Goal: Task Accomplishment & Management: Use online tool/utility

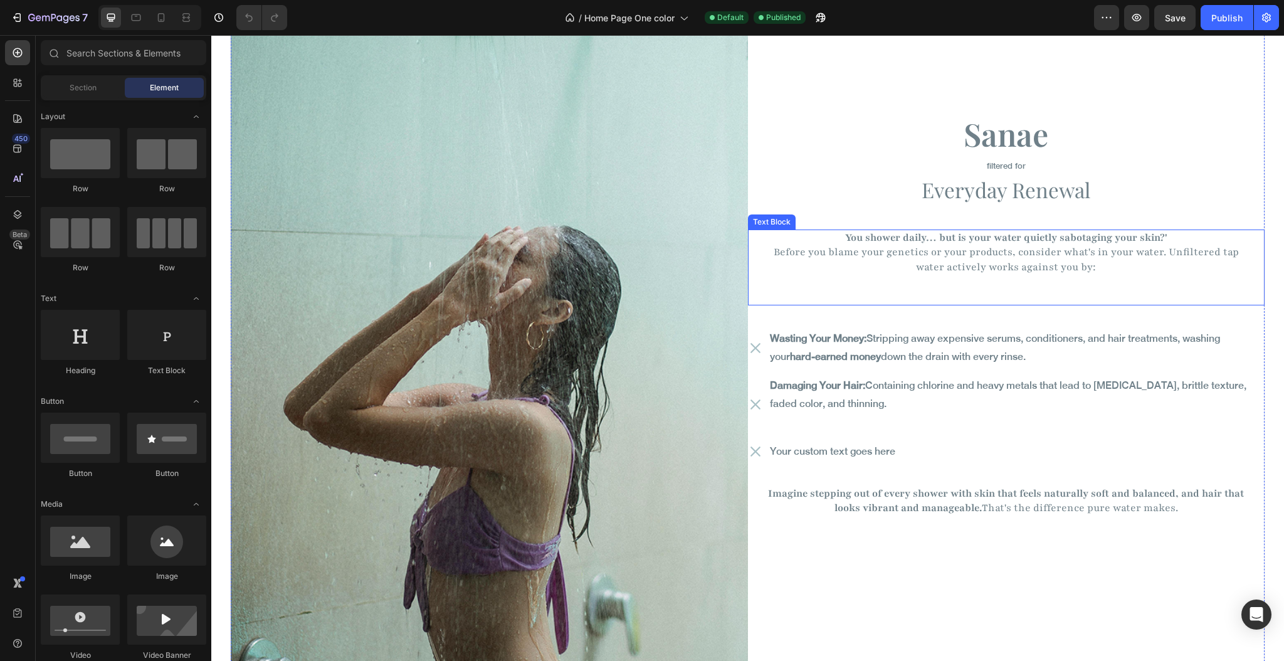
scroll to position [1923, 0]
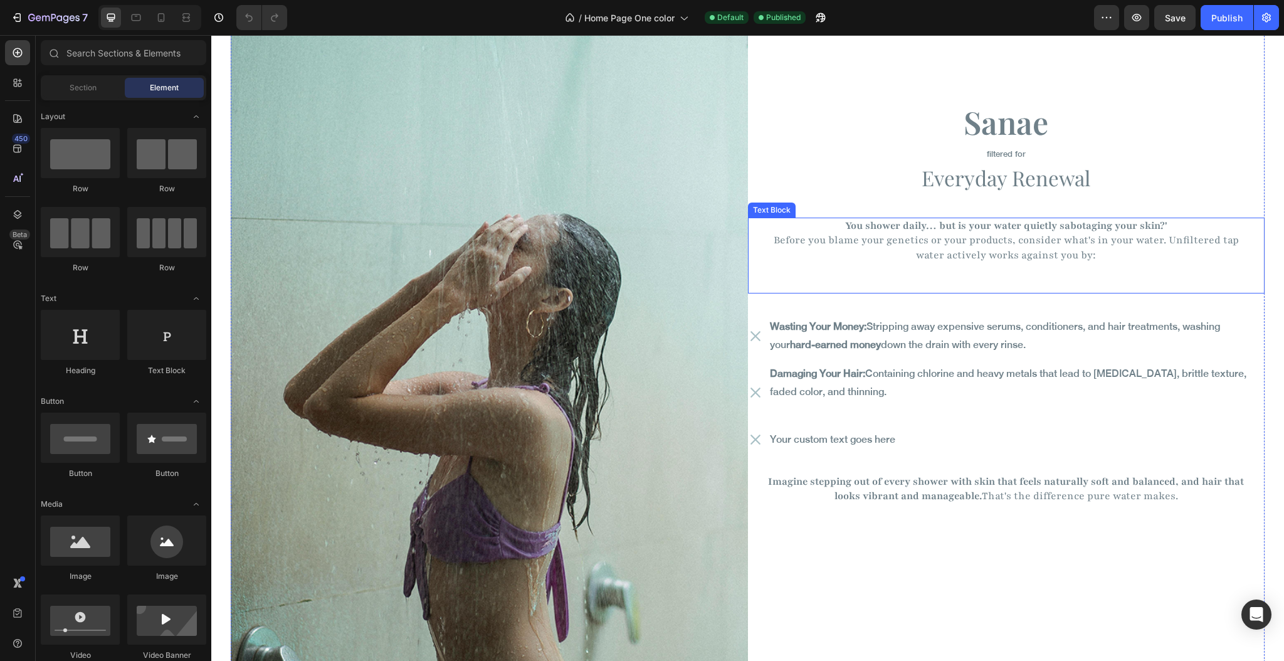
click at [774, 241] on span "Before you blame your genetics or your products, consider what's in your water.…" at bounding box center [1006, 247] width 465 height 28
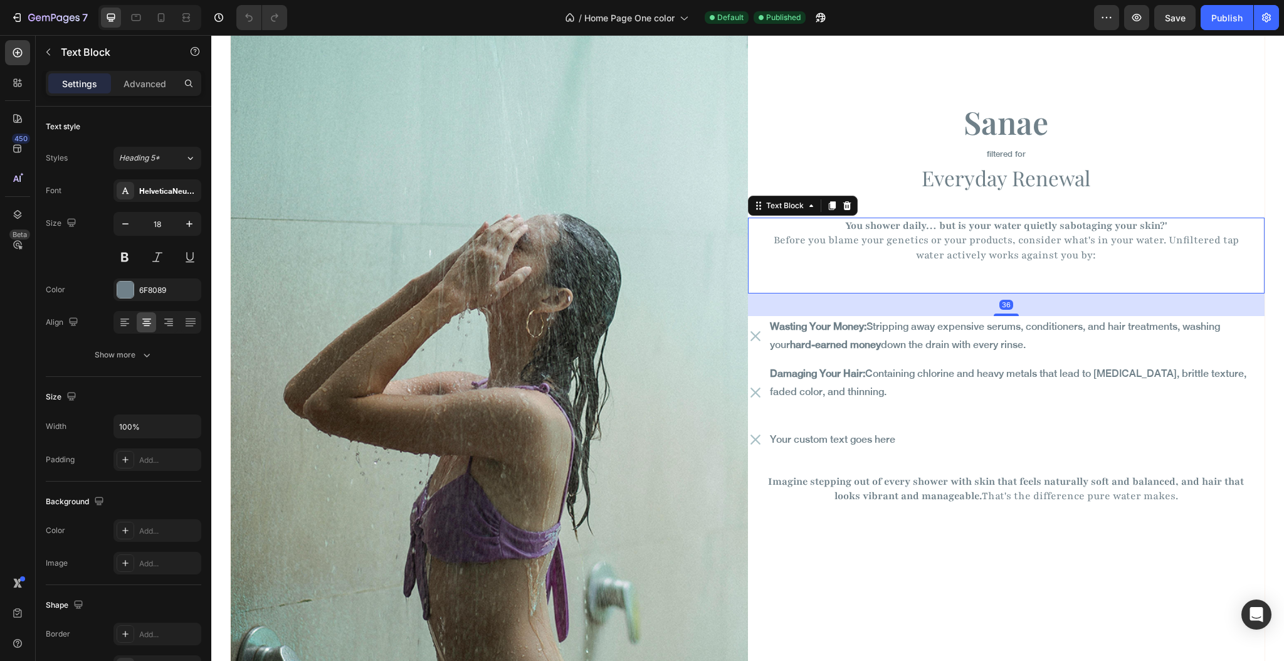
click at [774, 238] on span "Before you blame your genetics or your products, consider what's in your water.…" at bounding box center [1006, 247] width 465 height 28
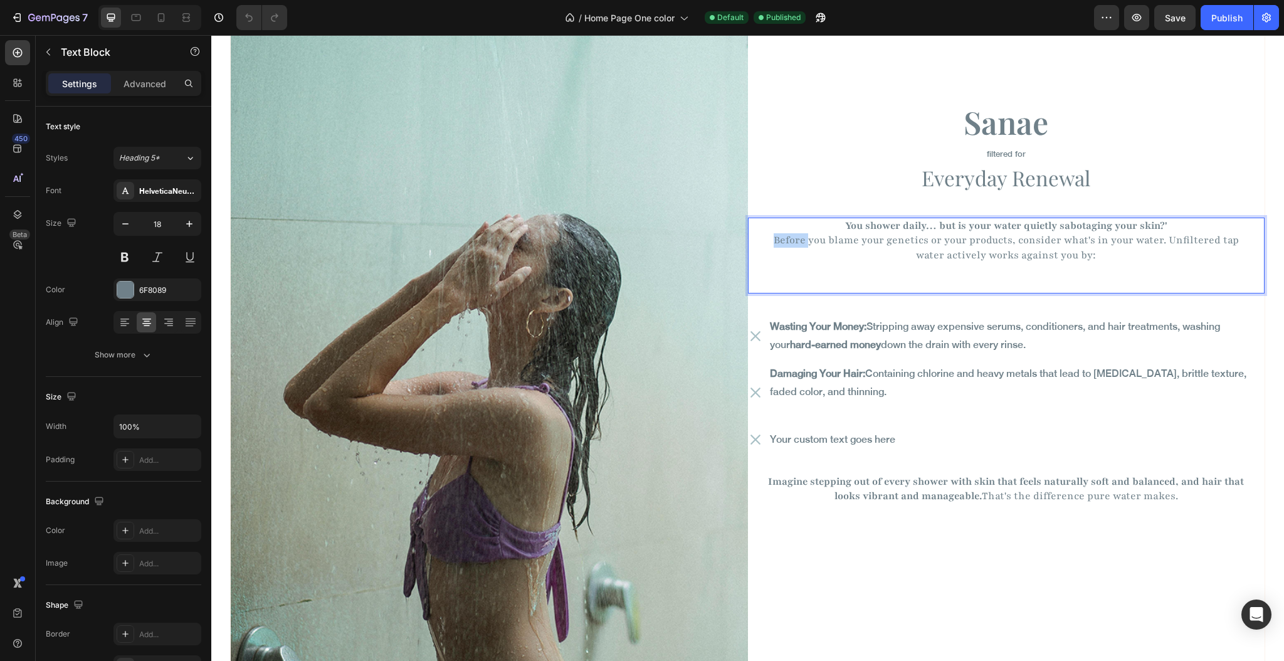
click at [774, 238] on span "Before you blame your genetics or your products, consider what's in your water.…" at bounding box center [1006, 247] width 465 height 28
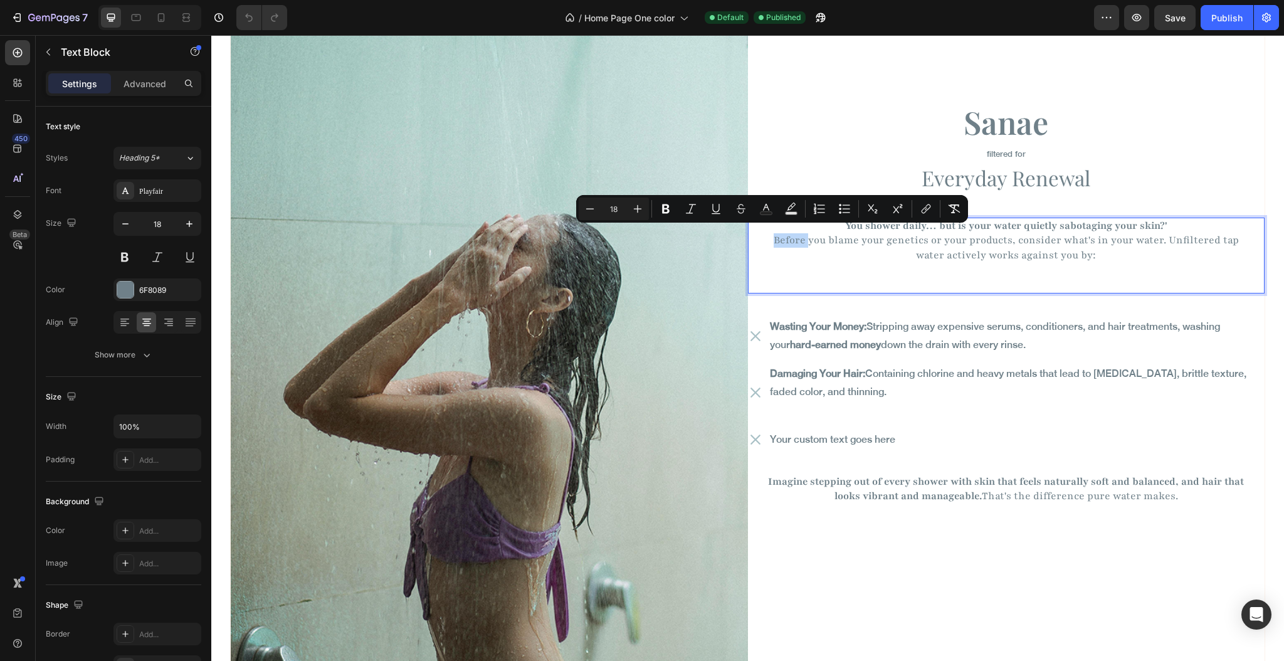
click at [774, 236] on span "Before you blame your genetics or your products, consider what's in your water.…" at bounding box center [1006, 247] width 465 height 28
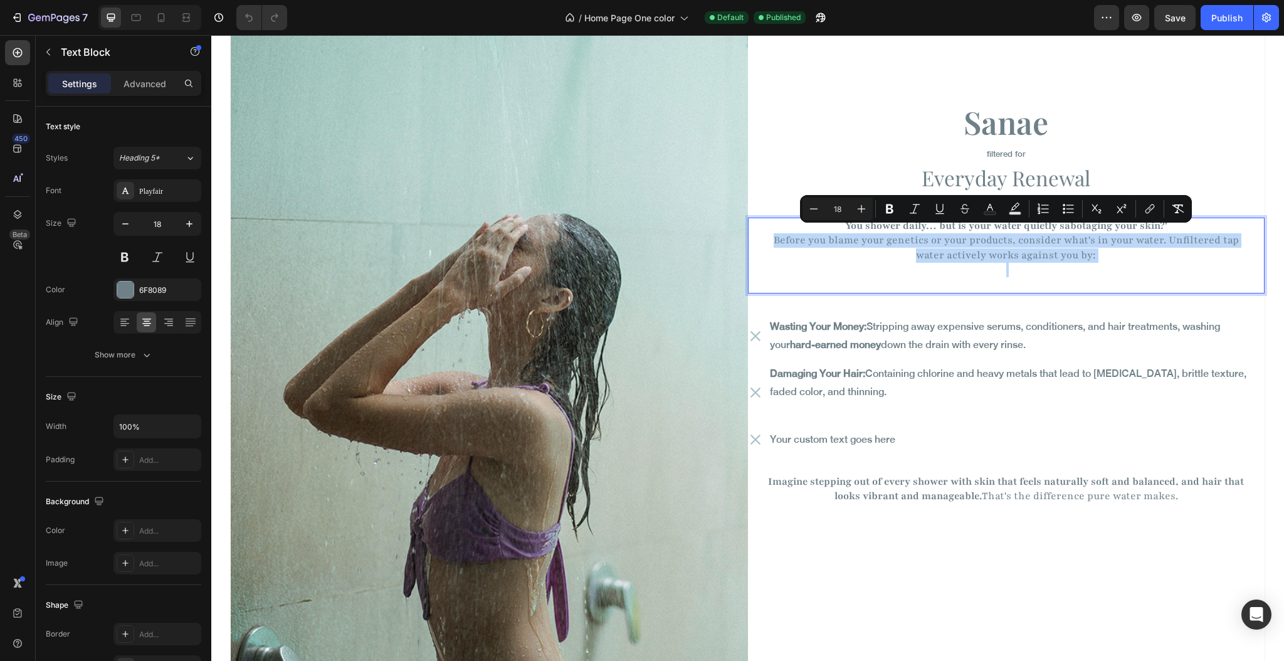
drag, startPoint x: 757, startPoint y: 235, endPoint x: 1082, endPoint y: 261, distance: 326.6
click at [1082, 261] on div "You shower daily… but is your water quietly sabotaging your skin?' Before you b…" at bounding box center [1006, 256] width 499 height 76
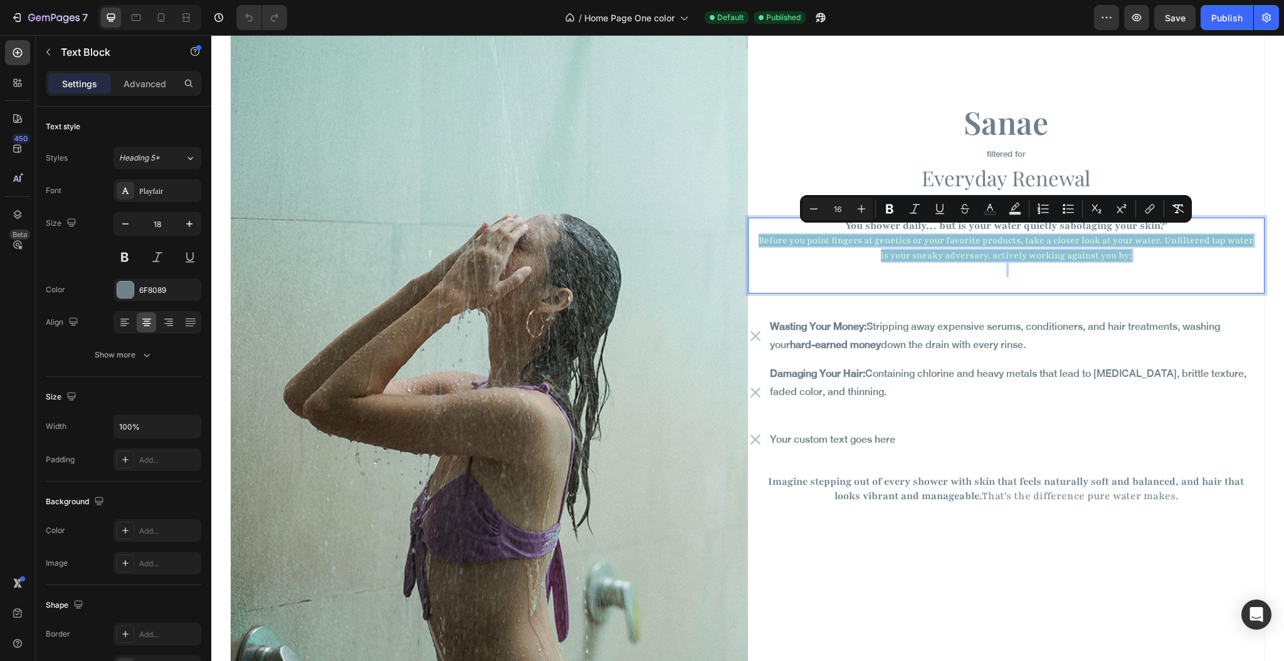
scroll to position [1922, 0]
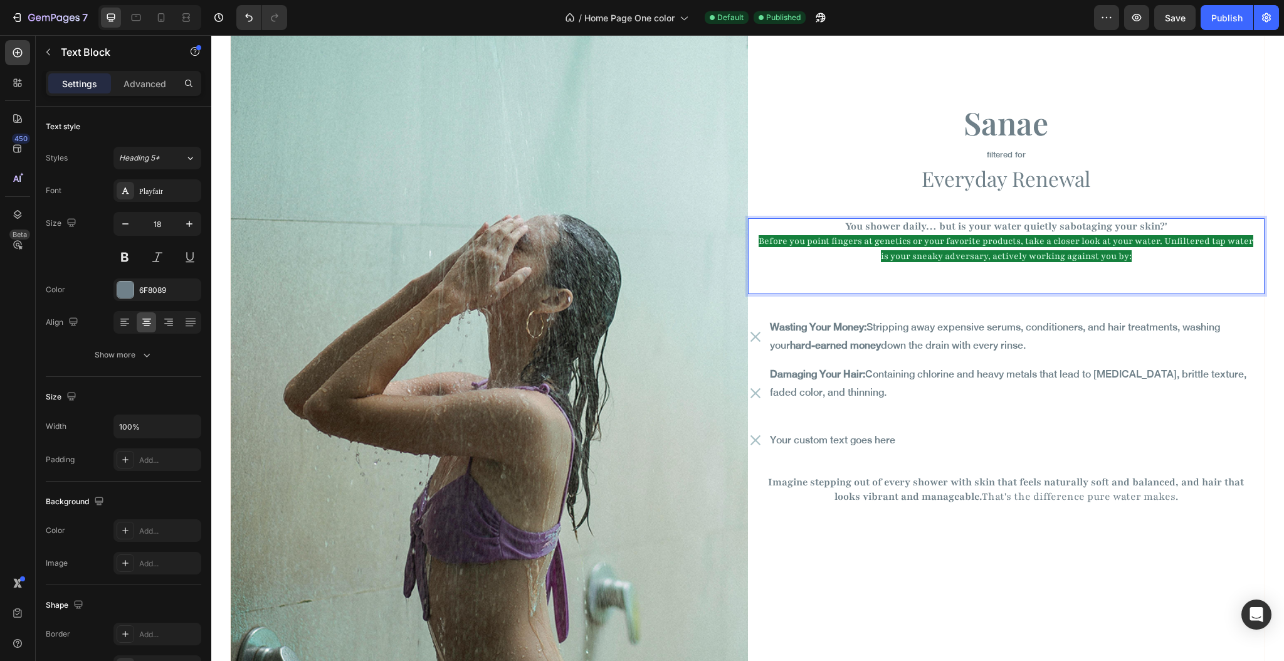
click at [791, 237] on span "Before you point fingers at genetics or your favorite products, take a closer l…" at bounding box center [1006, 248] width 495 height 26
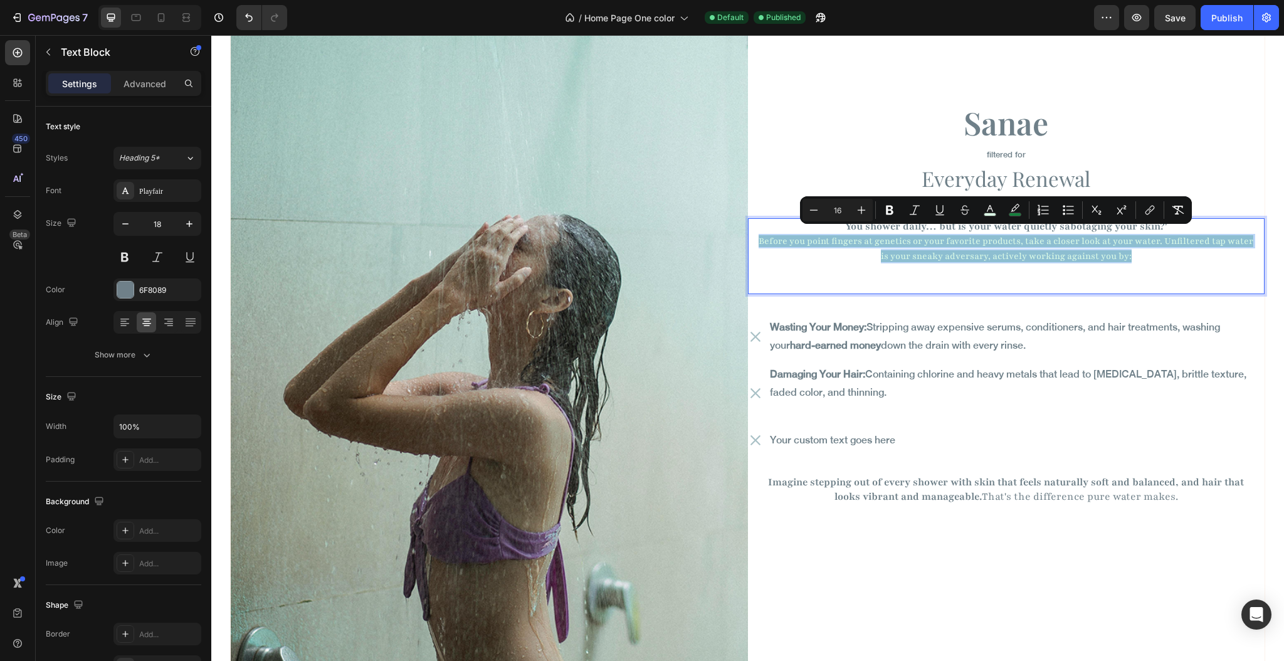
drag, startPoint x: 767, startPoint y: 230, endPoint x: 1148, endPoint y: 257, distance: 381.6
click at [1148, 257] on p "Before you point fingers at genetics or your favorite products, take a closer l…" at bounding box center [1007, 248] width 496 height 29
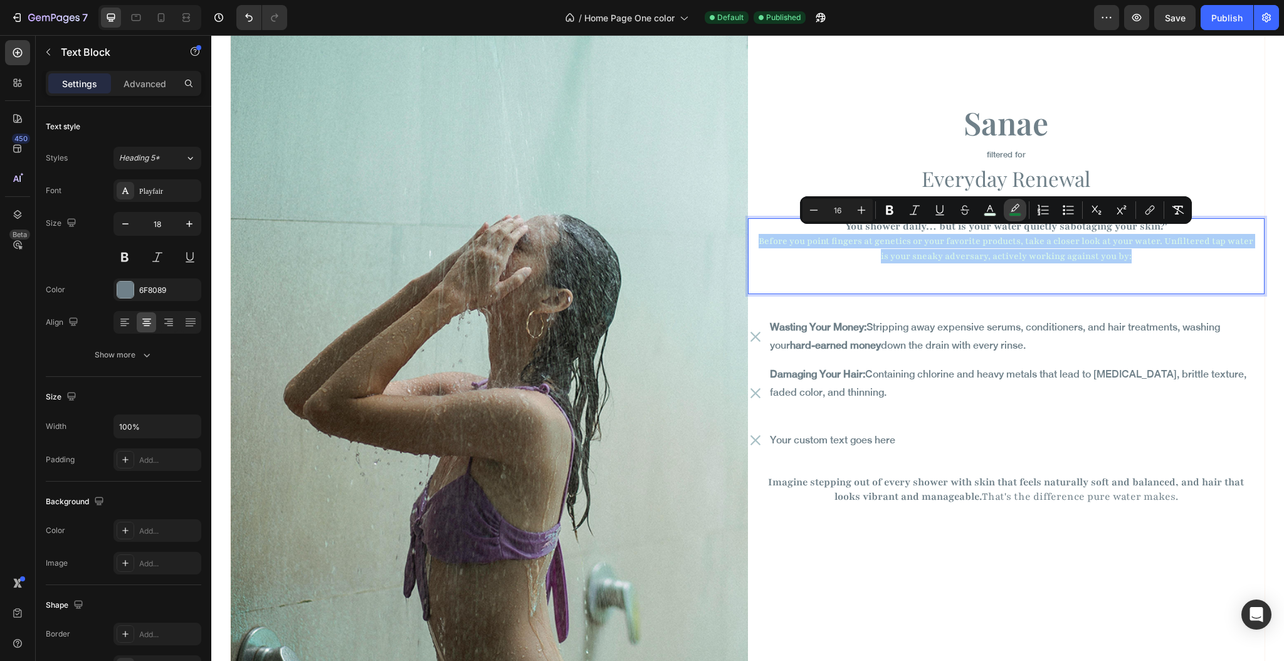
click at [1013, 209] on icon "Editor contextual toolbar" at bounding box center [1015, 210] width 13 height 13
type input "15803D"
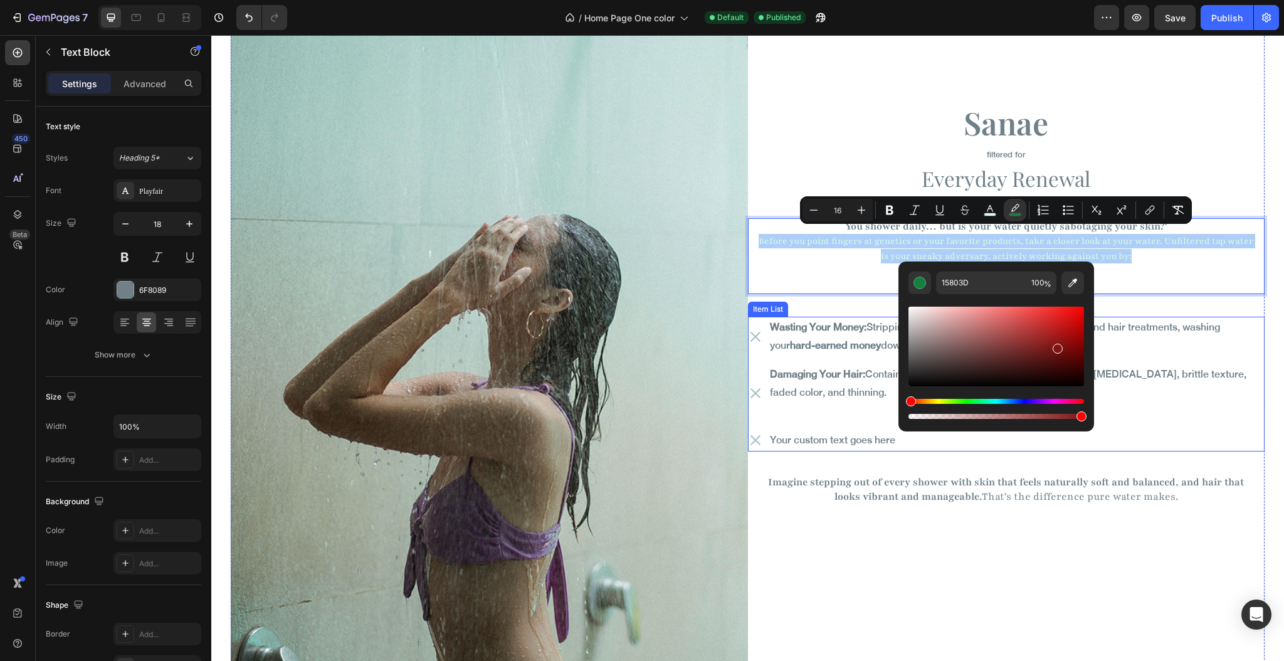
drag, startPoint x: 1190, startPoint y: 434, endPoint x: 820, endPoint y: 395, distance: 371.4
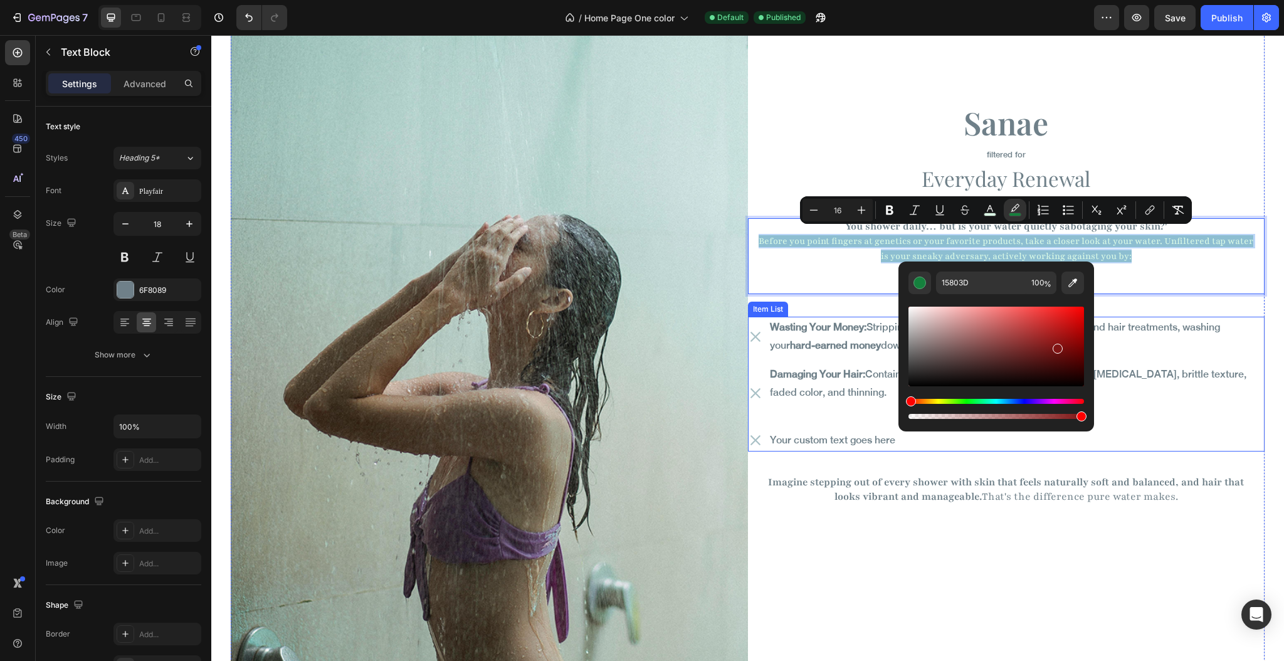
type input "801414"
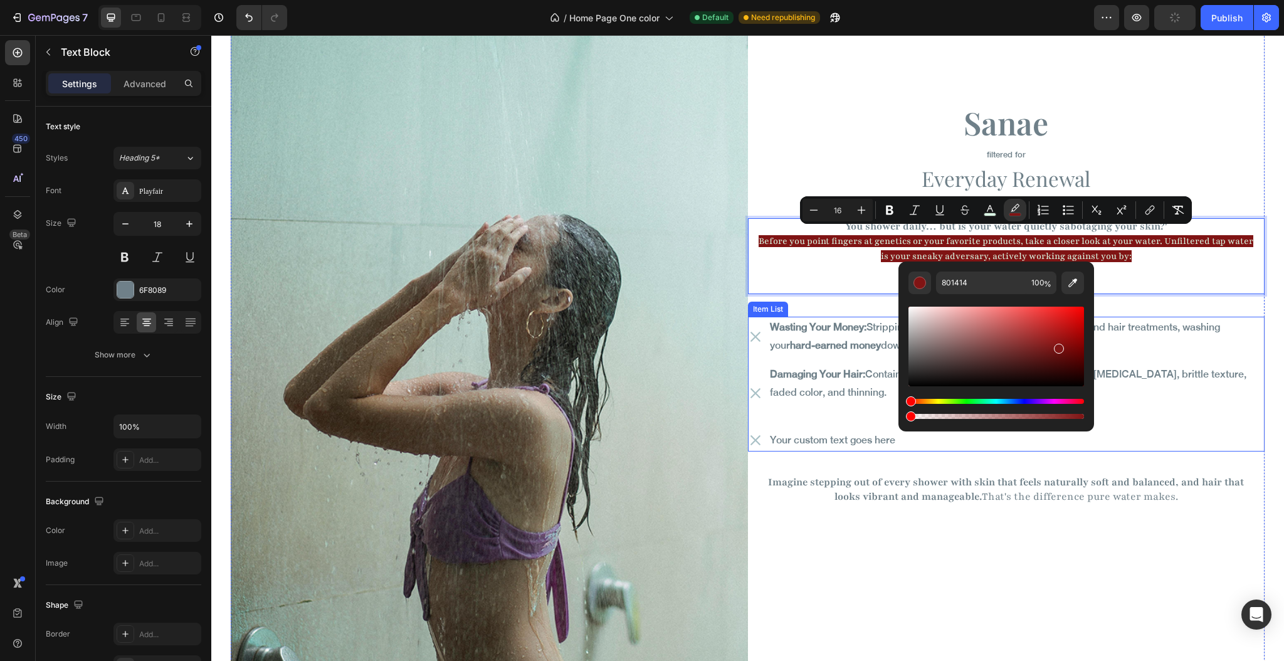
drag, startPoint x: 1290, startPoint y: 450, endPoint x: 826, endPoint y: 398, distance: 466.9
type input "0"
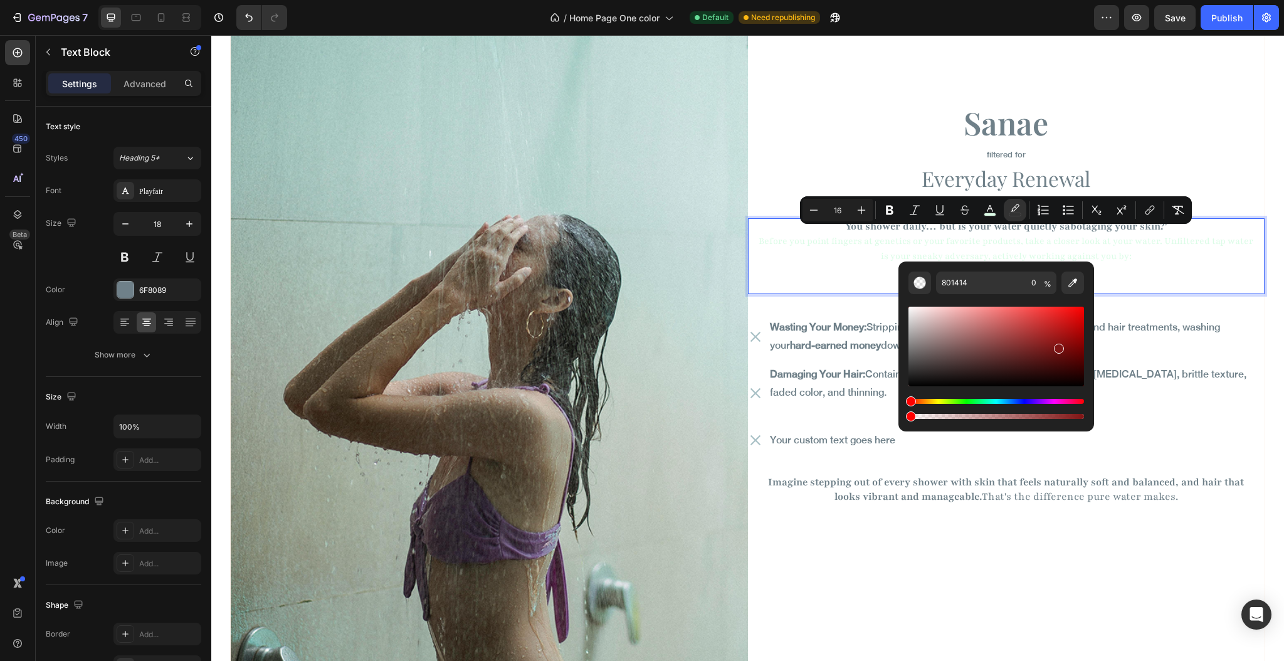
click at [794, 256] on p "Before you point fingers at genetics or your favorite products, take a closer l…" at bounding box center [1007, 248] width 496 height 29
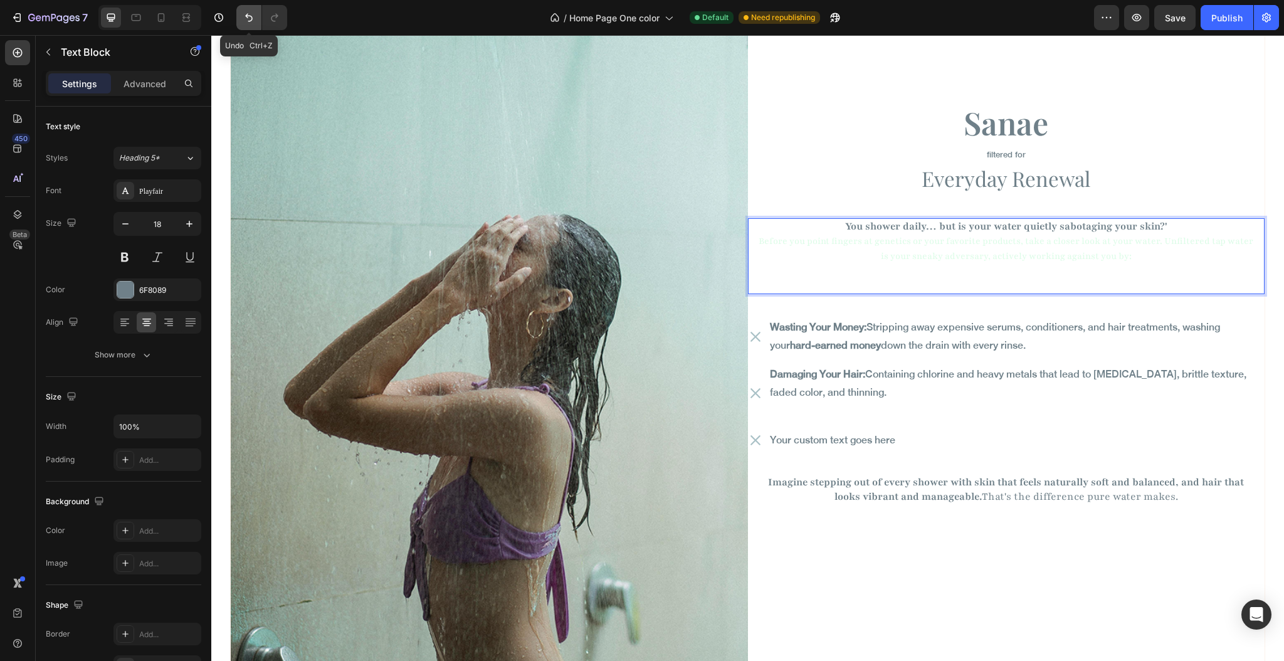
click at [238, 19] on button "Undo/Redo" at bounding box center [248, 17] width 25 height 25
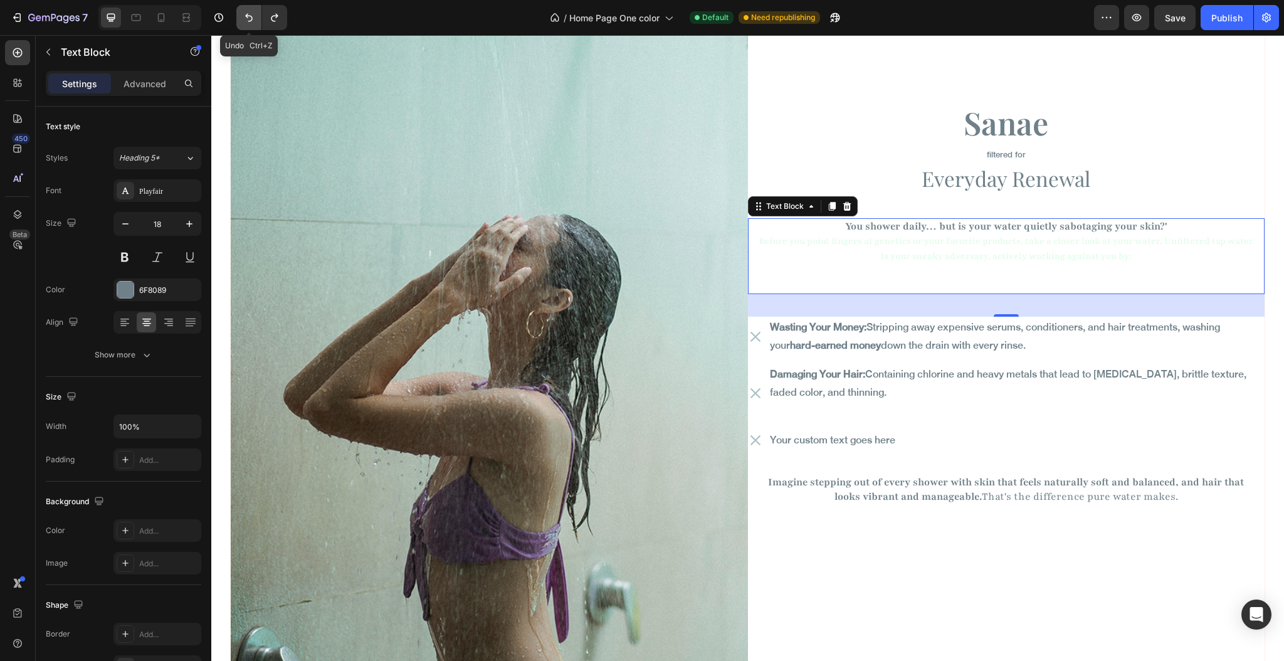
click at [240, 15] on button "Undo/Redo" at bounding box center [248, 17] width 25 height 25
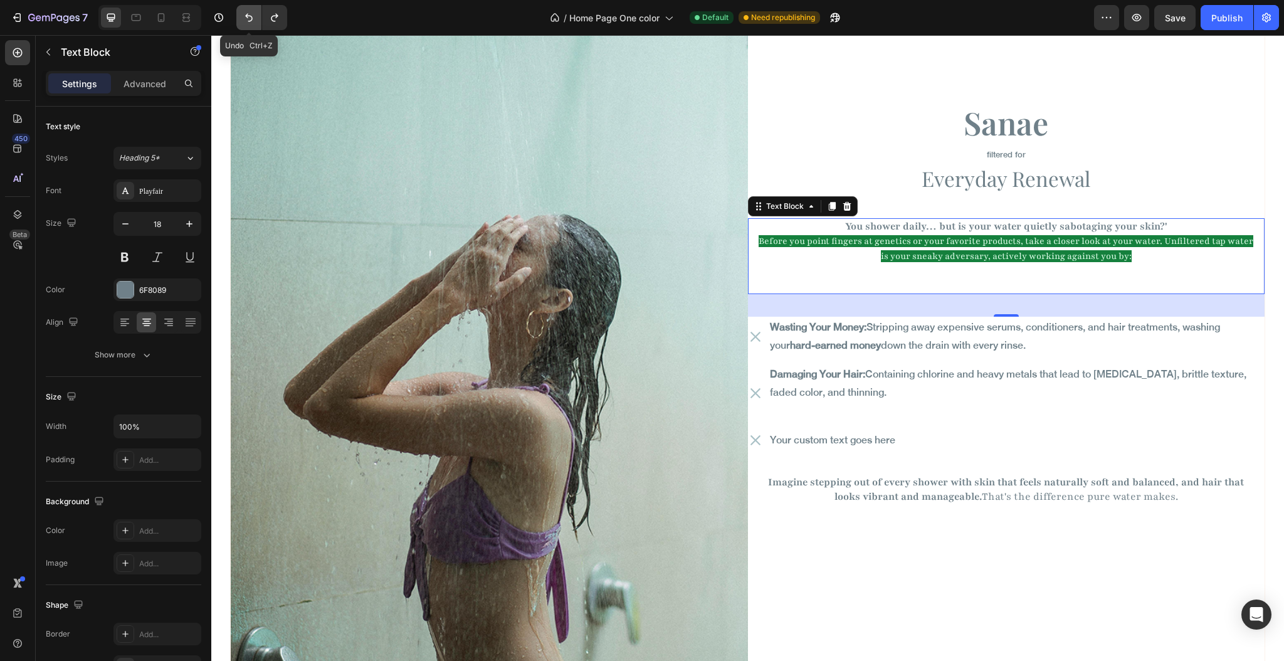
click at [240, 15] on button "Undo/Redo" at bounding box center [248, 17] width 25 height 25
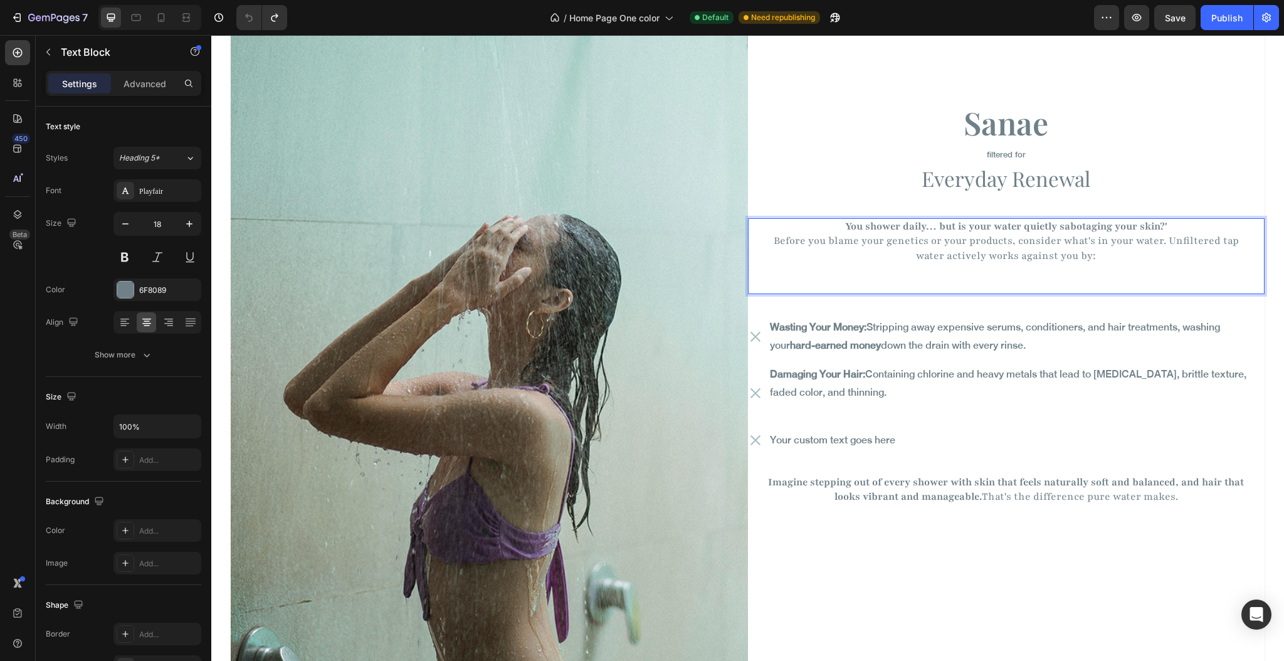
drag, startPoint x: 757, startPoint y: 235, endPoint x: 1056, endPoint y: 250, distance: 298.9
drag, startPoint x: 759, startPoint y: 236, endPoint x: 848, endPoint y: 236, distance: 89.7
click at [848, 236] on span "Before you blame your genetics or your products, consider what's in your water.…" at bounding box center [1006, 248] width 465 height 28
click at [734, 229] on img at bounding box center [489, 313] width 517 height 793
click at [774, 236] on span "Before you blame your genetics or your products, consider what's in your water.…" at bounding box center [1006, 248] width 465 height 28
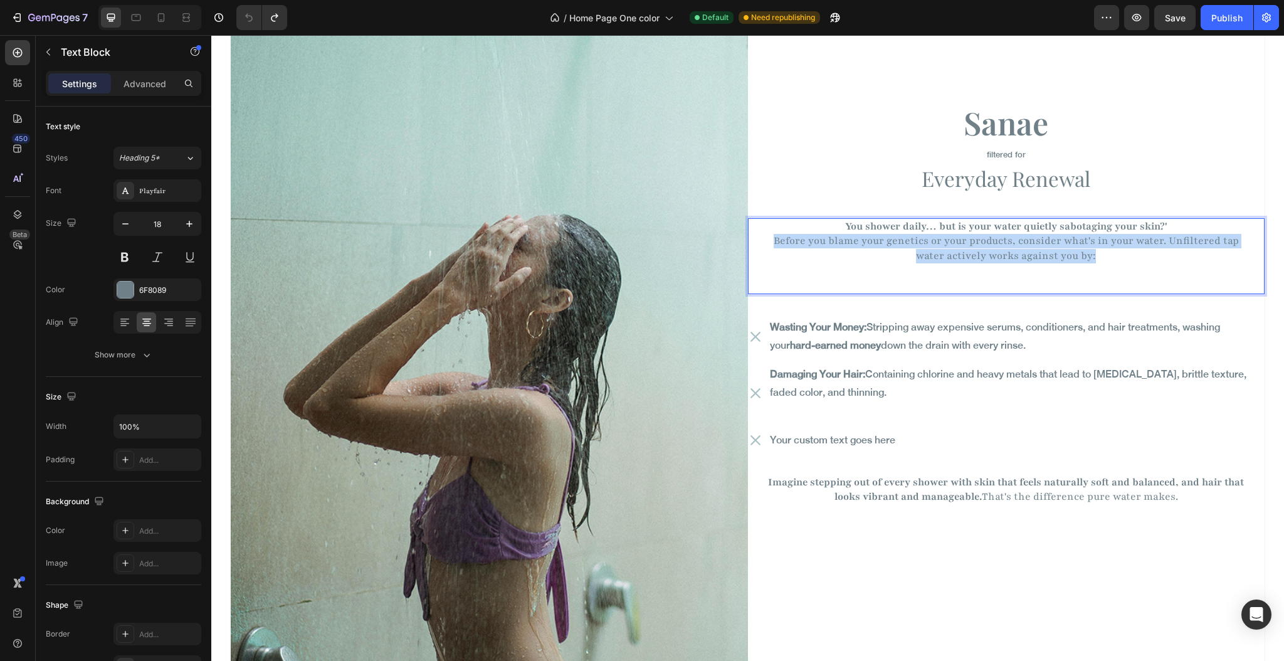
drag, startPoint x: 757, startPoint y: 236, endPoint x: 1082, endPoint y: 257, distance: 326.1
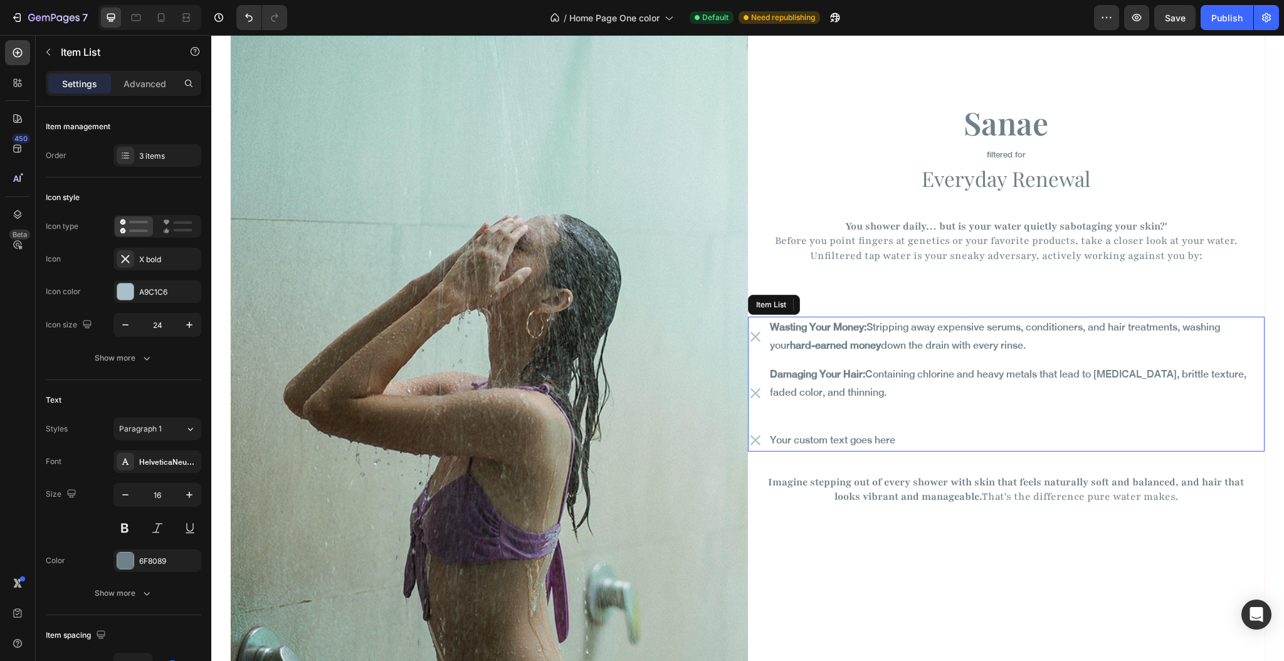
click at [869, 322] on p "Wasting Your Money: Stripping away expensive serums, conditioners, and hair tre…" at bounding box center [1016, 337] width 493 height 36
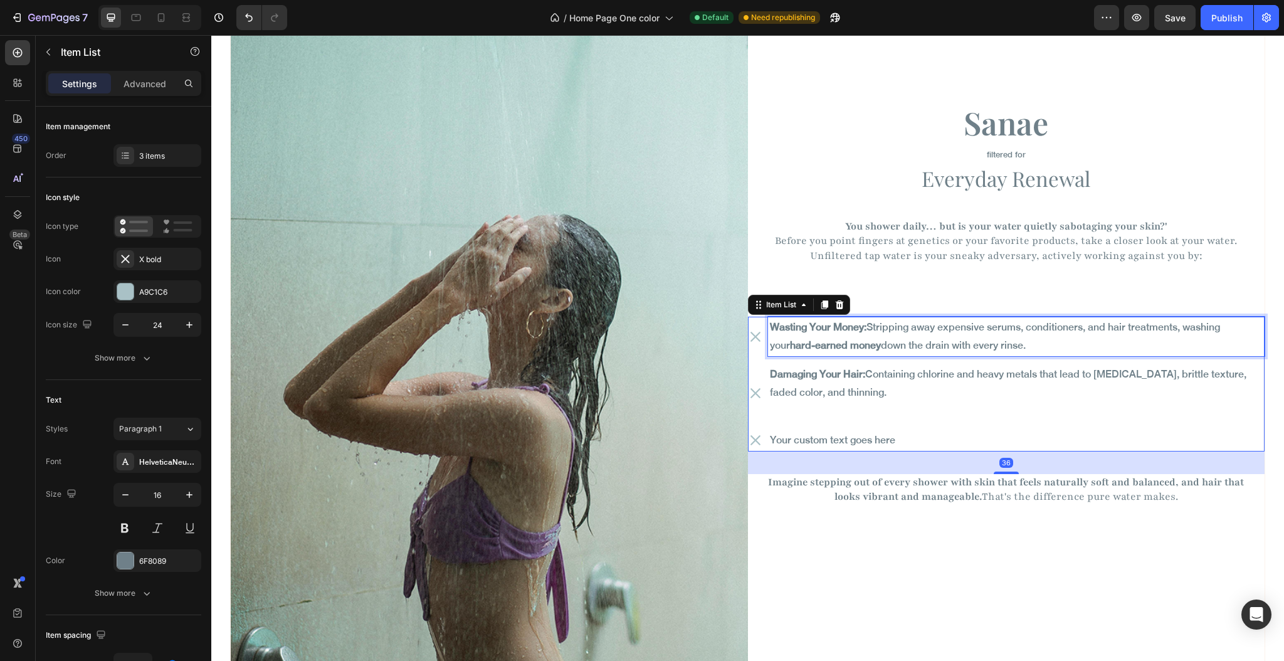
click at [869, 322] on p "Wasting Your Money: Stripping away expensive serums, conditioners, and hair tre…" at bounding box center [1016, 337] width 493 height 36
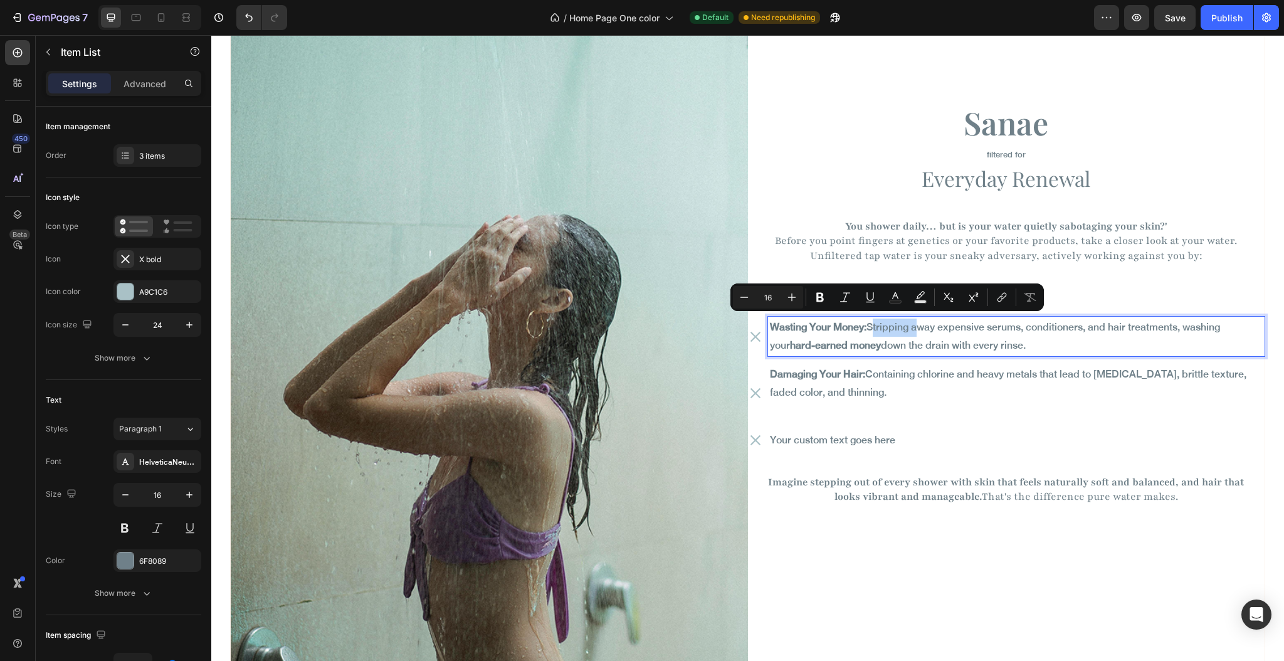
click at [868, 322] on p "Wasting Your Money: Stripping away expensive serums, conditioners, and hair tre…" at bounding box center [1016, 337] width 493 height 36
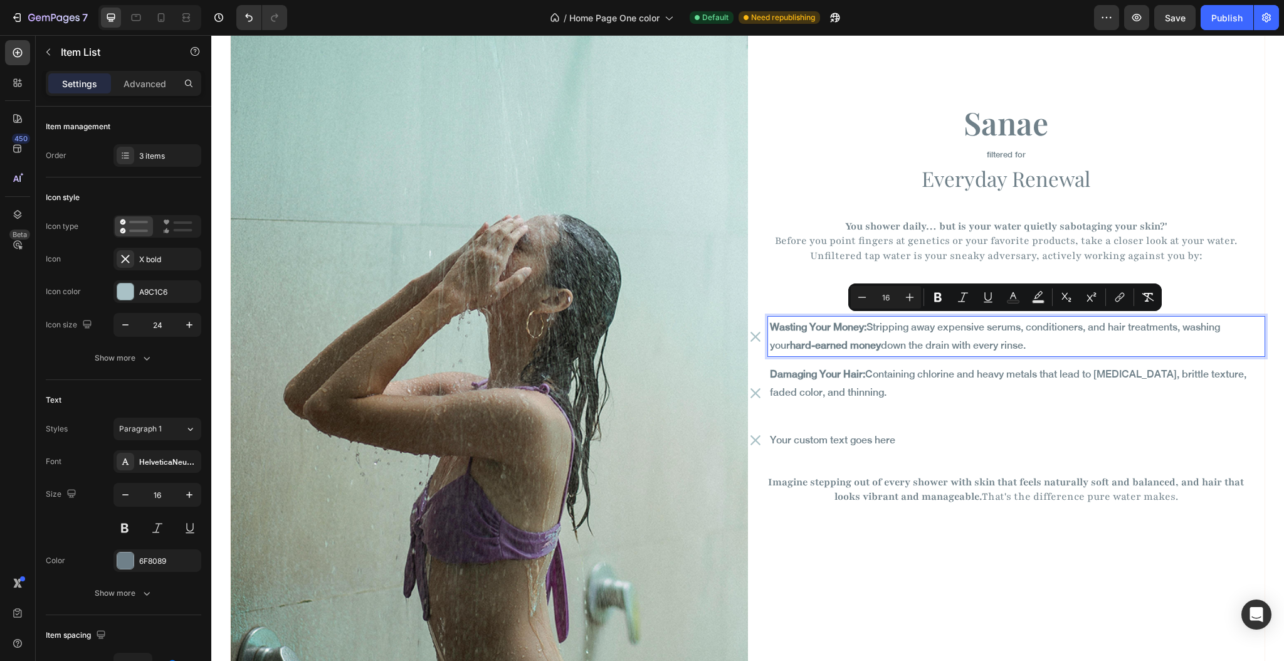
drag, startPoint x: 867, startPoint y: 319, endPoint x: 1006, endPoint y: 340, distance: 140.7
click at [1006, 340] on p "Wasting Your Money: Stripping away expensive serums, conditioners, and hair tre…" at bounding box center [1016, 337] width 493 height 36
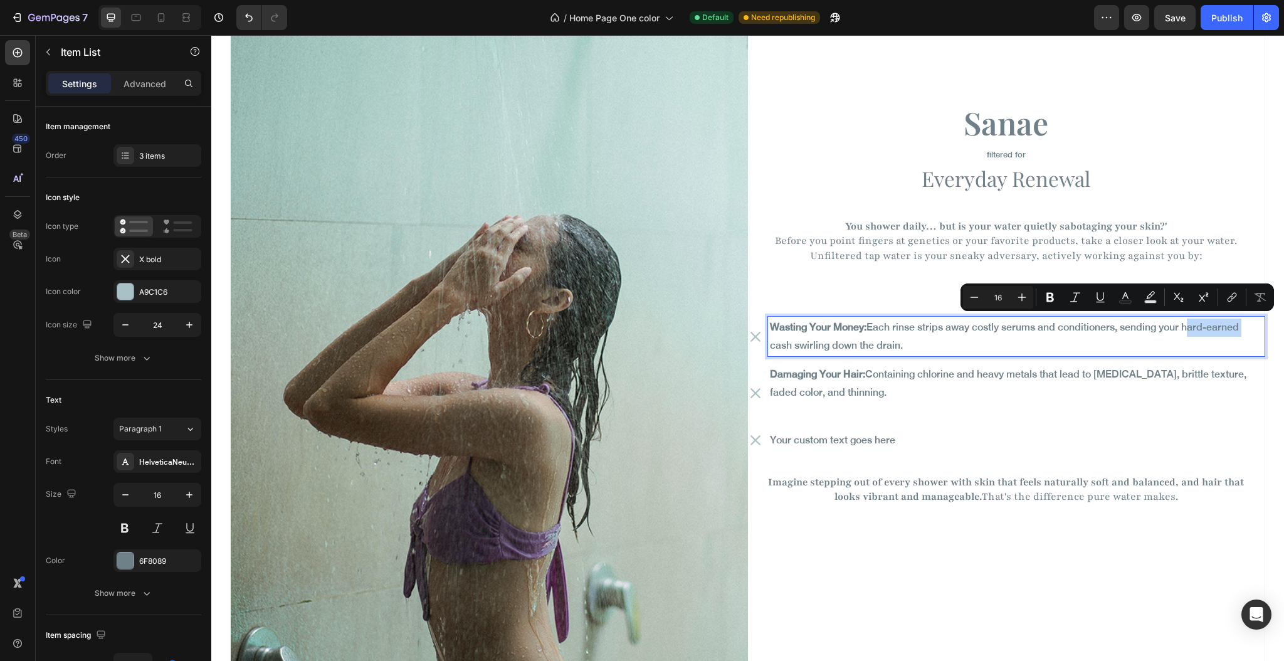
drag, startPoint x: 1188, startPoint y: 322, endPoint x: 1241, endPoint y: 324, distance: 53.3
click at [1241, 324] on p "Wasting Your Money: Each rinse strips away costly serums and conditioners, send…" at bounding box center [1016, 337] width 493 height 36
click at [1048, 297] on icon "Editor contextual toolbar" at bounding box center [1051, 297] width 8 height 9
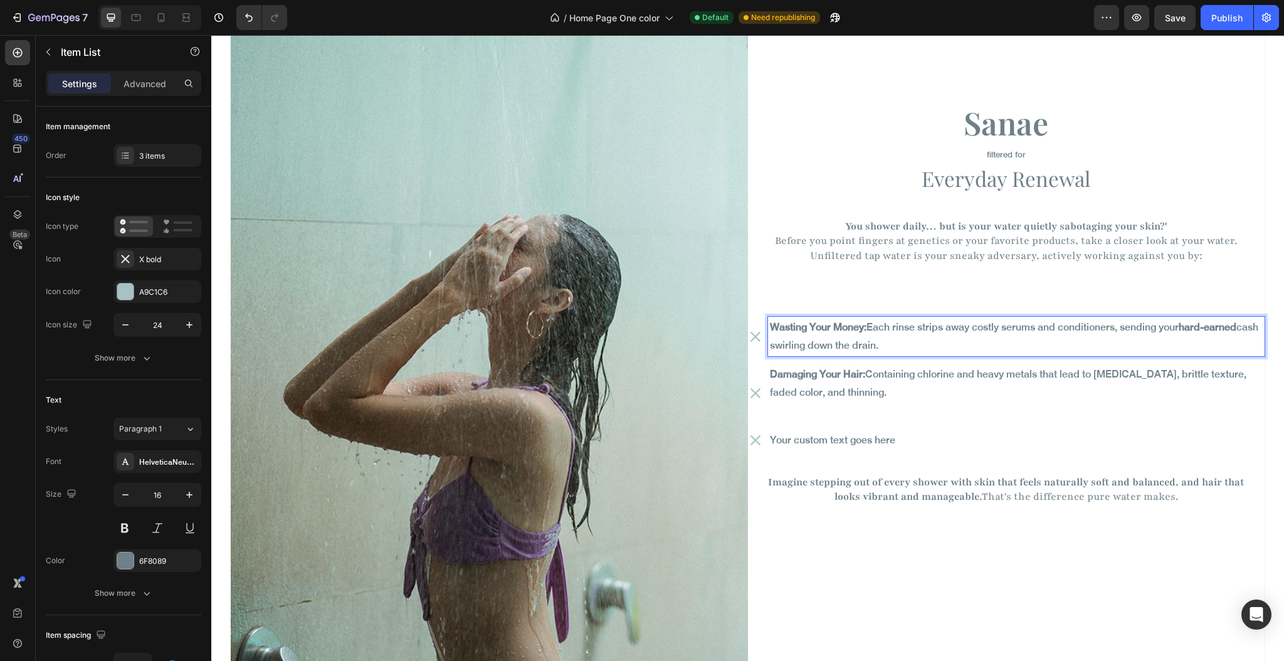
click at [883, 379] on p "Damaging Your Hair: Containing chlorine and heavy metals that lead to [MEDICAL_…" at bounding box center [1016, 384] width 493 height 36
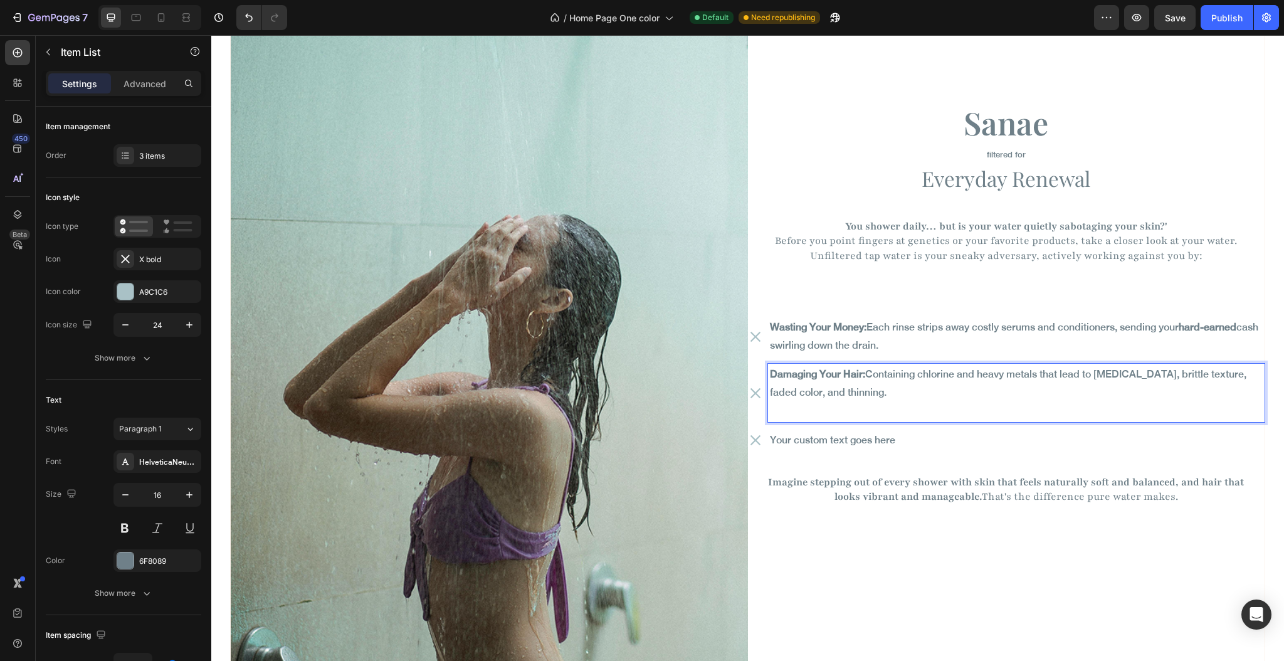
click at [879, 371] on p "Damaging Your Hair: Containing chlorine and heavy metals that lead to [MEDICAL_…" at bounding box center [1016, 384] width 493 height 36
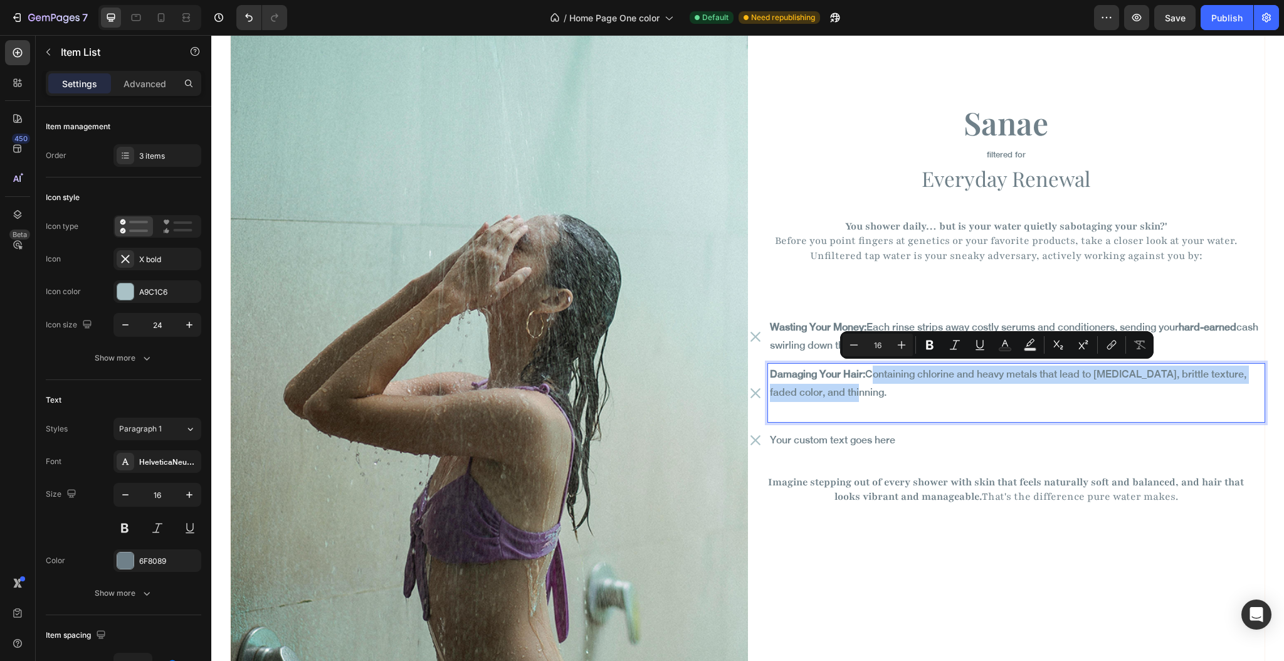
drag, startPoint x: 864, startPoint y: 369, endPoint x: 881, endPoint y: 380, distance: 20.0
click at [881, 380] on p "Damaging Your Hair: Containing chlorine and heavy metals that lead to [MEDICAL_…" at bounding box center [1016, 384] width 493 height 36
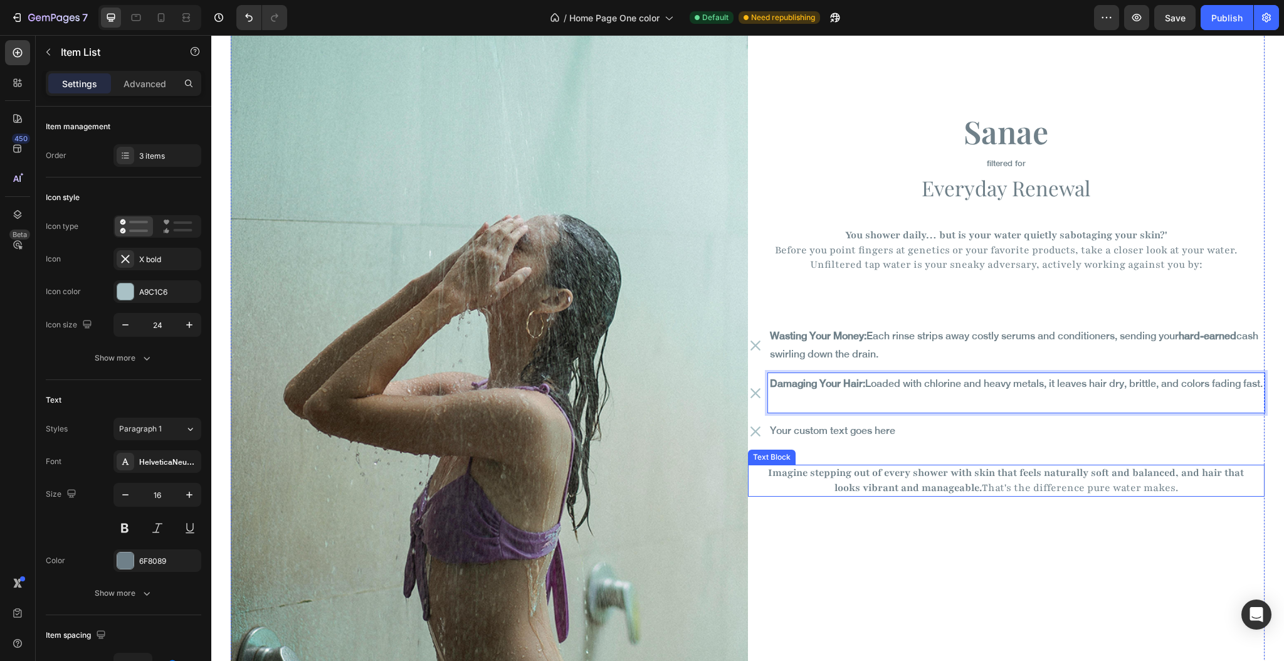
click at [793, 474] on strong "Imagine stepping out of every shower with skin that feels naturally soft and ba…" at bounding box center [1006, 480] width 476 height 28
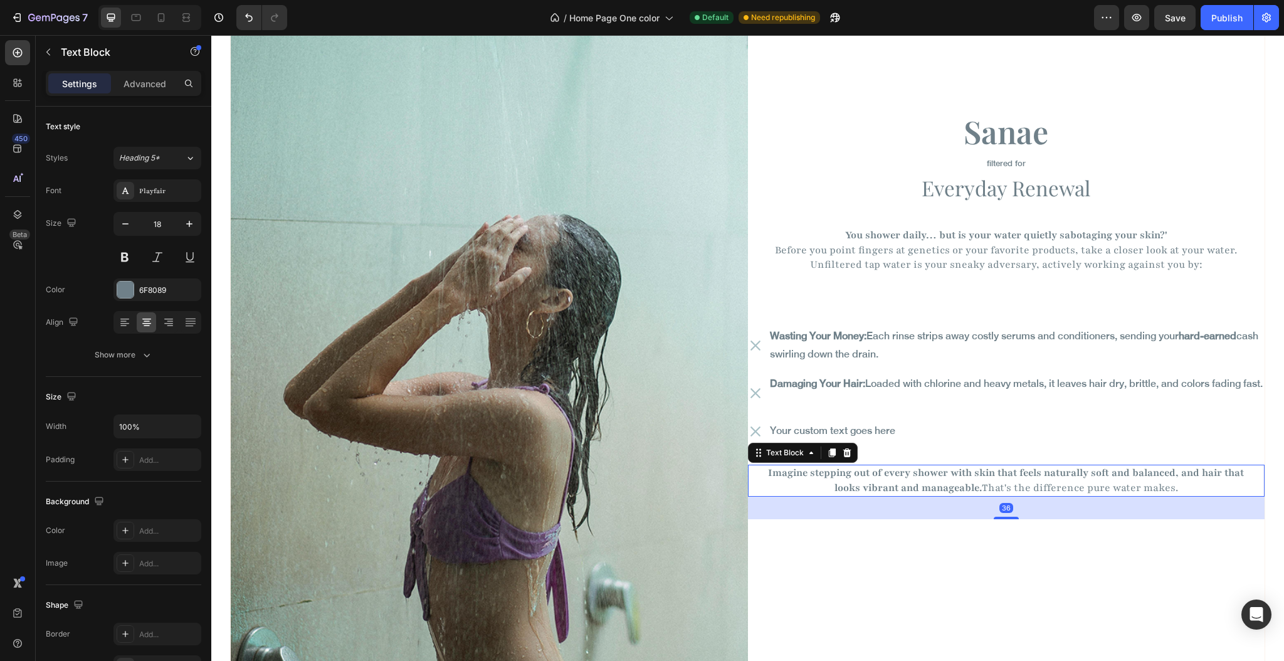
click at [787, 475] on strong "Imagine stepping out of every shower with skin that feels naturally soft and ba…" at bounding box center [1006, 480] width 476 height 28
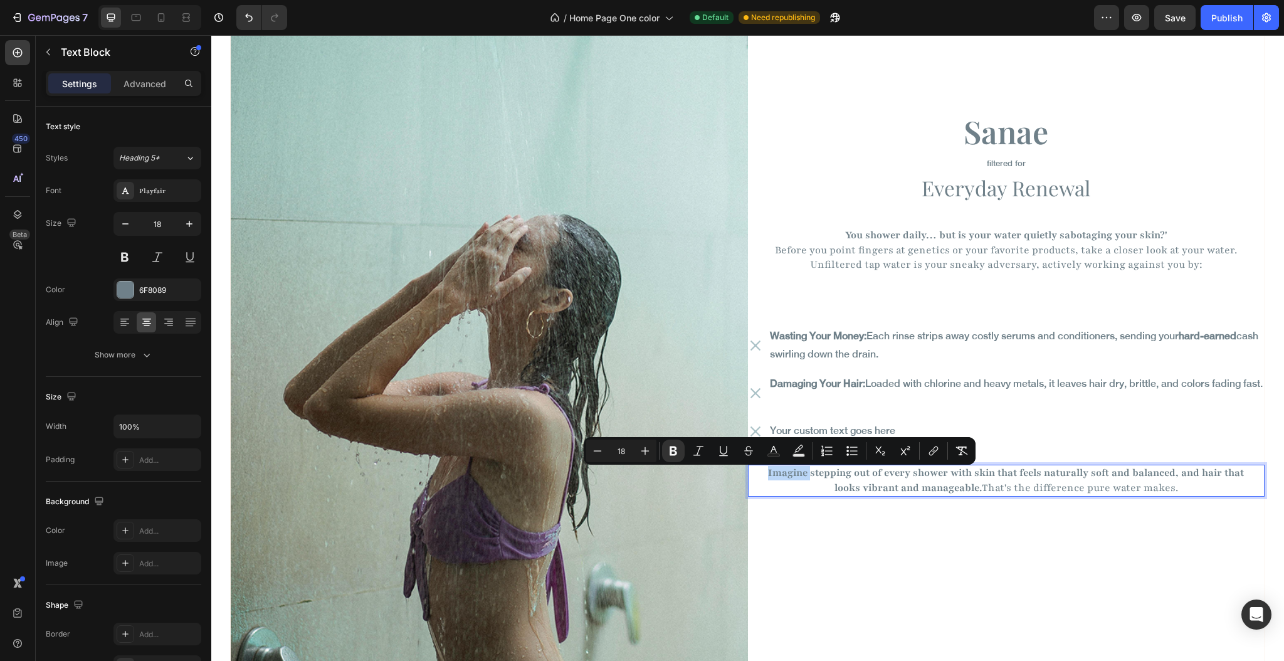
click at [768, 478] on strong "Imagine stepping out of every shower with skin that feels naturally soft and ba…" at bounding box center [1006, 480] width 476 height 28
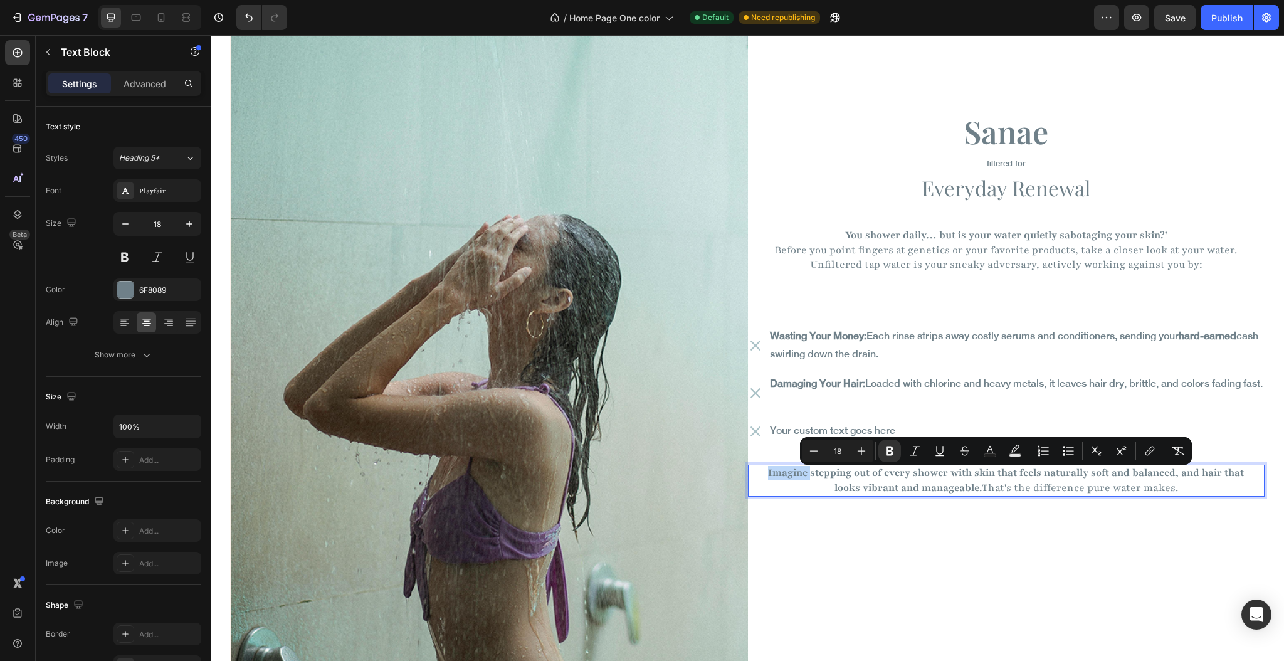
drag, startPoint x: 757, startPoint y: 473, endPoint x: 1190, endPoint y: 489, distance: 432.4
click at [1190, 489] on p "Imagine stepping out of every shower with skin that feels naturally soft and ba…" at bounding box center [1007, 480] width 496 height 29
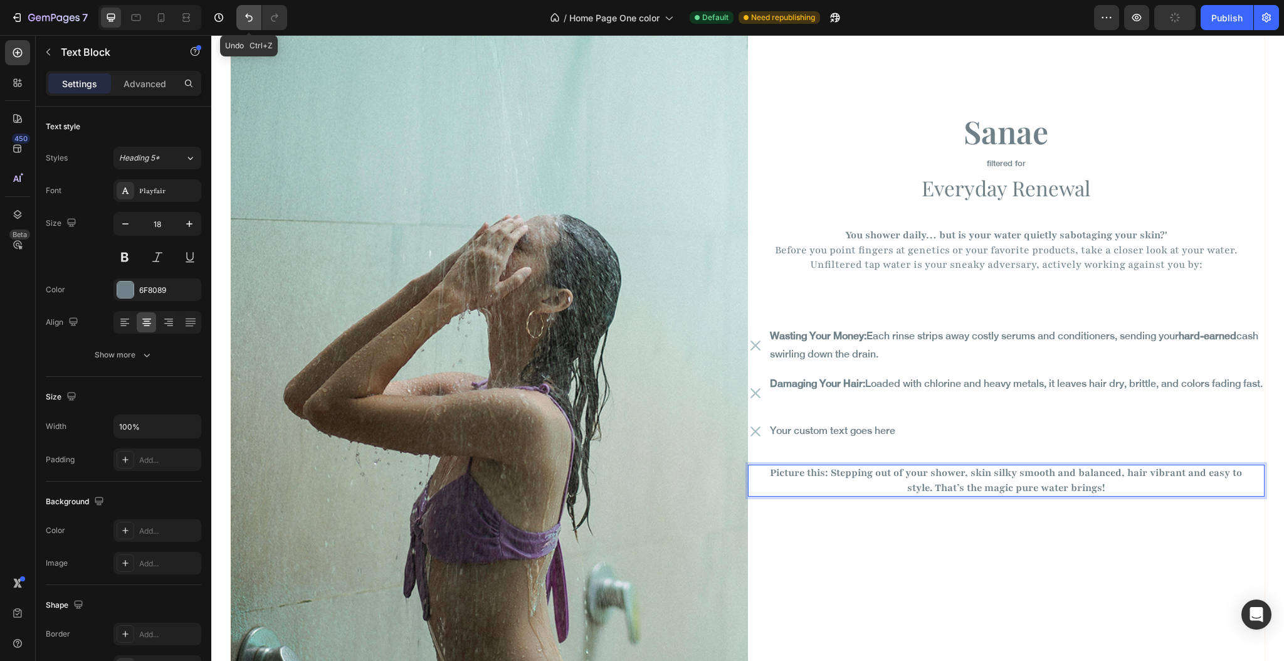
click at [245, 18] on icon "Undo/Redo" at bounding box center [249, 17] width 13 height 13
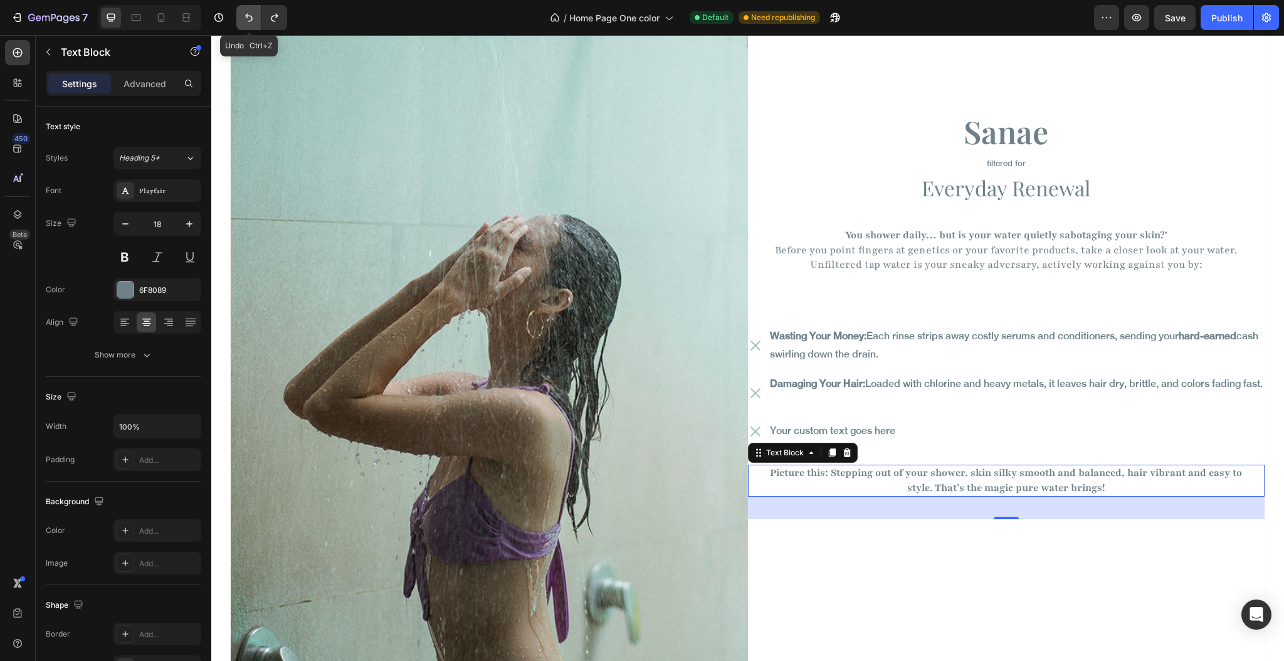
click at [245, 18] on icon "Undo/Redo" at bounding box center [249, 17] width 13 height 13
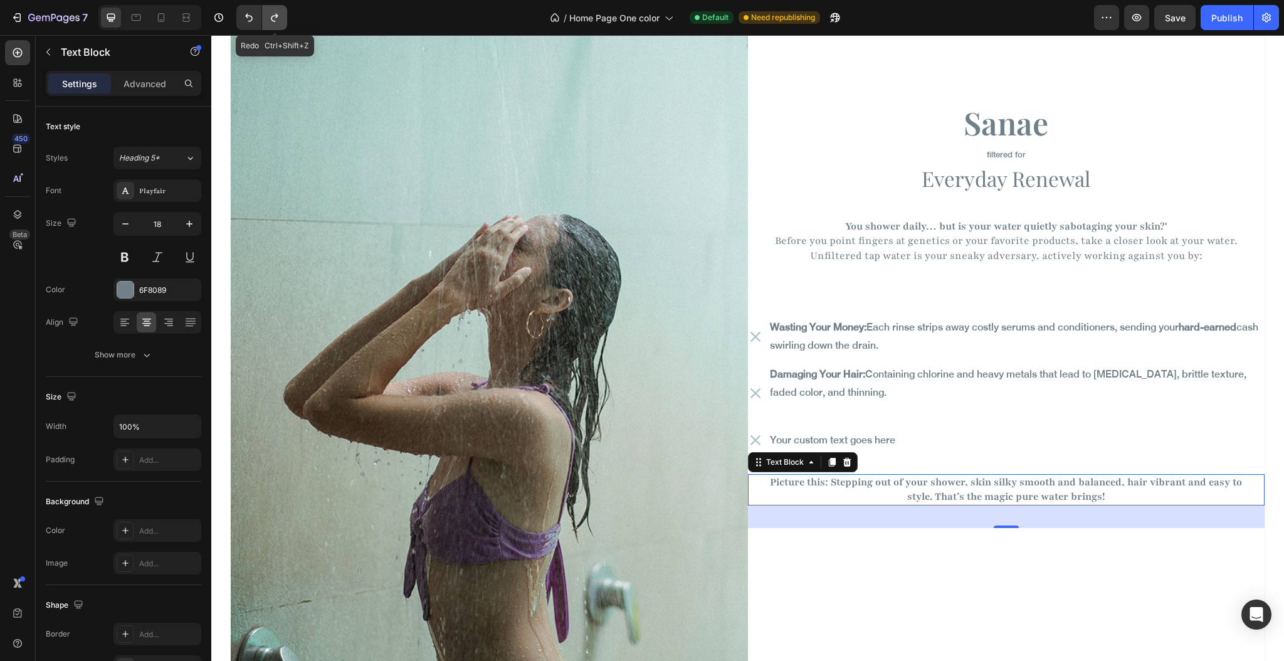
click at [274, 16] on icon "Undo/Redo" at bounding box center [274, 17] width 13 height 13
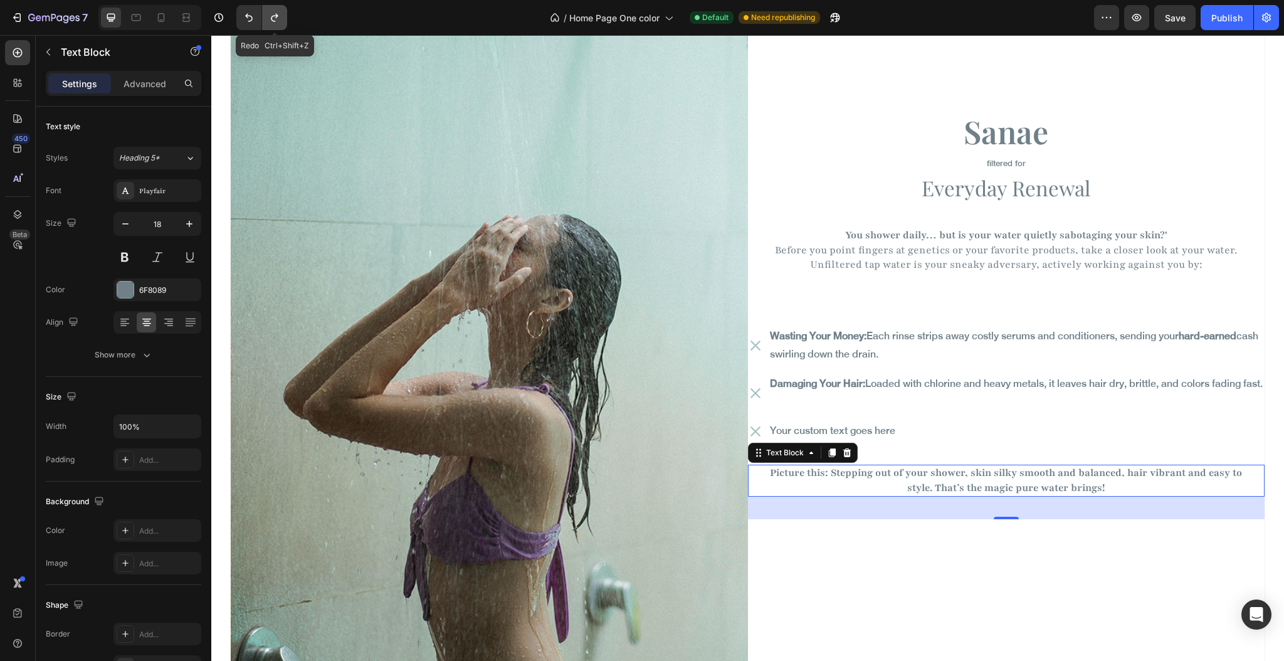
click at [274, 16] on icon "Undo/Redo" at bounding box center [274, 17] width 13 height 13
click at [916, 561] on div "Sanae Heading filtered for Text Block Everyday Renewal Heading You shower daily…" at bounding box center [1006, 313] width 517 height 793
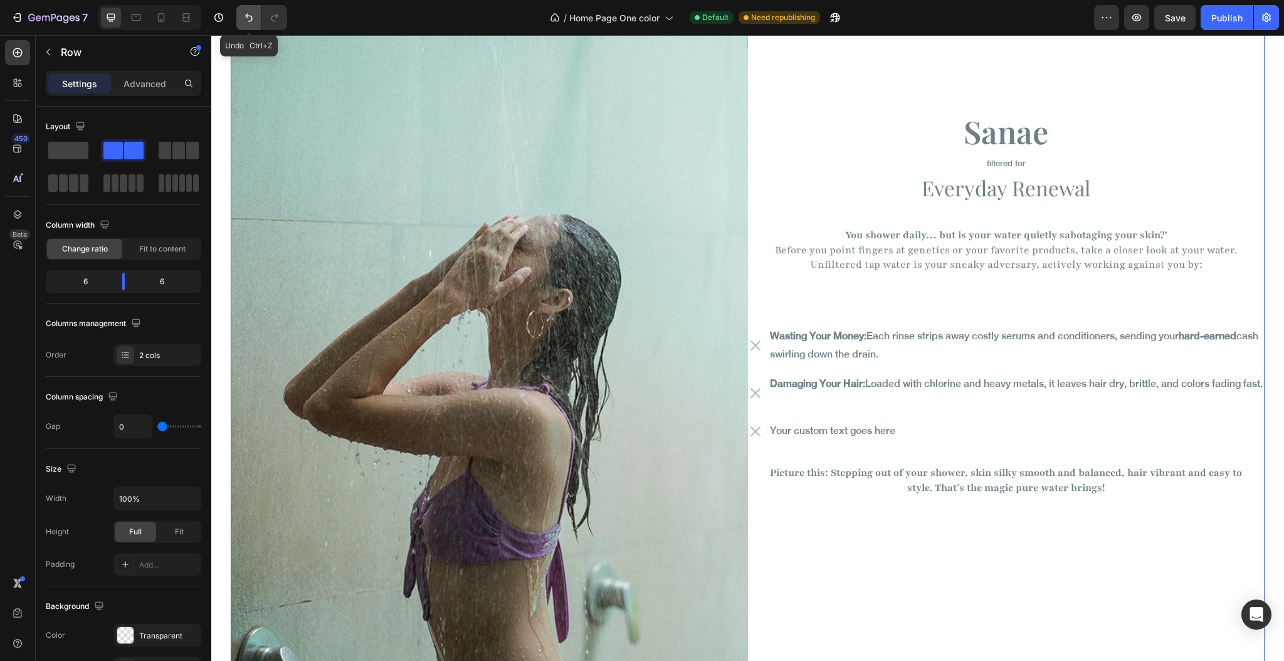
click at [245, 11] on icon "Undo/Redo" at bounding box center [249, 17] width 13 height 13
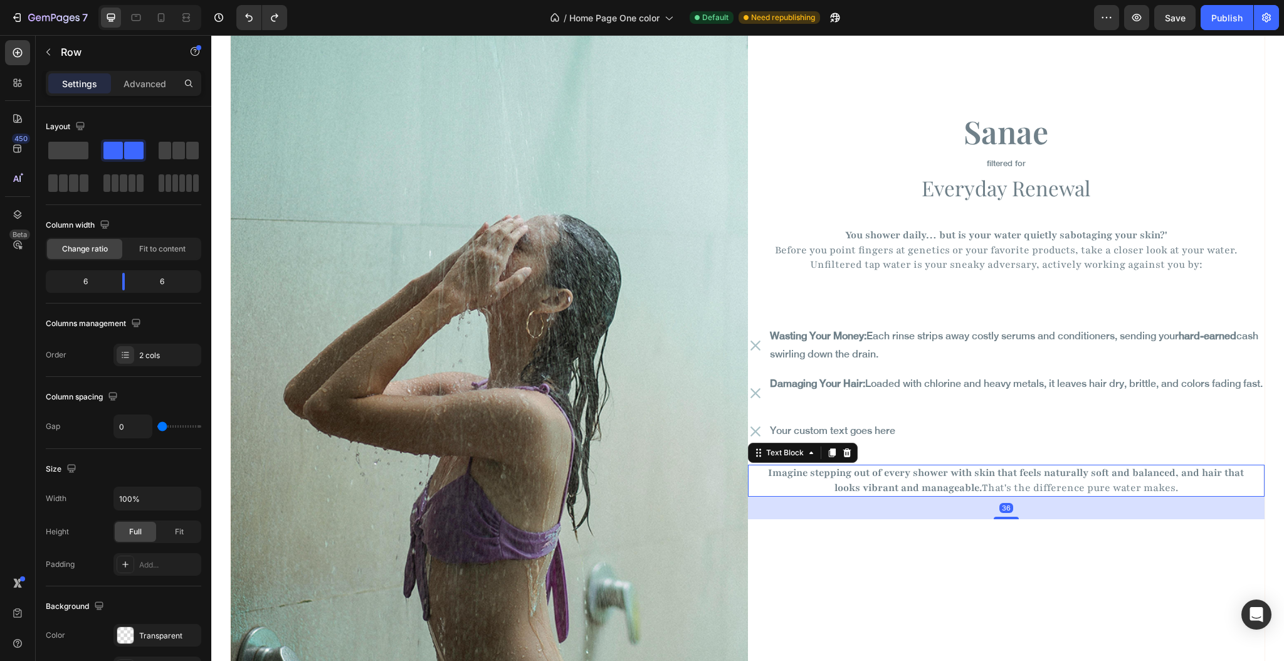
click at [900, 487] on strong "Imagine stepping out of every shower with skin that feels naturally soft and ba…" at bounding box center [1006, 480] width 476 height 28
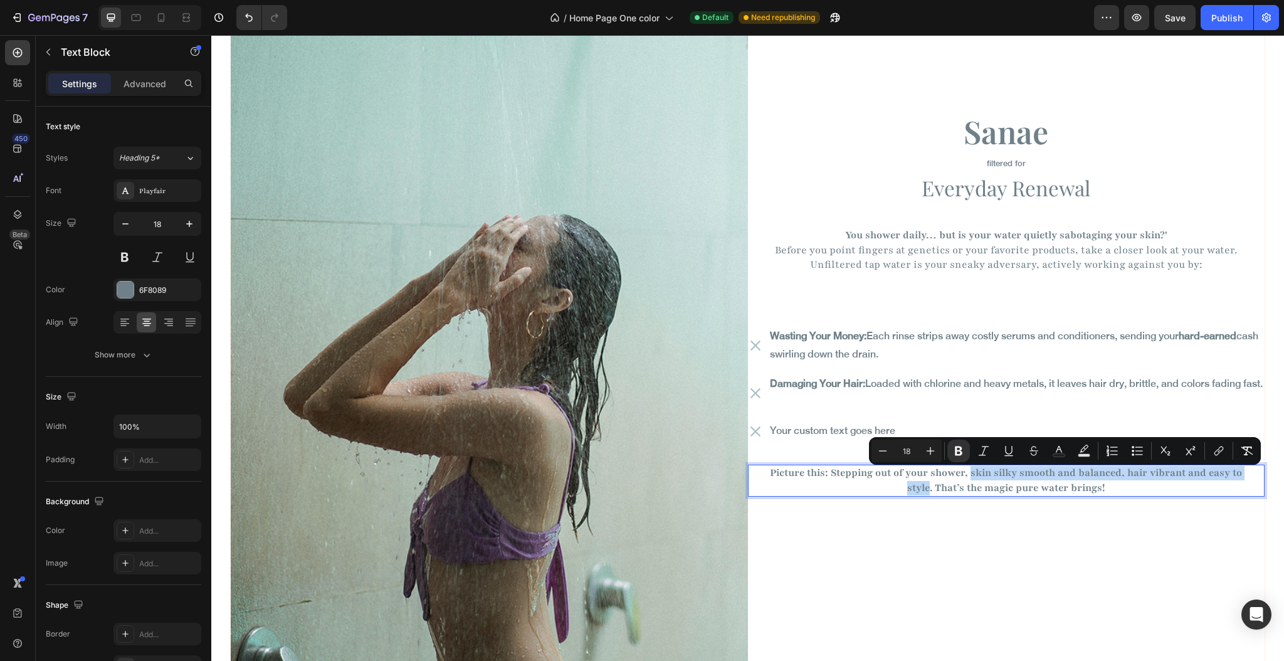
drag, startPoint x: 961, startPoint y: 480, endPoint x: 919, endPoint y: 495, distance: 45.2
click at [919, 494] on strong "Picture this: Stepping out of your shower, skin silky smooth and balanced, hair…" at bounding box center [1006, 480] width 472 height 28
click at [964, 450] on icon "Editor contextual toolbar" at bounding box center [959, 451] width 13 height 13
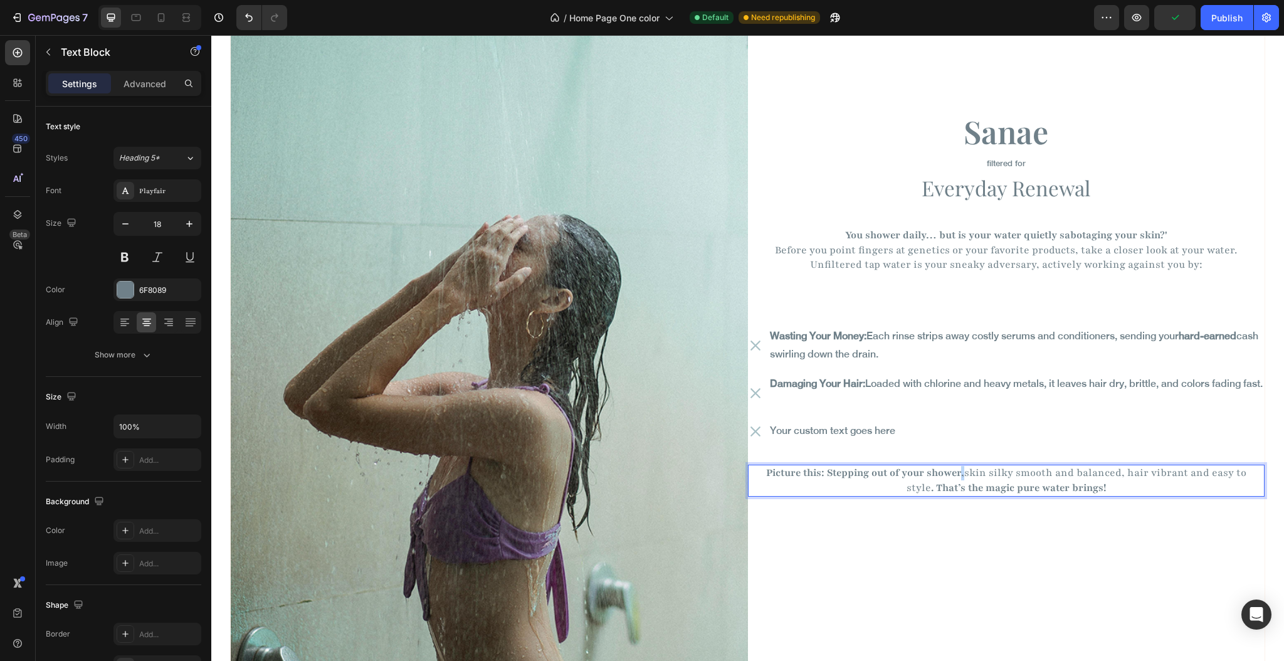
click at [956, 478] on strong "Picture this: Stepping out of your shower," at bounding box center [865, 473] width 198 height 14
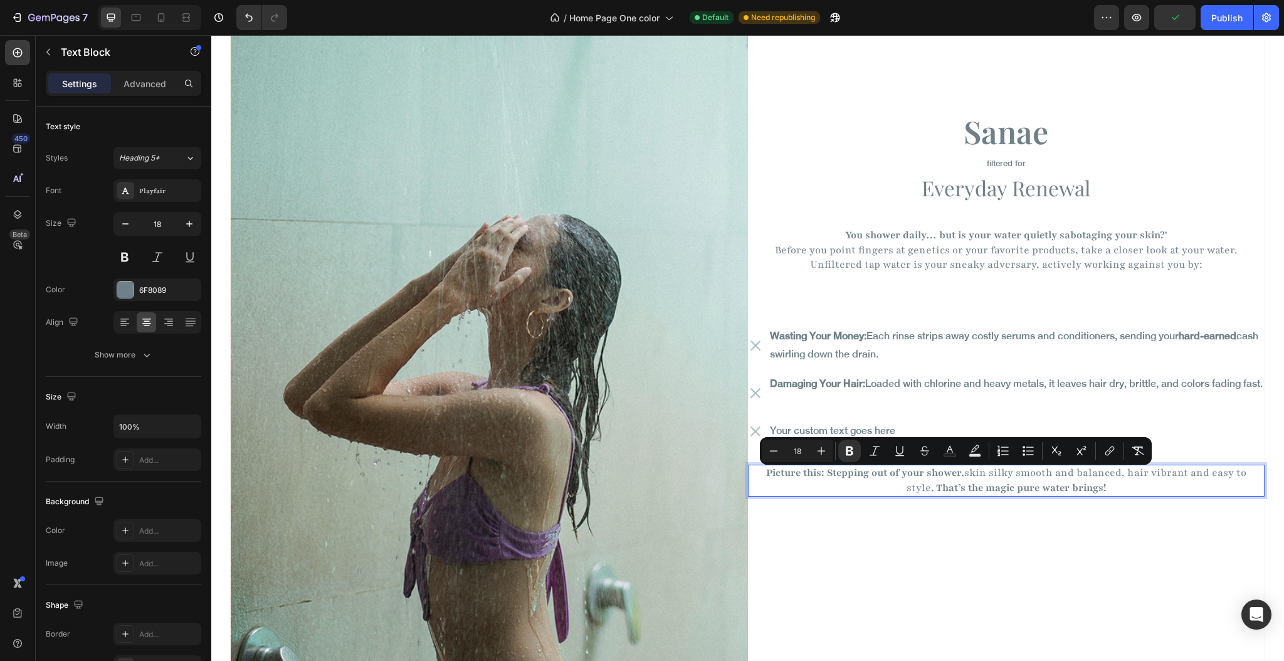
click at [776, 478] on strong "Picture this: Stepping out of your shower," at bounding box center [865, 473] width 198 height 14
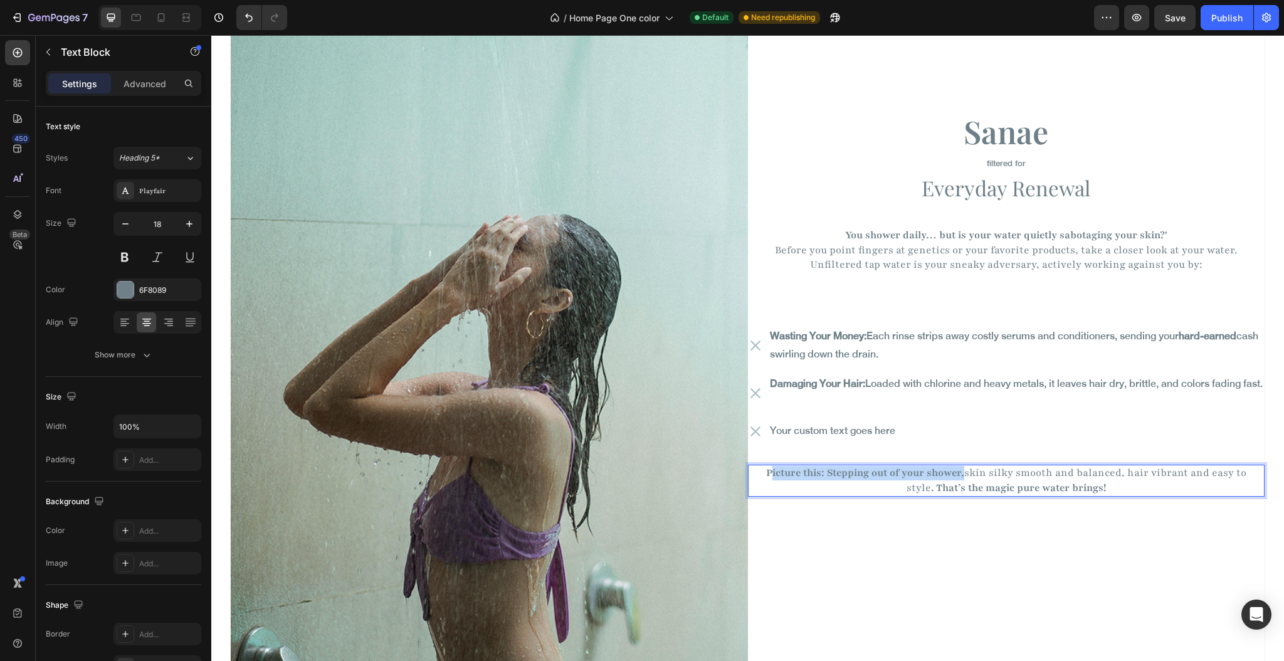
drag, startPoint x: 763, startPoint y: 478, endPoint x: 956, endPoint y: 478, distance: 193.1
click at [956, 478] on strong "Picture this: Stepping out of your shower," at bounding box center [865, 473] width 198 height 14
click at [947, 477] on strong "Picture this: Stepping out of your shower," at bounding box center [865, 473] width 198 height 14
drag, startPoint x: 947, startPoint y: 477, endPoint x: 747, endPoint y: 475, distance: 200.0
click at [748, 475] on div "Picture this: Stepping out of your shower, skin silky smooth and balanced, hair…" at bounding box center [1006, 481] width 517 height 32
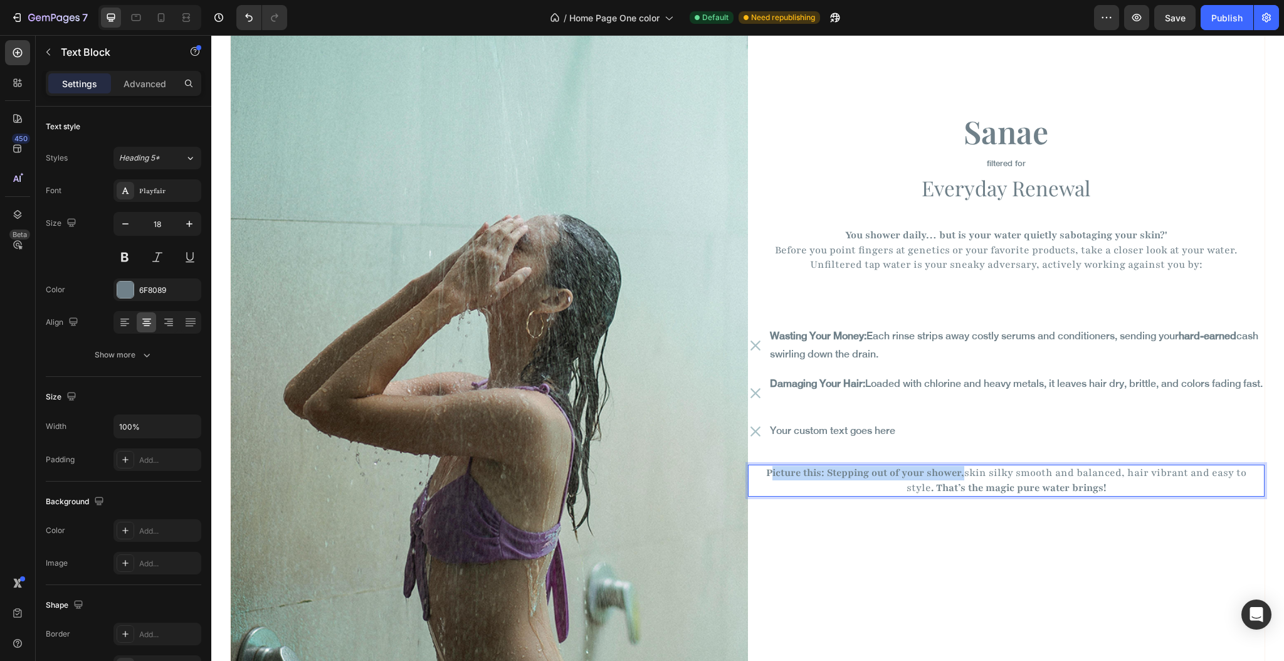
click at [789, 475] on strong "Picture this: Stepping out of your shower," at bounding box center [865, 473] width 198 height 14
drag, startPoint x: 760, startPoint y: 476, endPoint x: 1127, endPoint y: 499, distance: 368.1
click at [991, 479] on p "Picture this: Stepping out of your shower, skin silky smooth and balanced, hair…" at bounding box center [1007, 480] width 496 height 29
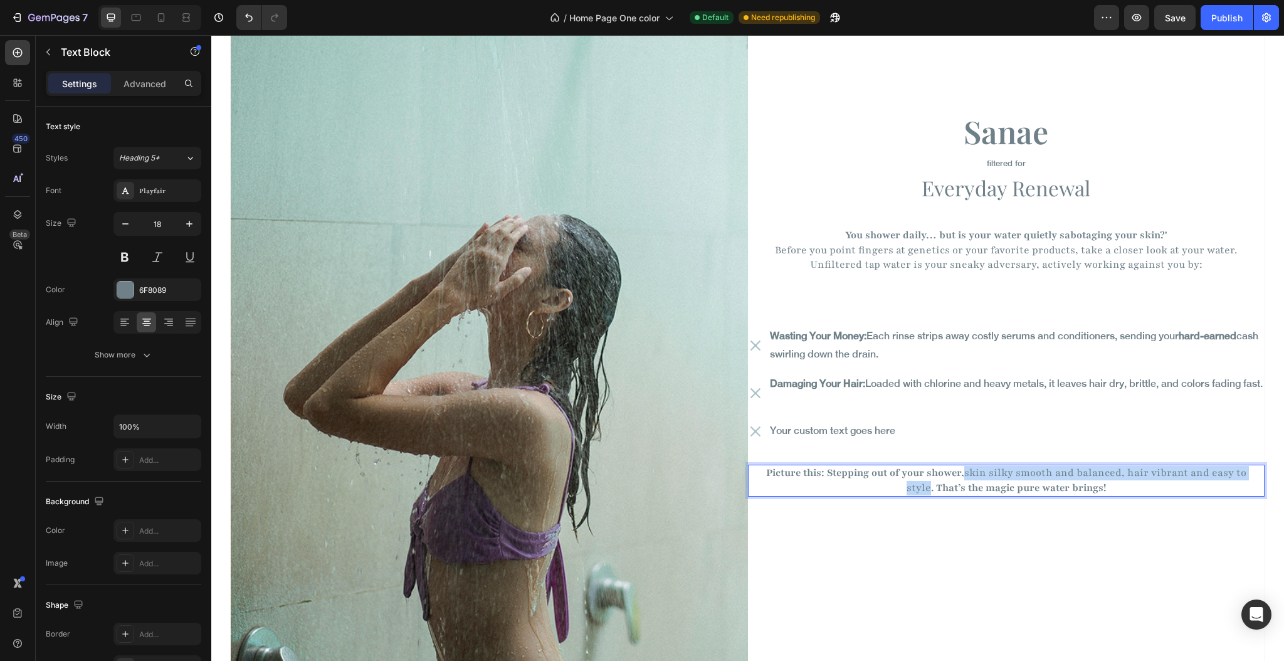
drag, startPoint x: 962, startPoint y: 477, endPoint x: 920, endPoint y: 493, distance: 44.8
click at [920, 493] on p "Picture this: Stepping out of your shower, skin silky smooth and balanced, hair…" at bounding box center [1007, 480] width 496 height 29
click at [971, 520] on div "Sanae Heading filtered for Text Block Everyday Renewal Heading You shower daily…" at bounding box center [1006, 313] width 517 height 793
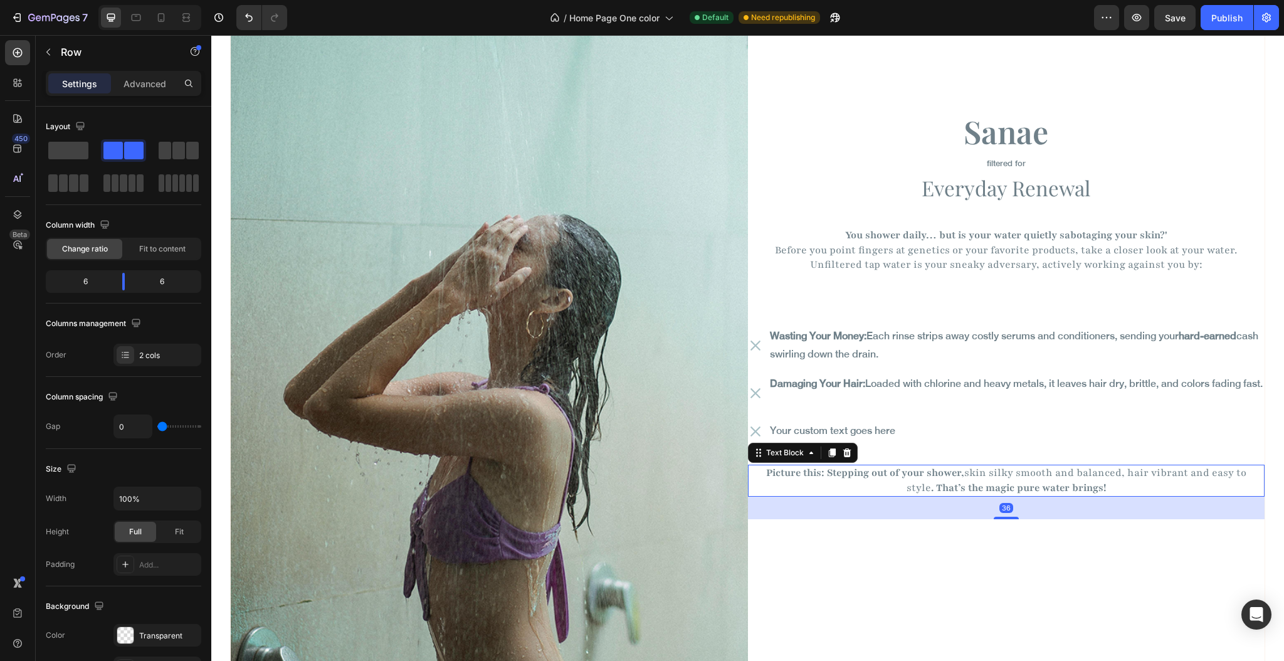
click at [827, 479] on strong "Picture this: Stepping out of your shower," at bounding box center [865, 473] width 198 height 14
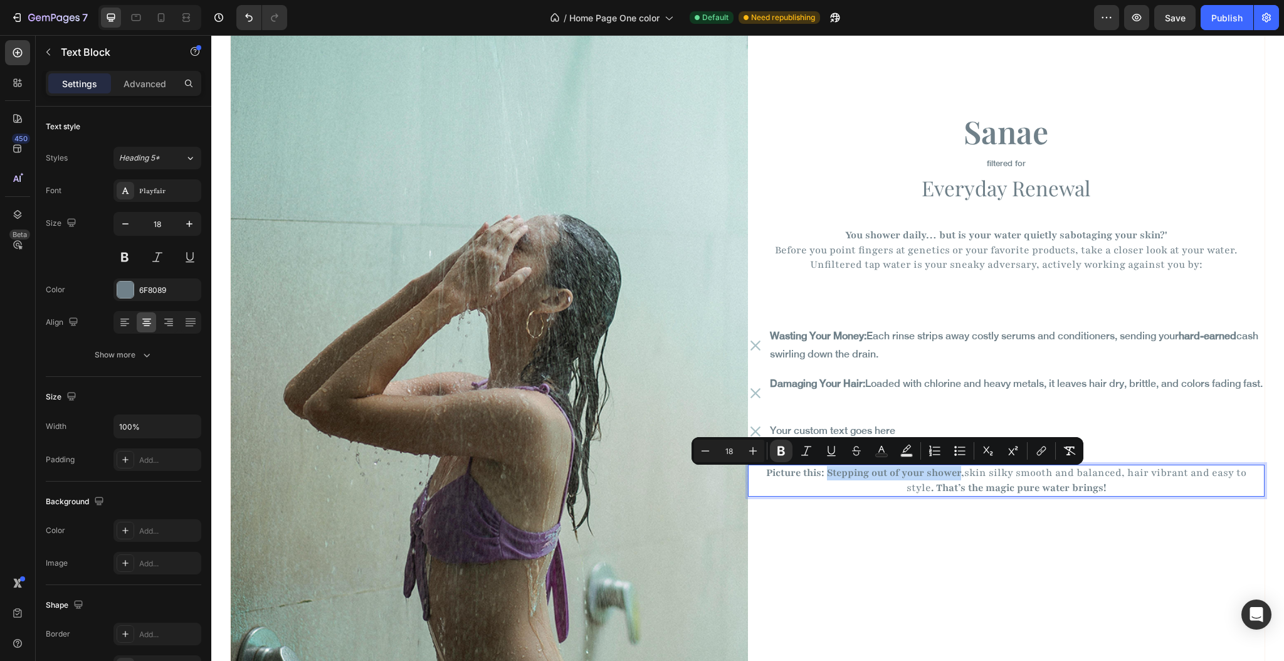
drag, startPoint x: 823, startPoint y: 478, endPoint x: 956, endPoint y: 480, distance: 132.3
click at [956, 480] on strong "Picture this: Stepping out of your shower," at bounding box center [865, 473] width 198 height 14
click at [779, 455] on icon "Editor contextual toolbar" at bounding box center [782, 450] width 8 height 9
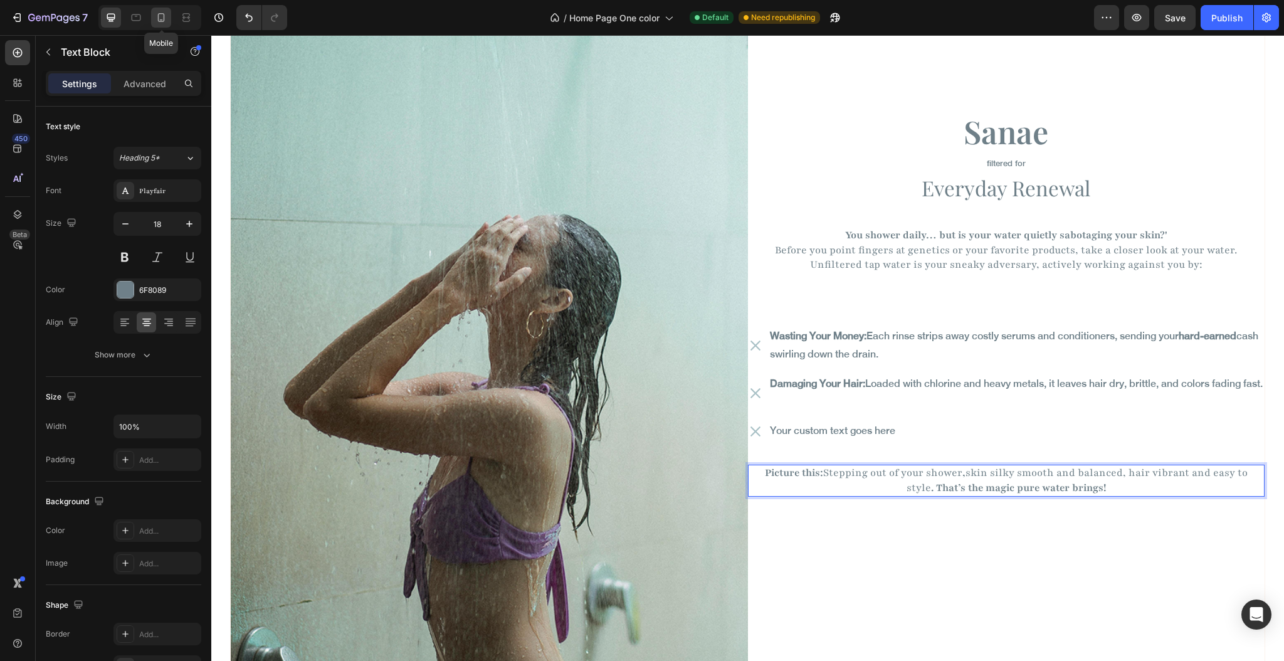
click at [167, 18] on icon at bounding box center [161, 17] width 13 height 13
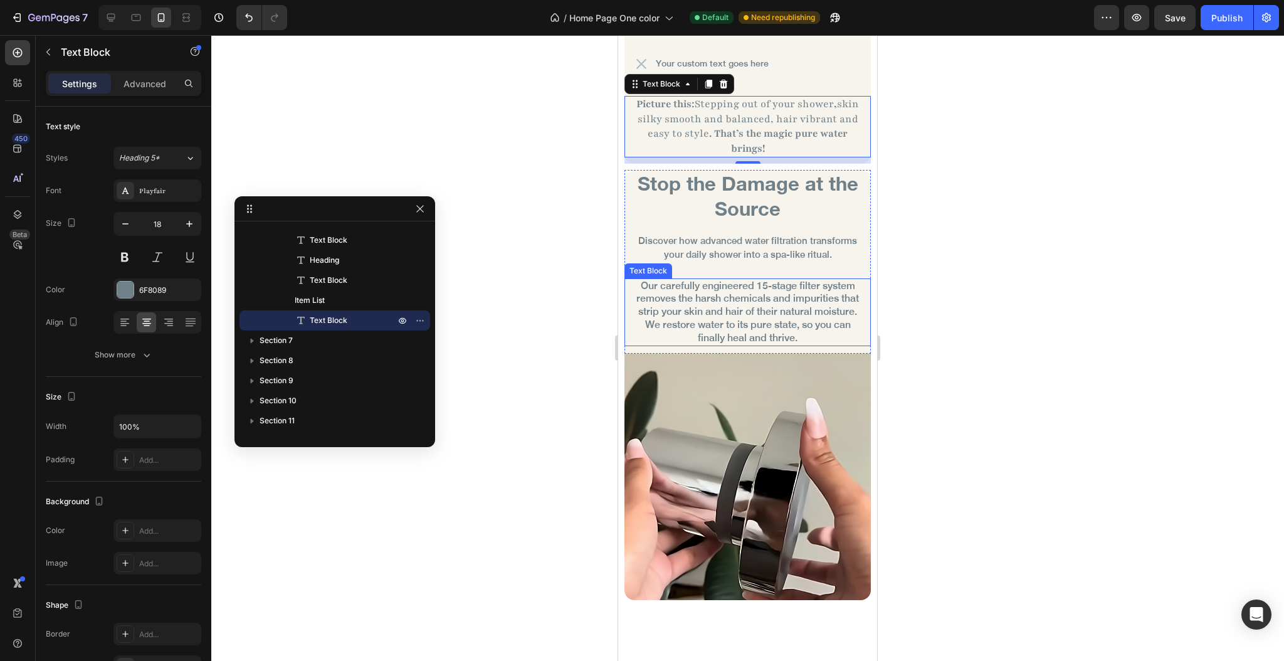
scroll to position [1840, 0]
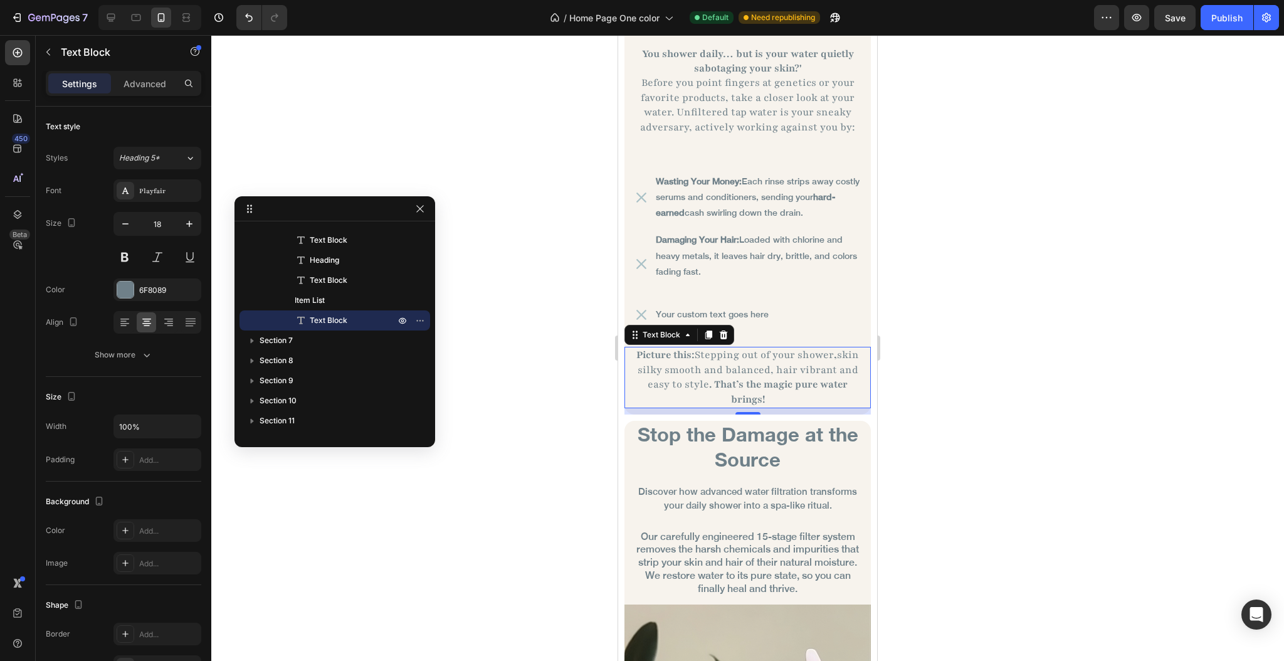
click at [556, 288] on div at bounding box center [747, 348] width 1073 height 626
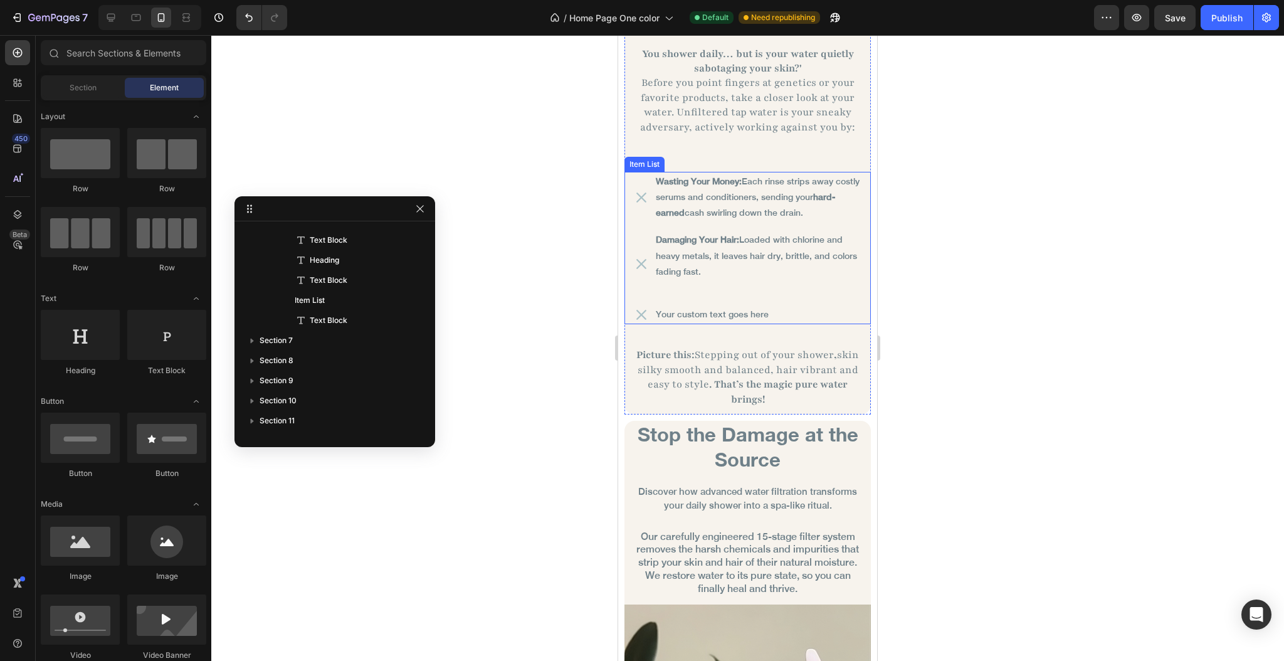
click at [695, 307] on p "Your custom text goes here" at bounding box center [758, 315] width 204 height 16
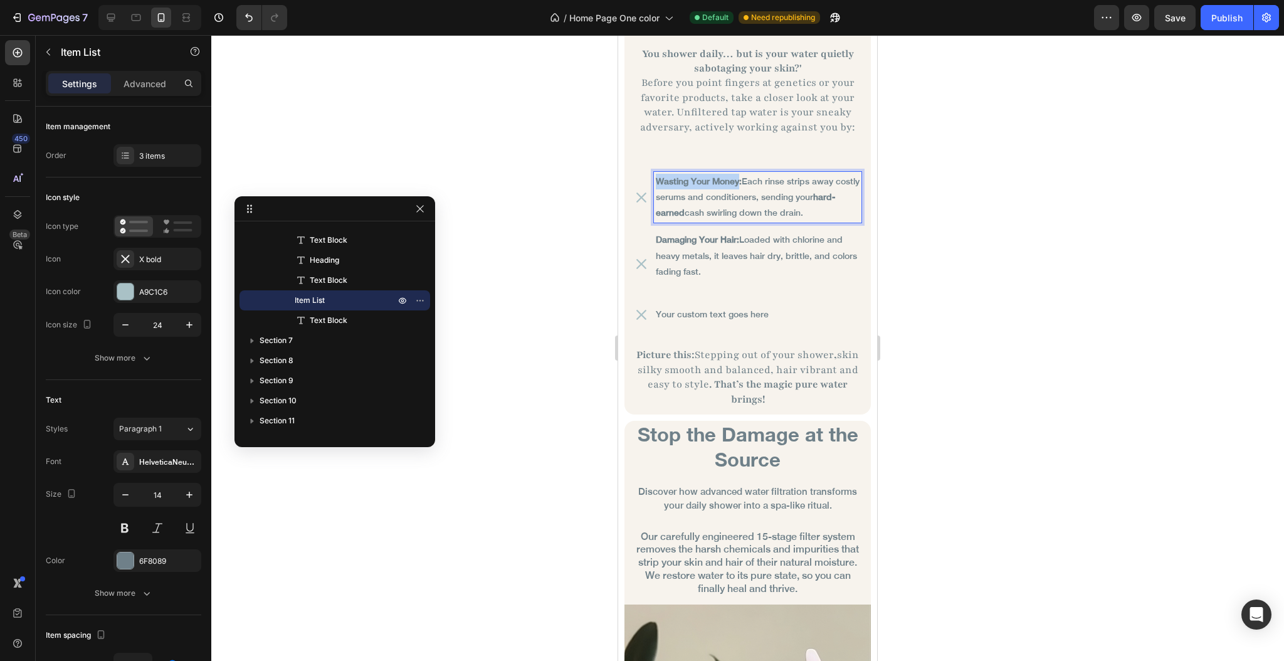
drag, startPoint x: 657, startPoint y: 164, endPoint x: 738, endPoint y: 162, distance: 80.9
click at [738, 176] on strong "Wasting Your Money:" at bounding box center [699, 181] width 86 height 10
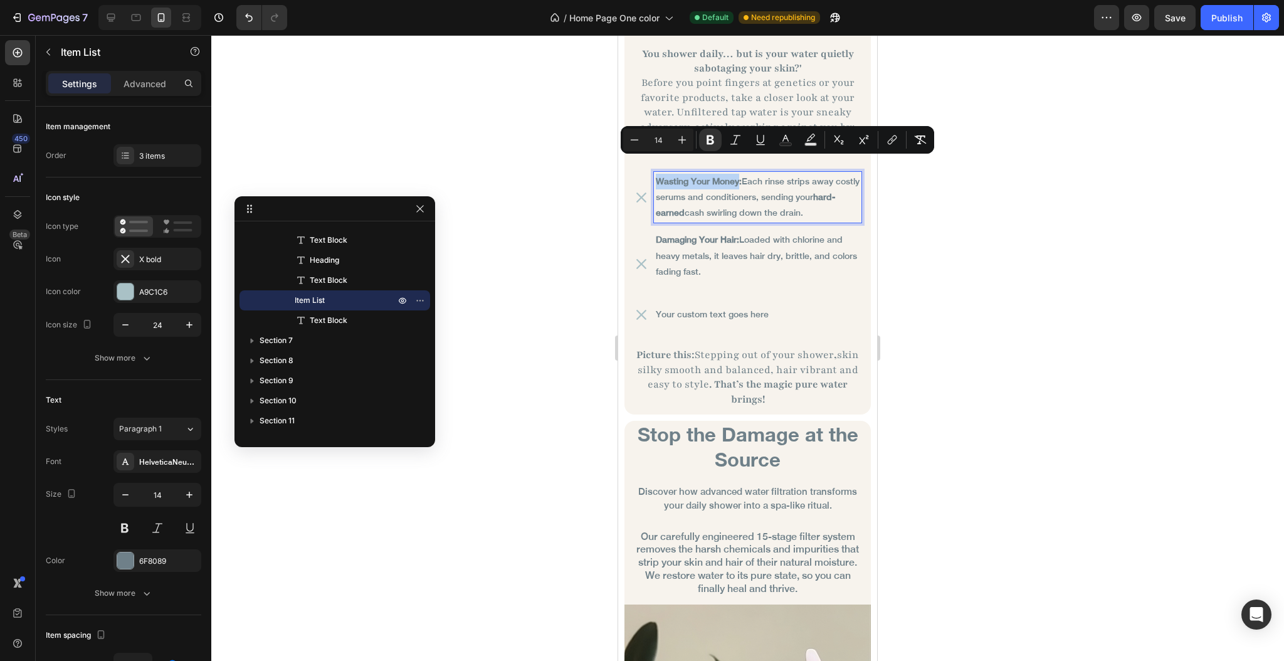
copy strong "Wasting Your Money"
click at [690, 307] on p "Your custom text goes here" at bounding box center [758, 315] width 204 height 16
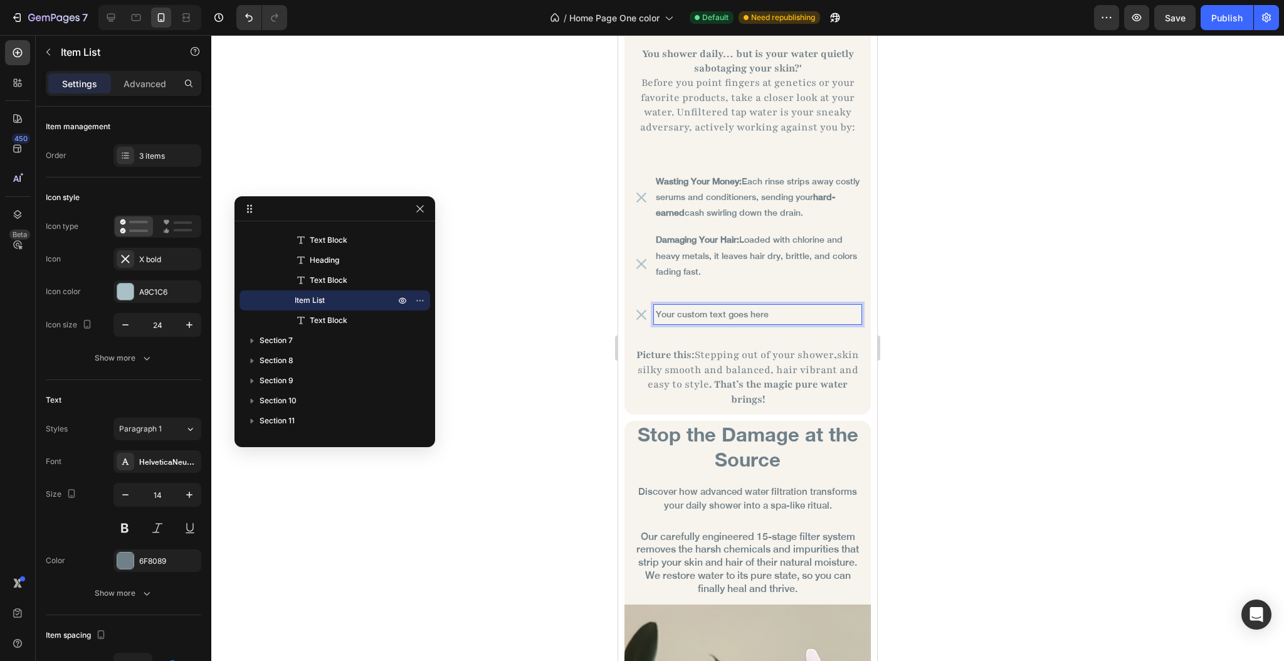
click at [690, 307] on p "Your custom text goes here" at bounding box center [758, 315] width 204 height 16
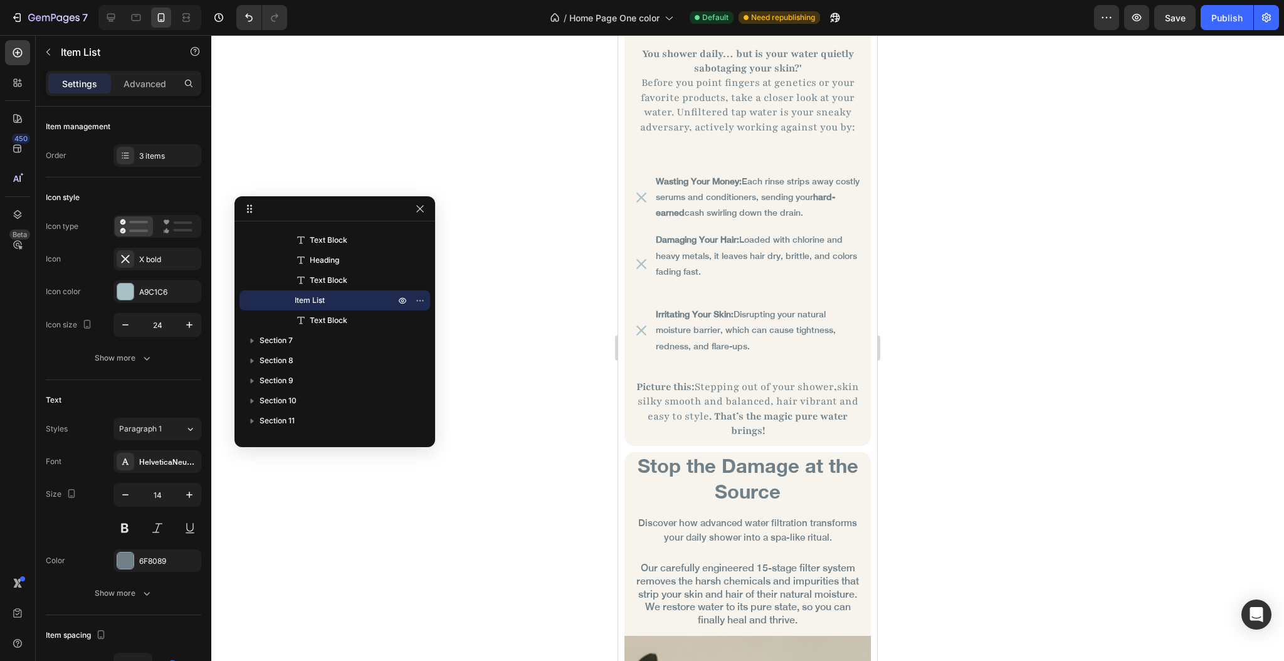
click at [537, 295] on div at bounding box center [747, 348] width 1073 height 626
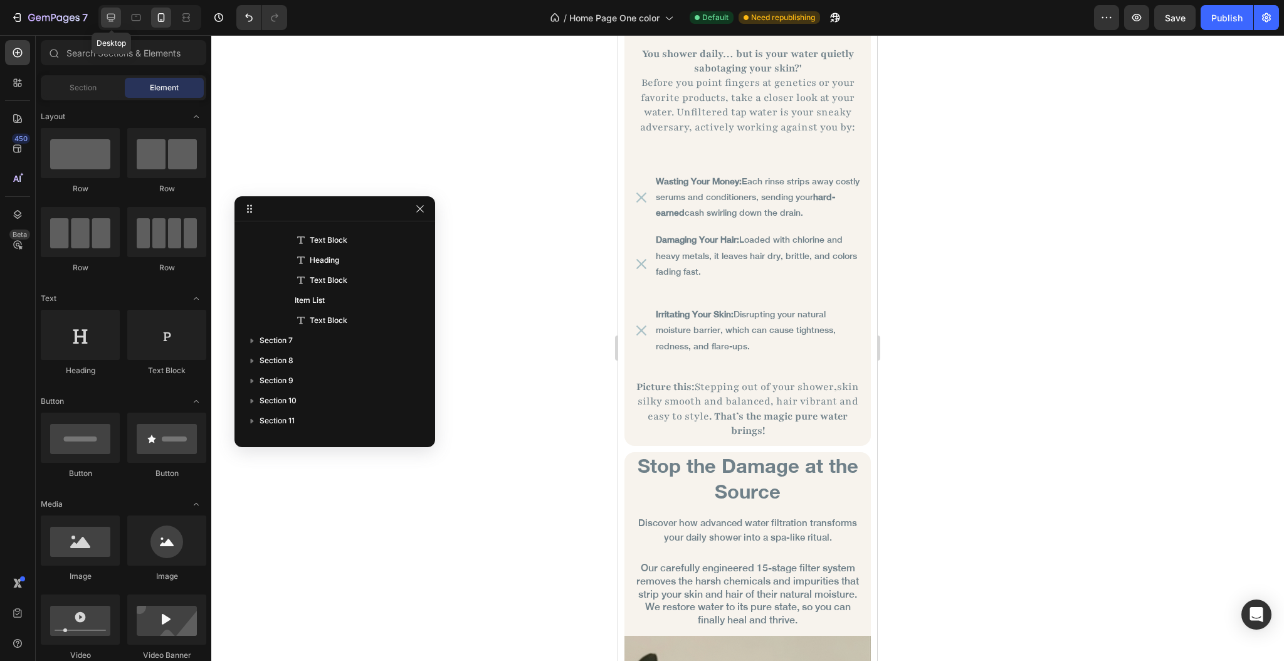
click at [116, 13] on icon at bounding box center [111, 17] width 13 height 13
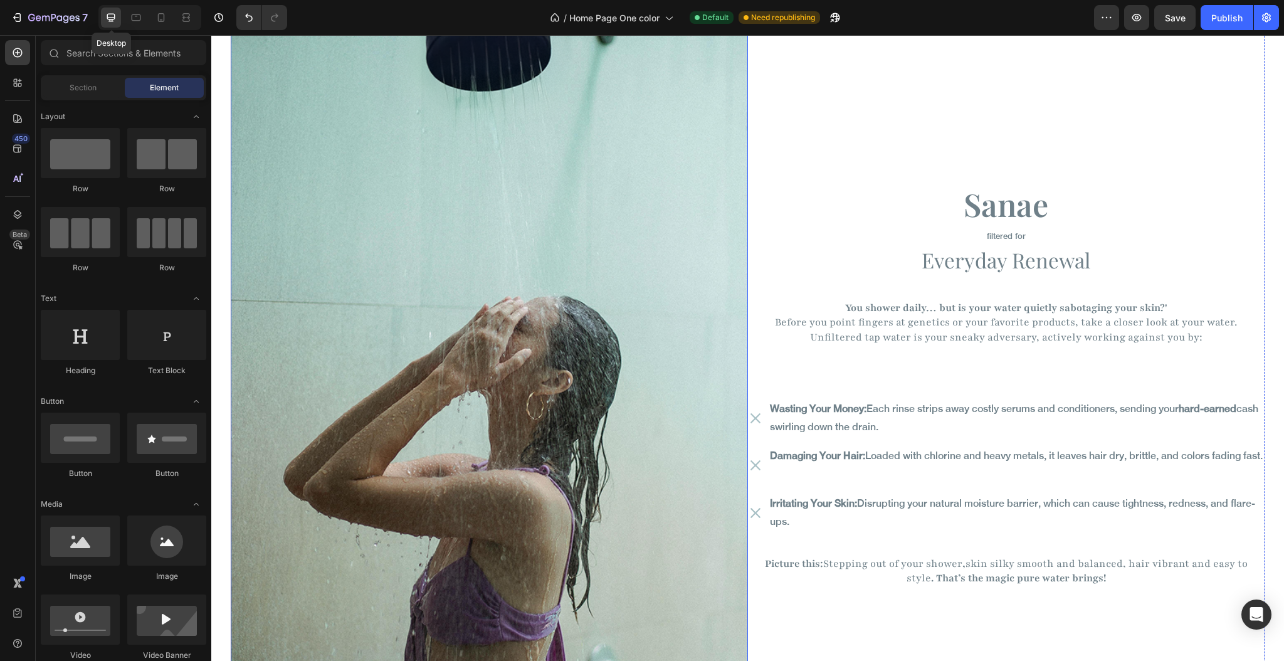
scroll to position [2080, 0]
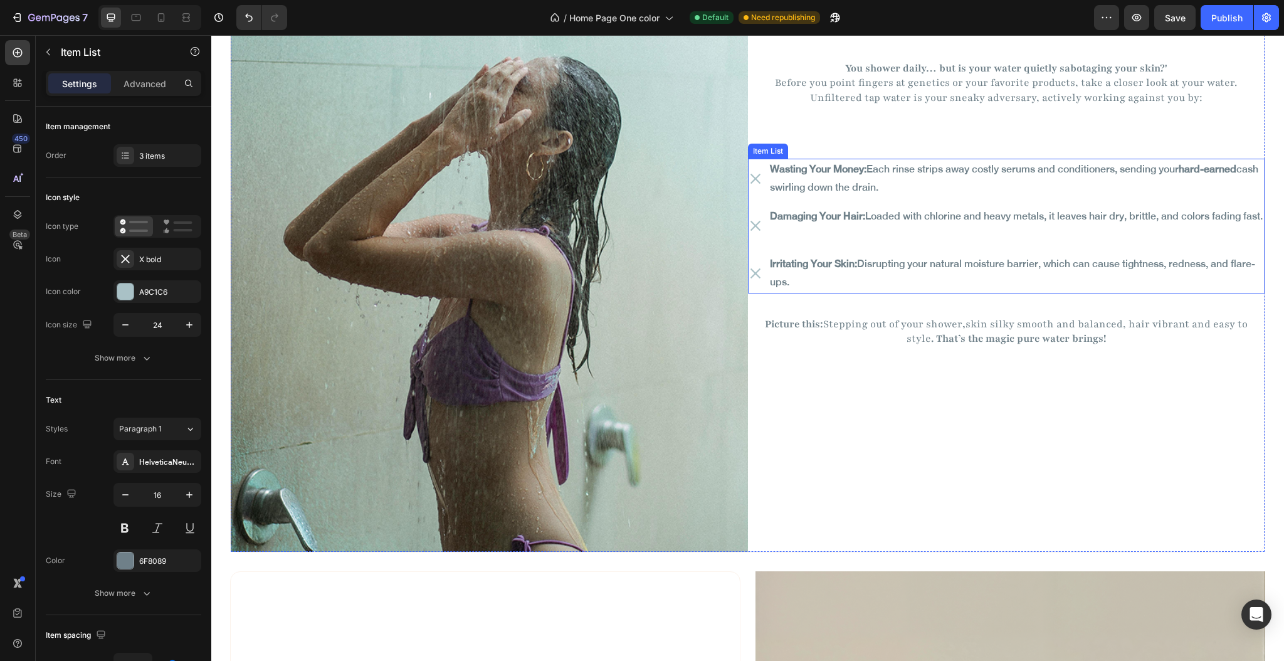
click at [754, 292] on div "Irritating Your Skin: Disrupting your natural moisture barrier, which can cause…" at bounding box center [1006, 273] width 517 height 40
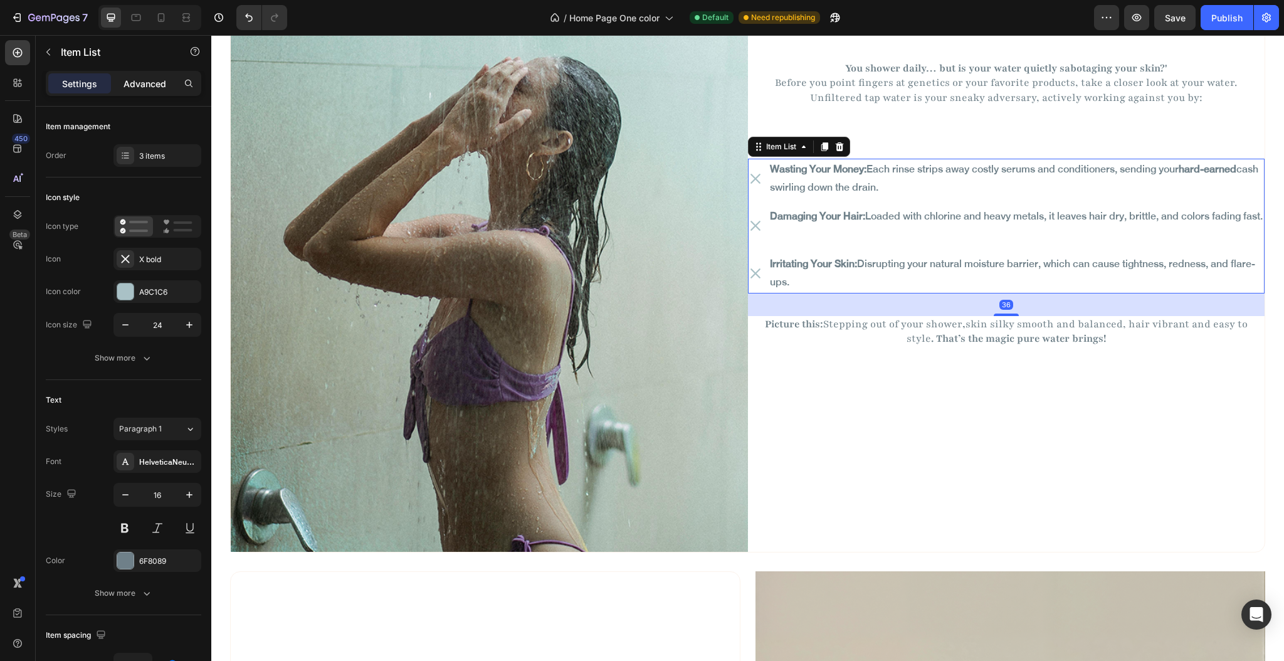
click at [140, 77] on p "Advanced" at bounding box center [145, 83] width 43 height 13
type input "100%"
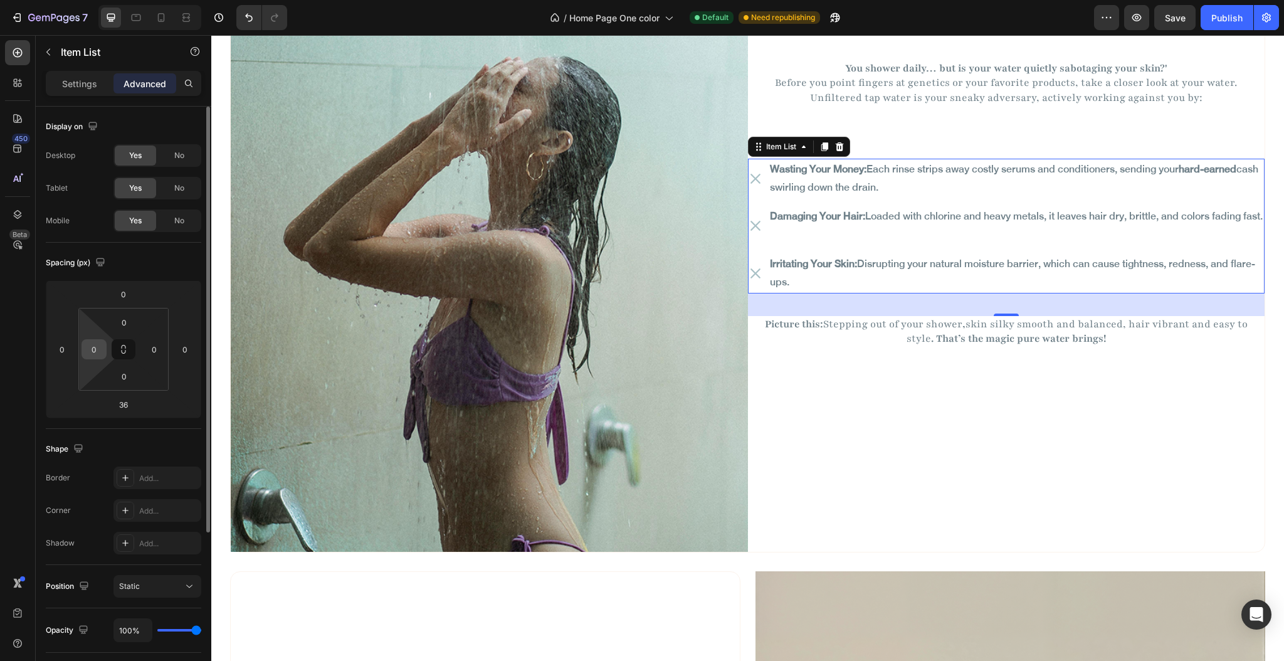
click at [101, 339] on div "0" at bounding box center [94, 349] width 25 height 20
click at [100, 346] on input "0" at bounding box center [94, 349] width 19 height 19
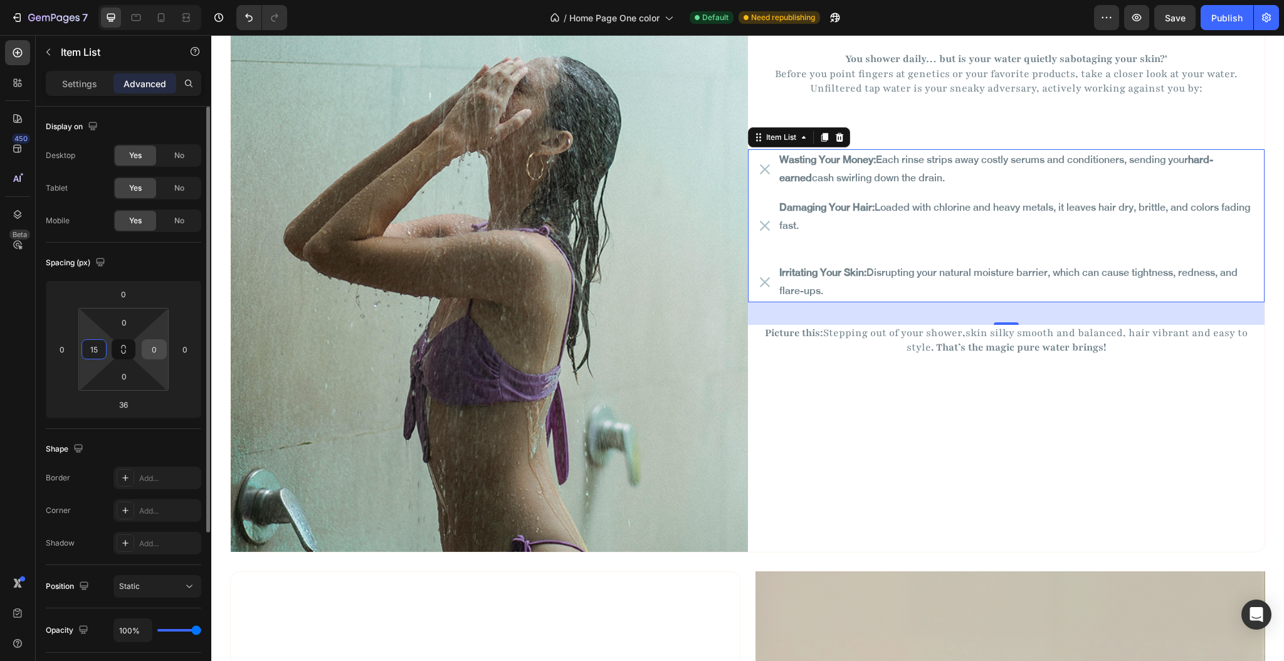
type input "15"
click at [150, 357] on input "0" at bounding box center [154, 349] width 19 height 19
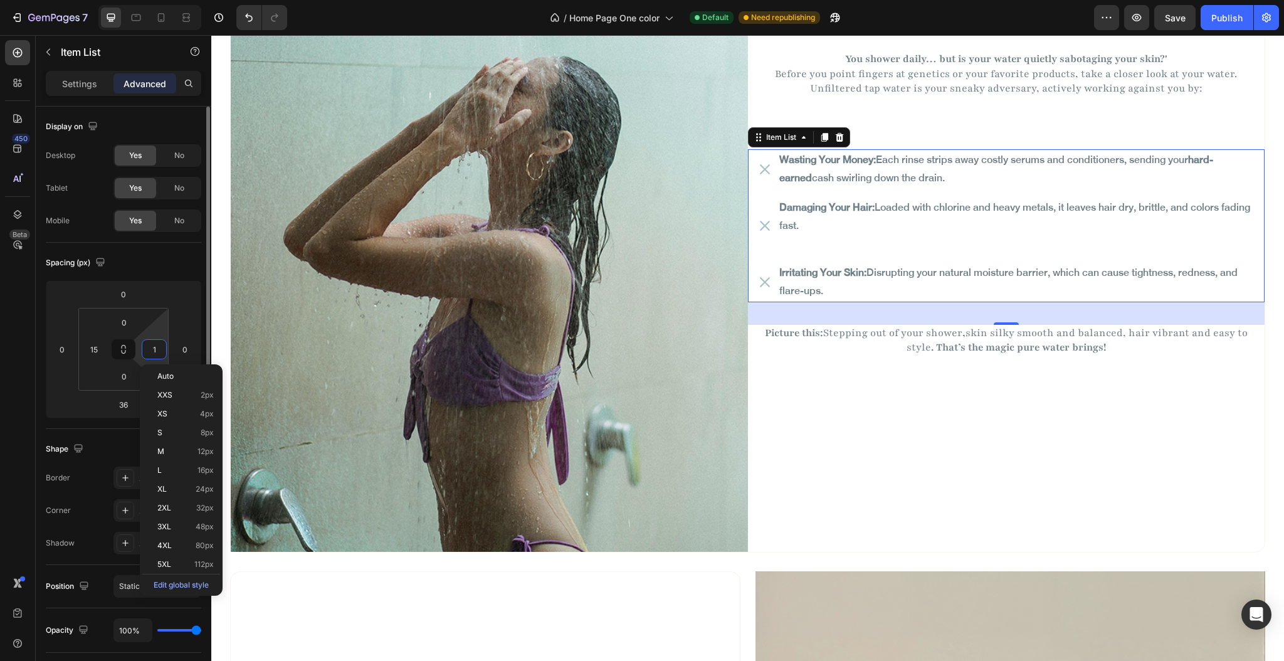
type input "15"
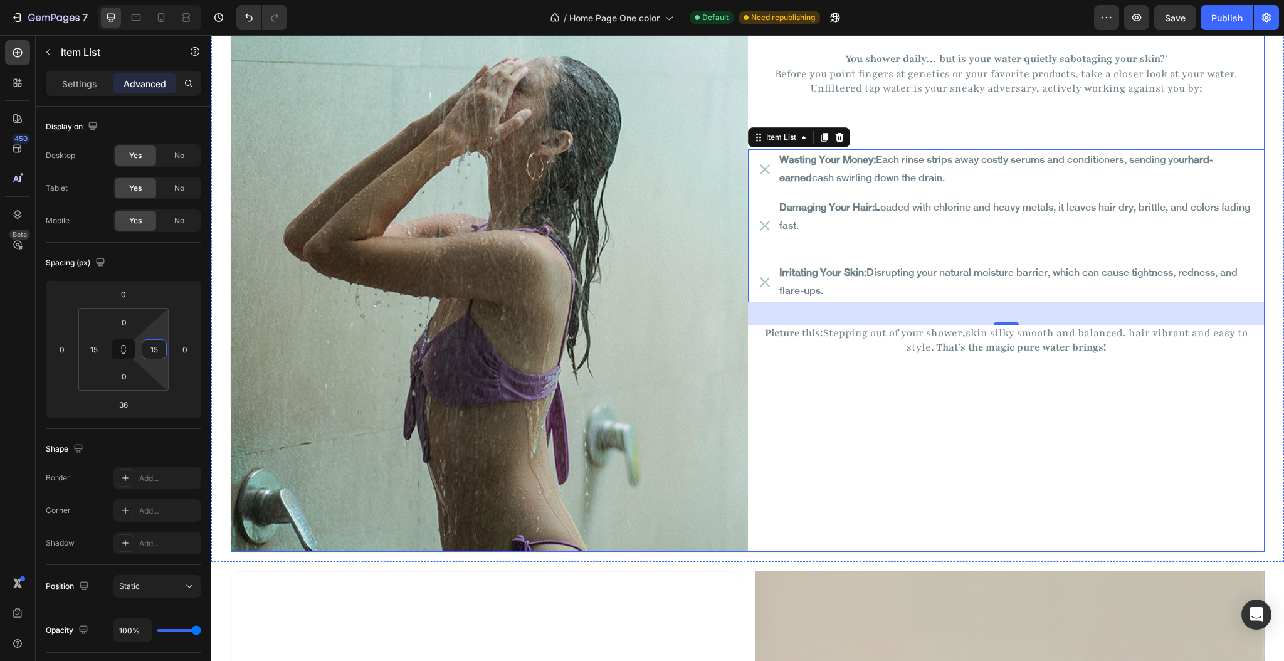
click at [934, 464] on div "Sanae Heading filtered for Text Block Everyday Renewal Heading You shower daily…" at bounding box center [1006, 155] width 517 height 793
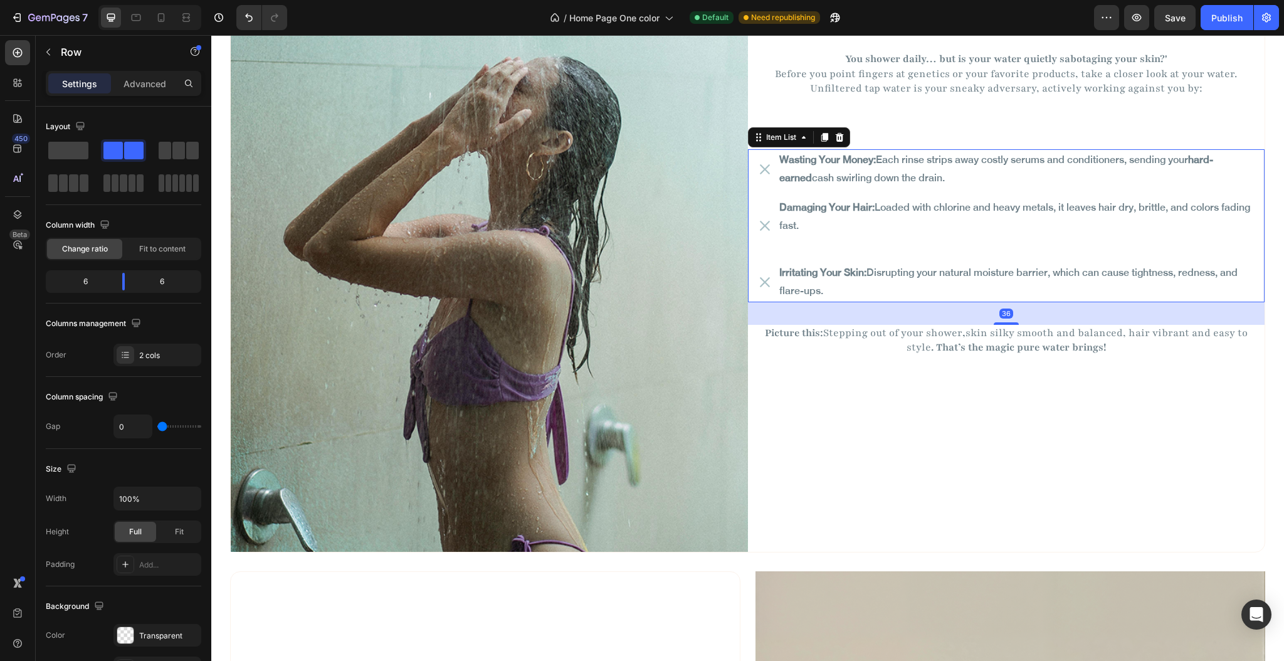
click at [757, 170] on icon at bounding box center [764, 169] width 15 height 15
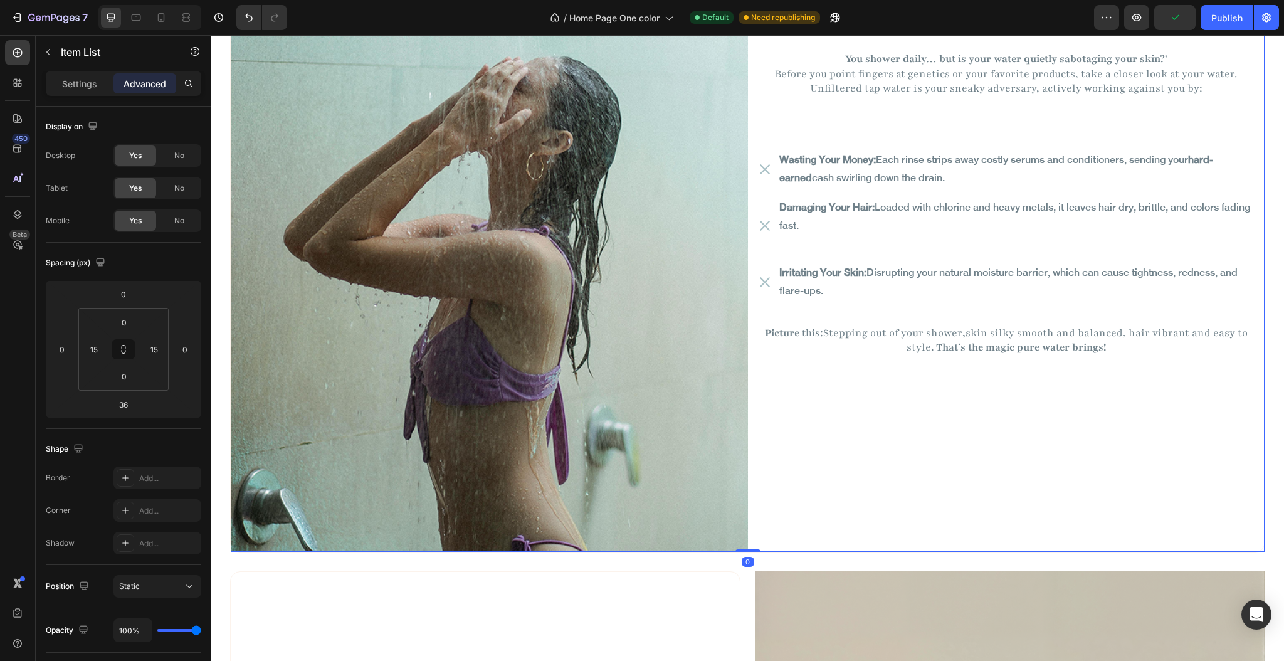
click at [908, 432] on div "Sanae Heading filtered for Text Block Everyday Renewal Heading You shower daily…" at bounding box center [1006, 155] width 517 height 793
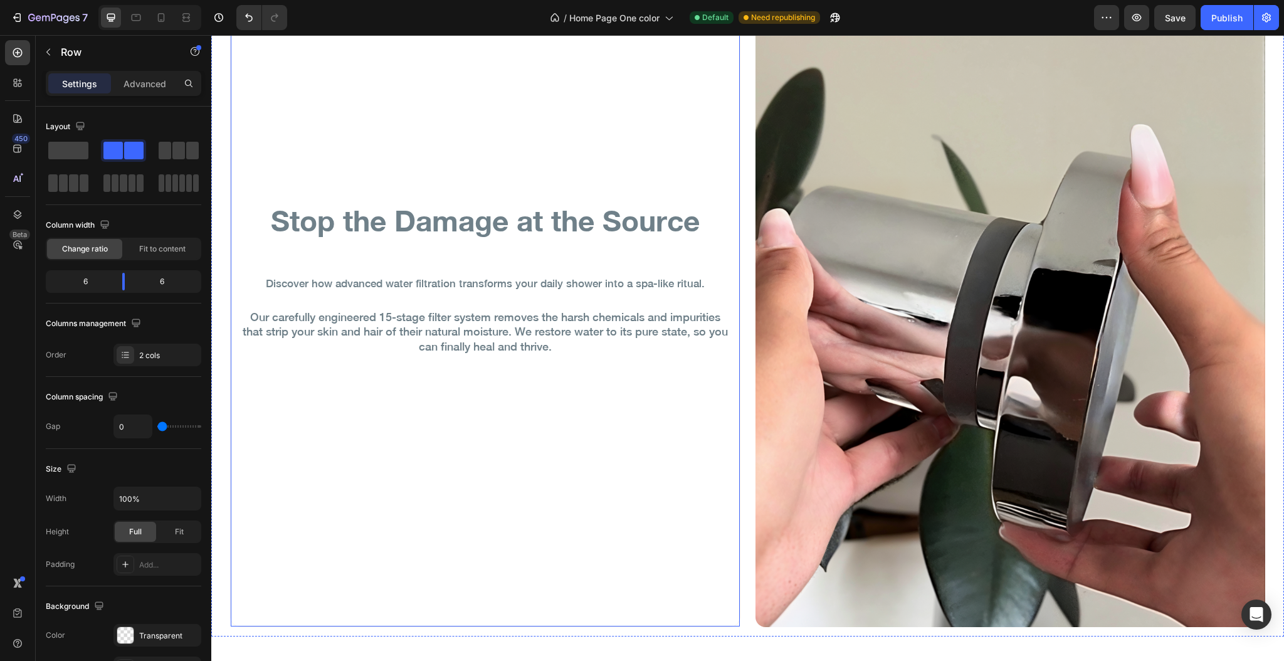
scroll to position [2665, 0]
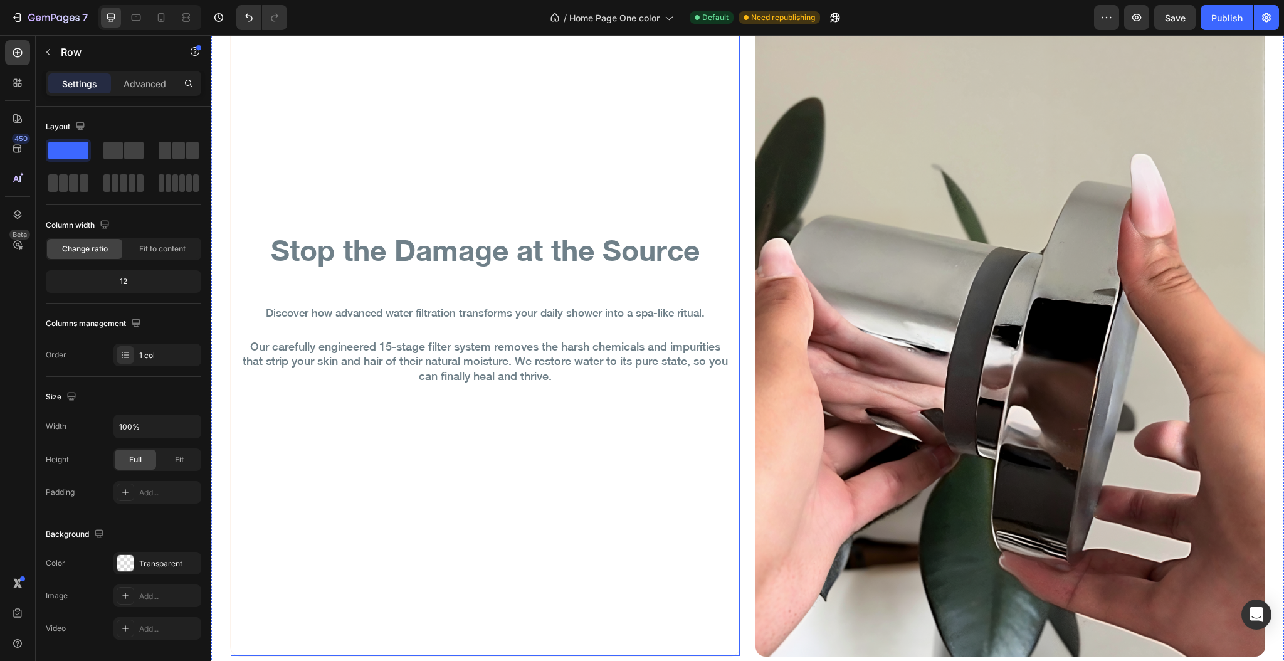
click at [356, 408] on div "Stop the Damage at the Source Heading Discover how advanced water filtration tr…" at bounding box center [485, 316] width 509 height 679
click at [309, 347] on p "Our carefully engineered 15-stage filter system removes the harsh chemicals and…" at bounding box center [485, 361] width 488 height 44
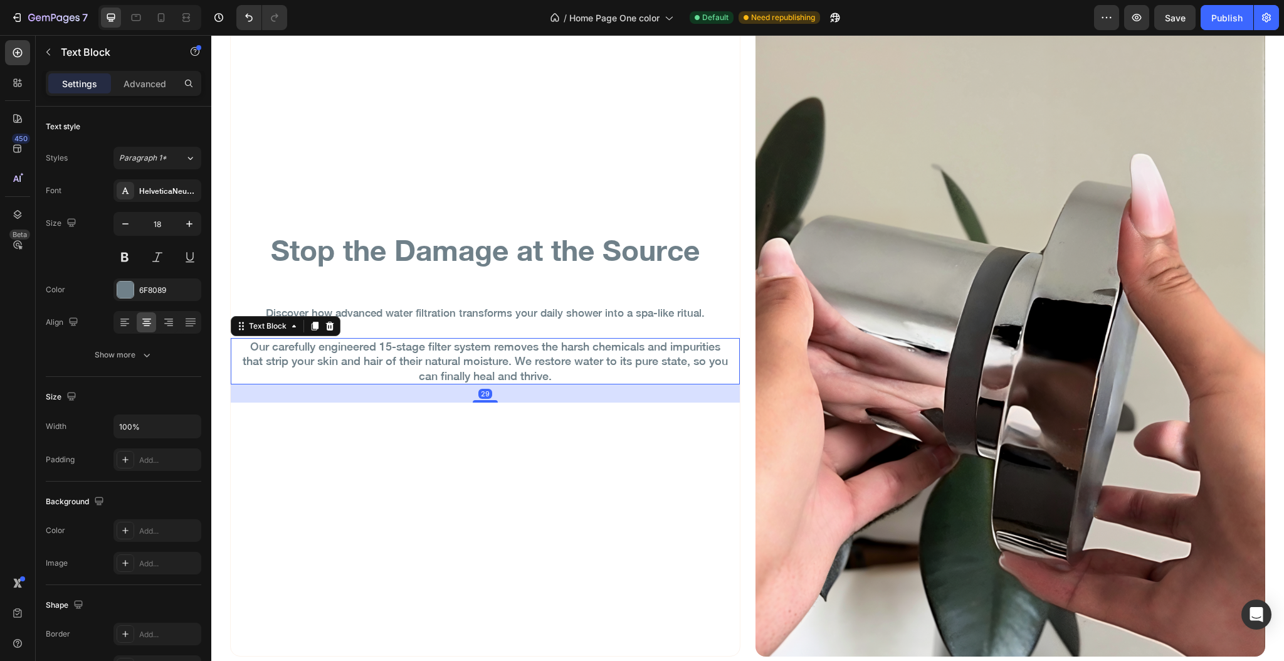
click at [309, 347] on p "Our carefully engineered 15-stage filter system removes the harsh chemicals and…" at bounding box center [485, 361] width 488 height 44
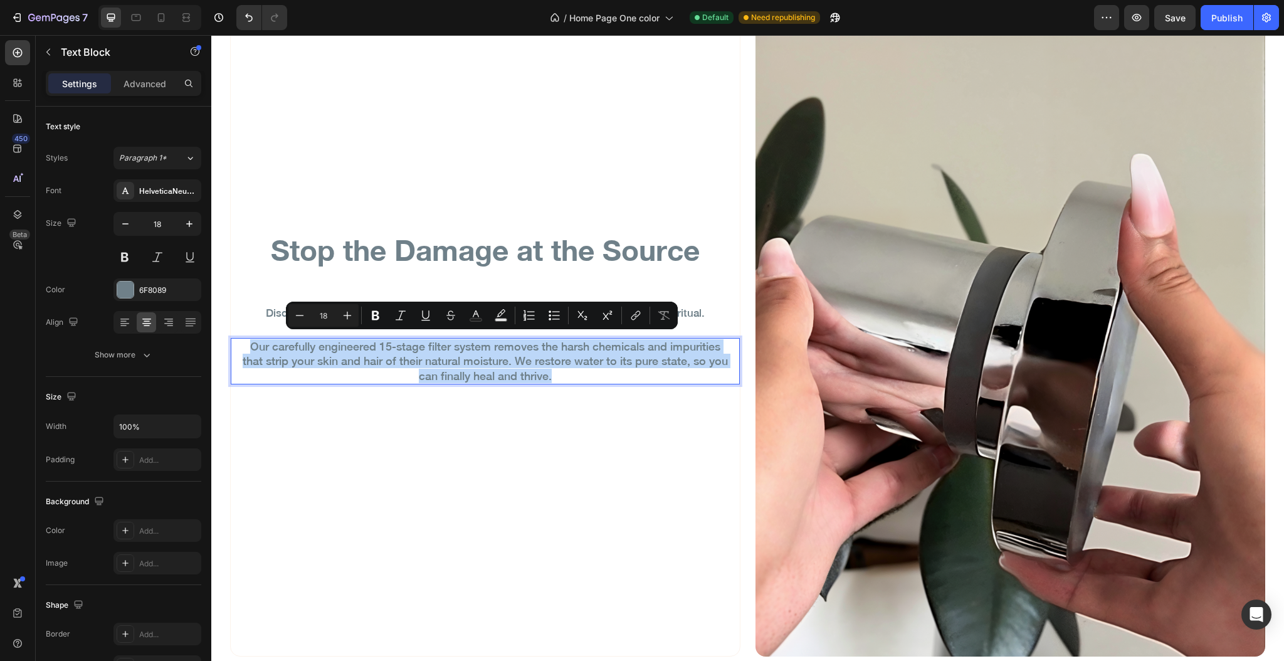
copy p "Our carefully engineered 15-stage filter system removes the harsh chemicals and…"
click at [585, 368] on p "Our carefully engineered 15-stage filter system removes the harsh chemicals and…" at bounding box center [485, 361] width 488 height 44
drag, startPoint x: 245, startPoint y: 344, endPoint x: 566, endPoint y: 372, distance: 322.9
click at [566, 372] on p "Our carefully engineered 15-stage filter system removes the harsh chemicals and…" at bounding box center [485, 361] width 488 height 44
copy p "Our carefully engineered 15-stage filter system removes the harsh chemicals and…"
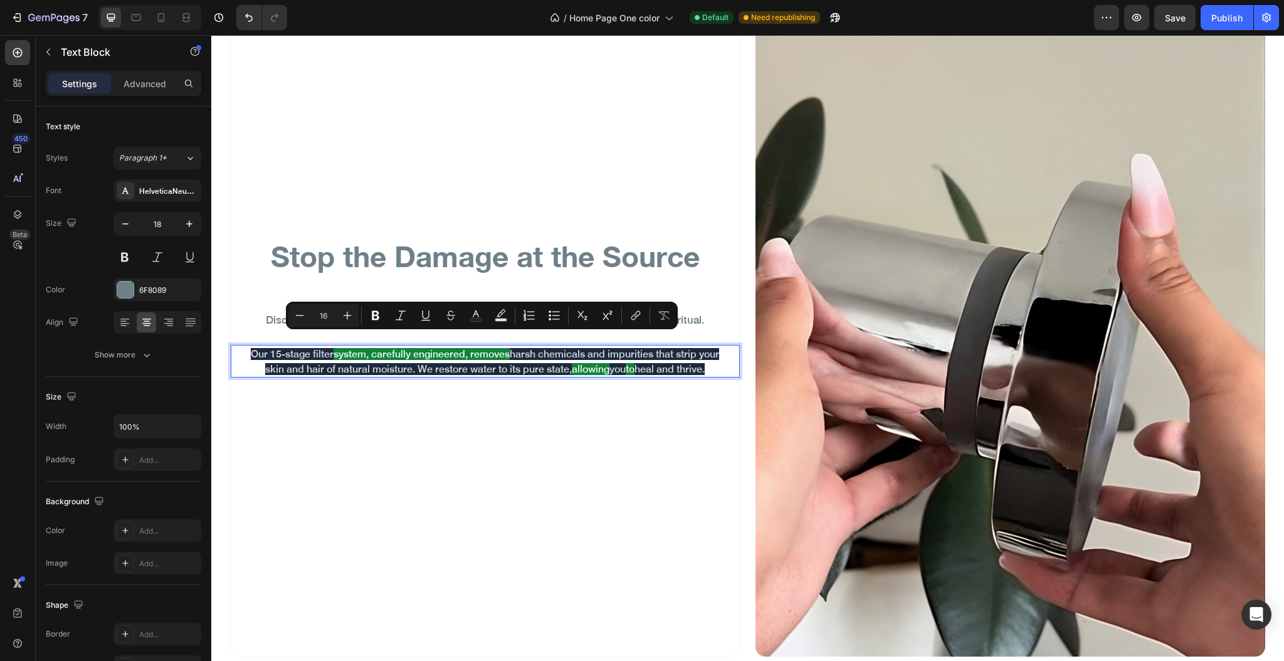
scroll to position [2673, 0]
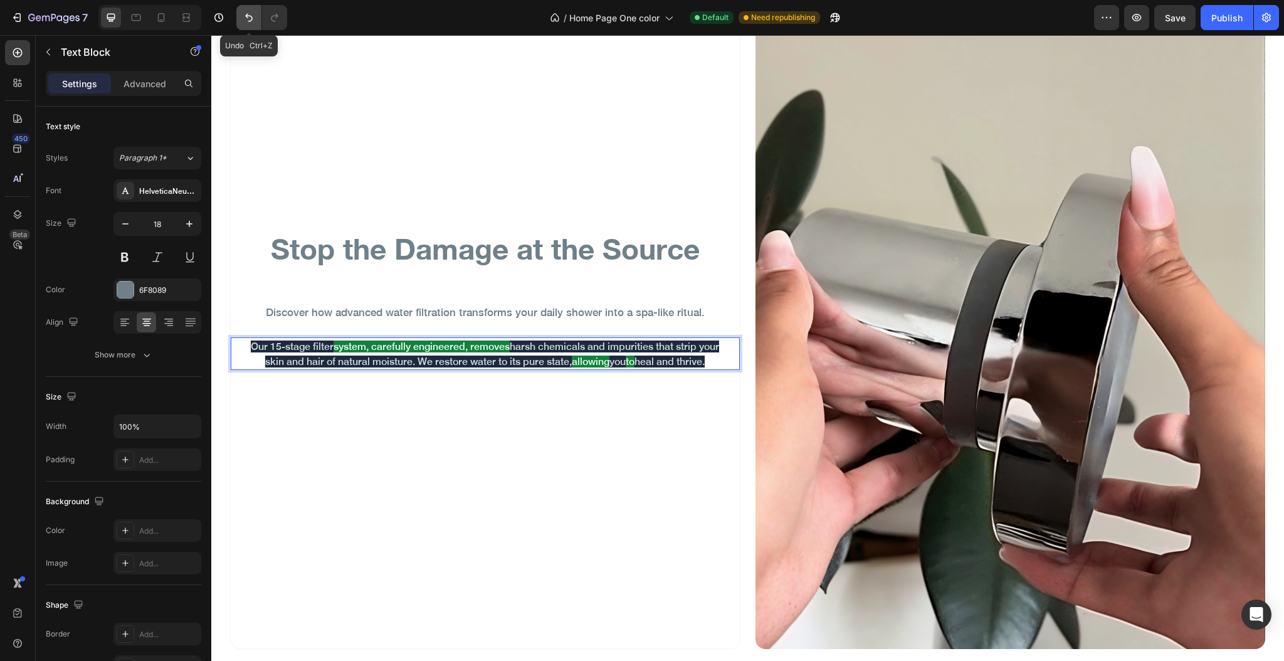
click at [246, 13] on icon "Undo/Redo" at bounding box center [249, 17] width 13 height 13
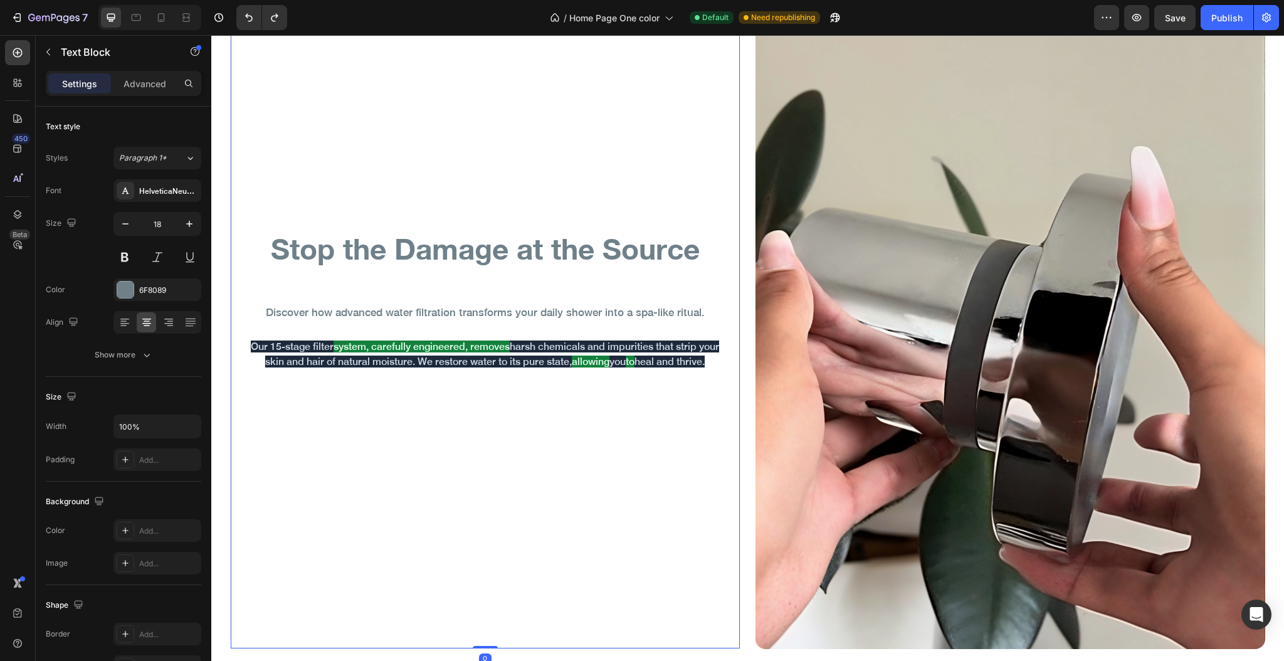
click at [520, 465] on div "Stop the Damage at the Source Heading Discover how advanced water filtration tr…" at bounding box center [485, 308] width 509 height 679
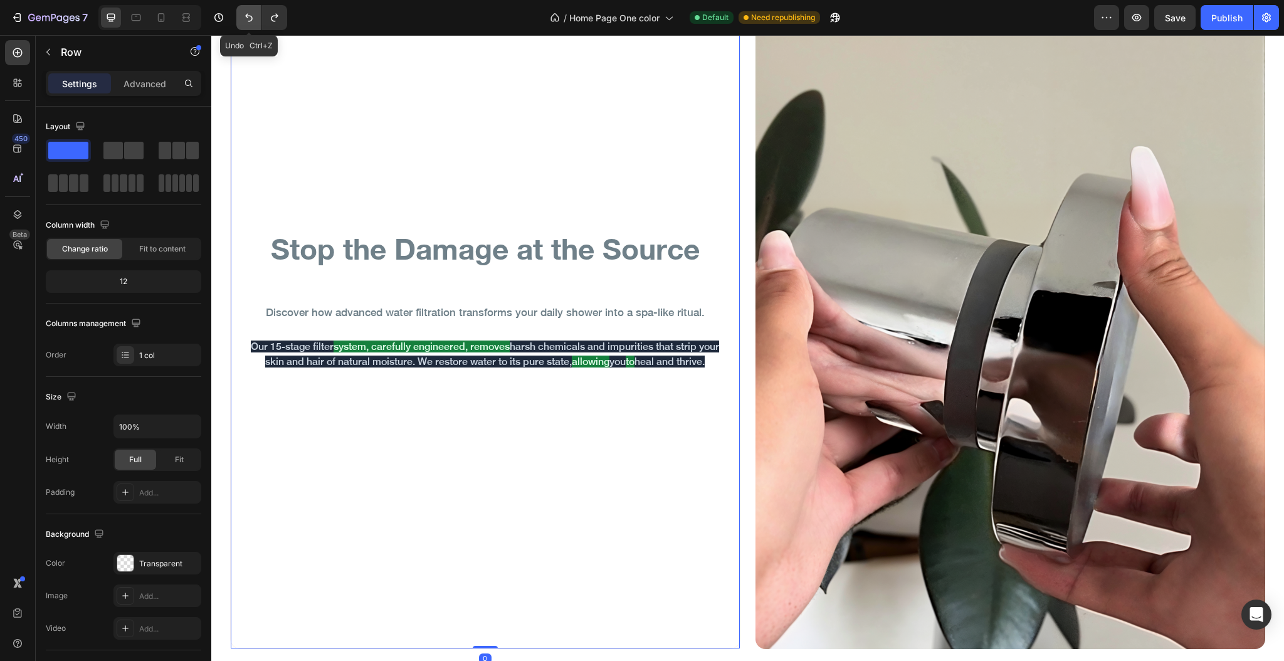
click at [248, 16] on icon "Undo/Redo" at bounding box center [249, 17] width 13 height 13
click at [277, 19] on icon "Undo/Redo" at bounding box center [274, 17] width 13 height 13
click at [460, 465] on div "Stop the Damage at the Source Heading Discover how advanced water filtration tr…" at bounding box center [485, 308] width 509 height 679
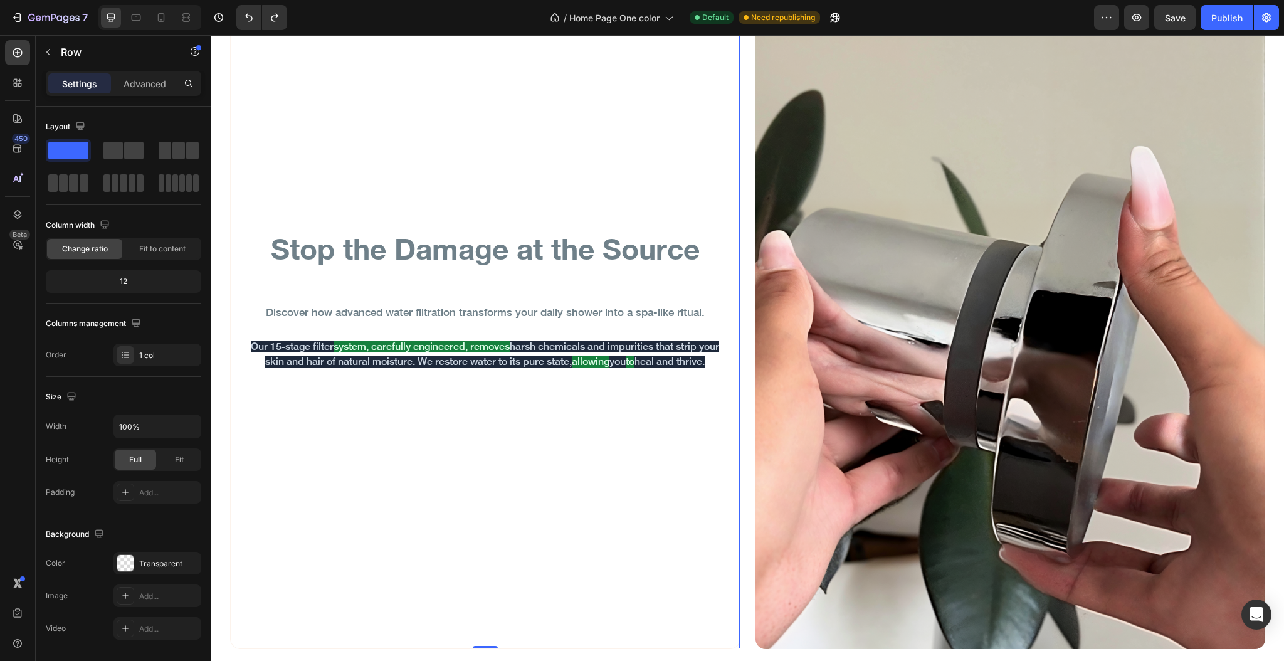
click at [460, 465] on div "Stop the Damage at the Source Heading Discover how advanced water filtration tr…" at bounding box center [485, 308] width 509 height 679
click at [248, 16] on icon "Undo/Redo" at bounding box center [249, 17] width 13 height 13
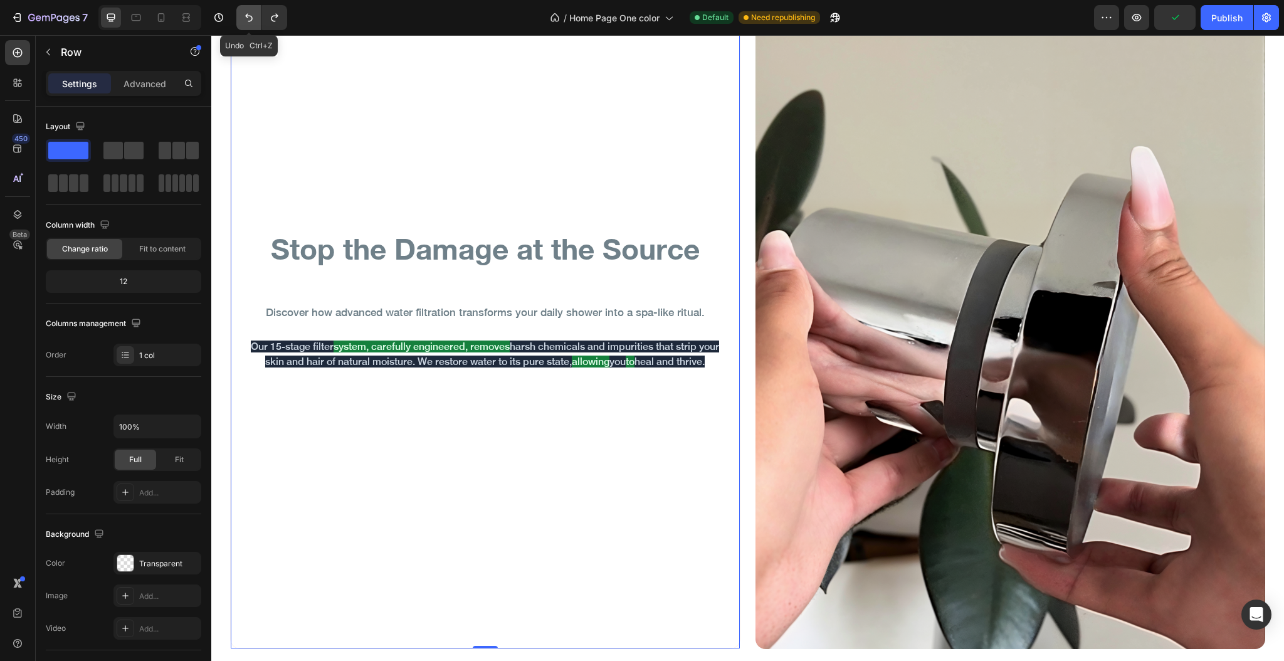
click at [248, 16] on icon "Undo/Redo" at bounding box center [249, 17] width 13 height 13
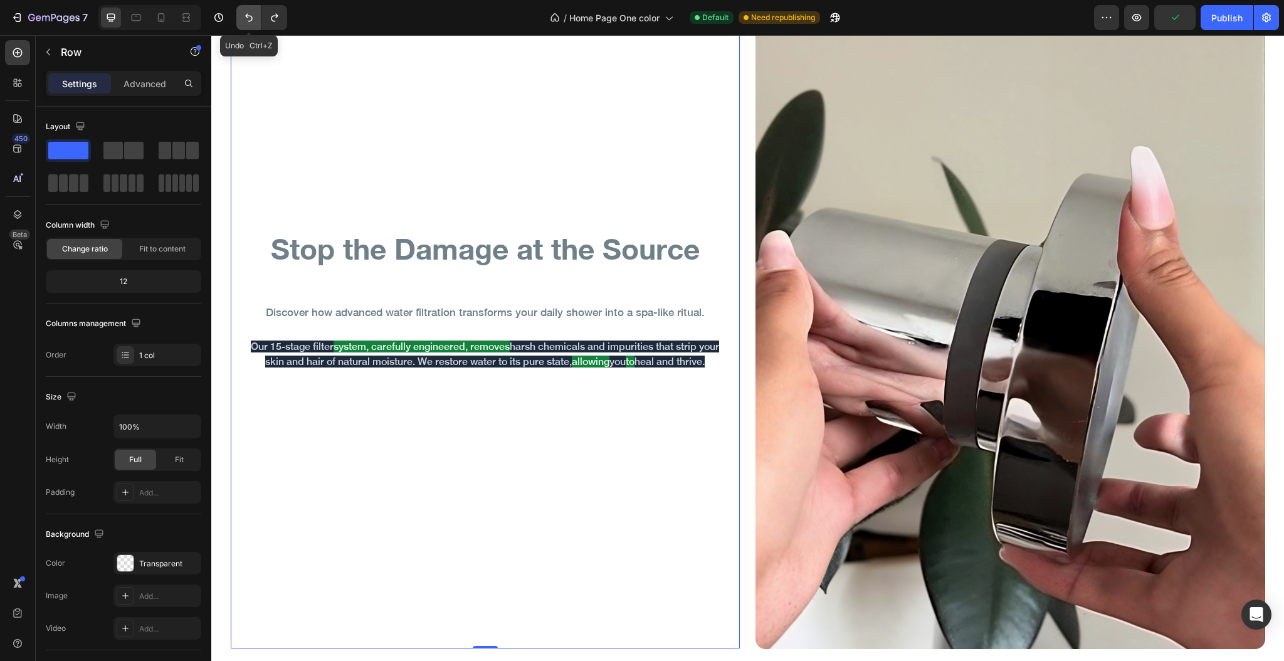
click at [248, 16] on icon "Undo/Redo" at bounding box center [249, 17] width 13 height 13
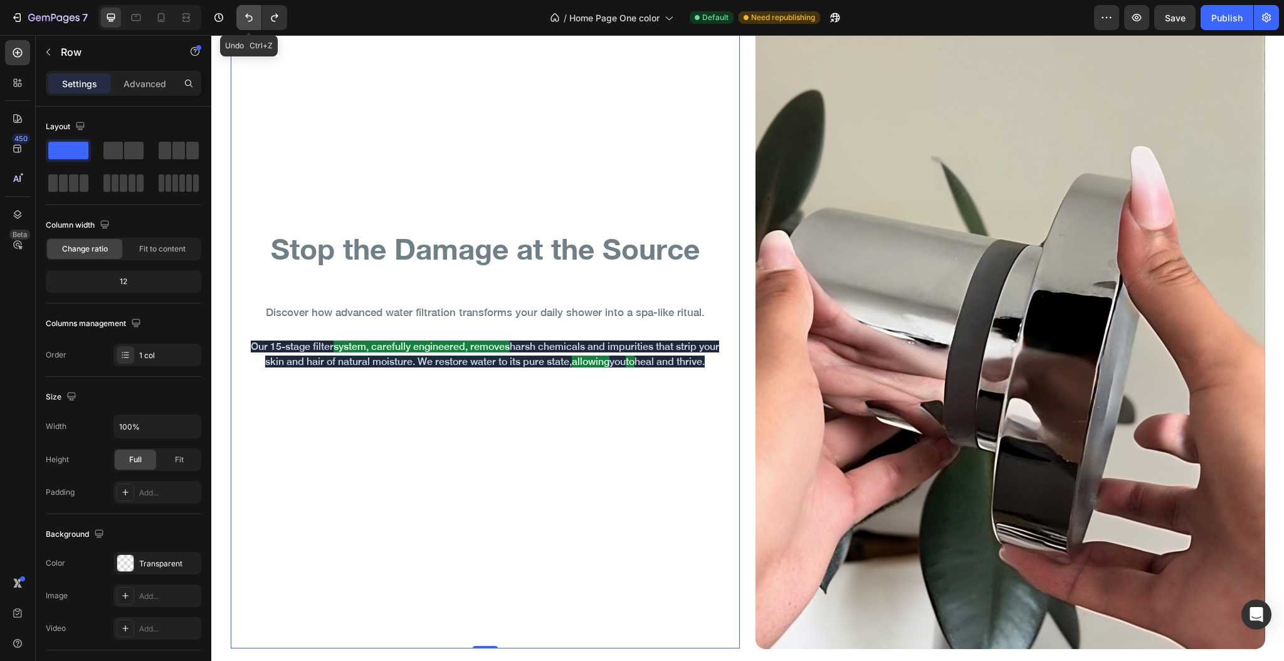
click at [248, 16] on icon "Undo/Redo" at bounding box center [249, 17] width 13 height 13
click at [288, 16] on div "7 Version history Redo Ctrl+Shift+Z" at bounding box center [148, 17] width 297 height 25
click at [281, 14] on icon "Undo/Redo" at bounding box center [274, 17] width 13 height 13
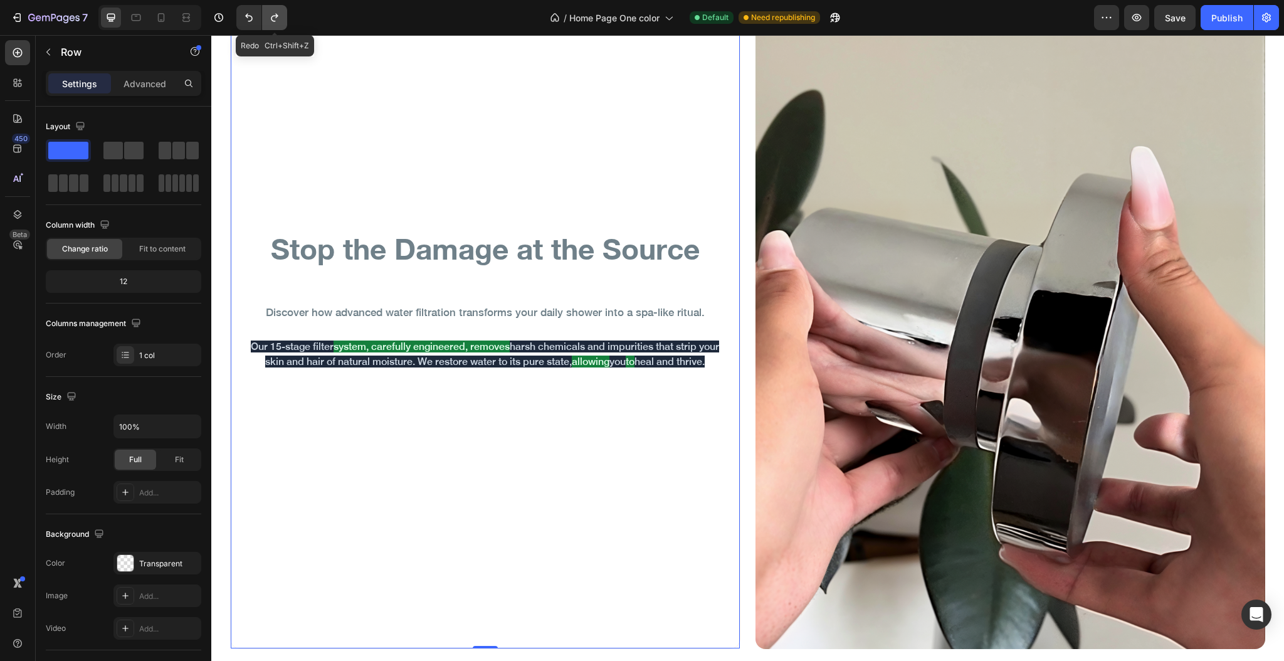
click at [281, 14] on icon "Undo/Redo" at bounding box center [274, 17] width 13 height 13
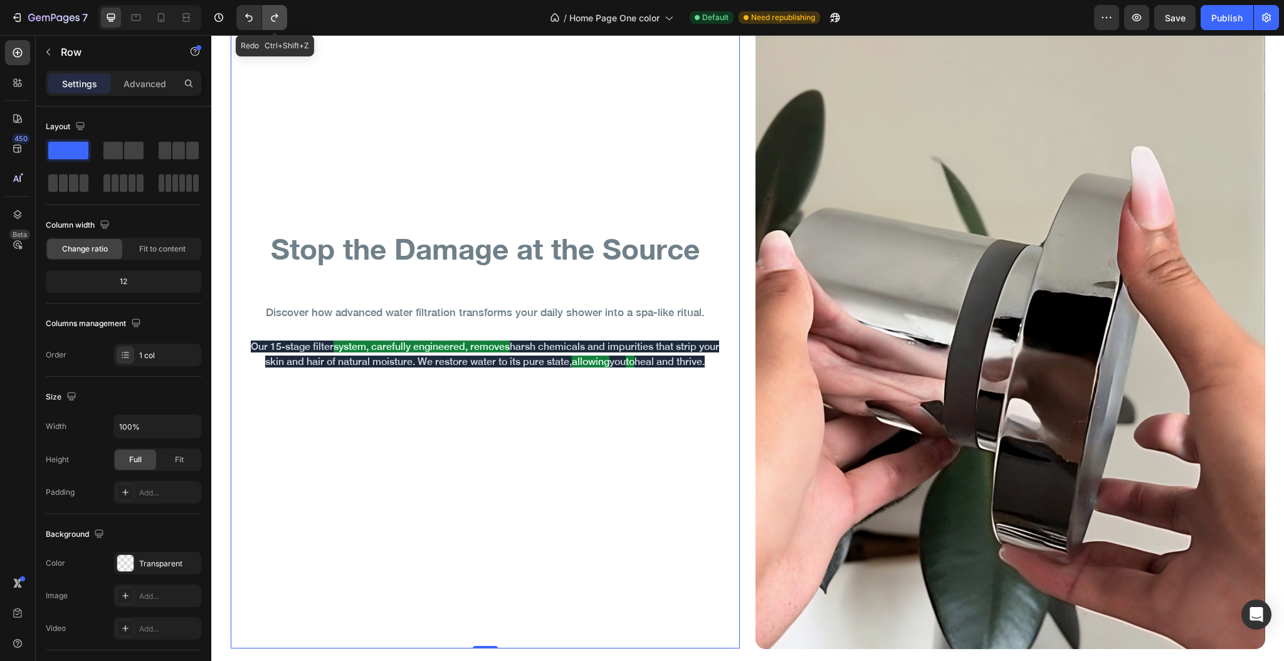
click at [281, 14] on icon "Undo/Redo" at bounding box center [274, 17] width 13 height 13
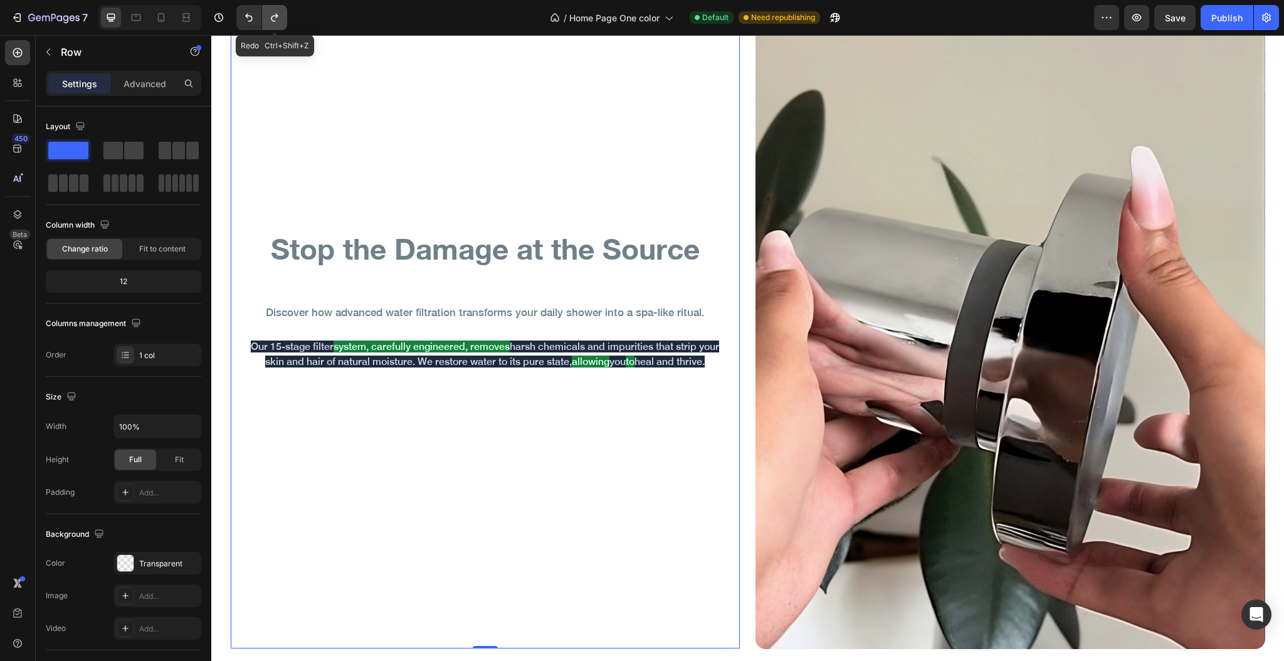
click at [281, 14] on icon "Undo/Redo" at bounding box center [274, 17] width 13 height 13
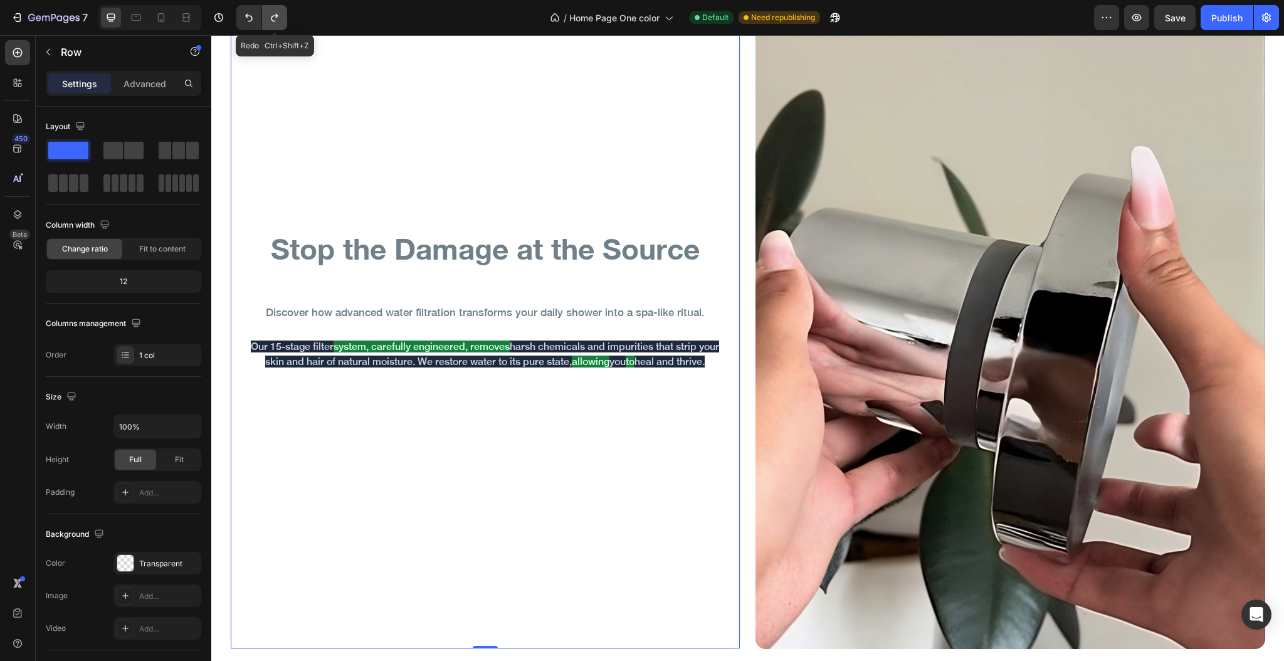
click at [281, 14] on icon "Undo/Redo" at bounding box center [274, 17] width 13 height 13
drag, startPoint x: 394, startPoint y: 426, endPoint x: 393, endPoint y: 387, distance: 38.9
click at [393, 428] on div "Stop the Damage at the Source Heading Discover how advanced water filtration tr…" at bounding box center [485, 308] width 509 height 679
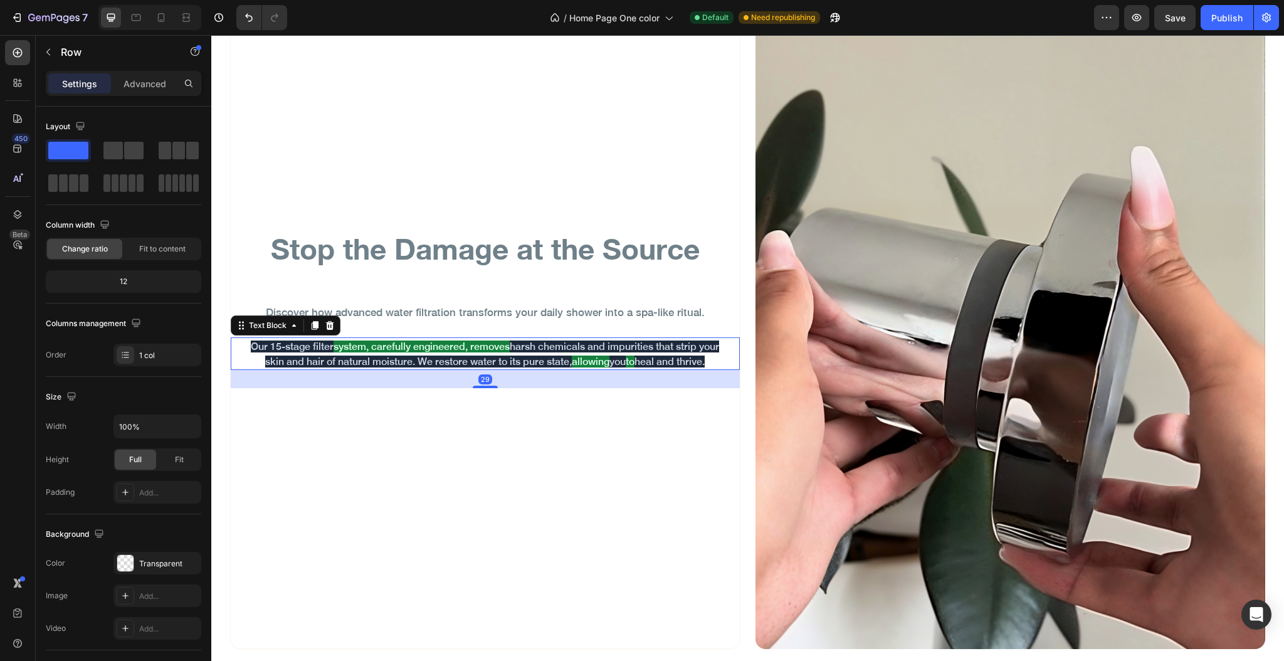
click at [371, 352] on span "harsh chemicals and impurities that strip your skin and hair of natural moistur…" at bounding box center [492, 353] width 454 height 27
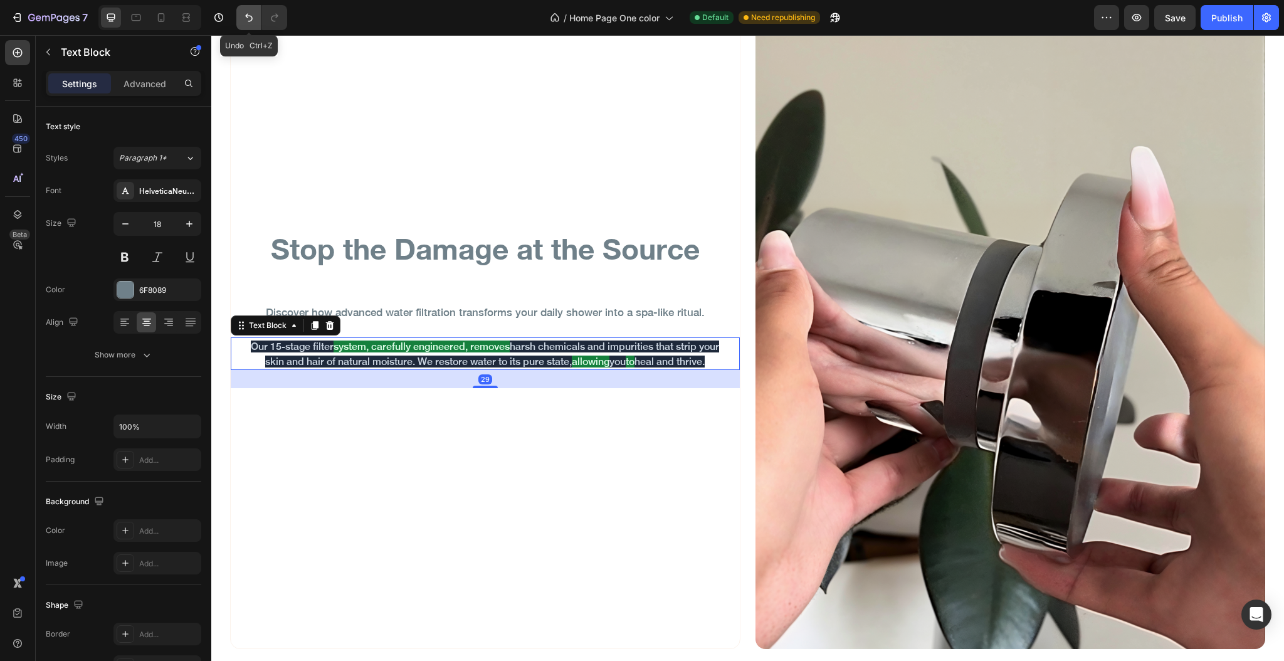
click at [246, 11] on icon "Undo/Redo" at bounding box center [249, 17] width 13 height 13
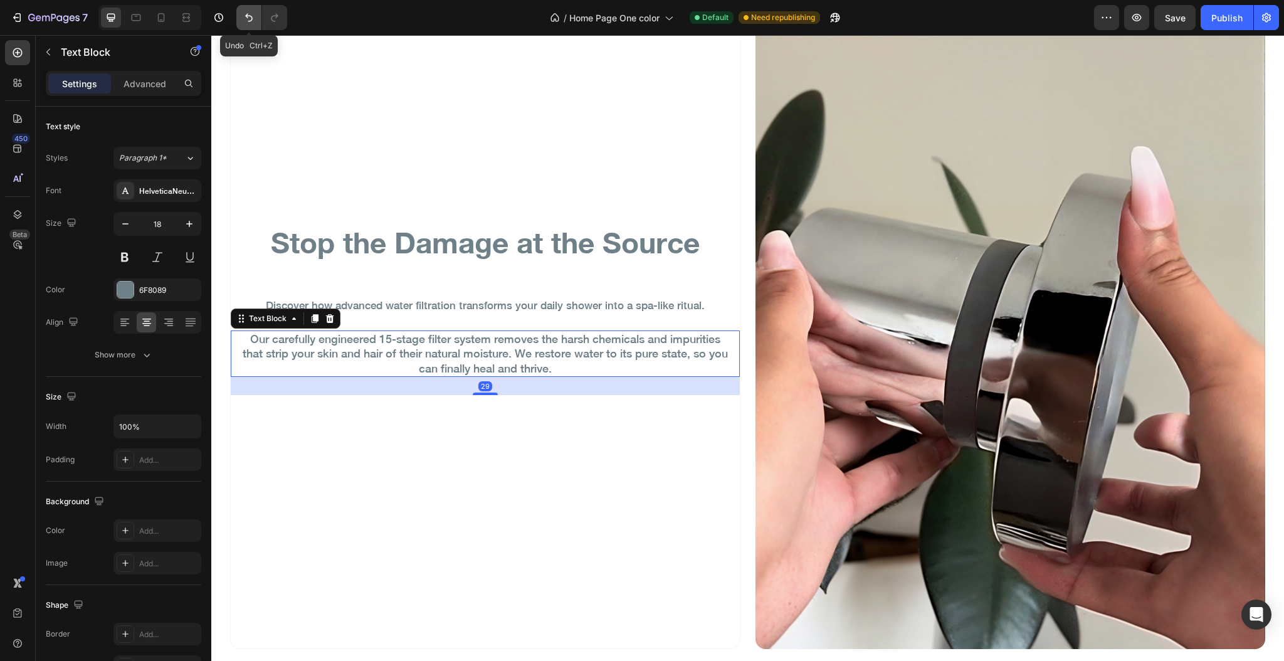
scroll to position [2665, 0]
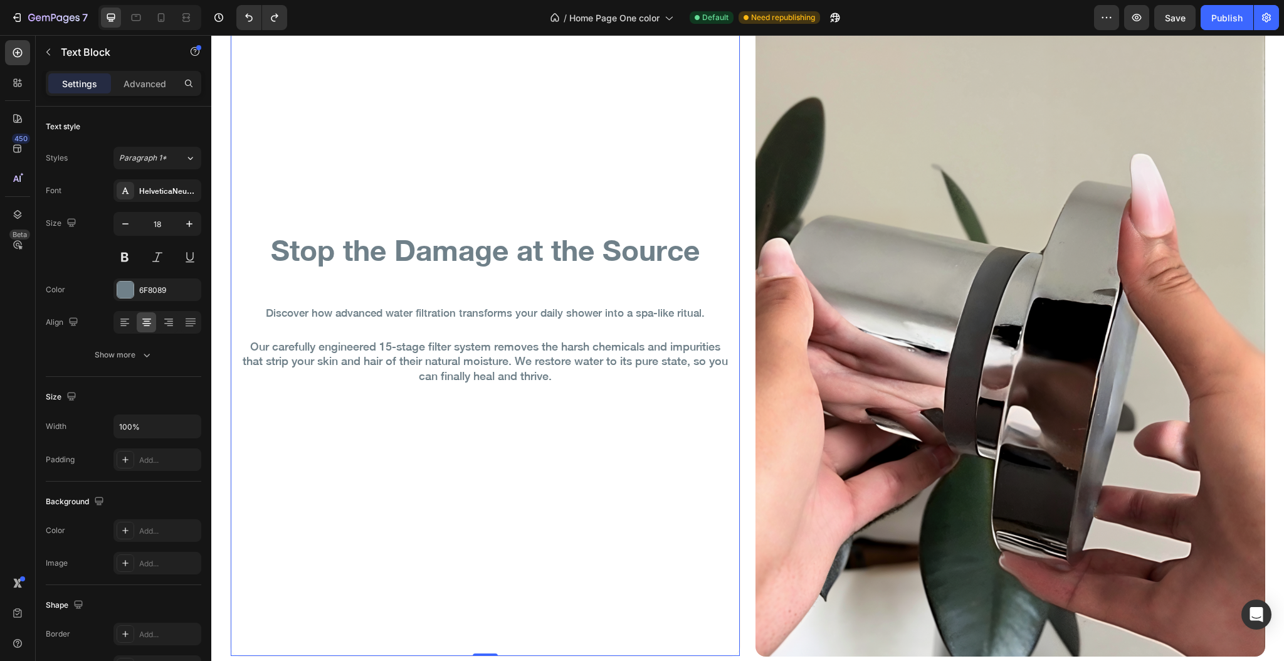
click at [475, 507] on div "Stop the Damage at the Source Heading Discover how advanced water filtration tr…" at bounding box center [485, 316] width 509 height 679
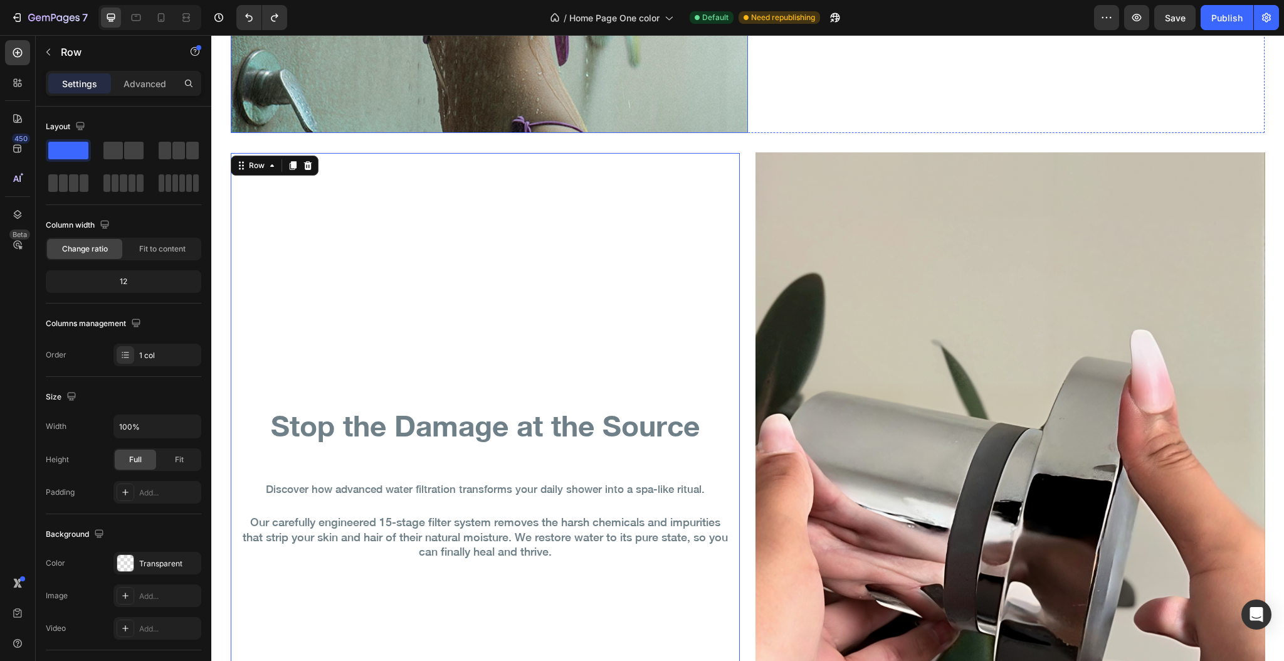
scroll to position [2749, 0]
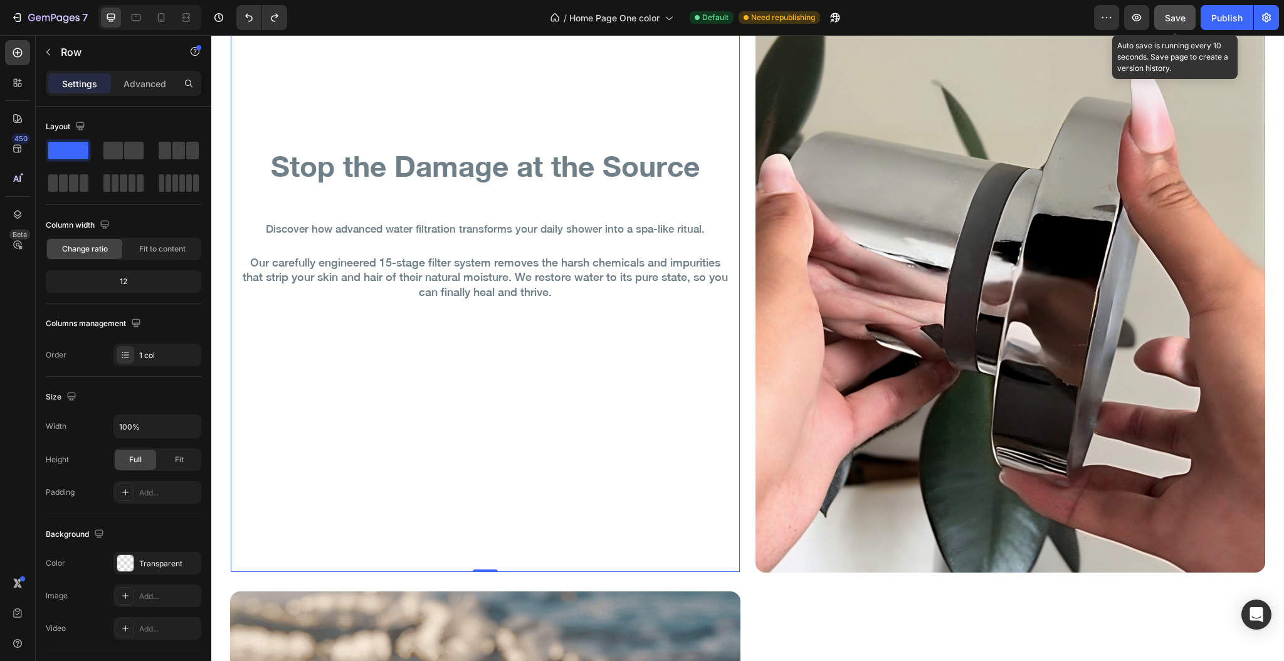
click at [1177, 16] on span "Save" at bounding box center [1175, 18] width 21 height 11
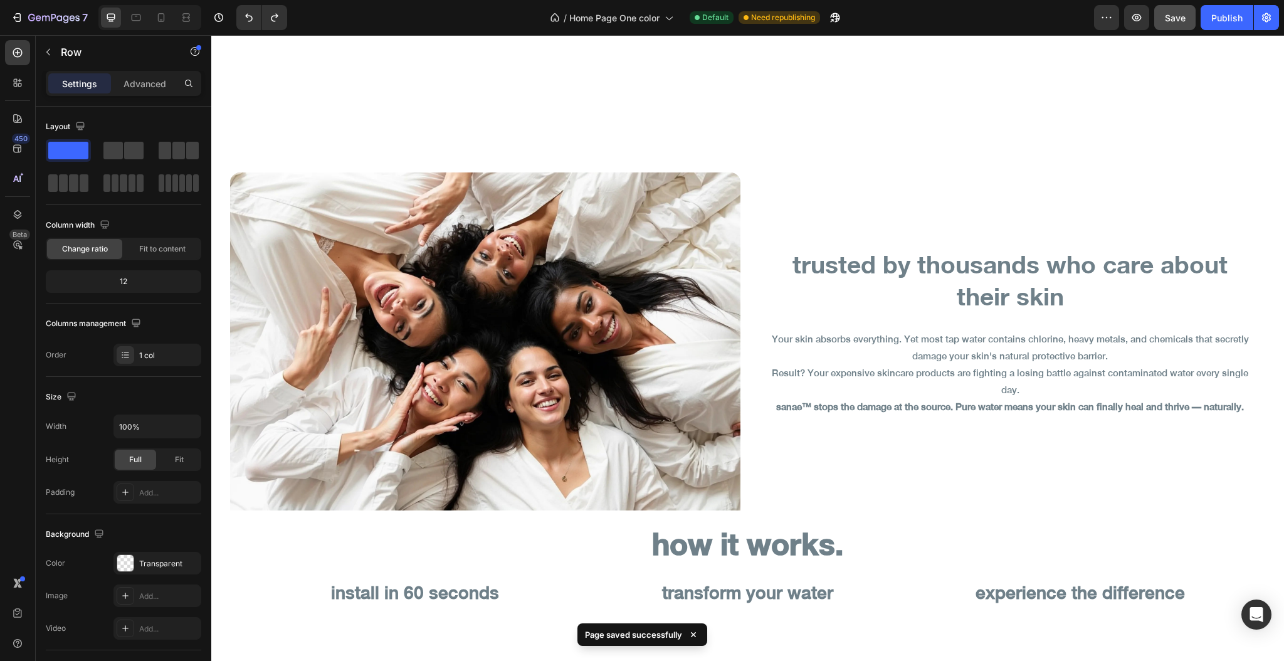
scroll to position [4672, 0]
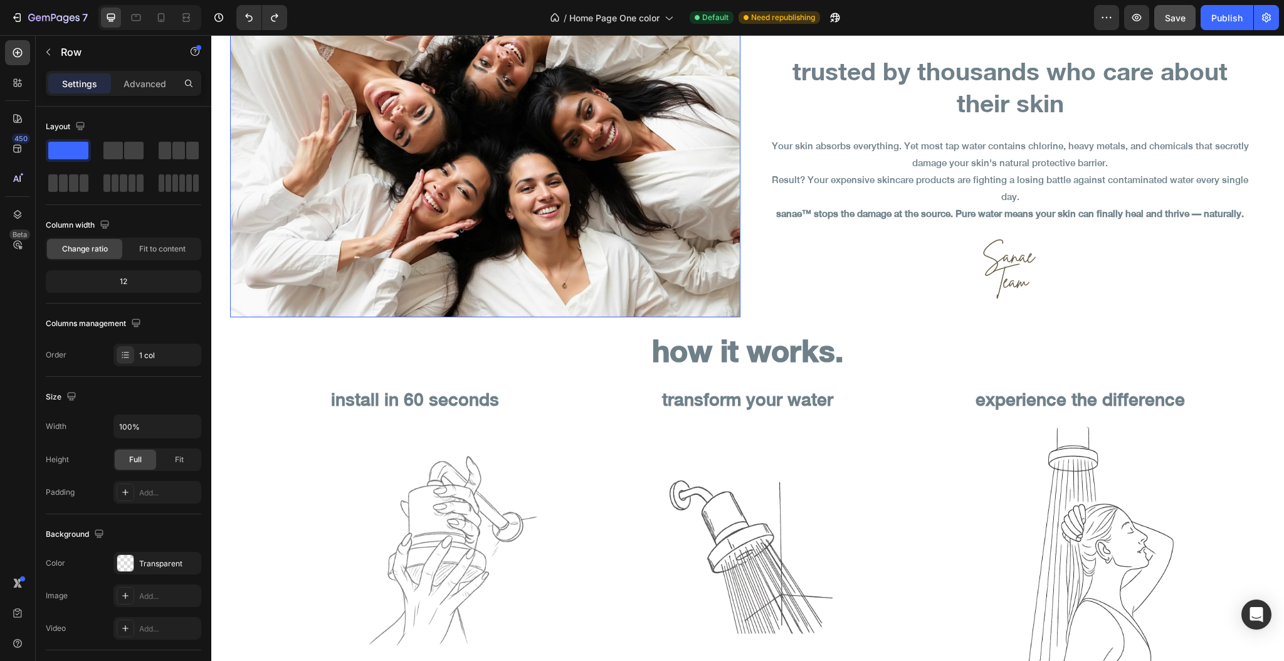
click at [556, 260] on img at bounding box center [485, 147] width 510 height 337
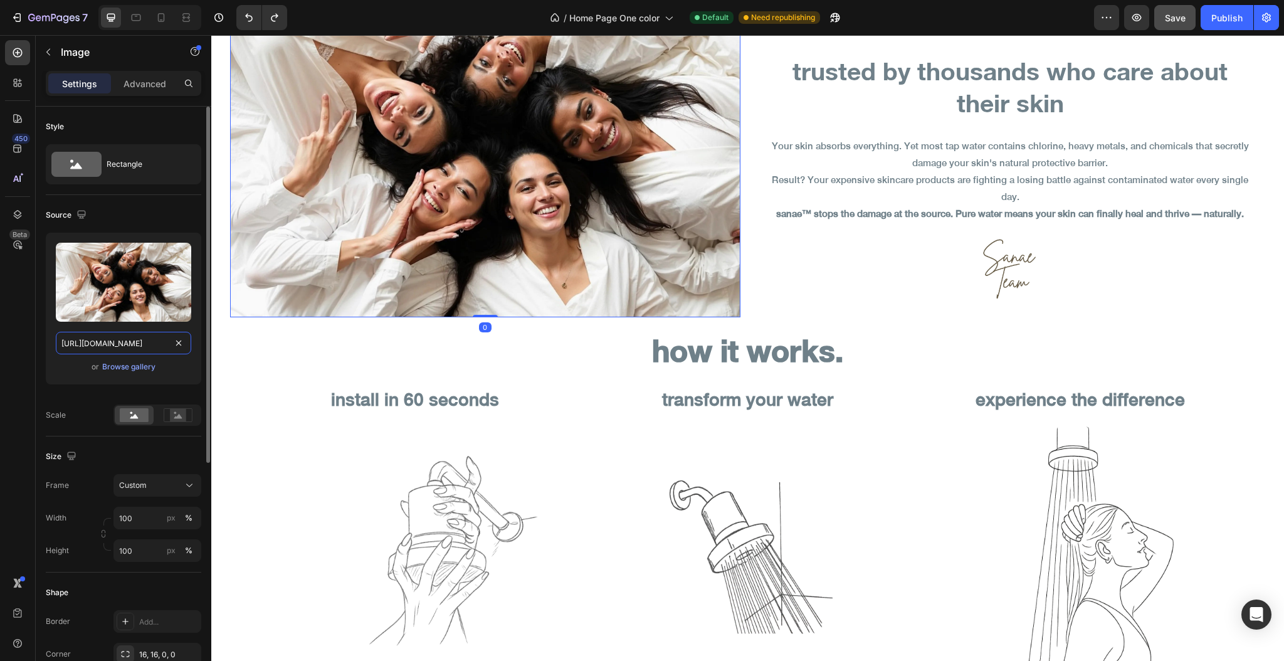
click at [155, 345] on input "[URL][DOMAIN_NAME]" at bounding box center [123, 343] width 135 height 23
click at [158, 344] on input "[URL][DOMAIN_NAME]" at bounding box center [123, 343] width 135 height 23
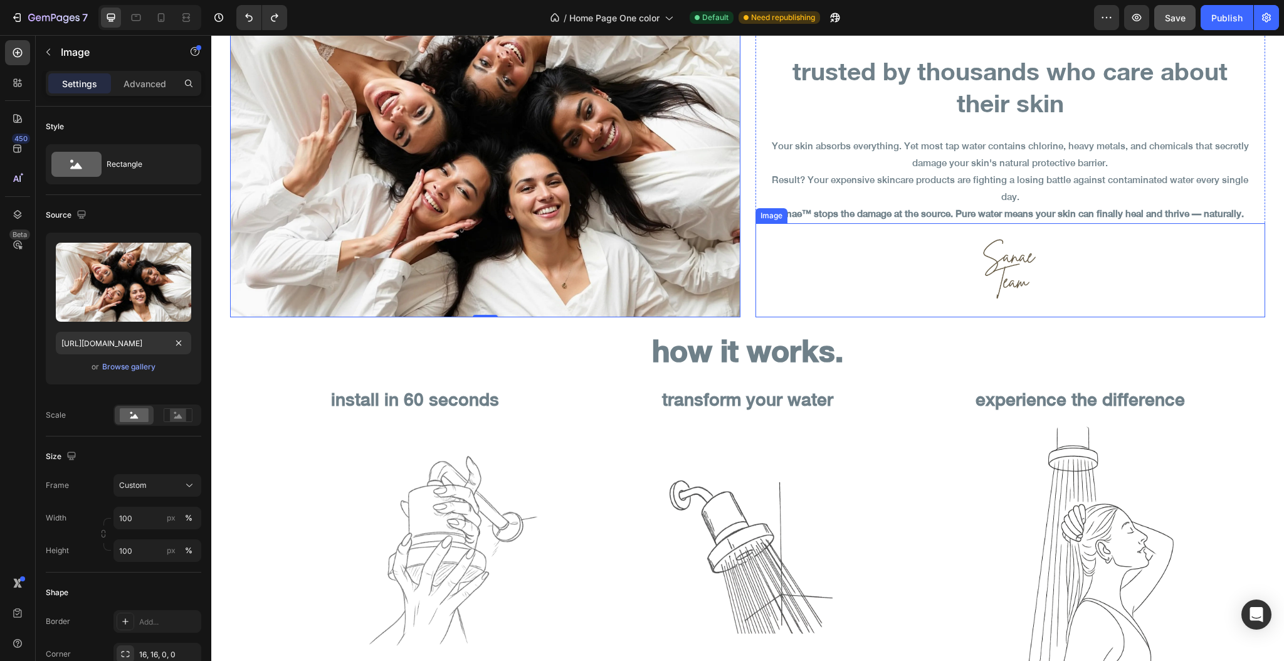
click at [882, 261] on div at bounding box center [1011, 270] width 510 height 94
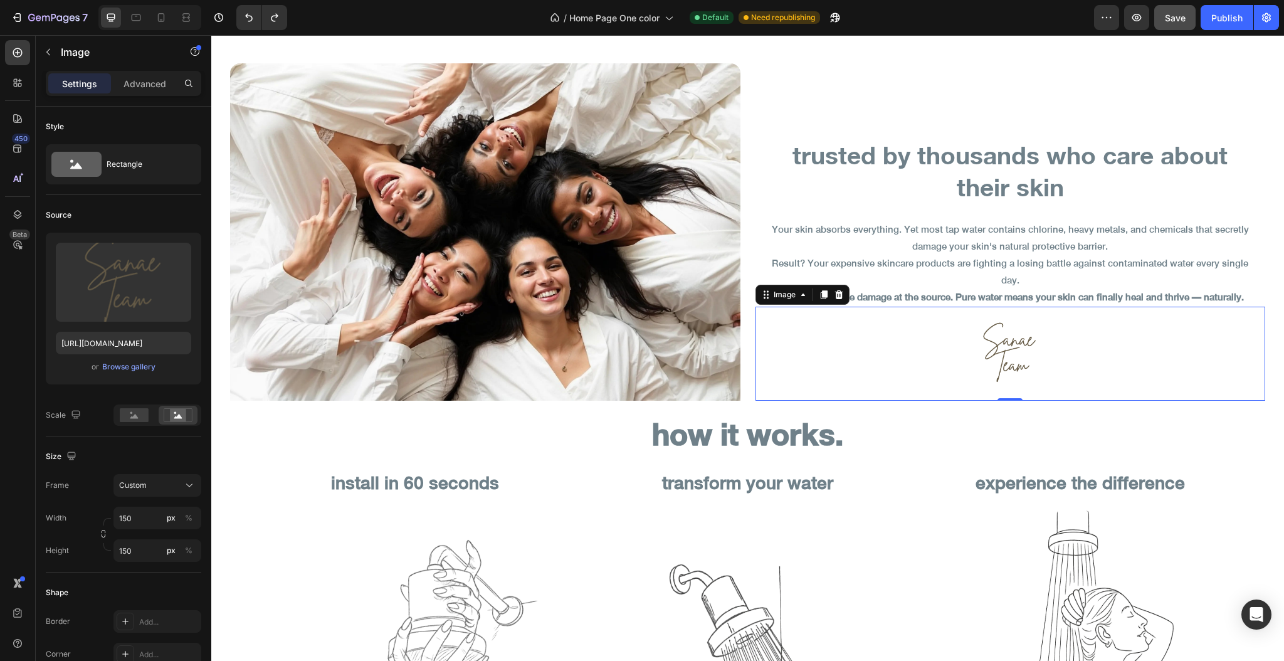
scroll to position [4254, 0]
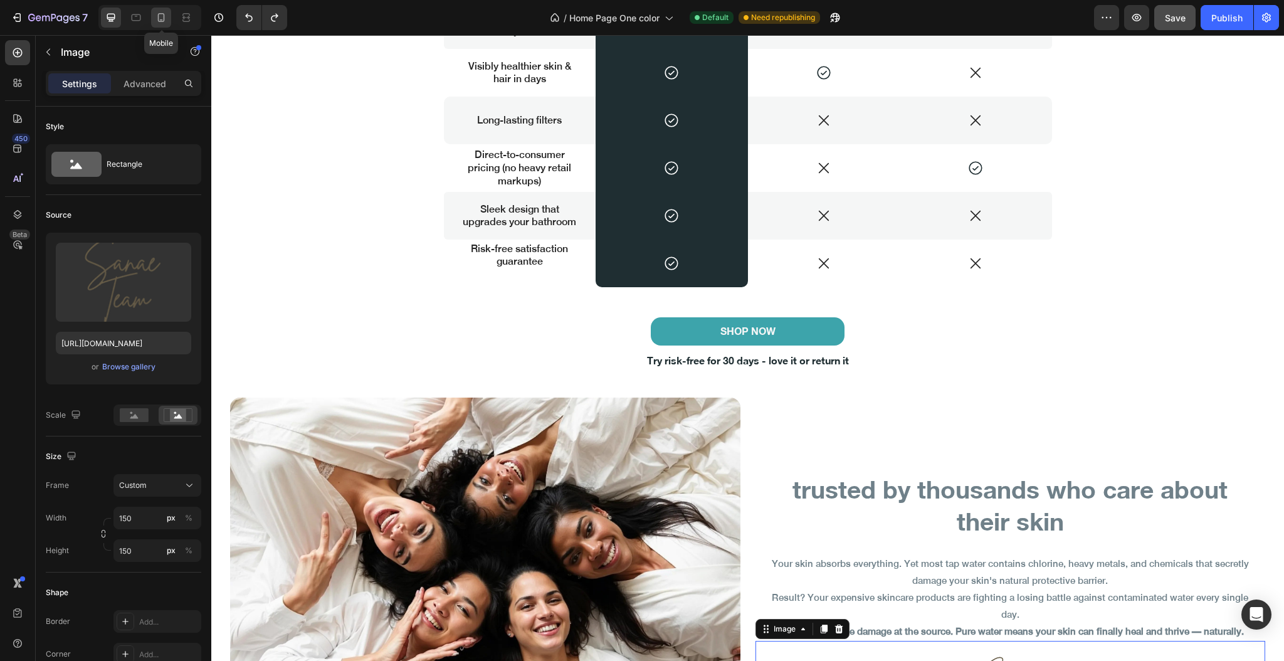
click at [164, 24] on div at bounding box center [161, 18] width 20 height 20
type input "120"
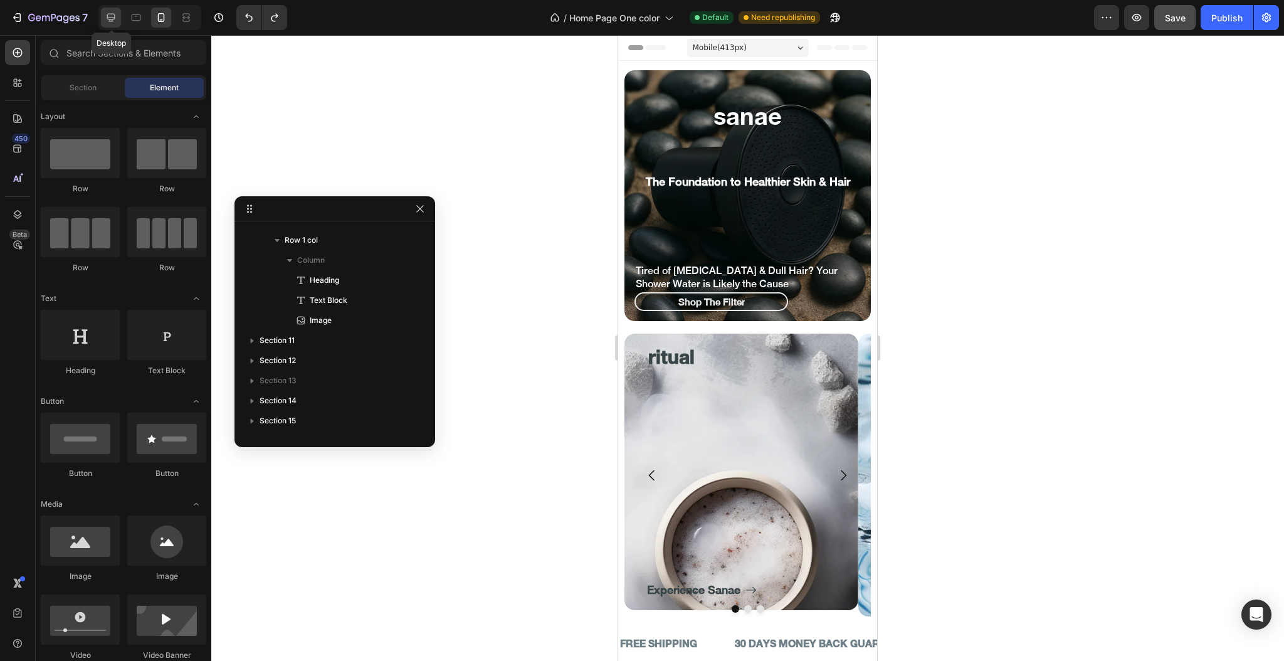
click at [115, 21] on icon at bounding box center [111, 17] width 13 height 13
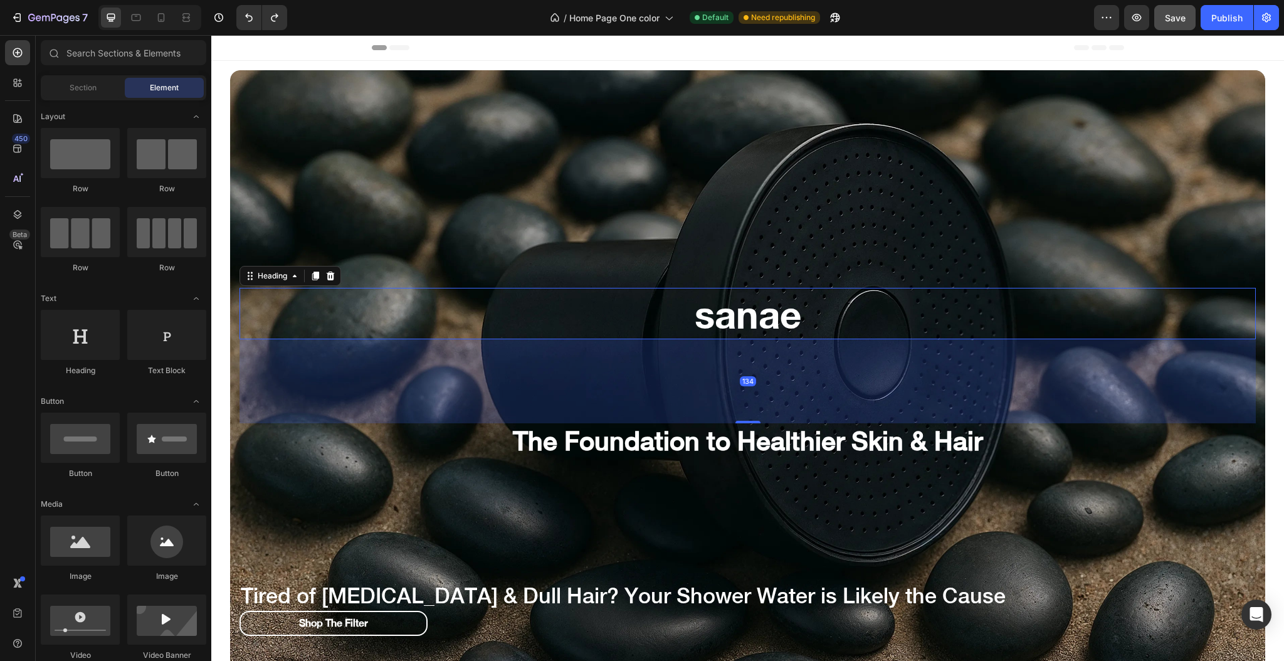
click at [819, 327] on h2 "sanae" at bounding box center [748, 313] width 1016 height 51
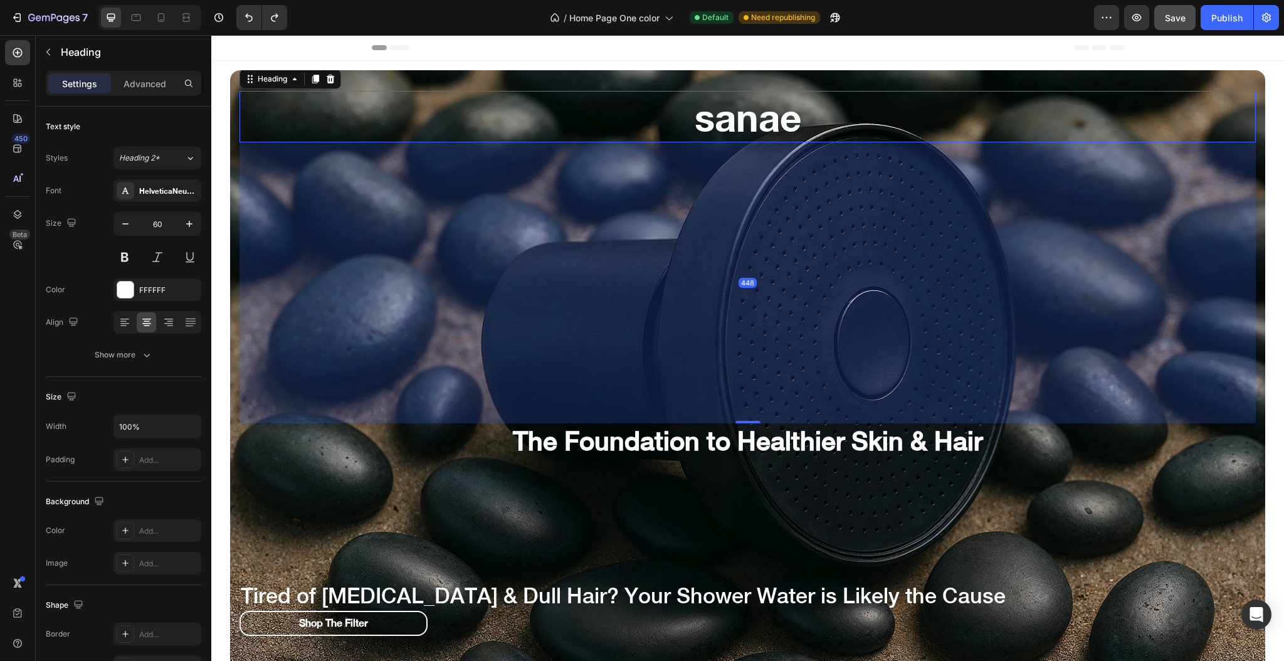
drag, startPoint x: 745, startPoint y: 421, endPoint x: 748, endPoint y: 618, distance: 196.9
click at [748, 618] on div "sanae Heading 448 The Foundation to Healthier Skin & Hair Heading Tired of [MED…" at bounding box center [748, 374] width 1016 height 567
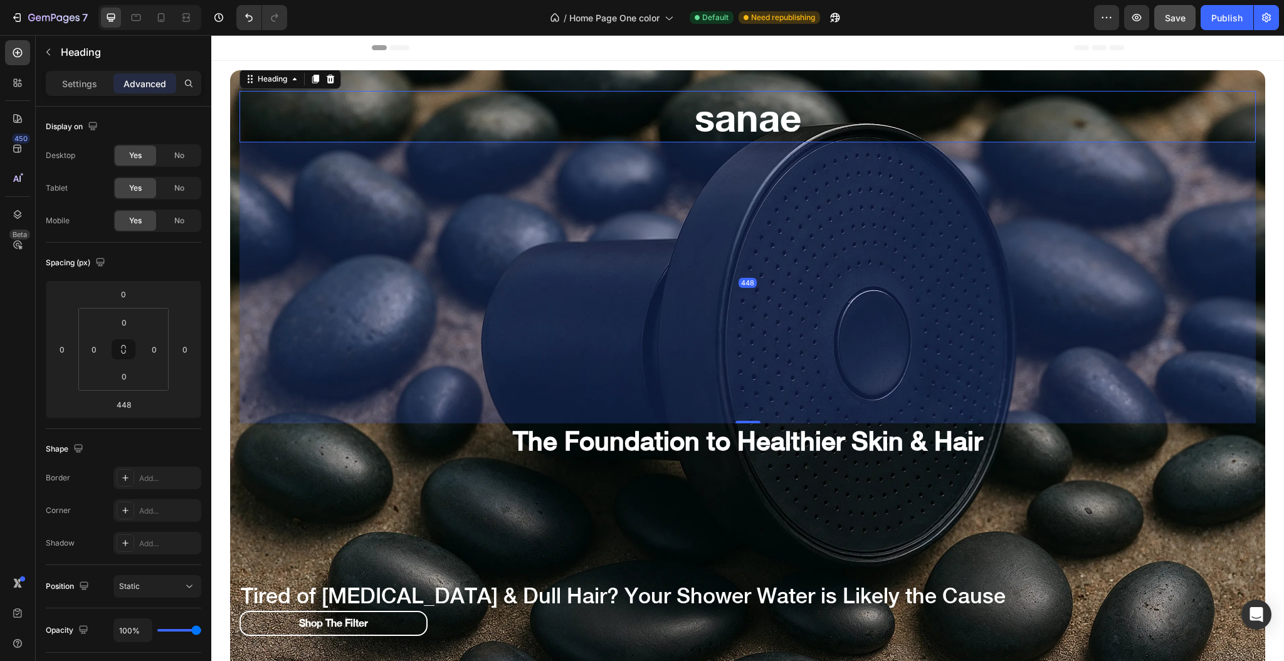
click at [628, 270] on div "448" at bounding box center [748, 282] width 1016 height 281
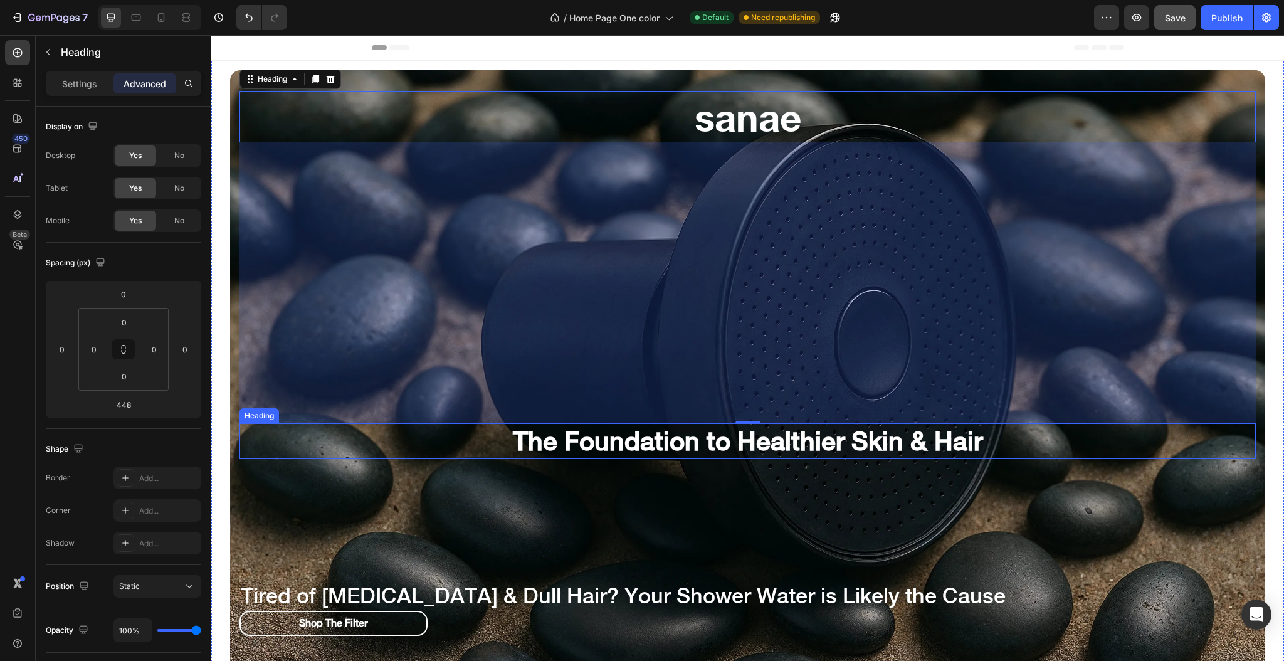
click at [969, 456] on h2 "The Foundation to Healthier Skin & Hair" at bounding box center [748, 441] width 1016 height 36
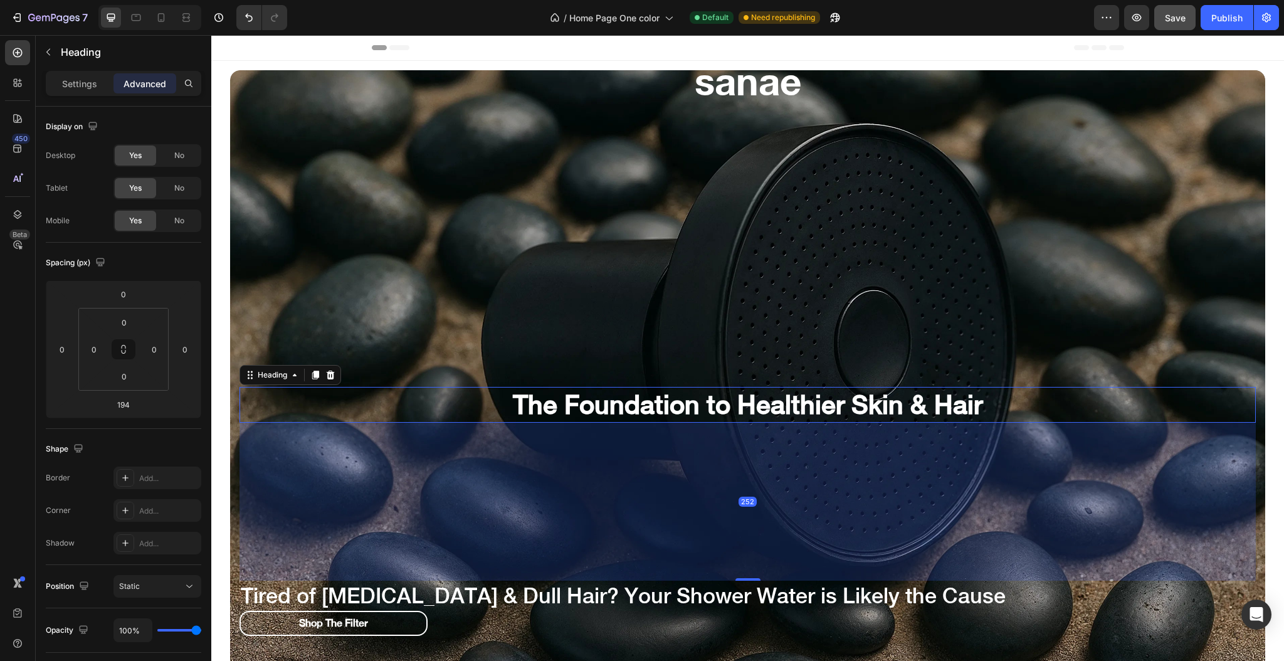
drag, startPoint x: 739, startPoint y: 579, endPoint x: 748, endPoint y: 615, distance: 37.4
click at [748, 615] on div "sanae Heading The Foundation to Healthier Skin & Hair Heading 252 Tired of [MED…" at bounding box center [748, 356] width 1016 height 603
type input "252"
click at [846, 90] on h2 "sanae" at bounding box center [748, 80] width 1016 height 51
click at [860, 78] on h2 "sanae" at bounding box center [748, 80] width 1016 height 51
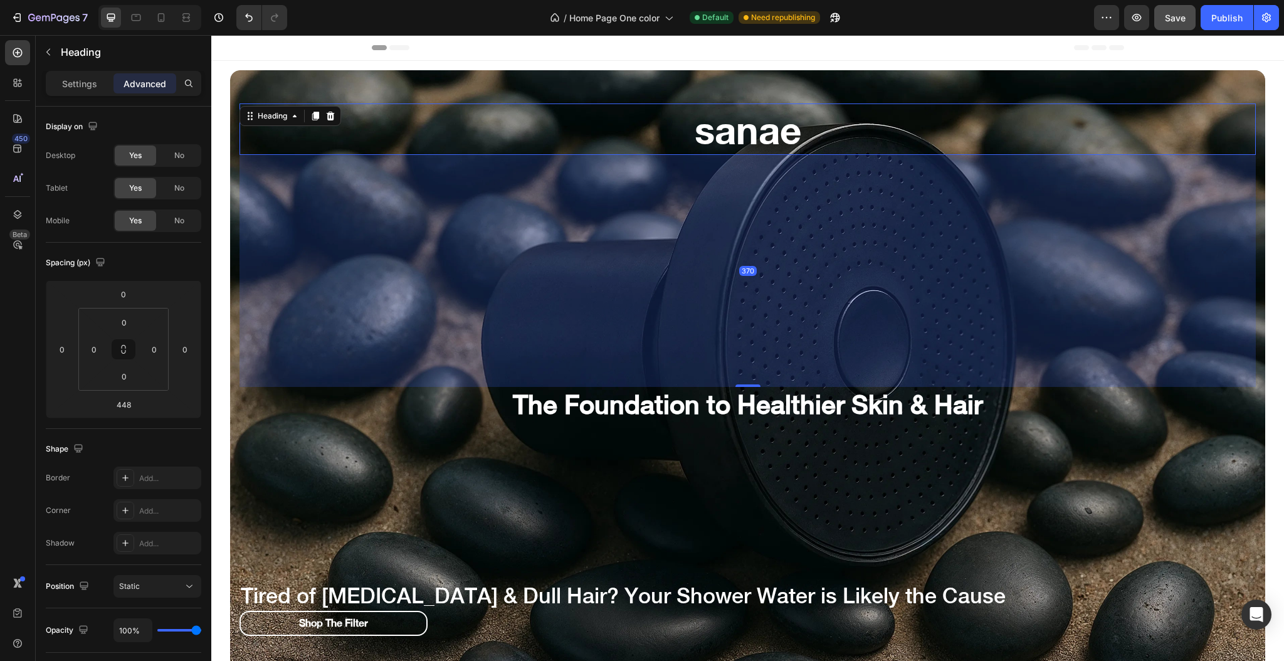
drag, startPoint x: 741, startPoint y: 386, endPoint x: 747, endPoint y: 337, distance: 49.4
click at [747, 155] on div "370" at bounding box center [748, 155] width 1016 height 0
type input "370"
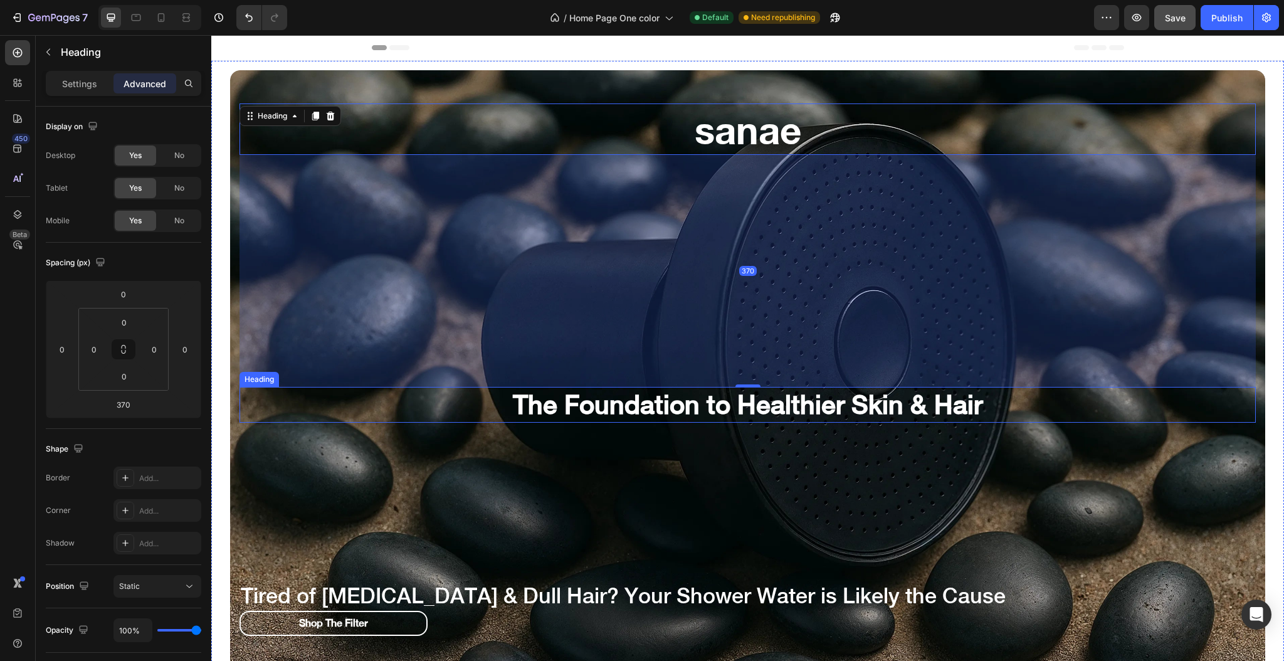
click at [1041, 414] on h2 "The Foundation to Healthier Skin & Hair" at bounding box center [748, 405] width 1016 height 36
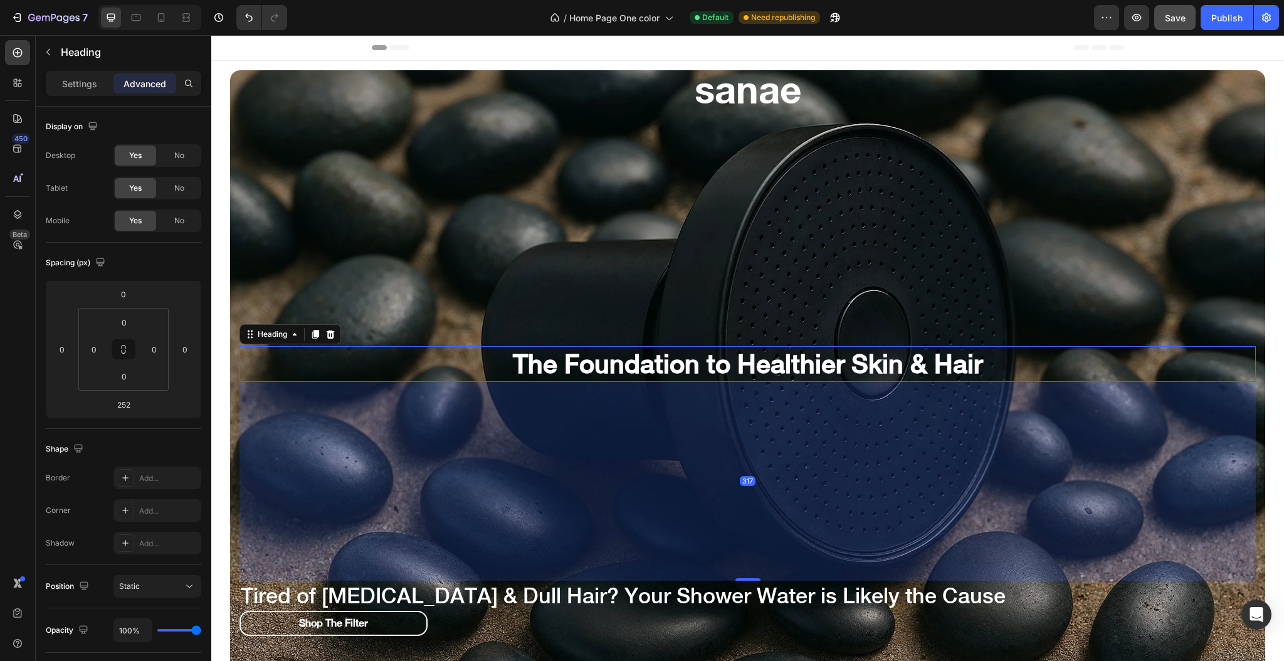
drag, startPoint x: 741, startPoint y: 581, endPoint x: 731, endPoint y: 621, distance: 42.0
click at [731, 621] on div "sanae Heading The Foundation to Healthier Skin & Hair Heading 317 Tired of [MED…" at bounding box center [748, 360] width 1016 height 595
type input "317"
click at [818, 89] on h2 "sanae" at bounding box center [748, 88] width 1016 height 51
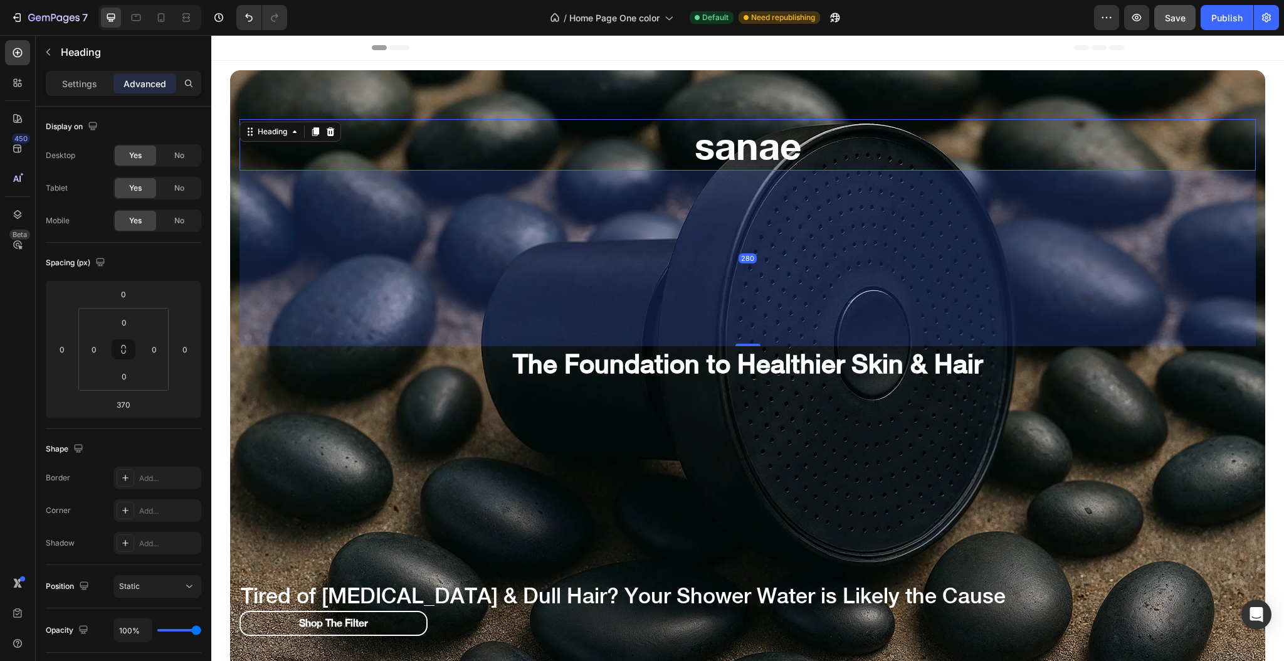
drag, startPoint x: 741, startPoint y: 344, endPoint x: 744, endPoint y: 288, distance: 56.6
click at [744, 171] on div "280" at bounding box center [748, 171] width 1016 height 0
type input "280"
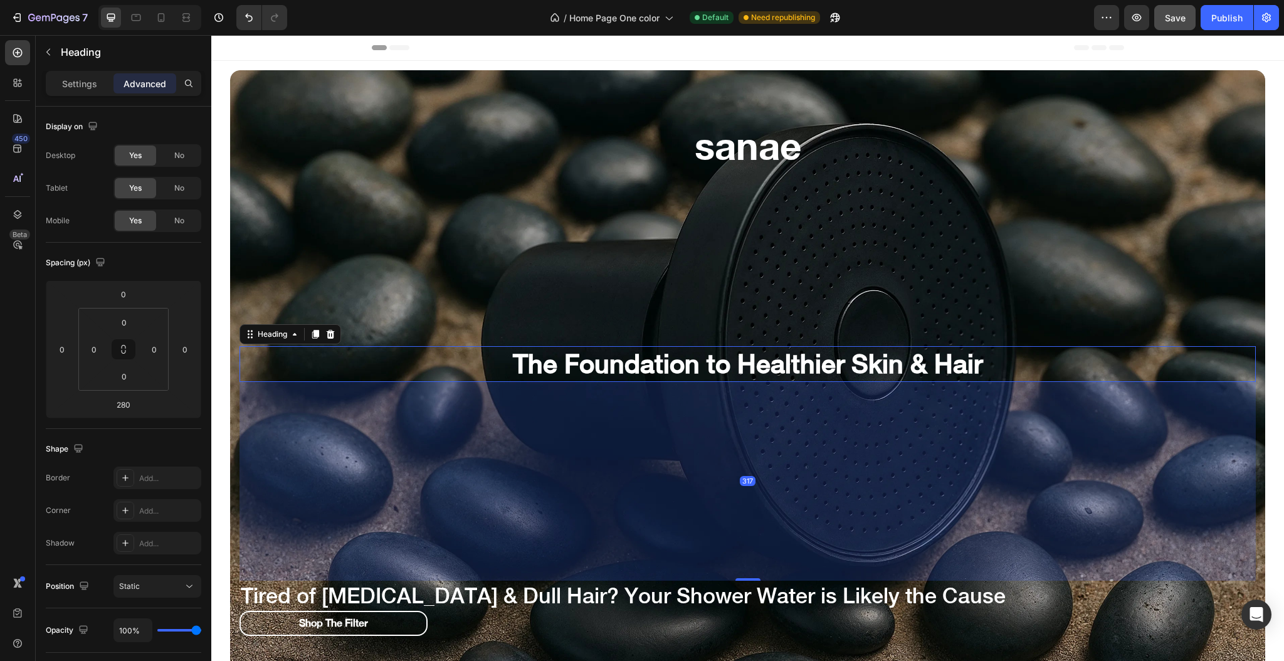
click at [1008, 367] on h2 "The Foundation to Healthier Skin & Hair" at bounding box center [748, 364] width 1016 height 36
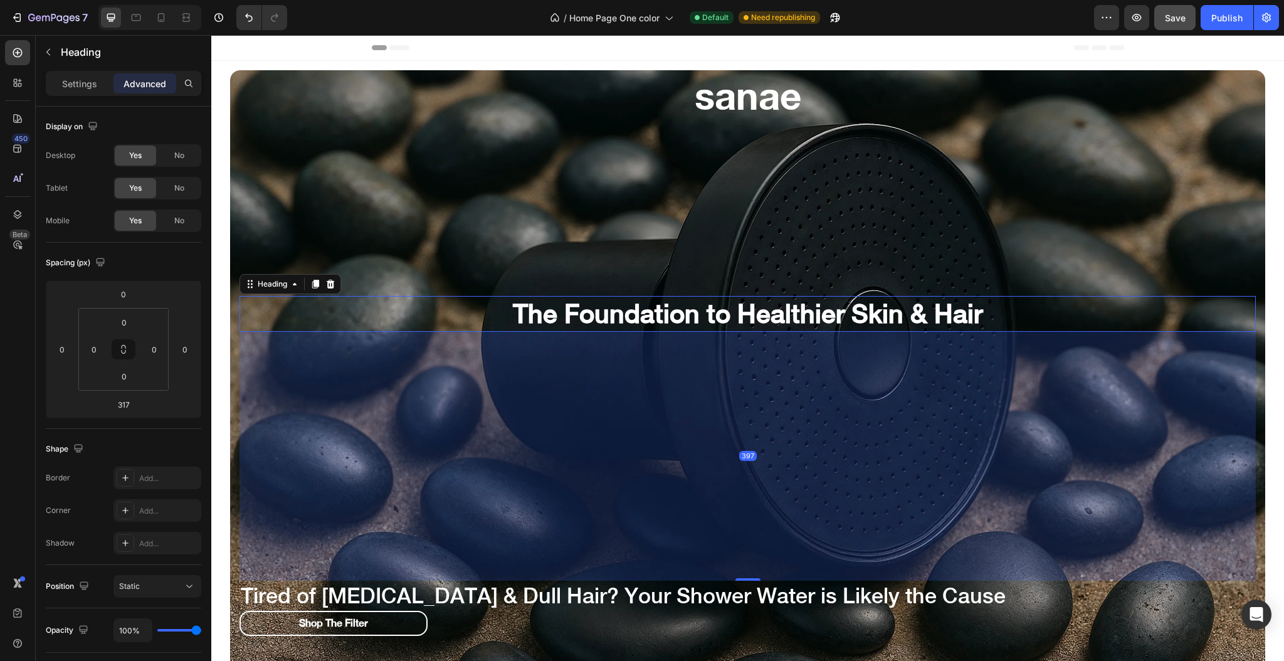
drag, startPoint x: 744, startPoint y: 579, endPoint x: 741, endPoint y: 629, distance: 50.3
click at [741, 629] on div "sanae Heading The Foundation to Healthier Skin & Hair Heading 397 Tired of [MED…" at bounding box center [748, 363] width 1016 height 589
type input "397"
click at [1037, 198] on div "sanae Heading The Foundation to Healthier Skin & Hair Heading 397 Tired of [MED…" at bounding box center [748, 363] width 1016 height 589
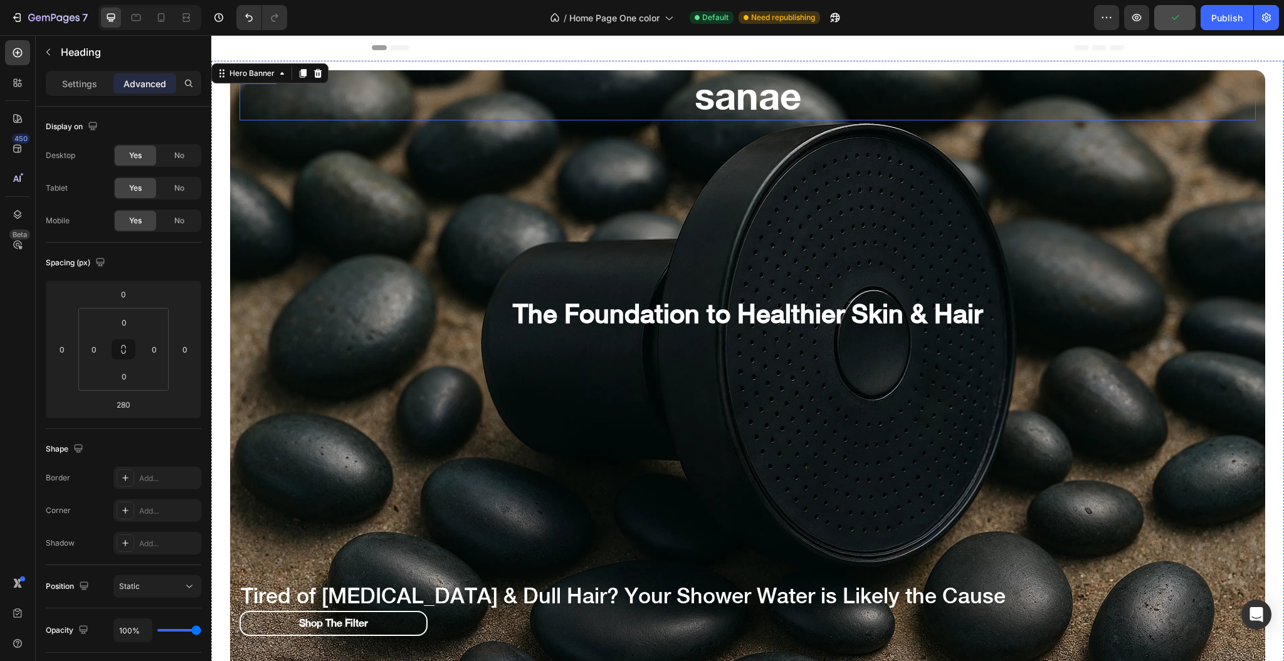
click at [847, 103] on h2 "sanae" at bounding box center [748, 94] width 1016 height 51
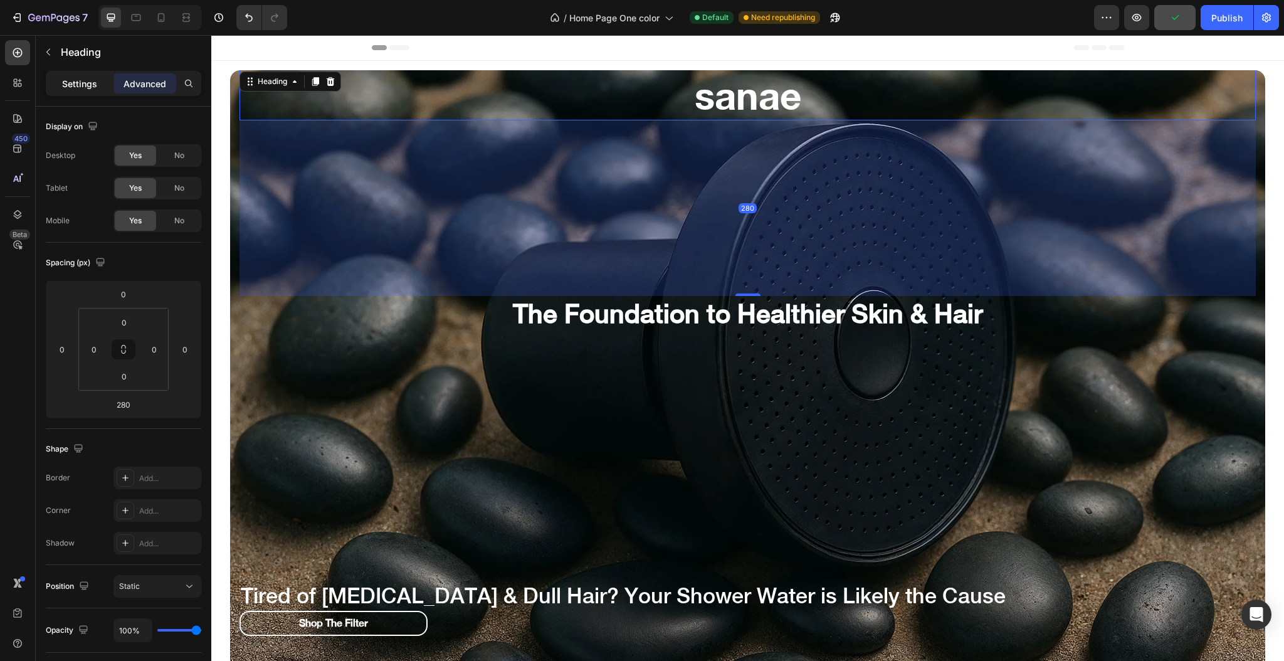
click at [81, 88] on p "Settings" at bounding box center [79, 83] width 35 height 13
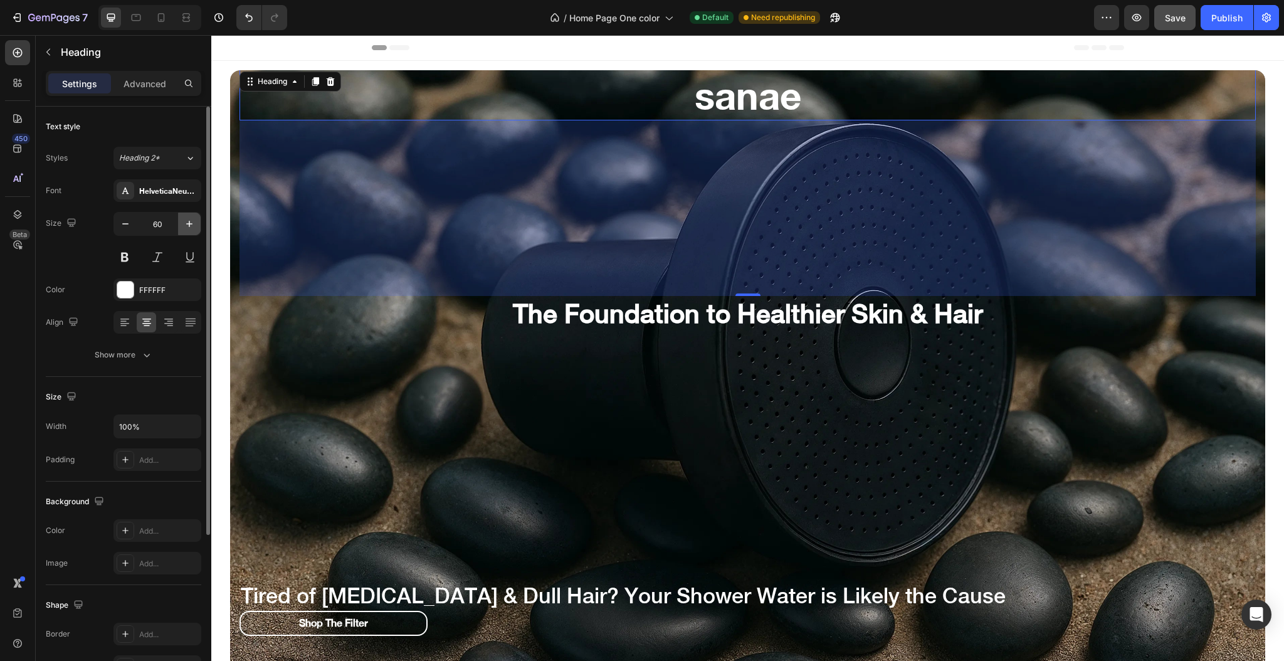
click at [186, 224] on icon "button" at bounding box center [189, 224] width 13 height 13
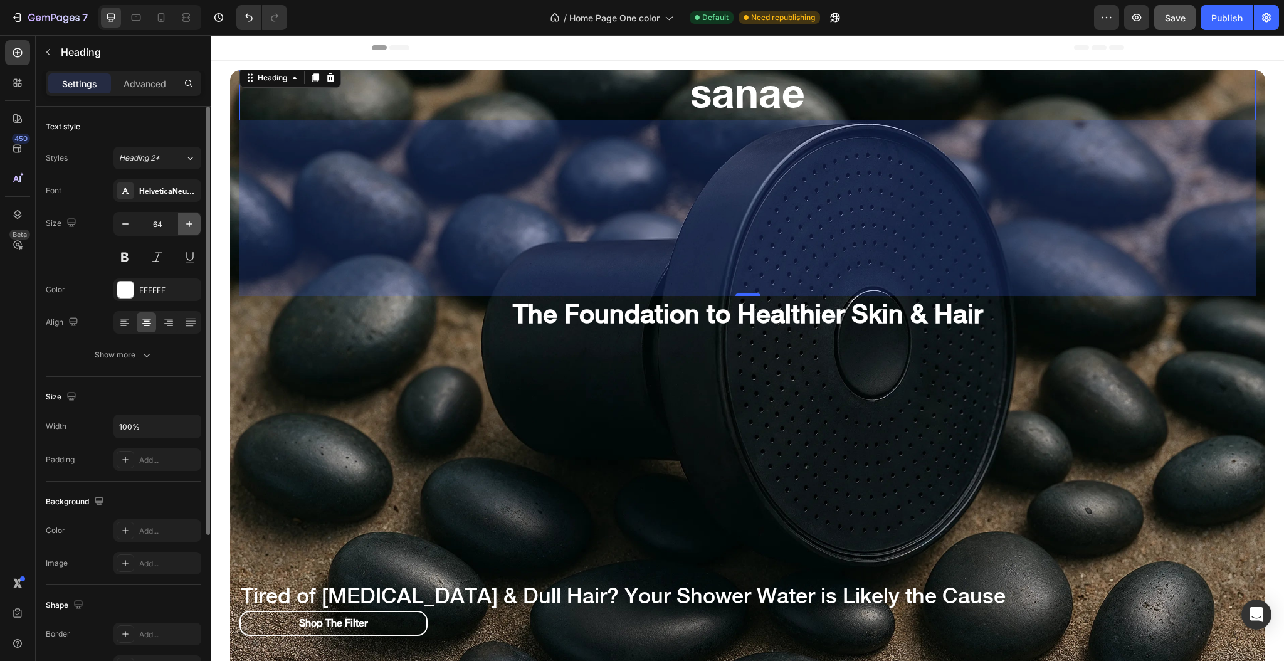
type input "65"
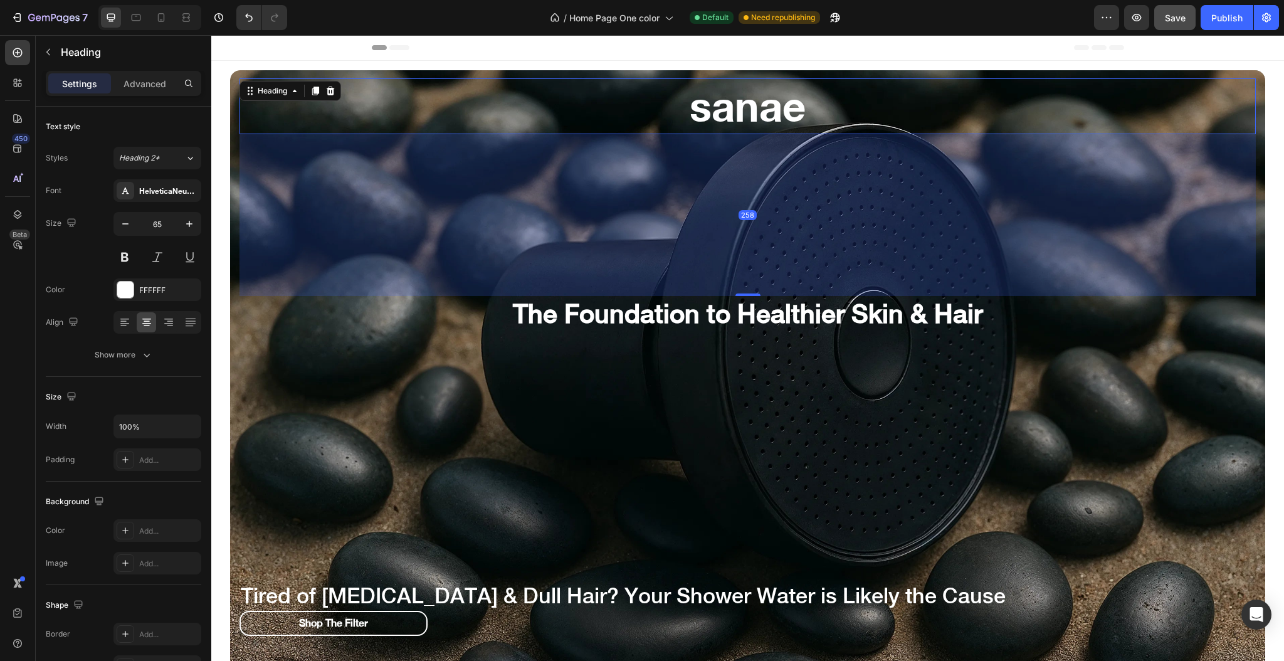
drag, startPoint x: 742, startPoint y: 295, endPoint x: 742, endPoint y: 282, distance: 13.8
click at [742, 134] on div "258" at bounding box center [748, 134] width 1016 height 0
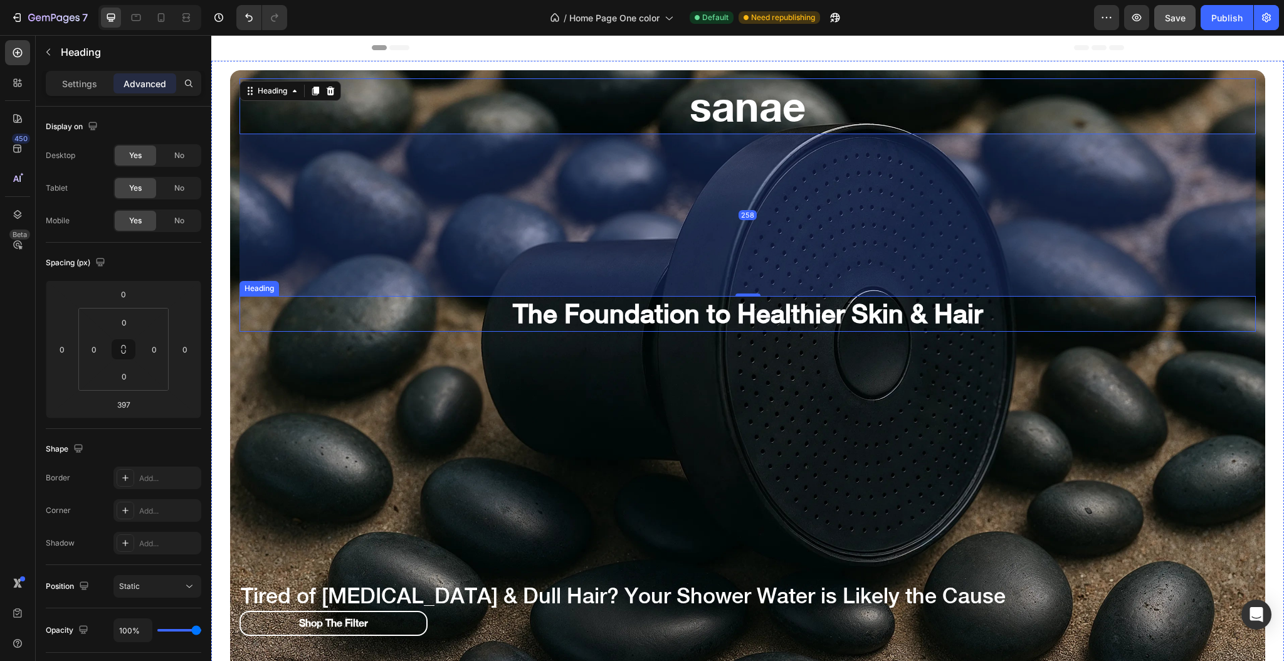
click at [426, 319] on h2 "The Foundation to Healthier Skin & Hair" at bounding box center [748, 314] width 1016 height 36
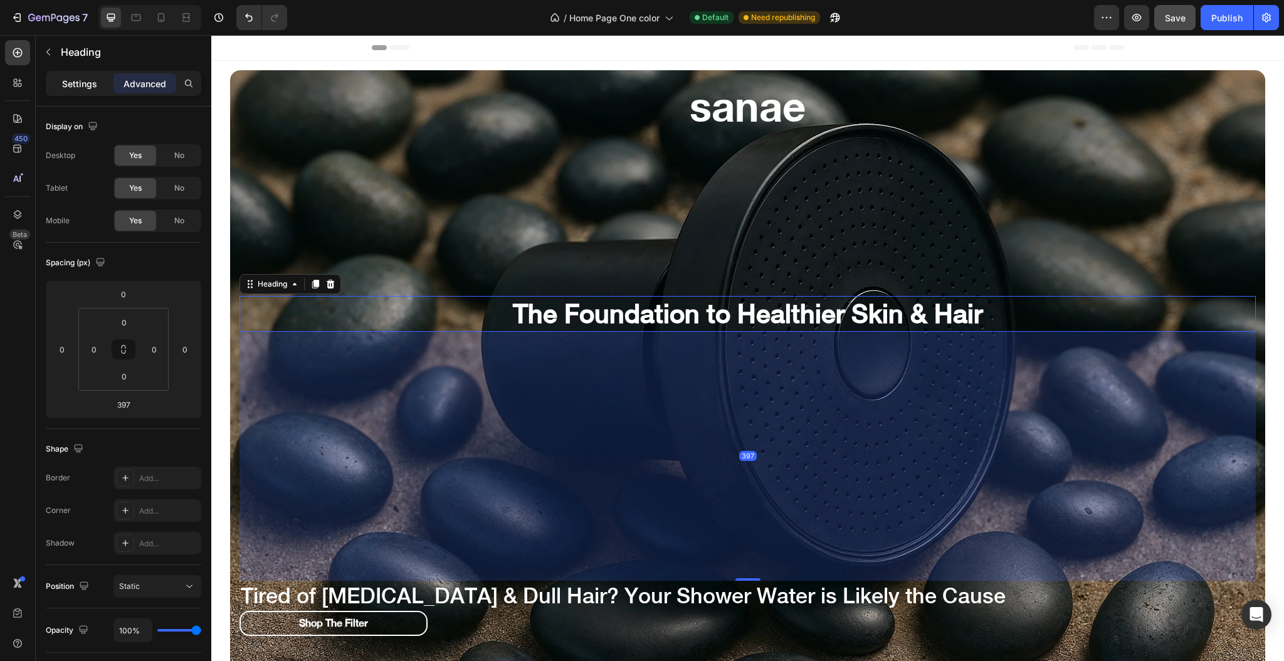
click at [91, 89] on p "Settings" at bounding box center [79, 83] width 35 height 13
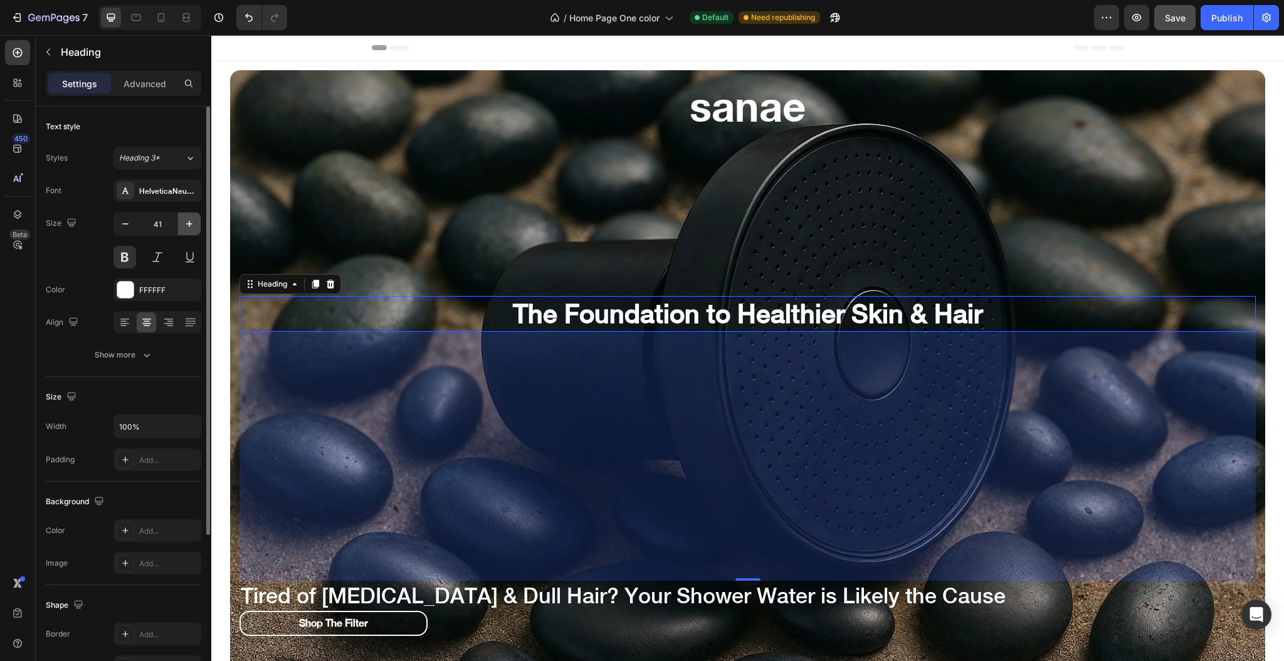
click at [187, 226] on icon "button" at bounding box center [189, 224] width 13 height 13
type input "43"
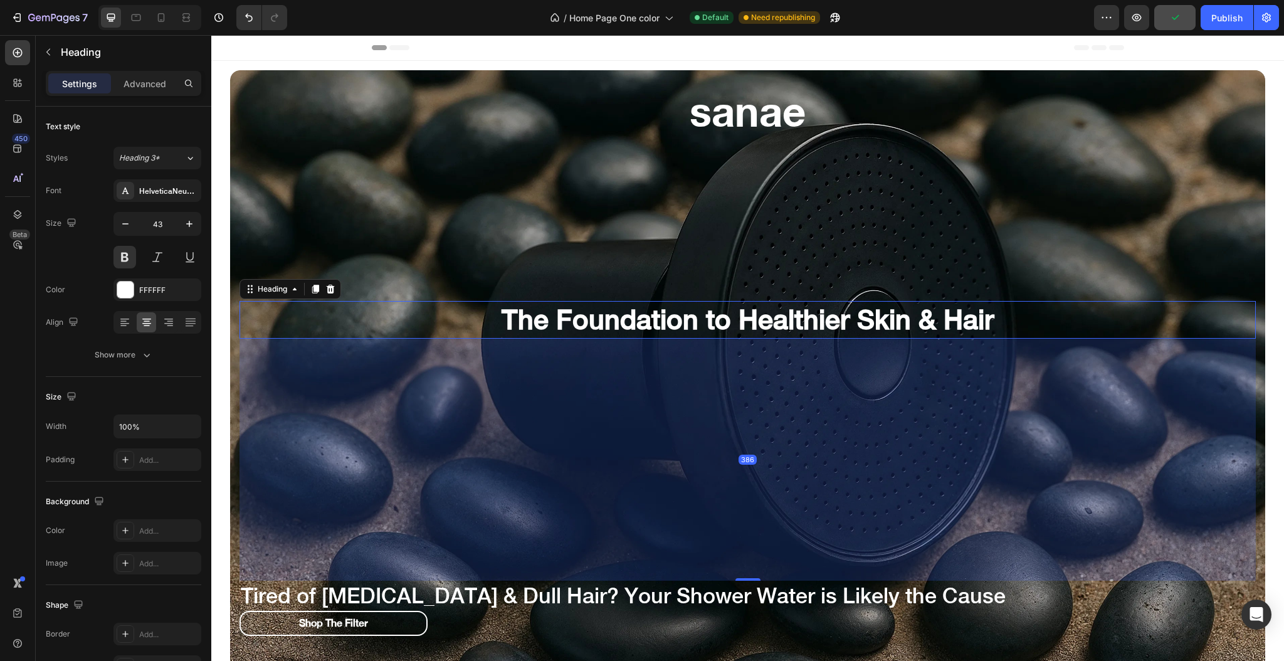
drag, startPoint x: 740, startPoint y: 578, endPoint x: 740, endPoint y: 571, distance: 6.9
click at [740, 339] on div "386" at bounding box center [748, 339] width 1016 height 0
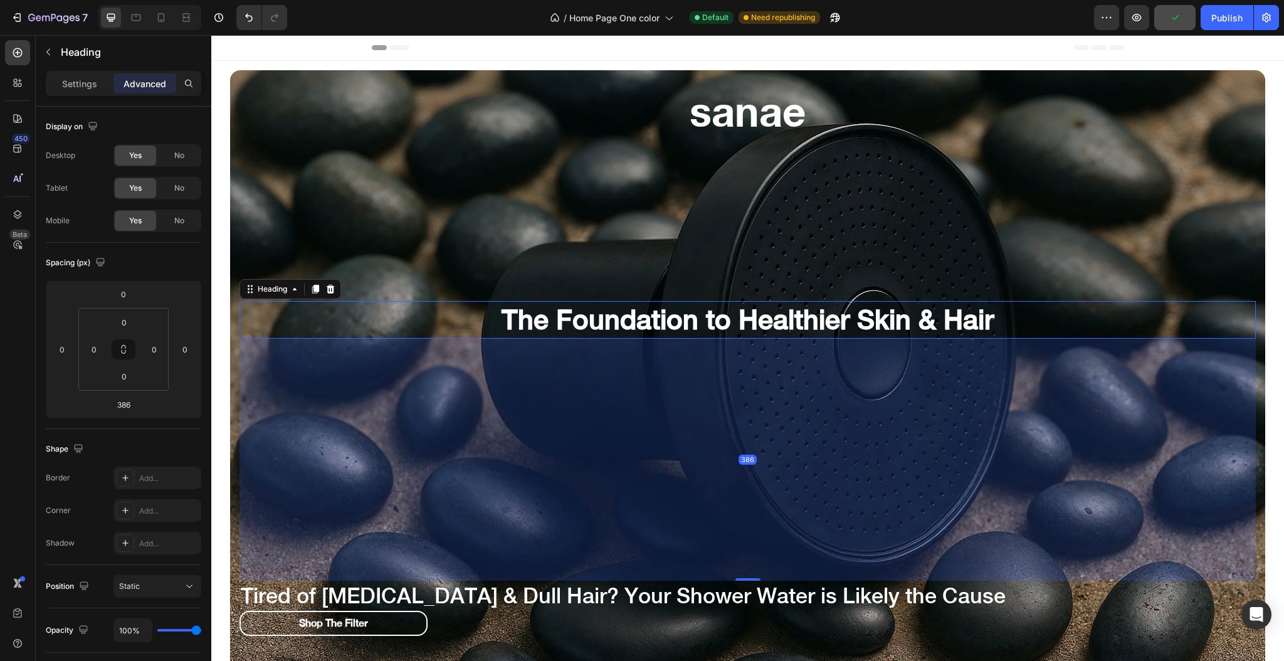
click at [638, 391] on div "386" at bounding box center [748, 460] width 1016 height 242
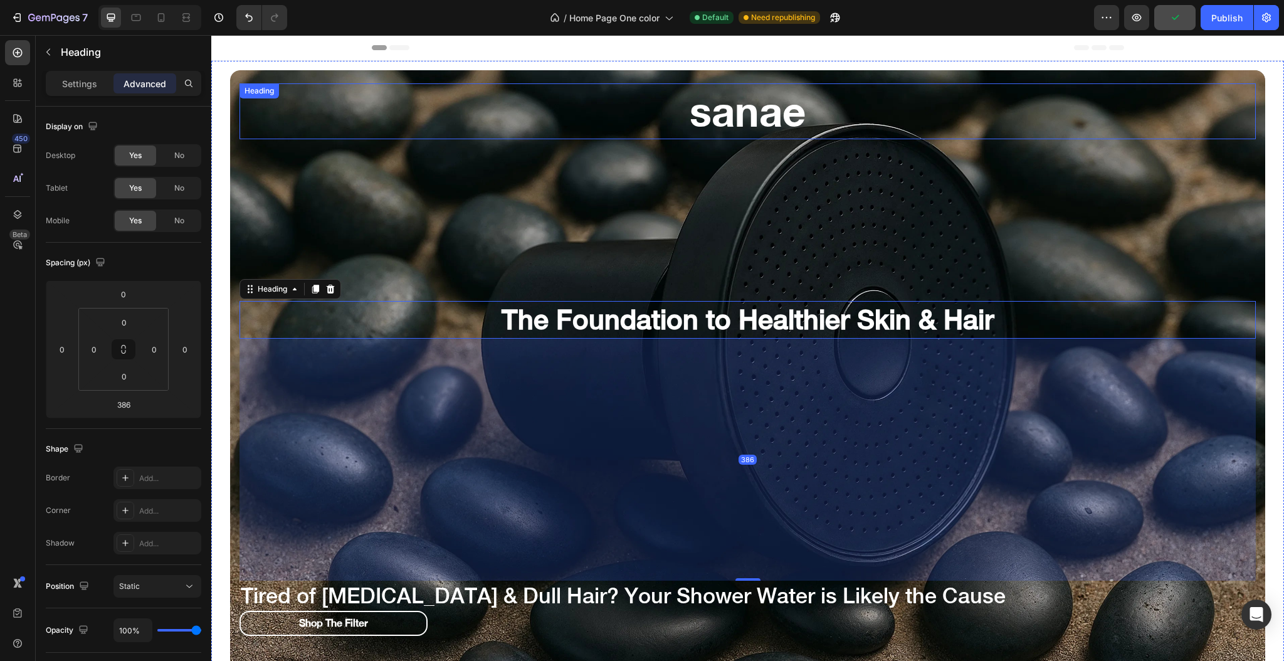
click at [856, 105] on h2 "sanae" at bounding box center [748, 111] width 1016 height 56
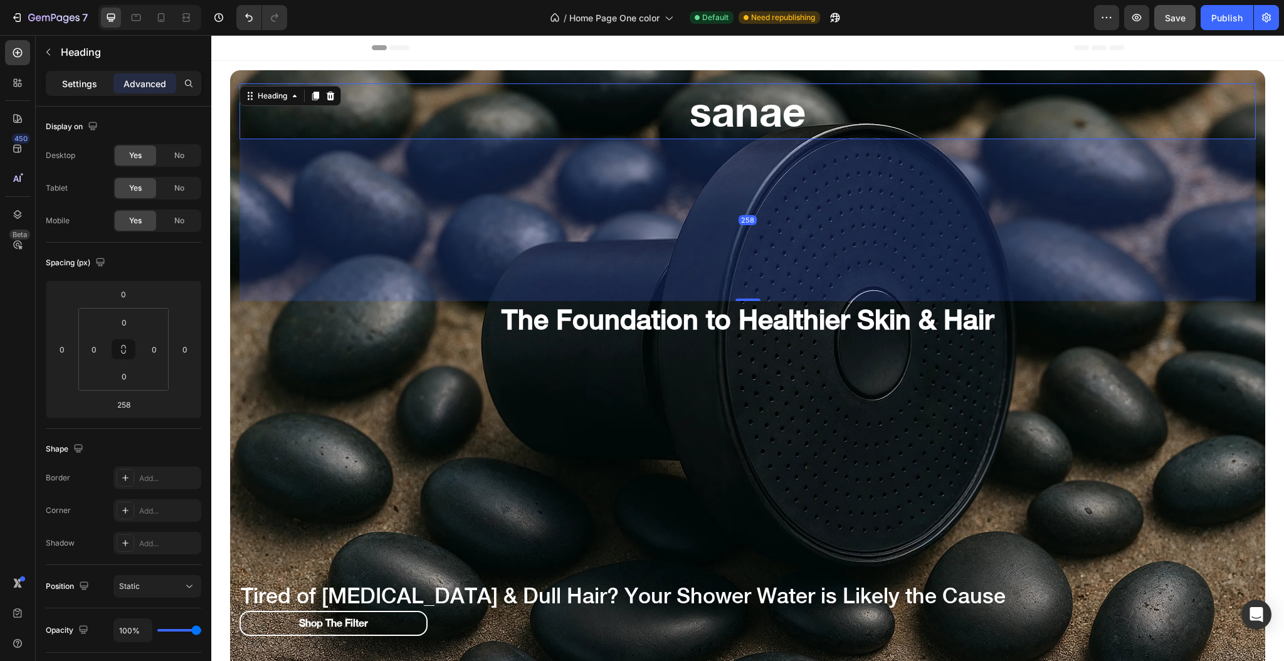
click at [91, 82] on p "Settings" at bounding box center [79, 83] width 35 height 13
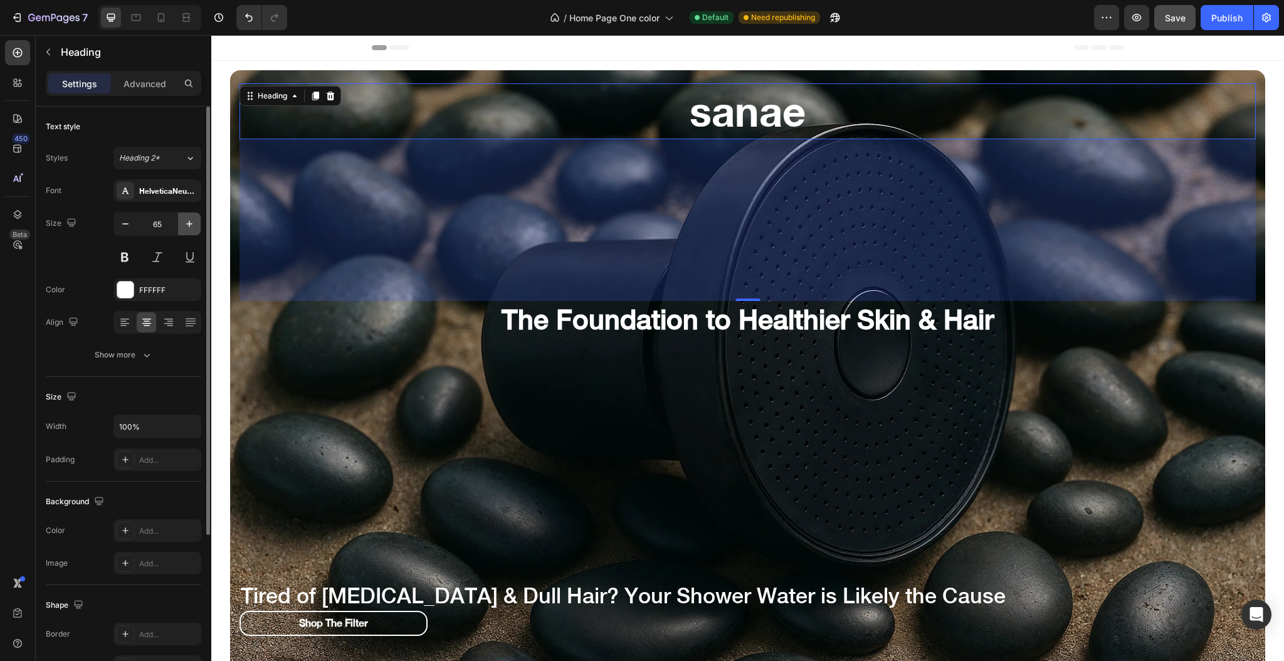
click at [187, 224] on icon "button" at bounding box center [189, 224] width 6 height 6
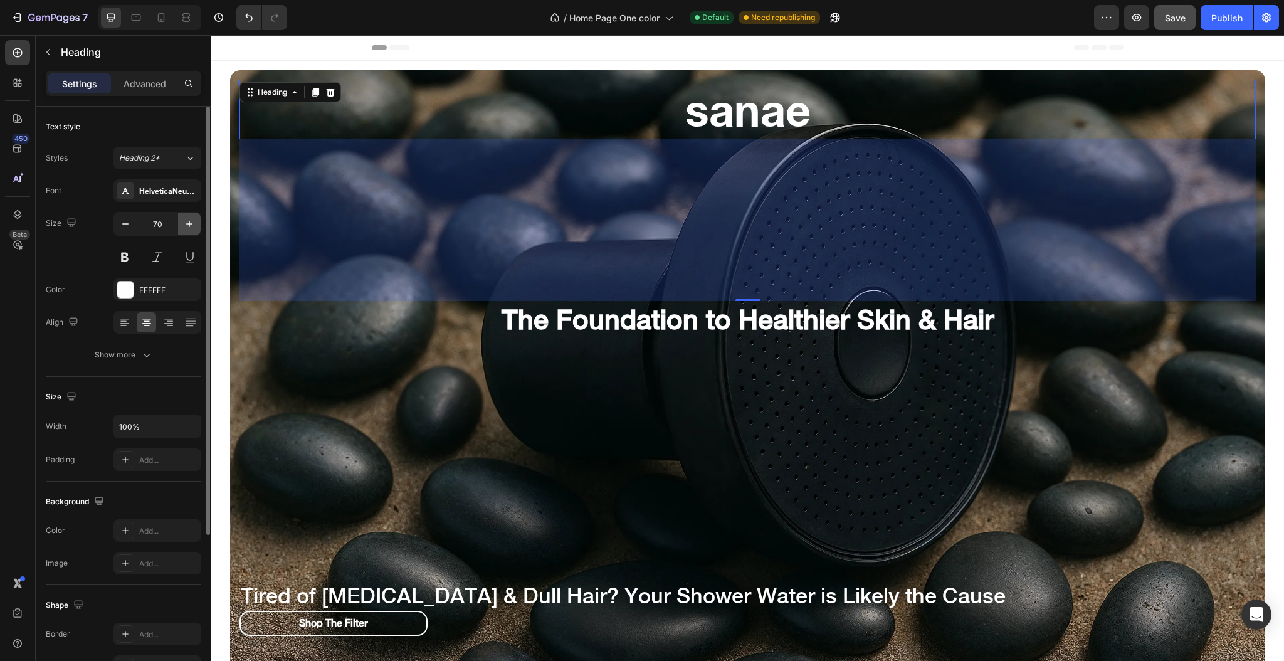
click at [187, 224] on icon "button" at bounding box center [189, 224] width 6 height 6
click at [120, 228] on icon "button" at bounding box center [125, 224] width 13 height 13
type input "70"
click at [153, 192] on div "HelveticaNeue Bold" at bounding box center [168, 191] width 59 height 11
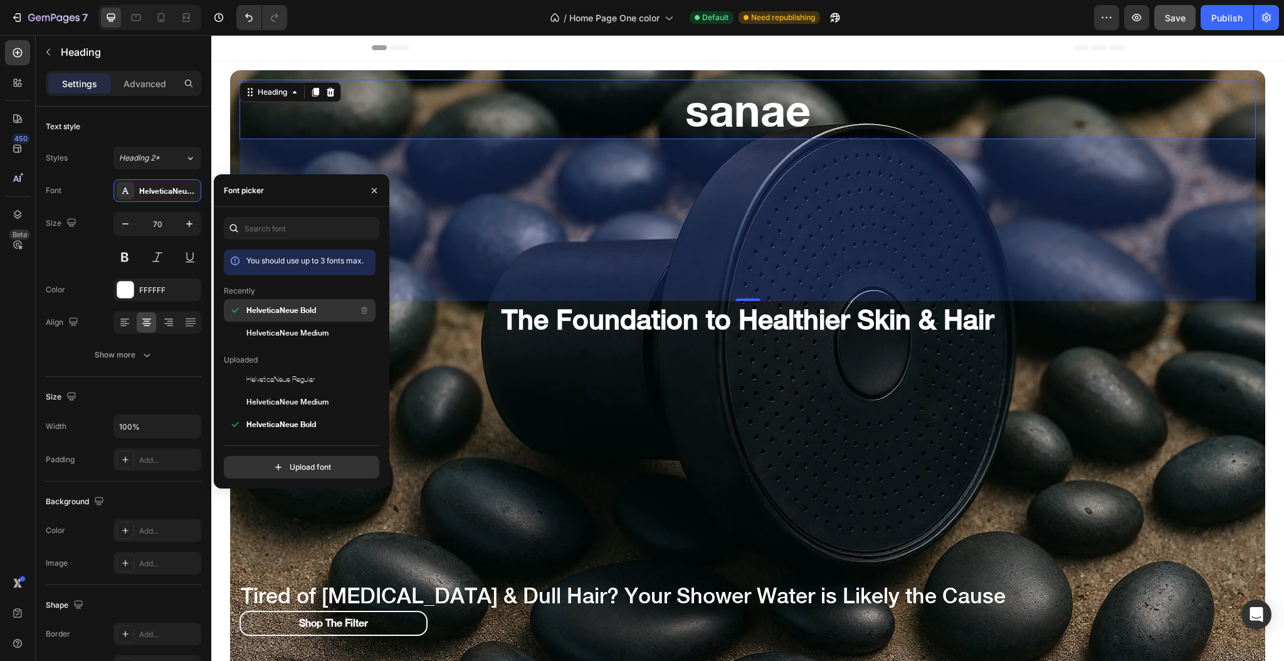
click at [276, 314] on span "HelveticaNeue Bold" at bounding box center [281, 310] width 70 height 11
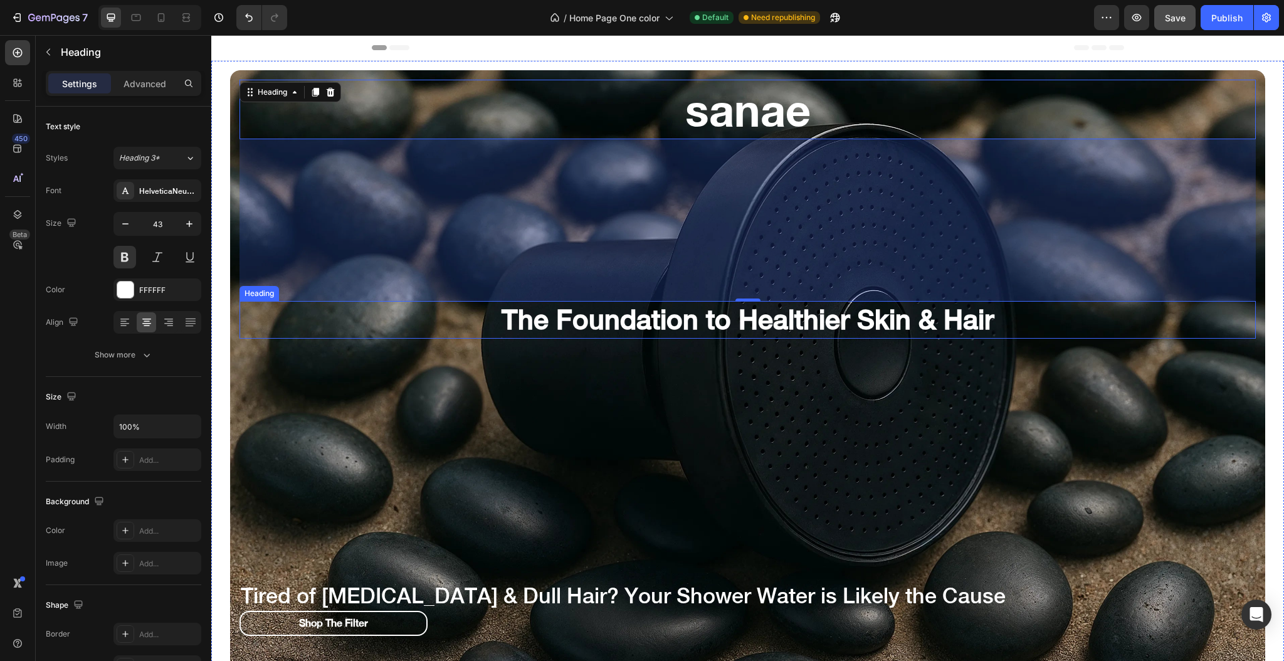
click at [438, 324] on h2 "The Foundation to Healthier Skin & Hair" at bounding box center [748, 320] width 1016 height 38
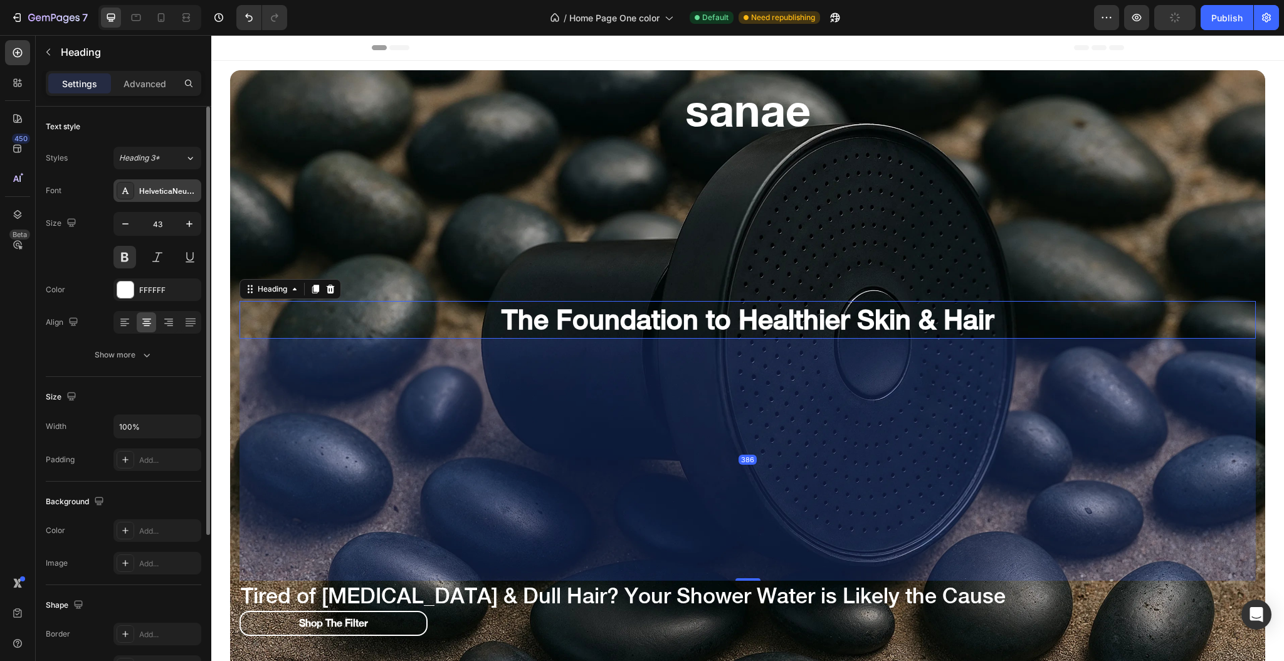
click at [154, 198] on div "HelveticaNeue Medium" at bounding box center [157, 190] width 88 height 23
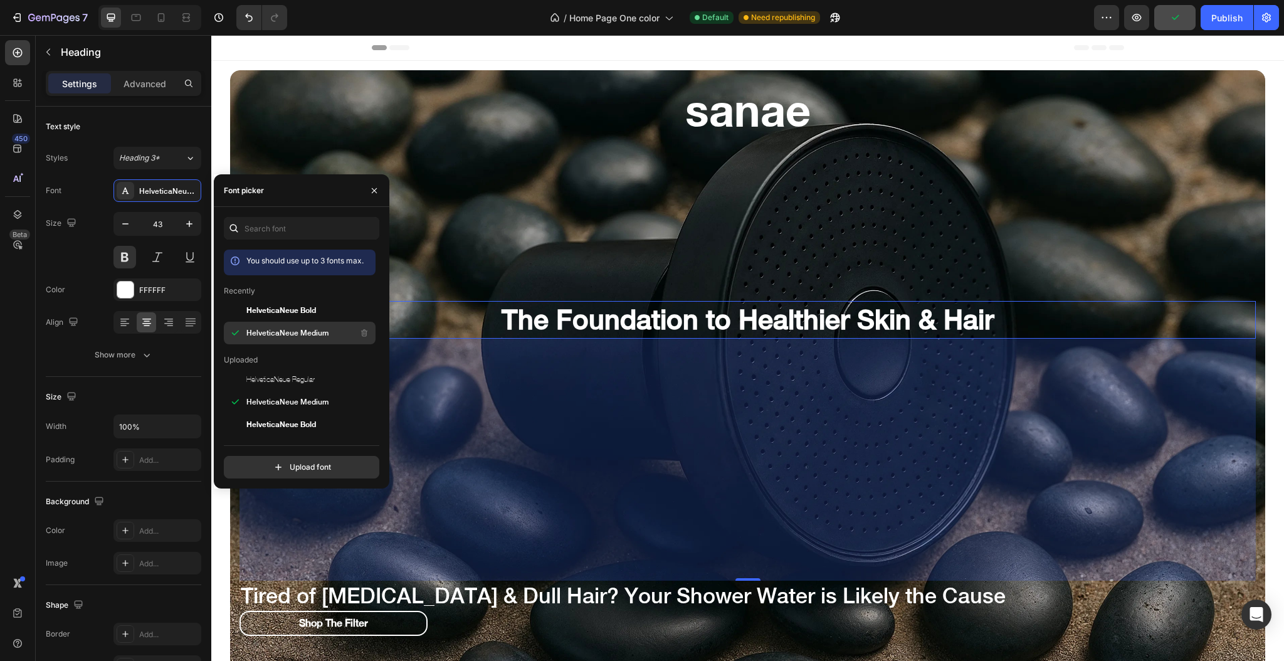
click at [302, 331] on span "HelveticaNeue Medium" at bounding box center [287, 332] width 82 height 11
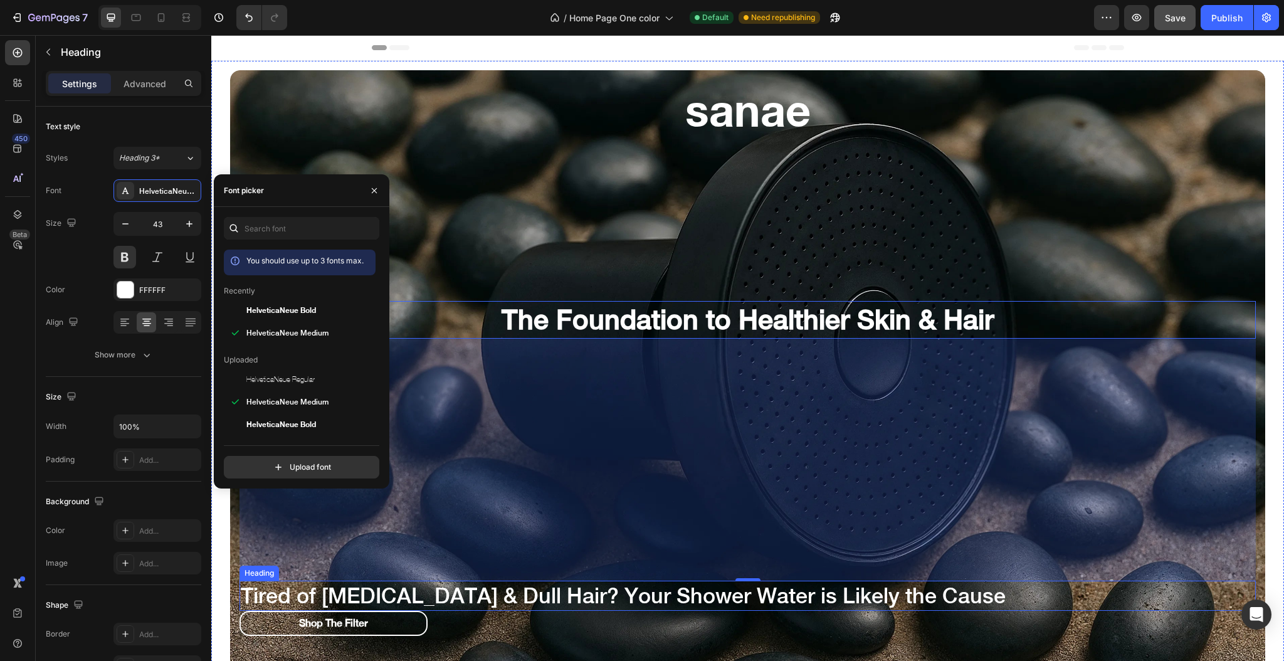
click at [1060, 596] on h2 "Tired of [MEDICAL_DATA] & Dull Hair? Your Shower Water is Likely the Cause" at bounding box center [748, 596] width 1016 height 30
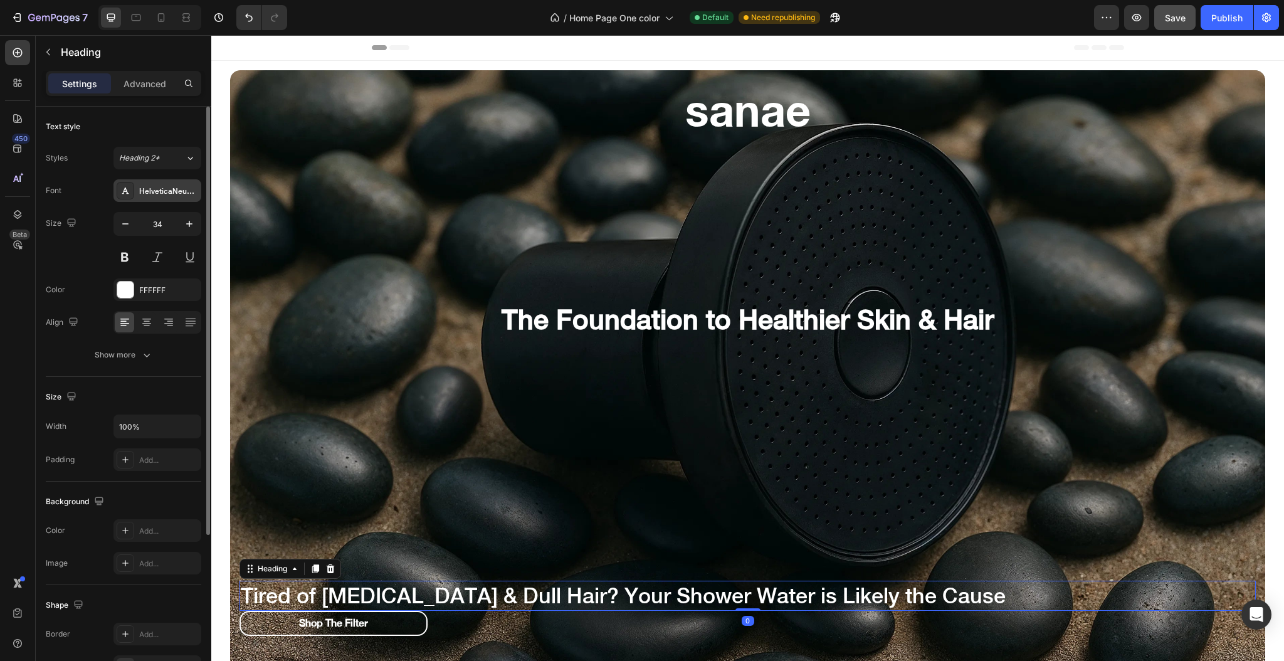
click at [159, 187] on div "HelveticaNeue Medium" at bounding box center [168, 191] width 59 height 11
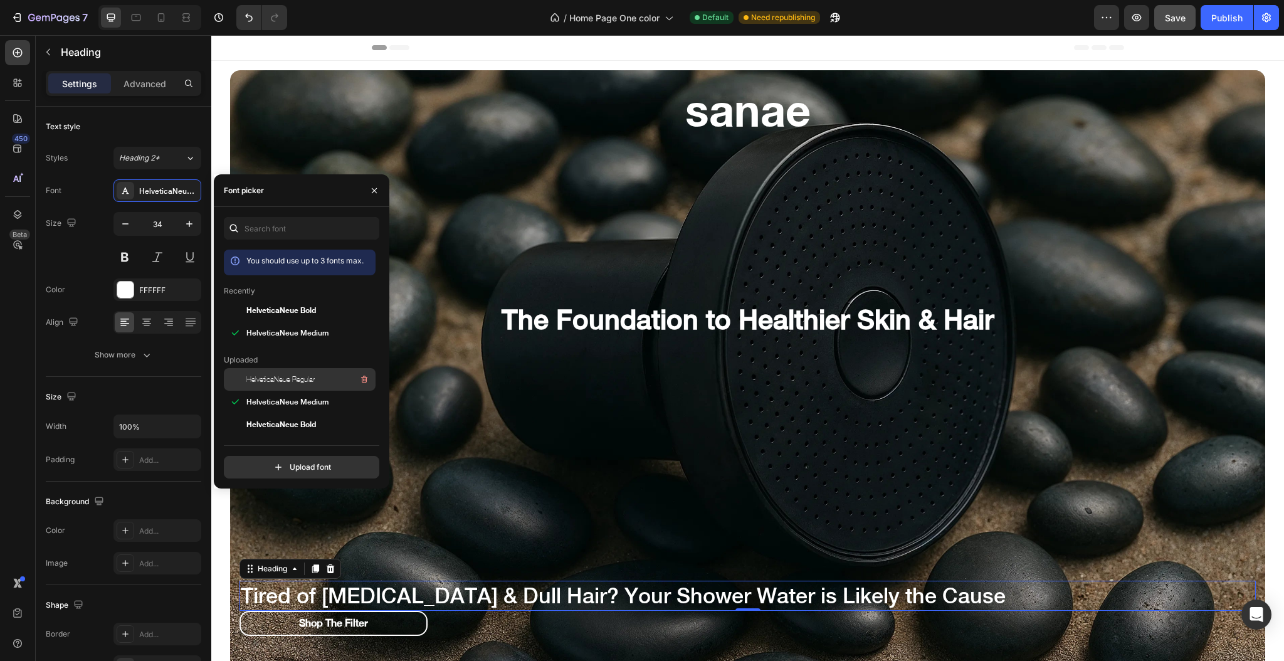
click at [312, 381] on span "HelveticaNeue Regular" at bounding box center [280, 379] width 68 height 11
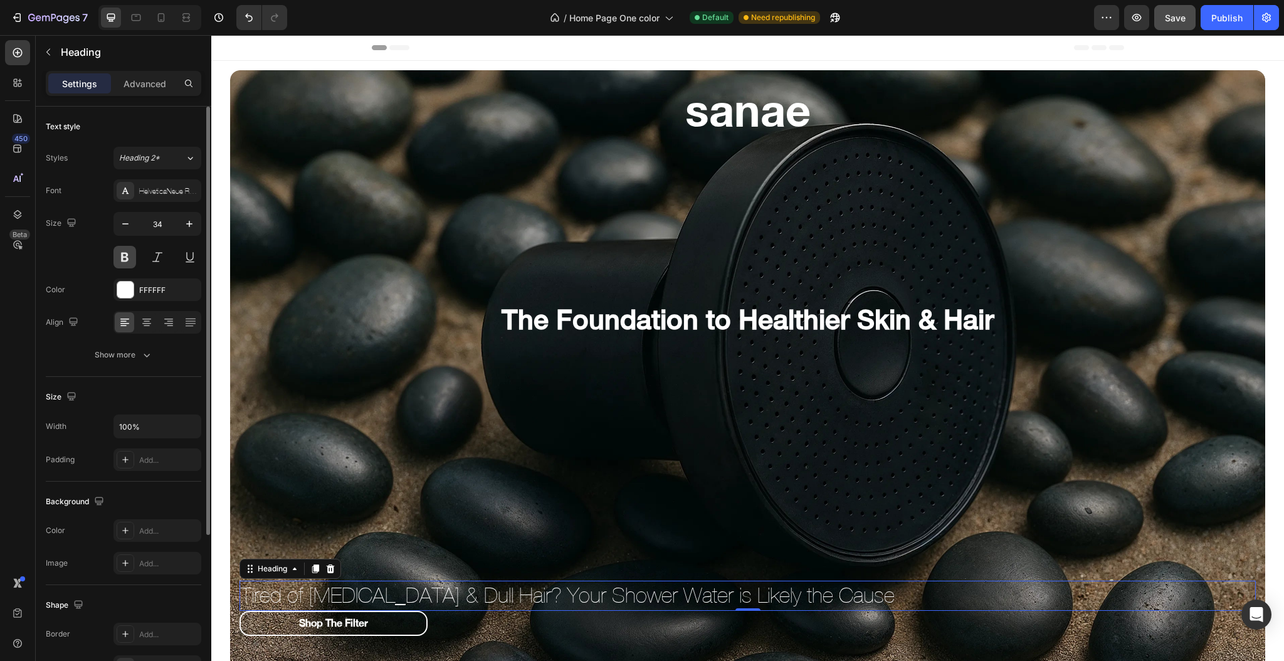
click at [120, 251] on button at bounding box center [124, 257] width 23 height 23
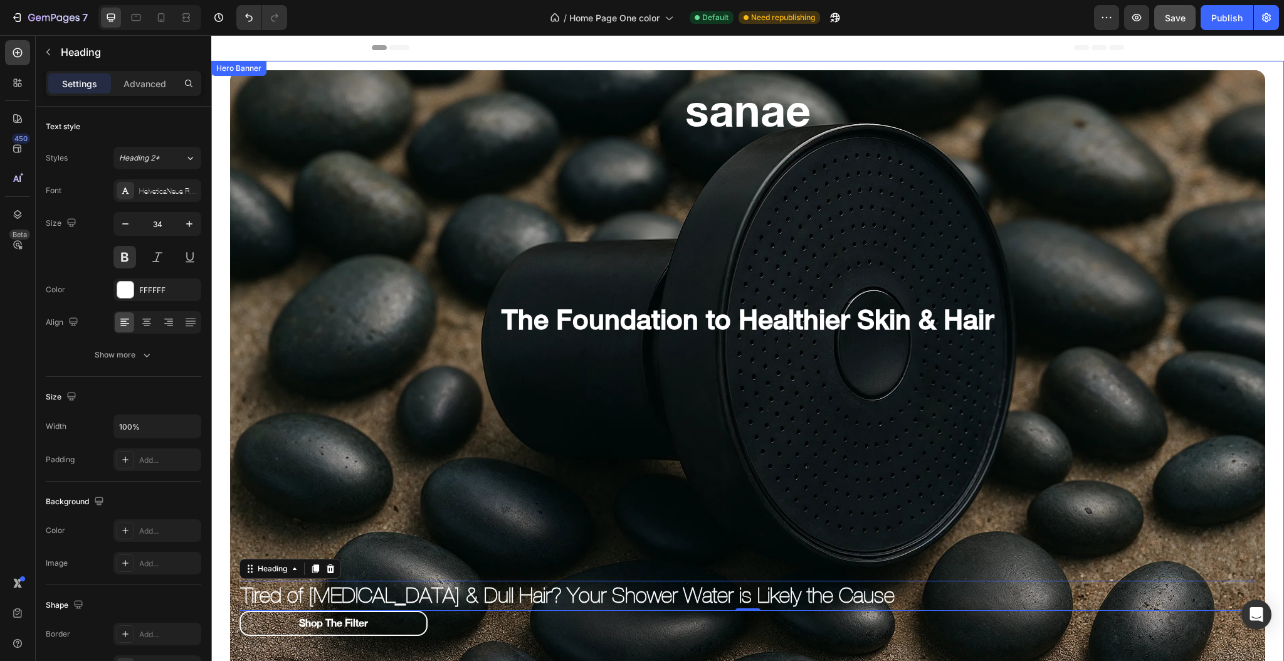
click at [697, 485] on div "sanae Heading The Foundation to Healthier Skin & Hair Heading Tired of [MEDICAL…" at bounding box center [748, 369] width 1016 height 578
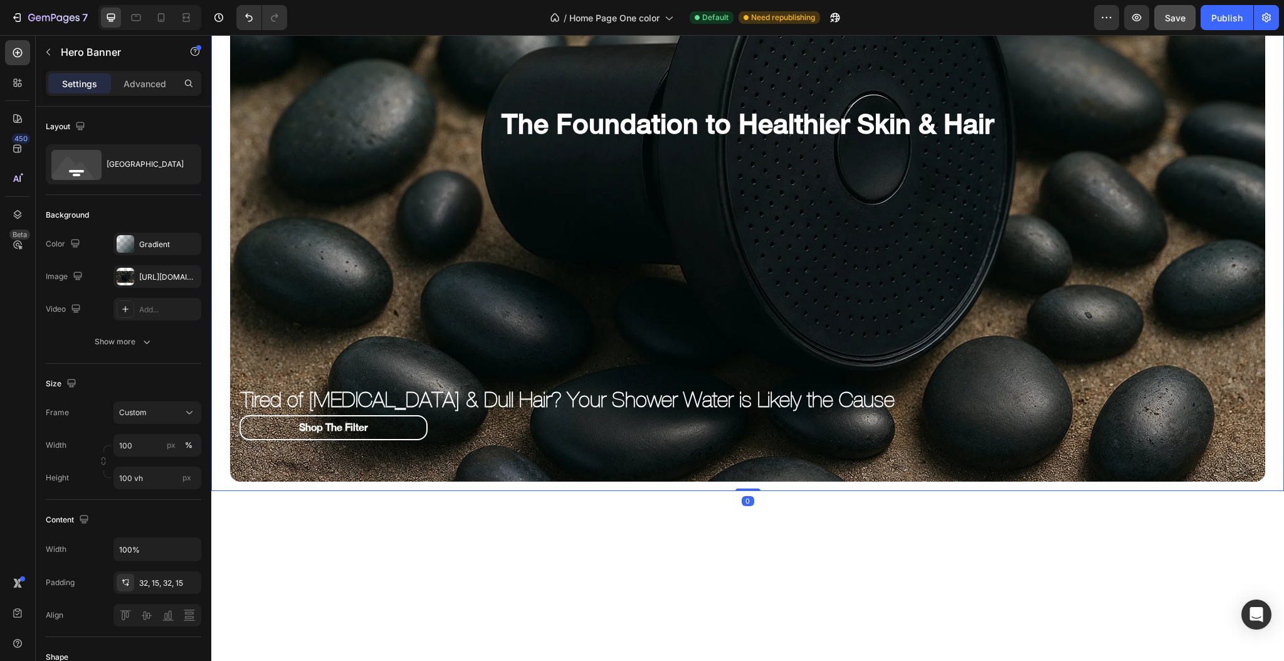
scroll to position [251, 0]
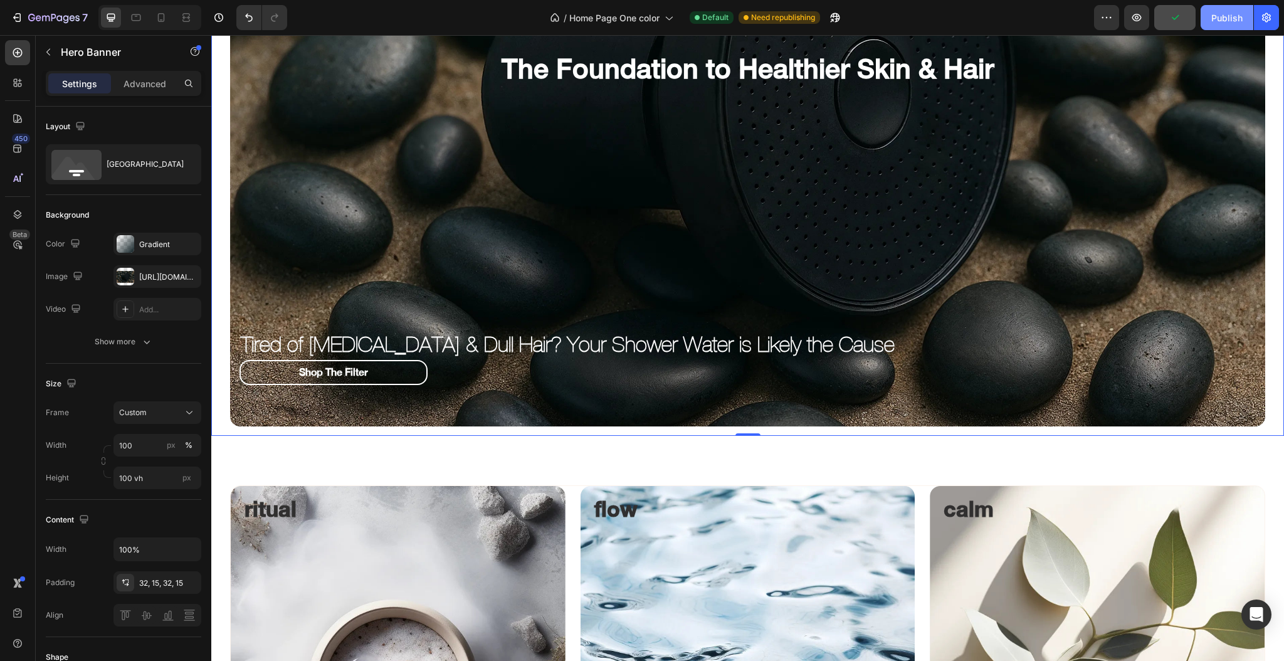
click at [1211, 19] on button "Publish" at bounding box center [1227, 17] width 53 height 25
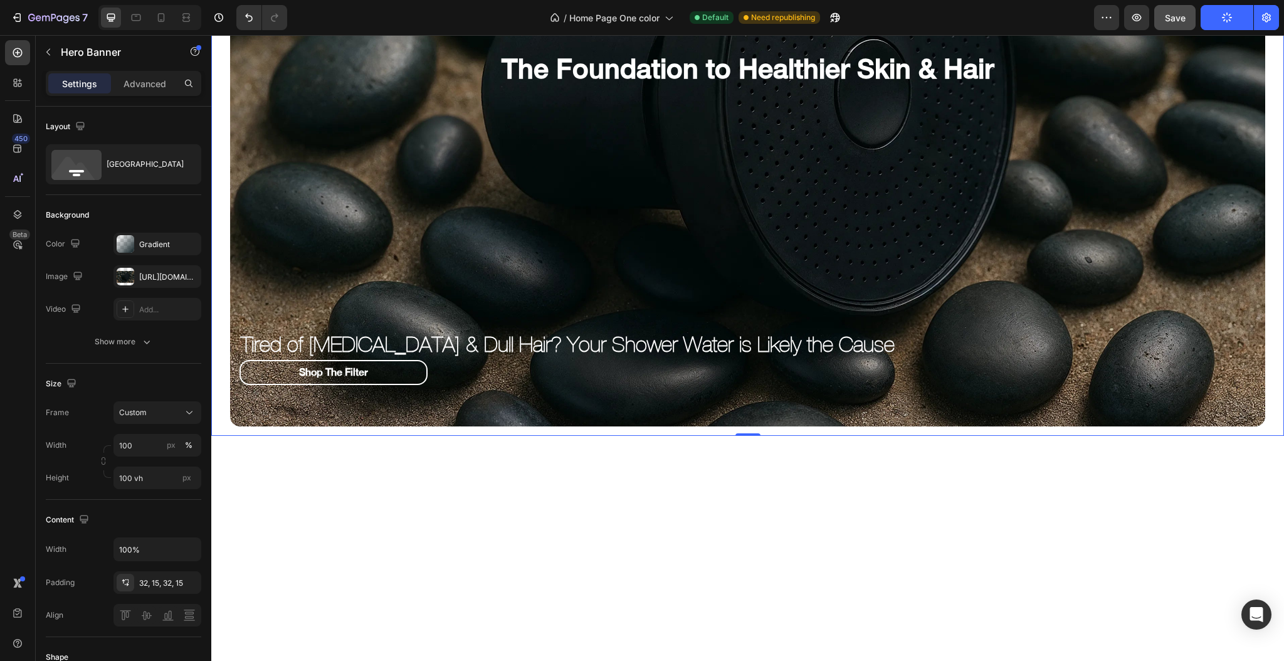
scroll to position [0, 0]
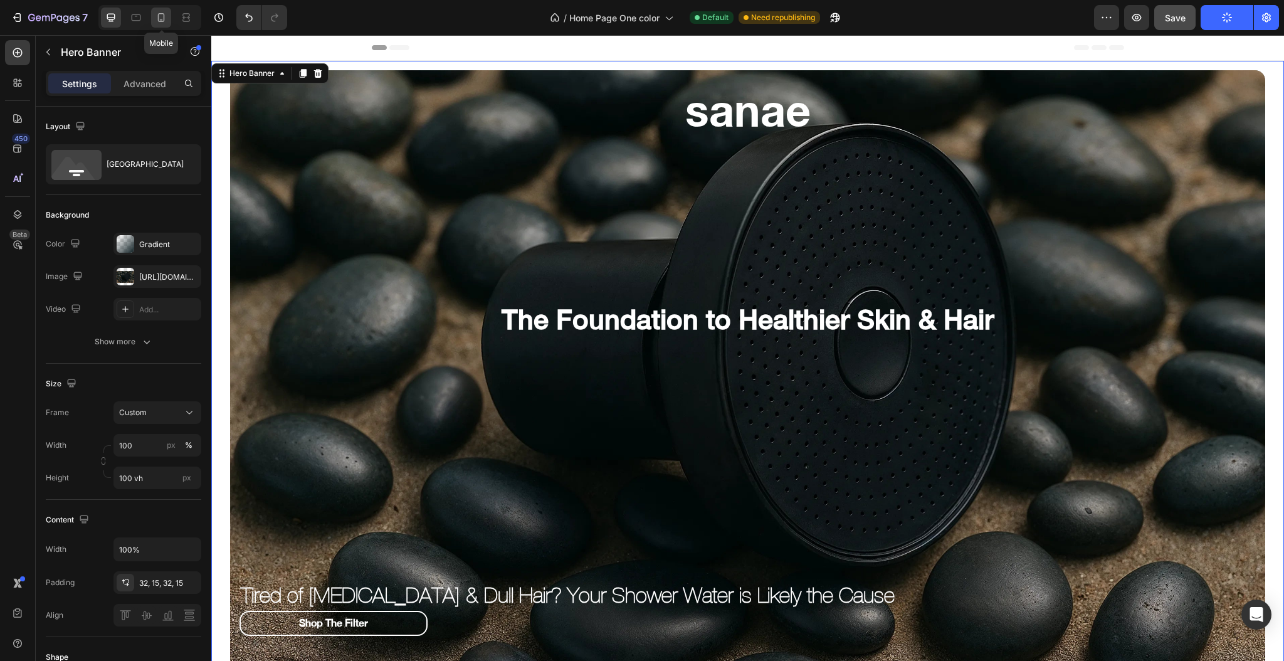
click at [159, 13] on icon at bounding box center [161, 17] width 13 height 13
type input "400"
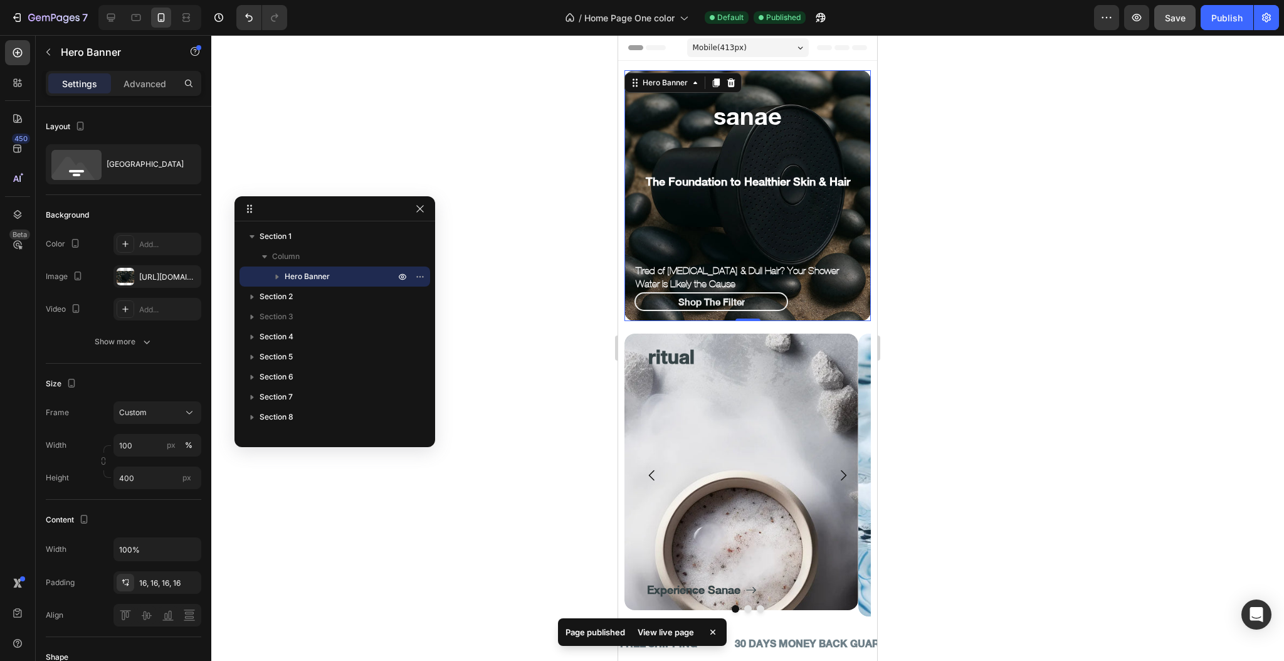
click at [552, 143] on div at bounding box center [747, 348] width 1073 height 626
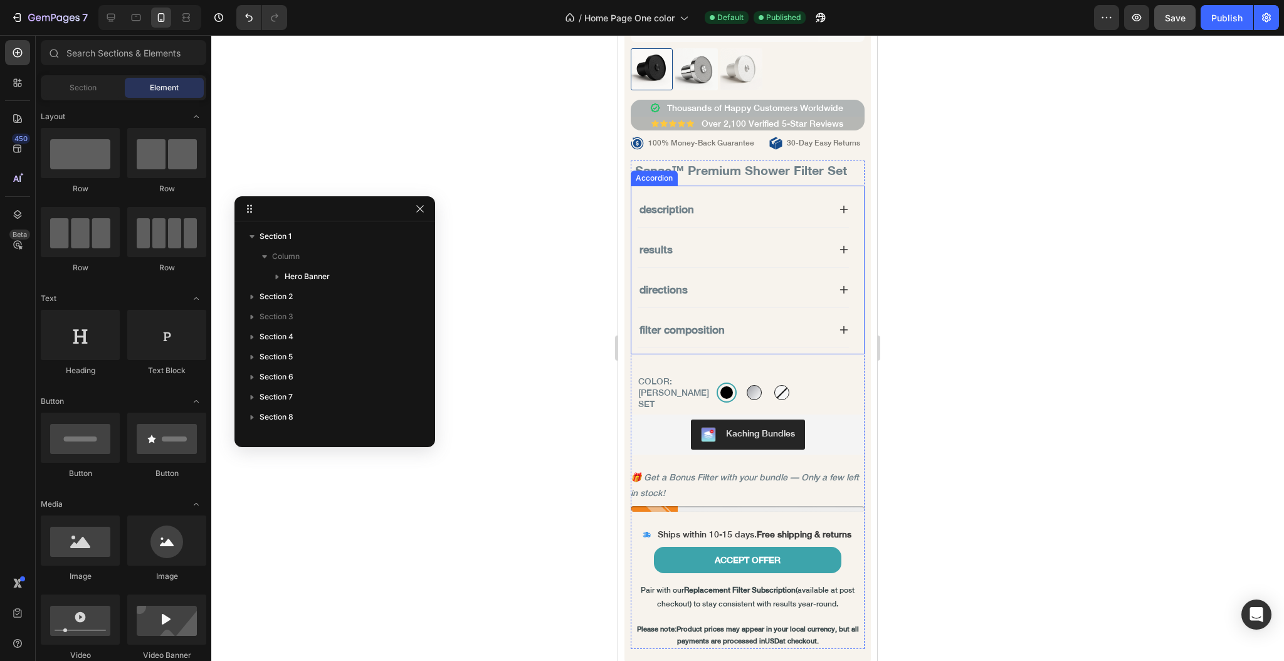
scroll to position [836, 0]
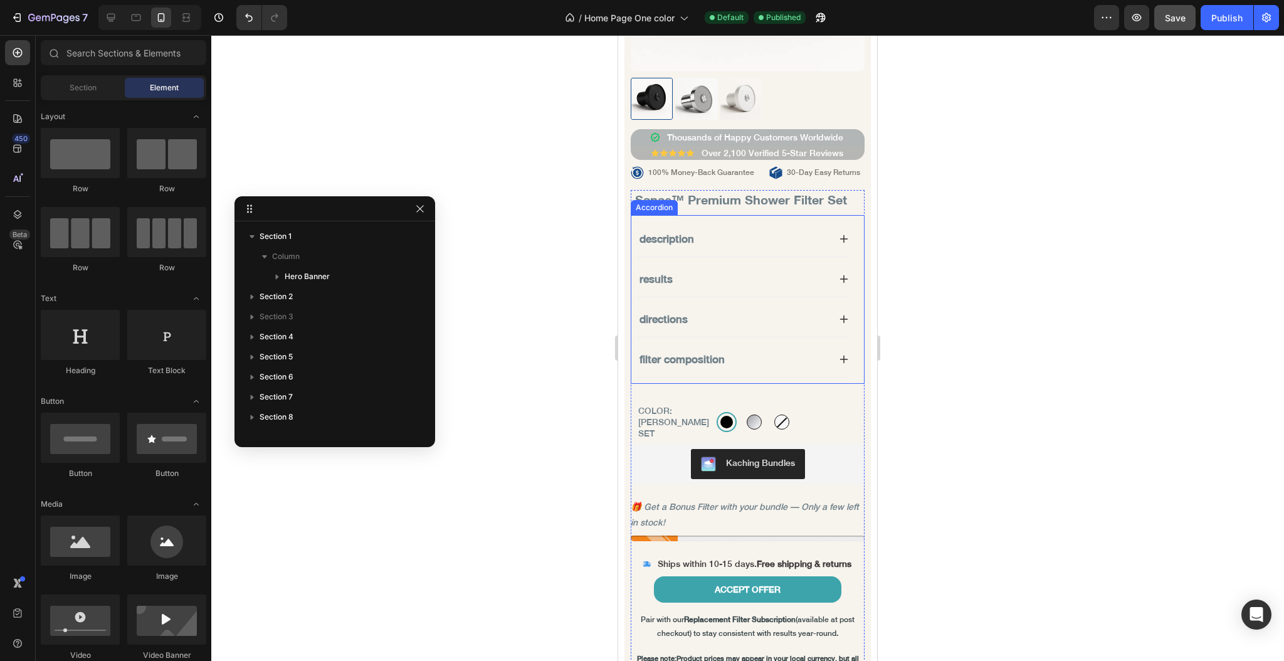
click at [840, 243] on icon at bounding box center [844, 239] width 8 height 8
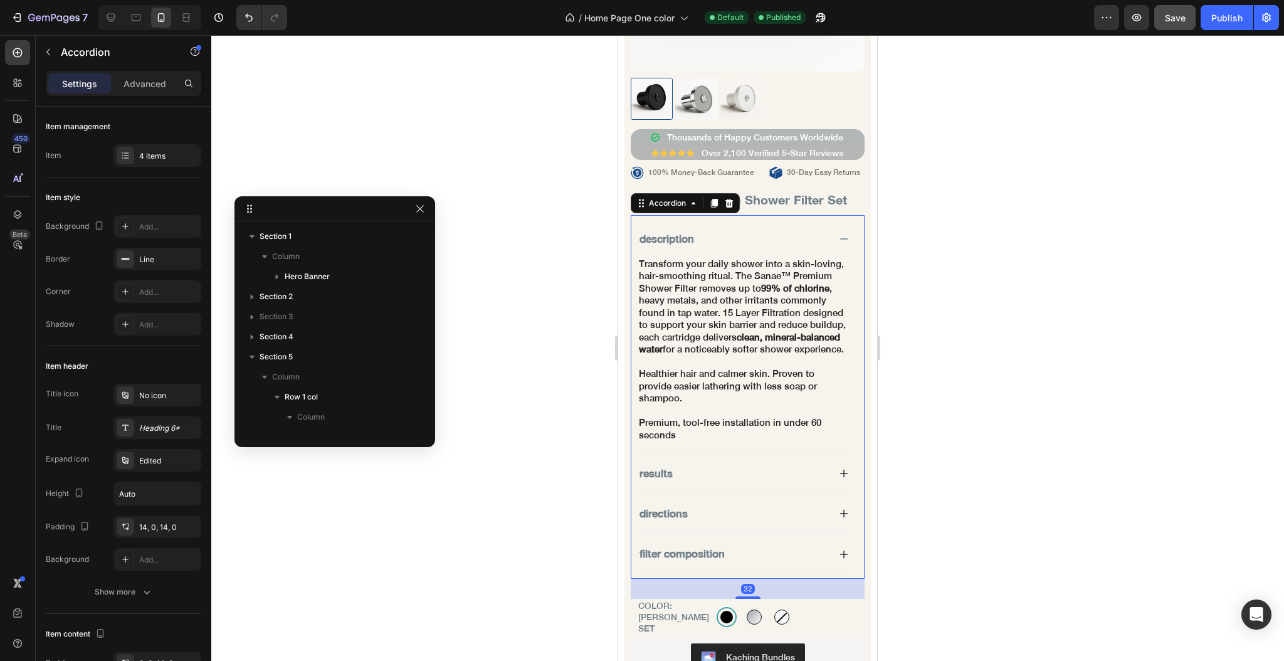
scroll to position [377, 0]
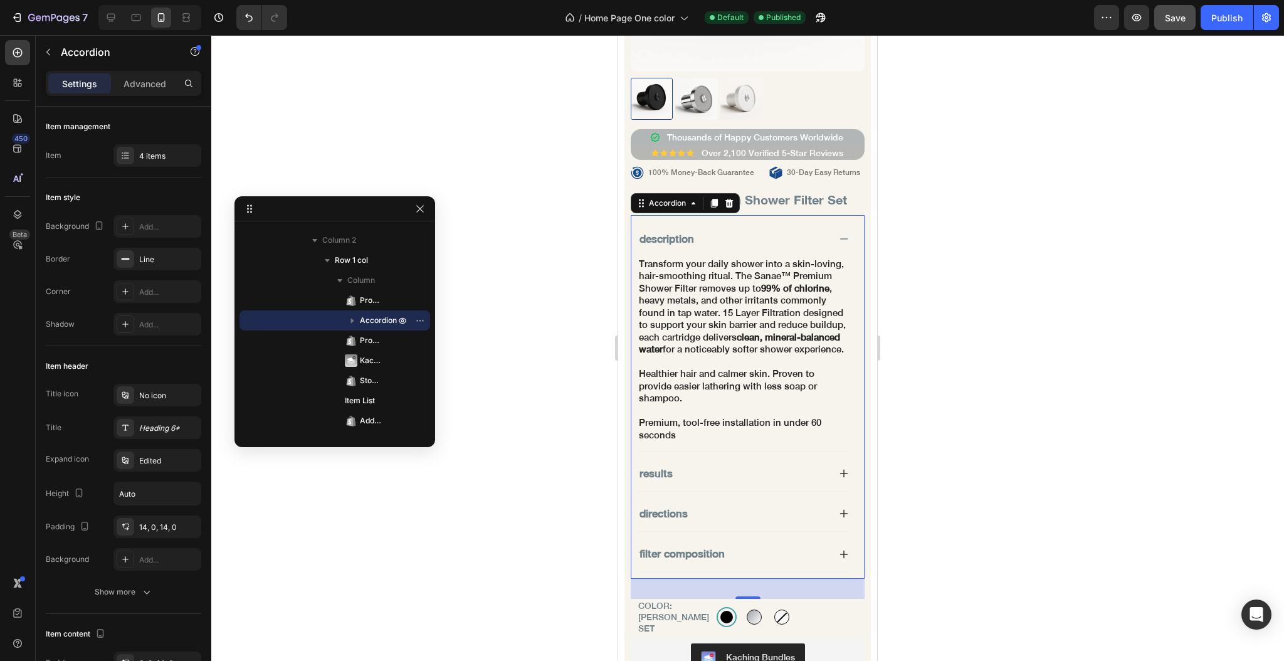
click at [840, 478] on icon at bounding box center [844, 474] width 8 height 8
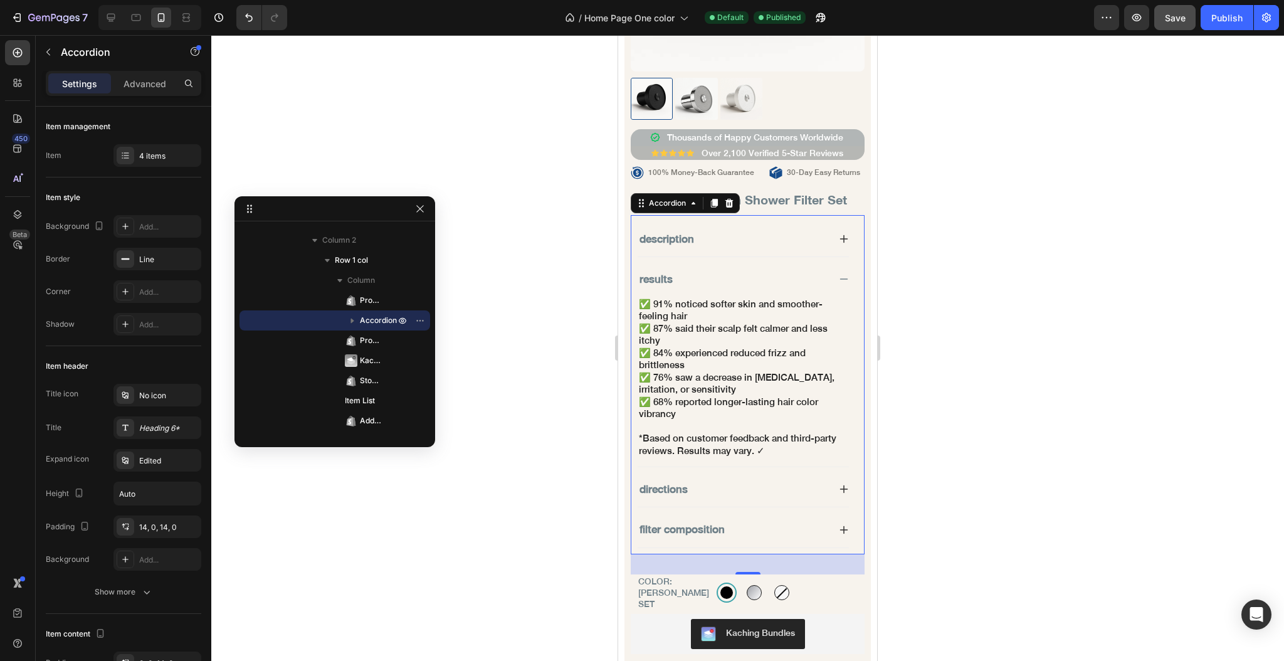
click at [829, 487] on div "directions" at bounding box center [743, 489] width 211 height 35
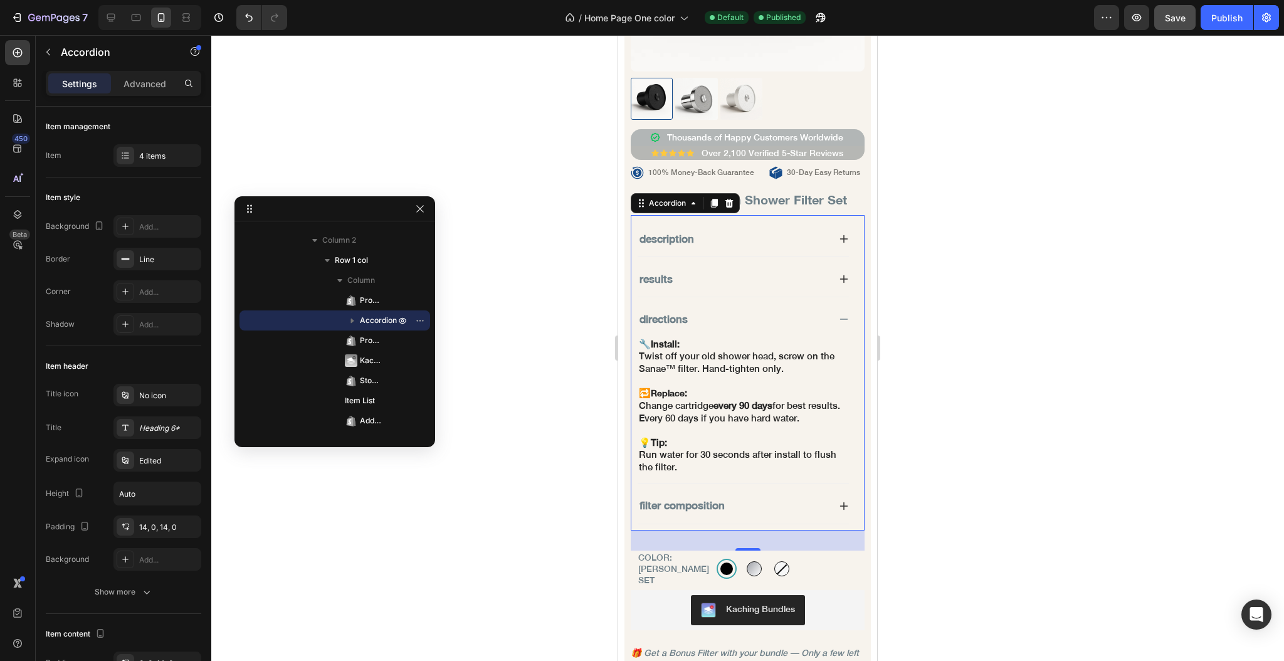
click at [839, 324] on icon at bounding box center [844, 319] width 10 height 10
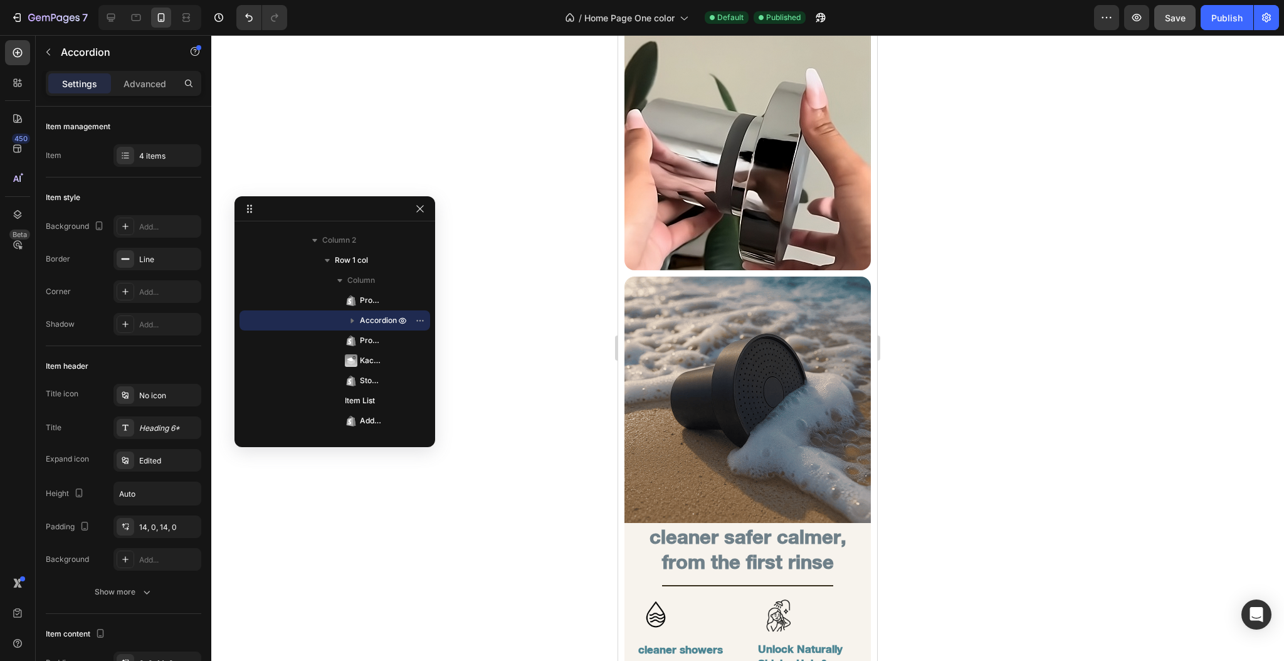
scroll to position [2592, 0]
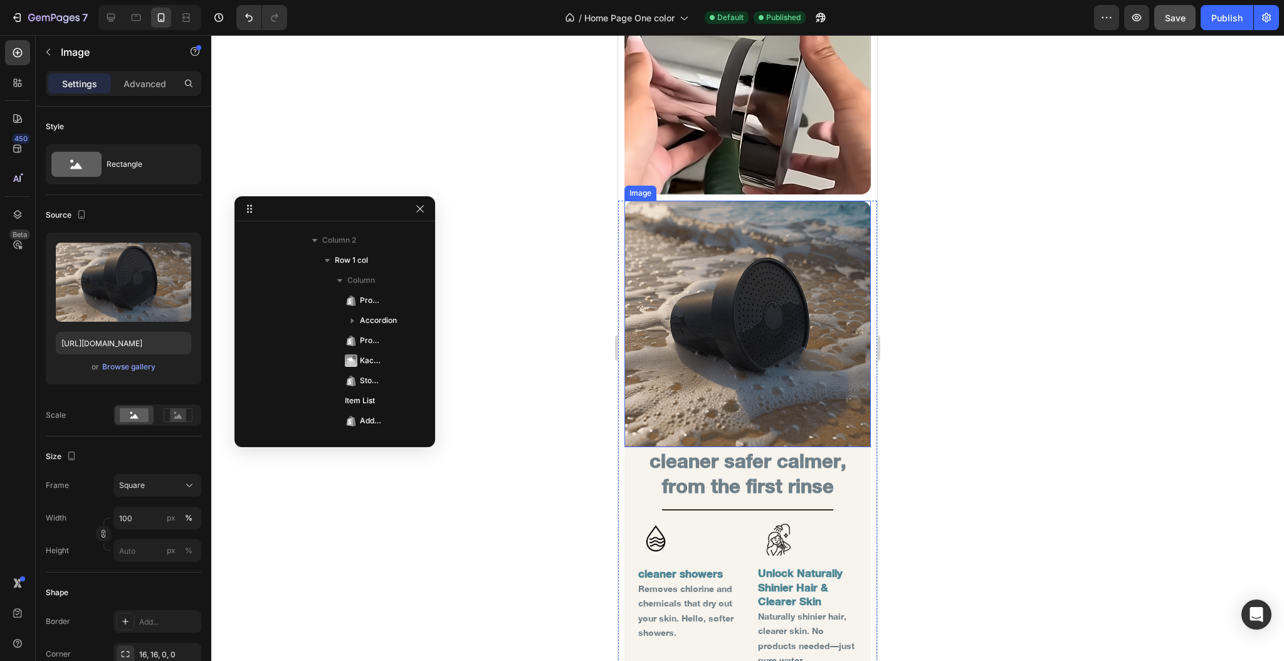
click at [698, 314] on img at bounding box center [748, 324] width 246 height 246
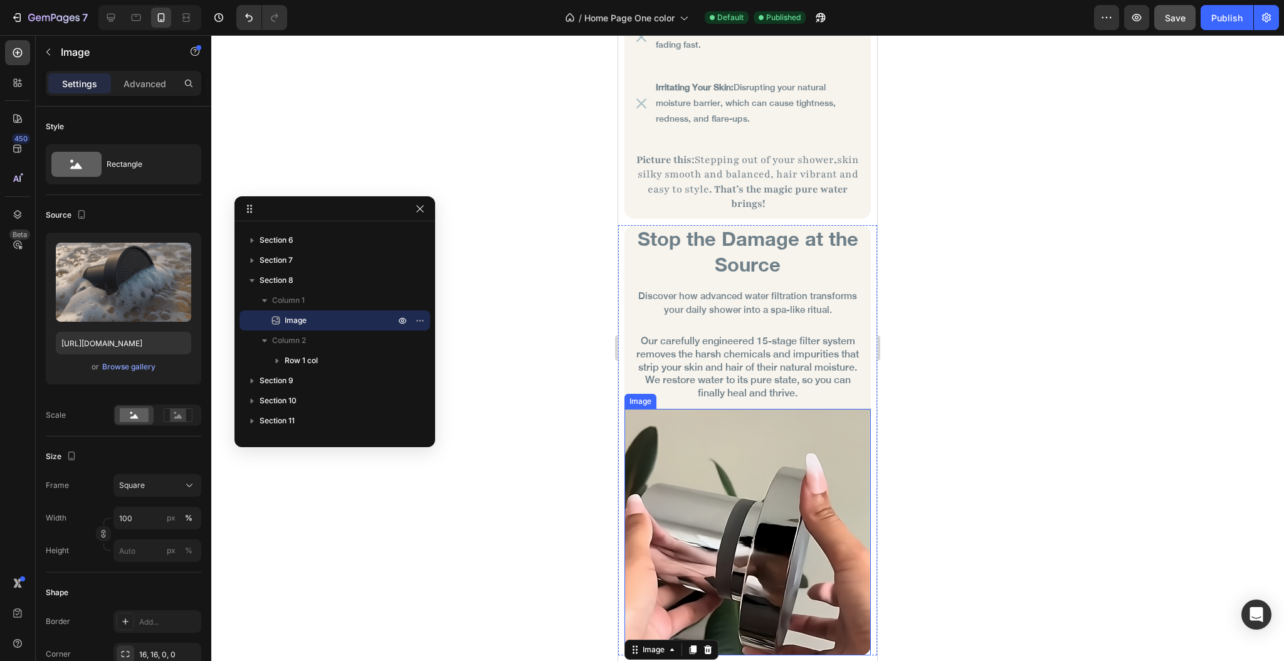
scroll to position [2007, 0]
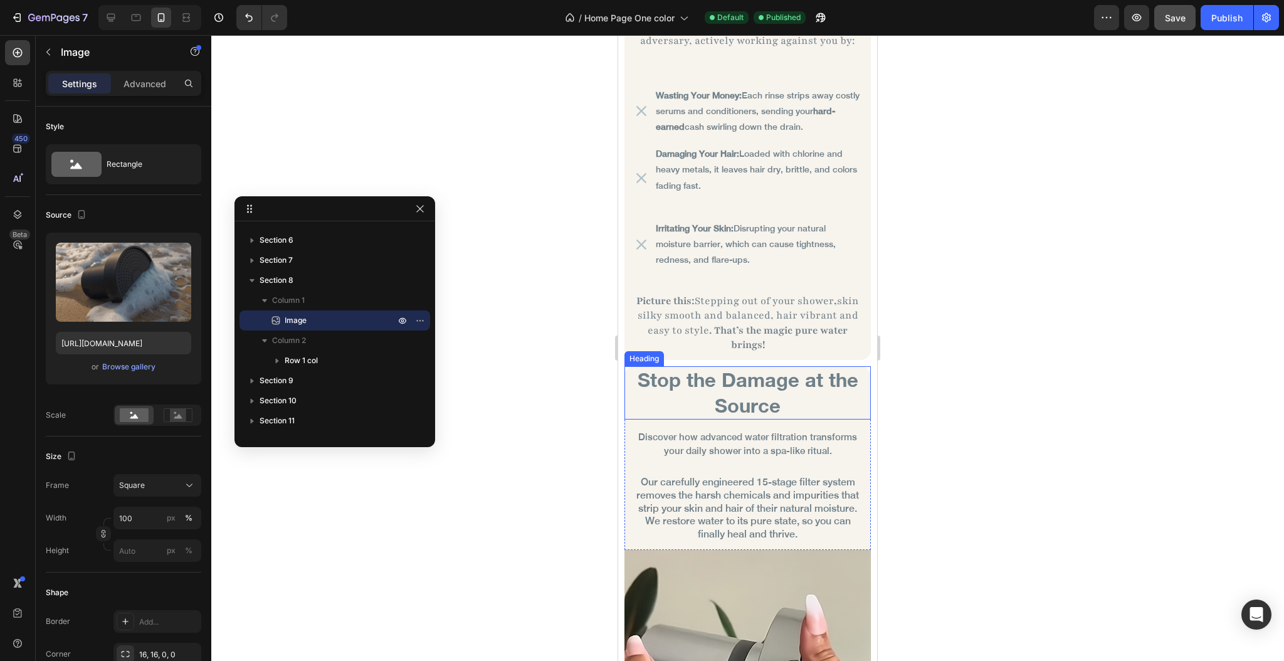
click at [665, 366] on h2 "Stop the Damage at the Source" at bounding box center [748, 392] width 228 height 53
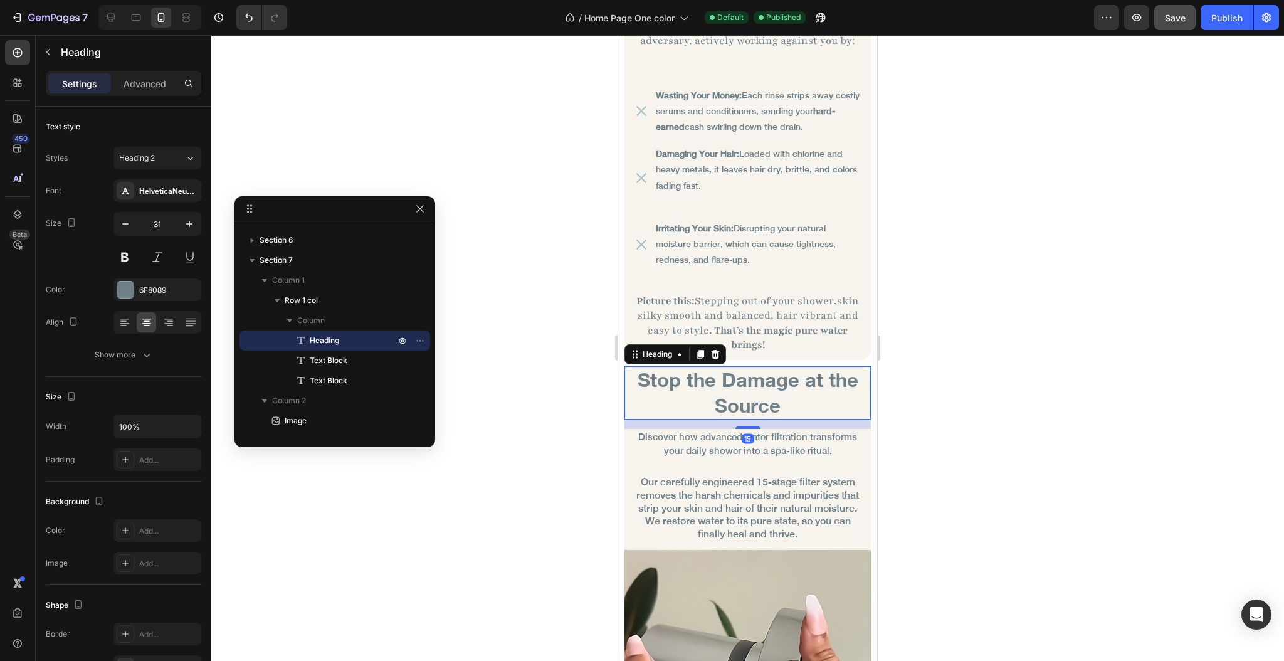
click at [665, 366] on h2 "Stop the Damage at the Source" at bounding box center [748, 392] width 228 height 53
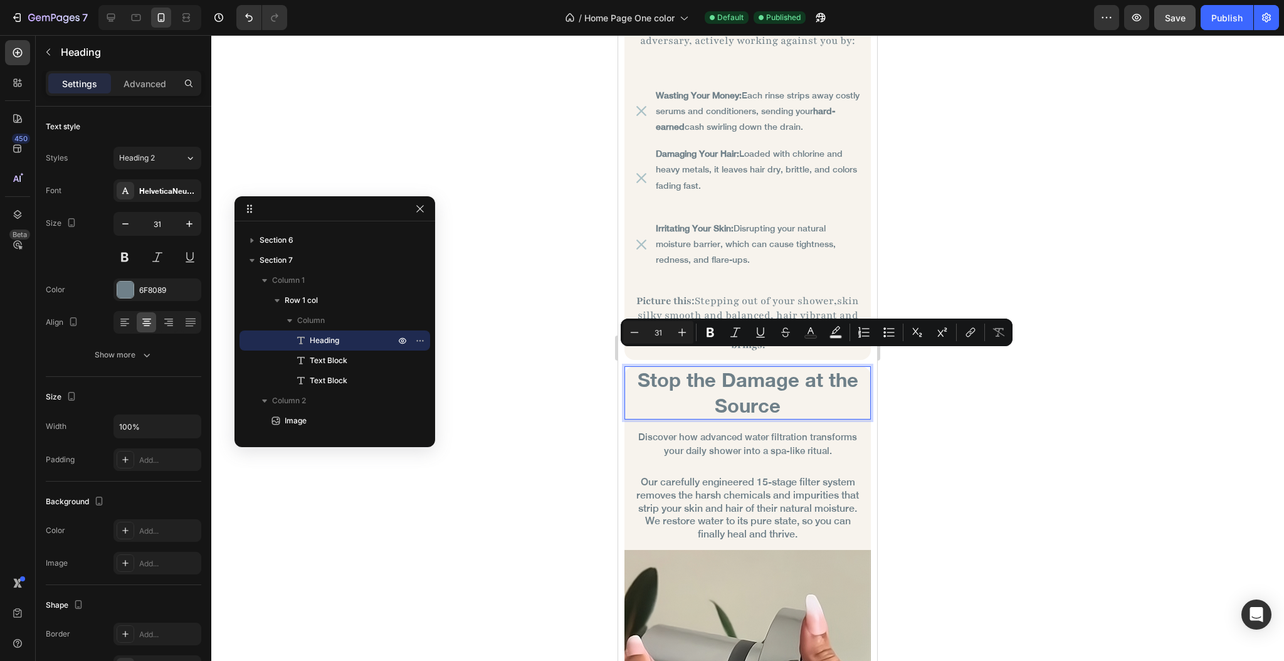
click at [658, 367] on p "Stop the Damage at the Source" at bounding box center [747, 392] width 225 height 51
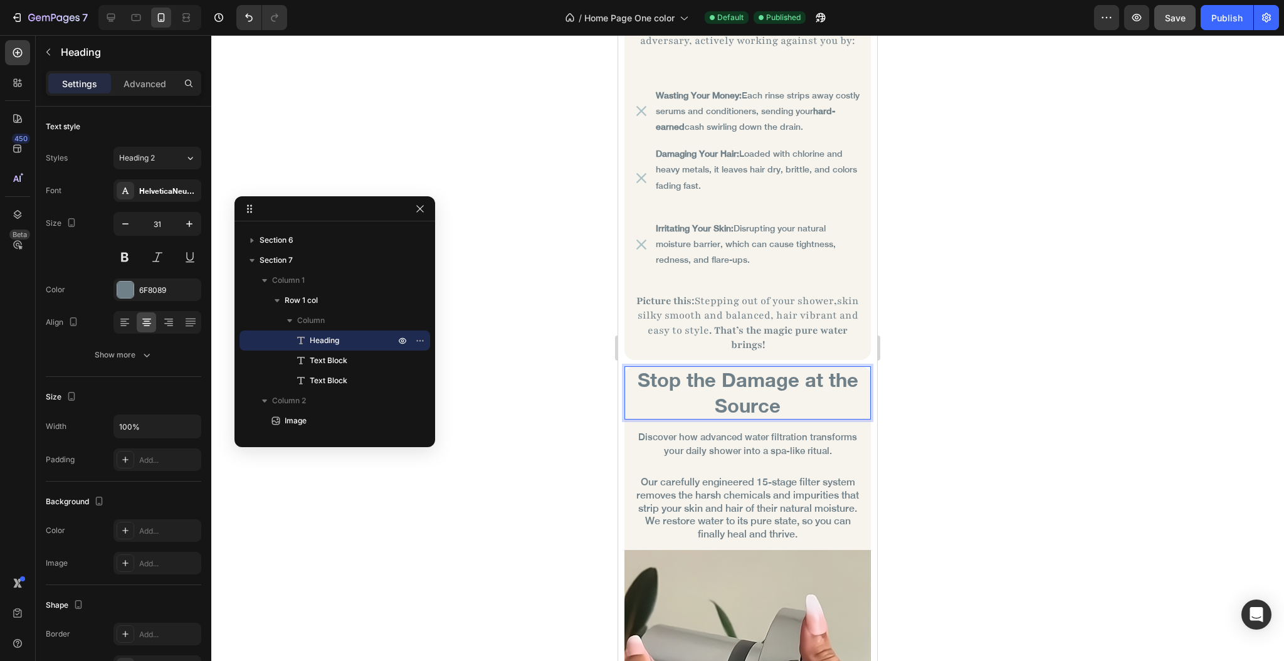
click at [532, 349] on div at bounding box center [747, 348] width 1073 height 626
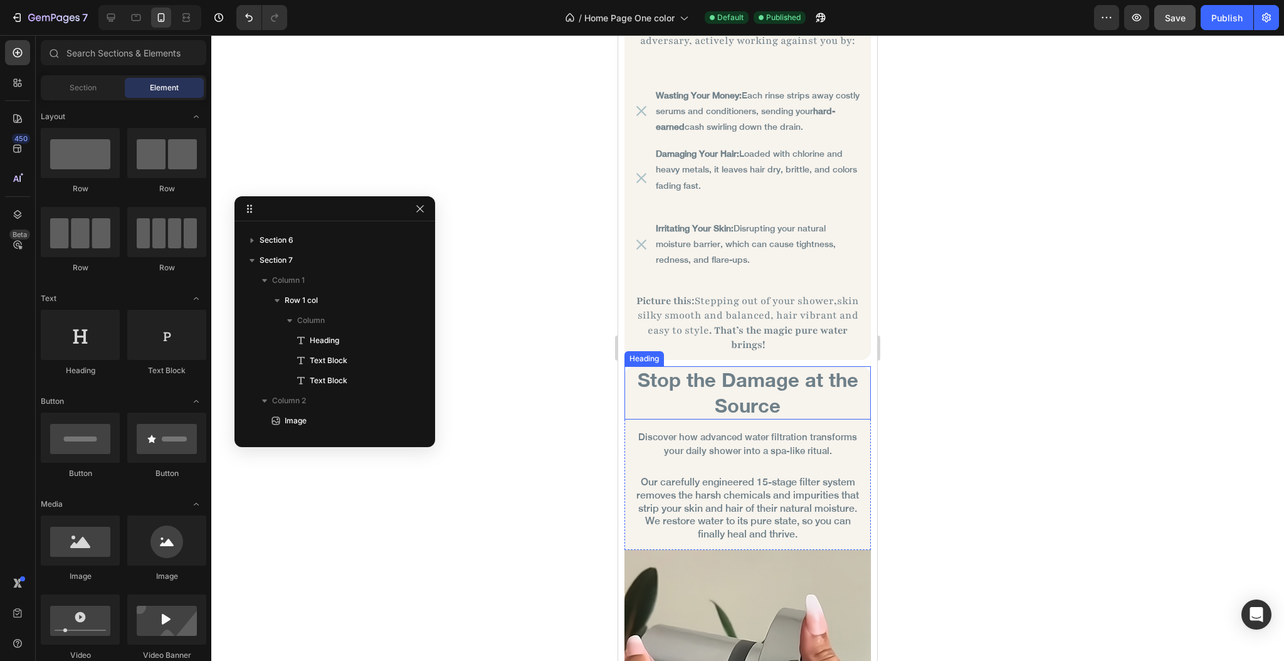
click at [659, 367] on p "Stop the Damage at the Source" at bounding box center [747, 392] width 225 height 51
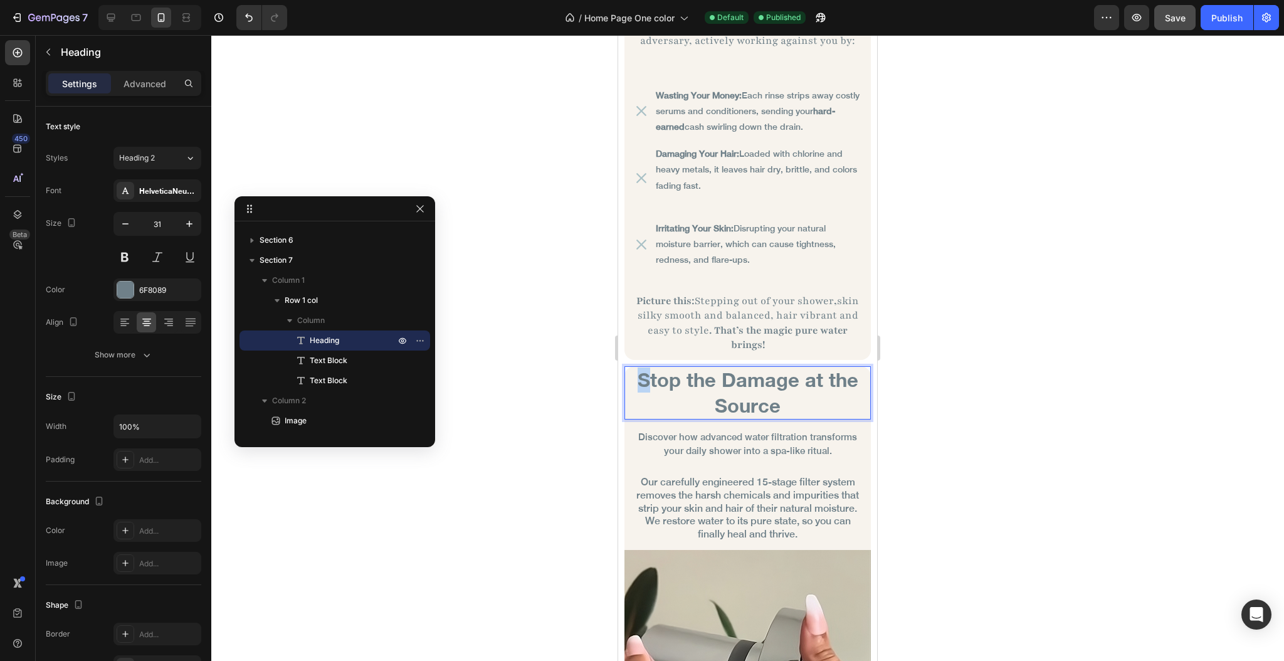
drag, startPoint x: 657, startPoint y: 366, endPoint x: 650, endPoint y: 366, distance: 6.9
click at [650, 367] on p "Stop the Damage at the Source" at bounding box center [747, 392] width 225 height 51
click at [555, 369] on div at bounding box center [747, 348] width 1073 height 626
click at [736, 367] on p "stop the Damage at the Source" at bounding box center [747, 392] width 225 height 51
drag, startPoint x: 736, startPoint y: 366, endPoint x: 742, endPoint y: 366, distance: 6.9
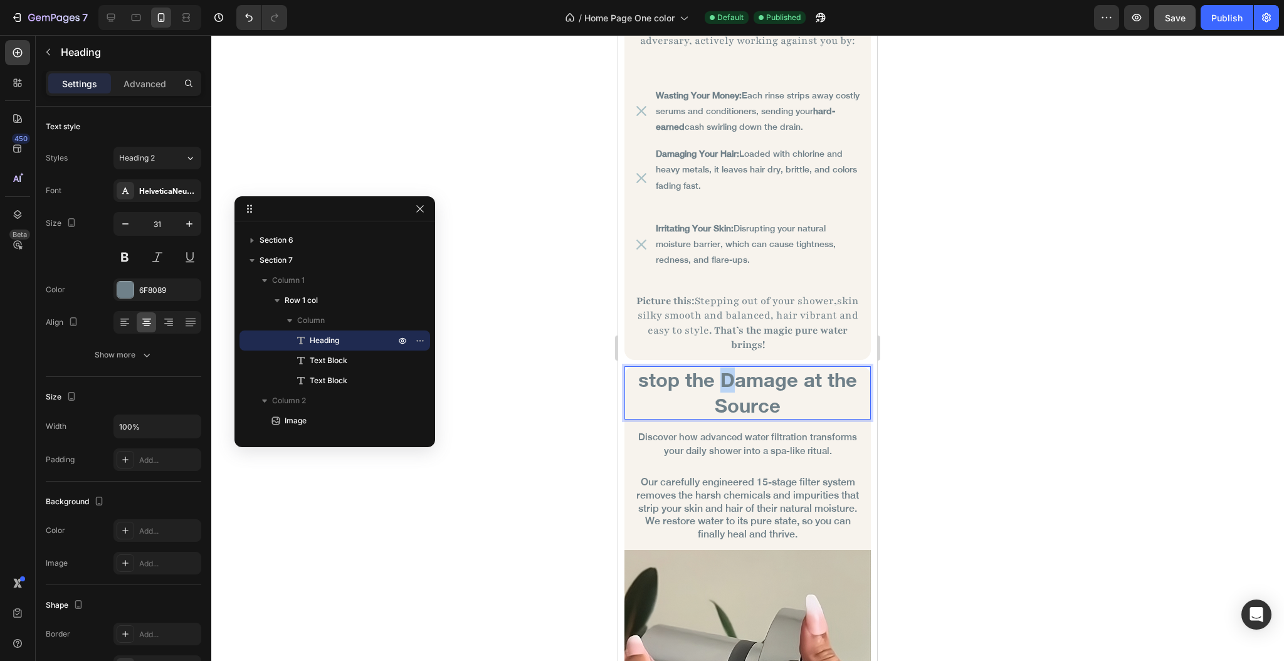
click at [742, 367] on p "stop the Damage at the Source" at bounding box center [747, 392] width 225 height 51
click at [734, 391] on p "stop the damage at the Source" at bounding box center [747, 392] width 225 height 51
click at [525, 369] on div at bounding box center [747, 348] width 1073 height 626
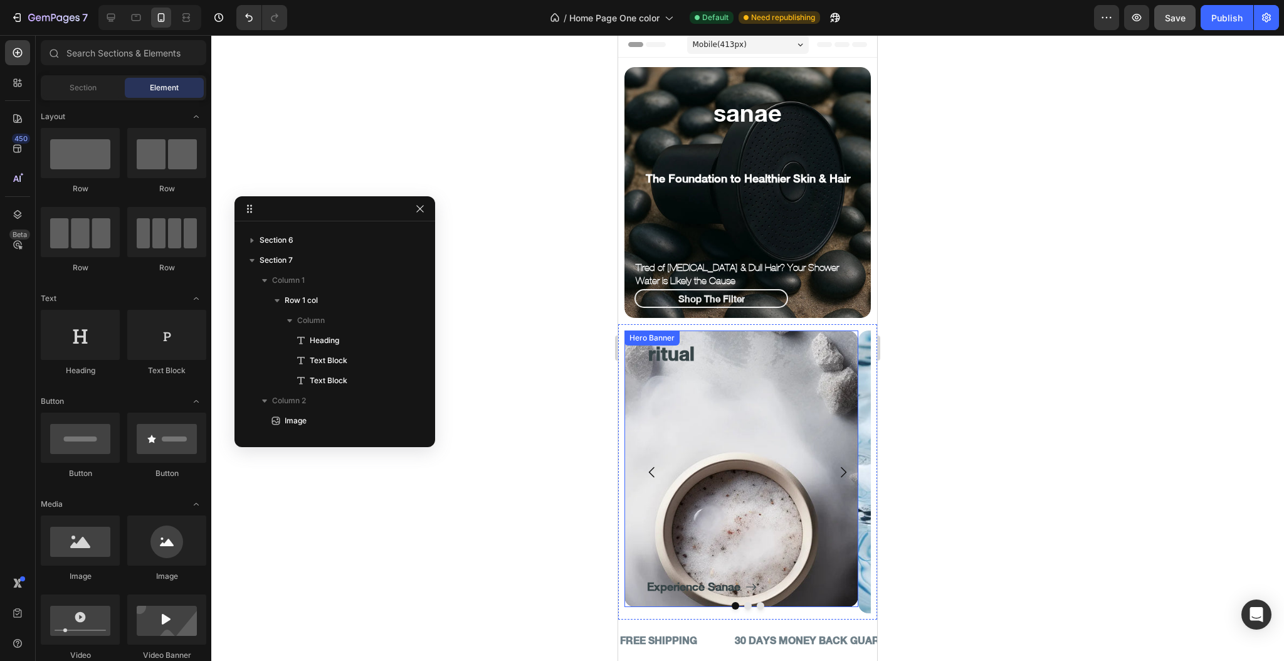
scroll to position [0, 0]
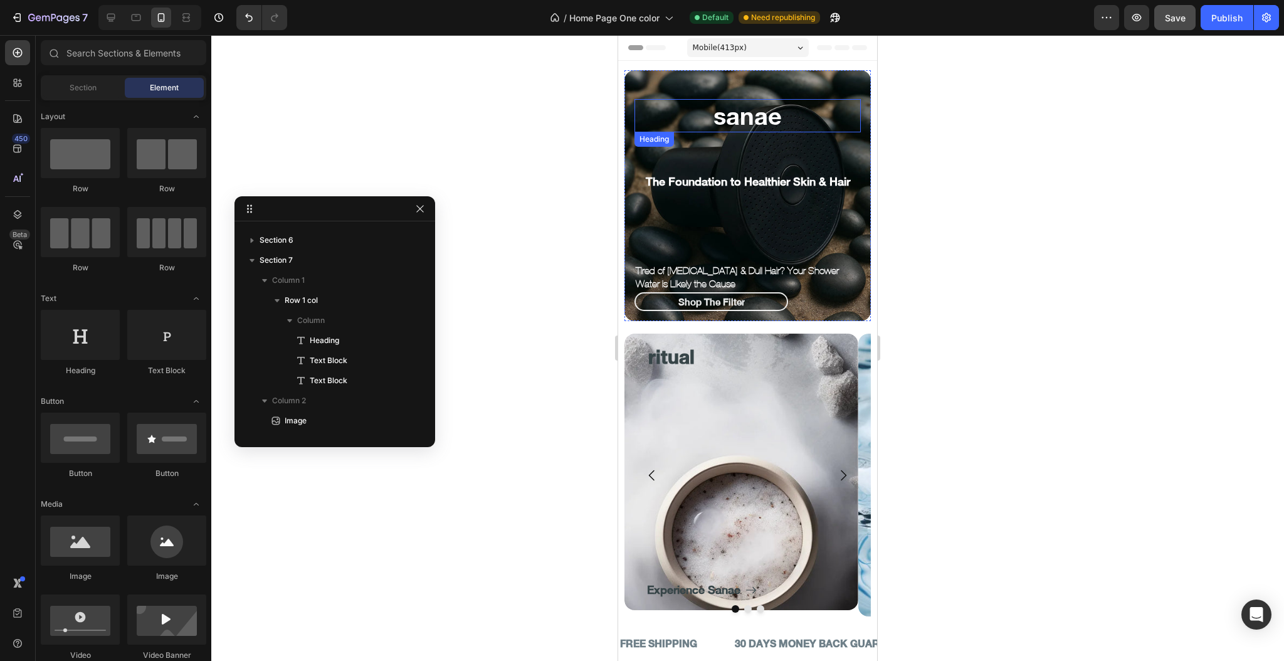
click at [720, 120] on h2 "sanae" at bounding box center [748, 115] width 226 height 33
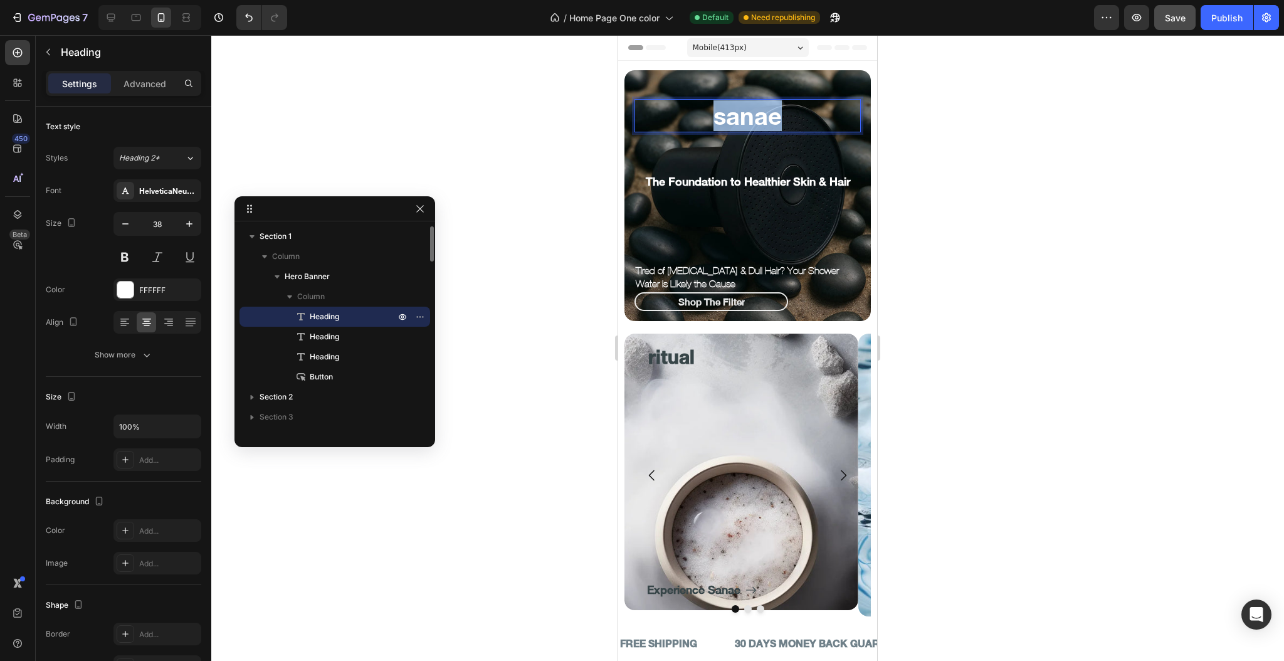
click at [720, 120] on h2 "sanae" at bounding box center [748, 115] width 226 height 33
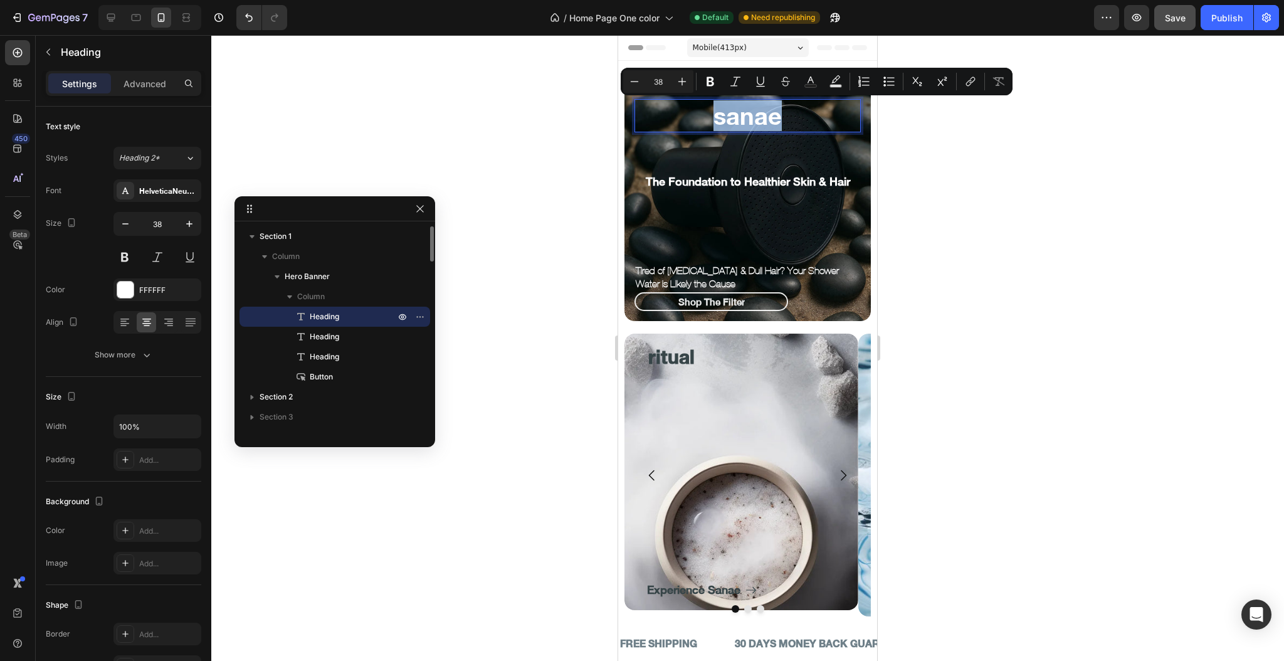
click at [717, 120] on p "sanae" at bounding box center [748, 115] width 224 height 31
click at [715, 122] on p "sanae" at bounding box center [748, 115] width 224 height 31
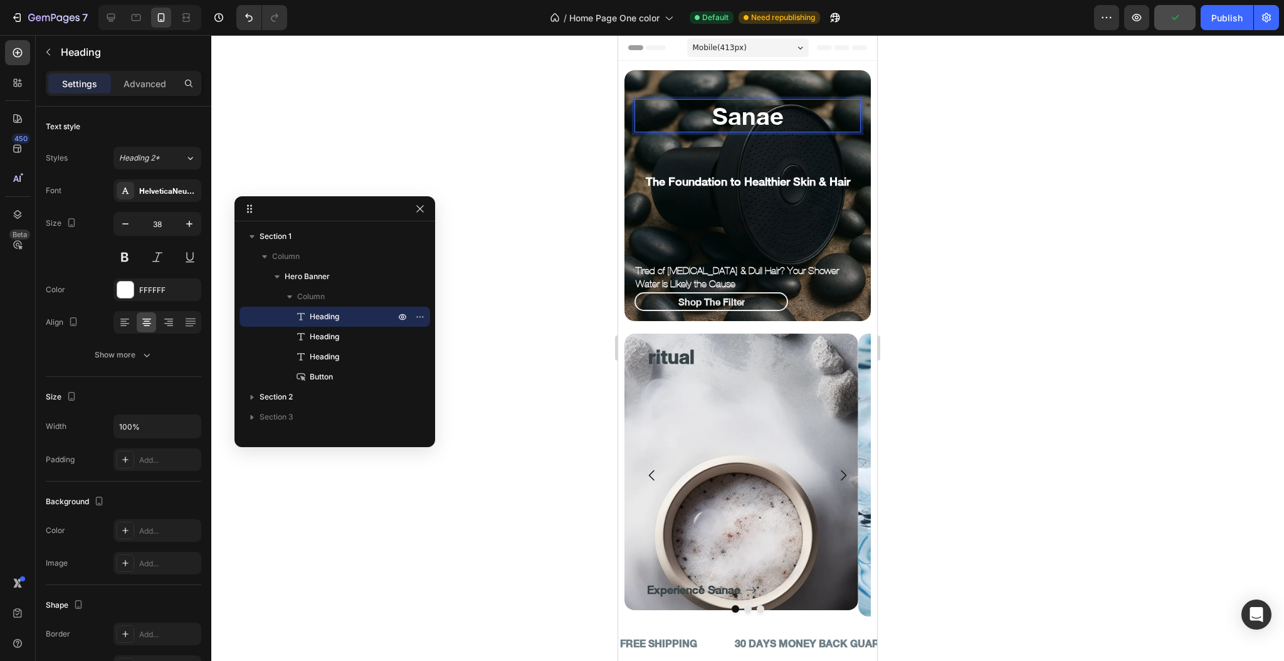
click at [533, 194] on div at bounding box center [747, 348] width 1073 height 626
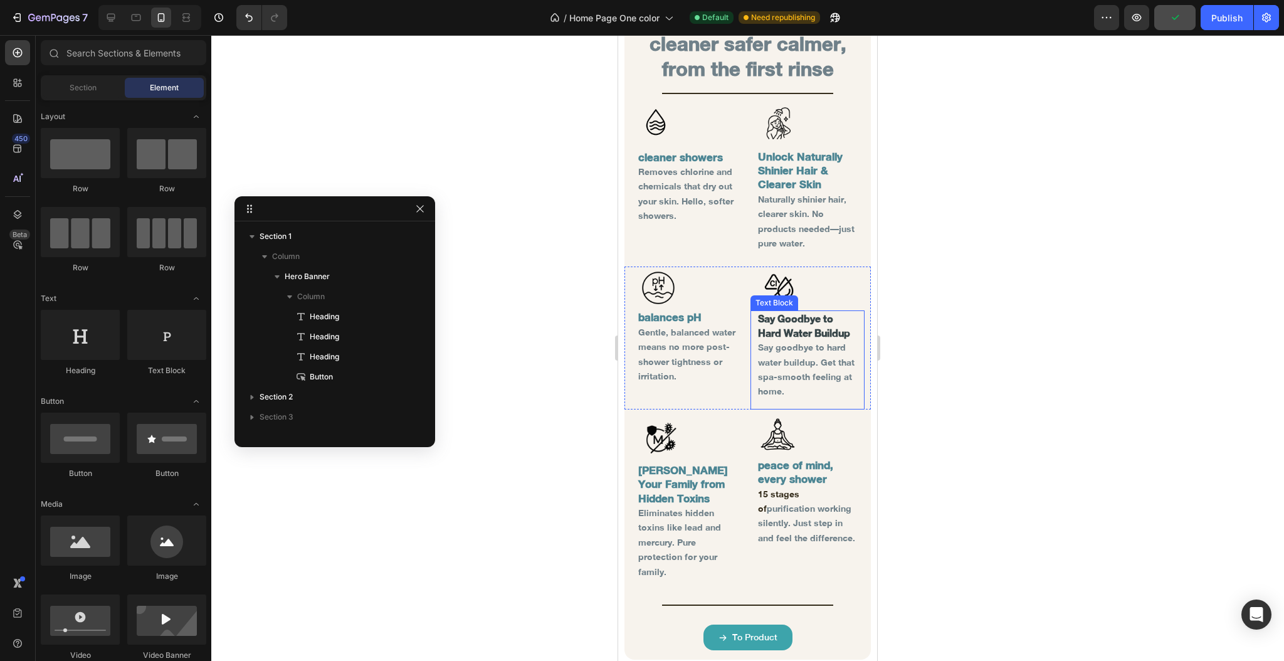
scroll to position [3177, 0]
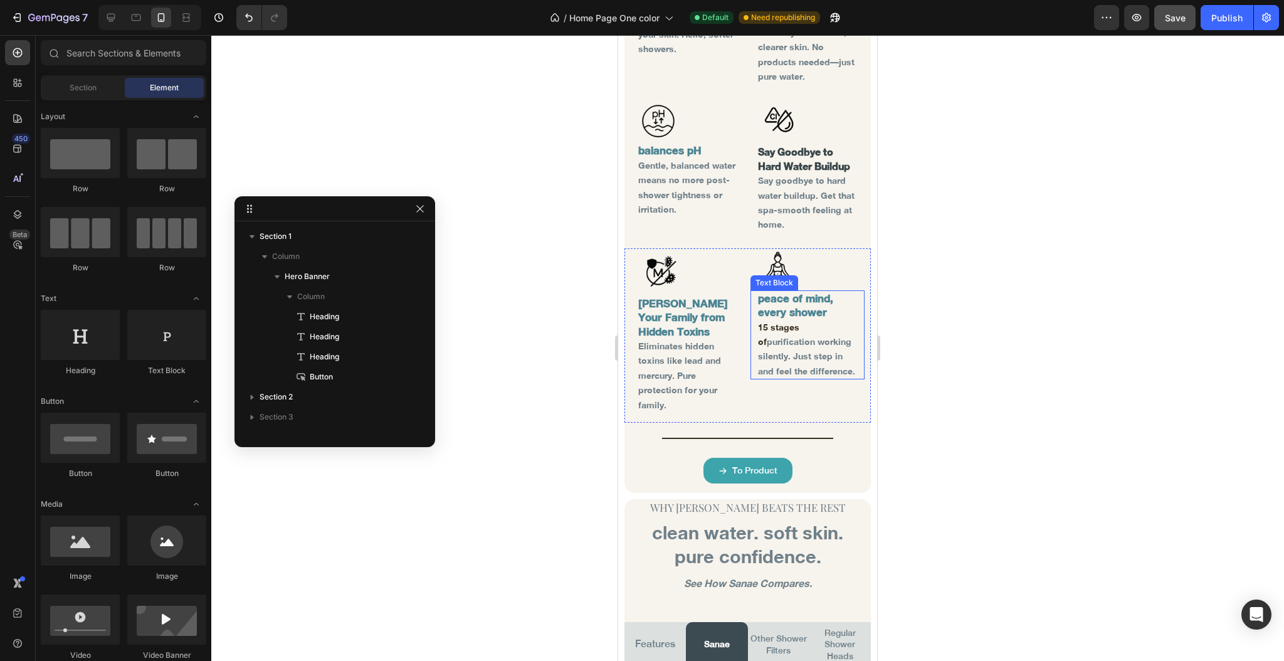
click at [768, 354] on p "15 stages of purification working silently. Just step in and feel the differenc…" at bounding box center [808, 349] width 100 height 59
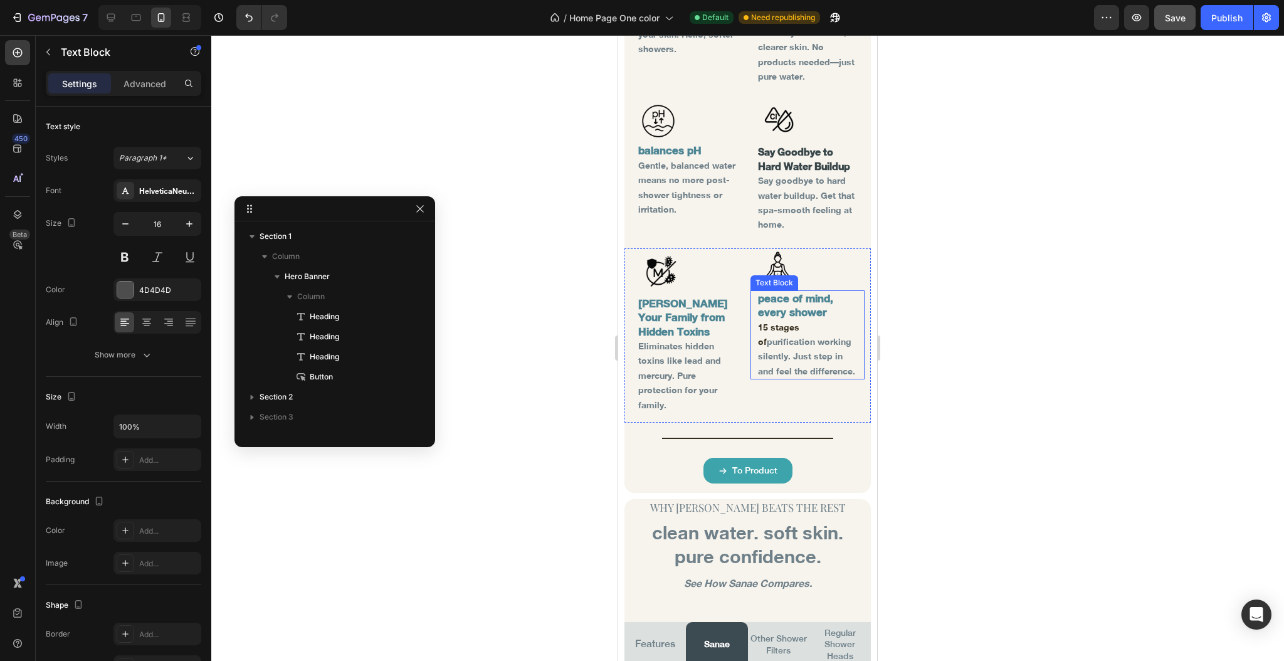
scroll to position [1220, 0]
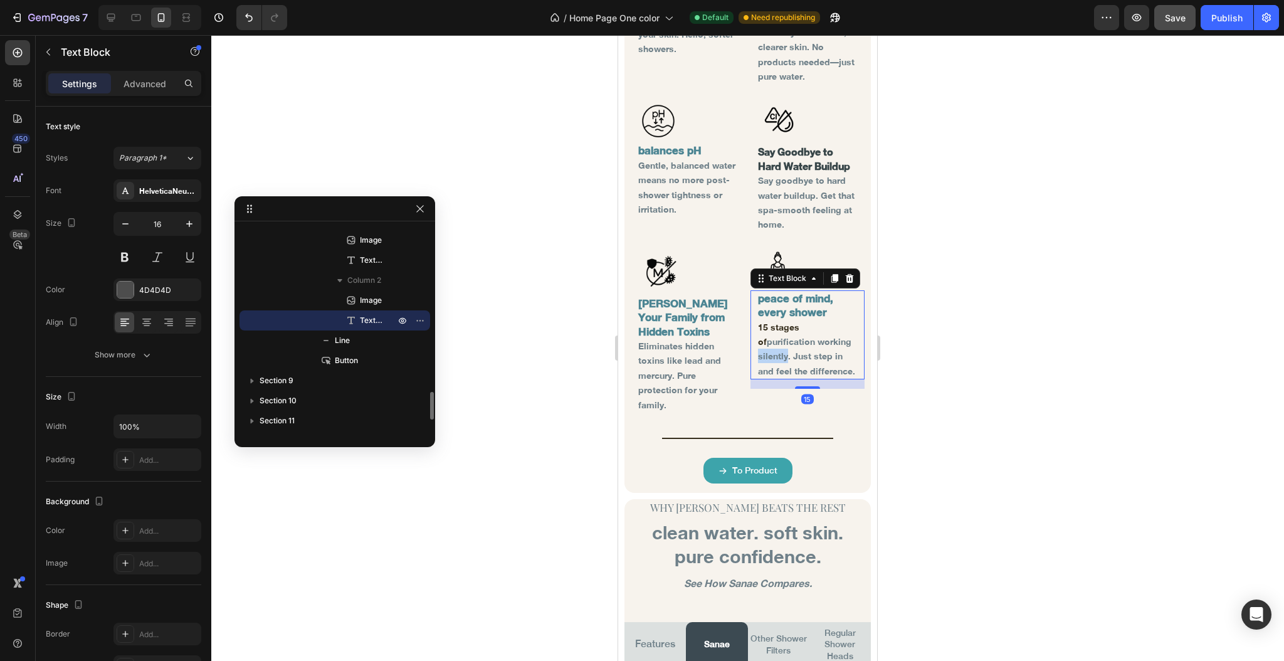
click at [768, 354] on p "15 stages of purification working silently. Just step in and feel the differenc…" at bounding box center [808, 349] width 100 height 59
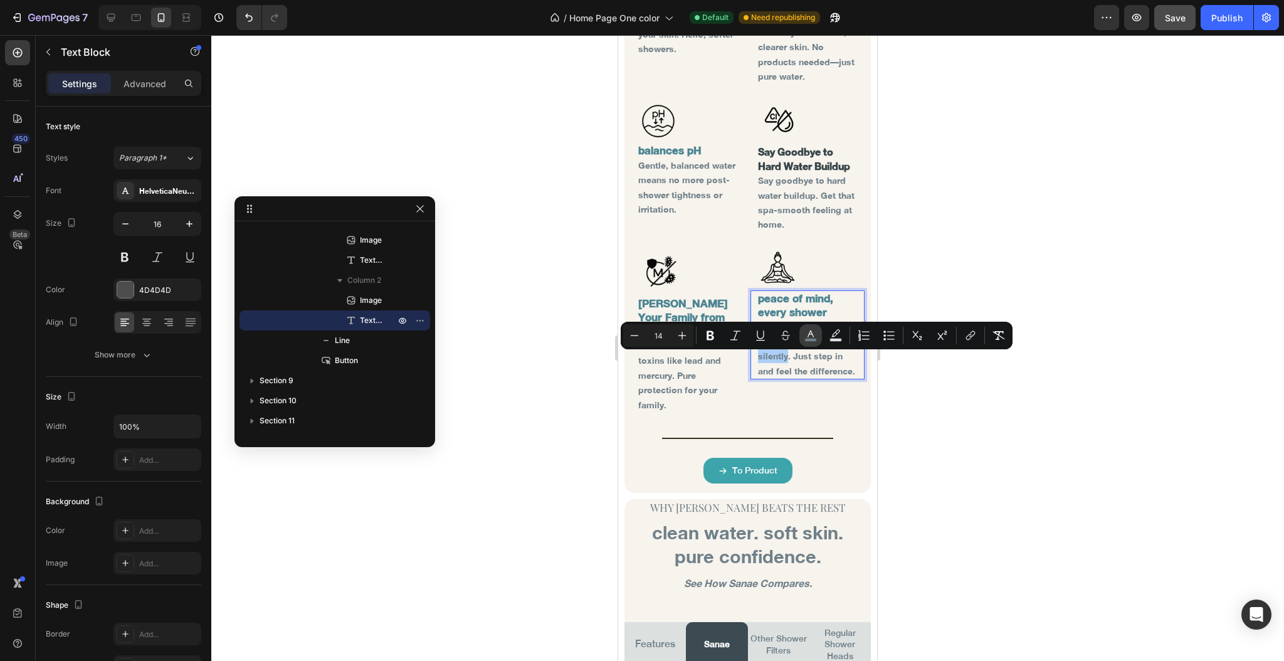
click at [808, 337] on icon "Editor contextual toolbar" at bounding box center [811, 335] width 13 height 13
type input "6F8089"
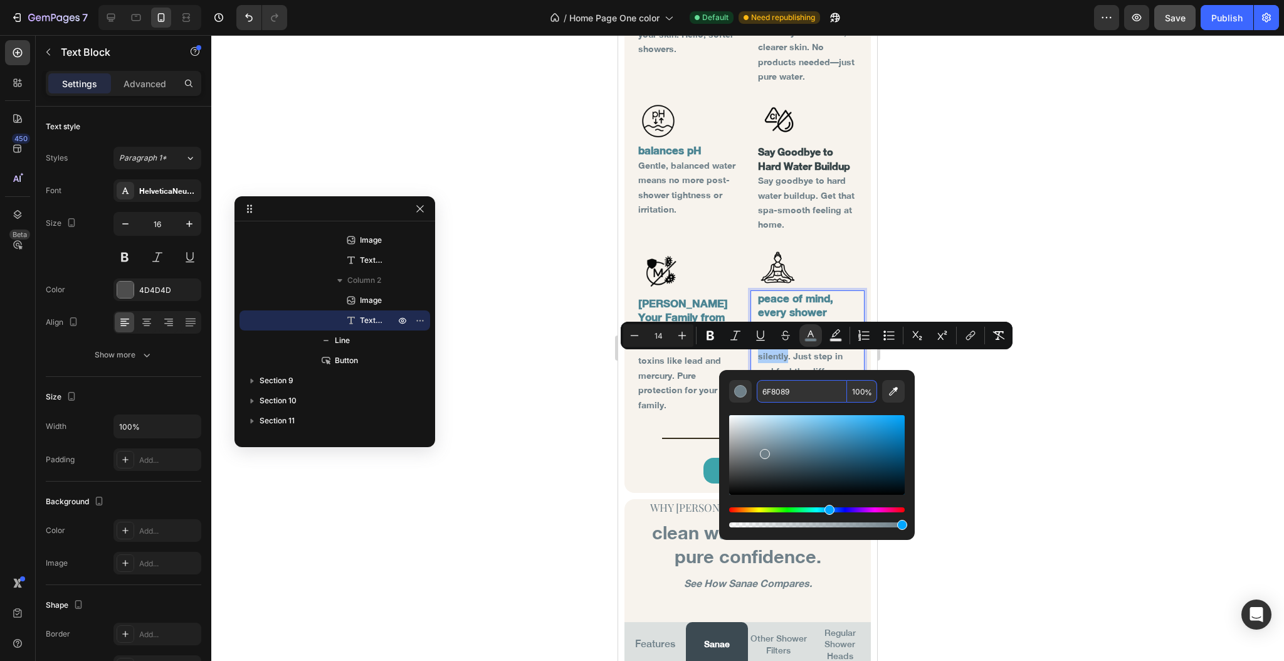
click at [794, 391] on input "6F8089" at bounding box center [802, 391] width 90 height 23
type input "17"
click at [786, 307] on strong "peace of mind, every shower" at bounding box center [795, 305] width 75 height 27
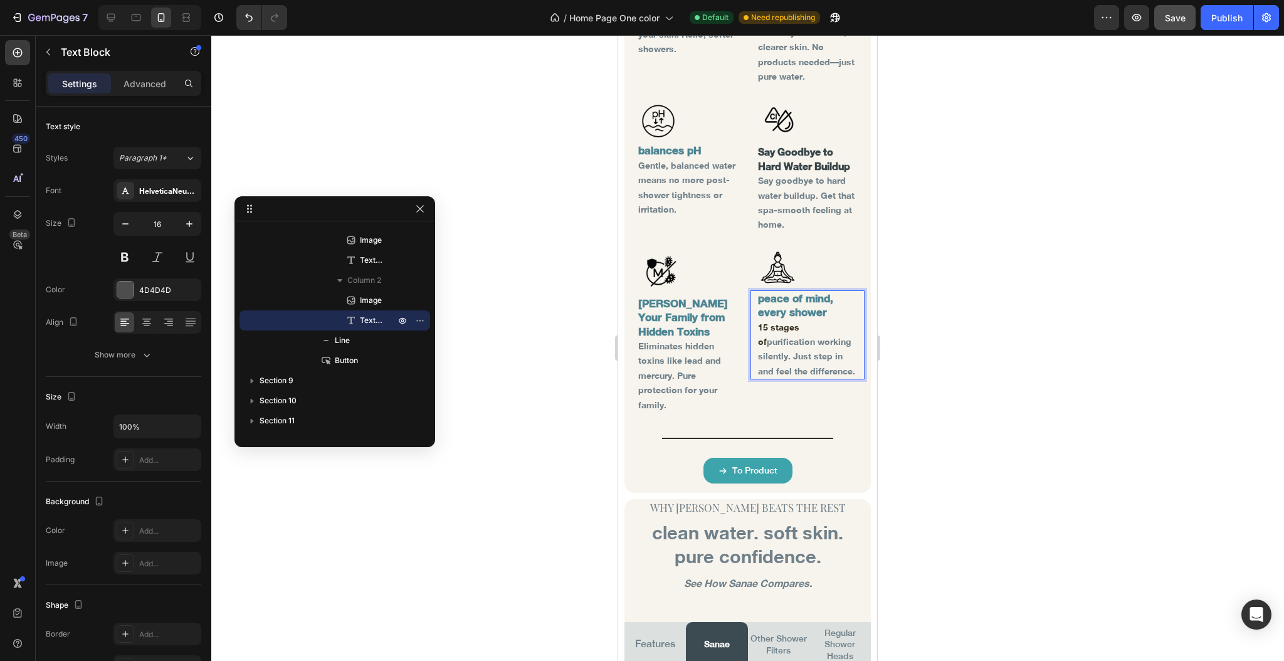
click at [758, 334] on span "15 stages of" at bounding box center [778, 334] width 41 height 25
drag, startPoint x: 752, startPoint y: 334, endPoint x: 803, endPoint y: 330, distance: 50.4
click at [803, 330] on p "15 stages of purification working silently. Just step in and feel the differenc…" at bounding box center [808, 349] width 100 height 59
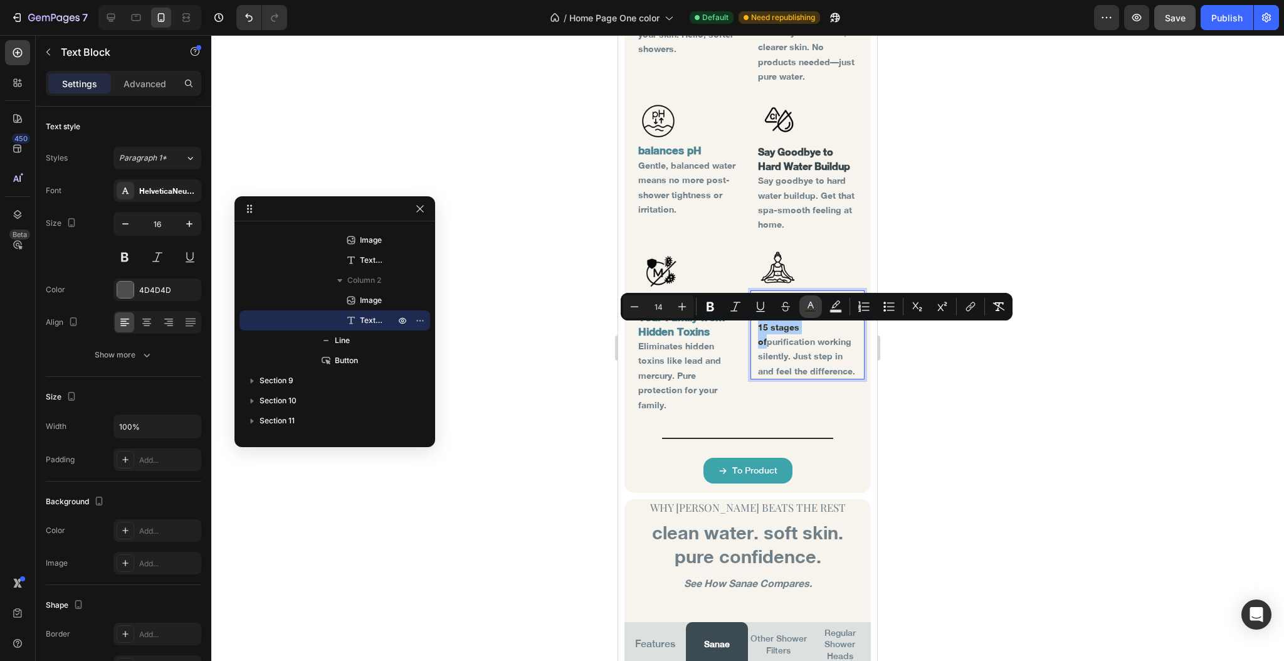
click at [811, 312] on rect "Editor contextual toolbar" at bounding box center [811, 311] width 12 height 3
type input "362E1D"
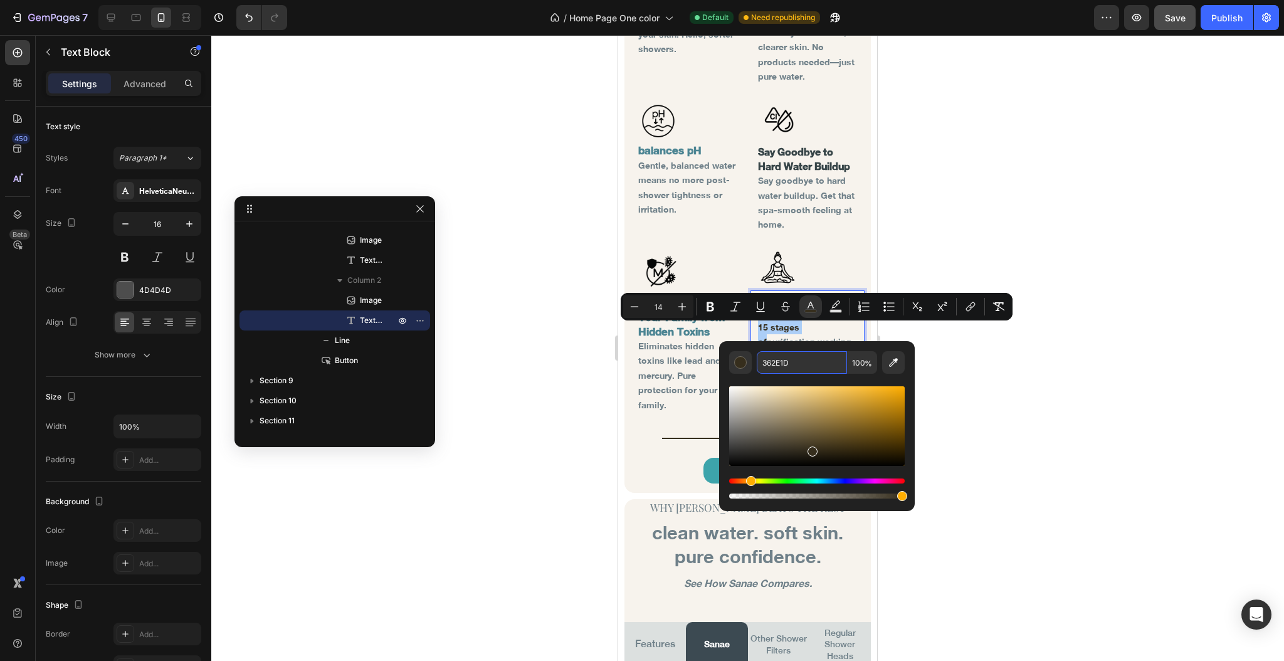
click at [805, 369] on input "362E1D" at bounding box center [802, 362] width 90 height 23
paste input "6F8089"
type input "6F8089"
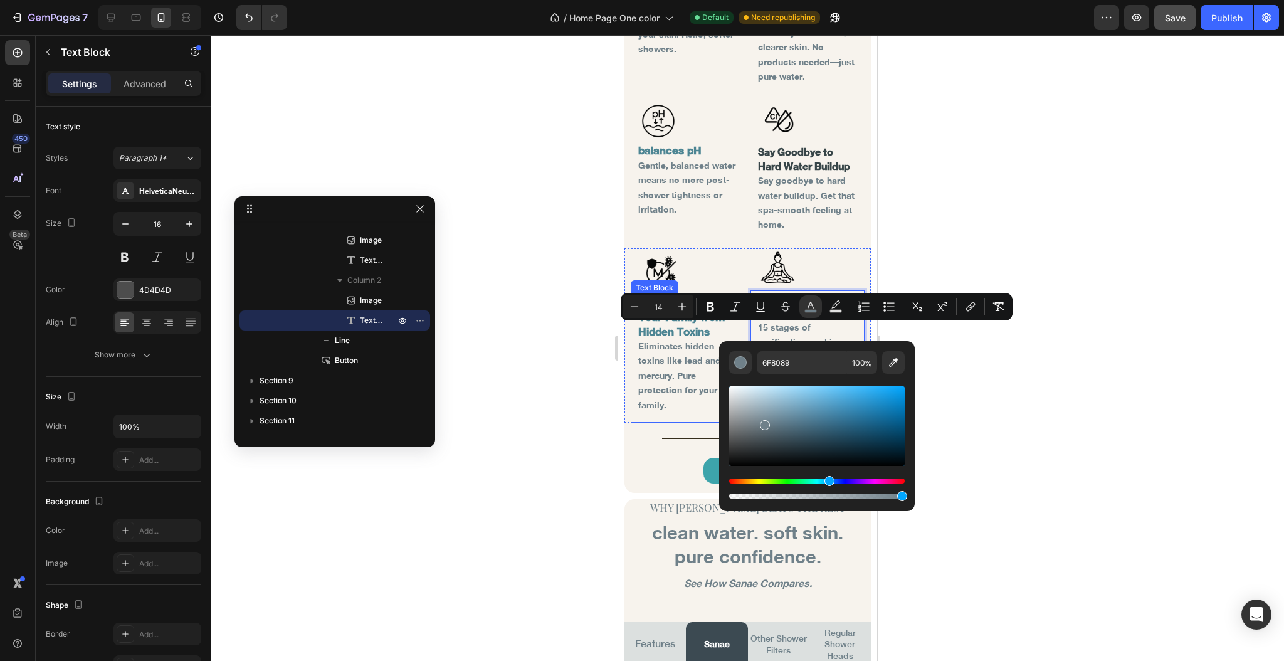
click at [660, 369] on span "Eliminates hidden toxins like lead and mercury. Pure protection for your family." at bounding box center [679, 375] width 83 height 70
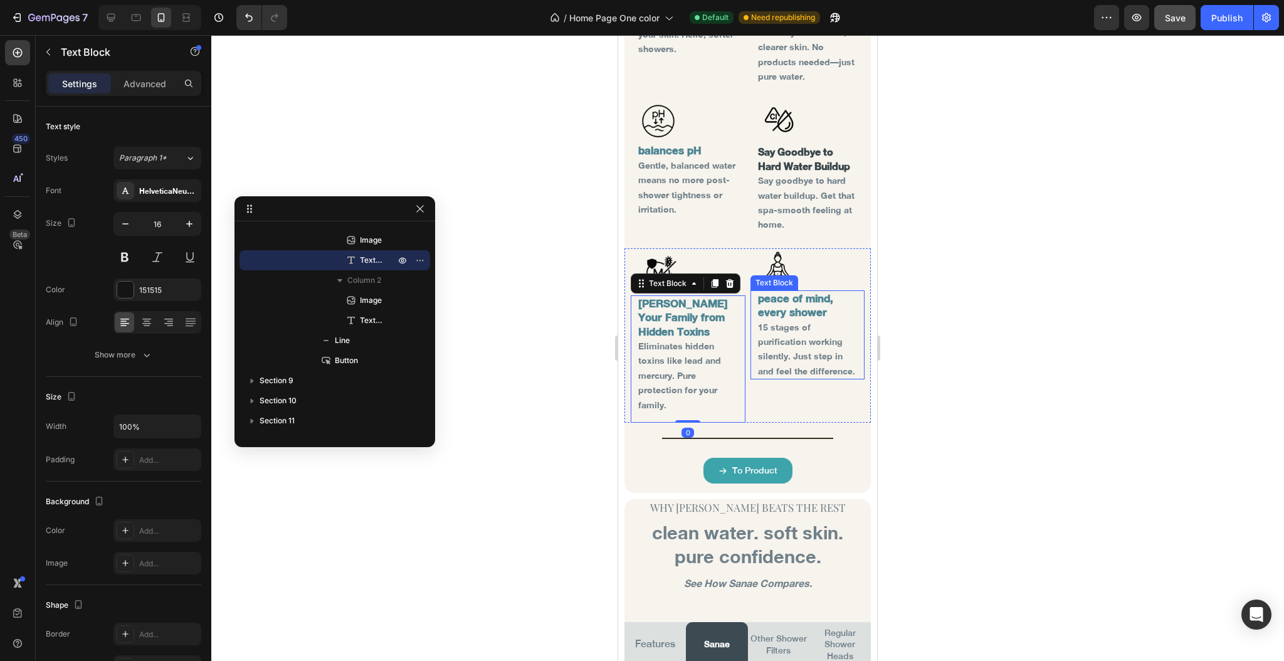
click at [775, 354] on p "15 stages of purification working silently. Just step in and feel the differenc…" at bounding box center [808, 349] width 100 height 59
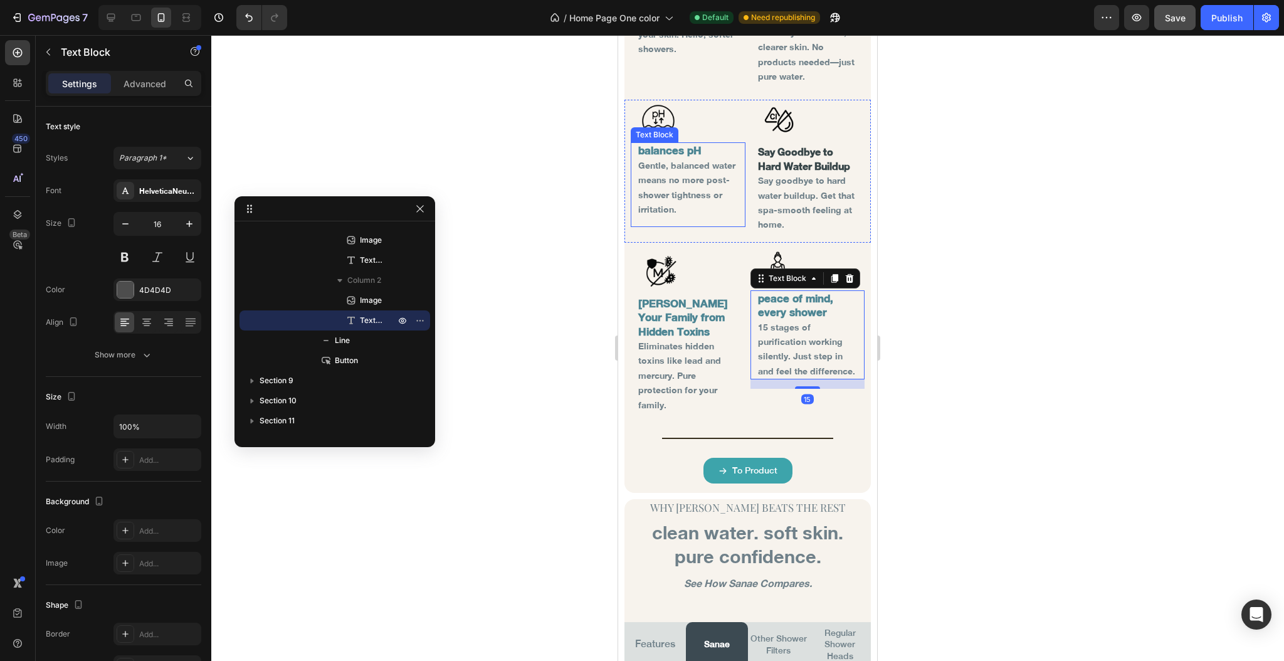
click at [678, 144] on strong "balances pH" at bounding box center [669, 150] width 63 height 13
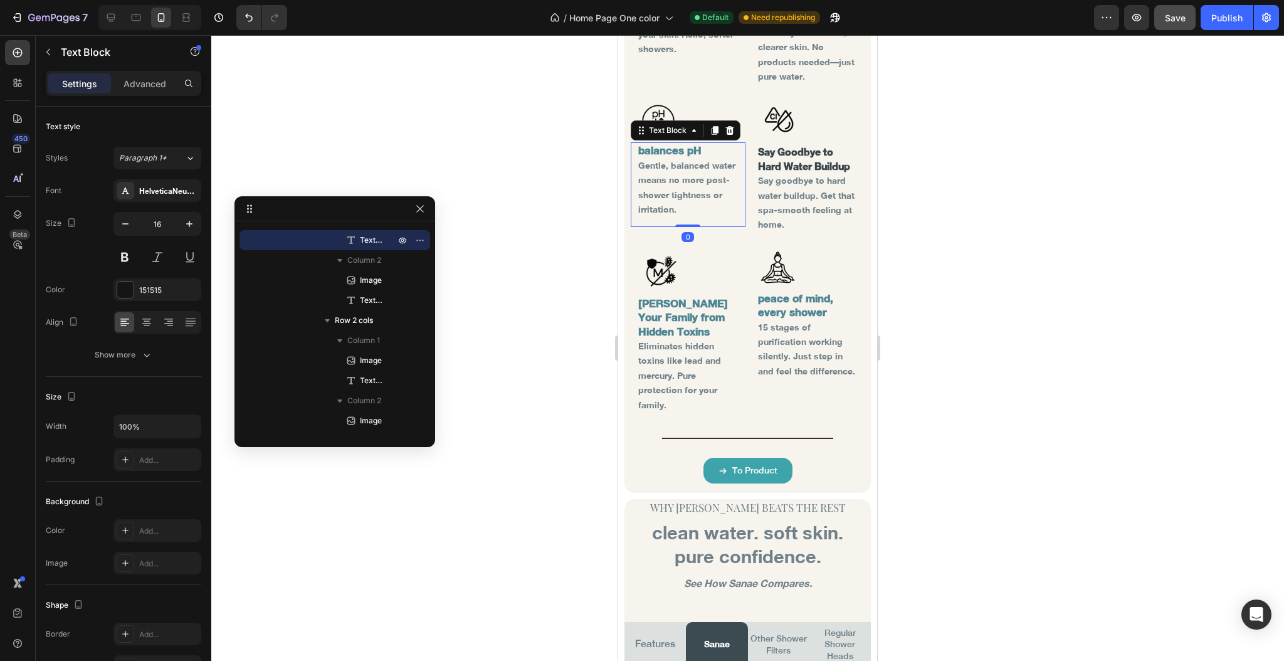
click at [678, 144] on strong "balances pH" at bounding box center [669, 150] width 63 height 13
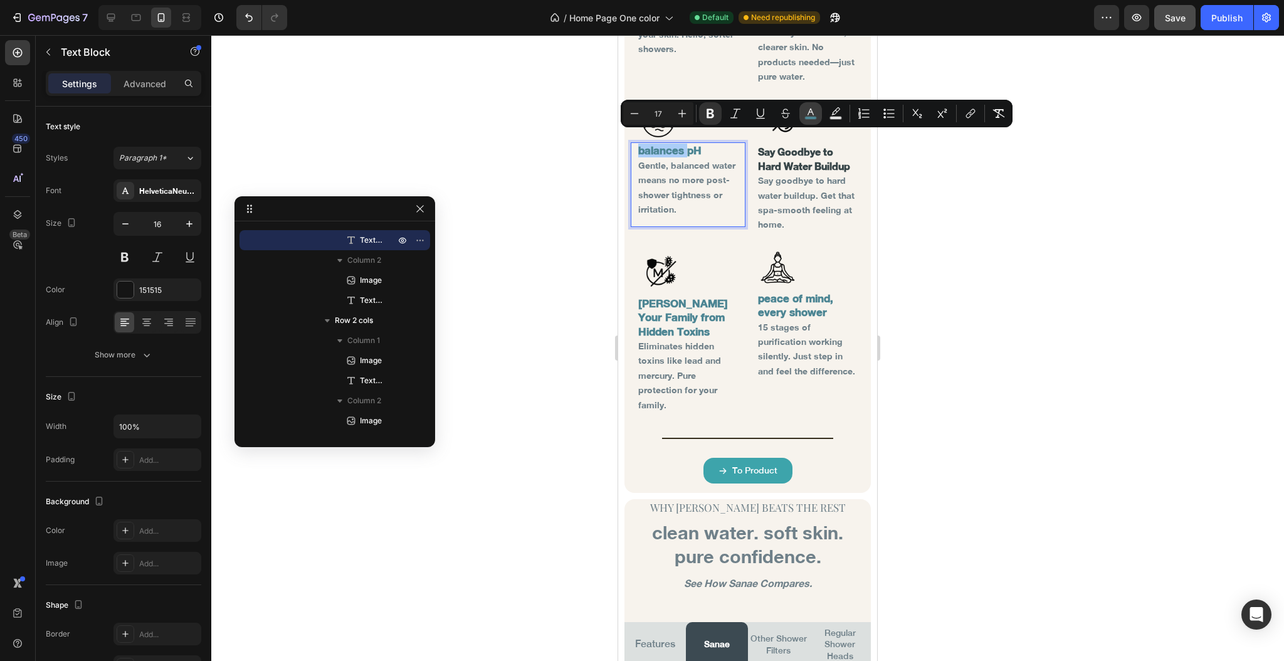
click at [810, 113] on icon "Editor contextual toolbar" at bounding box center [811, 113] width 13 height 13
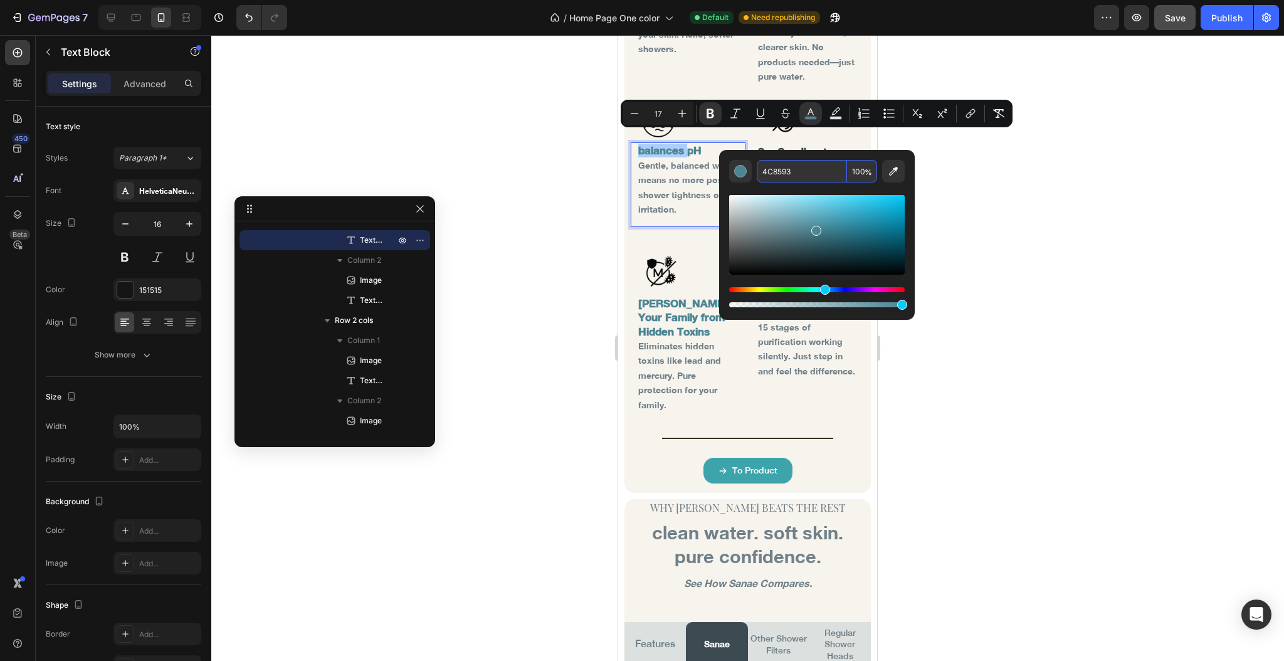
click at [790, 173] on input "4C8593" at bounding box center [802, 171] width 90 height 23
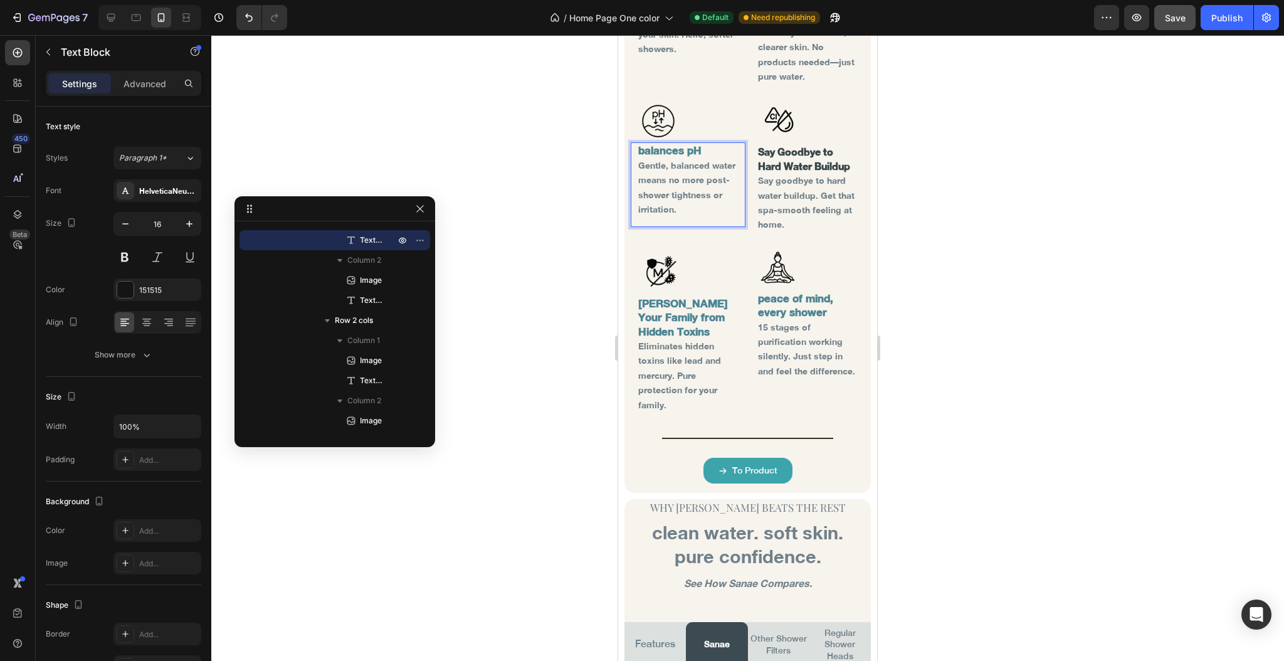
click at [682, 169] on span "Gentle, balanced water means no more post-shower tightness or irritation." at bounding box center [686, 187] width 97 height 55
click at [758, 151] on strong "Say Goodbye to Hard Water Buildup" at bounding box center [804, 158] width 92 height 26
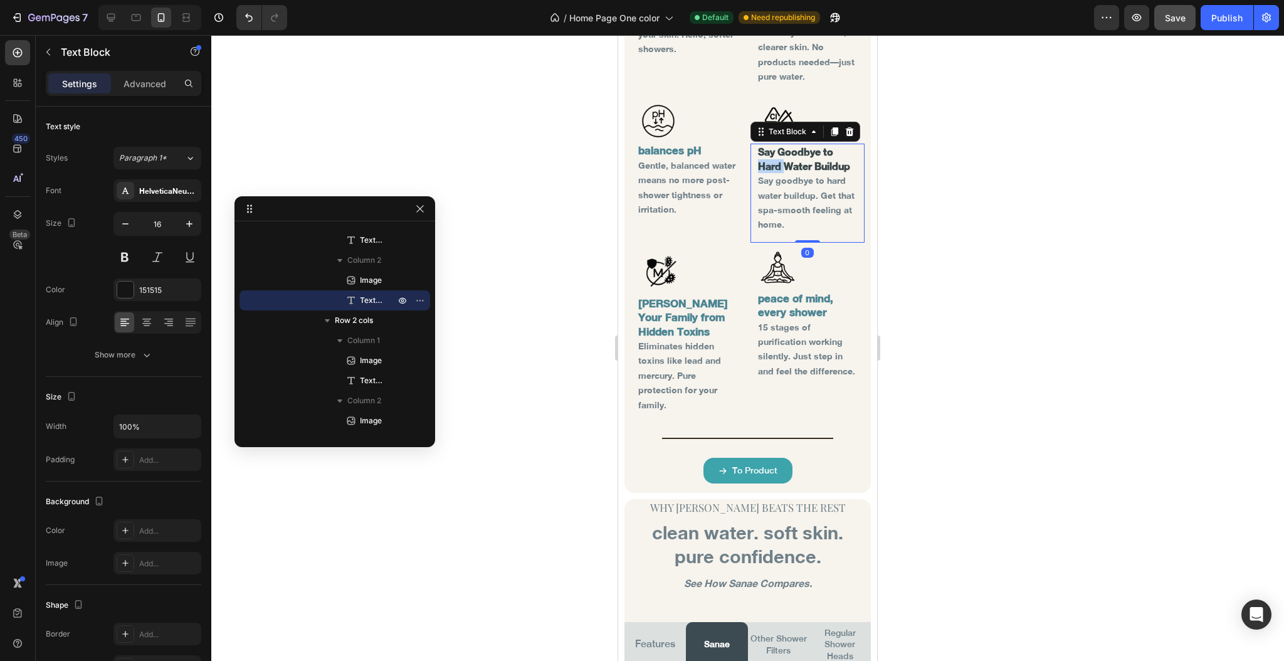
click at [758, 151] on strong "Say Goodbye to Hard Water Buildup" at bounding box center [804, 158] width 92 height 26
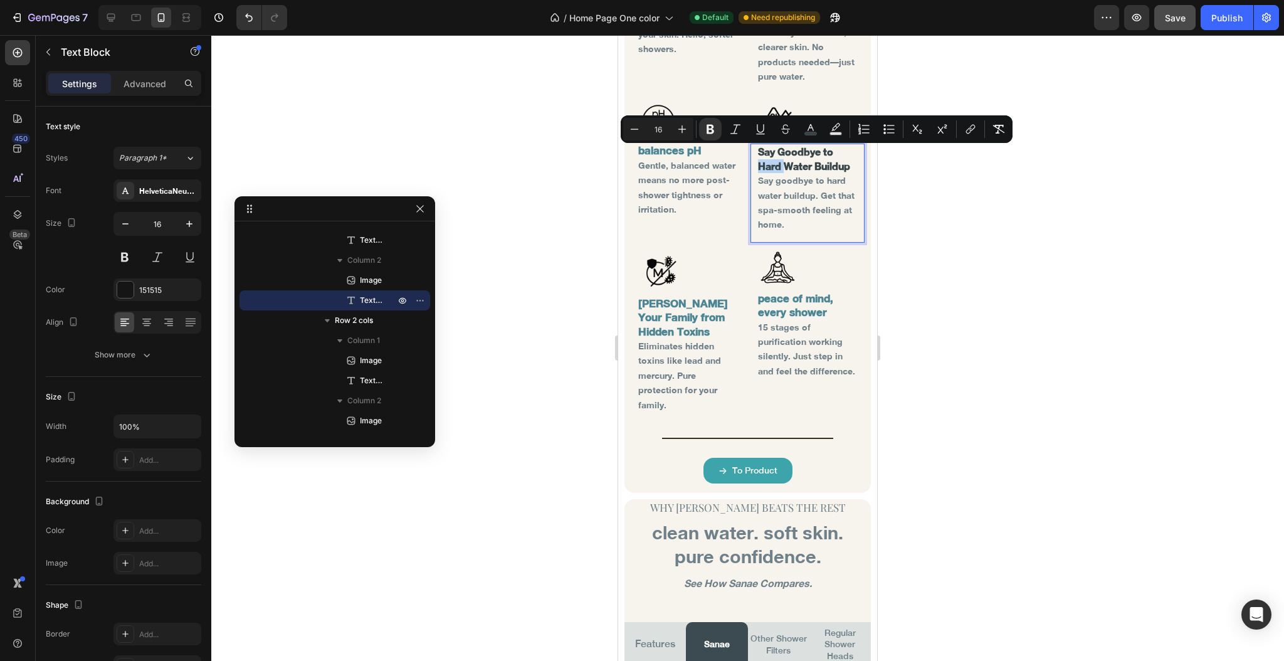
drag, startPoint x: 1372, startPoint y: 177, endPoint x: 767, endPoint y: 151, distance: 605.7
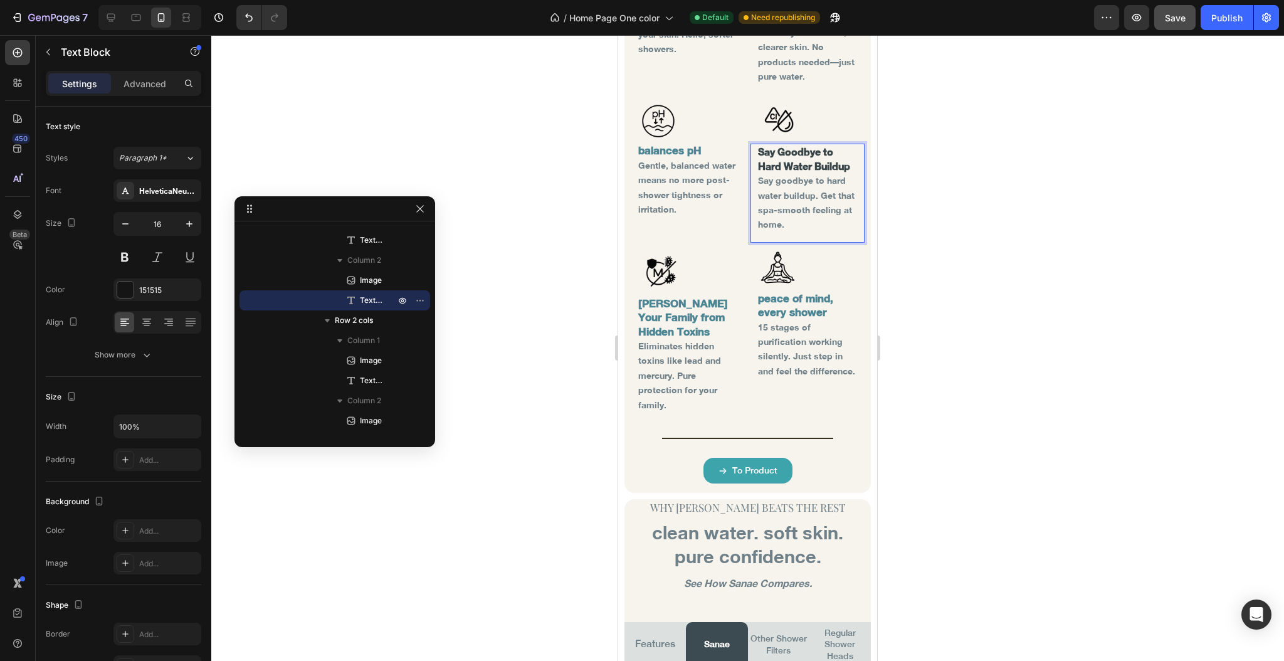
click at [788, 169] on p "Say Goodbye to Hard Water Buildup" at bounding box center [808, 159] width 100 height 28
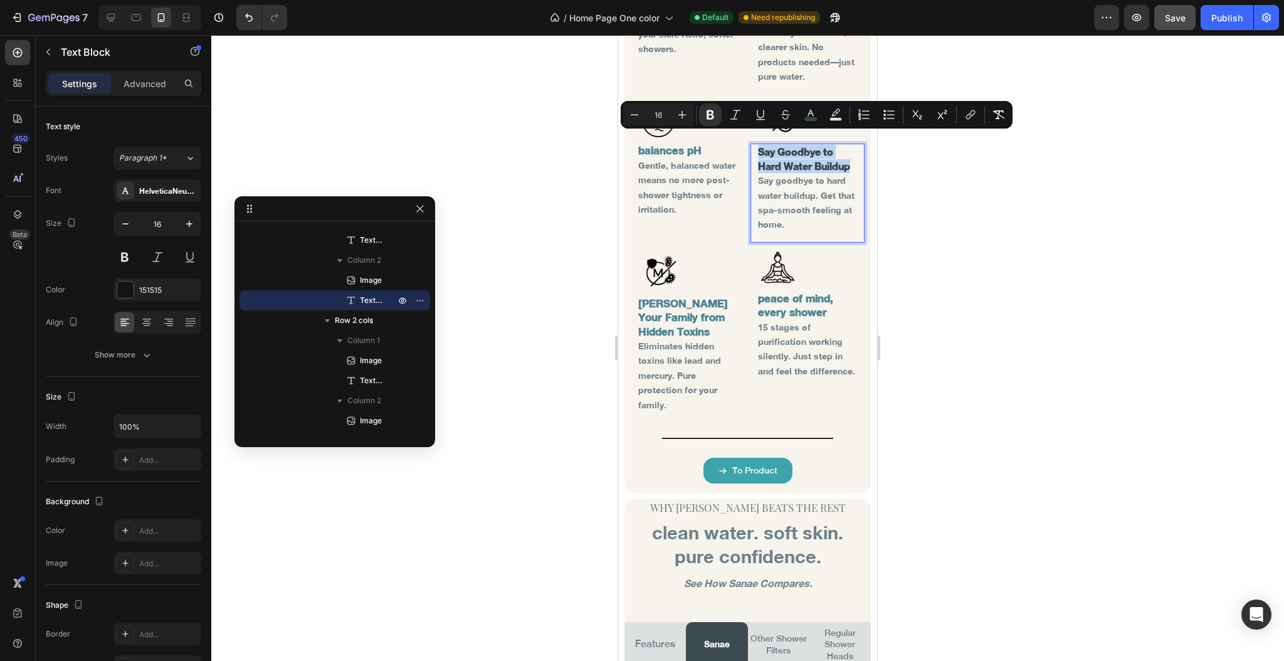
drag, startPoint x: 788, startPoint y: 169, endPoint x: 749, endPoint y: 144, distance: 46.8
click at [751, 144] on div "Say Goodbye to Hard Water Buildup Say goodbye to hard water buildup. Get that s…" at bounding box center [808, 193] width 115 height 98
click at [820, 114] on button "color" at bounding box center [810, 114] width 23 height 23
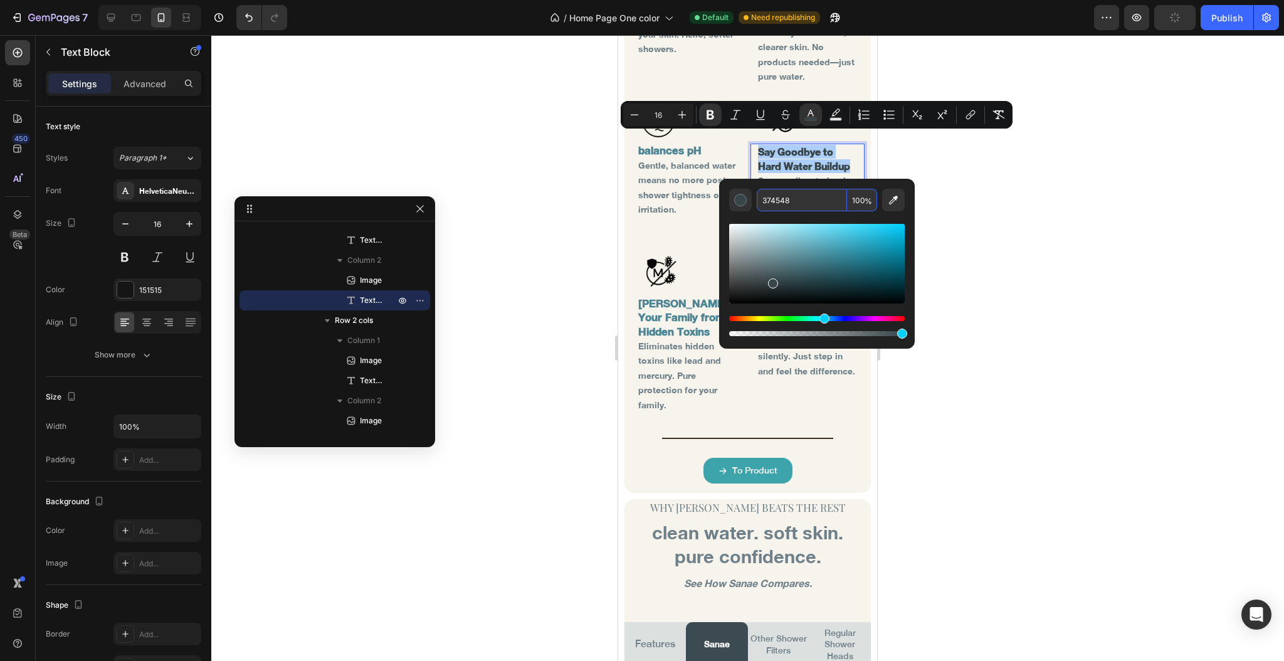
click at [793, 201] on input "374548" at bounding box center [802, 200] width 90 height 23
paste input "4C8593"
type input "4C8593"
click at [680, 186] on span "Gentle, balanced water means no more post-shower tightness or irritation." at bounding box center [686, 187] width 97 height 55
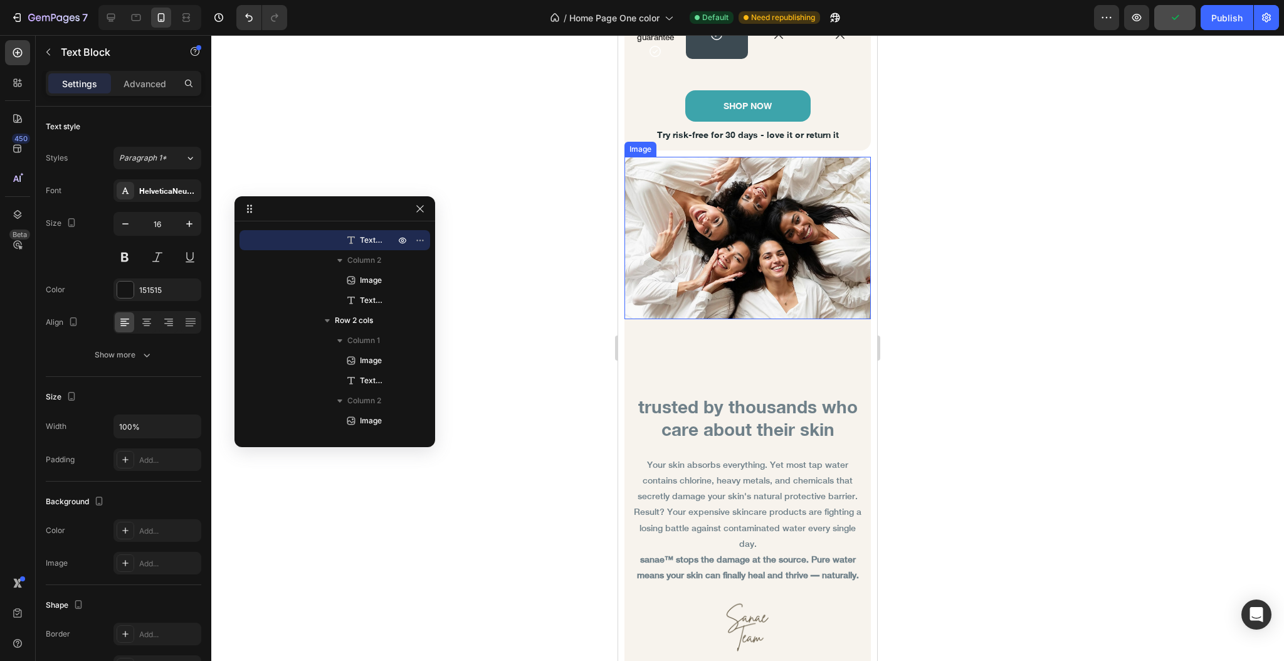
scroll to position [4264, 0]
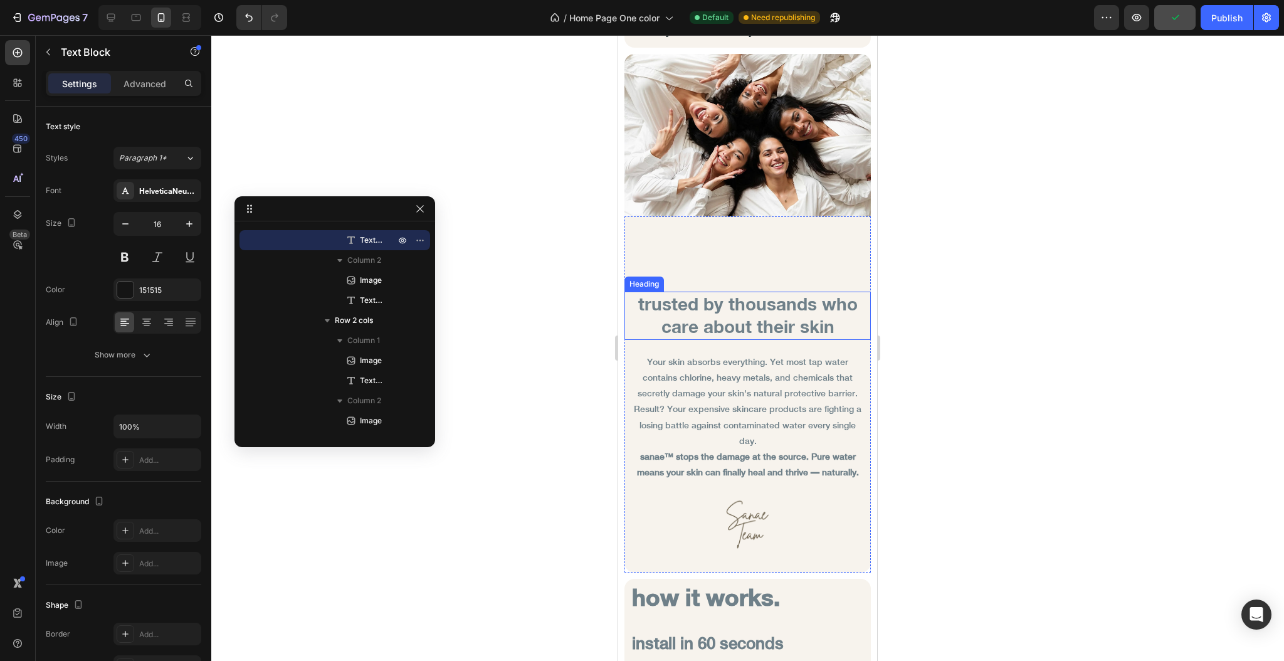
click at [709, 304] on h2 "trusted by thousands who care about their skin" at bounding box center [748, 316] width 246 height 48
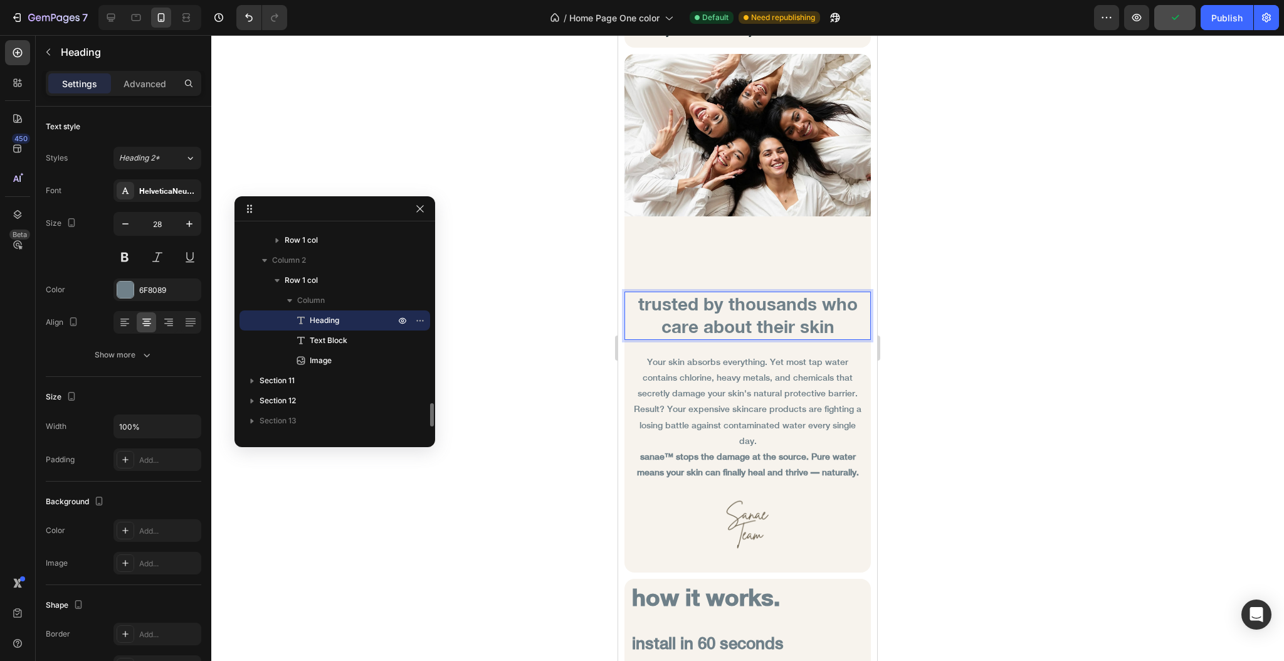
click at [636, 327] on h2 "trusted by thousands who care about their skin" at bounding box center [748, 316] width 246 height 48
click at [645, 367] on p "Your skin absorbs everything. Yet most tap water contains chlorine, heavy metal…" at bounding box center [747, 378] width 231 height 48
click at [640, 310] on p "trusted by thousands who care about their skin" at bounding box center [748, 316] width 244 height 46
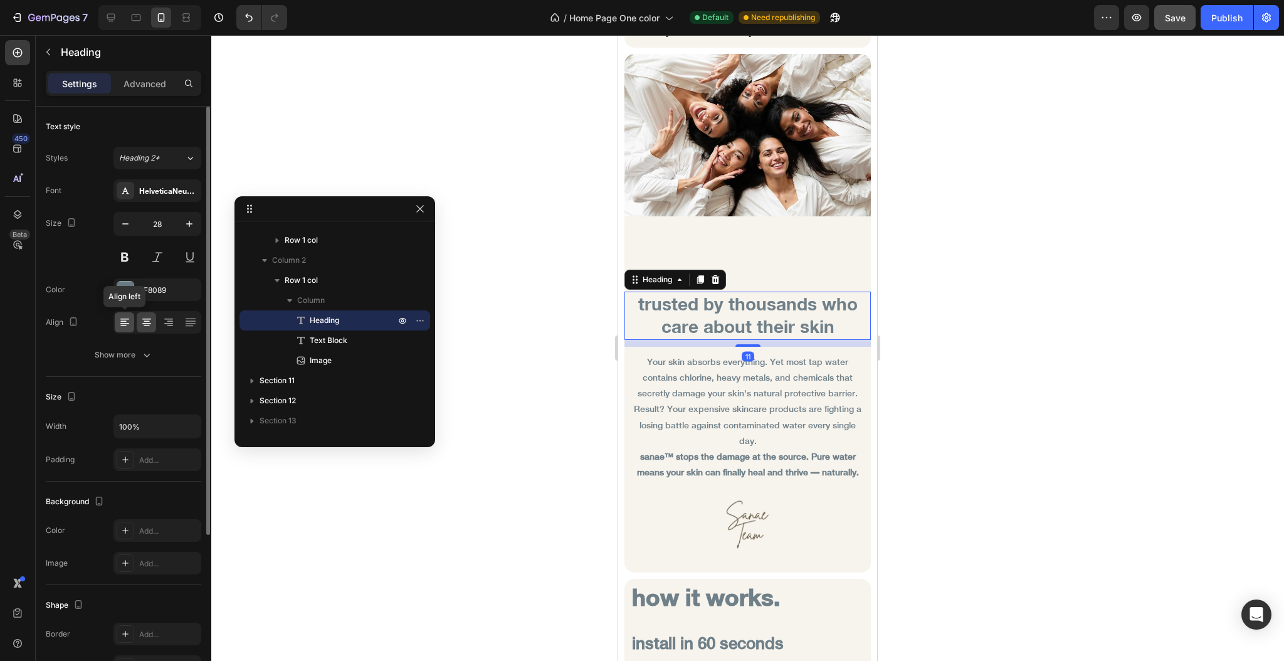
click at [120, 320] on icon at bounding box center [125, 322] width 13 height 13
click at [550, 377] on div at bounding box center [747, 348] width 1073 height 626
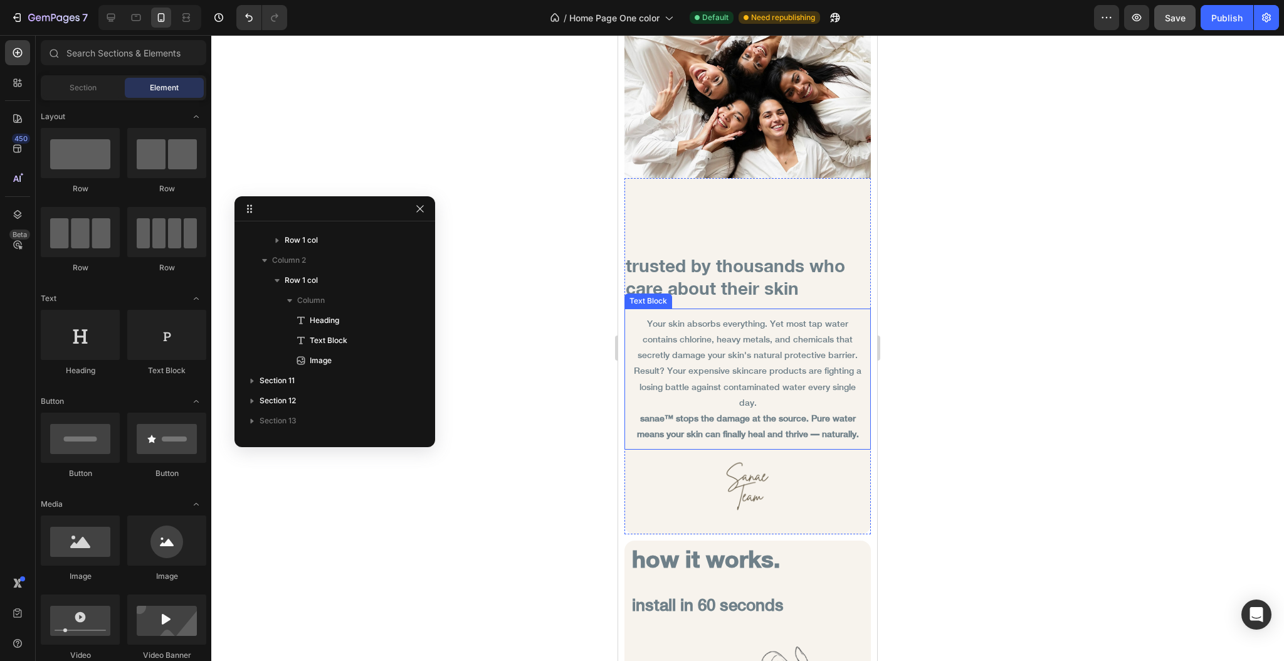
scroll to position [4264, 0]
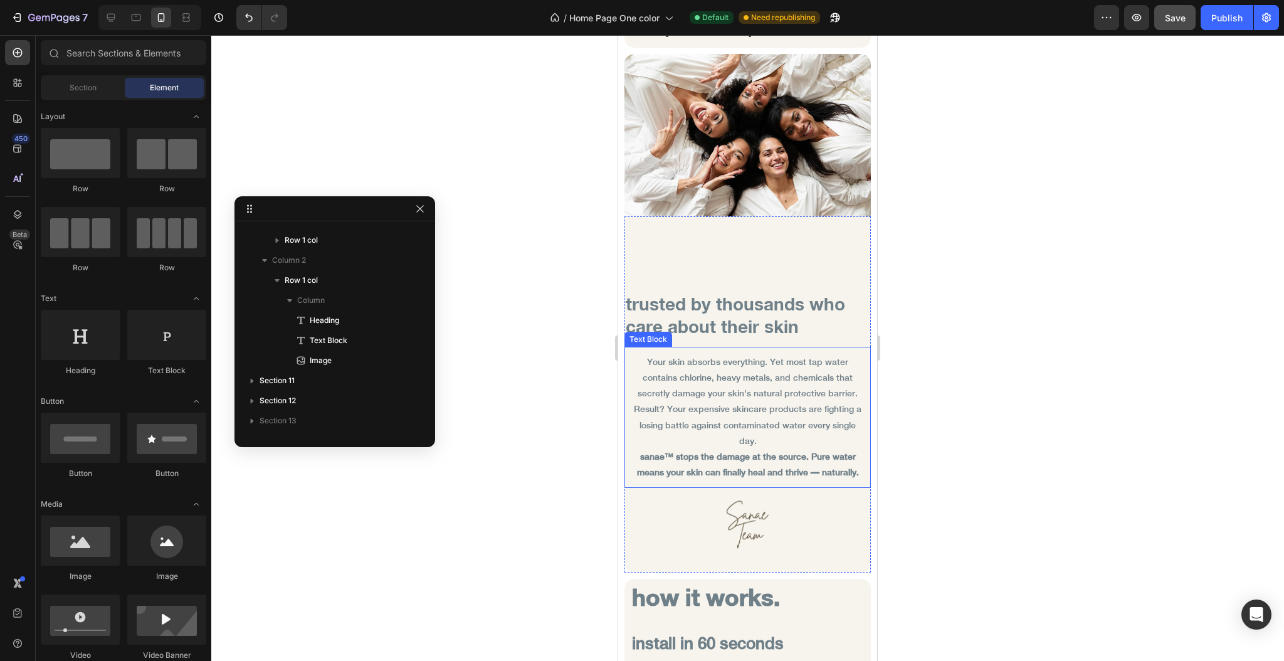
click at [700, 401] on p "Result? Your expensive skincare products are fighting a losing battle against c…" at bounding box center [747, 425] width 231 height 48
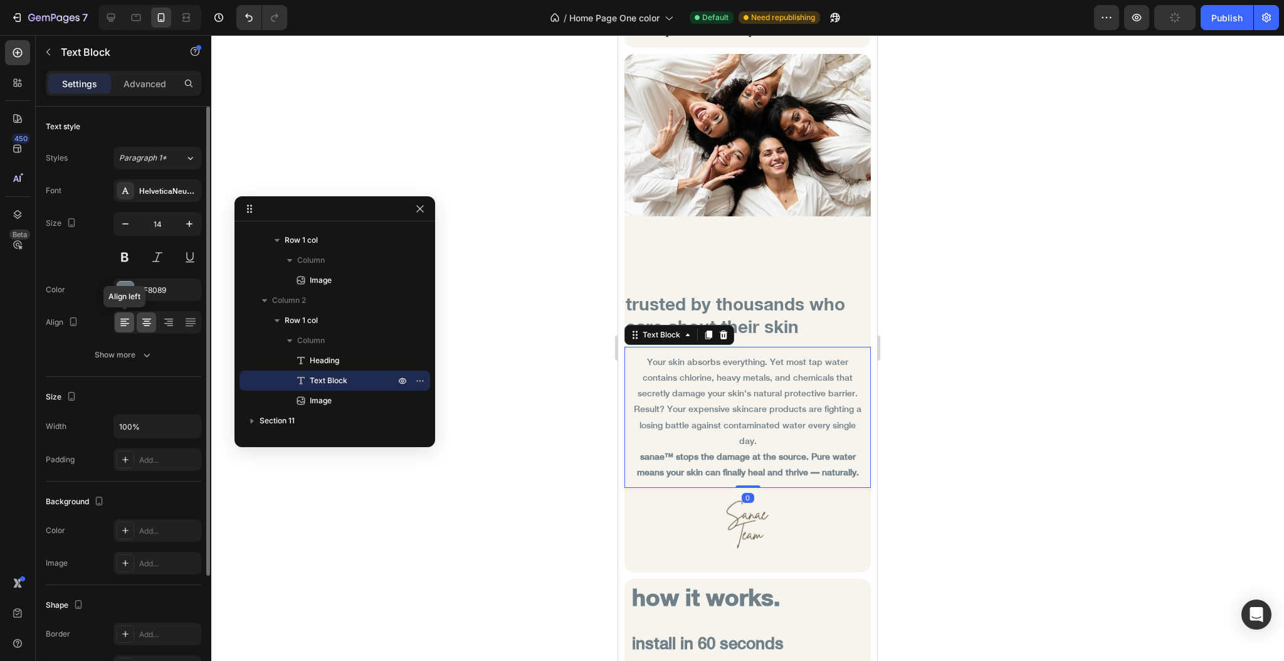
click at [125, 321] on icon at bounding box center [123, 321] width 6 height 1
click at [513, 371] on div at bounding box center [747, 348] width 1073 height 626
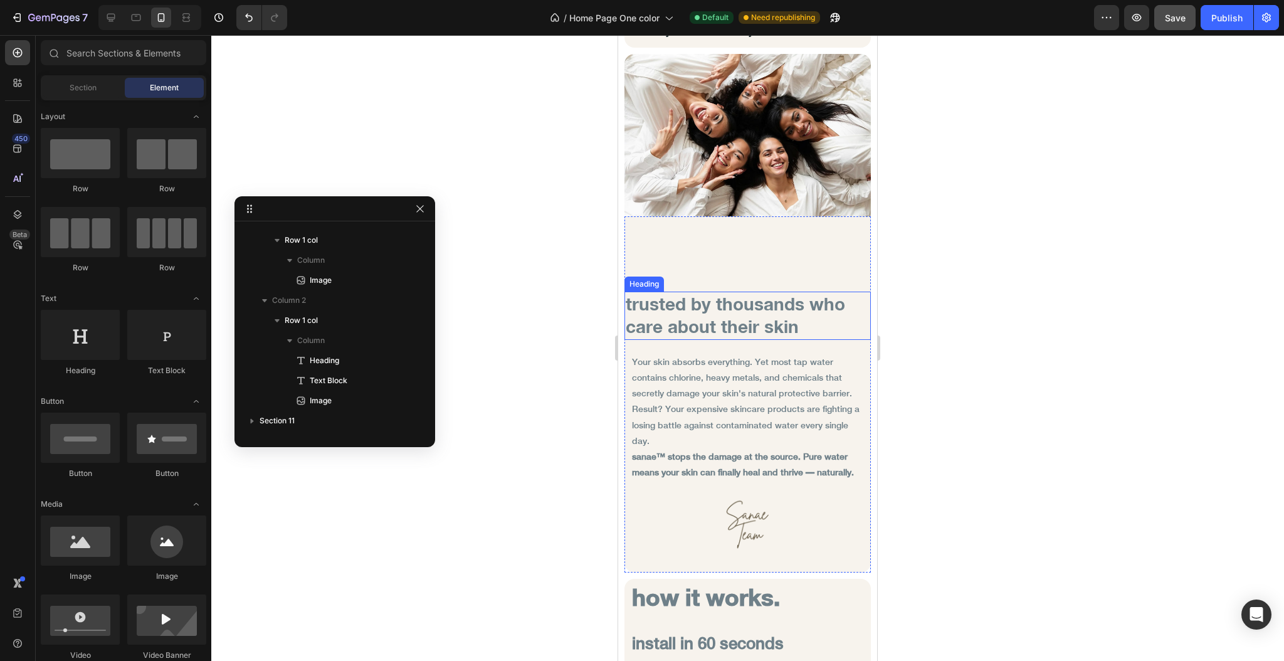
click at [839, 325] on h2 "trusted by thousands who care about their skin" at bounding box center [748, 316] width 246 height 48
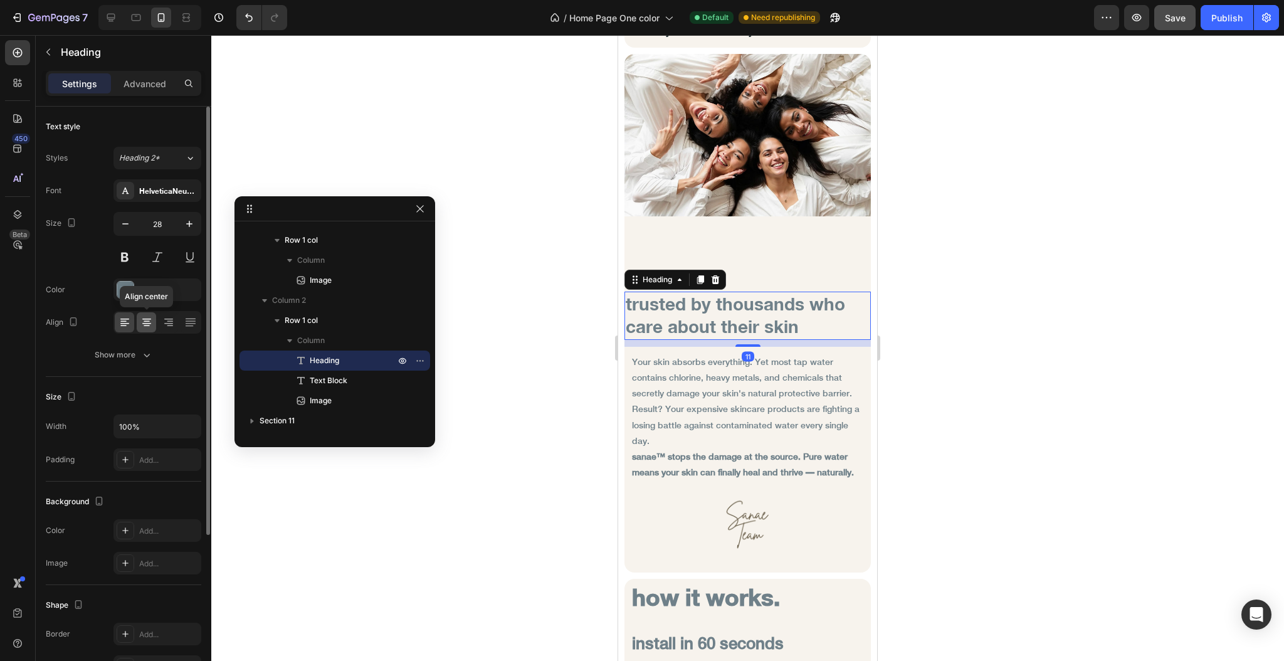
click at [152, 322] on icon at bounding box center [146, 322] width 13 height 13
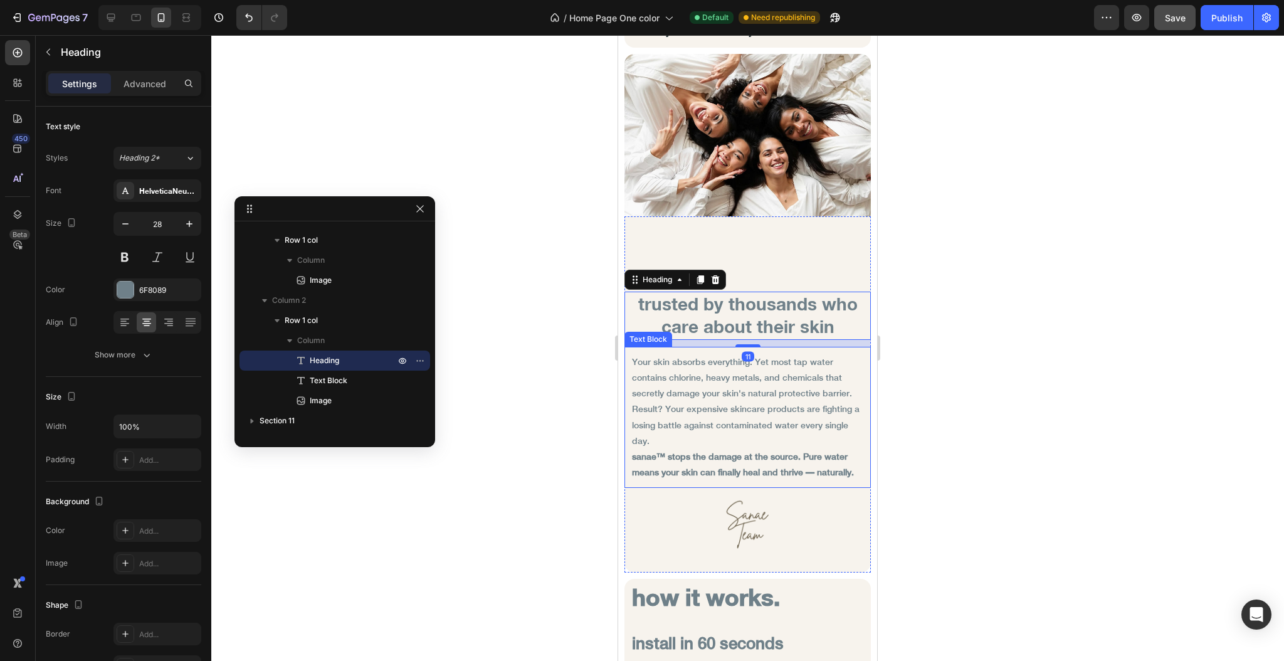
click at [760, 379] on p "Your skin absorbs everything. Yet most tap water contains chlorine, heavy metal…" at bounding box center [747, 378] width 231 height 48
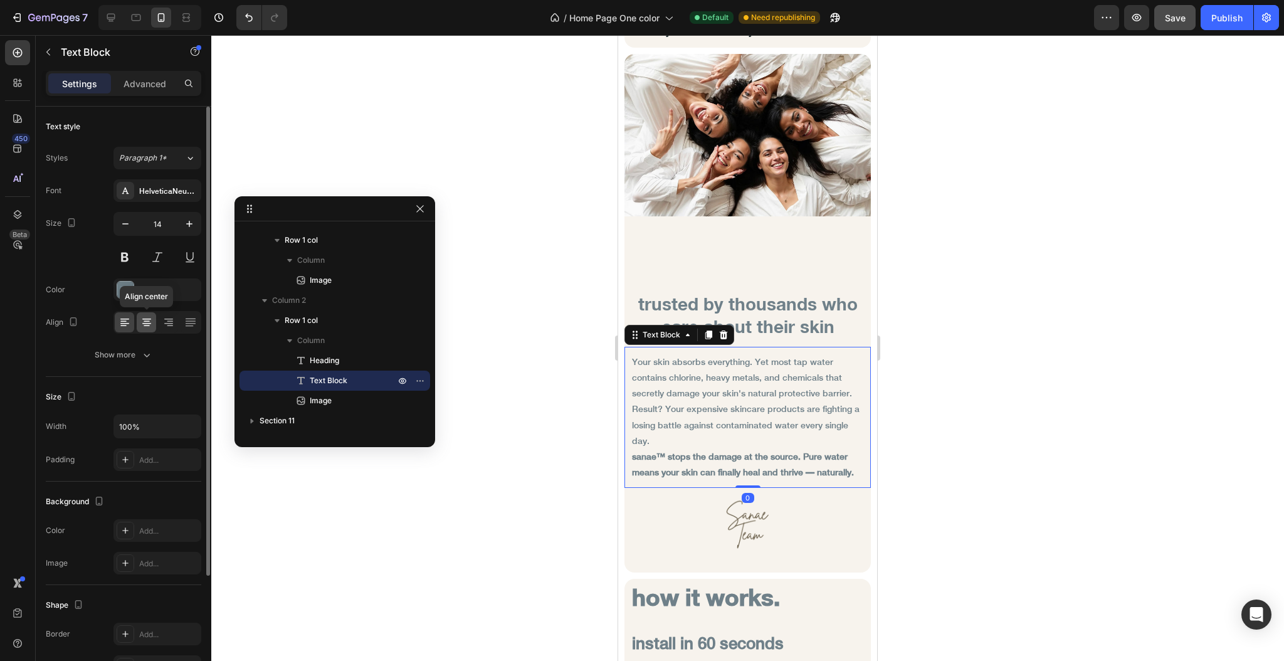
click at [141, 322] on icon at bounding box center [146, 322] width 13 height 13
click at [499, 376] on div at bounding box center [747, 348] width 1073 height 626
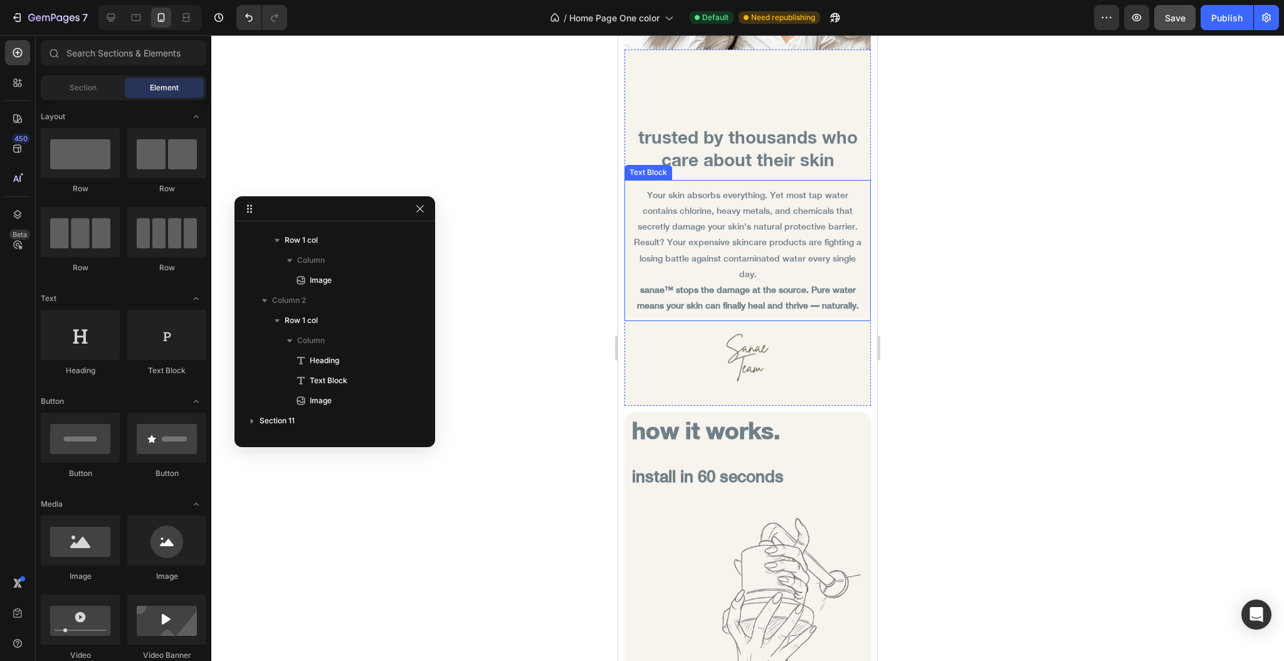
scroll to position [4598, 0]
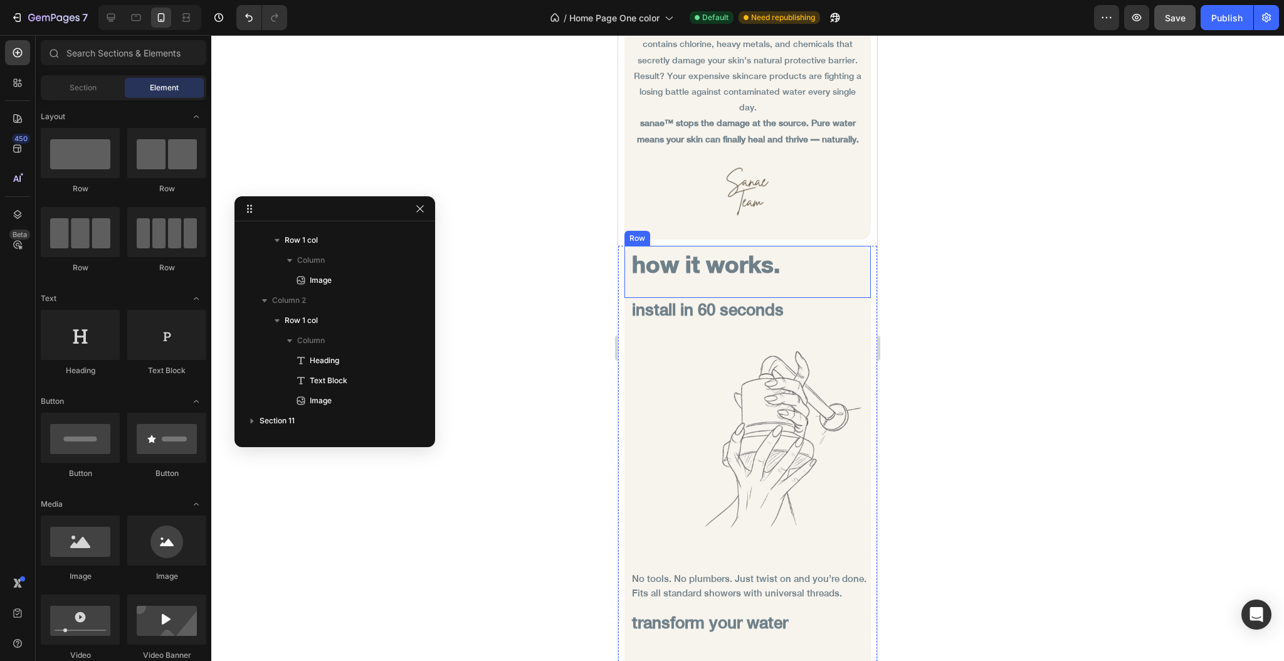
click at [805, 283] on h2 "how it works." at bounding box center [751, 265] width 240 height 38
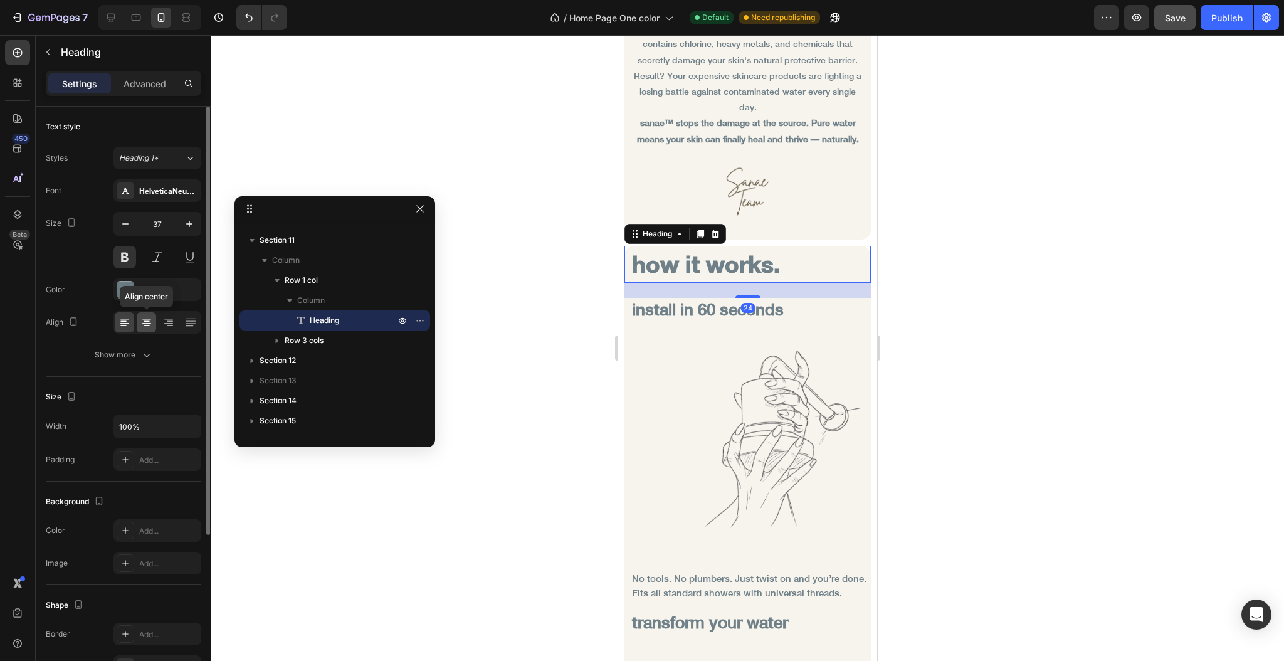
click at [152, 320] on icon at bounding box center [146, 322] width 13 height 13
click at [124, 324] on icon at bounding box center [124, 323] width 9 height 1
click at [601, 315] on div at bounding box center [747, 348] width 1073 height 626
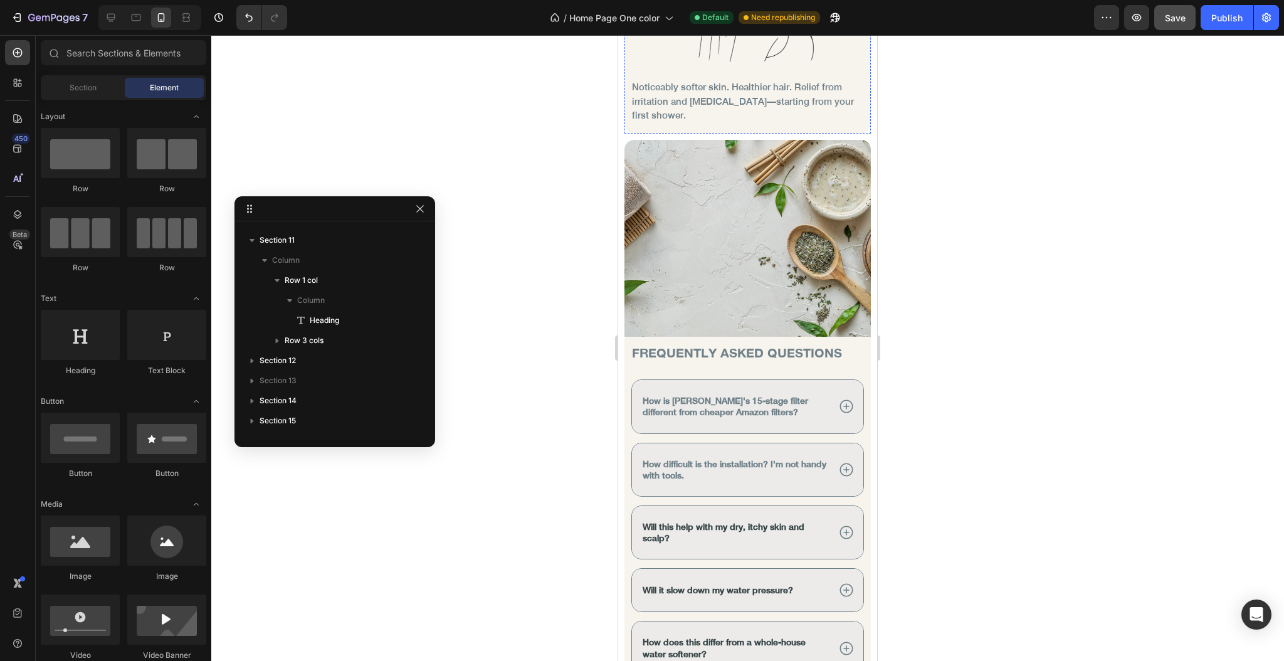
scroll to position [5936, 0]
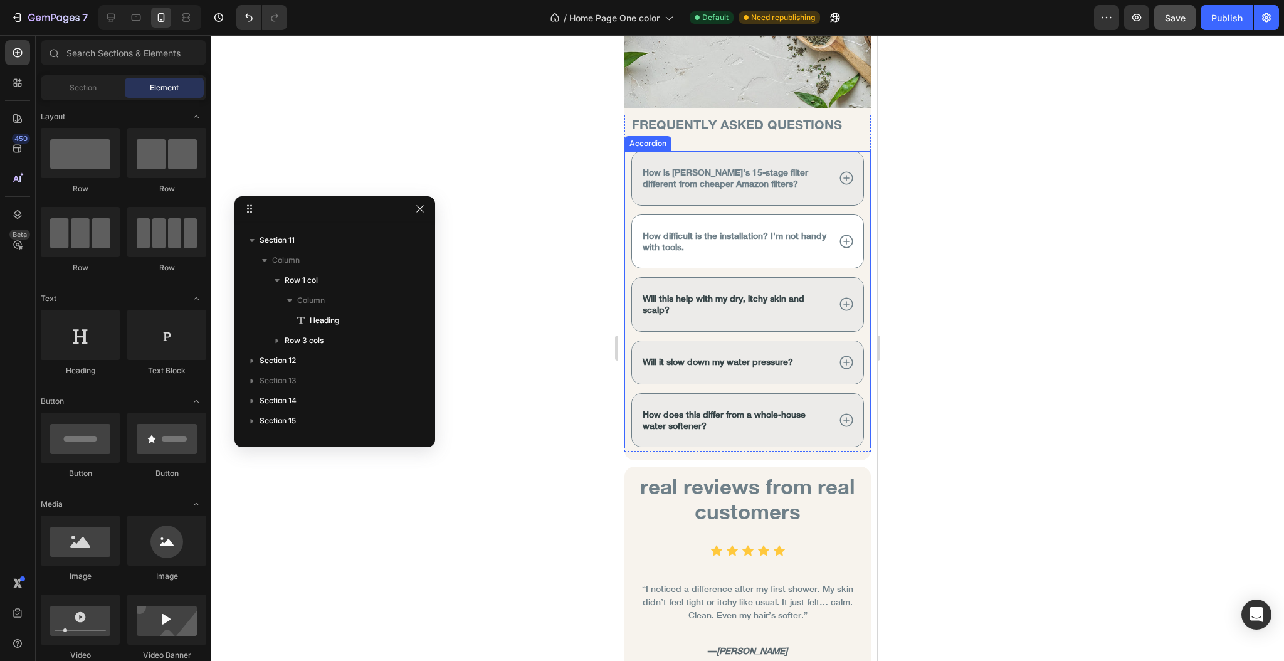
click at [726, 244] on div "How difficult is the installation? I'm not handy with tools." at bounding box center [734, 241] width 187 height 26
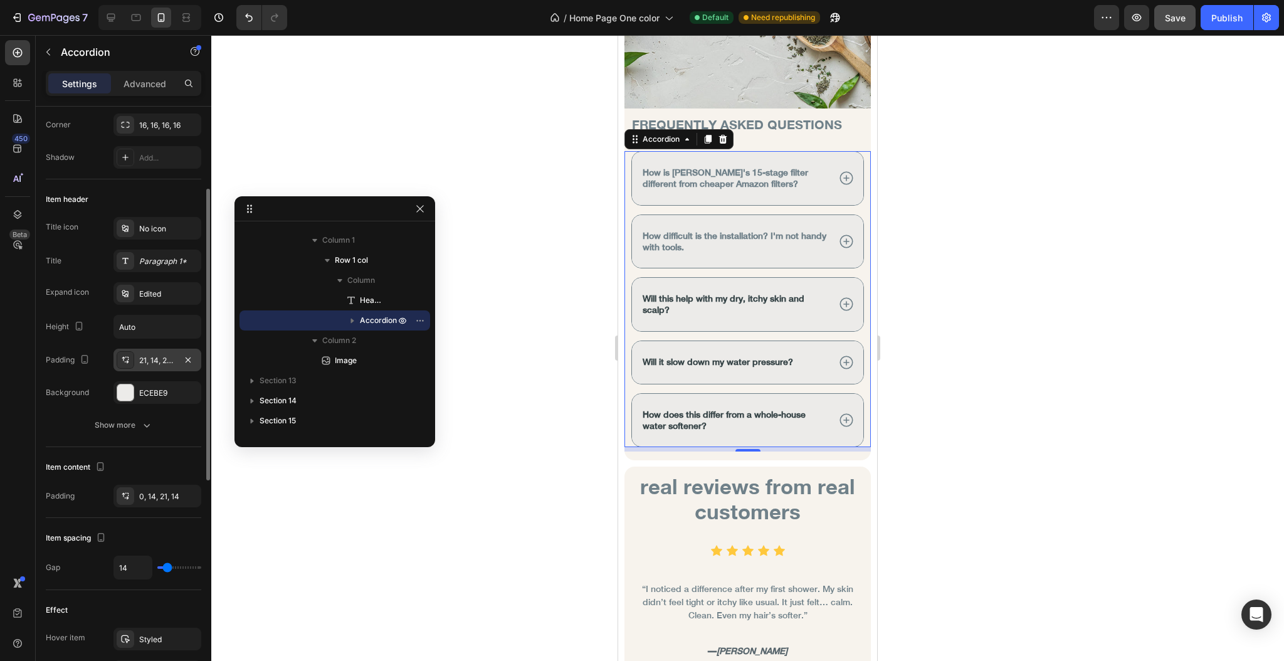
scroll to position [251, 0]
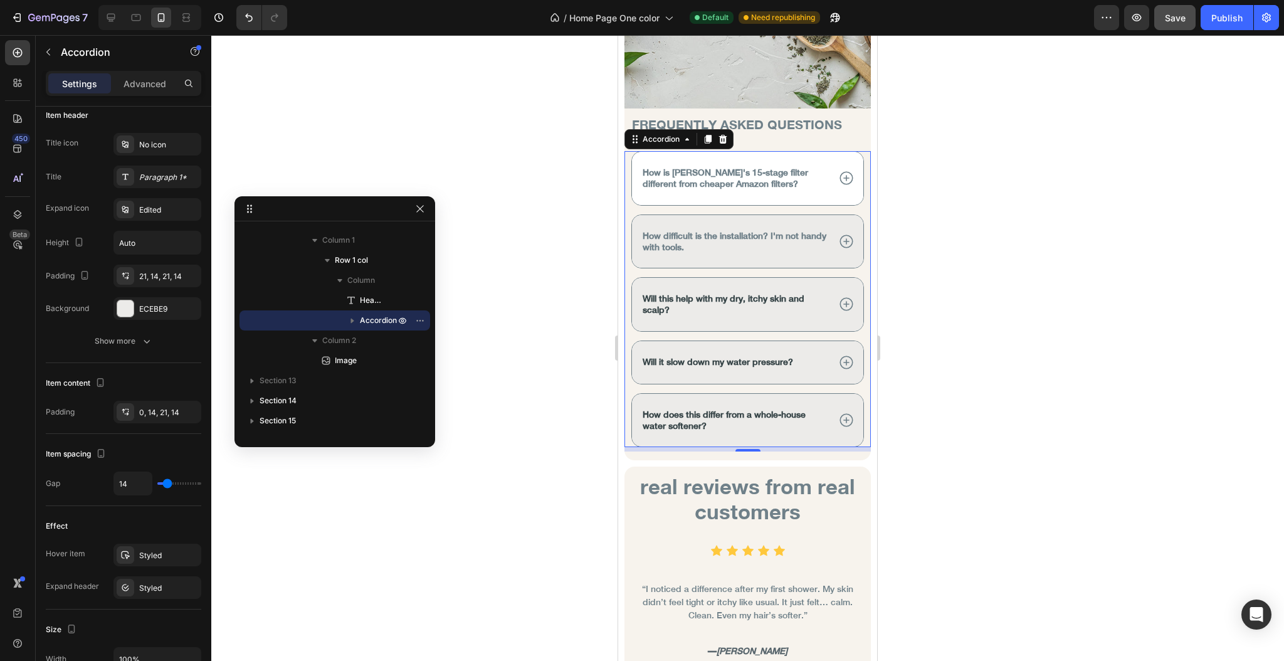
click at [652, 169] on strong "How is [PERSON_NAME]'s 15-stage filter different from cheaper Amazon filters?" at bounding box center [726, 177] width 166 height 21
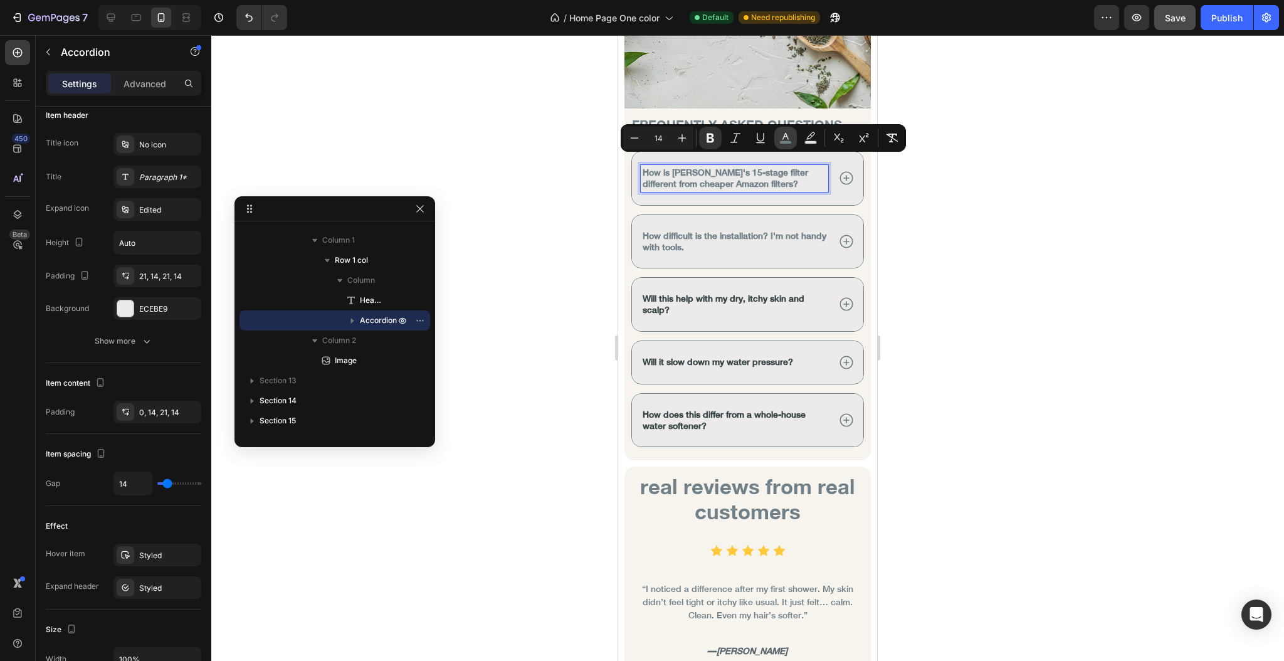
click at [783, 138] on icon "Editor contextual toolbar" at bounding box center [785, 138] width 13 height 13
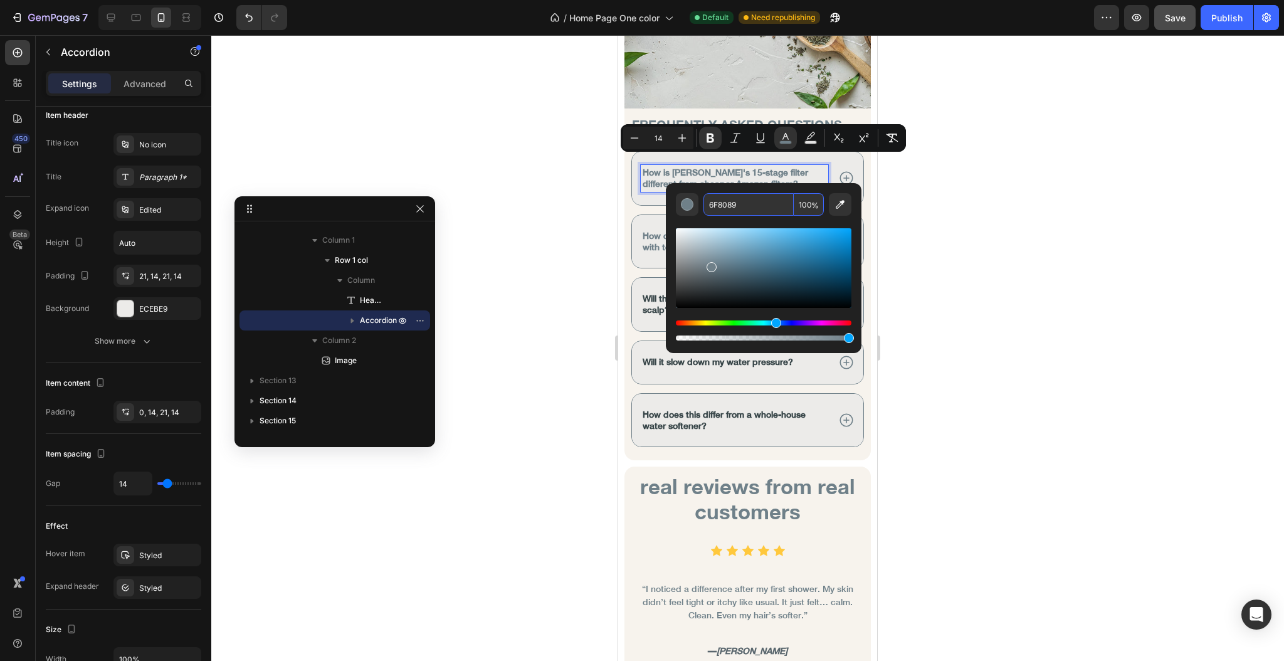
click at [749, 202] on input "6F8089" at bounding box center [749, 204] width 90 height 23
click at [567, 203] on div at bounding box center [747, 348] width 1073 height 626
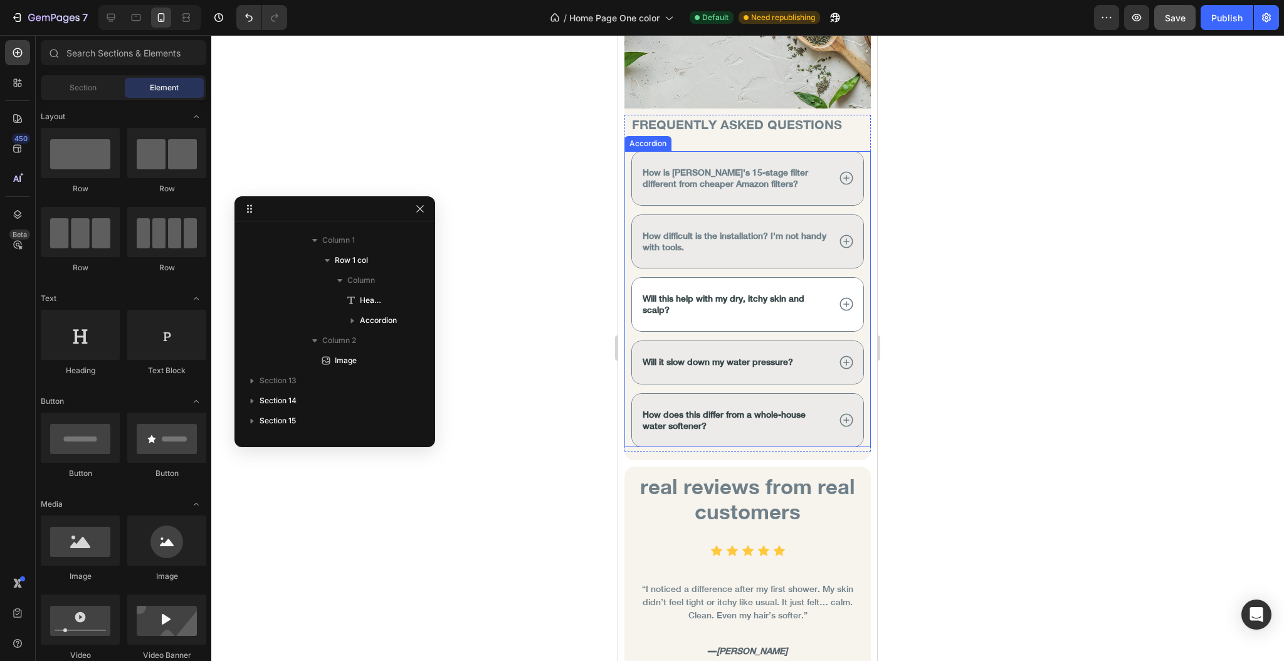
click at [691, 293] on strong "Will this help with my dry, itchy skin and scalp?" at bounding box center [724, 303] width 162 height 21
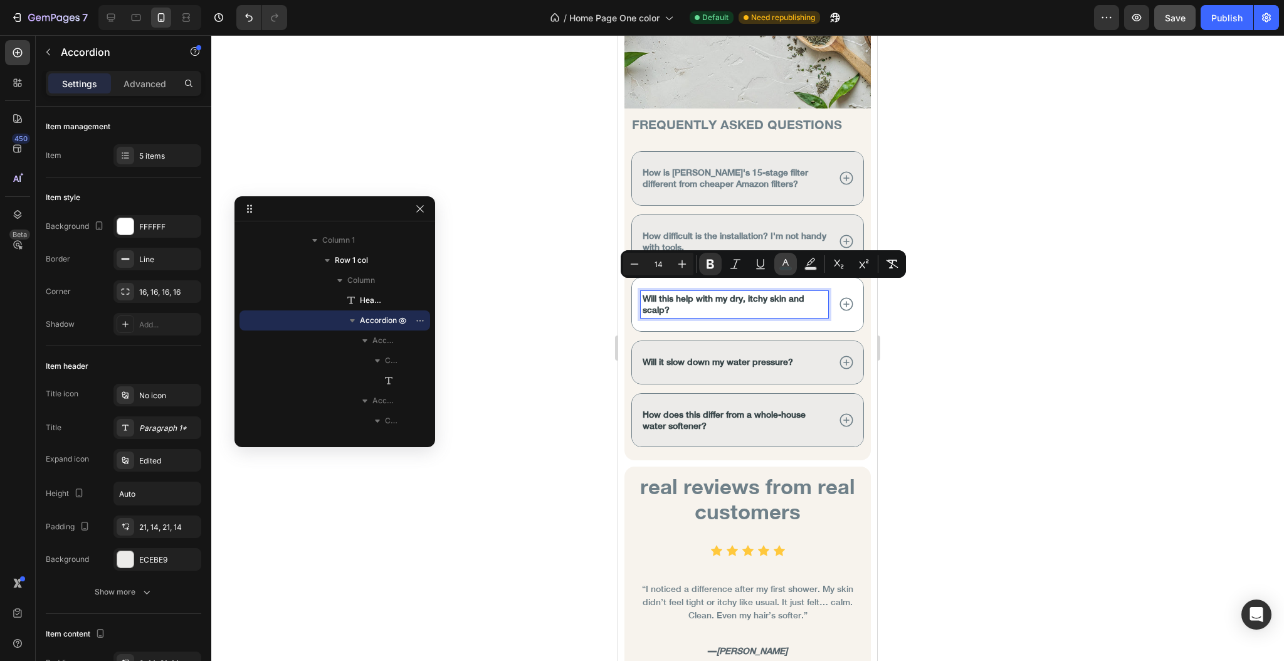
click at [786, 262] on icon "Editor contextual toolbar" at bounding box center [786, 262] width 6 height 7
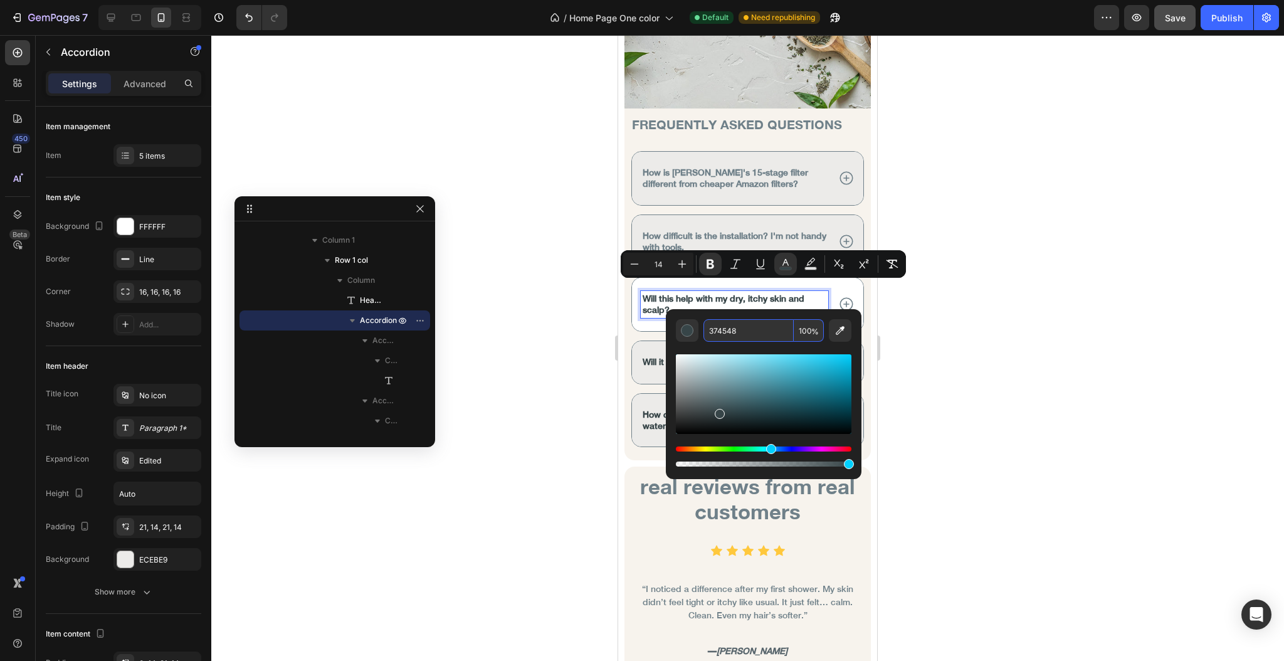
click at [756, 334] on input "374548" at bounding box center [749, 330] width 90 height 23
paste input "6F8089"
type input "6F8089"
click at [539, 304] on div at bounding box center [747, 348] width 1073 height 626
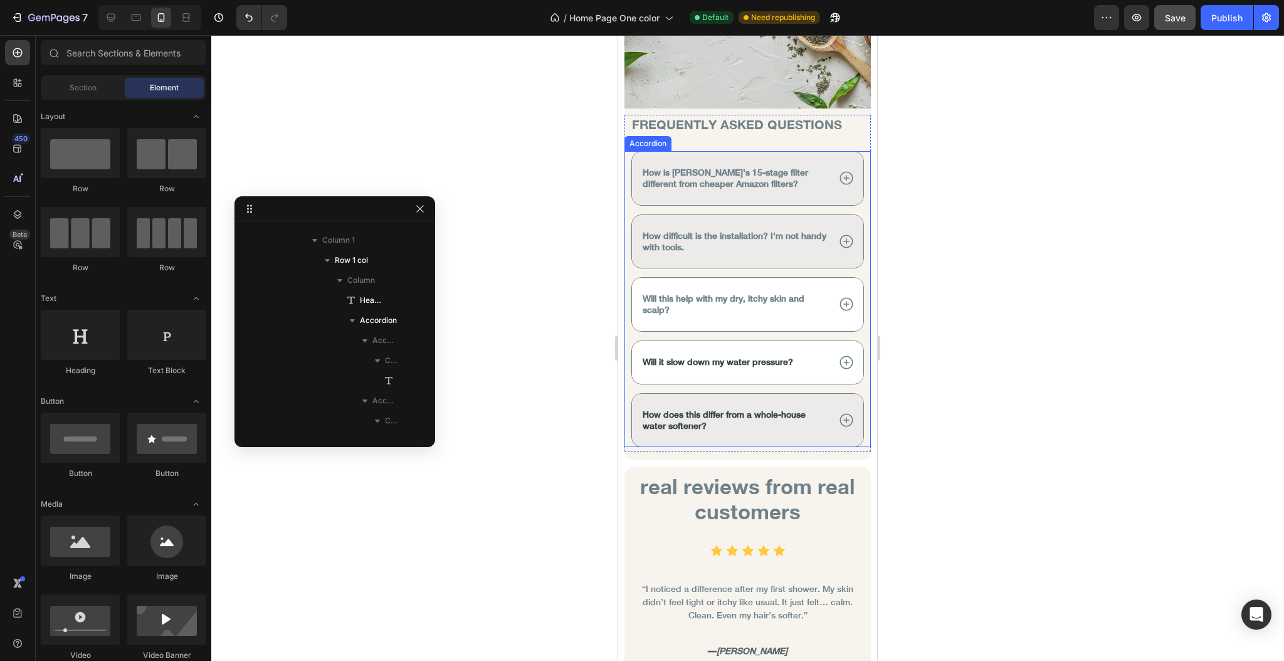
click at [685, 357] on span "Will it slow down my water pressure?" at bounding box center [718, 362] width 150 height 10
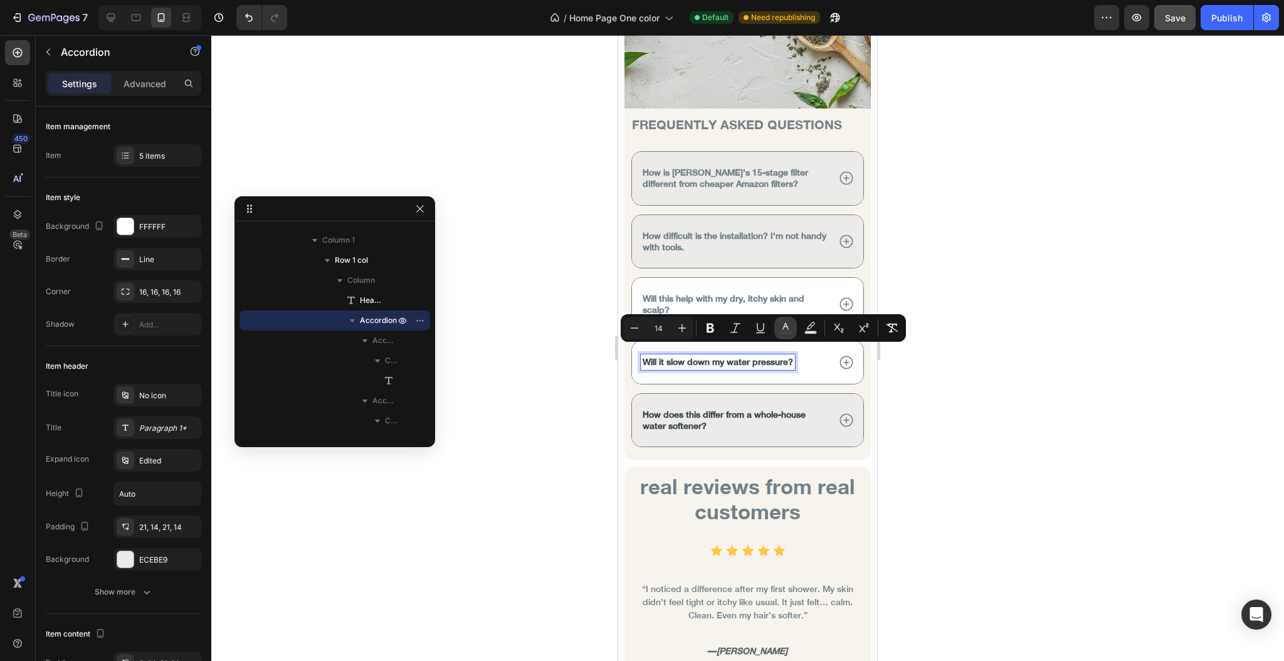
click at [784, 327] on icon "Editor contextual toolbar" at bounding box center [786, 326] width 6 height 7
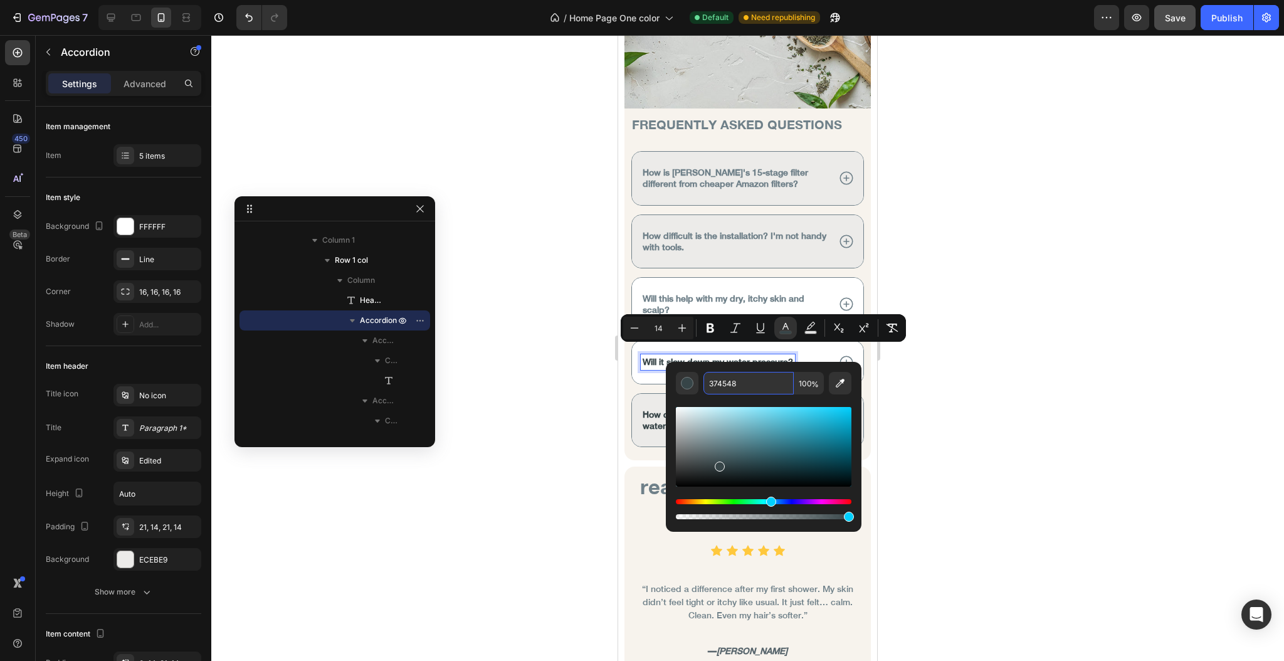
click at [751, 385] on input "374548" at bounding box center [749, 383] width 90 height 23
paste input "6F8089"
type input "6F8089"
click at [545, 404] on div at bounding box center [747, 348] width 1073 height 626
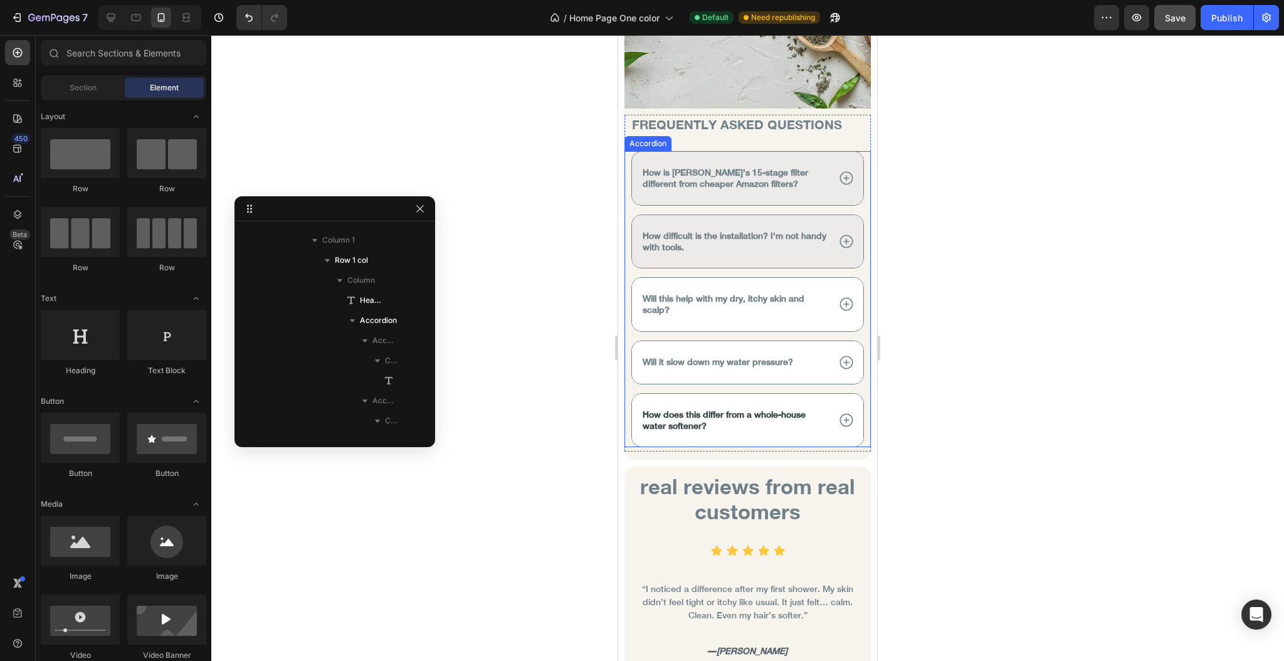
click at [664, 412] on span "How does this differ from a whole-house water softener?" at bounding box center [724, 419] width 163 height 21
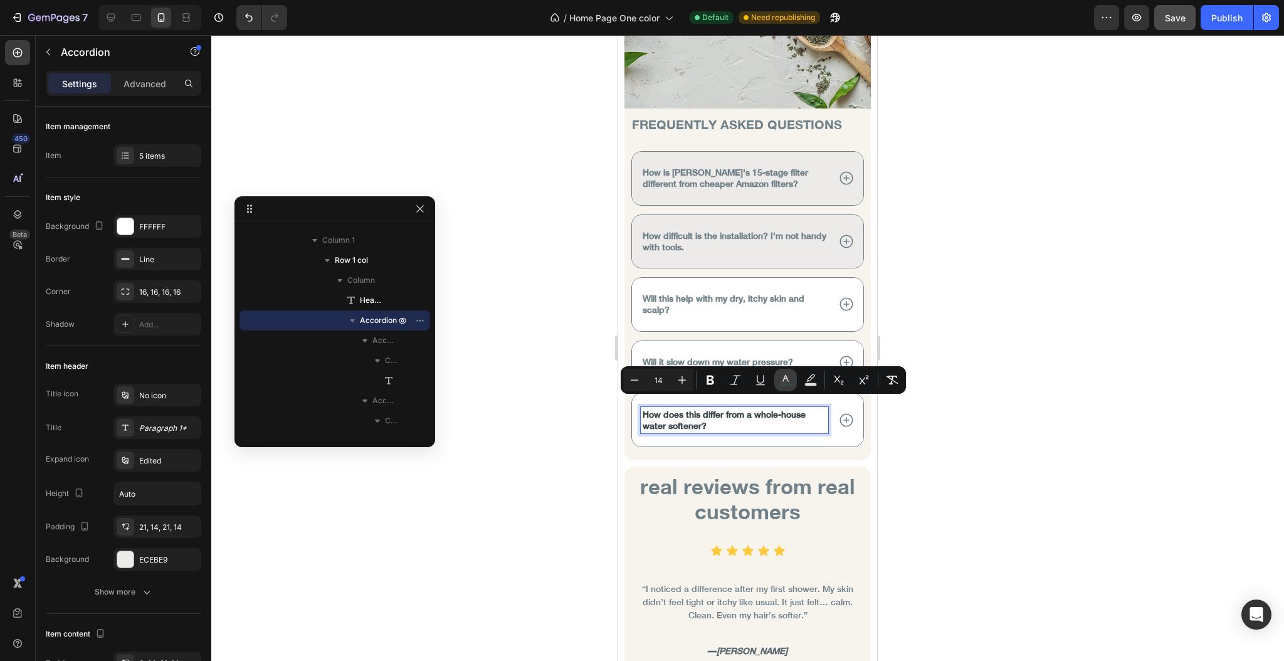
click at [781, 376] on icon "Editor contextual toolbar" at bounding box center [785, 380] width 13 height 13
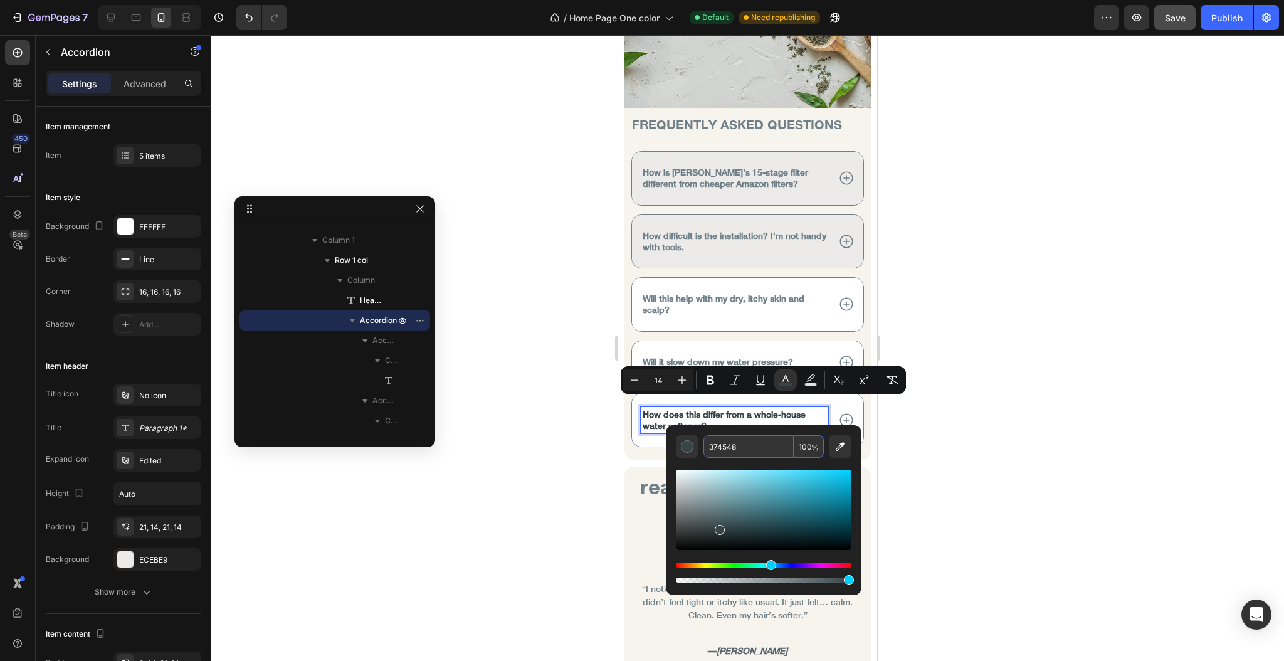
click at [746, 446] on input "374548" at bounding box center [749, 446] width 90 height 23
paste input "6F8089"
type input "6F8089"
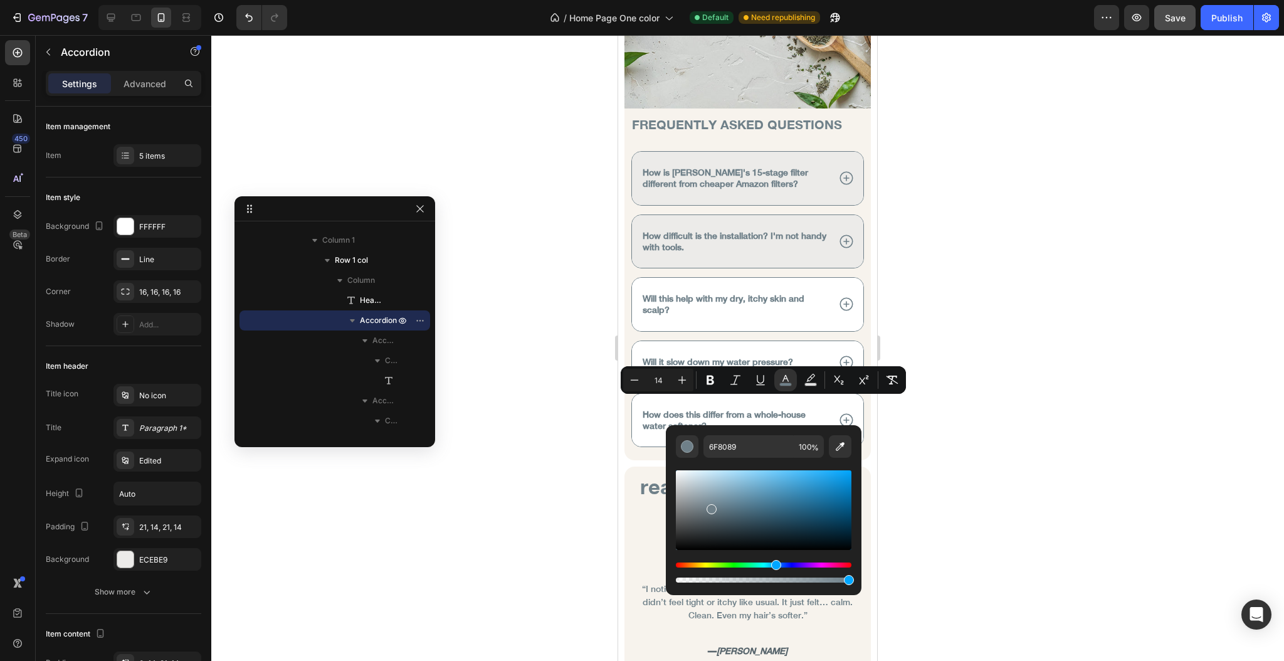
click at [562, 403] on div at bounding box center [747, 348] width 1073 height 626
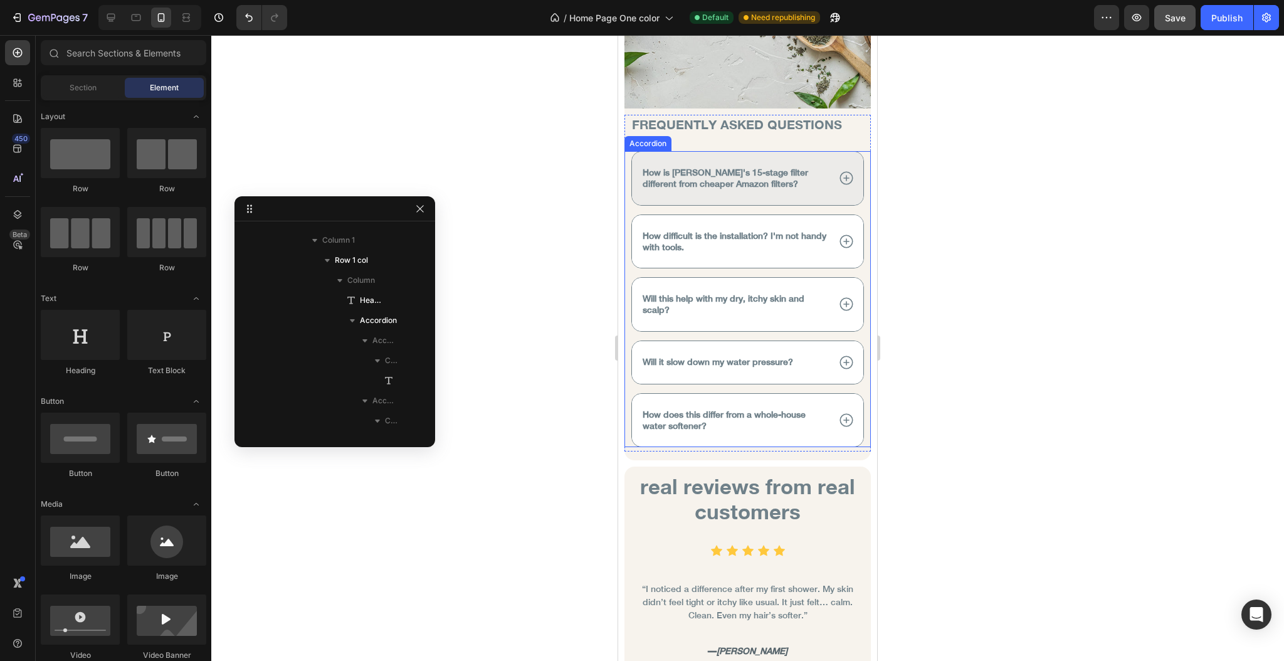
click at [838, 235] on icon at bounding box center [846, 241] width 16 height 16
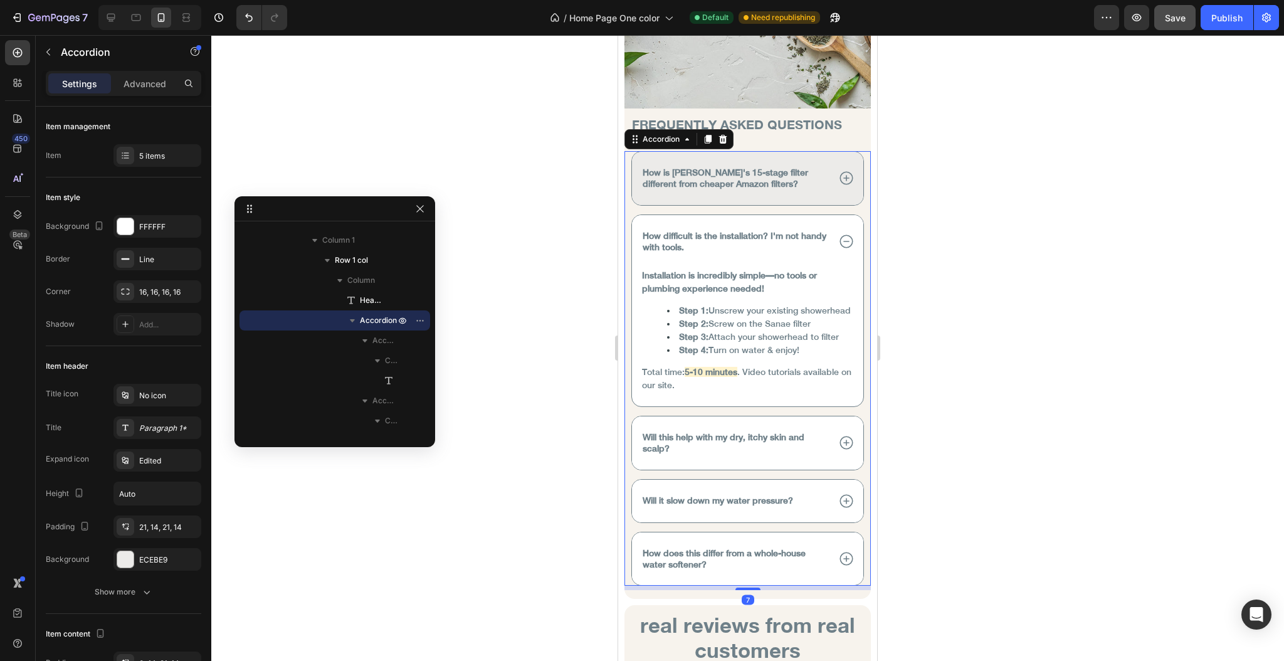
click at [838, 233] on icon at bounding box center [846, 241] width 16 height 16
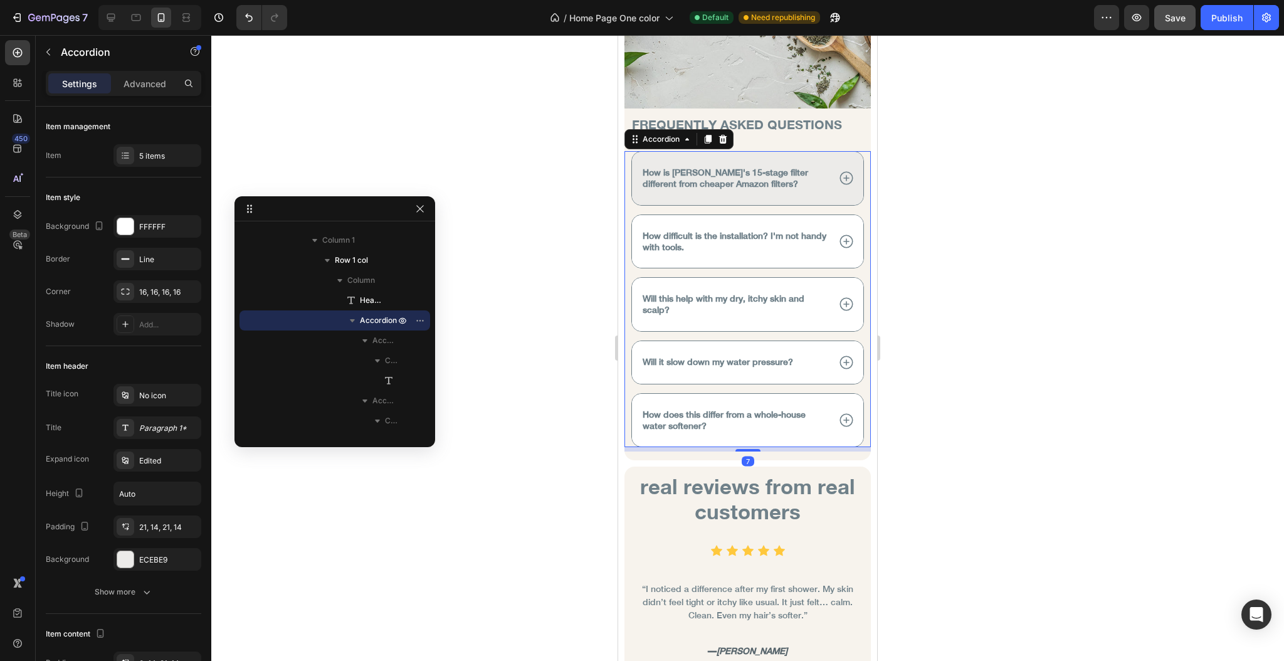
click at [838, 354] on icon at bounding box center [846, 362] width 16 height 16
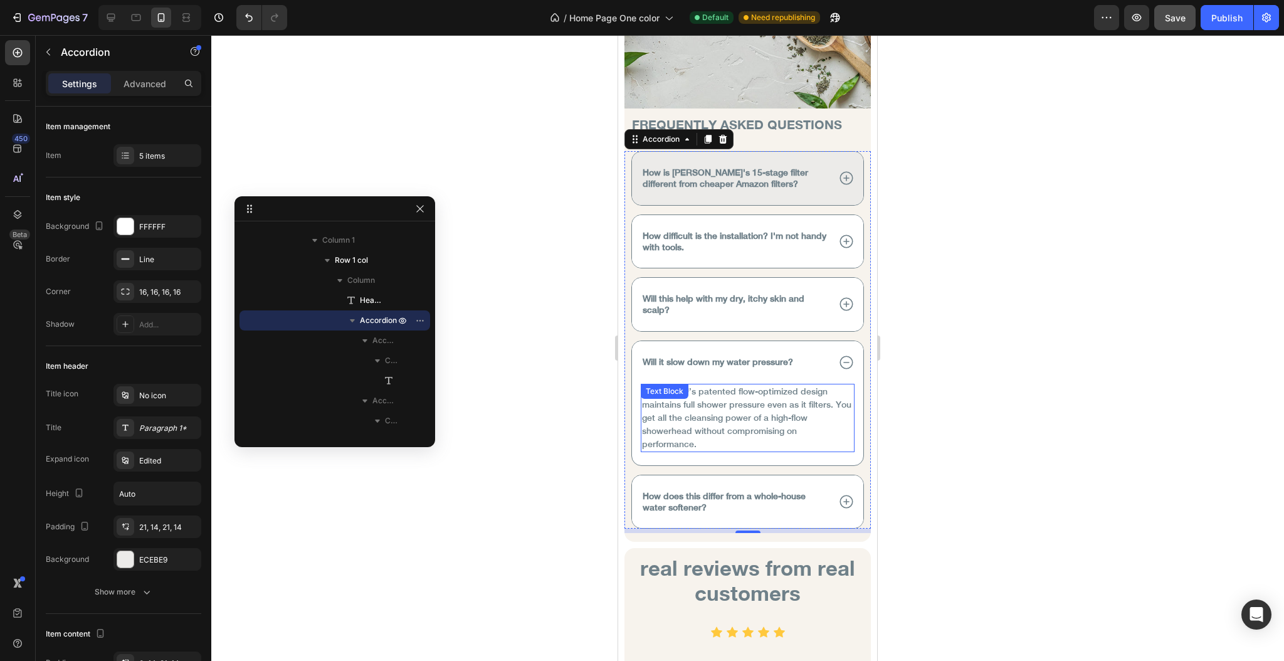
click at [675, 403] on span "No. sanae™ ’s patented flow-optimized design maintains full shower pressure eve…" at bounding box center [746, 417] width 209 height 63
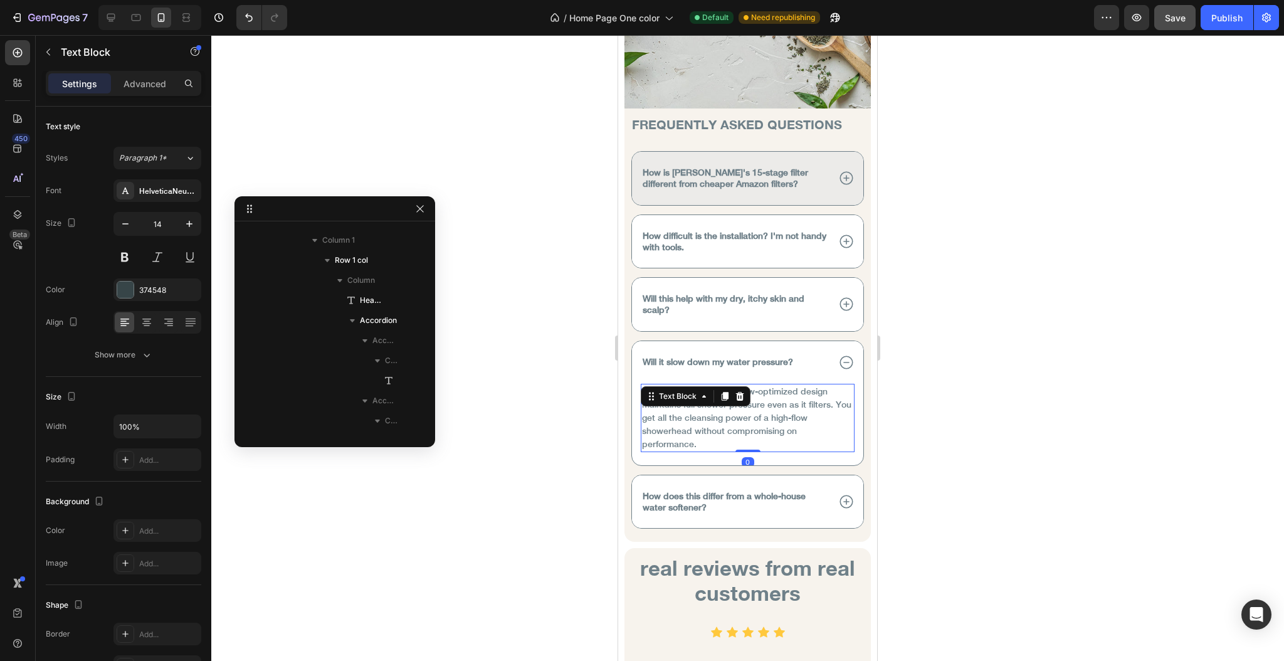
scroll to position [2203, 0]
click at [689, 402] on span "No. sanae™ ’s patented flow-optimized design maintains full shower pressure eve…" at bounding box center [746, 417] width 209 height 63
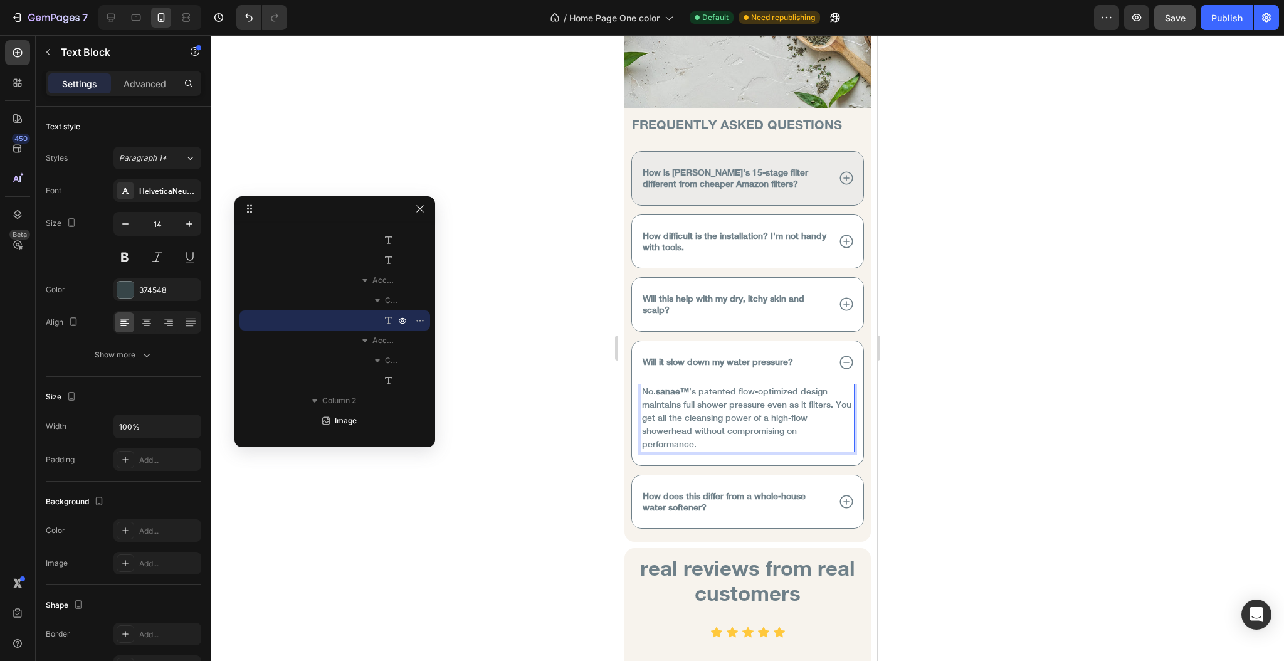
click at [663, 386] on strong "sanae™" at bounding box center [672, 391] width 33 height 10
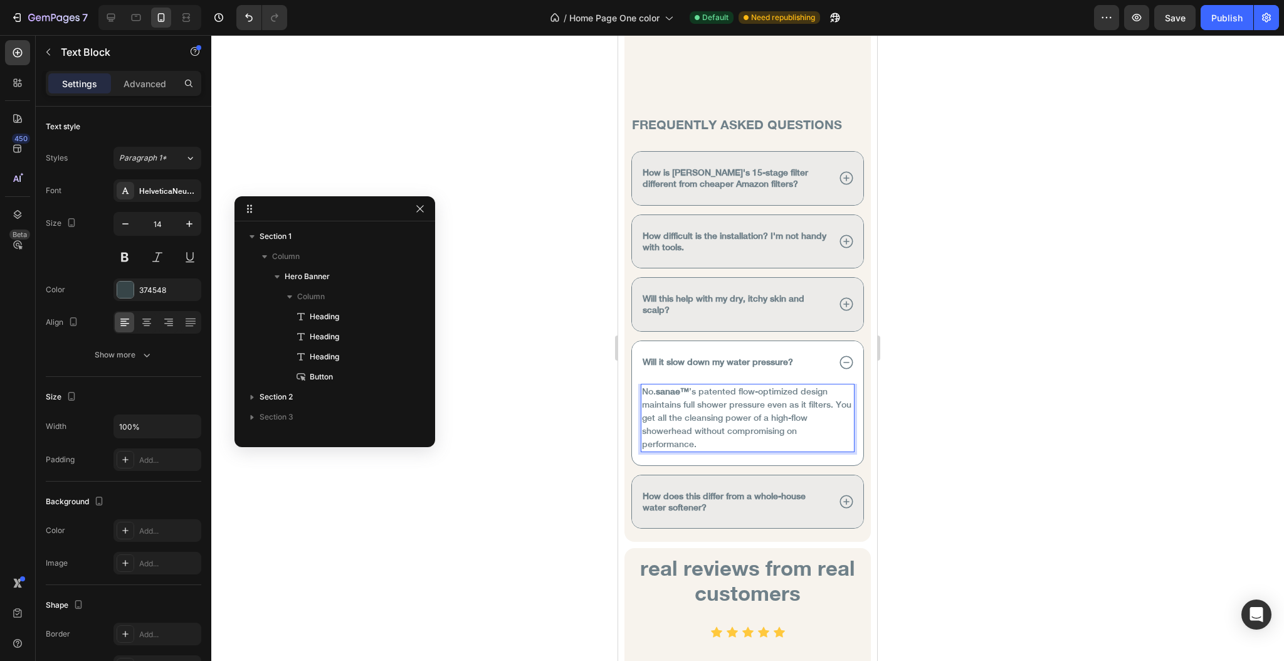
scroll to position [2203, 0]
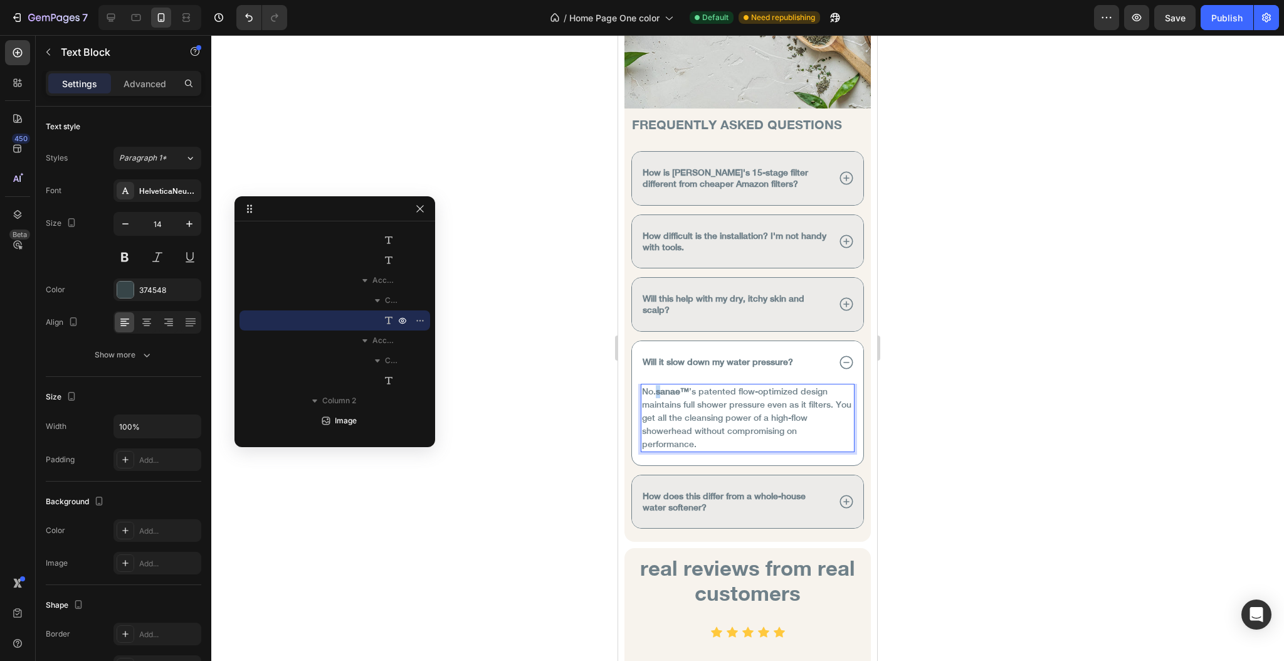
drag, startPoint x: 618, startPoint y: 35, endPoint x: 660, endPoint y: 381, distance: 348.1
click at [660, 386] on strong "sanae™" at bounding box center [672, 391] width 33 height 10
click at [573, 415] on div at bounding box center [747, 348] width 1073 height 626
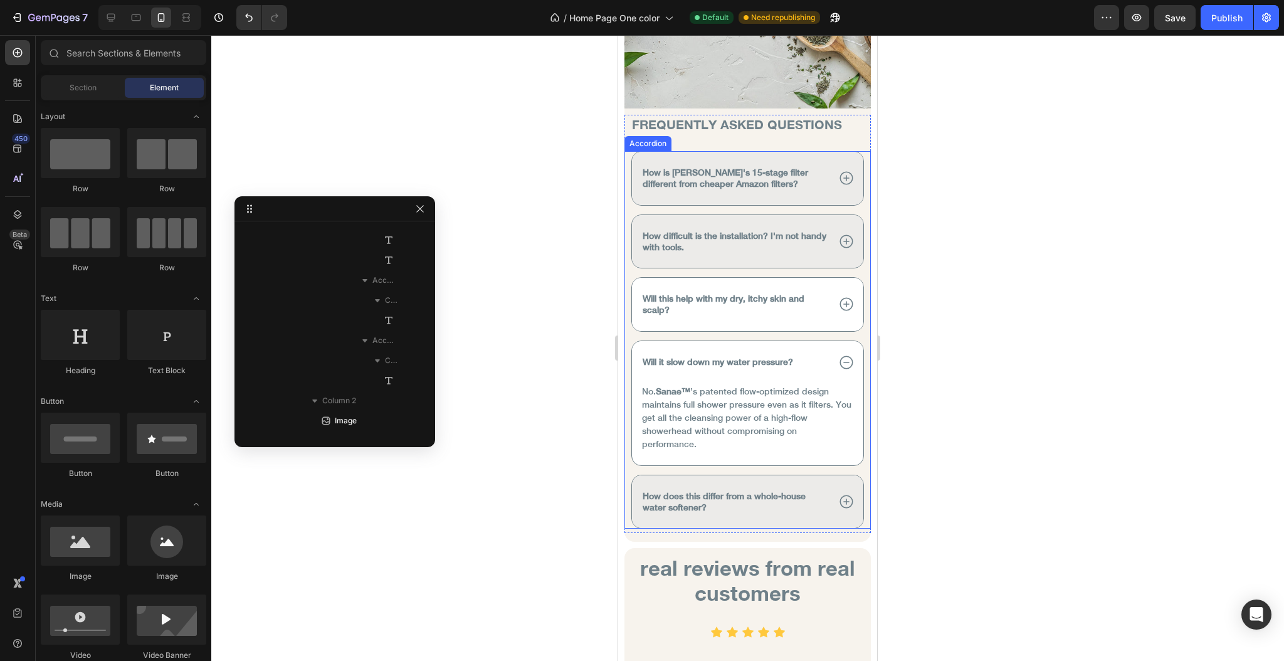
click at [838, 301] on icon at bounding box center [846, 304] width 16 height 16
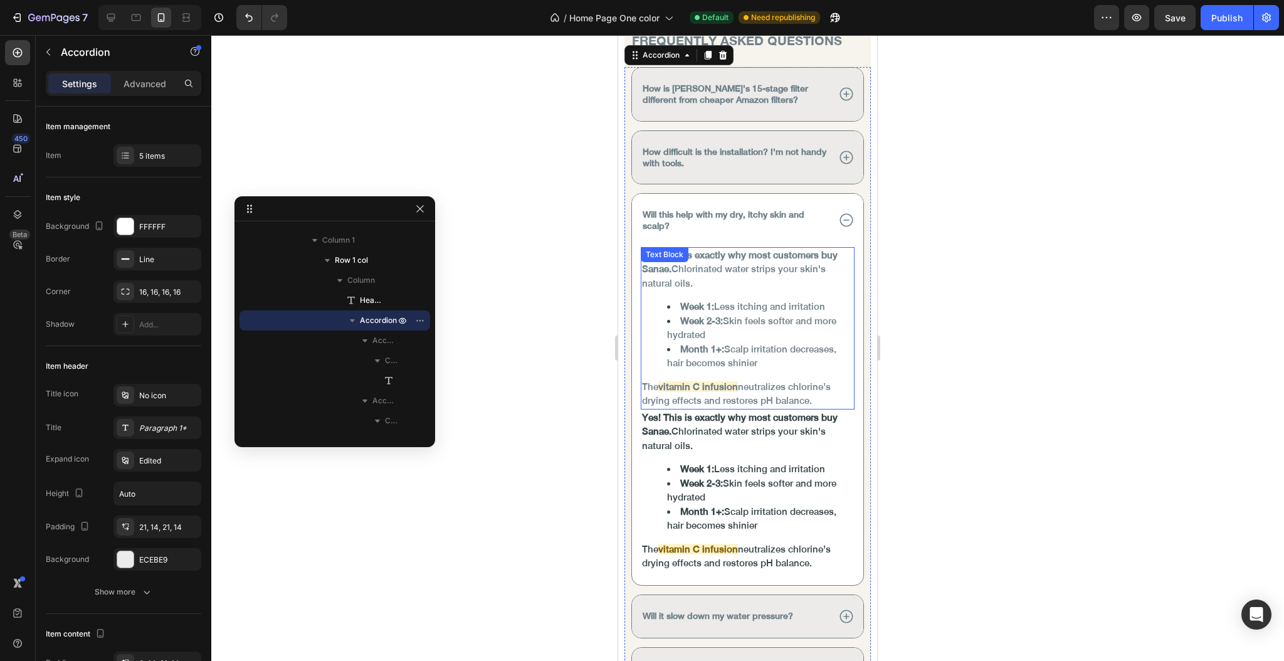
scroll to position [5936, 0]
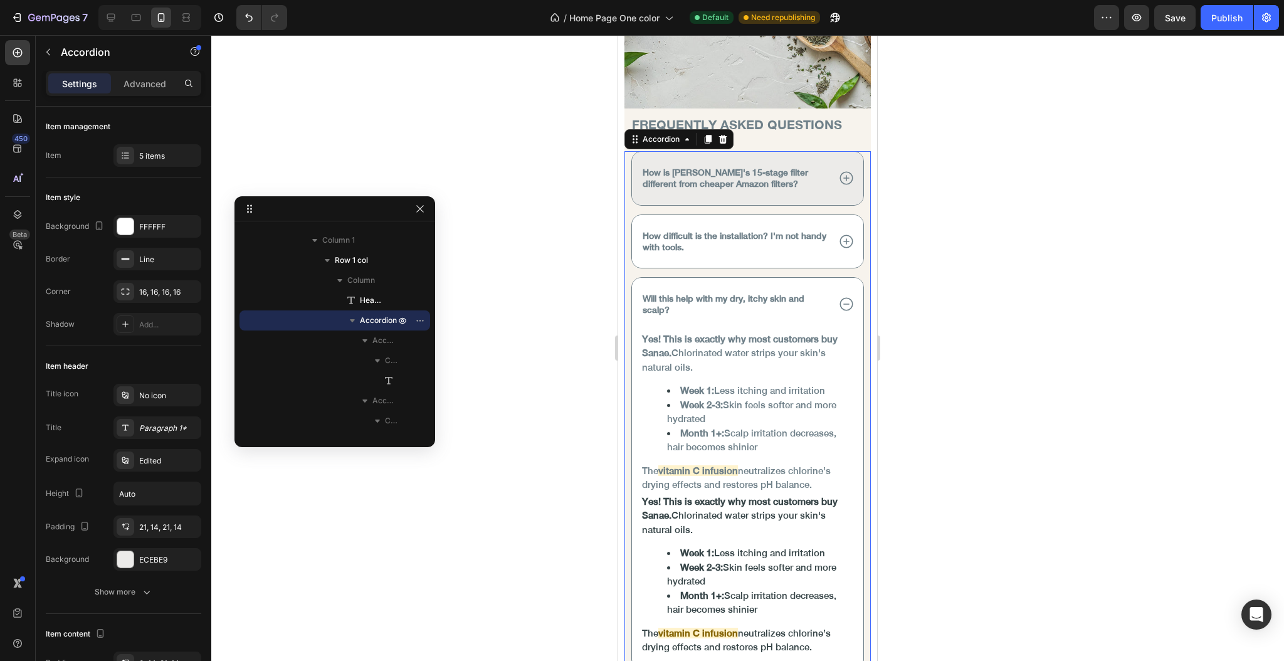
click at [838, 233] on icon at bounding box center [846, 241] width 16 height 16
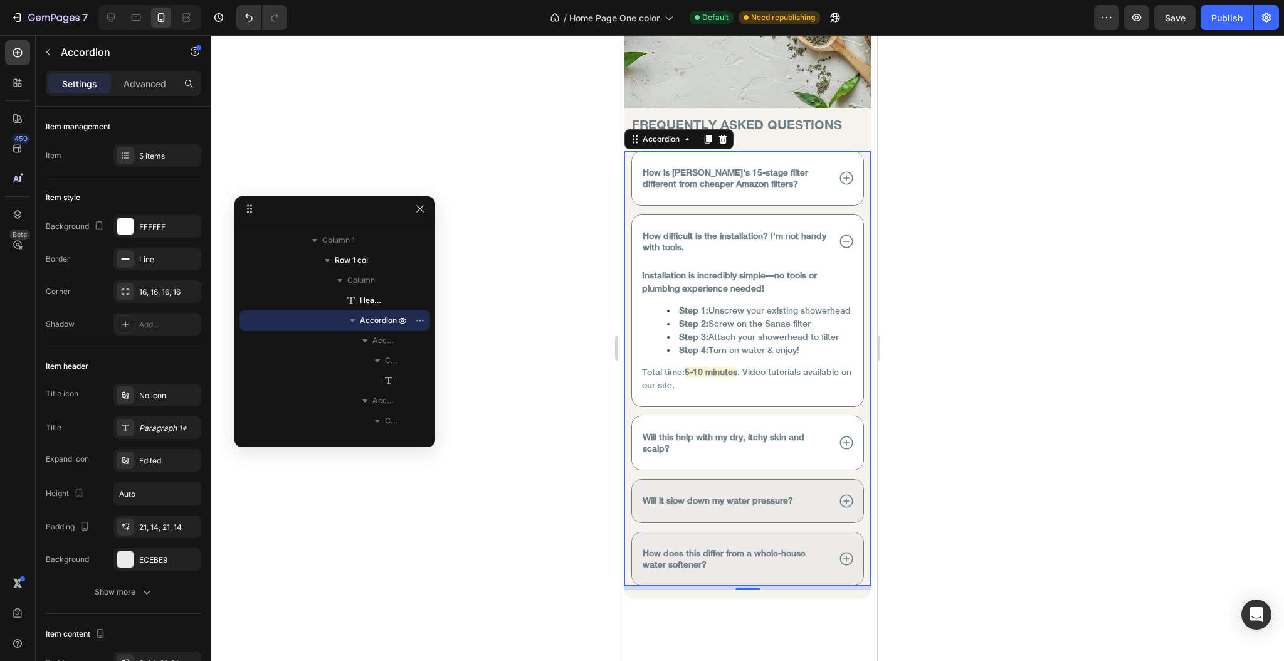
click at [838, 170] on icon at bounding box center [846, 178] width 16 height 16
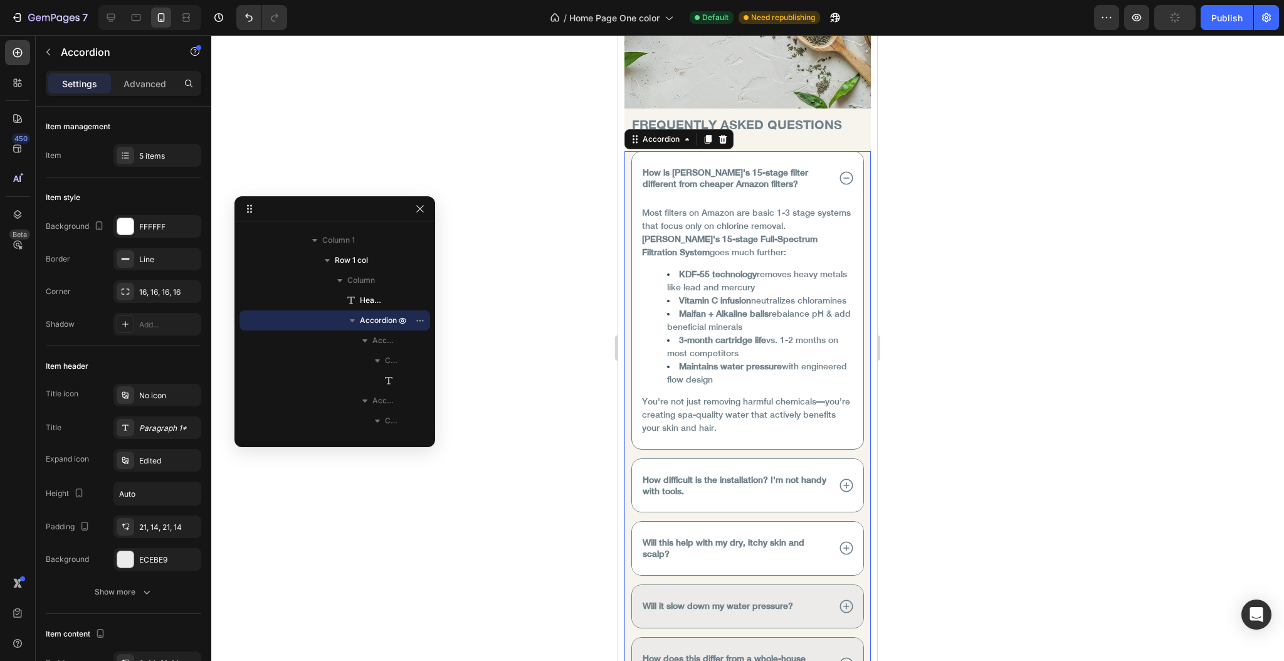
click at [838, 170] on icon at bounding box center [846, 178] width 16 height 16
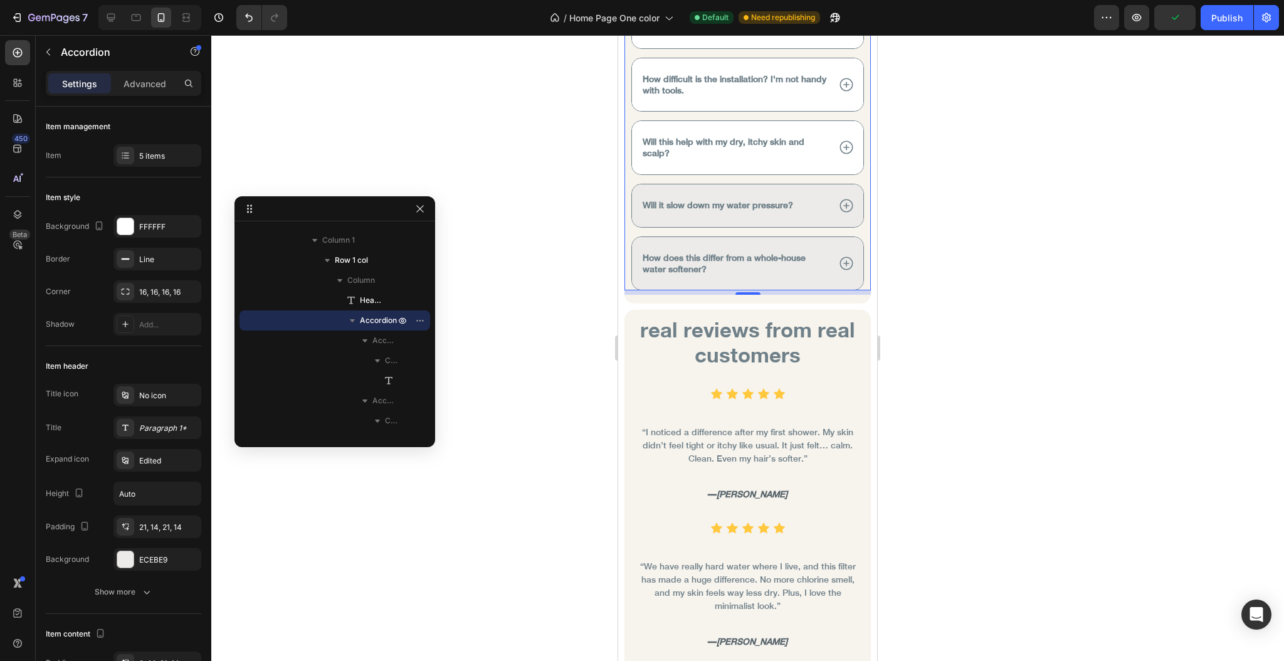
scroll to position [6103, 0]
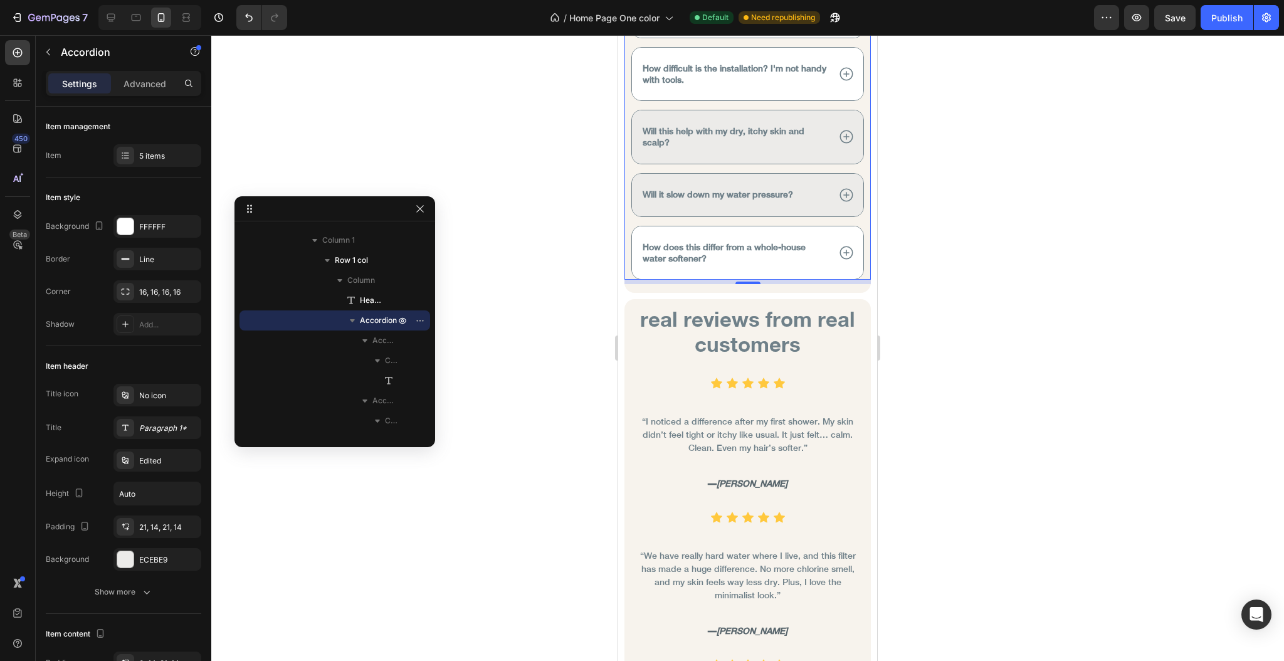
click at [838, 245] on icon at bounding box center [846, 253] width 16 height 16
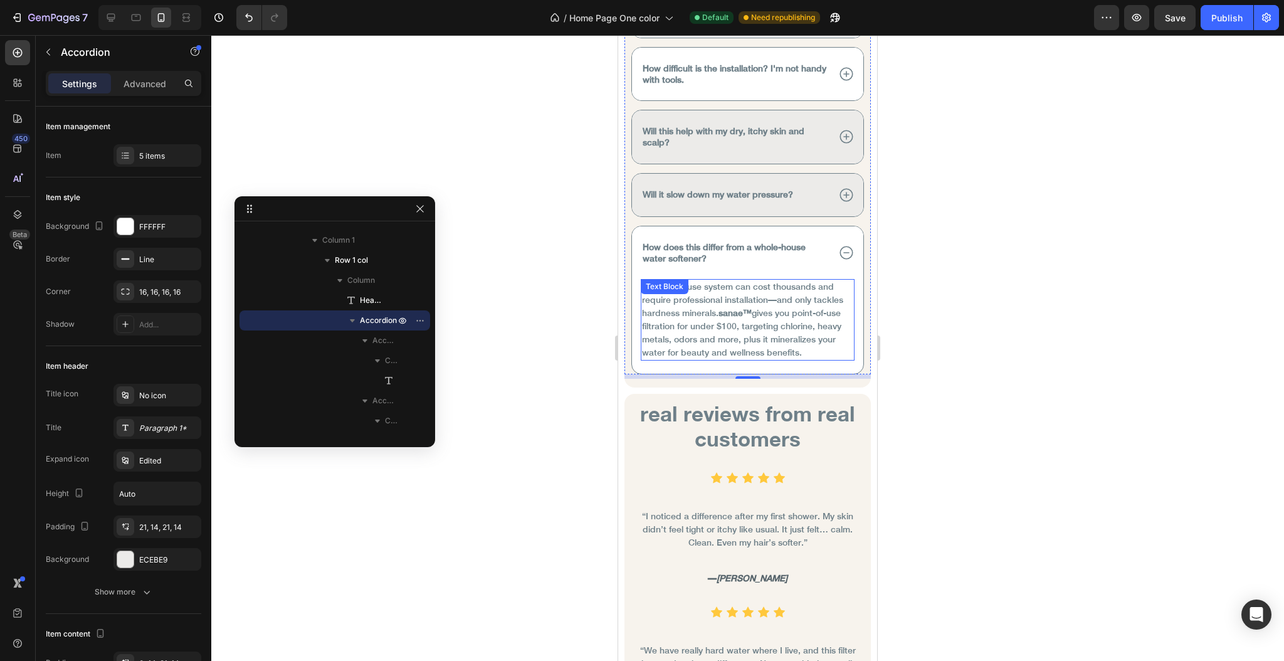
click at [752, 308] on strong "sanae™" at bounding box center [735, 313] width 33 height 10
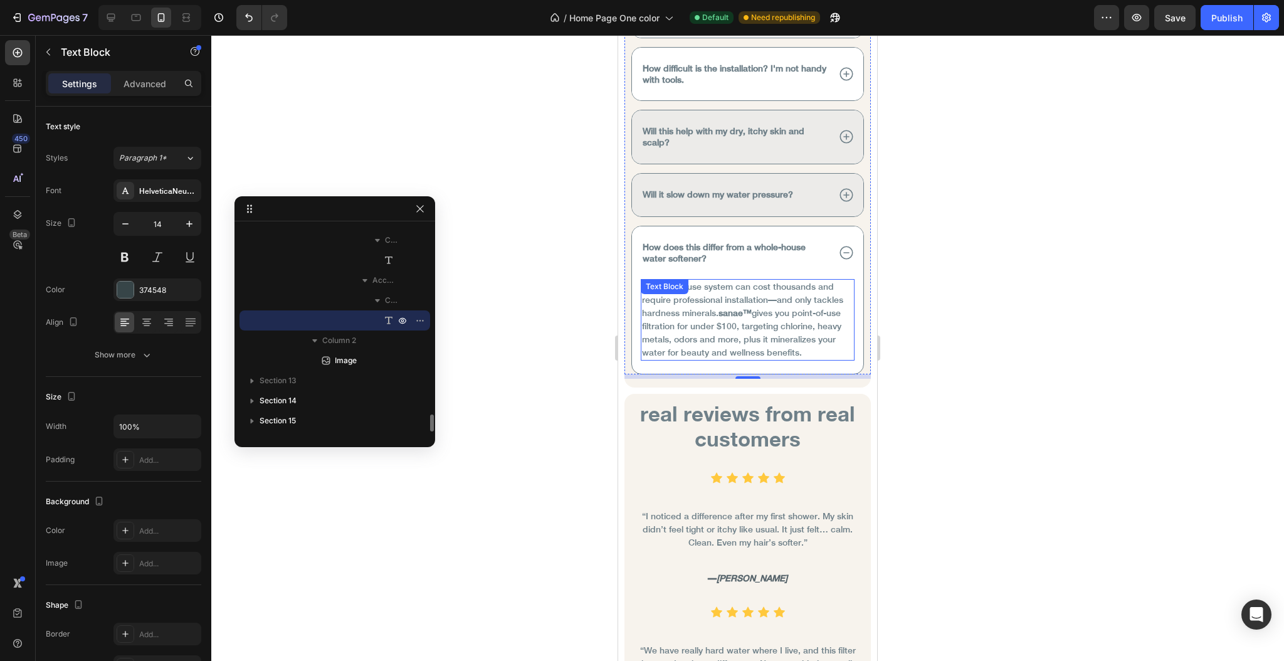
click at [752, 308] on strong "sanae™" at bounding box center [735, 313] width 33 height 10
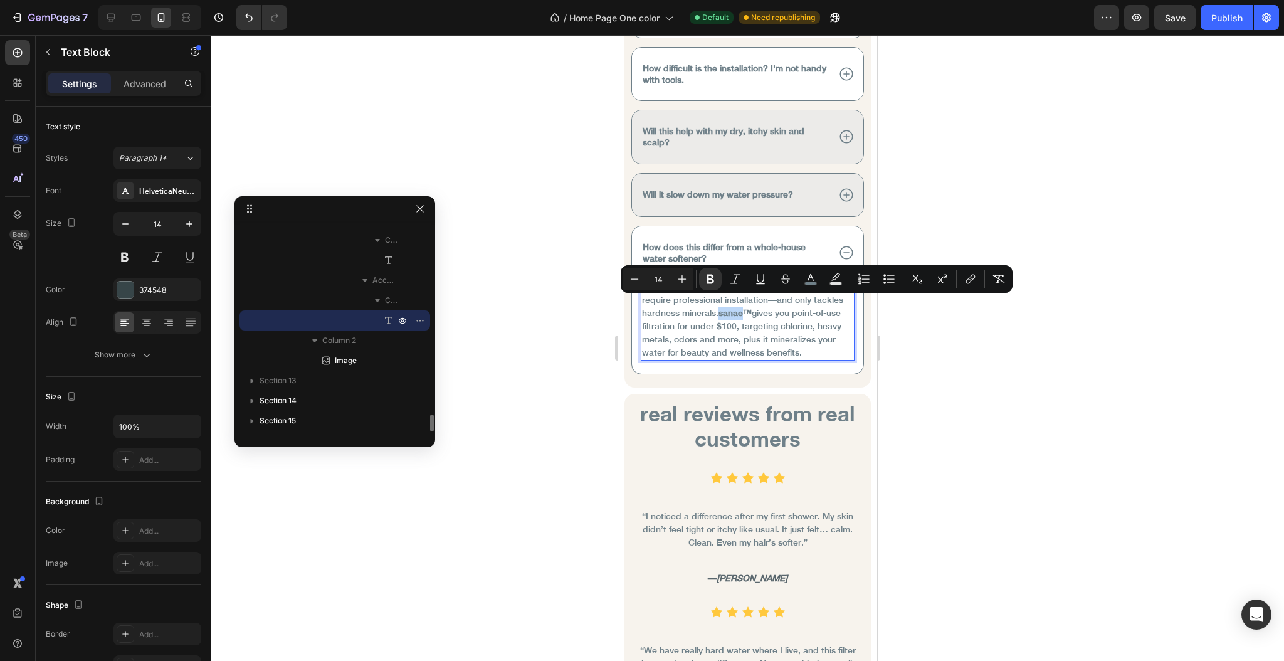
click at [752, 308] on strong "sanae™" at bounding box center [735, 313] width 33 height 10
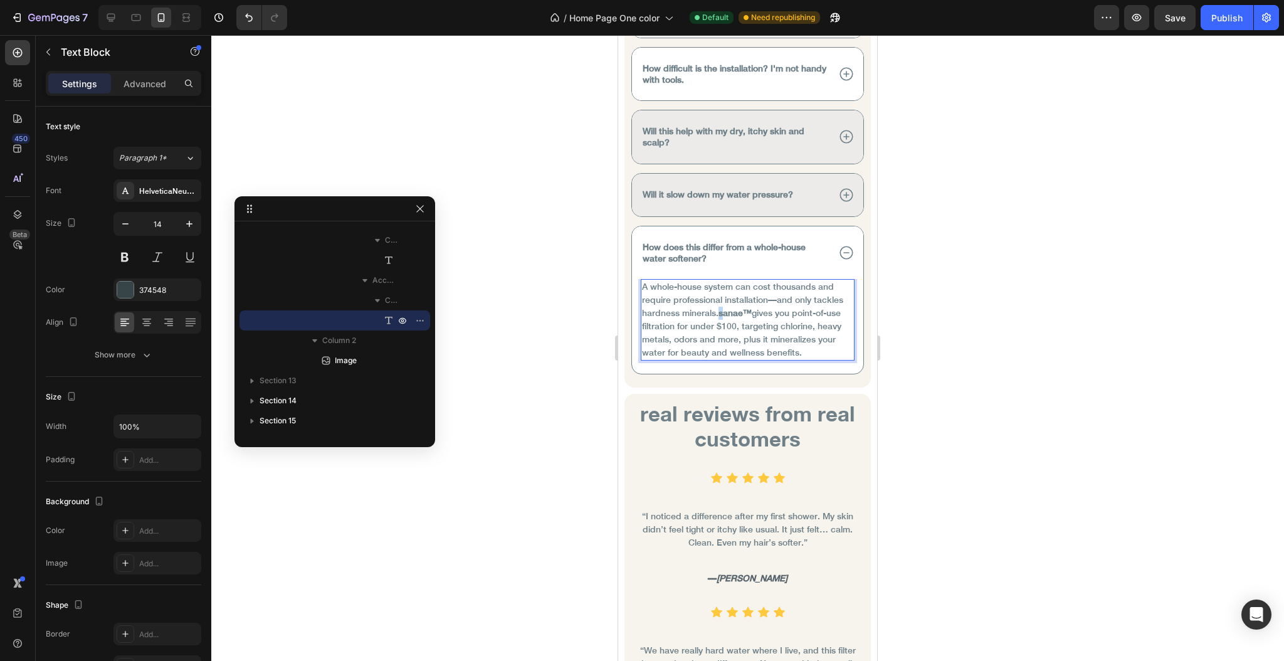
click at [752, 308] on strong "sanae™" at bounding box center [735, 313] width 33 height 10
click at [749, 329] on span "A whole-house system can cost thousands and require professional installation—a…" at bounding box center [742, 320] width 201 height 76
click at [838, 245] on icon at bounding box center [846, 253] width 16 height 16
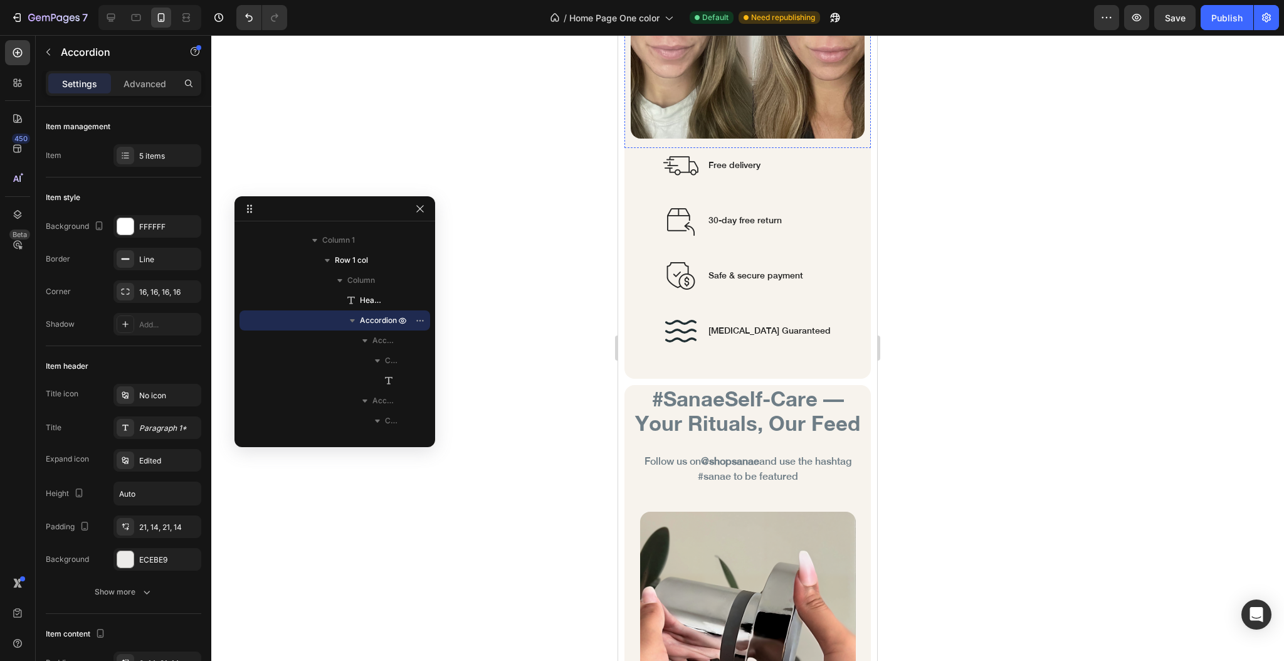
scroll to position [7776, 0]
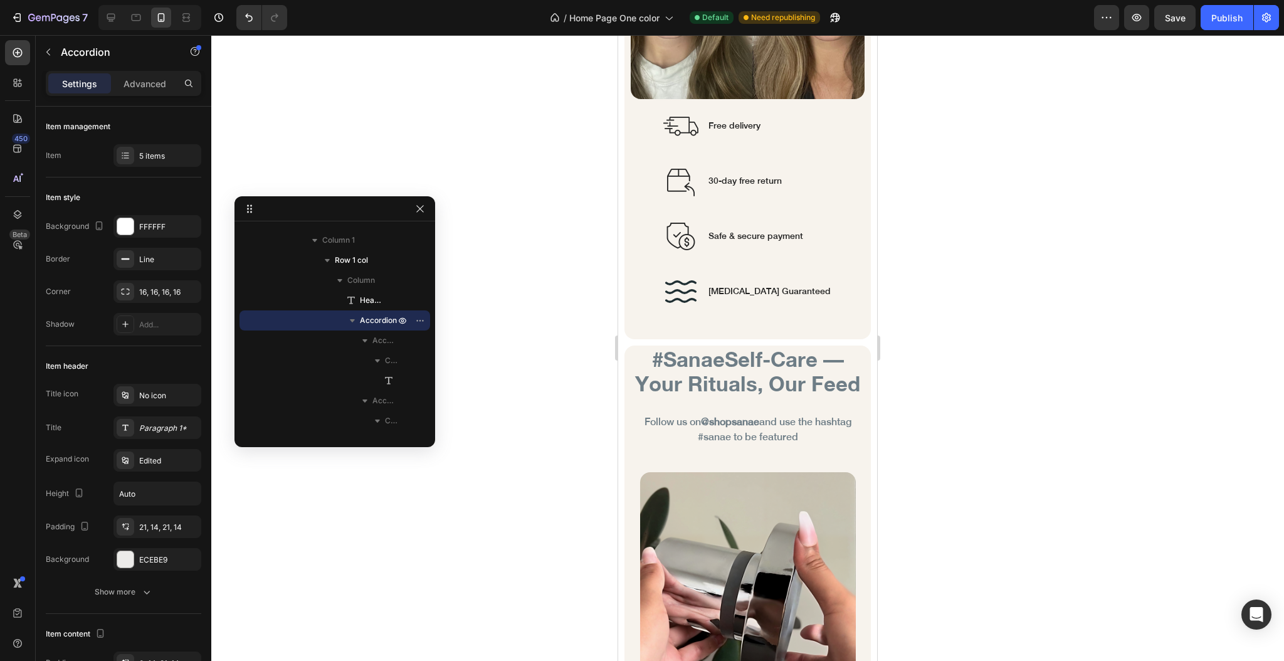
click at [534, 220] on div at bounding box center [747, 348] width 1073 height 626
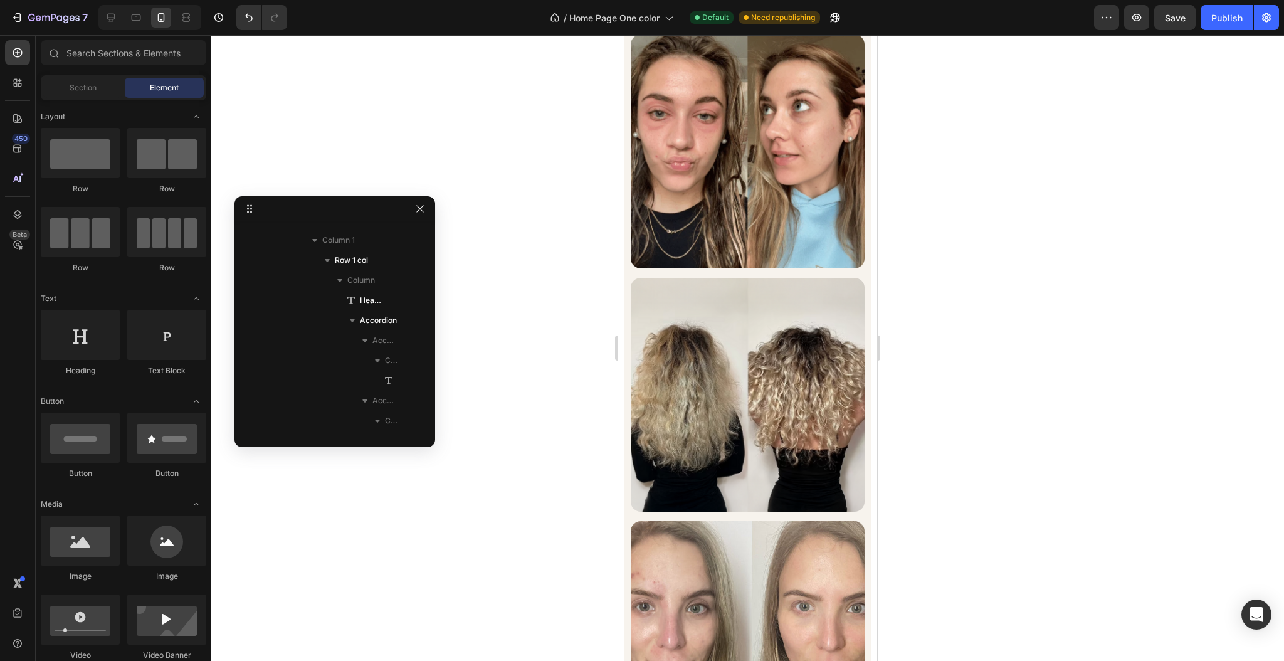
scroll to position [7527, 0]
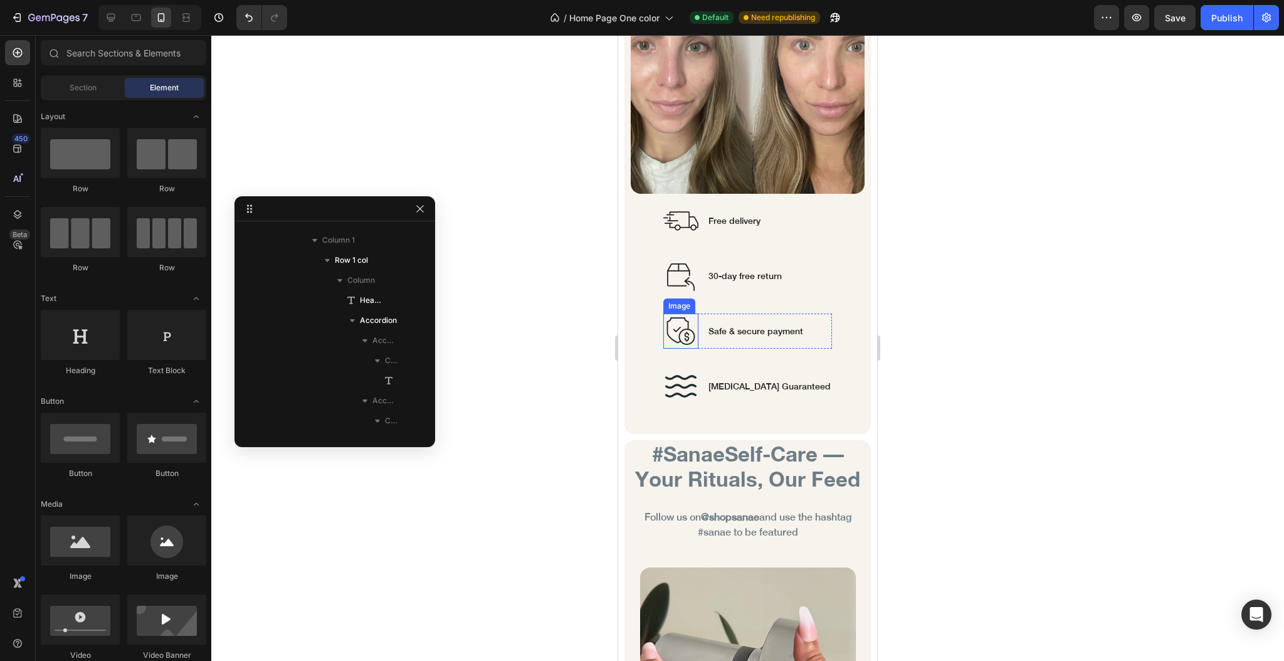
click at [692, 314] on img at bounding box center [680, 331] width 35 height 35
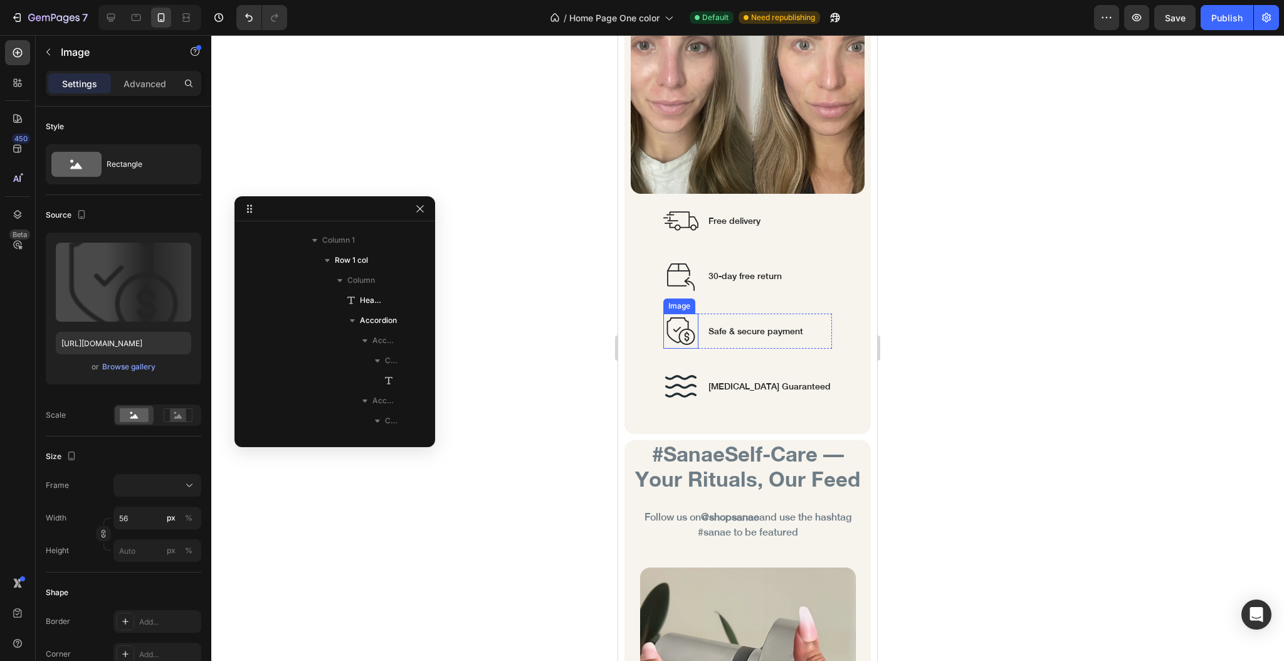
scroll to position [2685, 0]
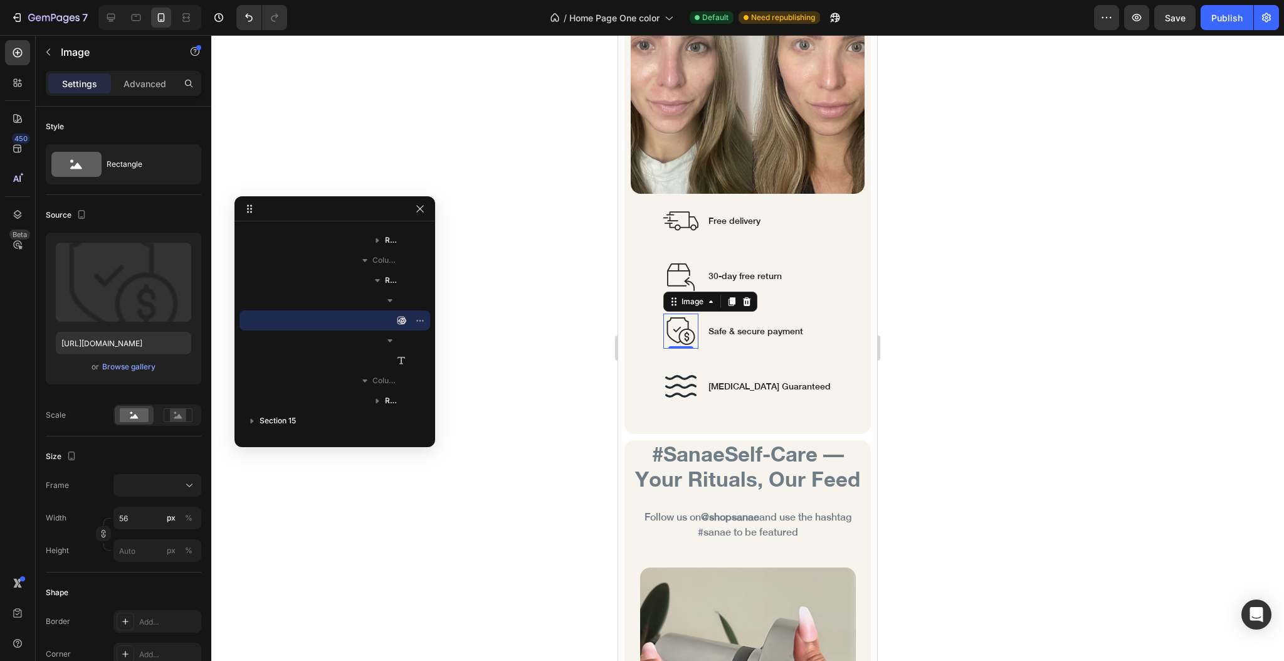
click at [542, 275] on div at bounding box center [747, 348] width 1073 height 626
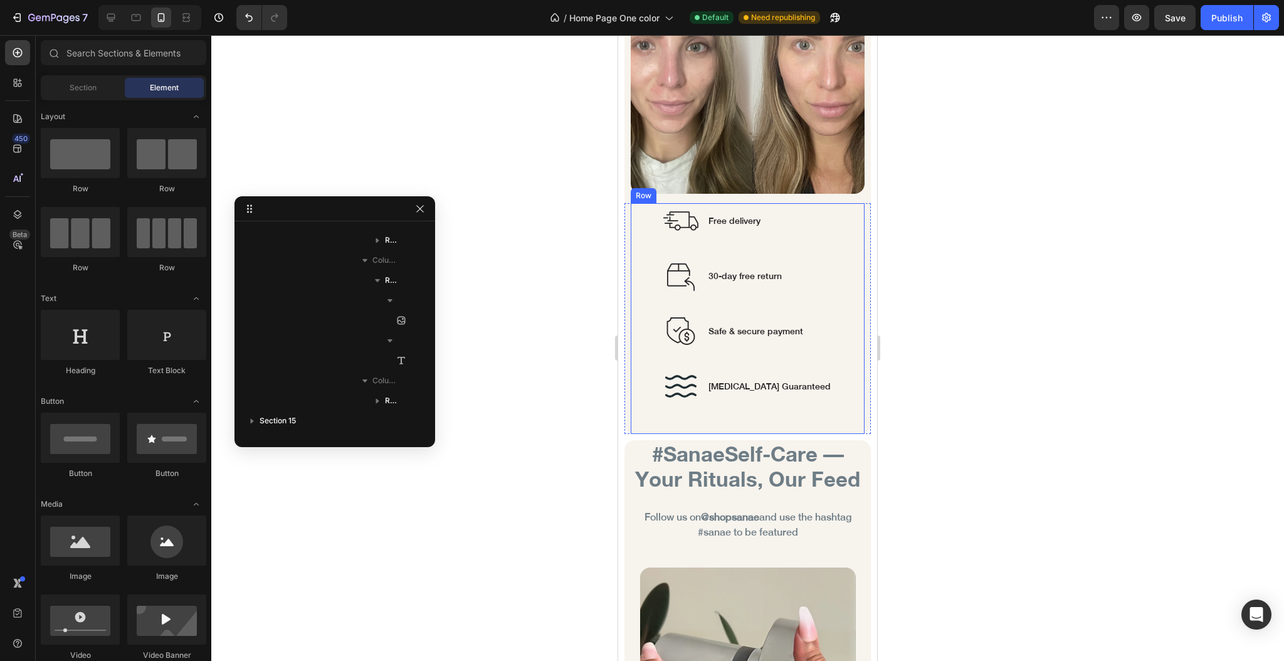
click at [660, 251] on div "Image Free delivery Text block Row Image 30-day free return Text block Row Imag…" at bounding box center [748, 318] width 234 height 231
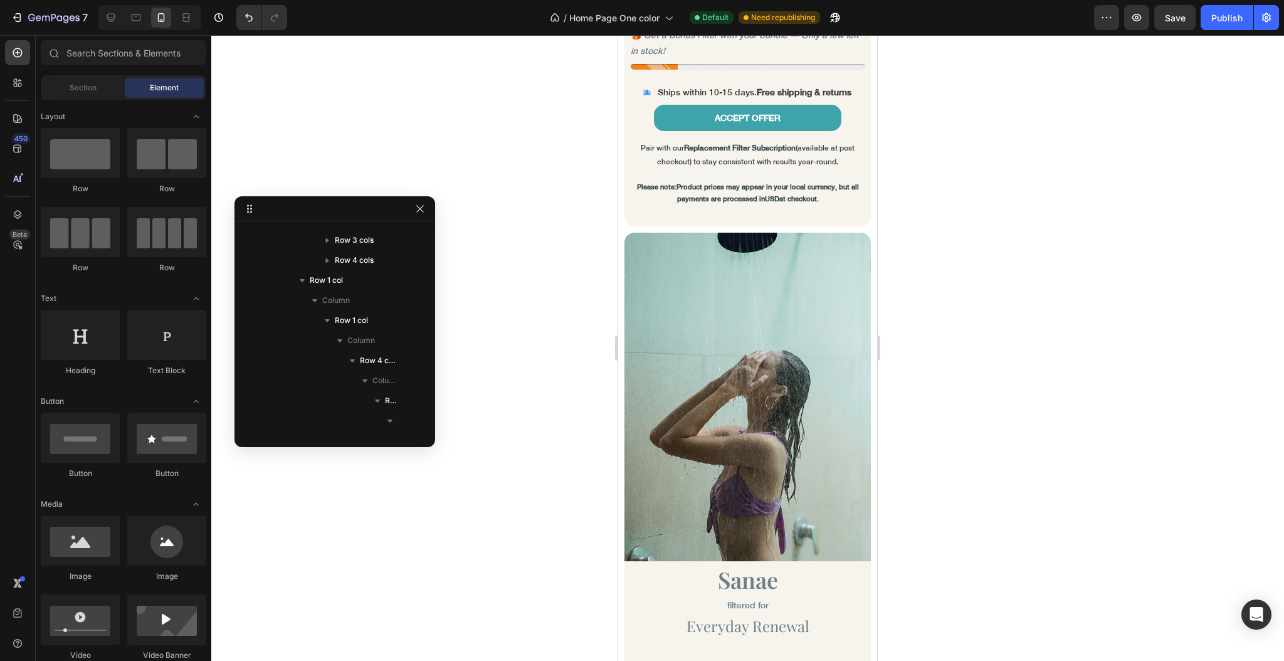
scroll to position [924, 0]
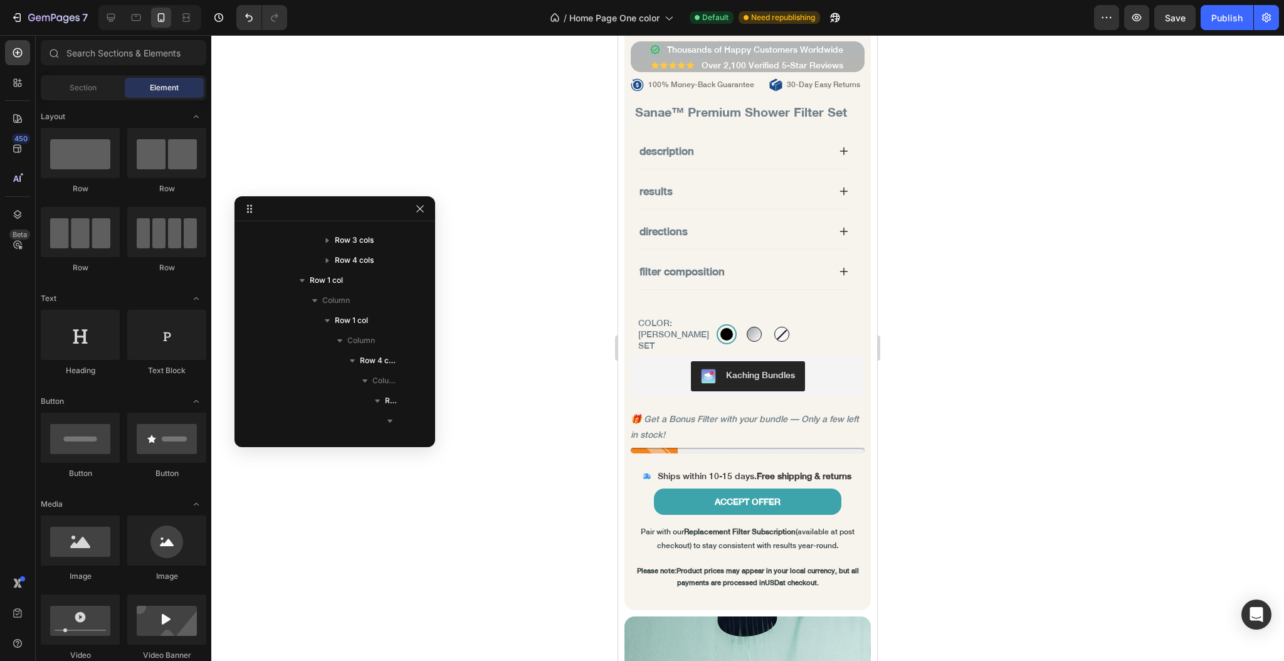
click at [596, 414] on div at bounding box center [747, 348] width 1073 height 626
click at [159, 236] on div at bounding box center [166, 232] width 79 height 50
click at [175, 248] on div at bounding box center [166, 232] width 79 height 50
drag, startPoint x: 783, startPoint y: 282, endPoint x: 767, endPoint y: 525, distance: 243.2
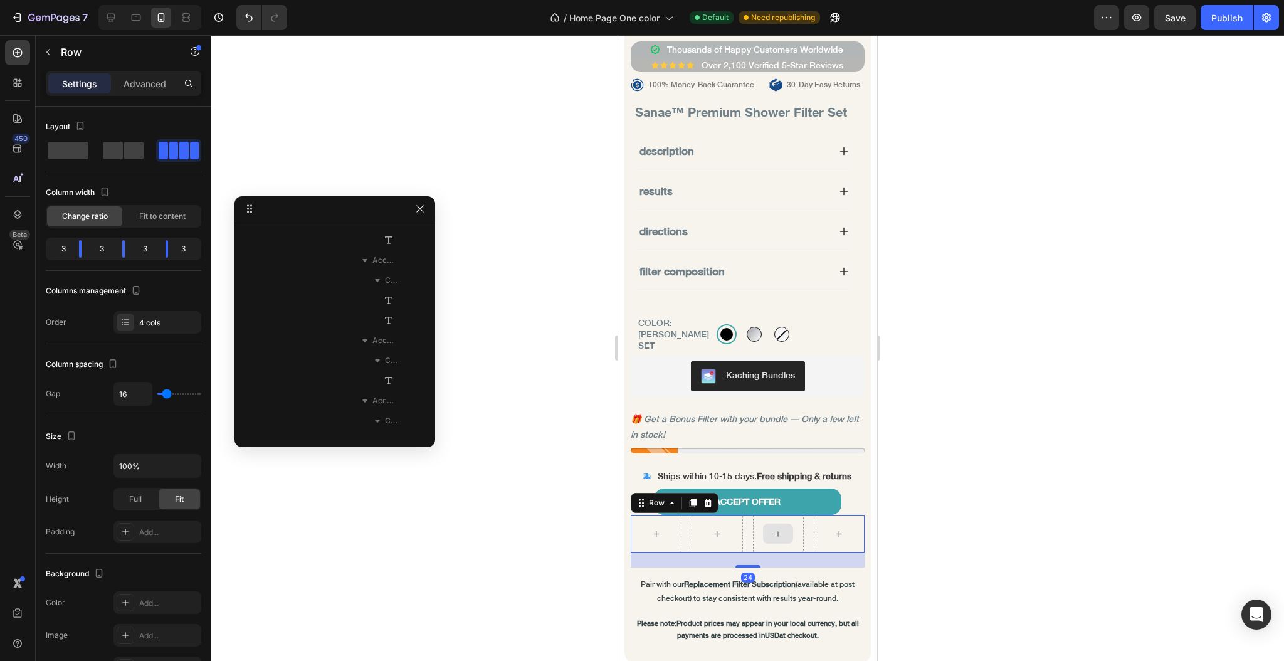
scroll to position [1020, 0]
click at [640, 541] on div at bounding box center [656, 534] width 51 height 38
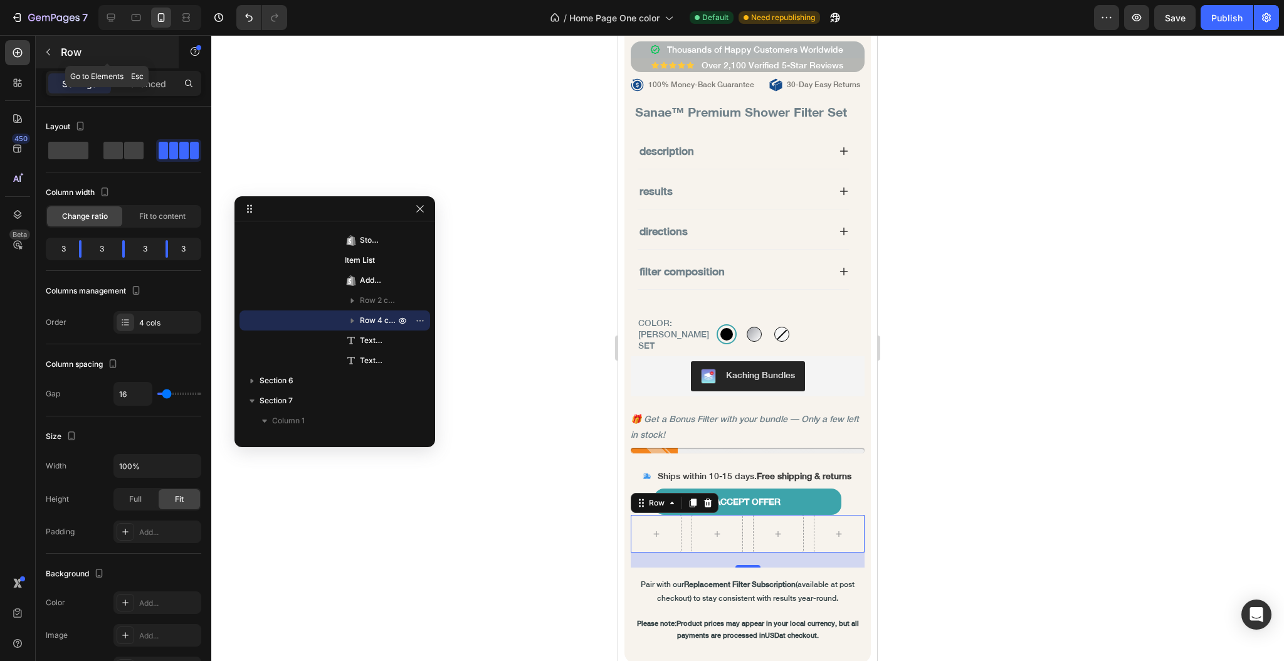
click at [41, 54] on button "button" at bounding box center [48, 52] width 20 height 20
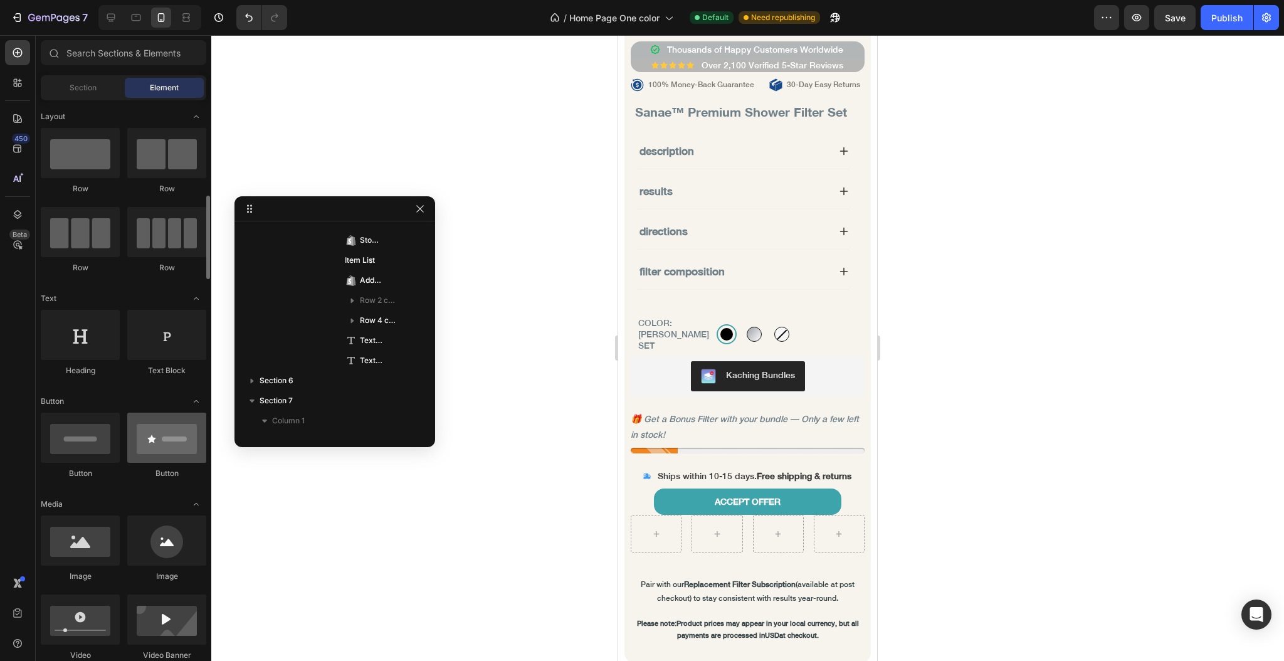
scroll to position [167, 0]
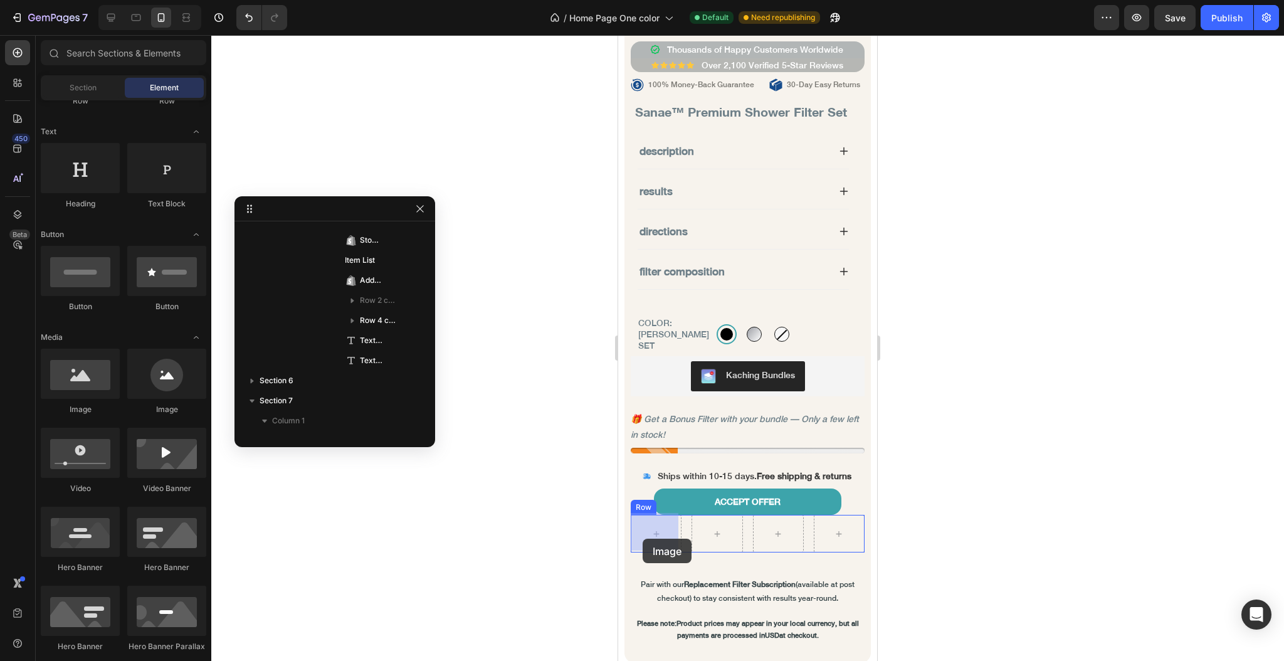
drag, startPoint x: 779, startPoint y: 415, endPoint x: 643, endPoint y: 539, distance: 183.8
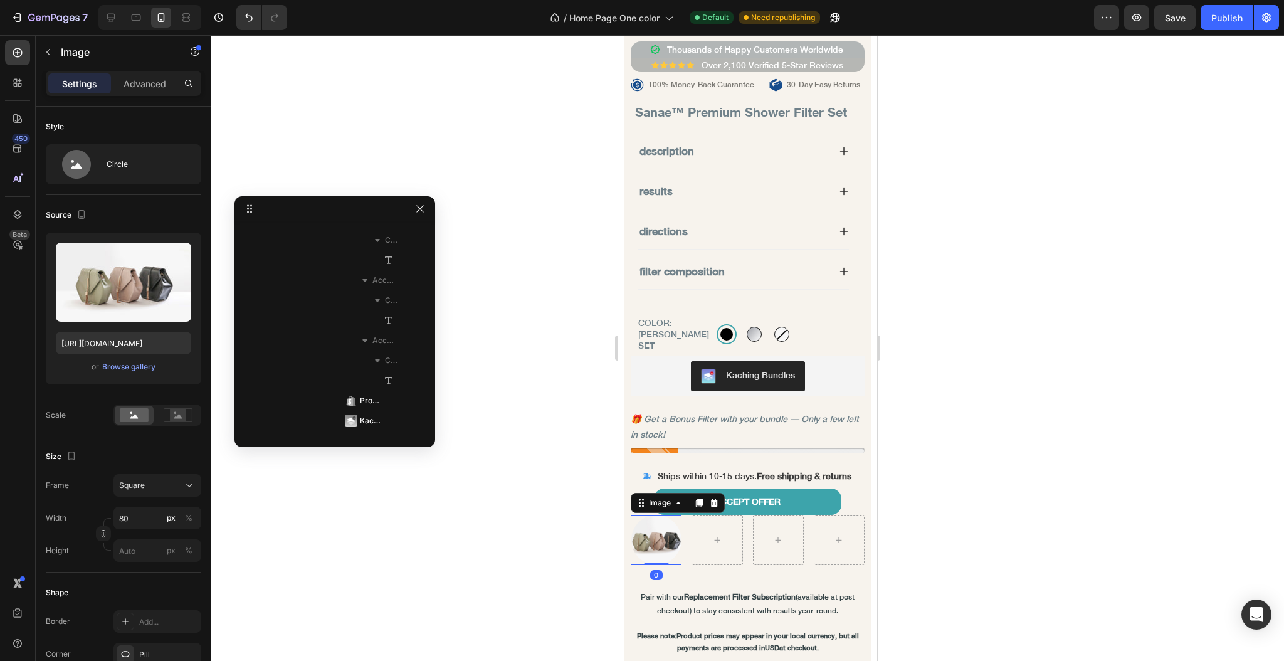
scroll to position [1260, 0]
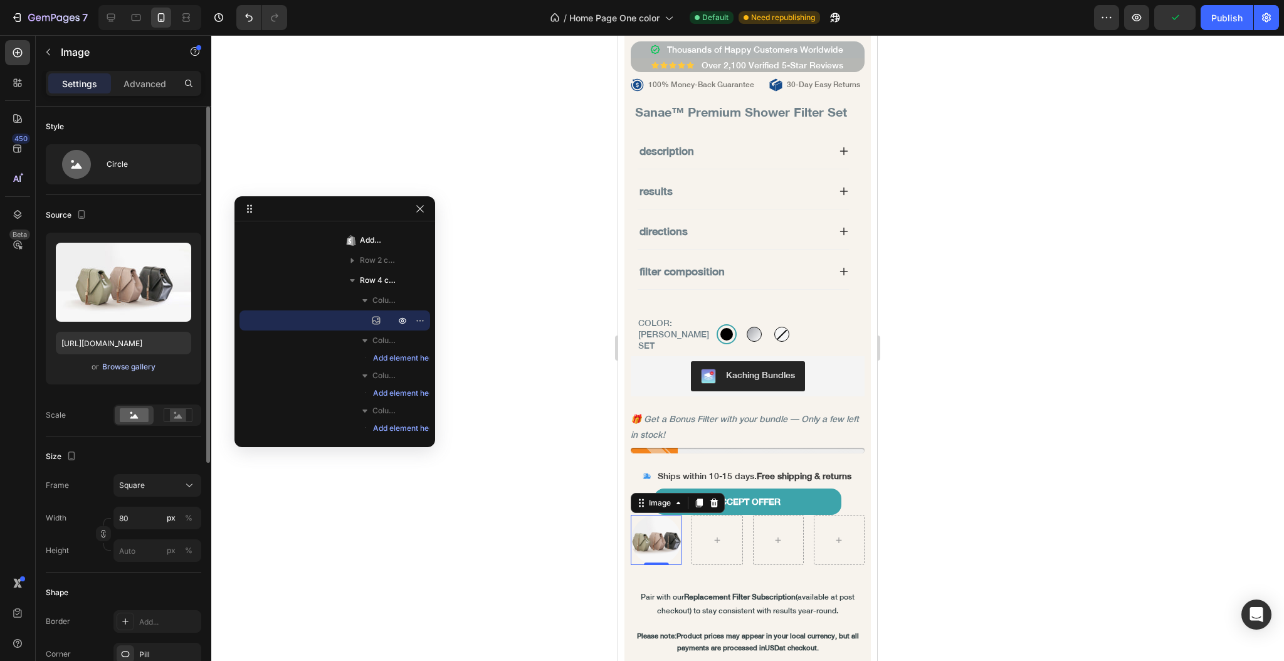
click at [132, 366] on div "Browse gallery" at bounding box center [128, 366] width 53 height 11
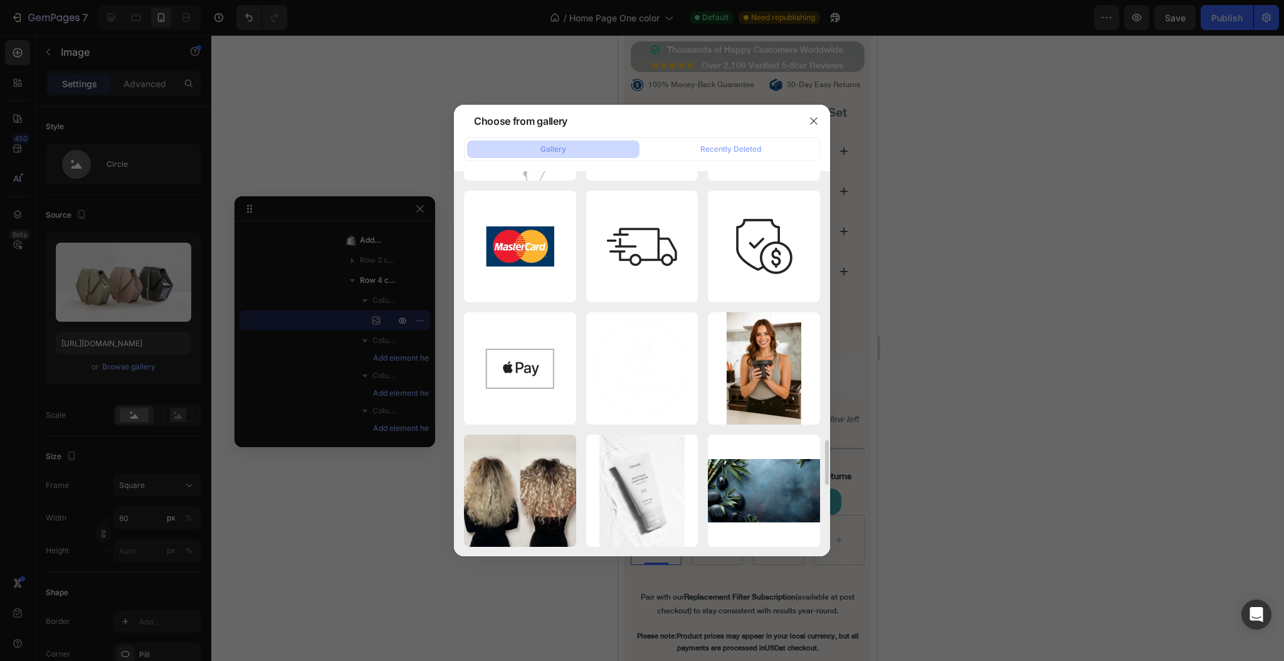
scroll to position [2059, 0]
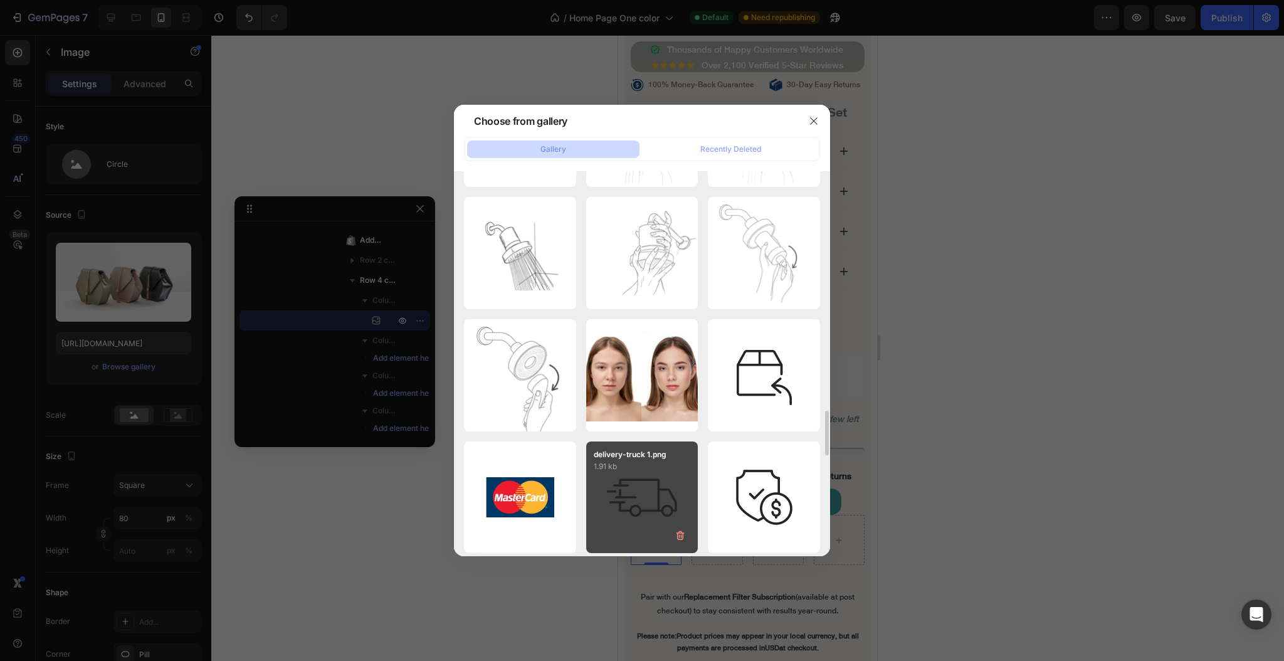
click at [673, 475] on div "delivery-truck 1.png 1.91 kb" at bounding box center [642, 497] width 112 height 112
type input "https://cdn.shopify.com/s/files/1/0633/5237/3361/files/gempages_576932389154980…"
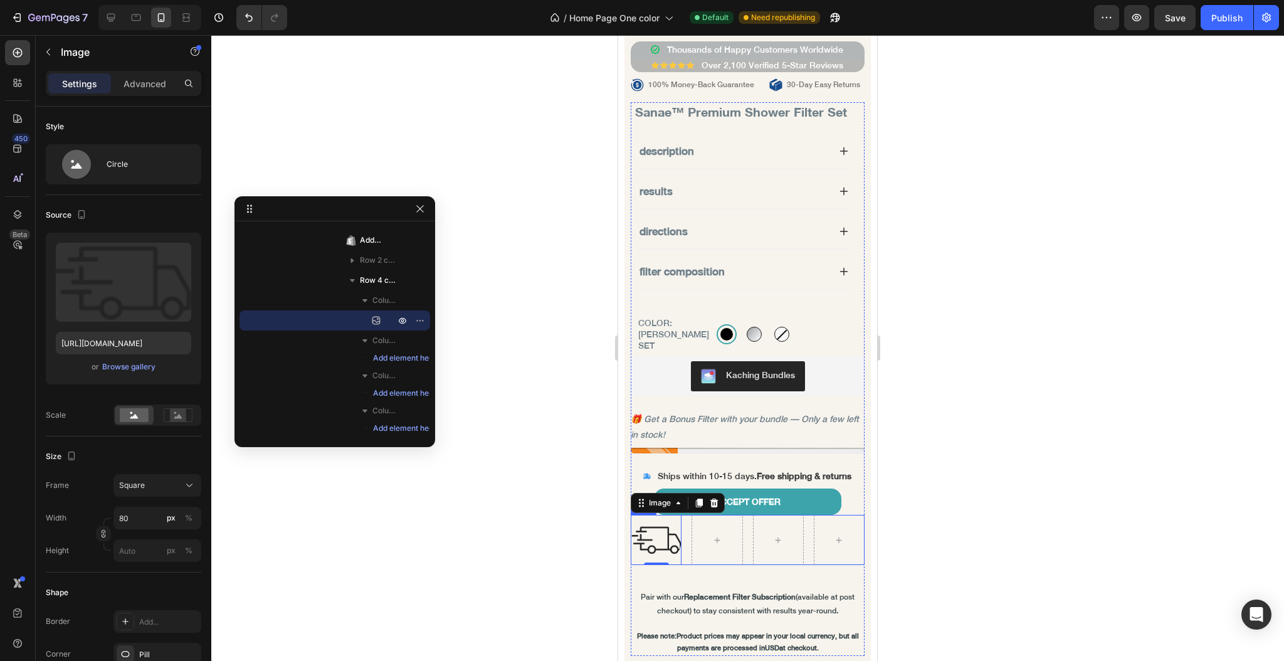
scroll to position [1007, 0]
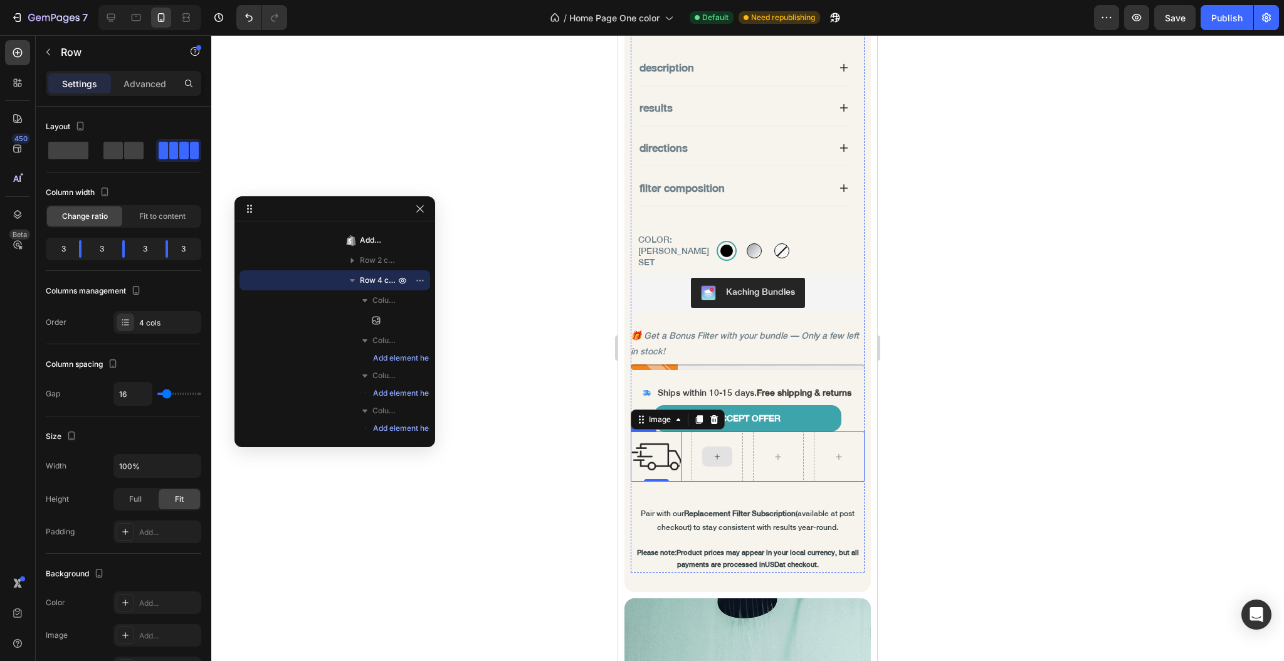
click at [704, 466] on div at bounding box center [717, 456] width 51 height 50
click at [139, 87] on p "Advanced" at bounding box center [145, 83] width 43 height 13
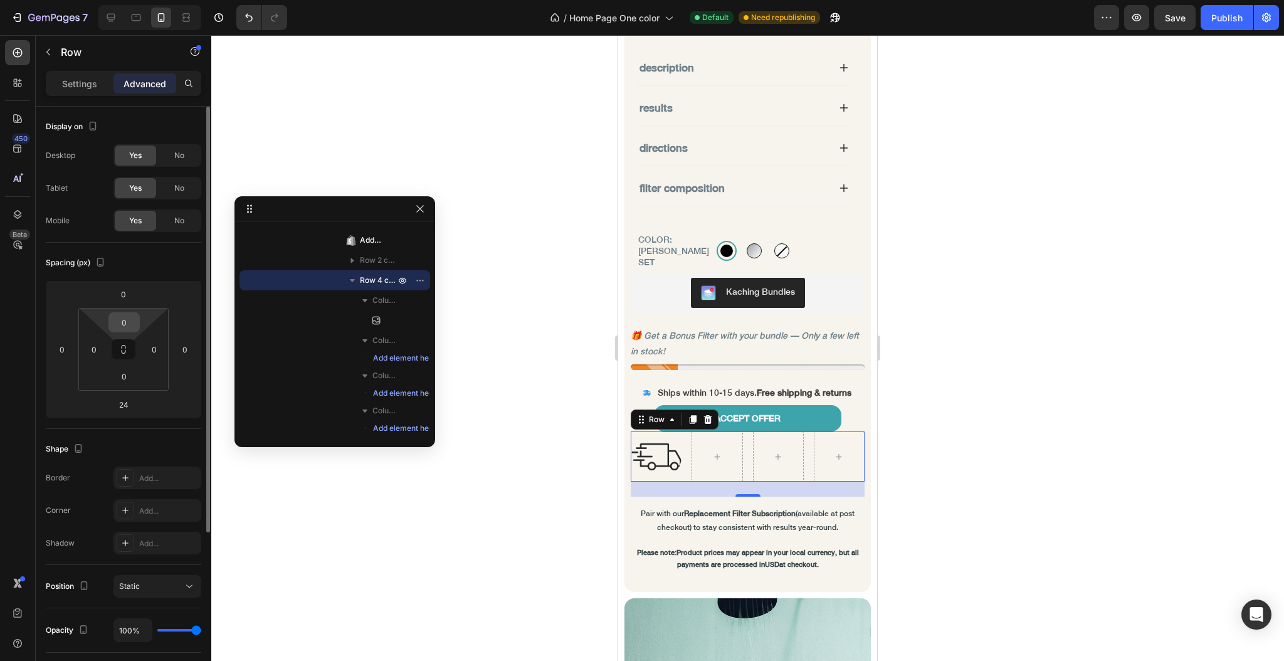
click at [129, 318] on input "0" at bounding box center [124, 322] width 25 height 19
type input "15"
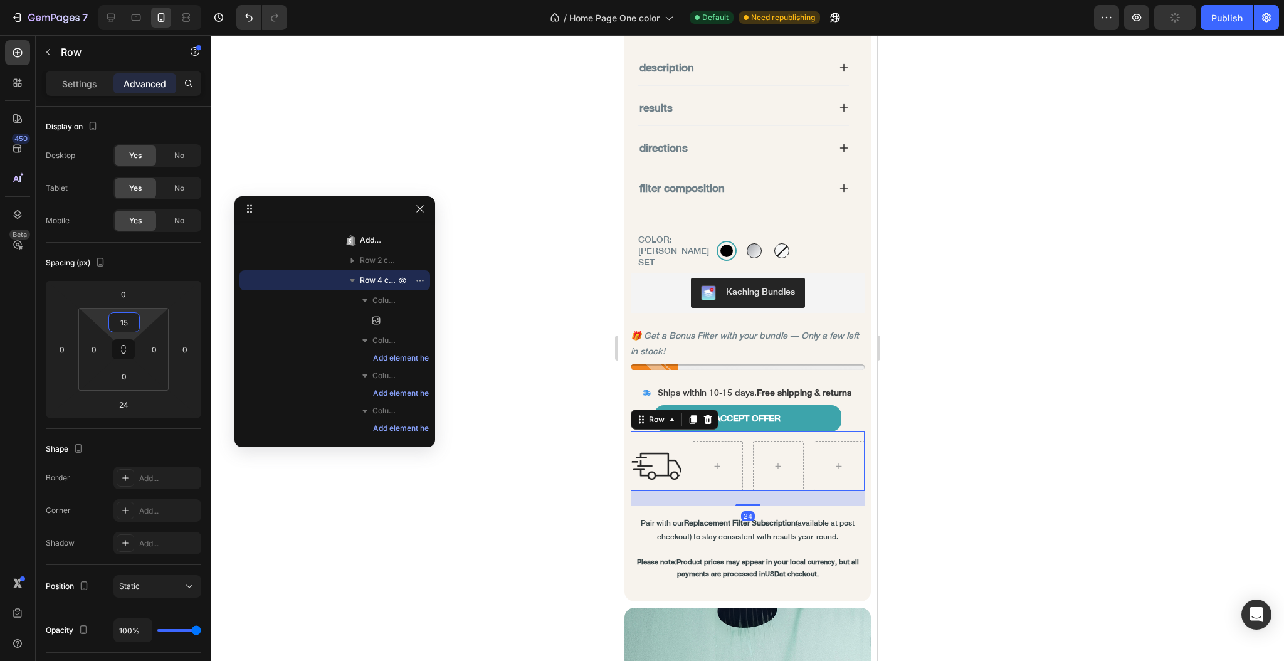
click at [493, 430] on div at bounding box center [747, 348] width 1073 height 626
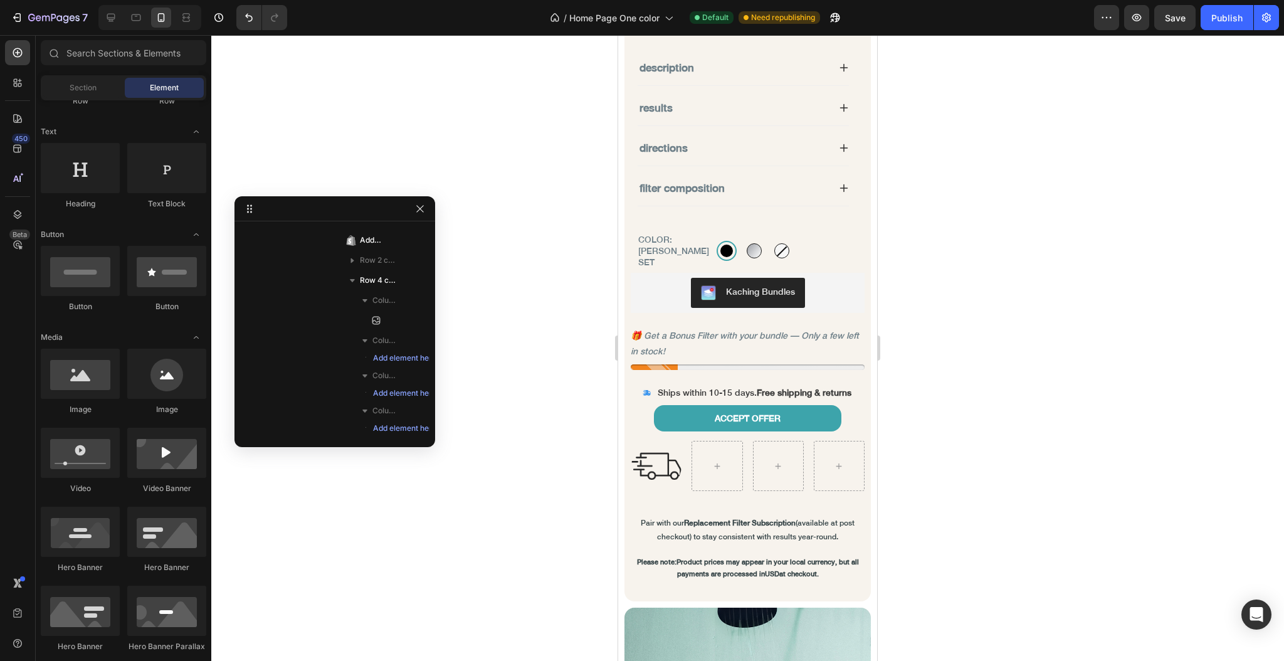
click at [551, 434] on div at bounding box center [747, 348] width 1073 height 626
click at [70, 87] on span "Section" at bounding box center [83, 87] width 27 height 11
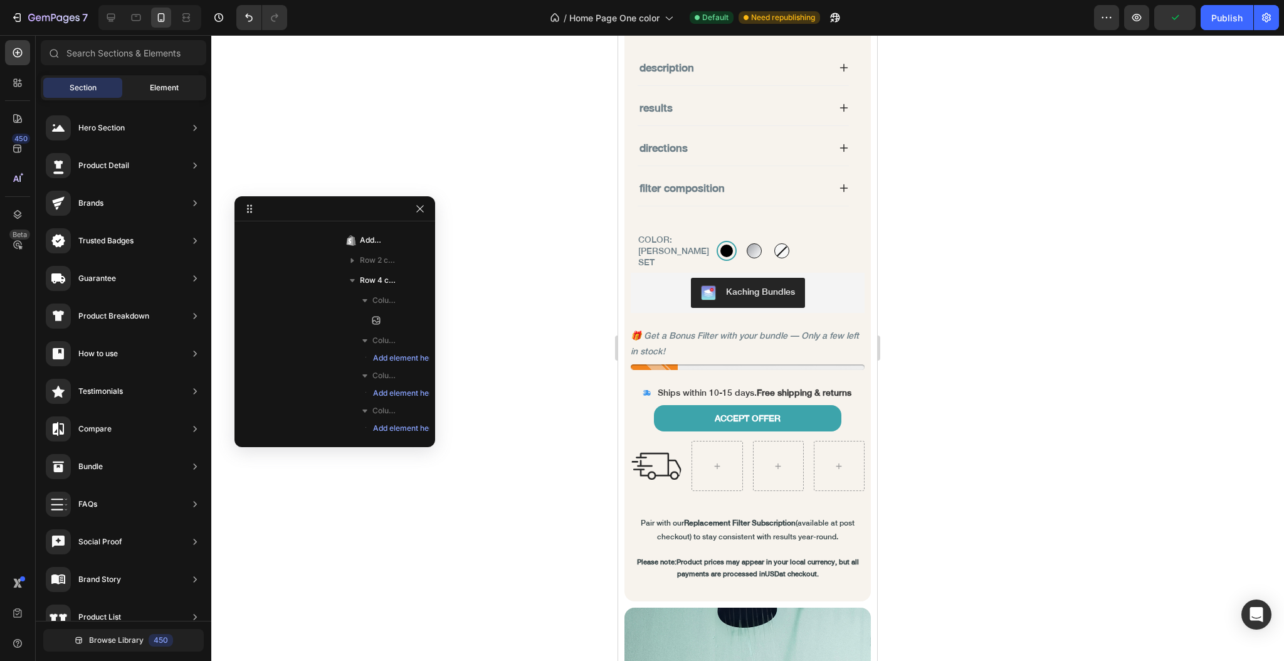
click at [144, 86] on div "Element" at bounding box center [164, 88] width 79 height 20
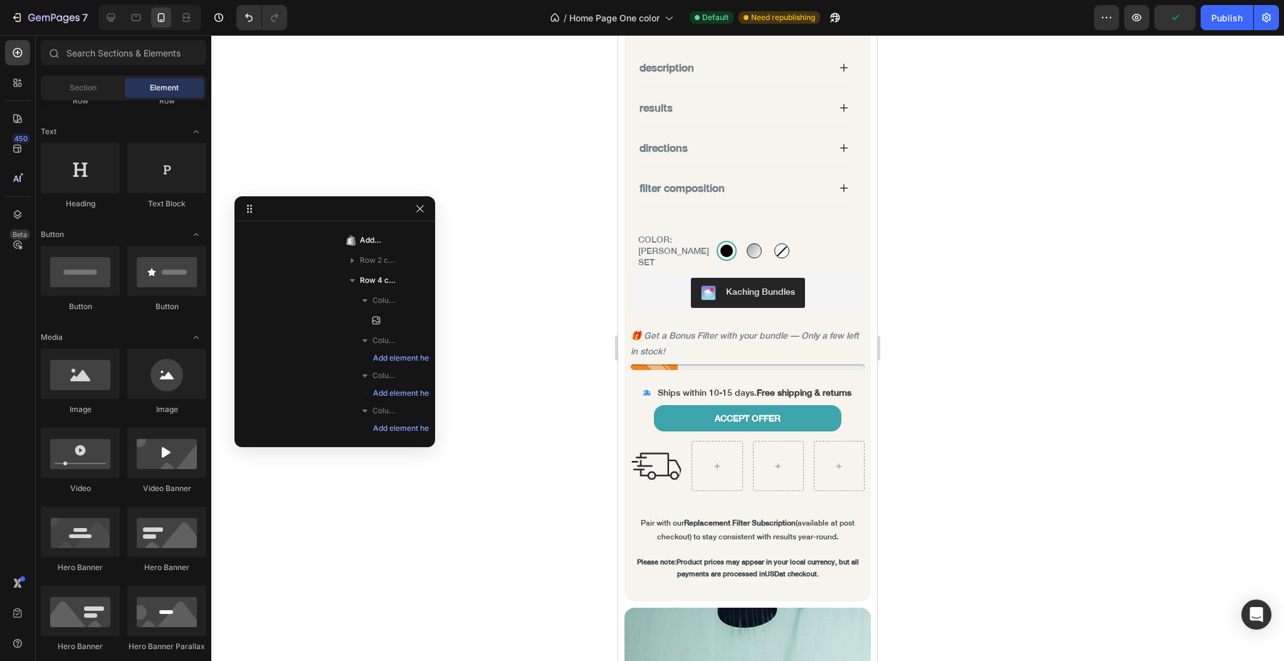
scroll to position [0, 0]
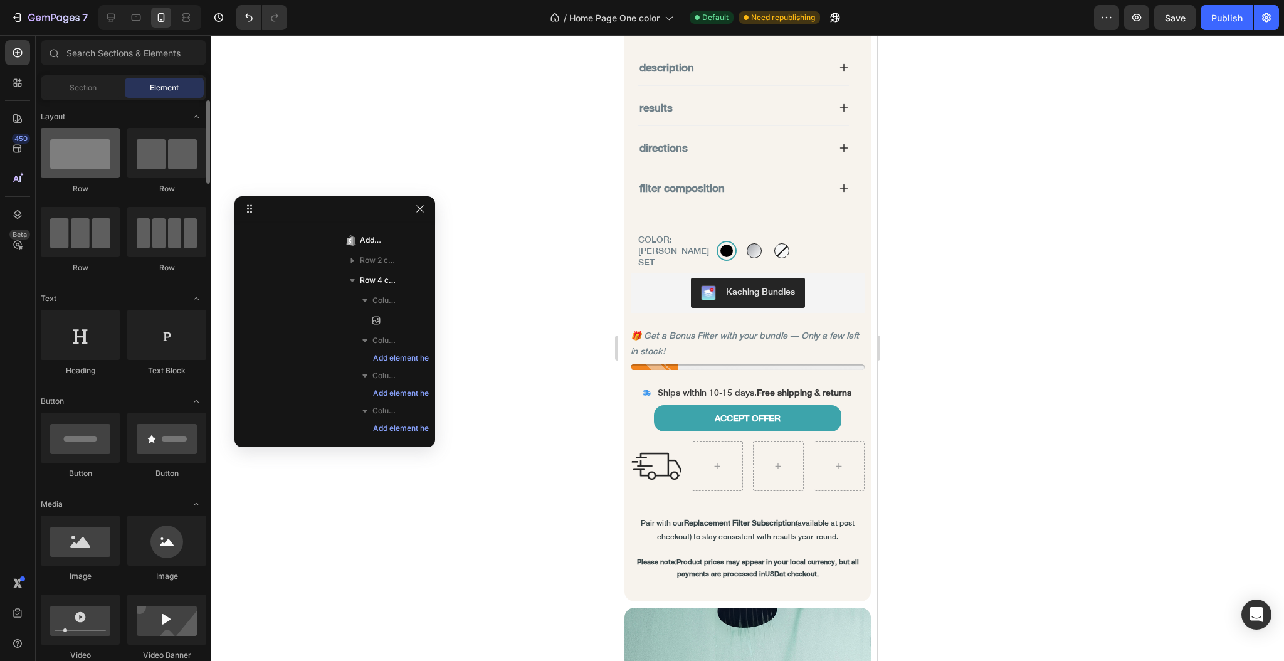
click at [82, 168] on div at bounding box center [80, 153] width 79 height 50
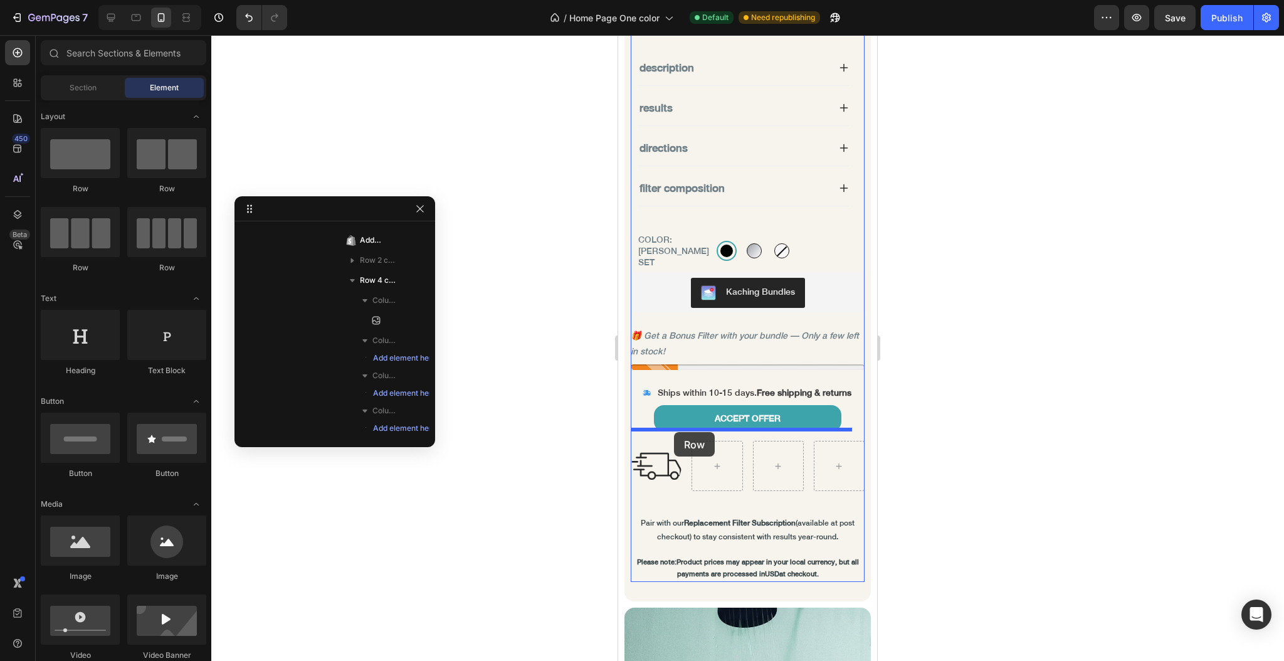
drag, startPoint x: 717, startPoint y: 207, endPoint x: 674, endPoint y: 432, distance: 229.2
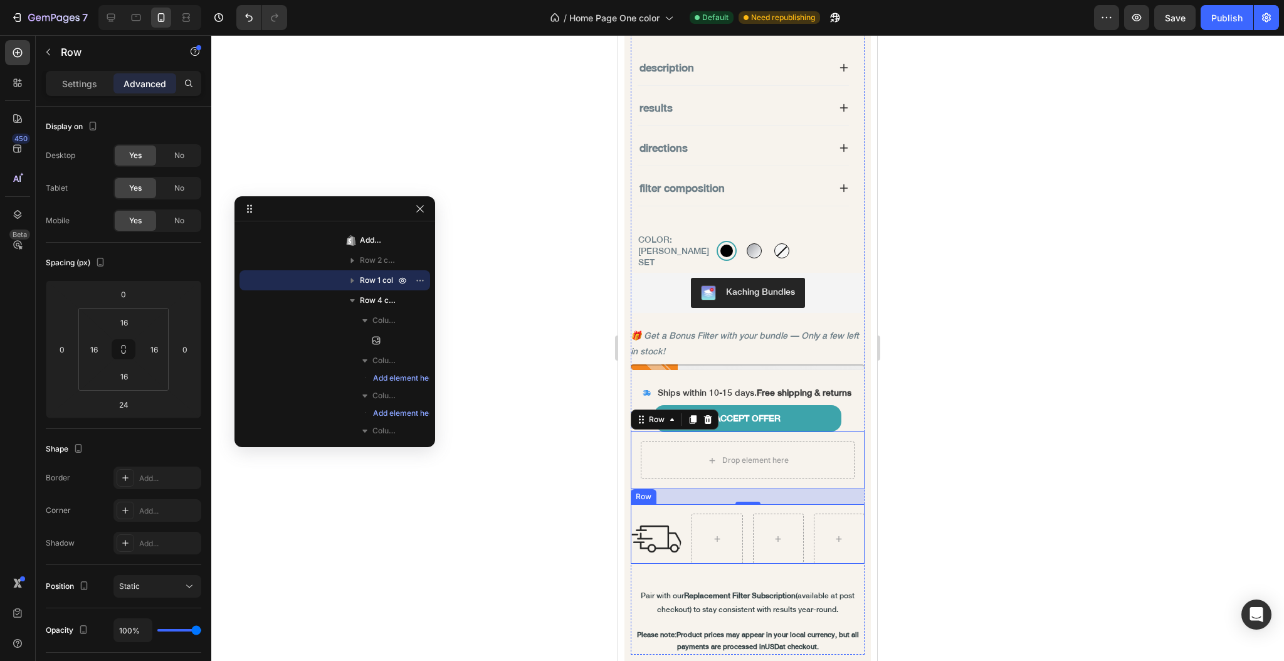
click at [680, 553] on div "Image Row" at bounding box center [748, 534] width 234 height 60
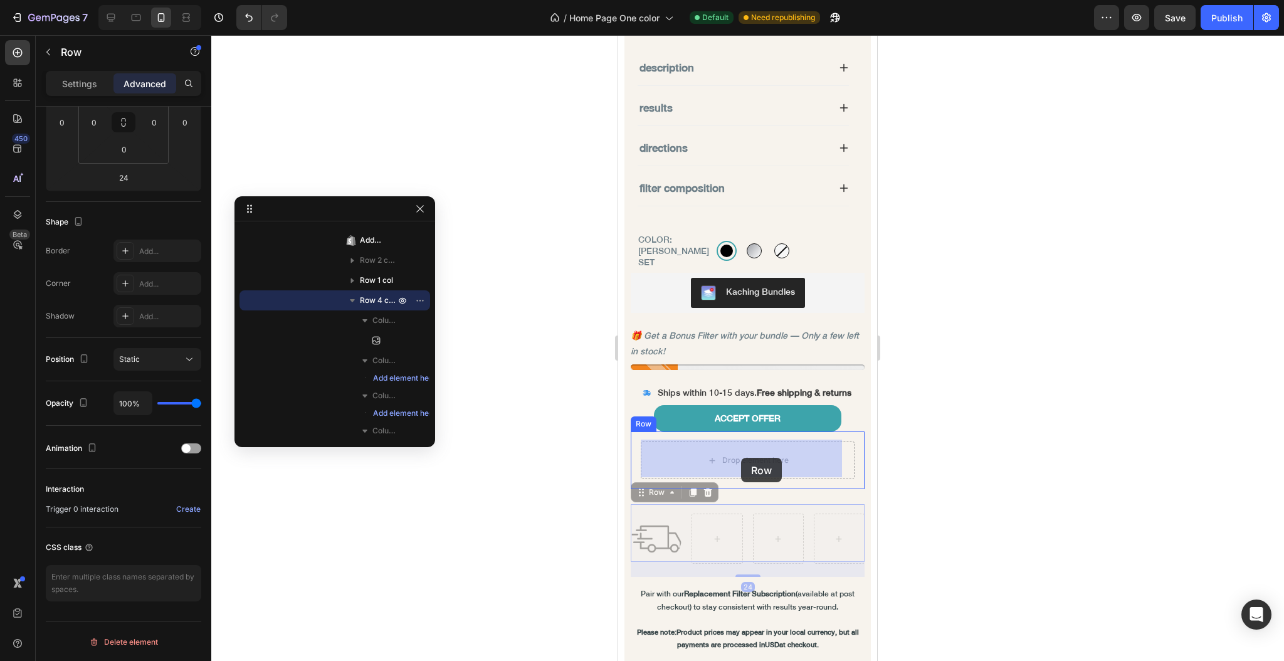
drag, startPoint x: 680, startPoint y: 553, endPoint x: 741, endPoint y: 458, distance: 113.4
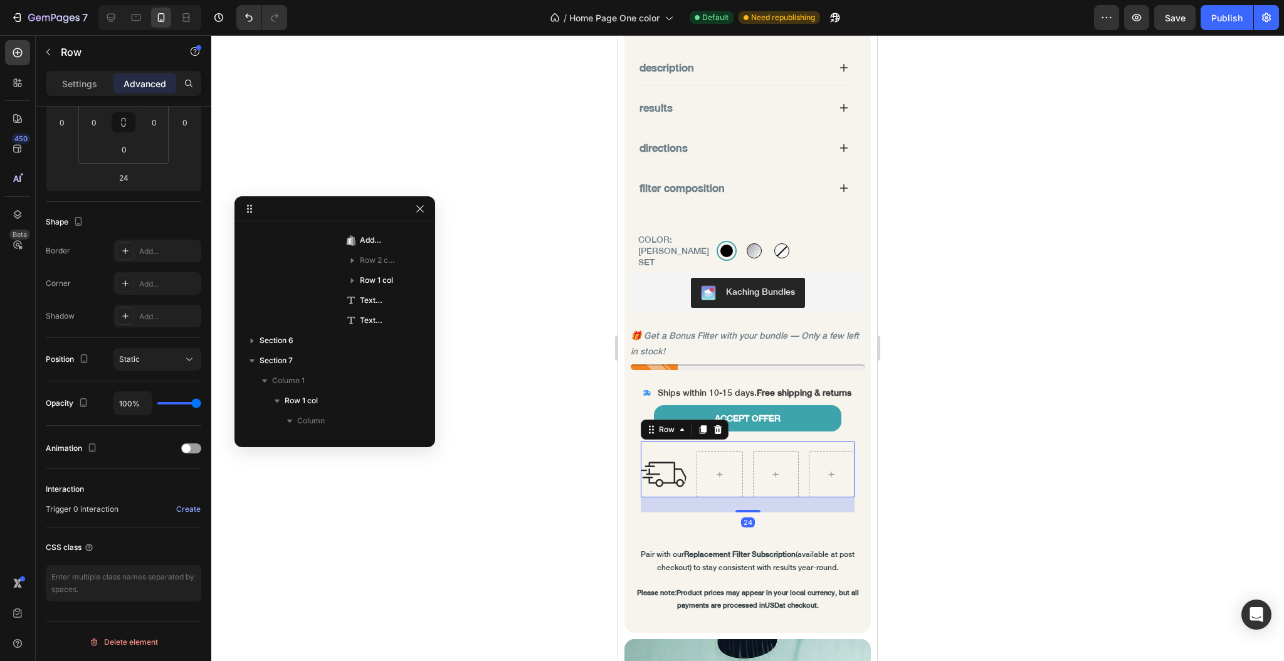
click at [523, 468] on div at bounding box center [747, 348] width 1073 height 626
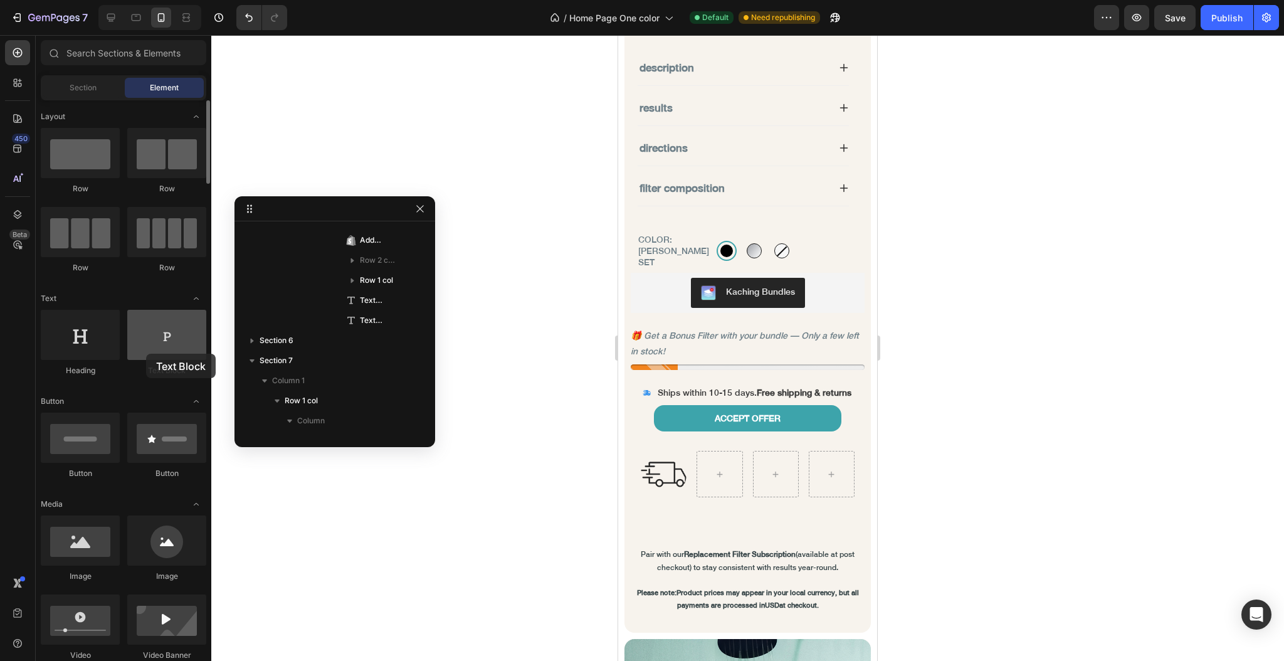
click at [146, 354] on div at bounding box center [166, 335] width 79 height 50
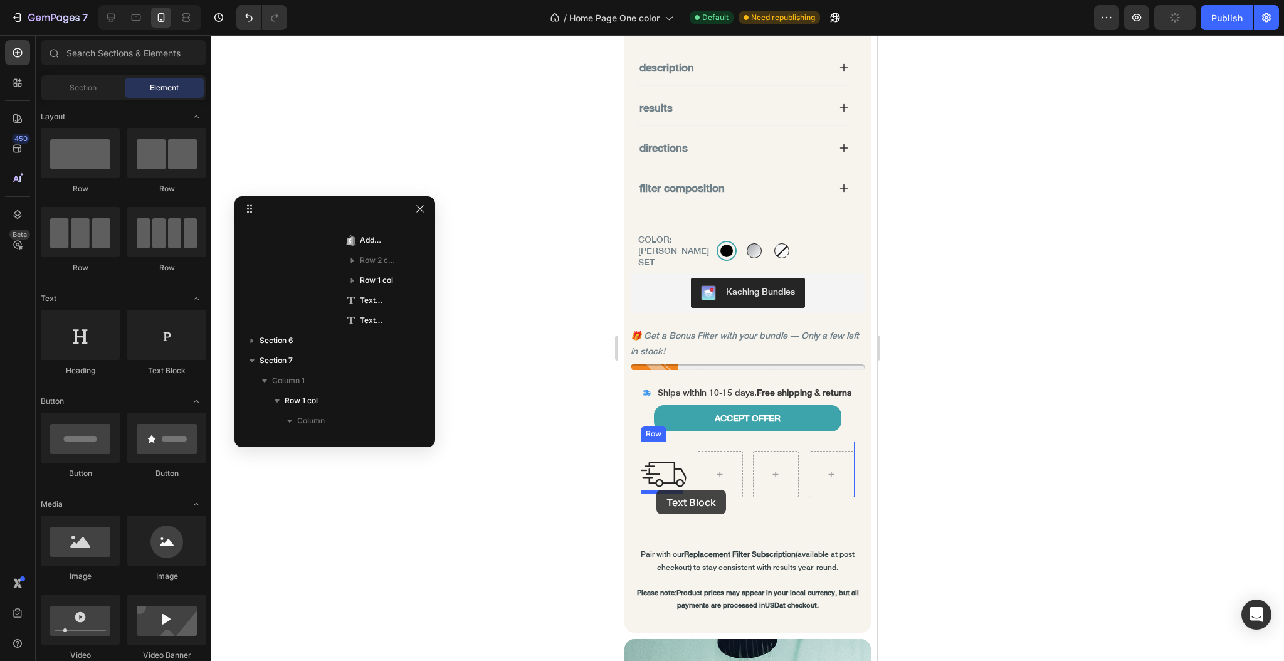
drag, startPoint x: 774, startPoint y: 379, endPoint x: 657, endPoint y: 490, distance: 161.5
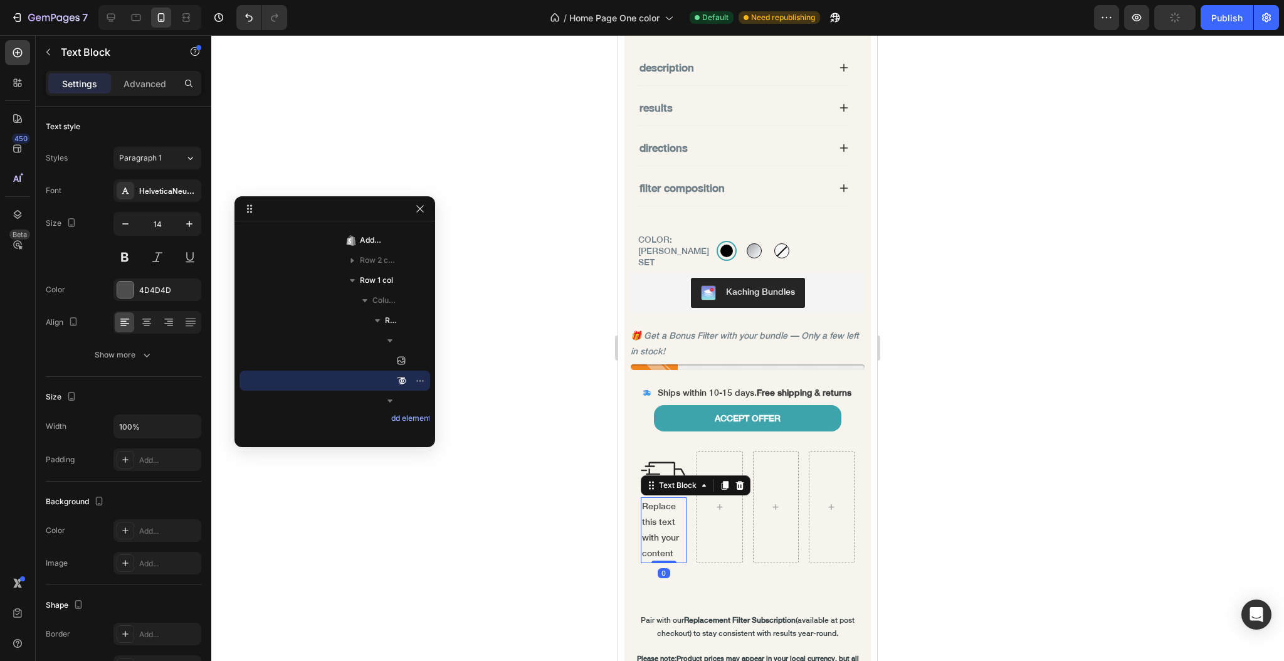
click at [657, 532] on div "Replace this text with your content" at bounding box center [664, 530] width 46 height 66
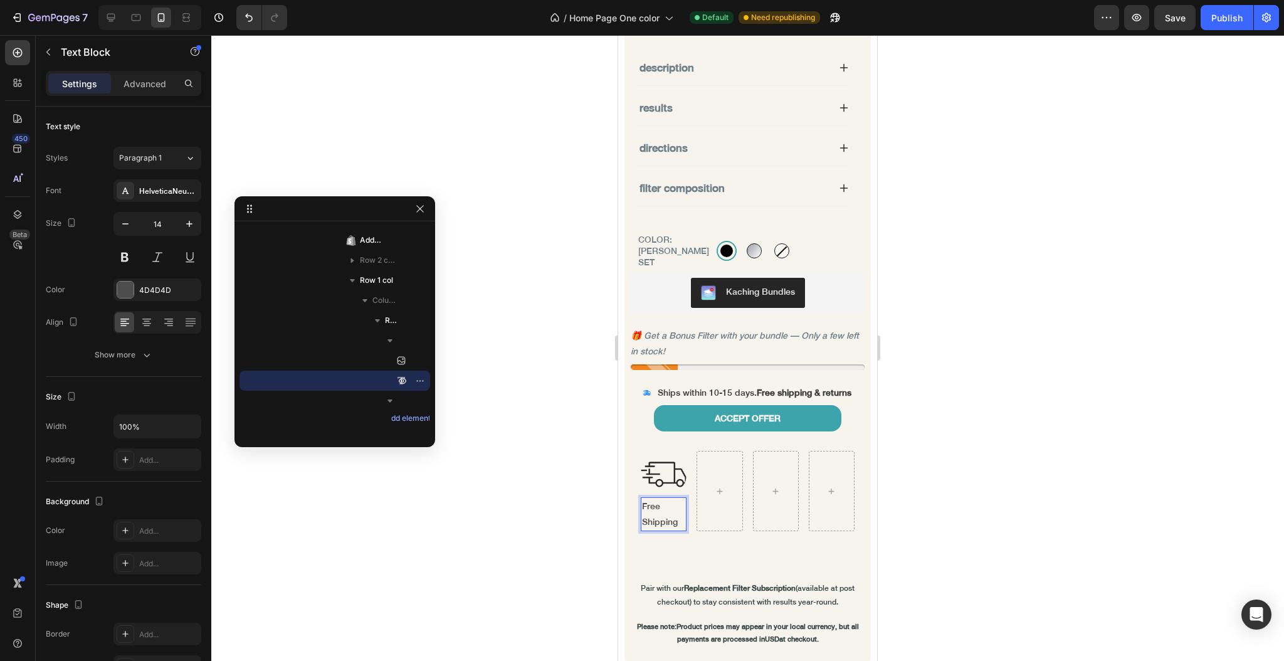
click at [505, 499] on div at bounding box center [747, 348] width 1073 height 626
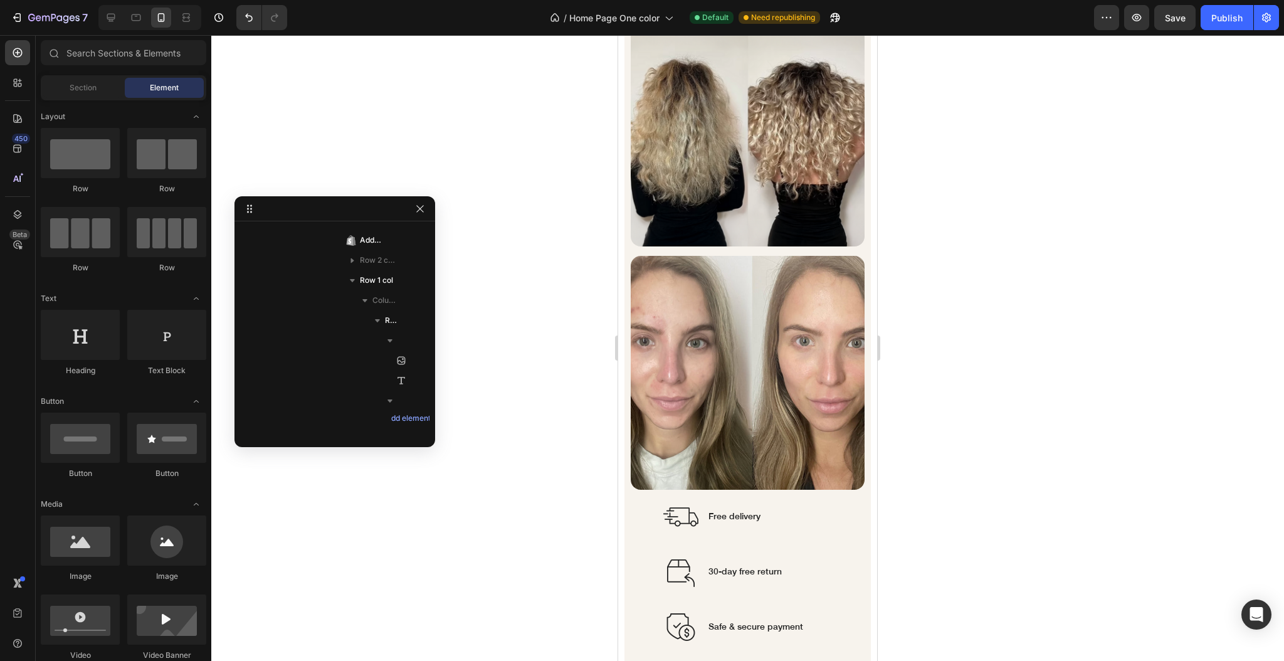
scroll to position [7453, 0]
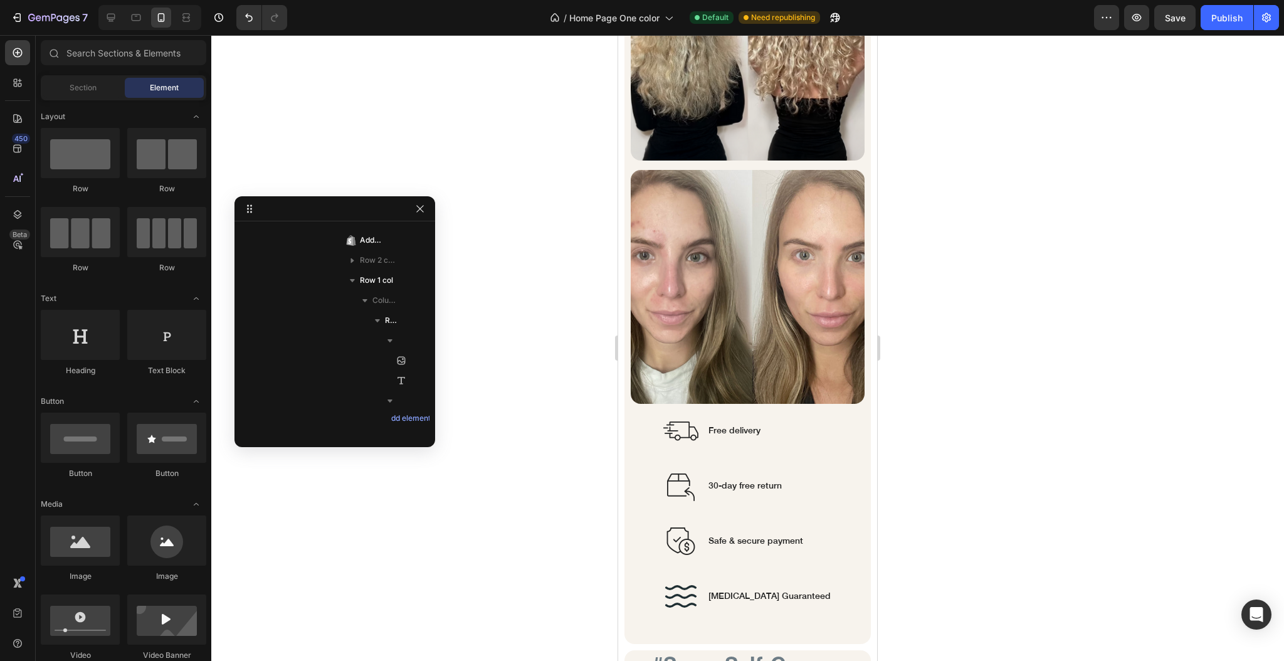
drag, startPoint x: 867, startPoint y: 144, endPoint x: 1506, endPoint y: 571, distance: 768.9
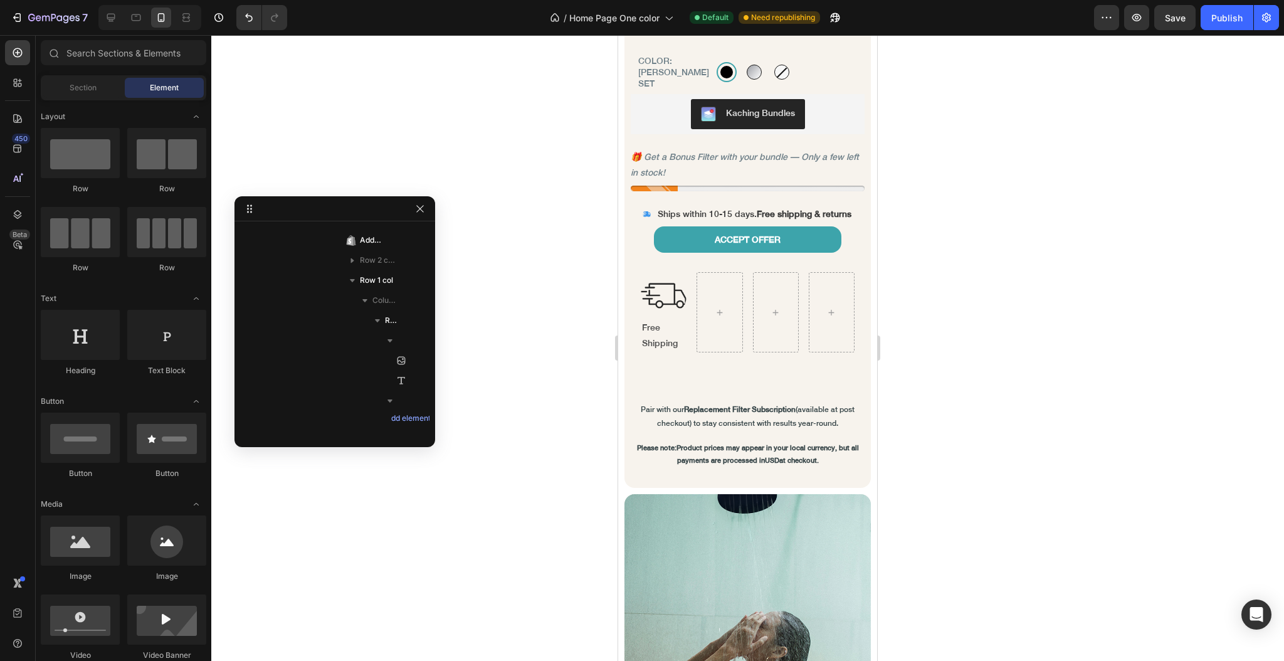
scroll to position [1100, 0]
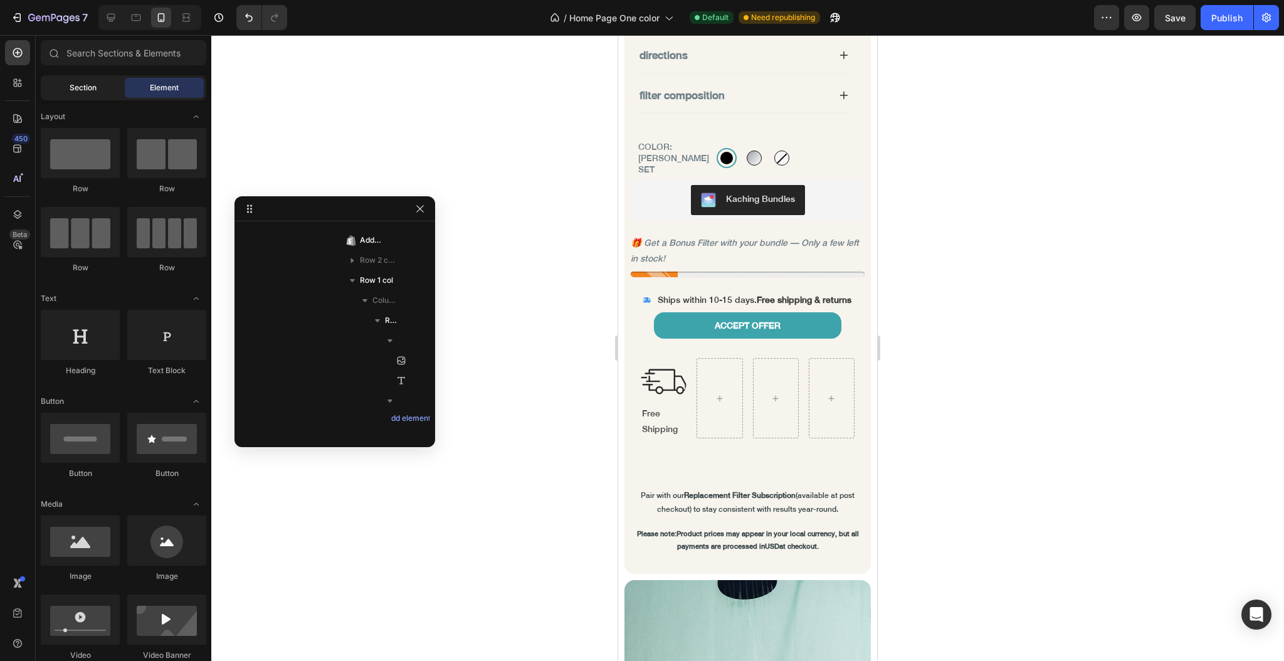
click at [75, 85] on span "Section" at bounding box center [83, 87] width 27 height 11
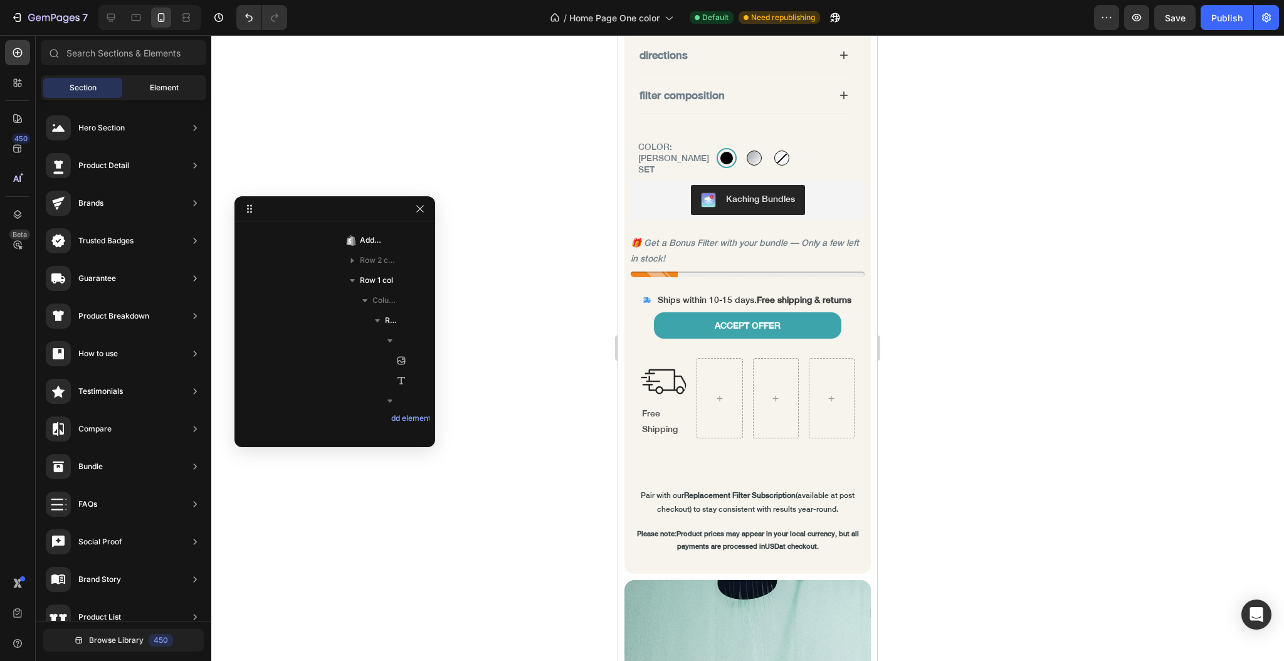
click at [144, 79] on div "Element" at bounding box center [164, 88] width 79 height 20
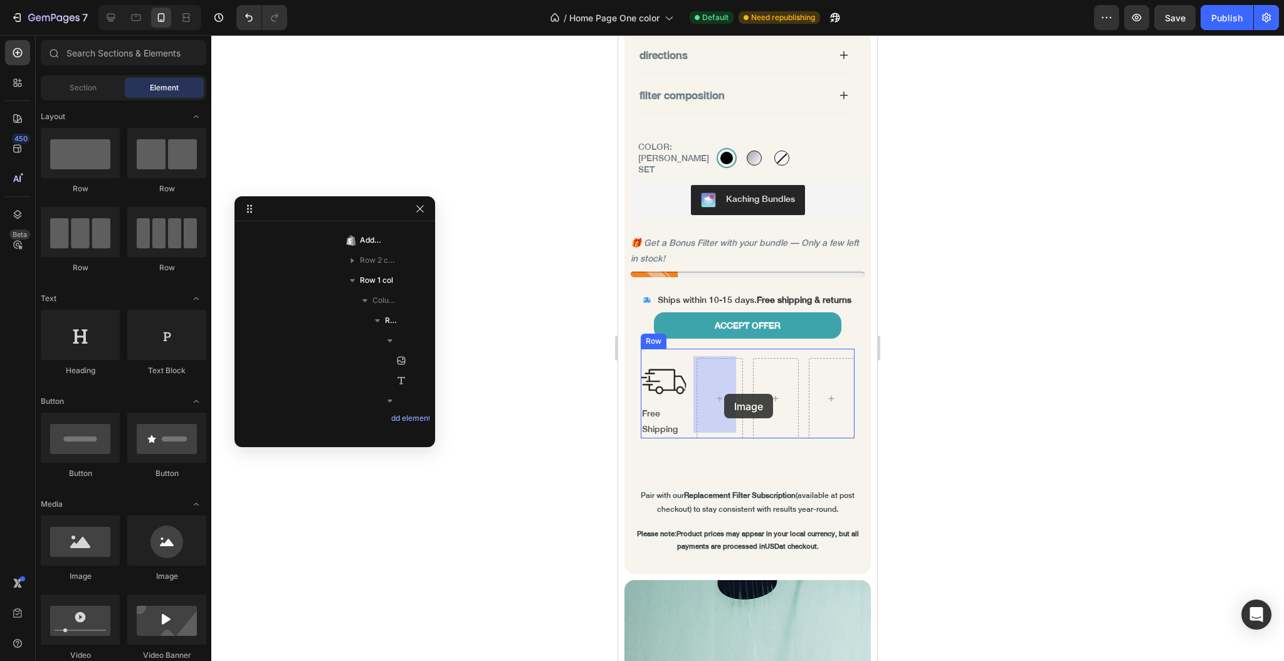
drag, startPoint x: 778, startPoint y: 583, endPoint x: 720, endPoint y: 396, distance: 196.0
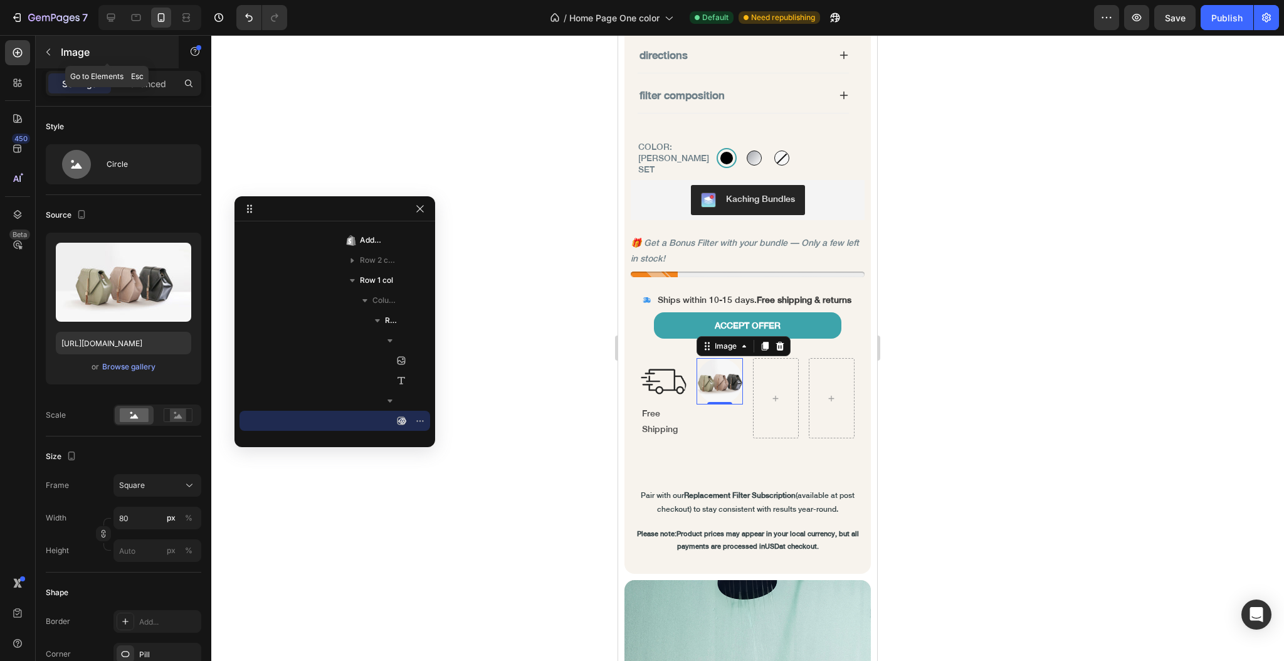
click at [53, 54] on icon "button" at bounding box center [48, 52] width 10 height 10
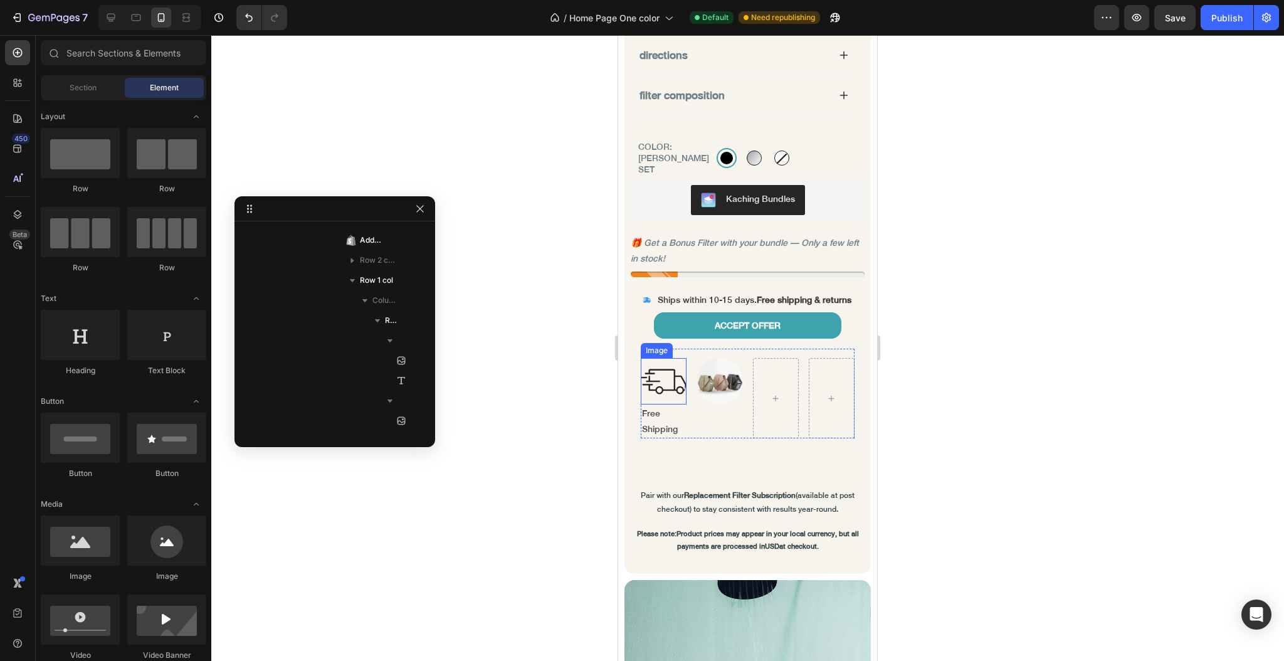
click at [670, 381] on img at bounding box center [664, 381] width 46 height 46
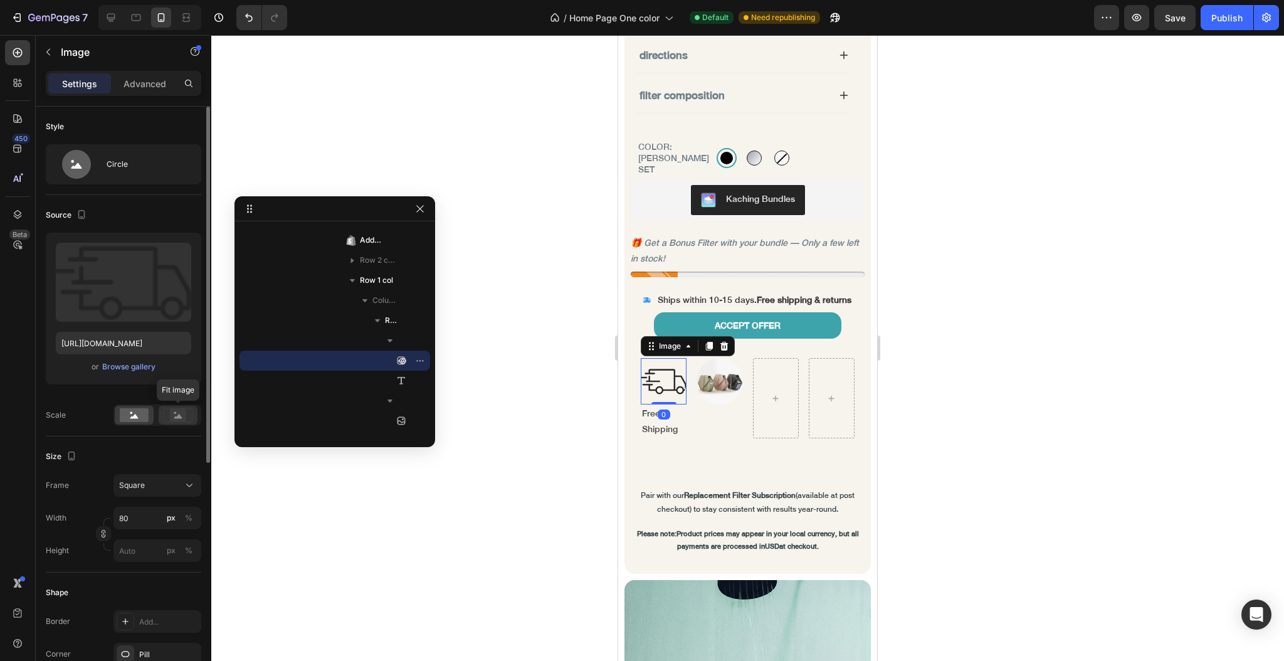
click at [166, 420] on icon at bounding box center [178, 415] width 29 height 14
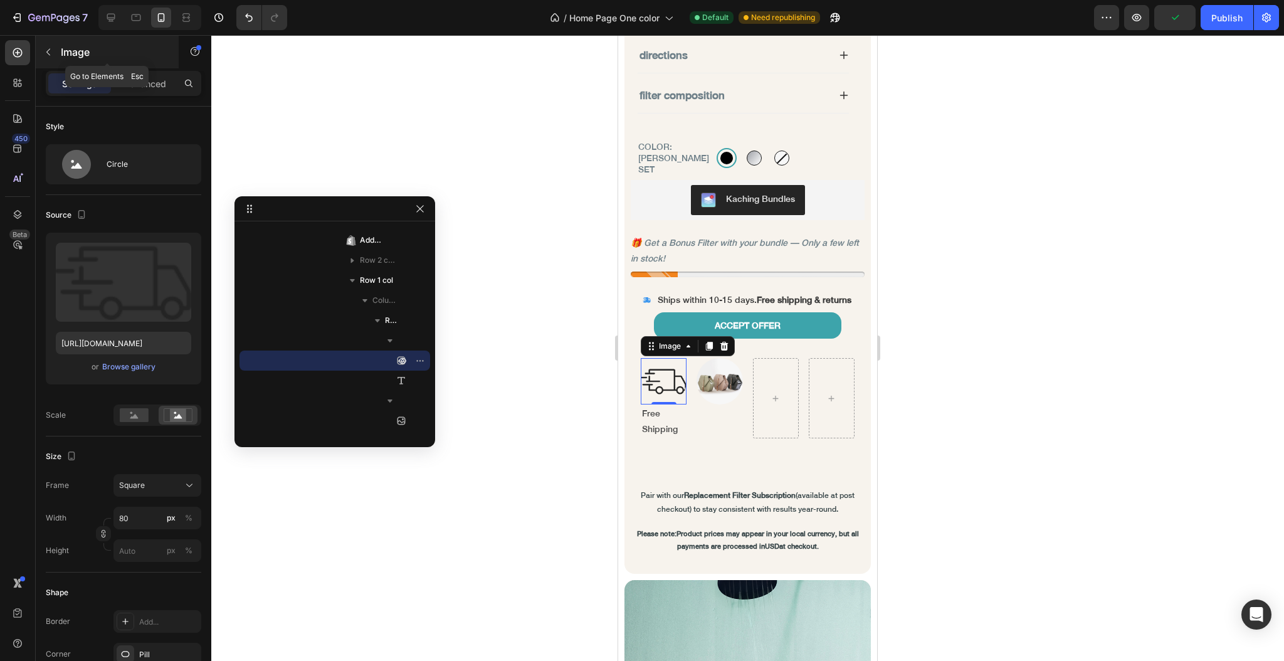
click at [46, 57] on button "button" at bounding box center [48, 52] width 20 height 20
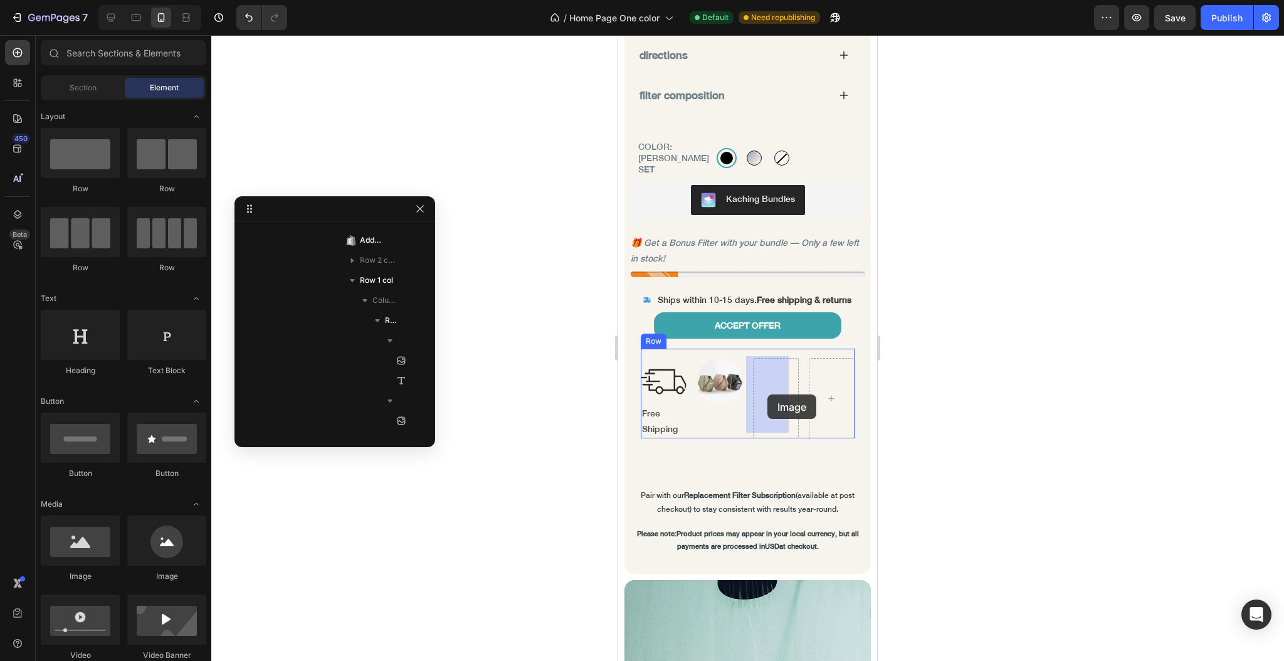
drag, startPoint x: 778, startPoint y: 591, endPoint x: 768, endPoint y: 394, distance: 197.2
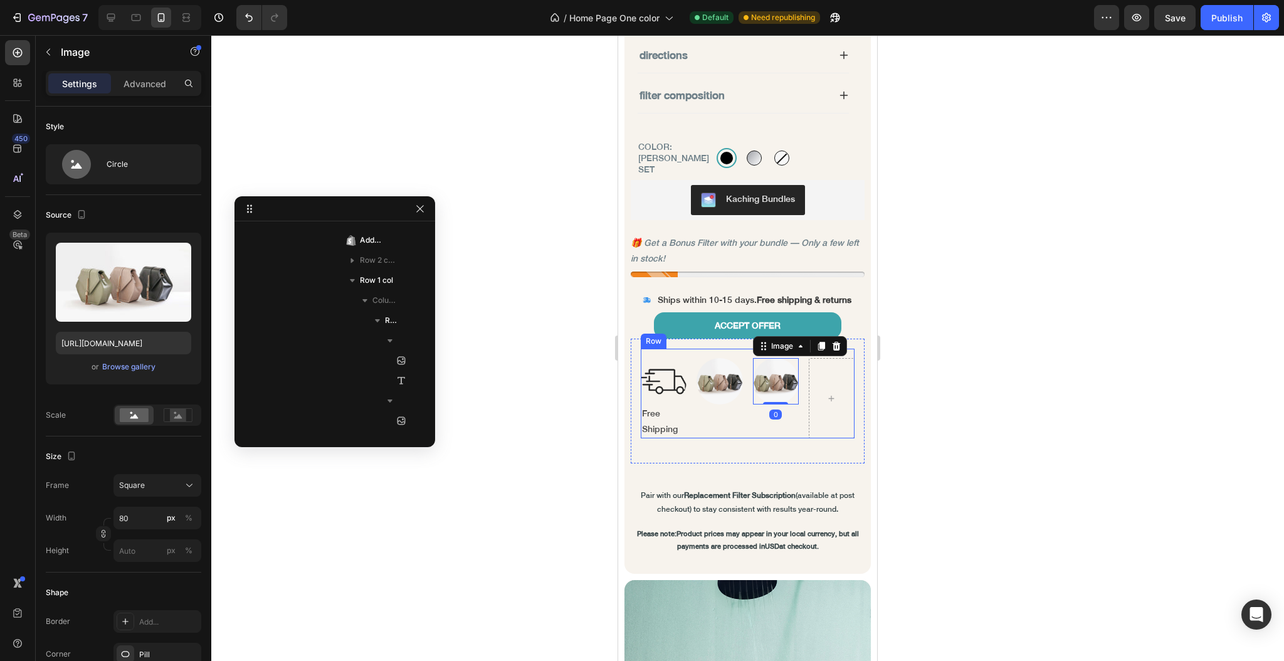
scroll to position [1401, 0]
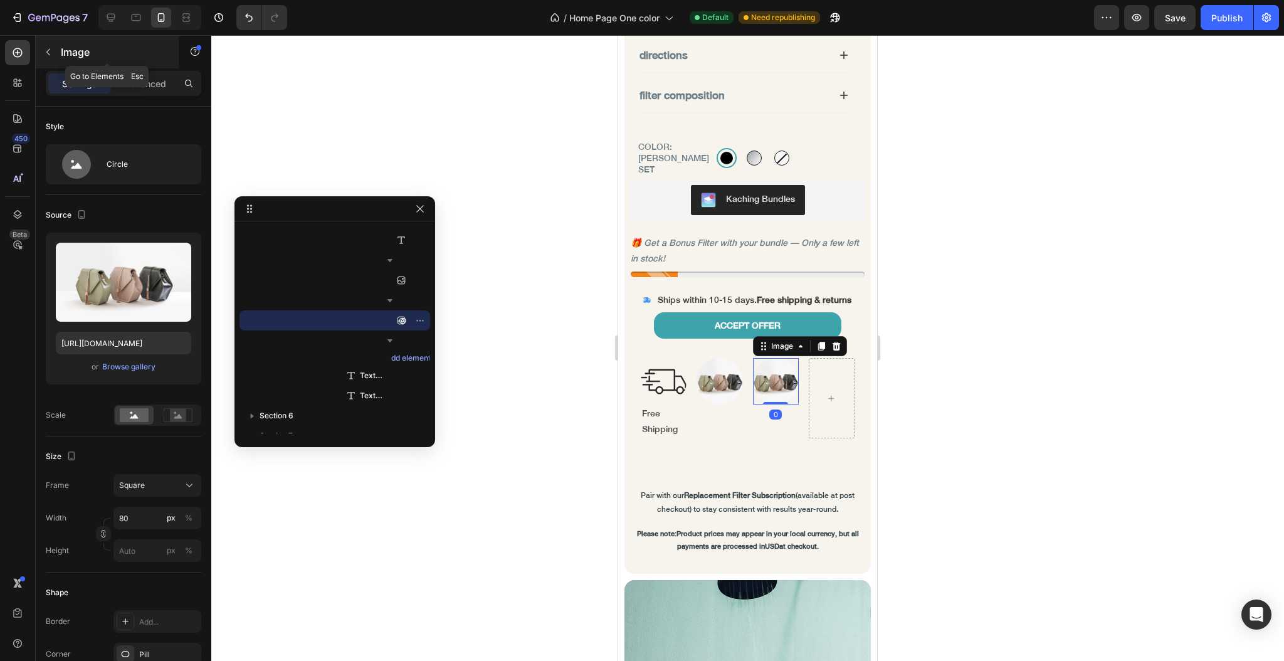
click at [48, 53] on icon "button" at bounding box center [48, 52] width 10 height 10
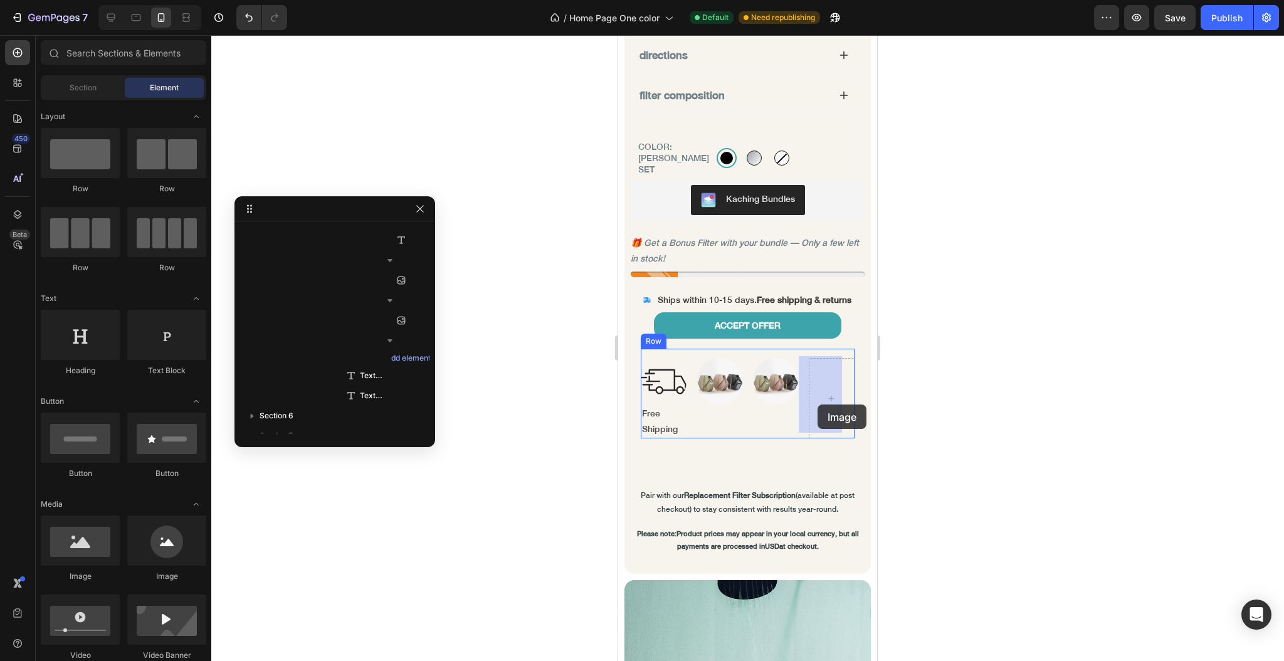
drag, startPoint x: 783, startPoint y: 588, endPoint x: 818, endPoint y: 404, distance: 186.4
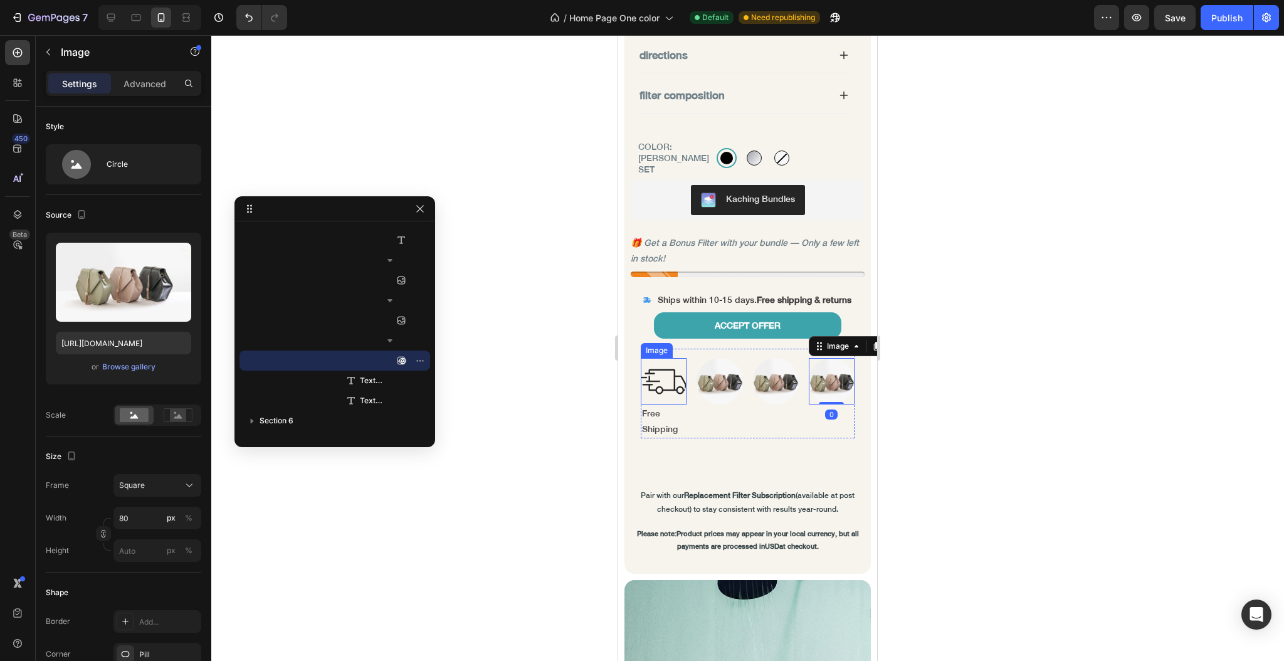
click at [671, 381] on img at bounding box center [664, 381] width 46 height 46
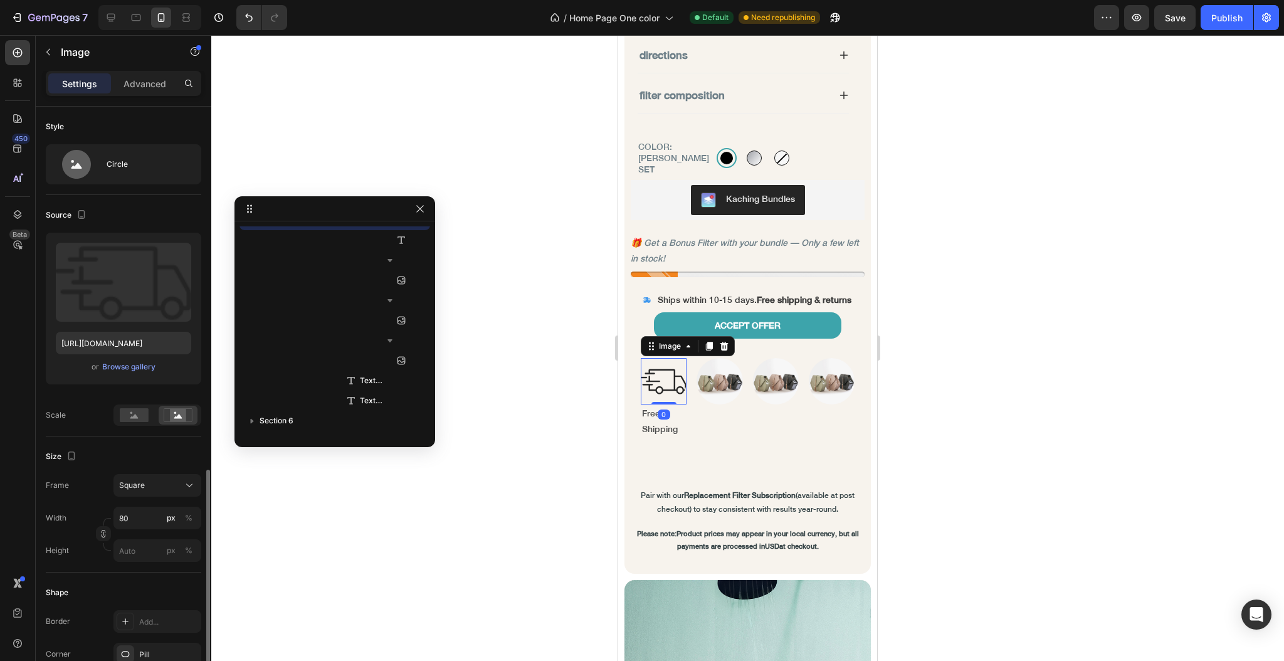
scroll to position [1301, 0]
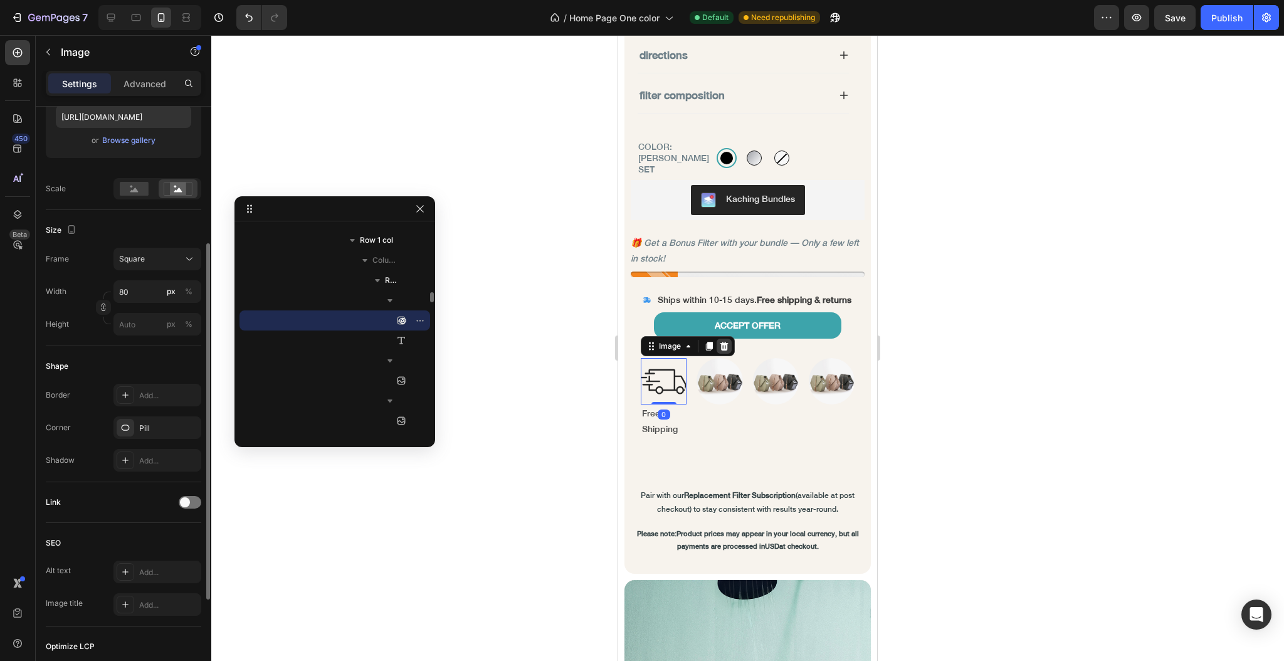
click at [724, 344] on icon at bounding box center [724, 346] width 8 height 9
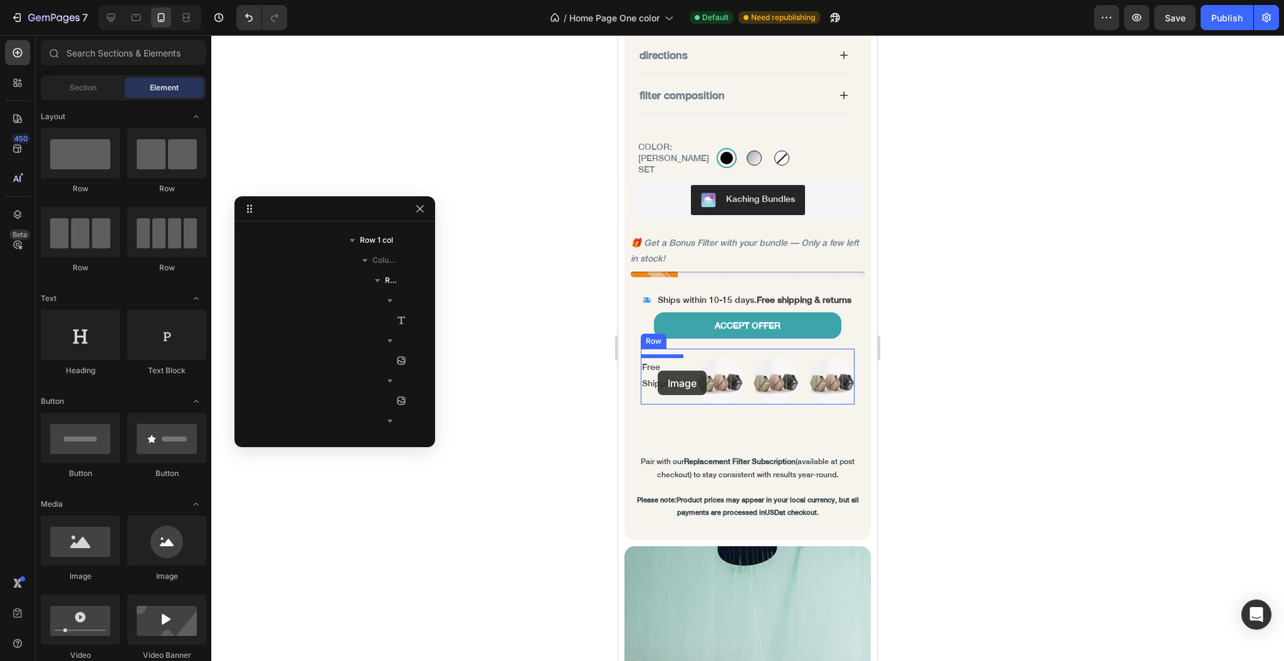
drag, startPoint x: 798, startPoint y: 573, endPoint x: 658, endPoint y: 371, distance: 246.1
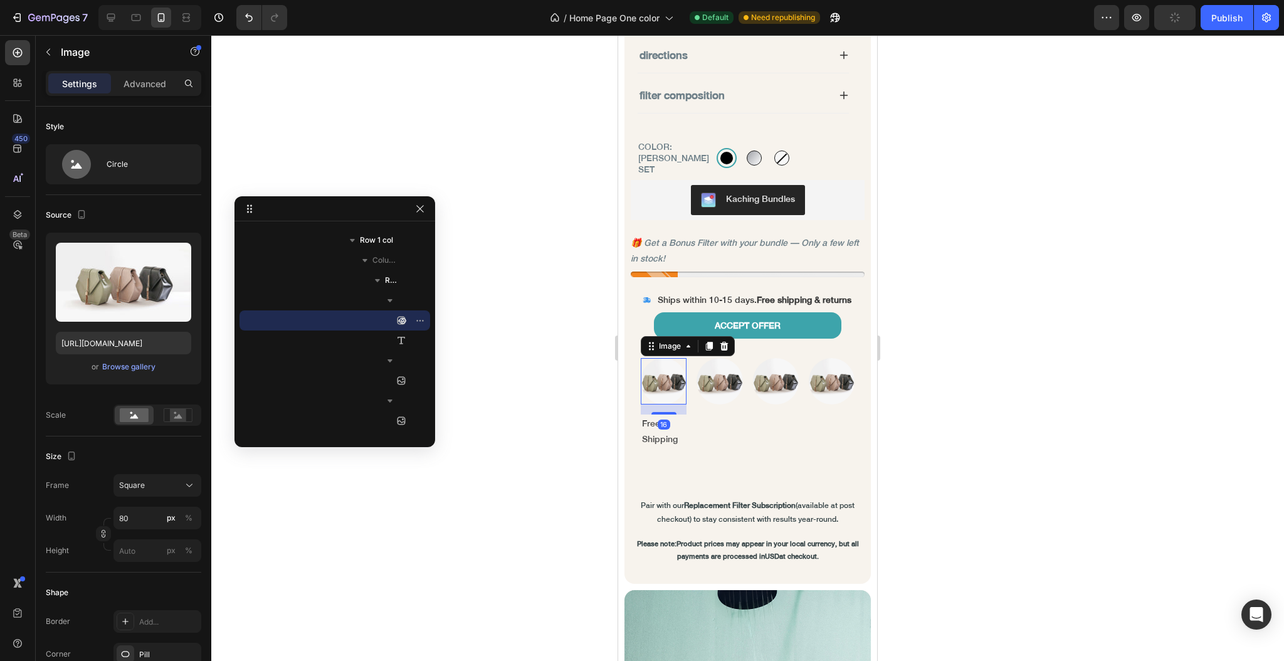
click at [517, 392] on div at bounding box center [747, 348] width 1073 height 626
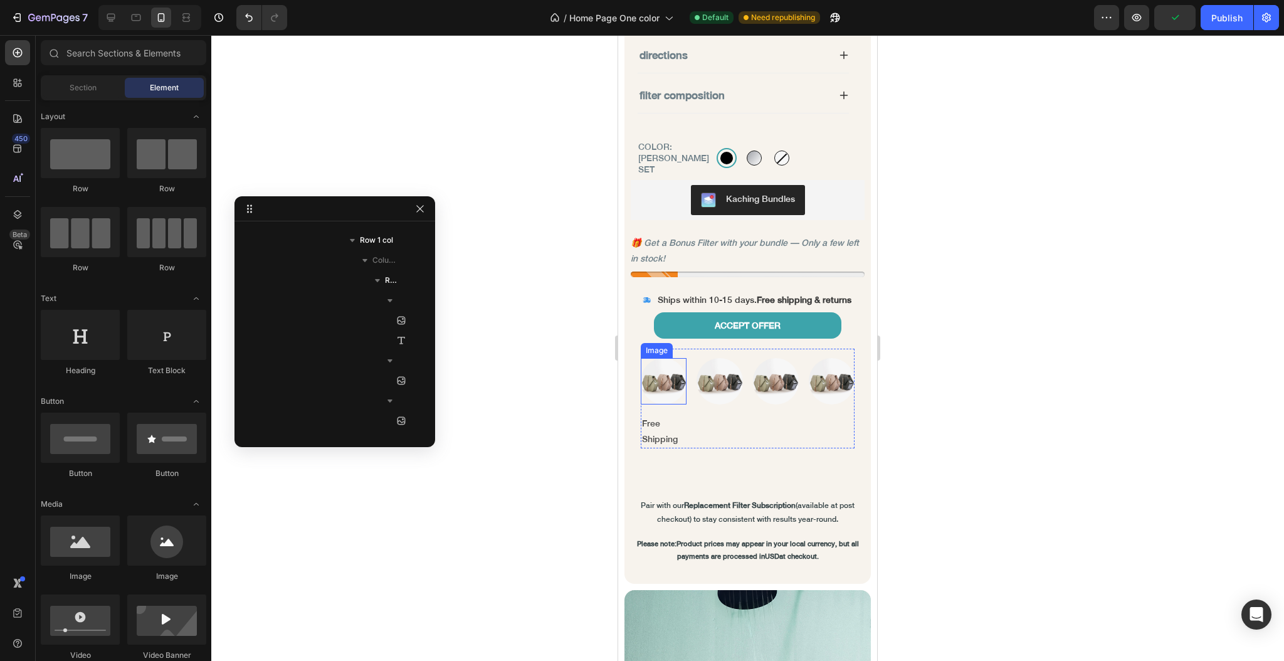
click at [655, 386] on img at bounding box center [664, 381] width 46 height 46
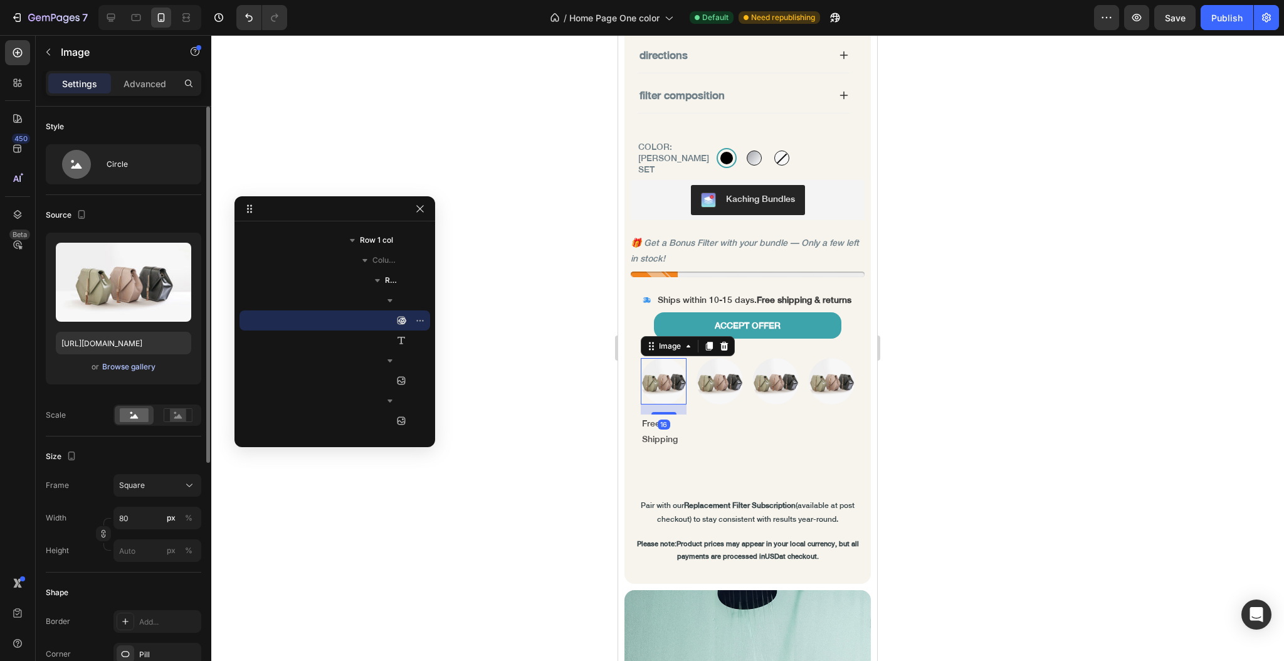
click at [135, 361] on button "Browse gallery" at bounding box center [129, 367] width 55 height 13
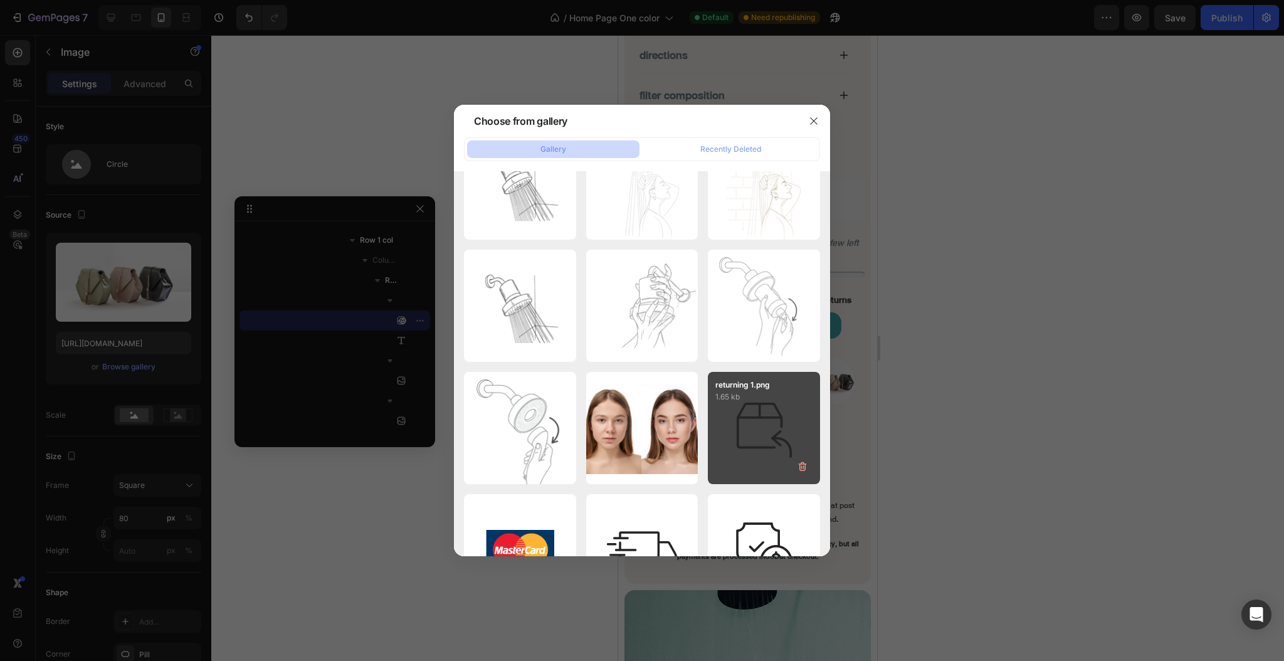
scroll to position [2173, 0]
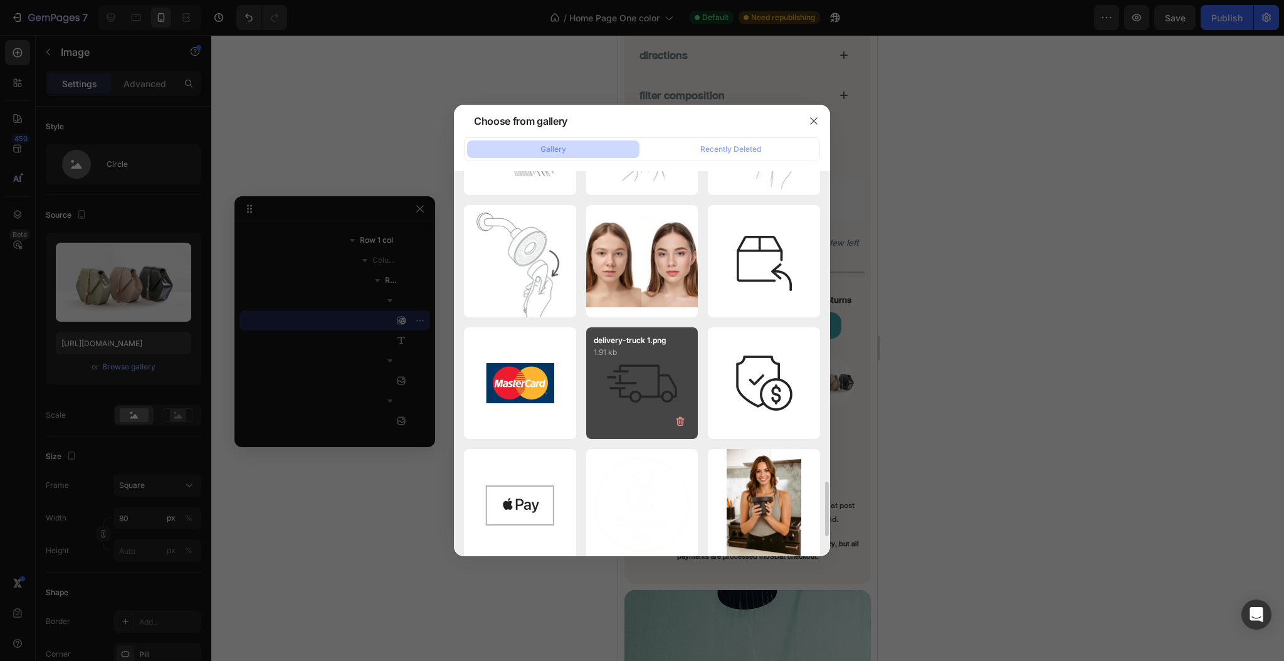
click at [671, 389] on div "delivery-truck 1.png 1.91 kb" at bounding box center [642, 383] width 112 height 112
type input "https://cdn.shopify.com/s/files/1/0633/5237/3361/files/gempages_576932389154980…"
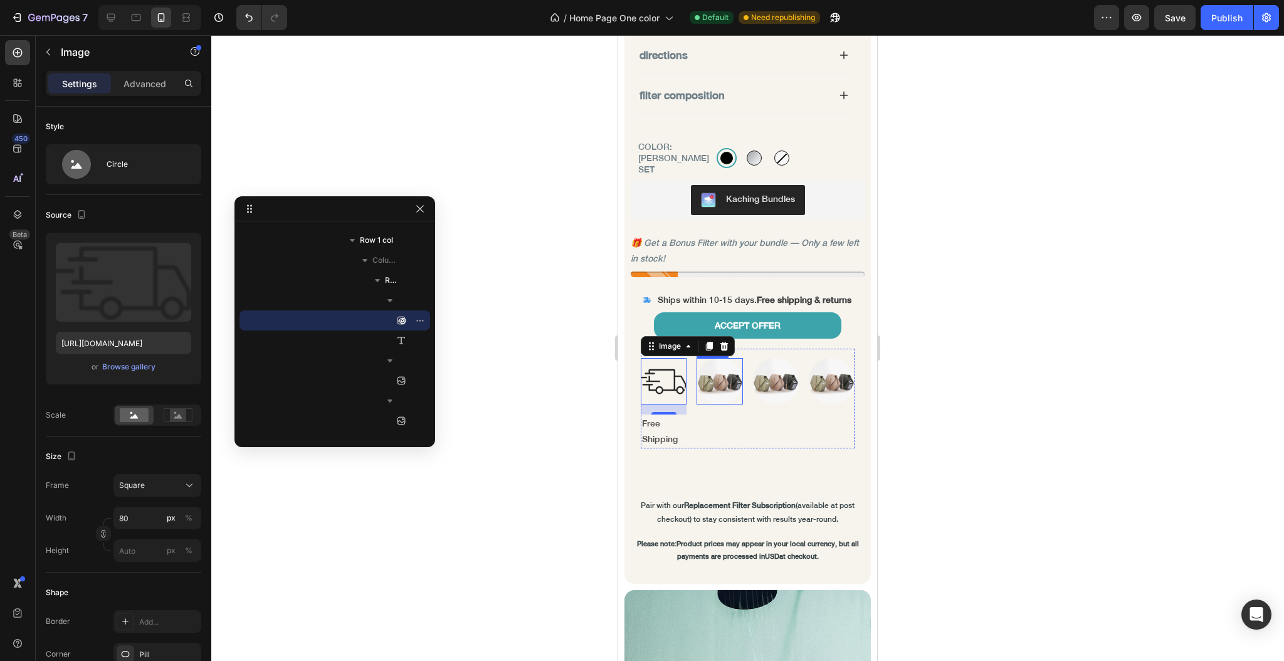
click at [727, 381] on img at bounding box center [720, 381] width 46 height 46
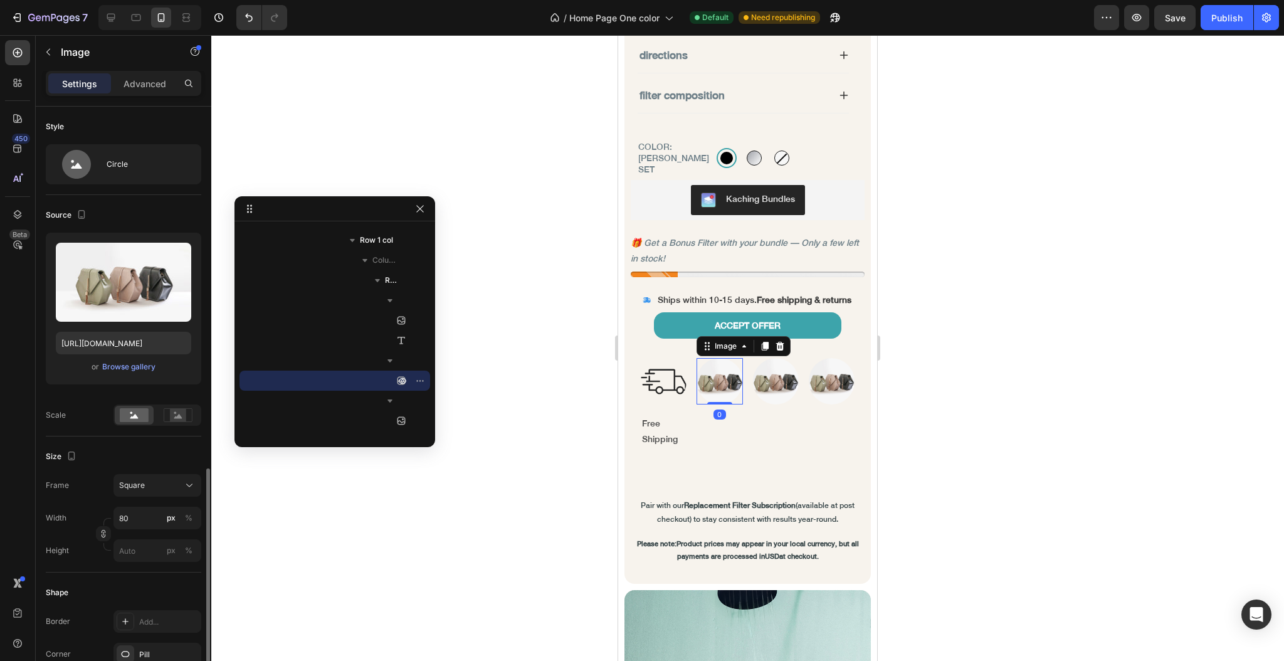
scroll to position [226, 0]
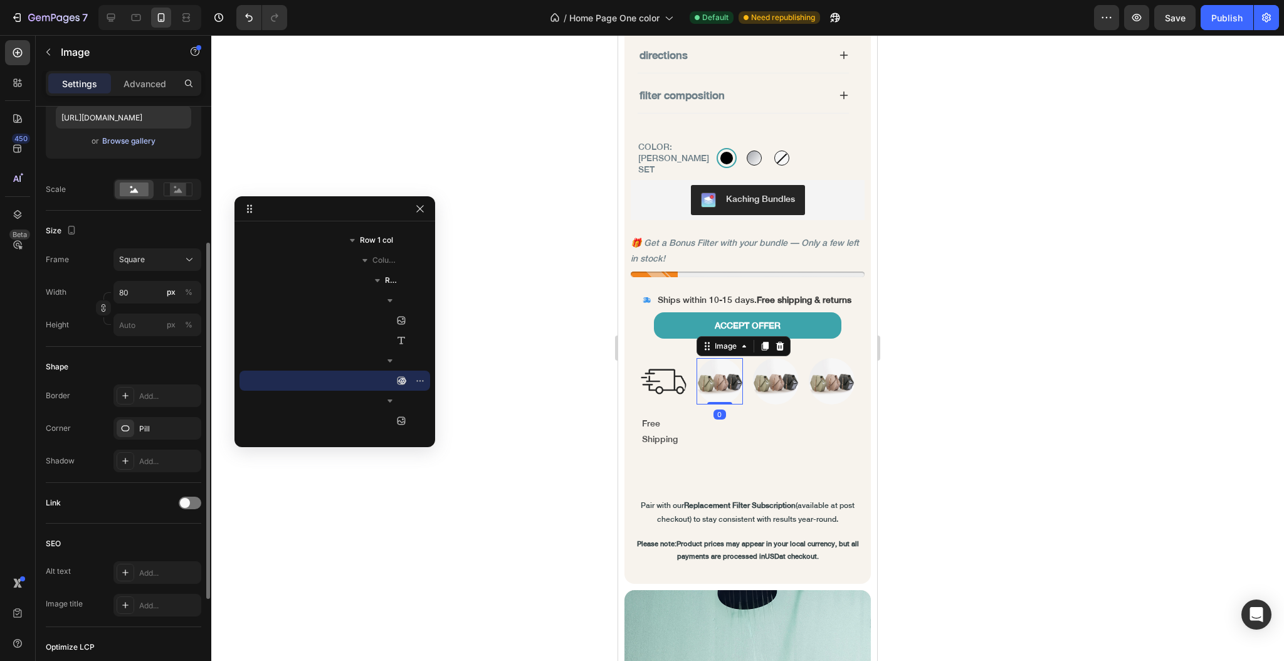
click at [137, 137] on div "Browse gallery" at bounding box center [128, 140] width 53 height 11
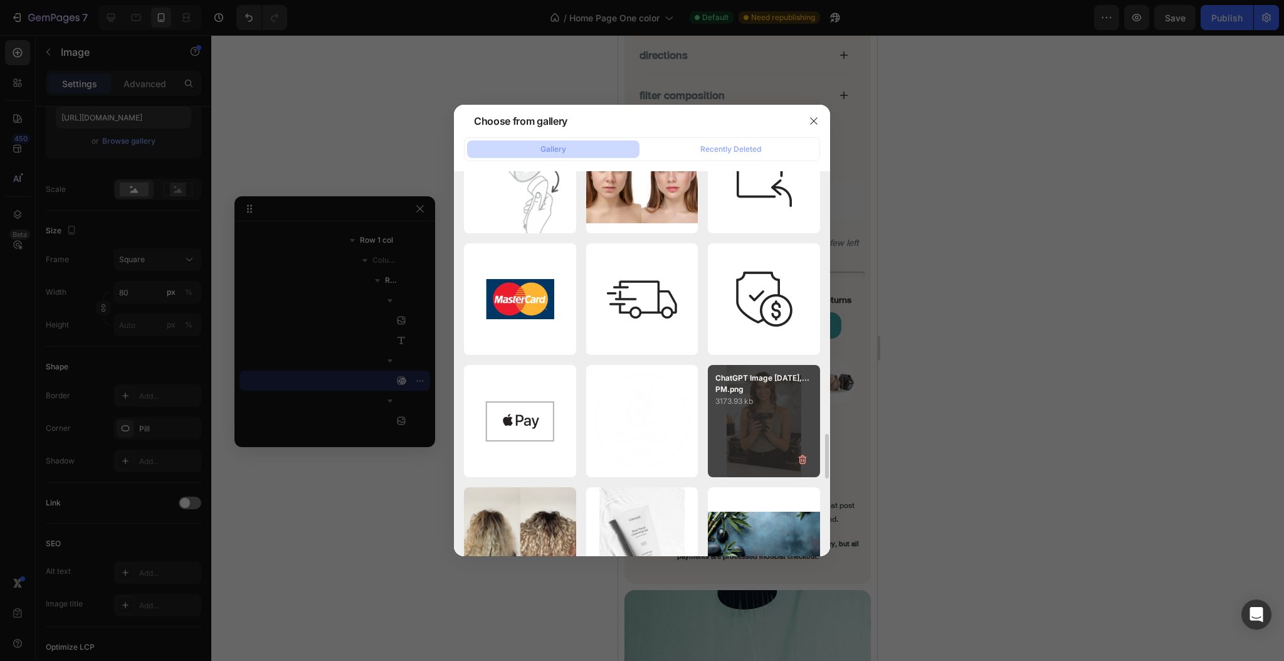
scroll to position [2173, 0]
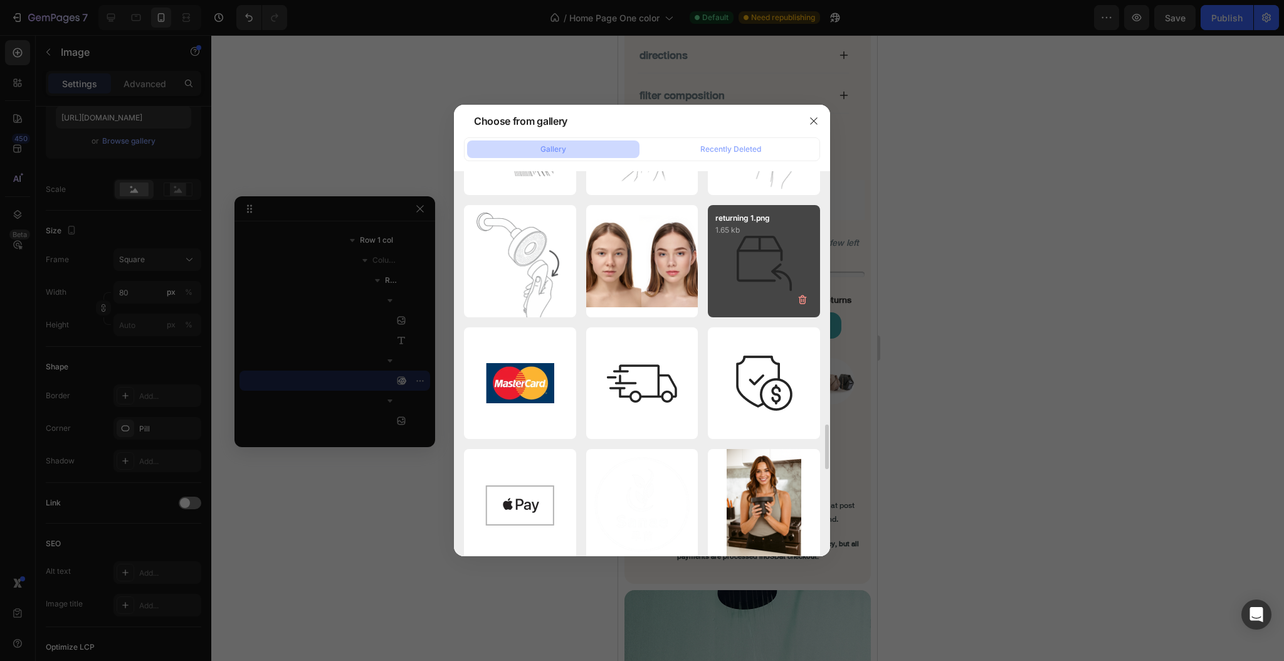
click at [757, 285] on div "returning 1.png 1.65 kb" at bounding box center [764, 261] width 112 height 112
type input "https://cdn.shopify.com/s/files/1/0633/5237/3361/files/gempages_576932389154980…"
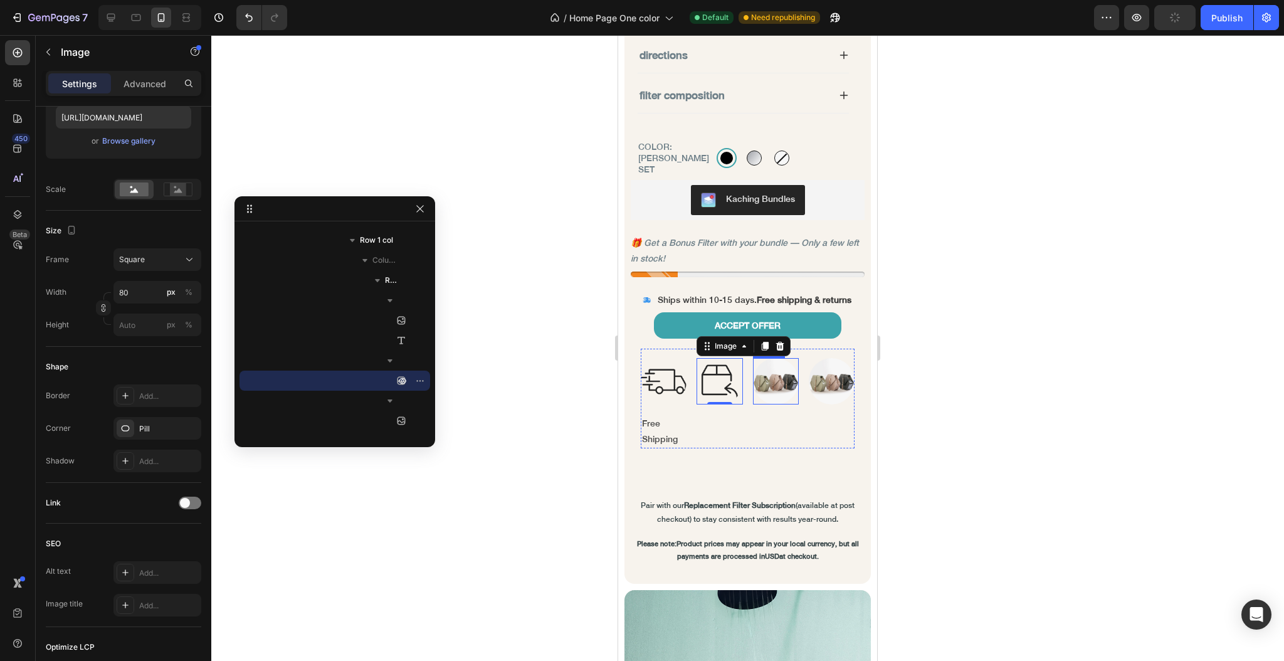
click at [771, 384] on img at bounding box center [776, 381] width 46 height 46
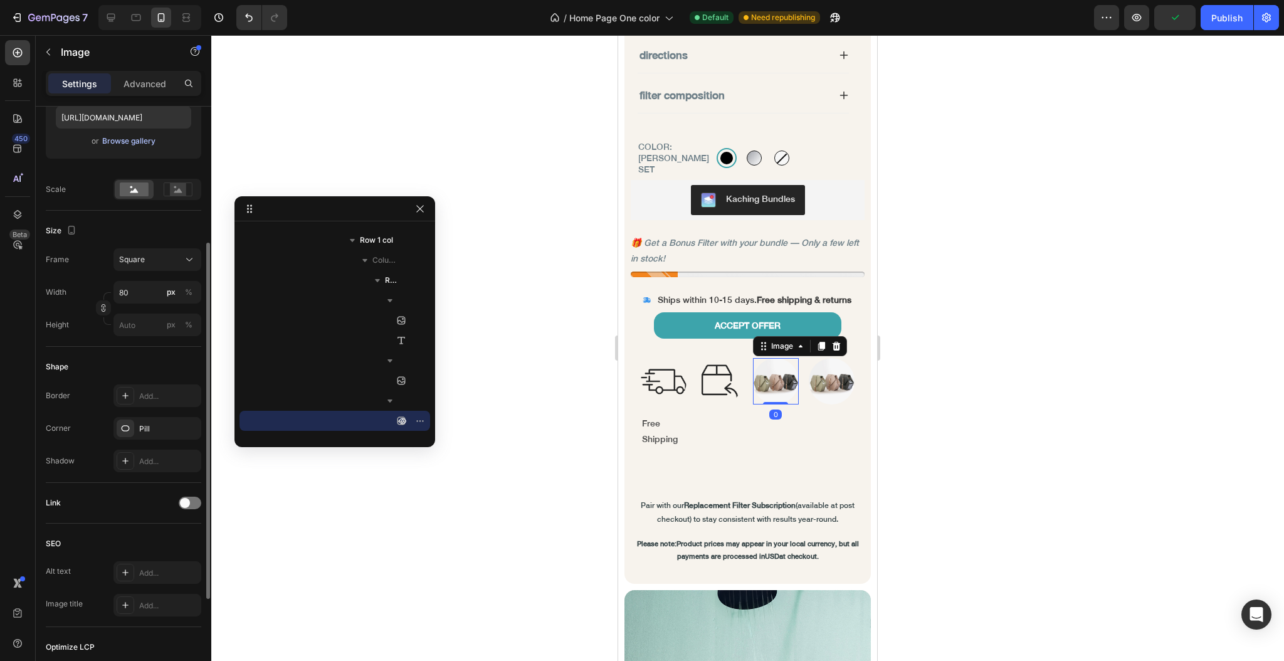
click at [125, 147] on button "Browse gallery" at bounding box center [129, 141] width 55 height 13
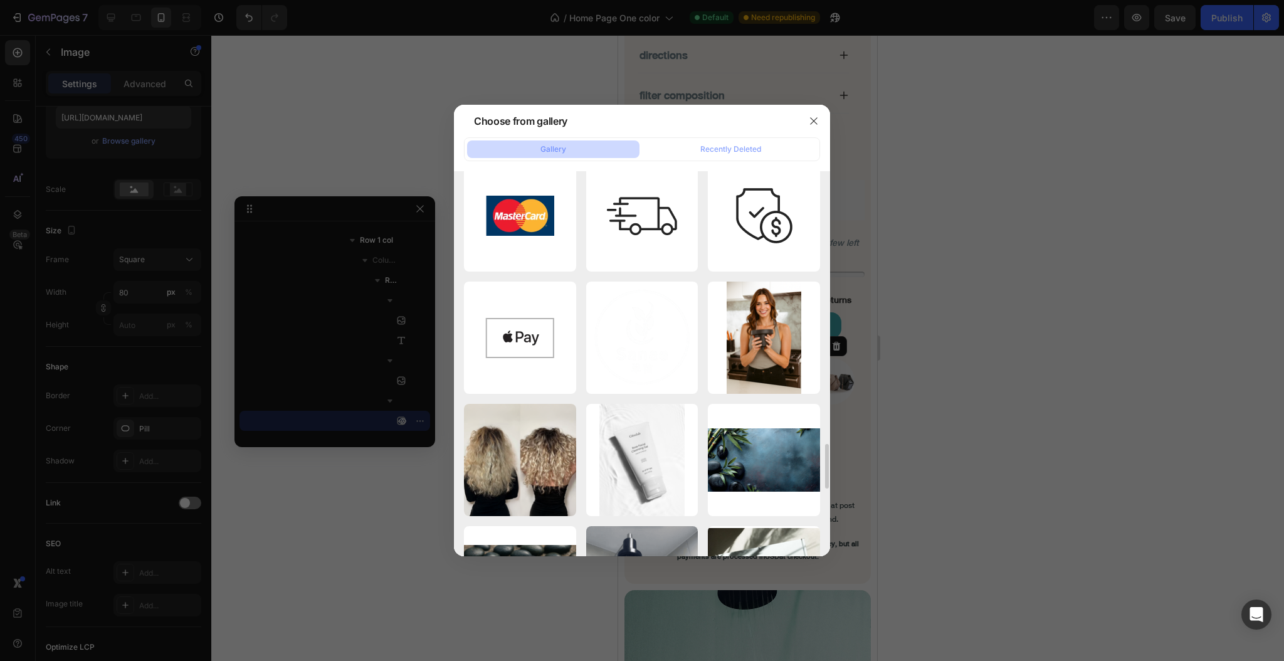
scroll to position [2257, 0]
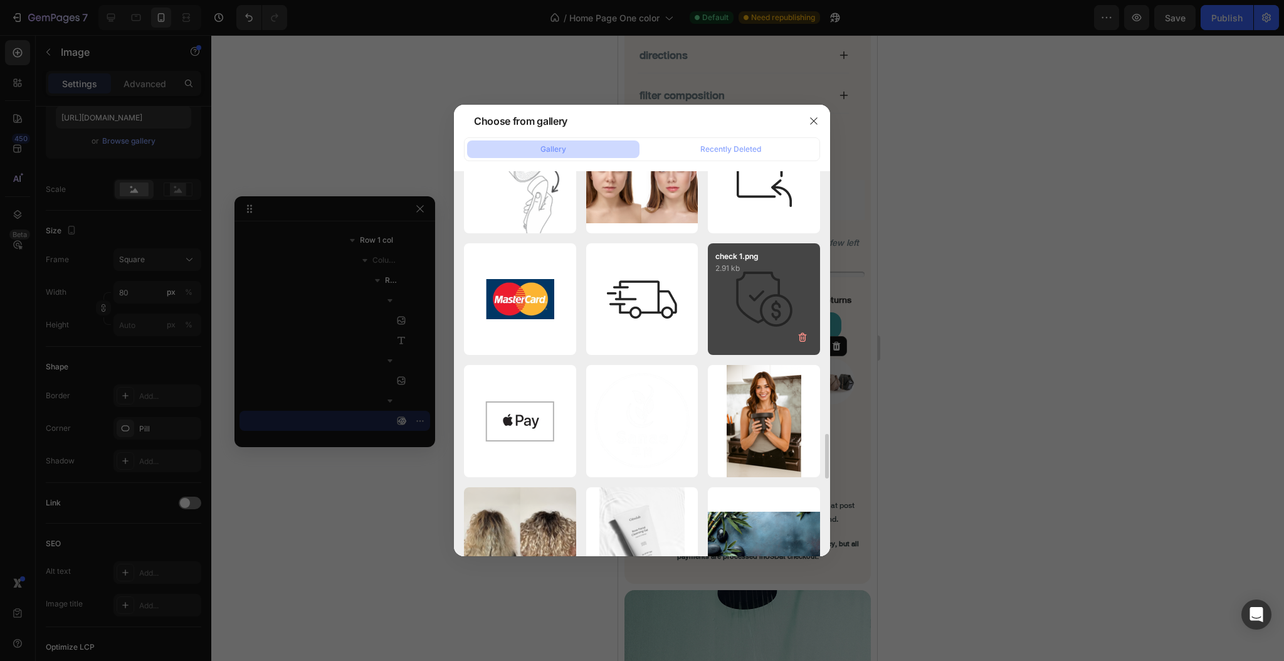
click at [759, 307] on div "check 1.png 2.91 kb" at bounding box center [764, 299] width 112 height 112
type input "https://cdn.shopify.com/s/files/1/0633/5237/3361/files/gempages_576932389154980…"
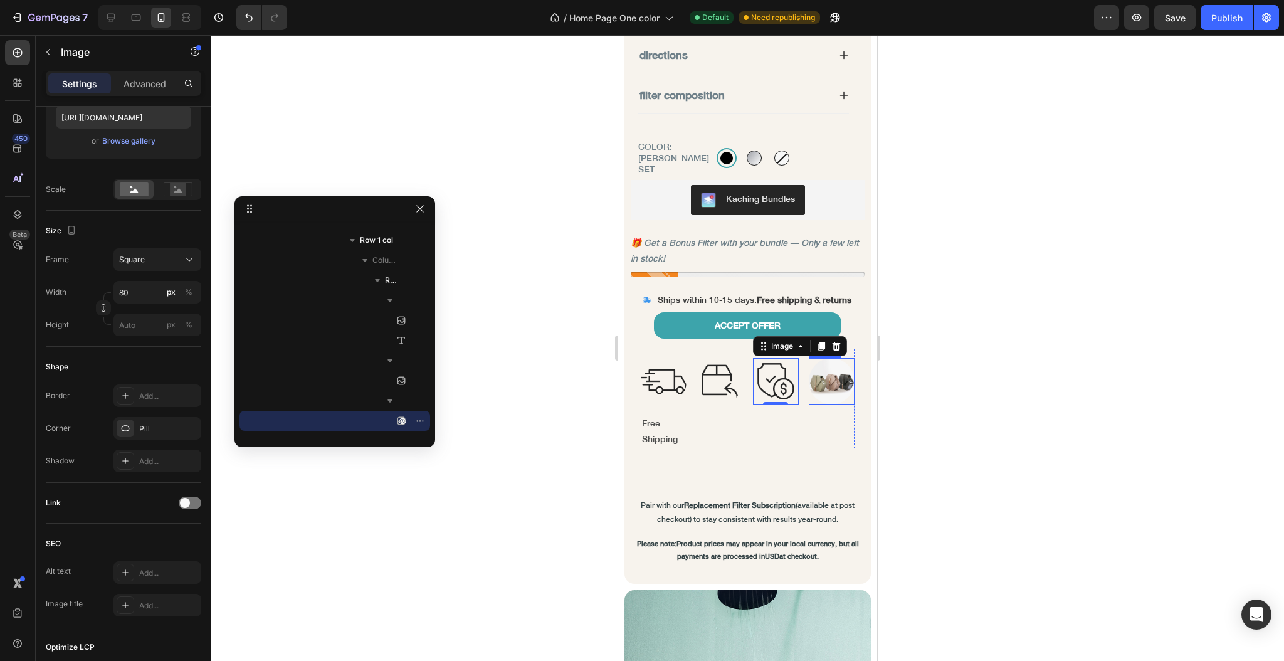
click at [809, 374] on img at bounding box center [832, 381] width 46 height 46
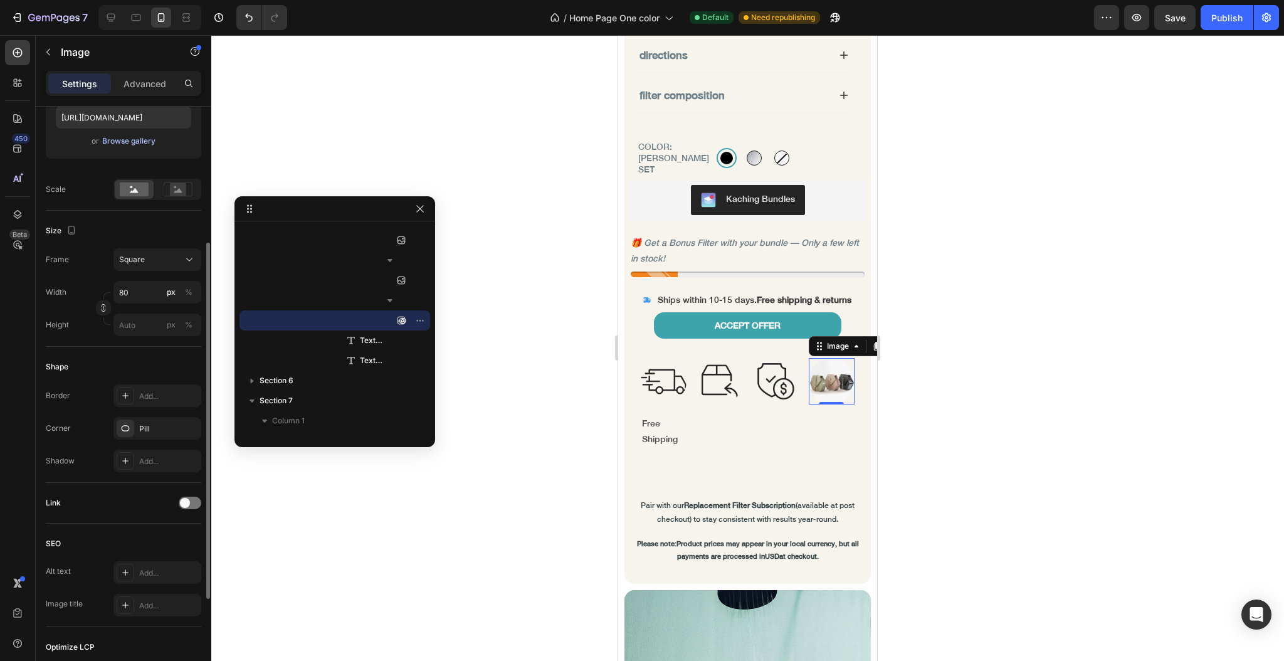
click at [122, 145] on div "Browse gallery" at bounding box center [128, 140] width 53 height 11
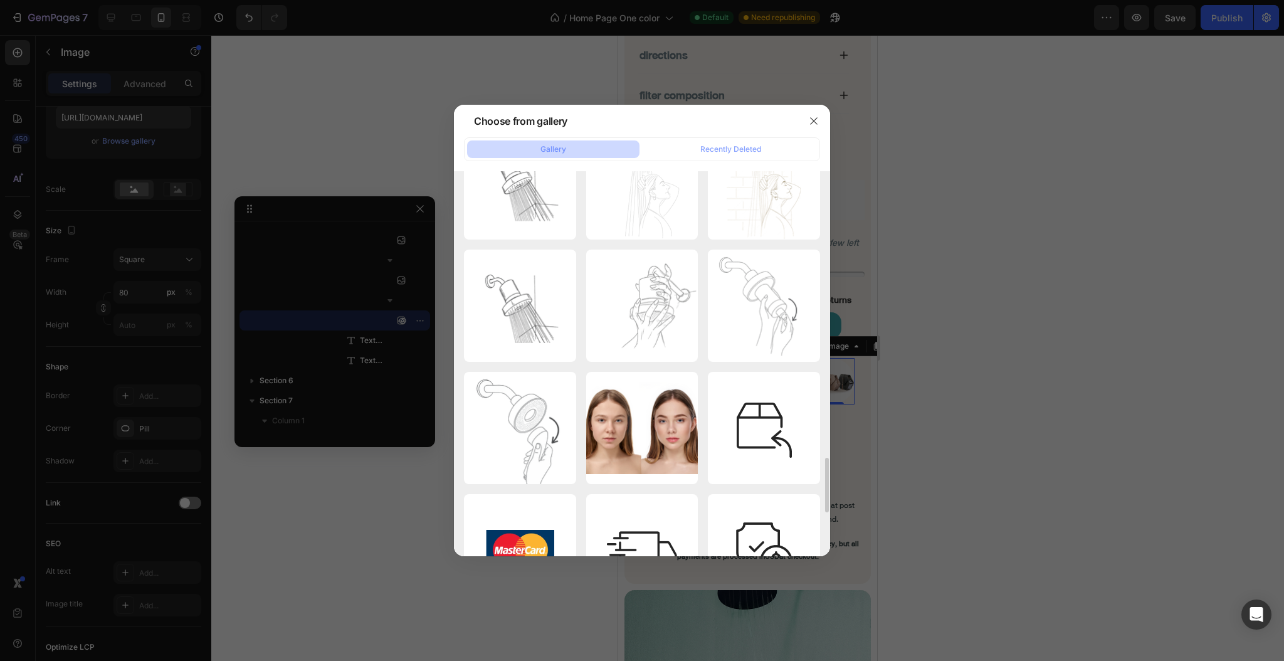
scroll to position [2341, 0]
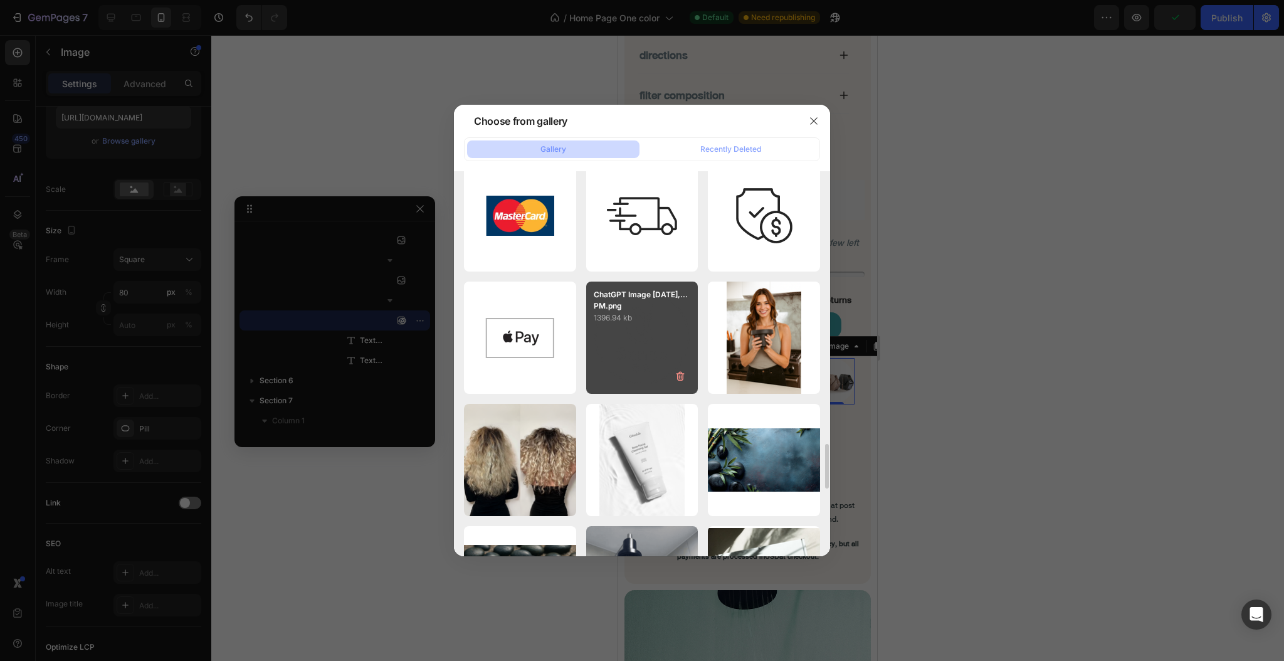
click at [620, 330] on div "ChatGPT Image Jun 21,...PM.png 1396.94 kb" at bounding box center [642, 338] width 112 height 112
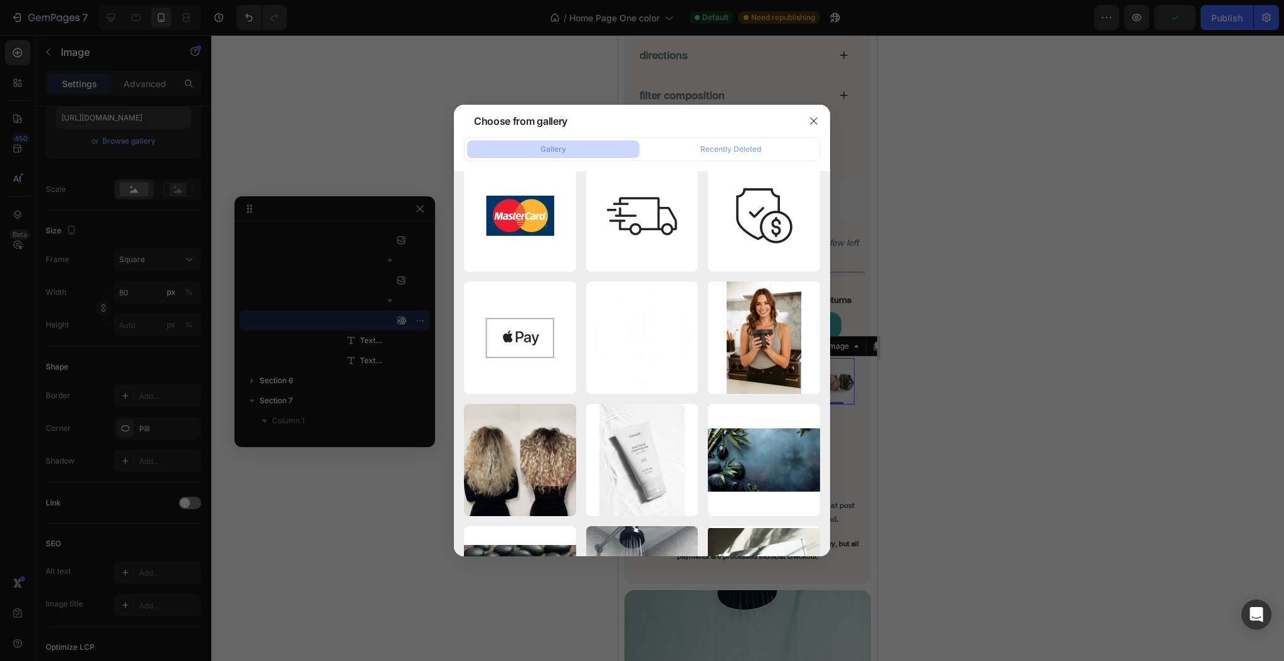
type input "https://cdn.shopify.com/s/files/1/0633/5237/3361/files/gempages_576932389154980…"
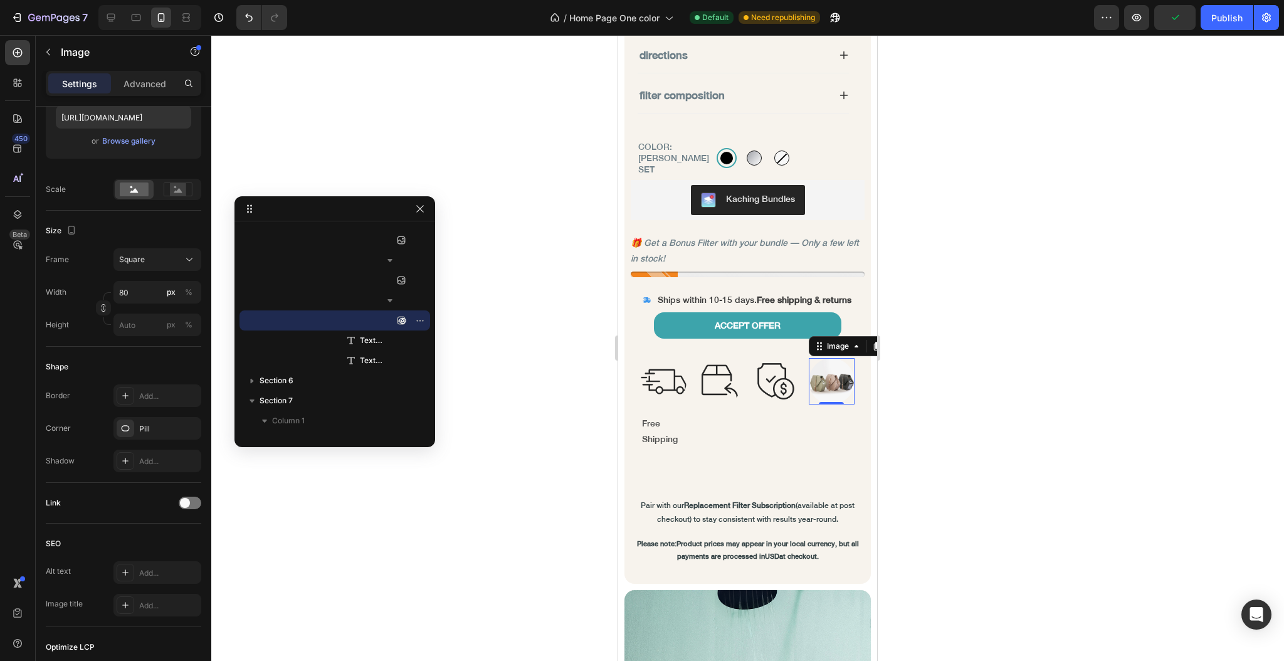
click at [1000, 362] on div at bounding box center [747, 348] width 1073 height 626
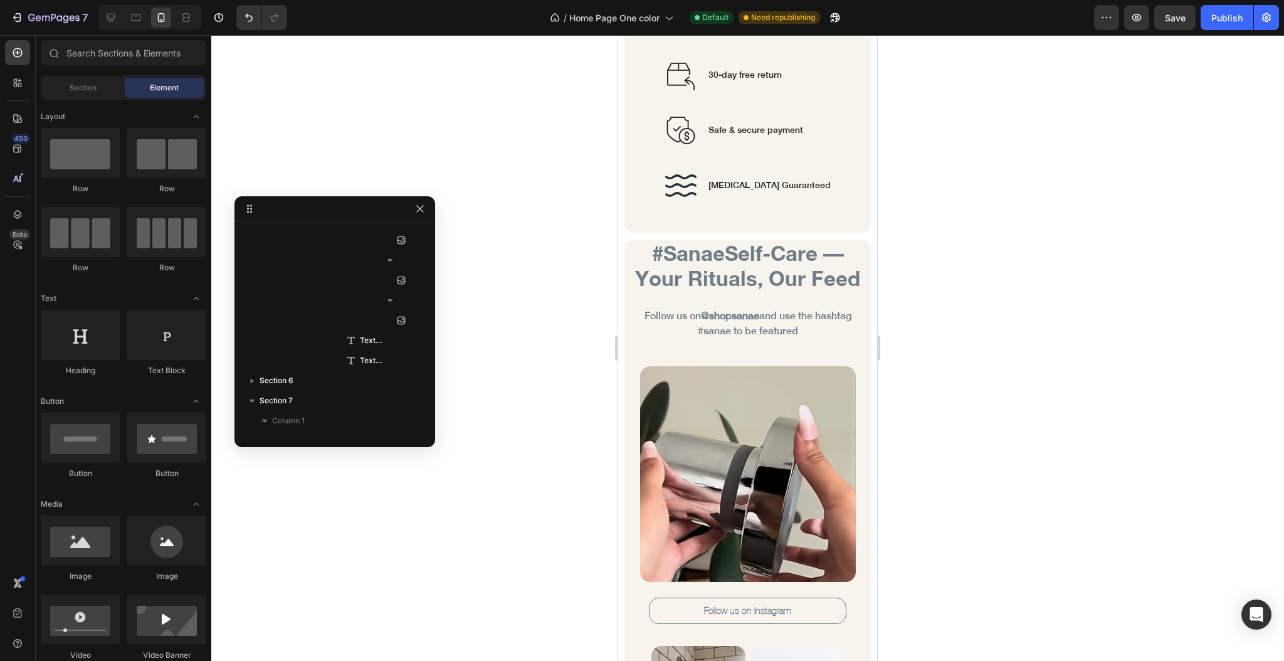
scroll to position [7713, 0]
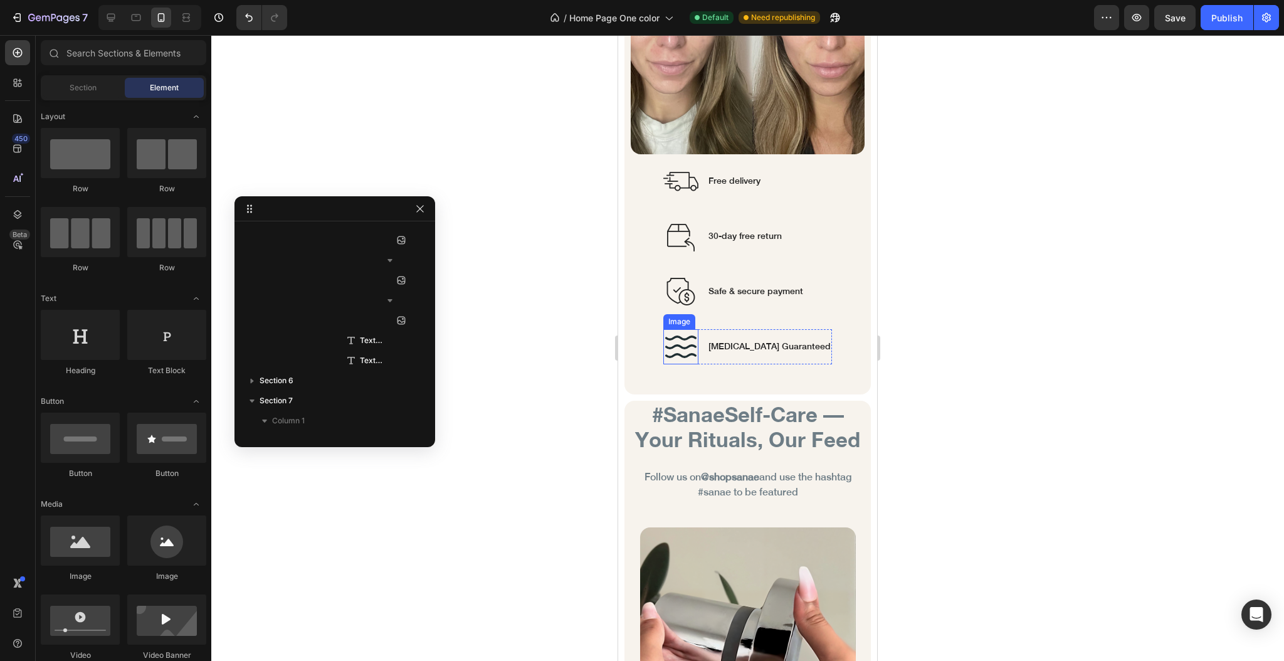
click at [670, 329] on img at bounding box center [680, 346] width 35 height 35
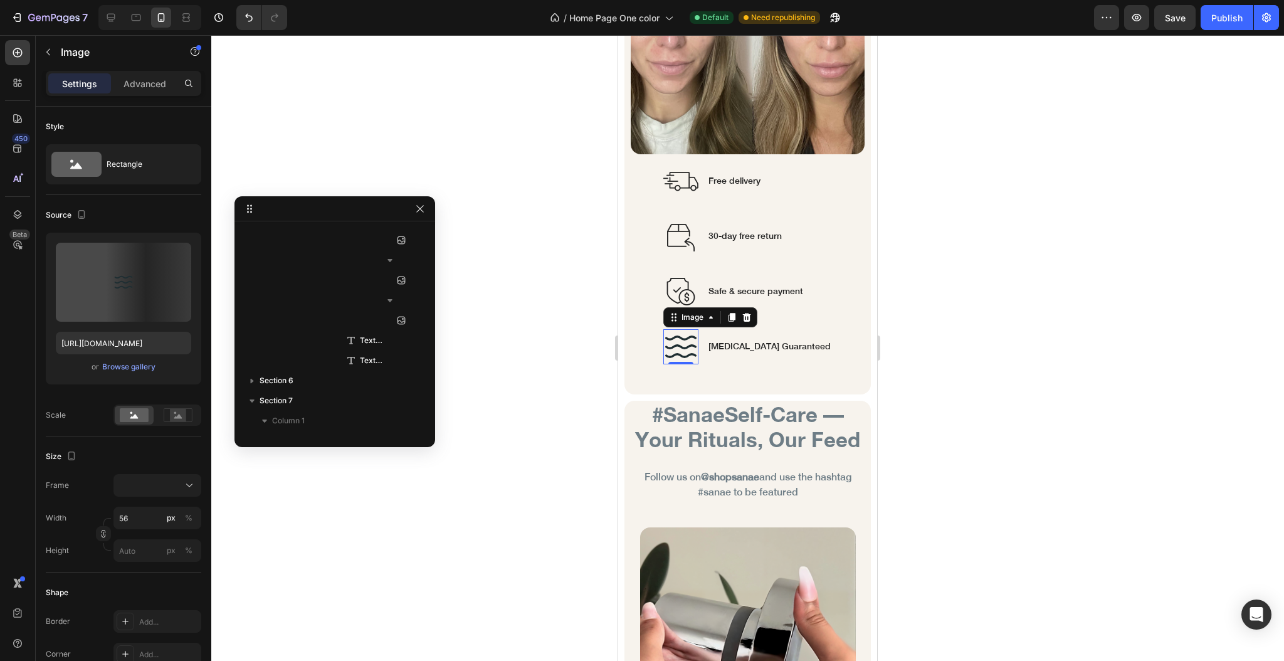
scroll to position [4147, 0]
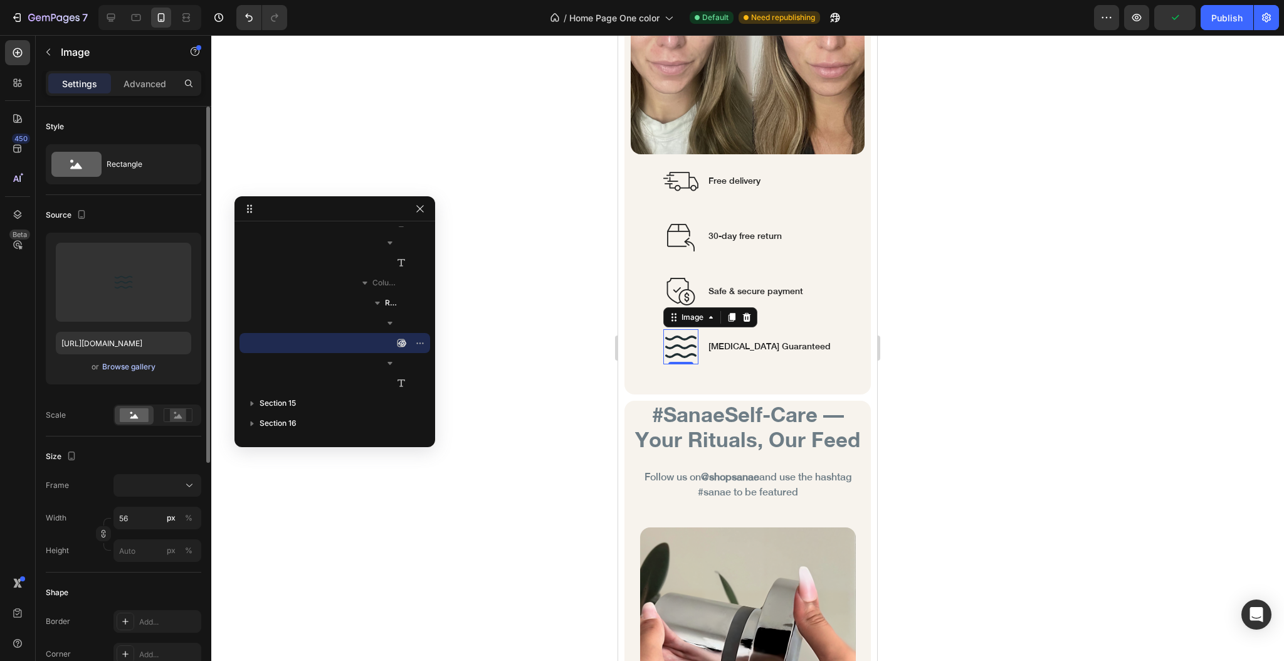
click at [132, 361] on div "Browse gallery" at bounding box center [128, 366] width 53 height 11
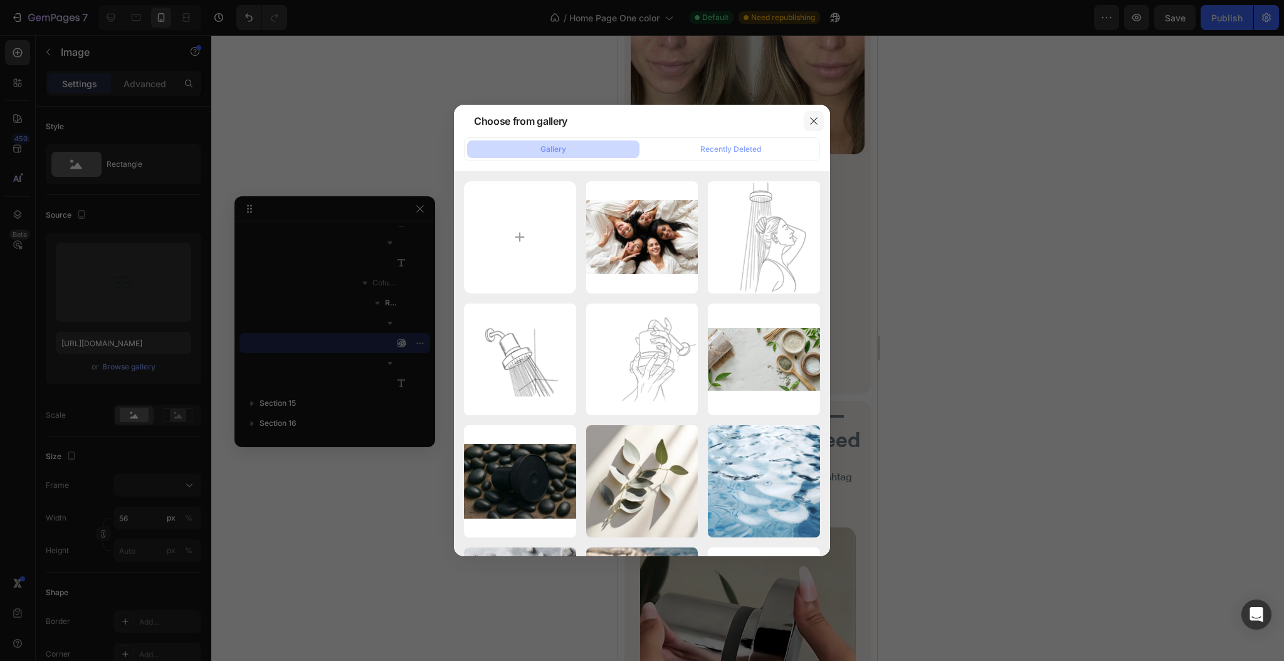
click at [810, 119] on icon "button" at bounding box center [814, 121] width 10 height 10
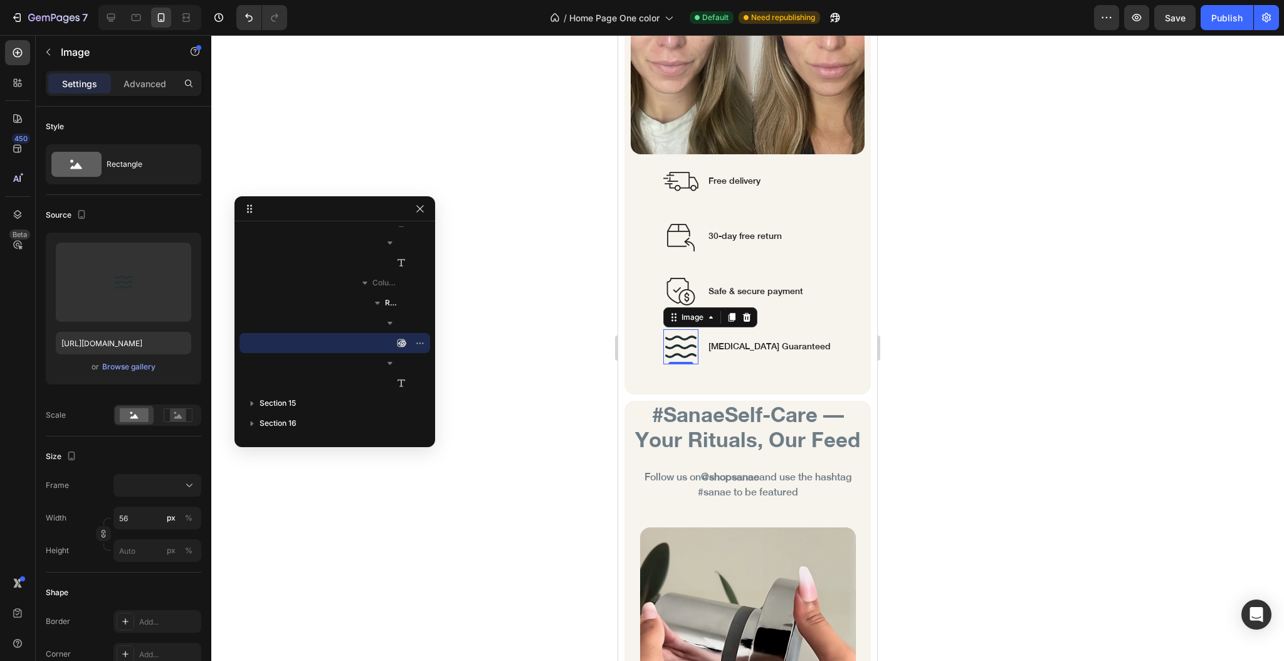
click at [1047, 236] on div at bounding box center [747, 348] width 1073 height 626
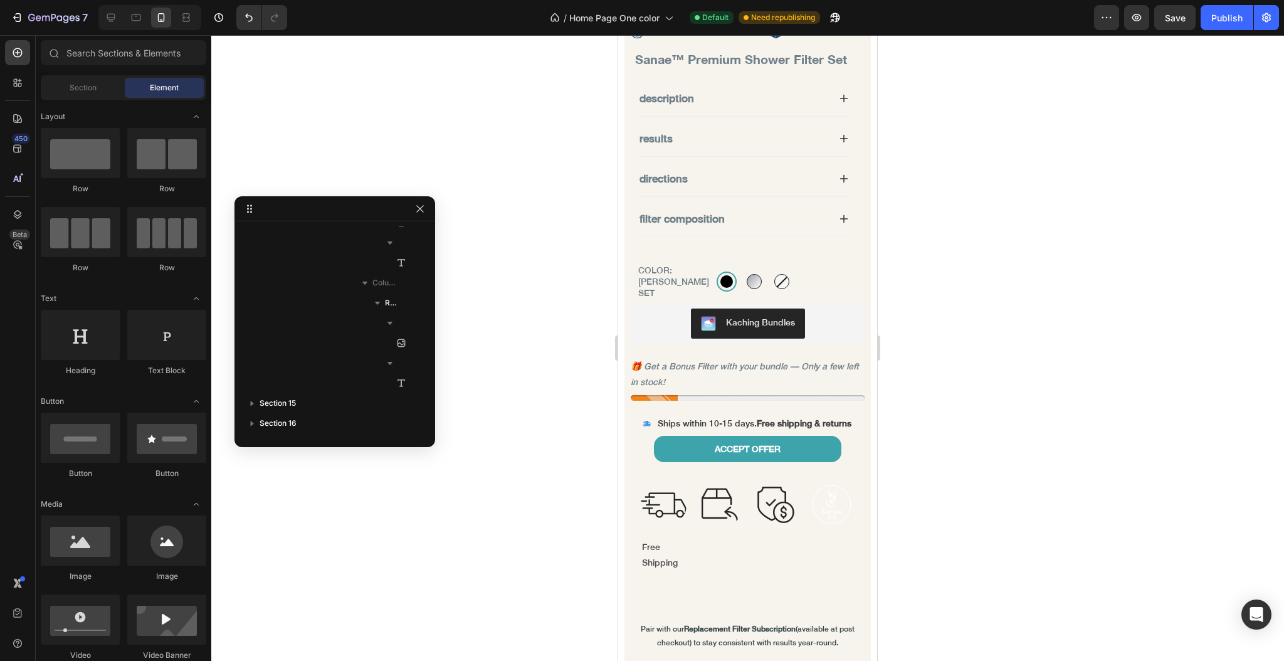
scroll to position [1191, 0]
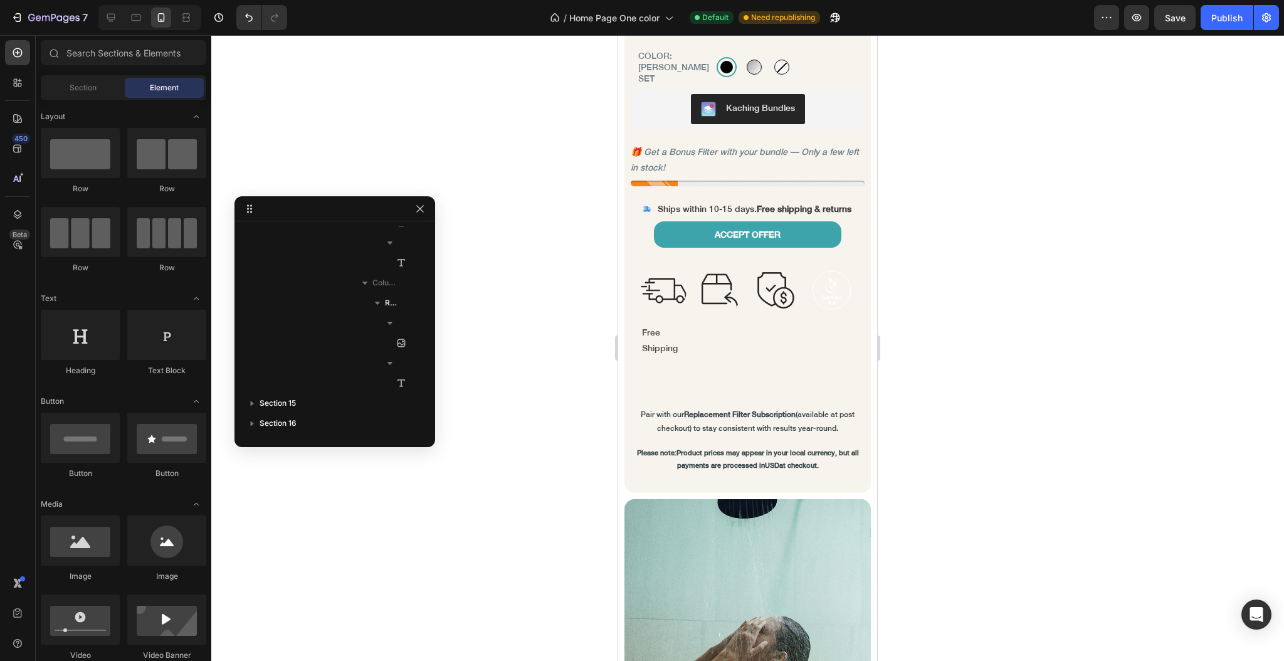
drag, startPoint x: 869, startPoint y: 547, endPoint x: 1500, endPoint y: 191, distance: 724.1
click at [814, 288] on img at bounding box center [832, 290] width 46 height 46
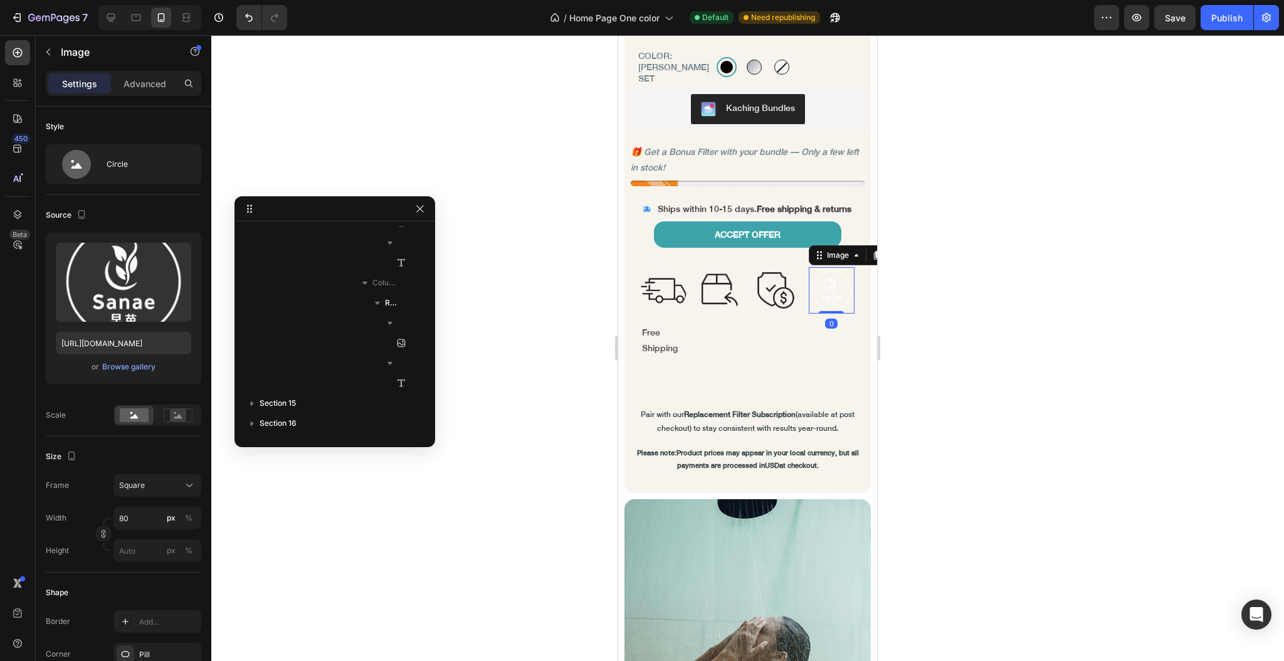
scroll to position [1441, 0]
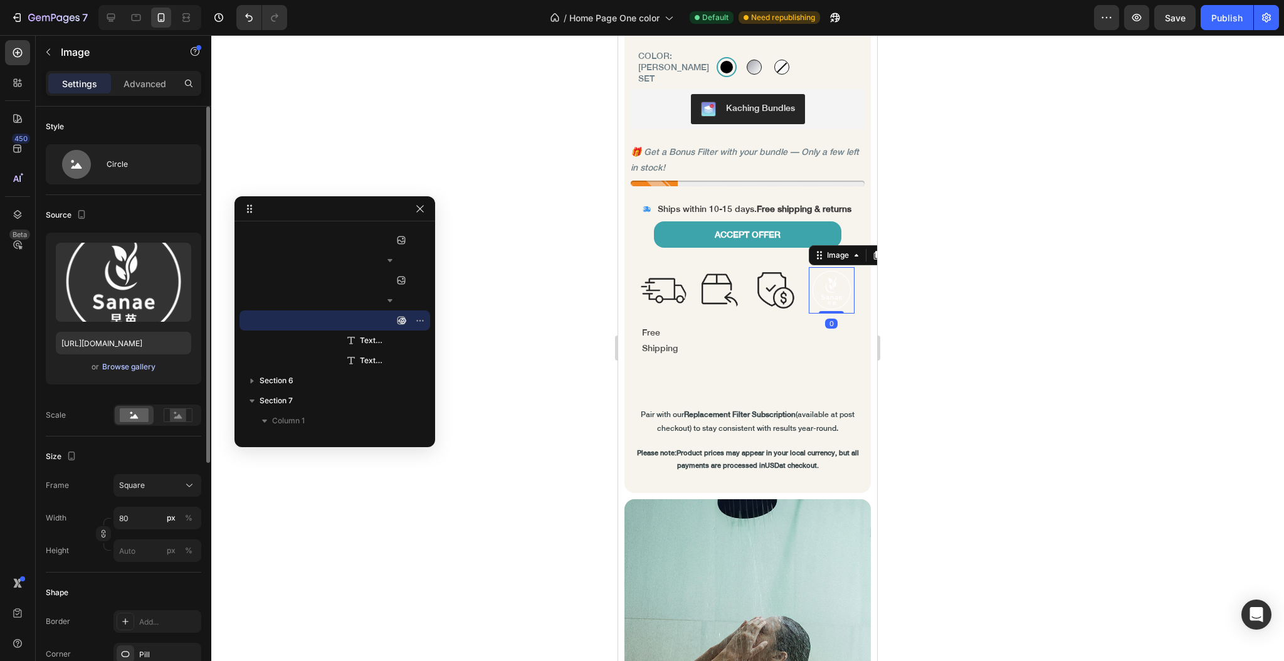
click at [126, 367] on div "Browse gallery" at bounding box center [128, 366] width 53 height 11
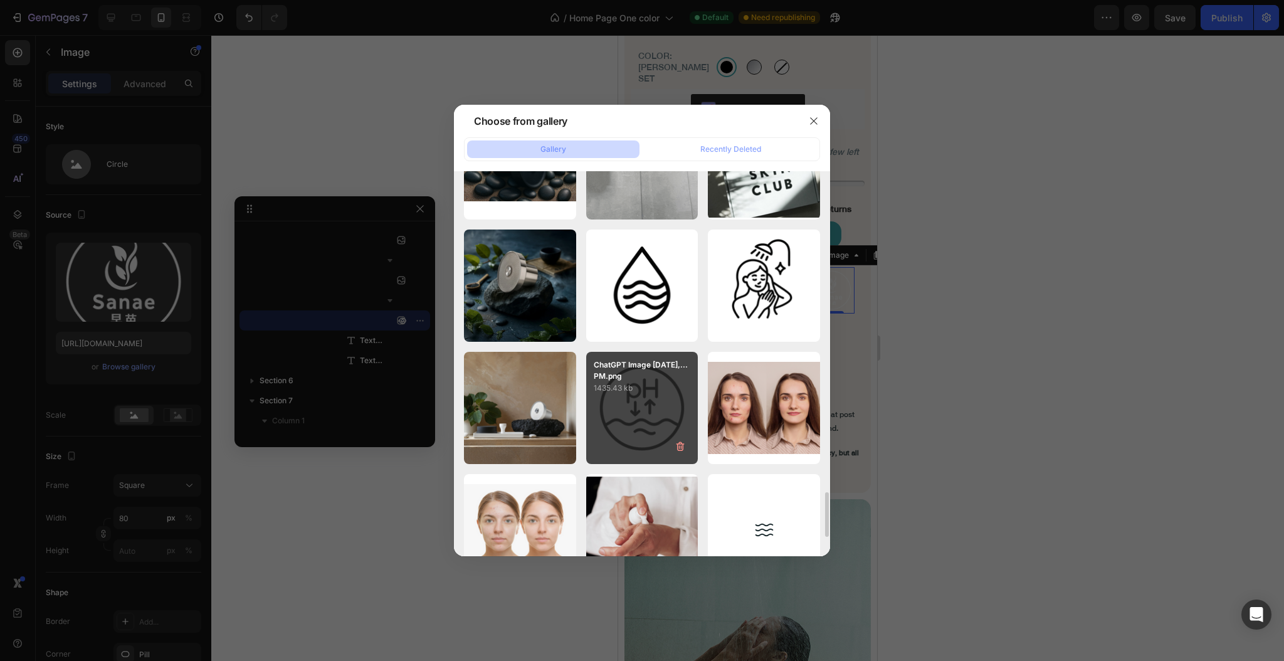
scroll to position [2921, 0]
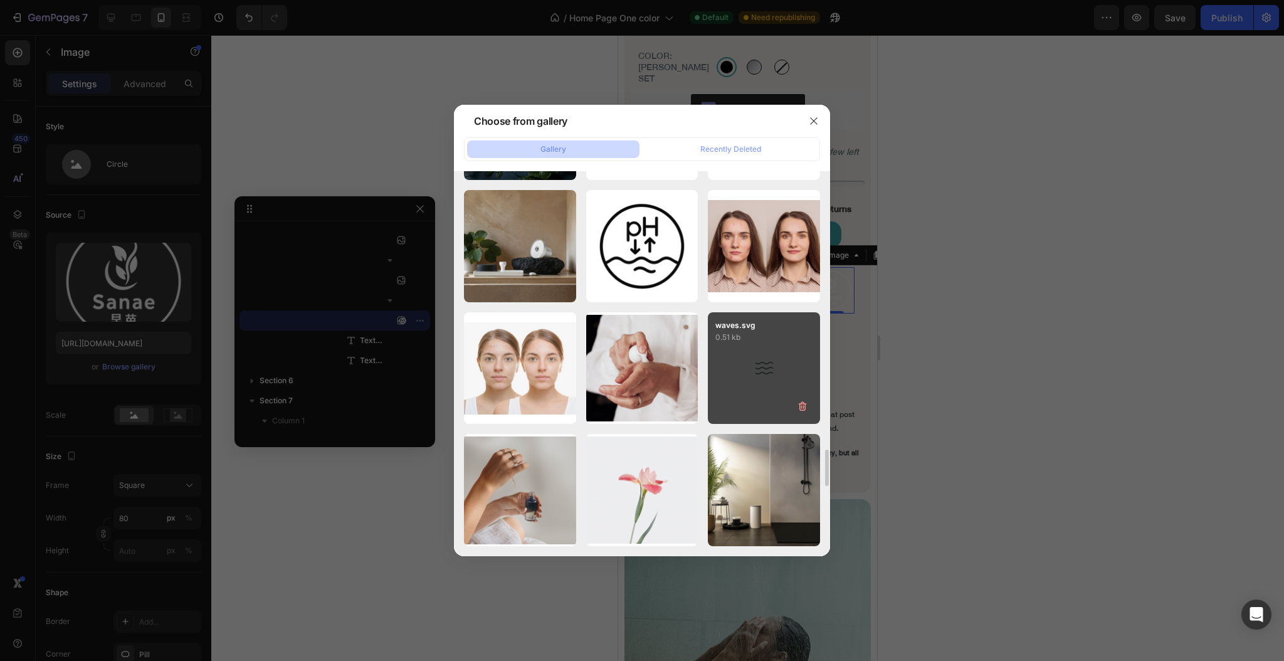
click at [756, 350] on div "waves.svg 0.51 kb" at bounding box center [764, 368] width 112 height 112
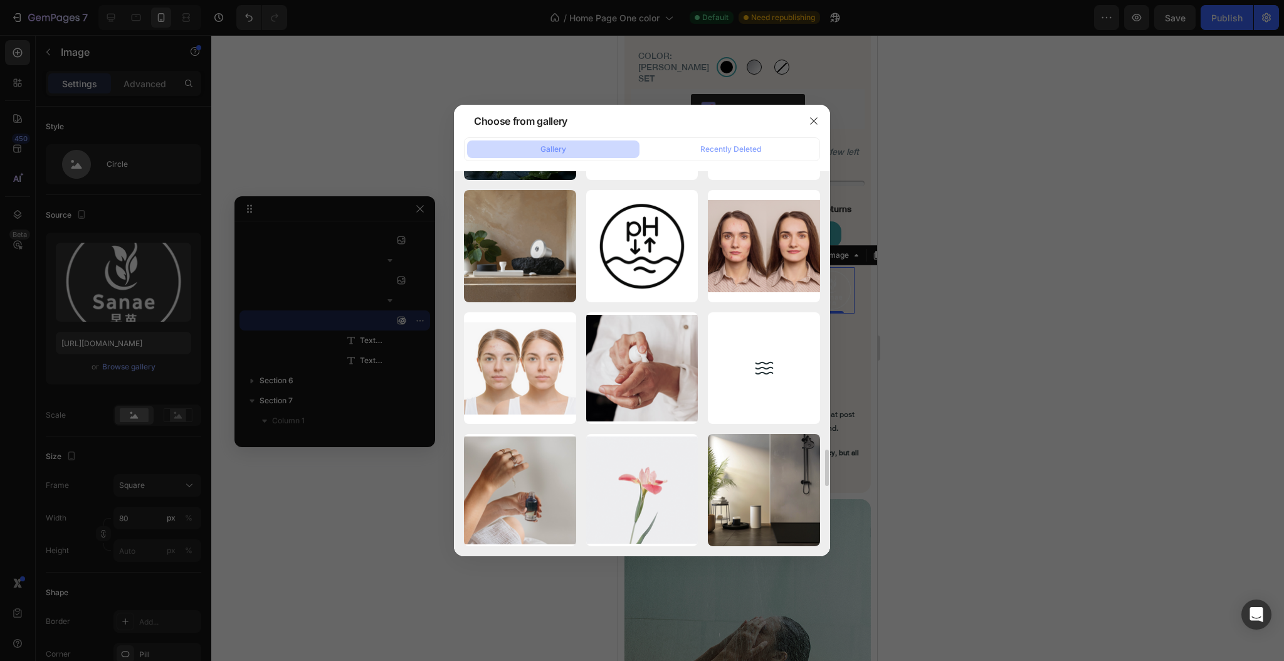
type input "https://cdn.shopify.com/s/files/1/0633/5237/3361/files/gempages_576932389154980…"
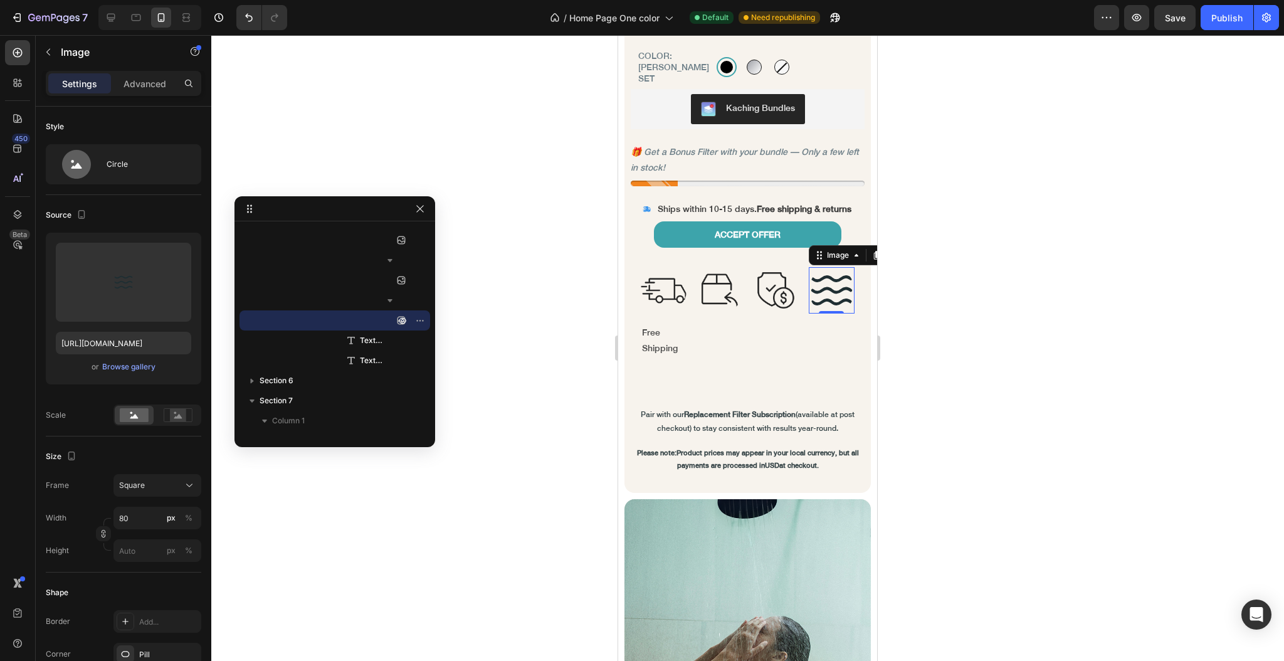
click at [969, 357] on div at bounding box center [747, 348] width 1073 height 626
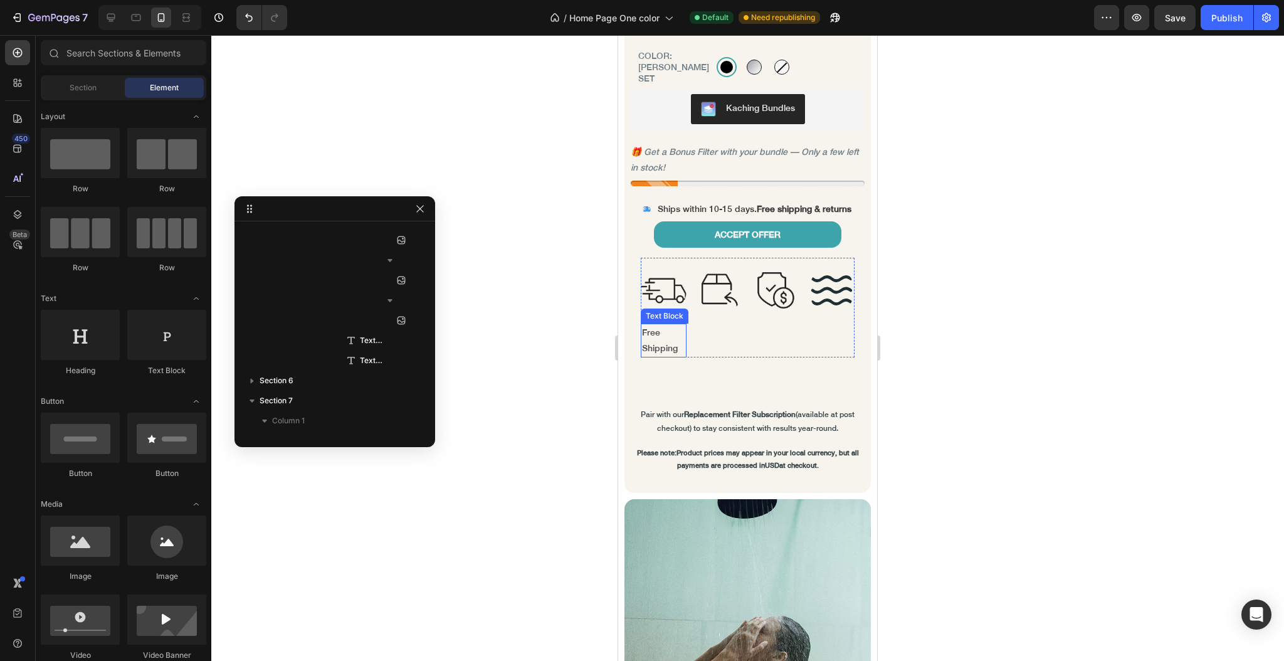
click at [658, 325] on p "Free Shipping" at bounding box center [663, 340] width 43 height 31
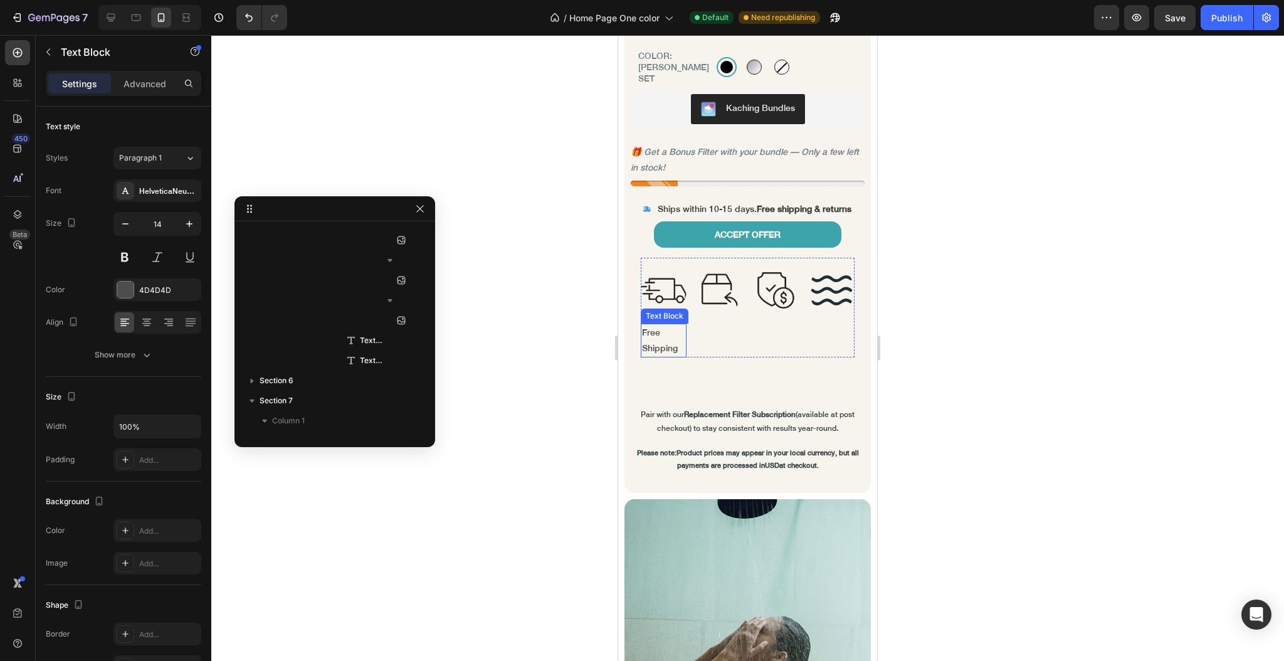
scroll to position [1321, 0]
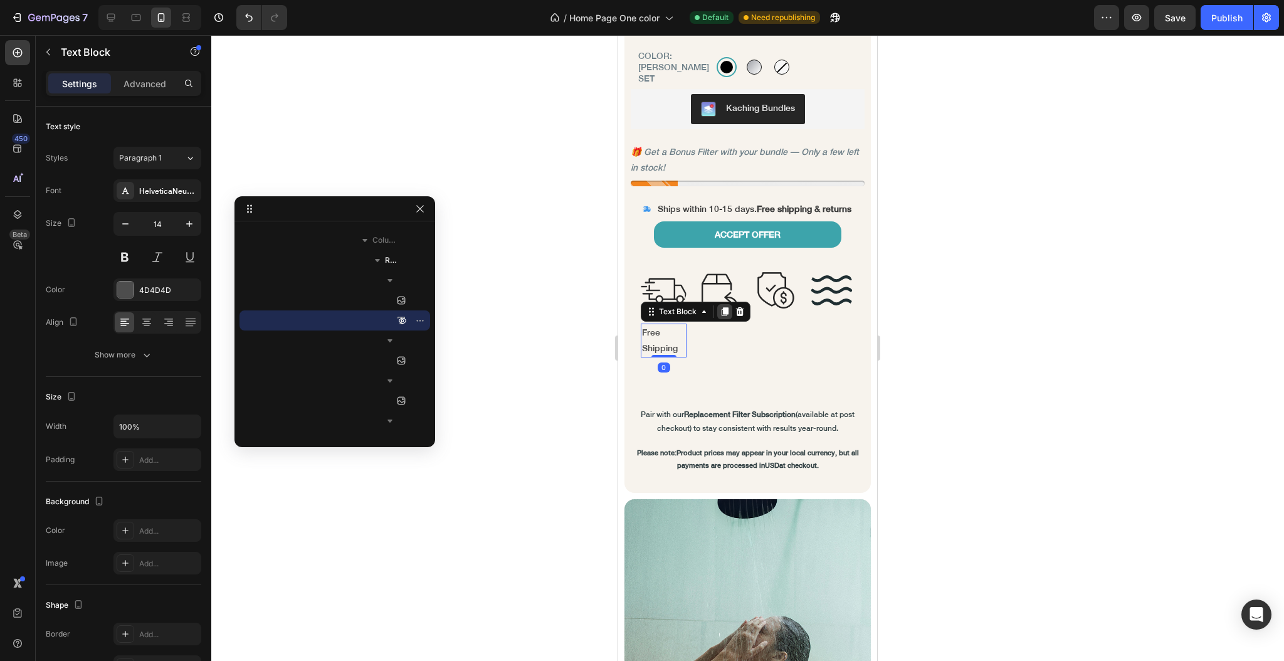
click at [724, 307] on icon at bounding box center [725, 311] width 7 height 9
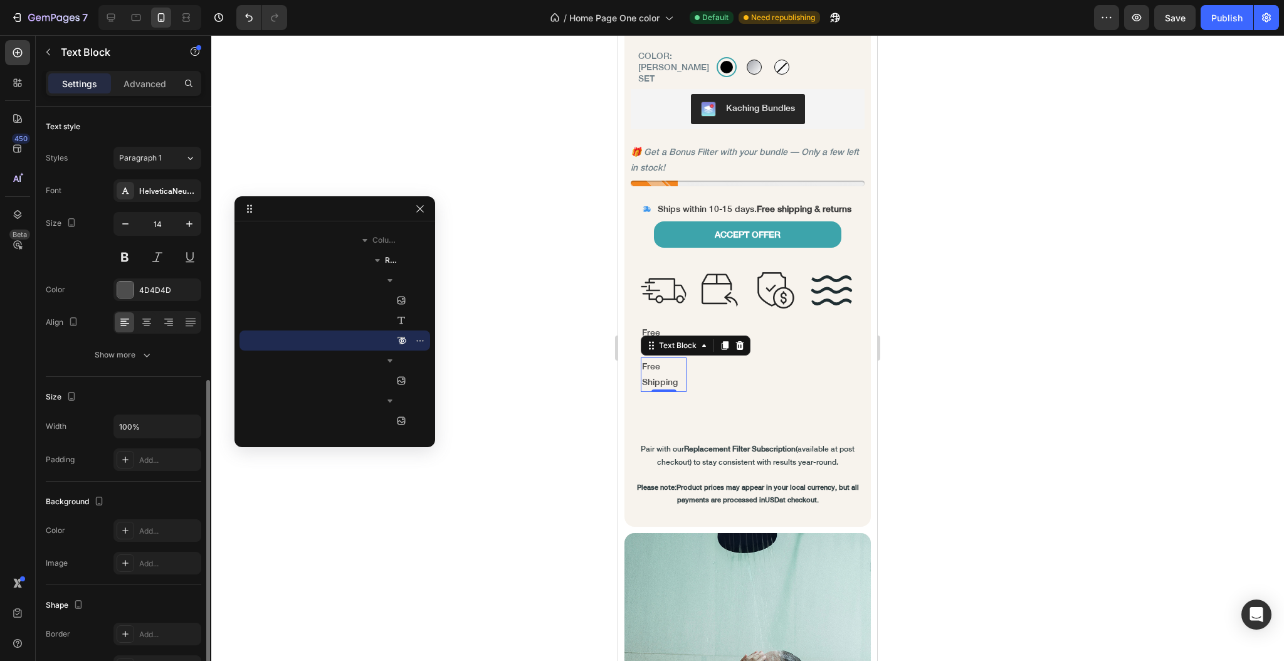
scroll to position [152, 0]
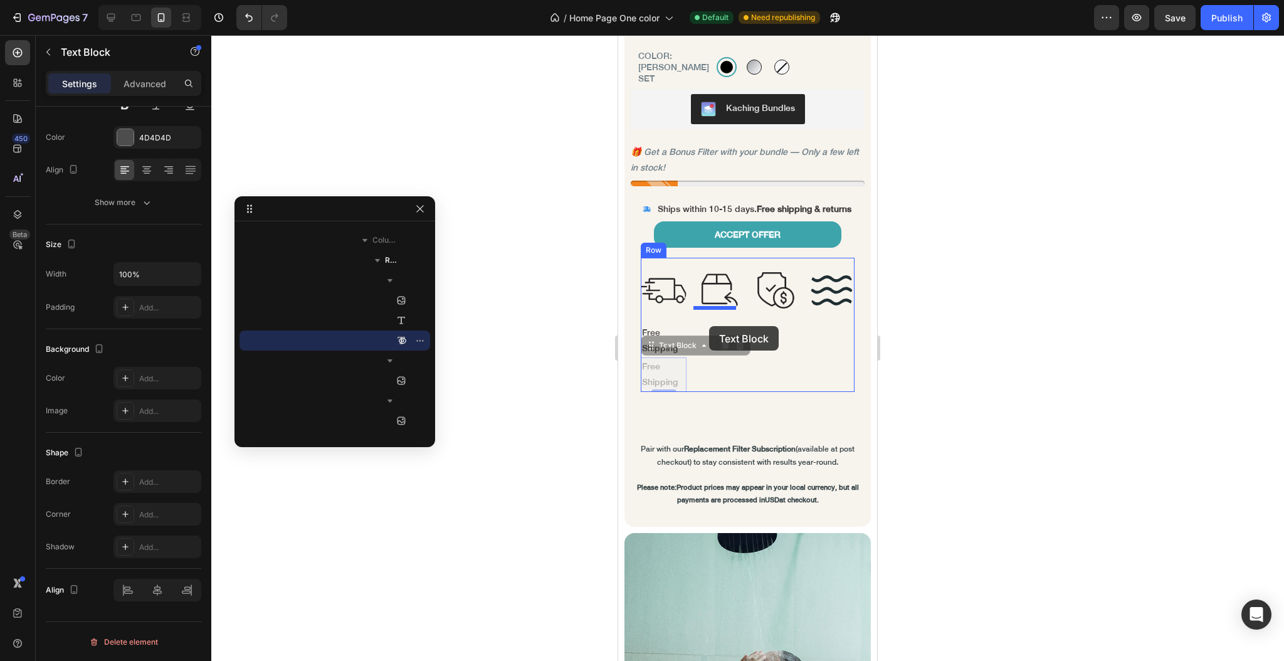
drag, startPoint x: 646, startPoint y: 342, endPoint x: 709, endPoint y: 326, distance: 65.2
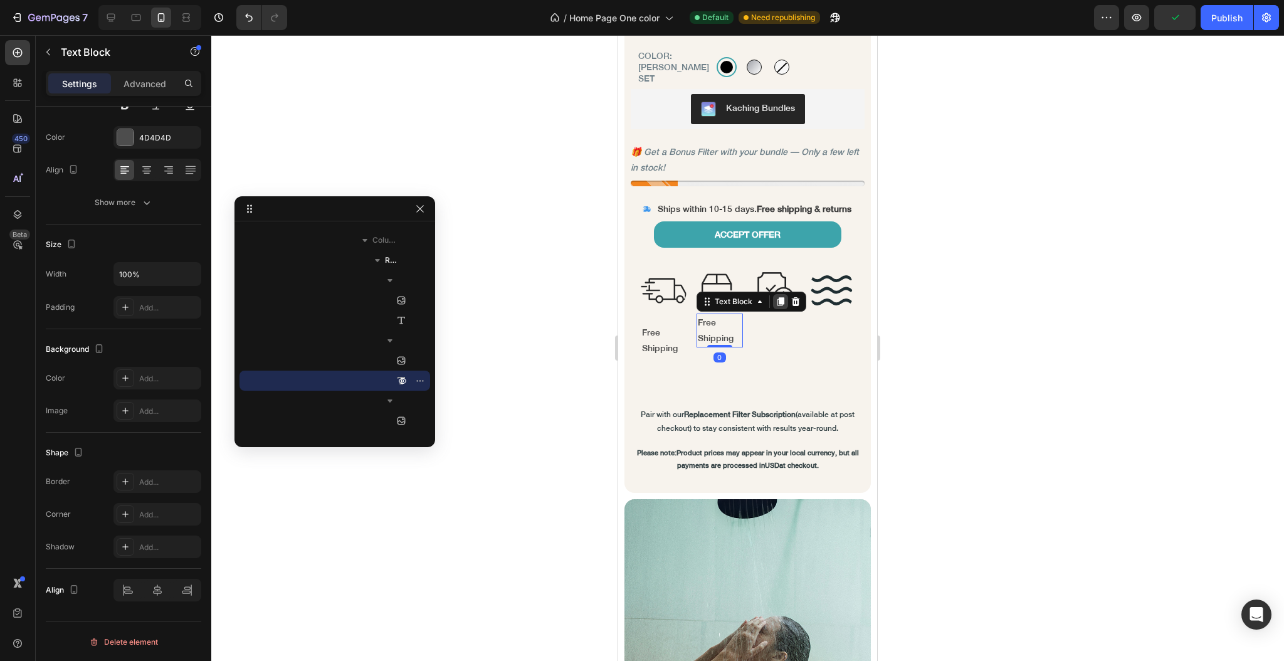
click at [778, 298] on icon at bounding box center [781, 301] width 7 height 9
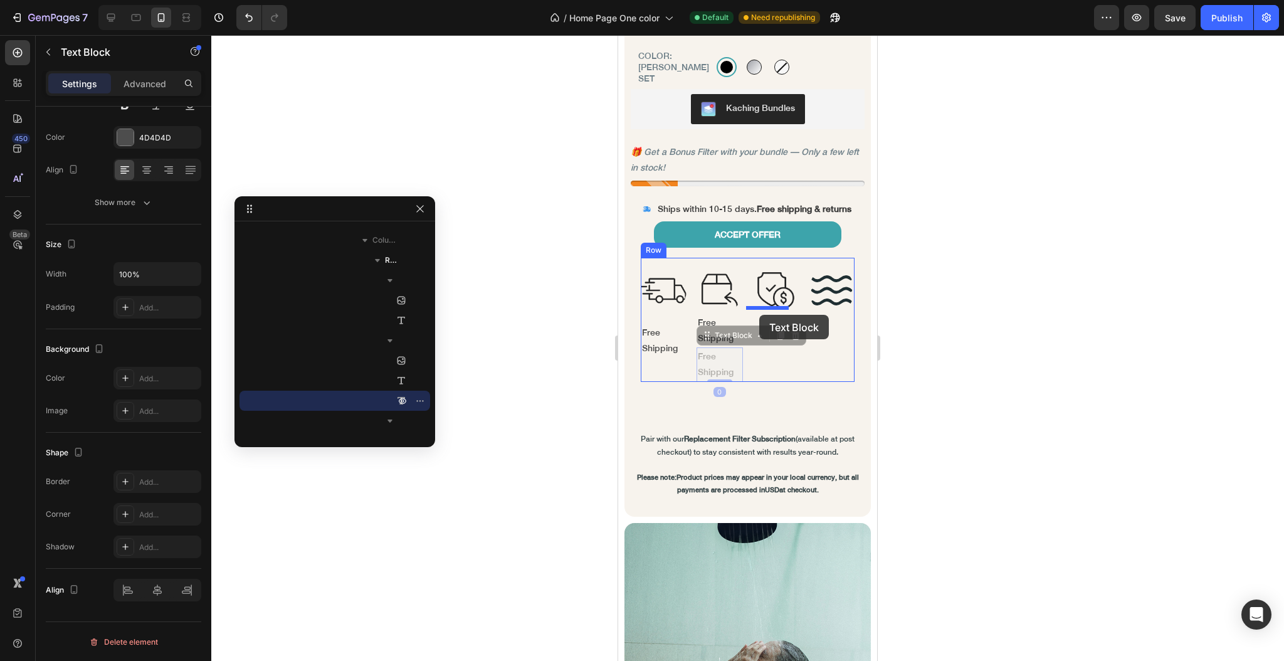
drag, startPoint x: 703, startPoint y: 328, endPoint x: 759, endPoint y: 315, distance: 58.0
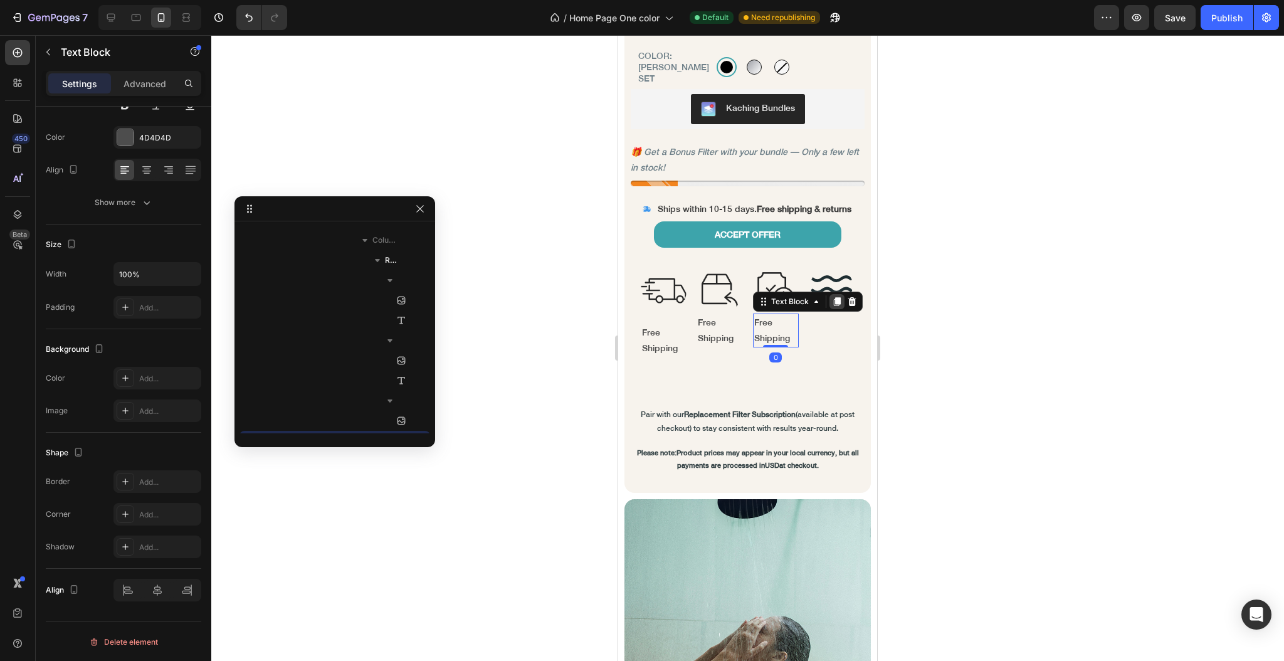
click at [832, 297] on icon at bounding box center [837, 302] width 10 height 10
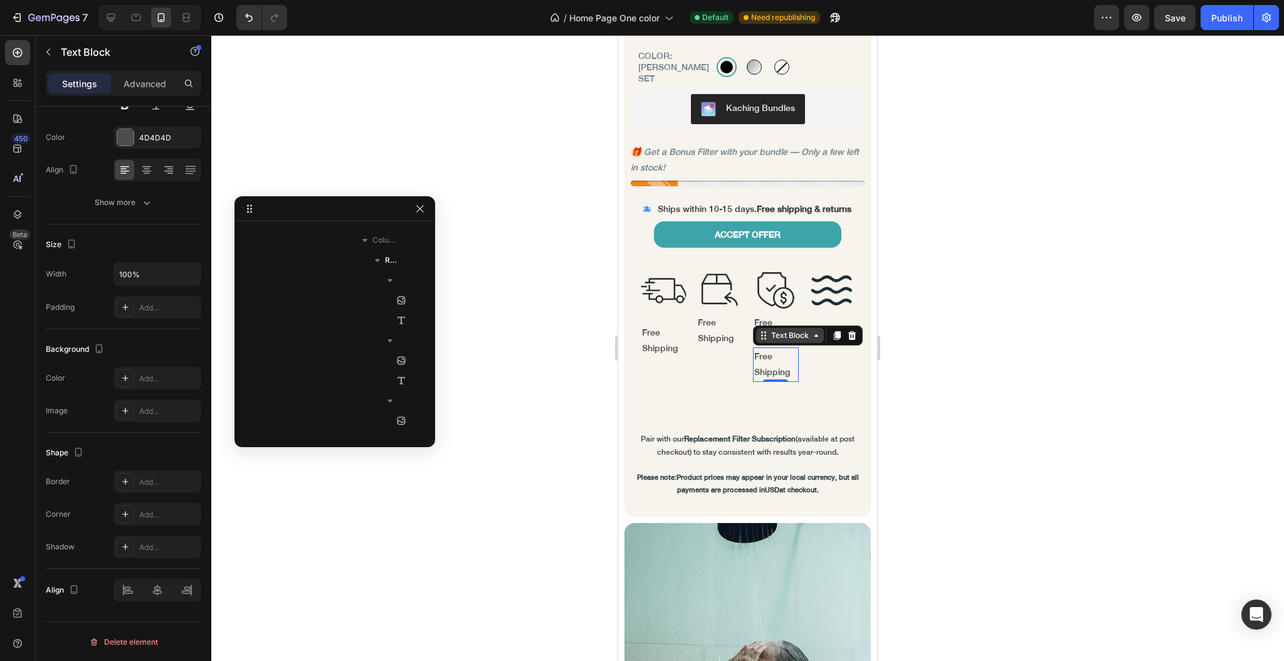
scroll to position [1461, 0]
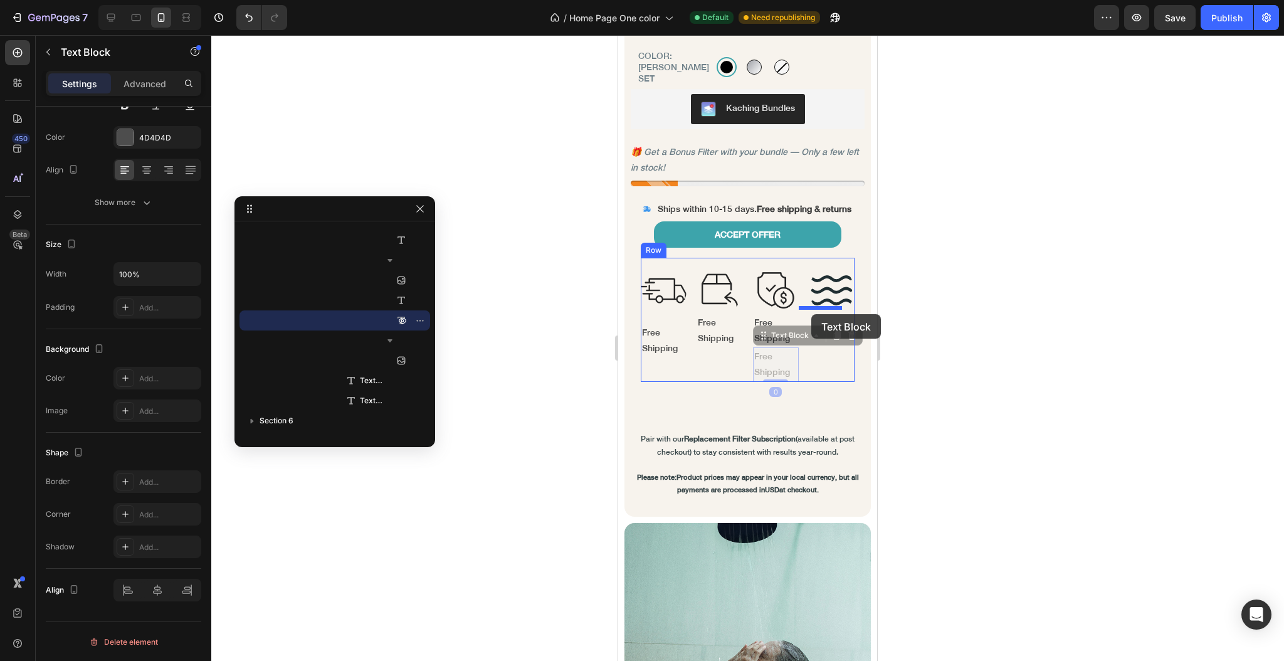
drag, startPoint x: 753, startPoint y: 330, endPoint x: 811, endPoint y: 314, distance: 60.6
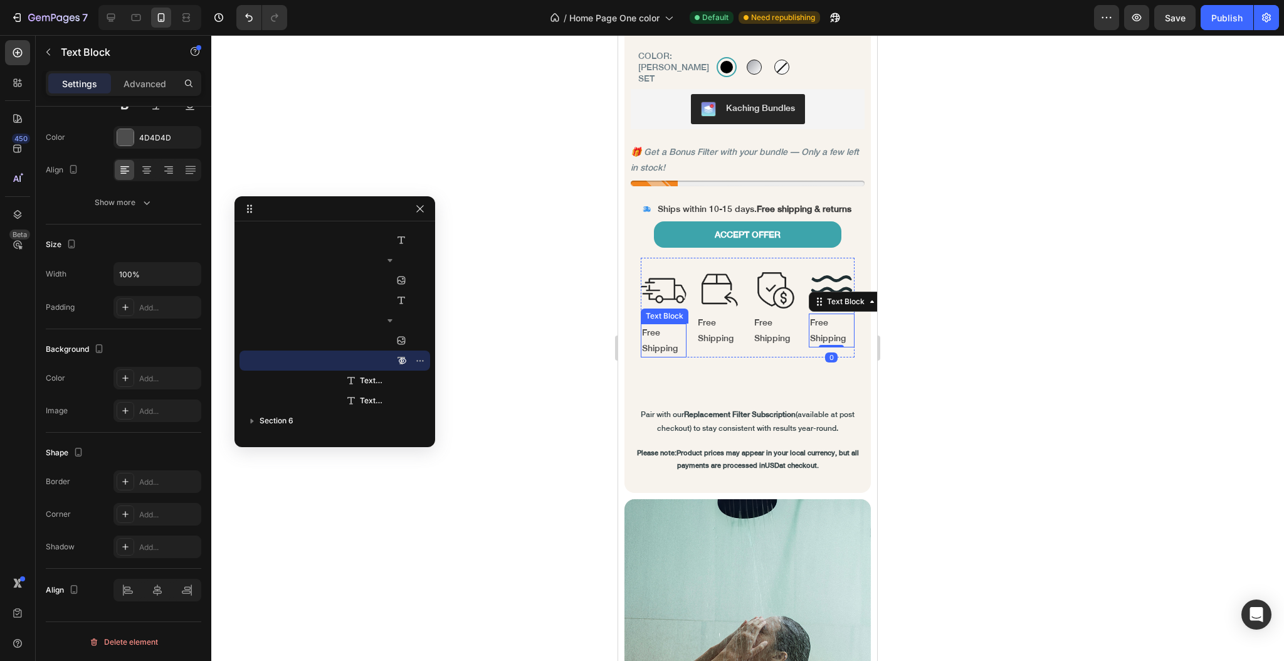
click at [657, 332] on p "Free Shipping" at bounding box center [663, 340] width 43 height 31
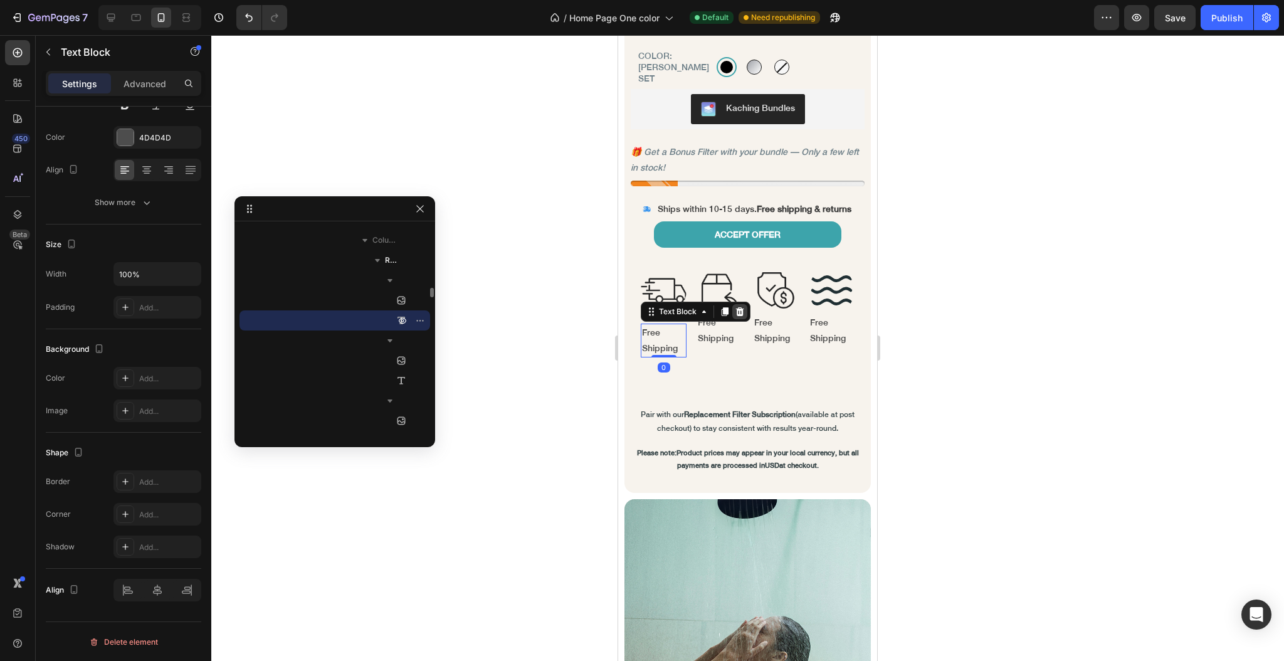
click at [737, 307] on icon at bounding box center [740, 311] width 8 height 9
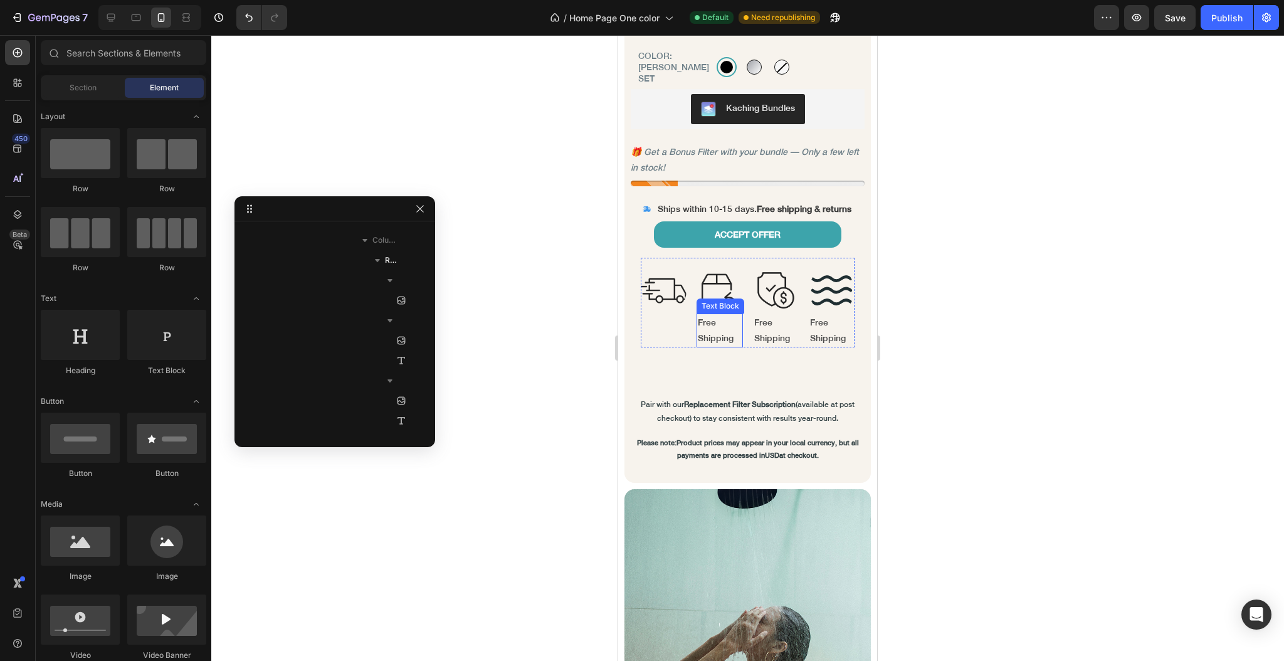
click at [718, 325] on p "Free Shipping" at bounding box center [719, 330] width 43 height 31
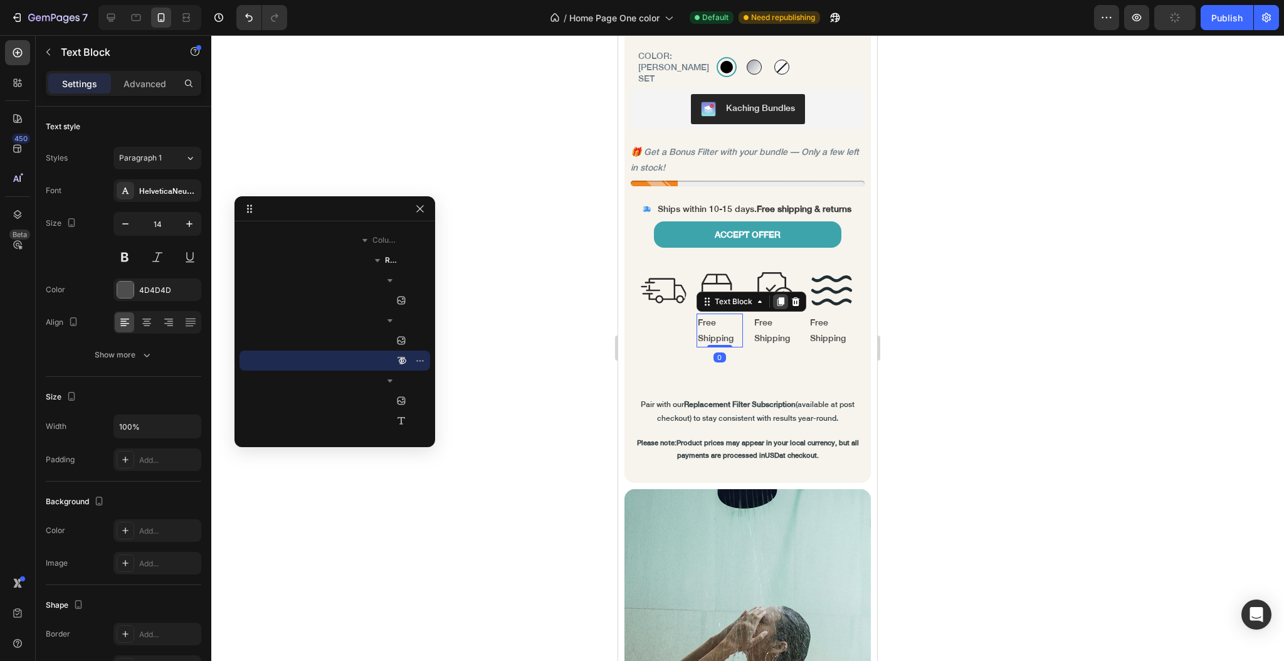
click at [778, 297] on icon at bounding box center [781, 301] width 7 height 9
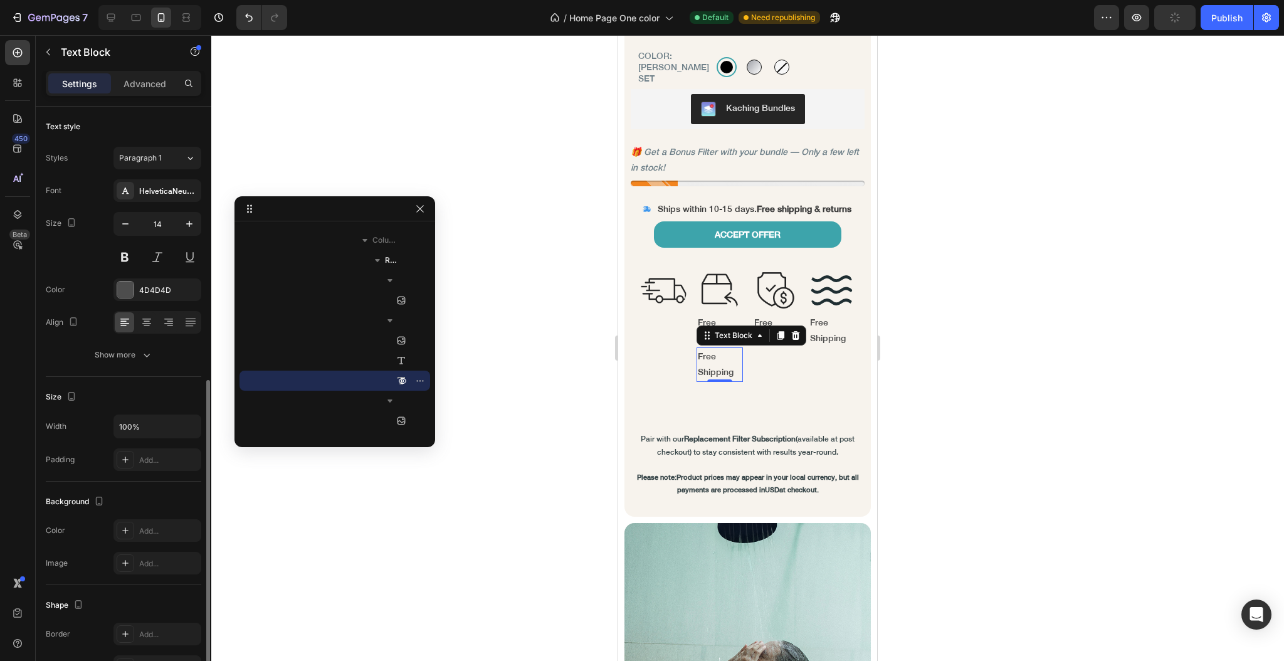
scroll to position [152, 0]
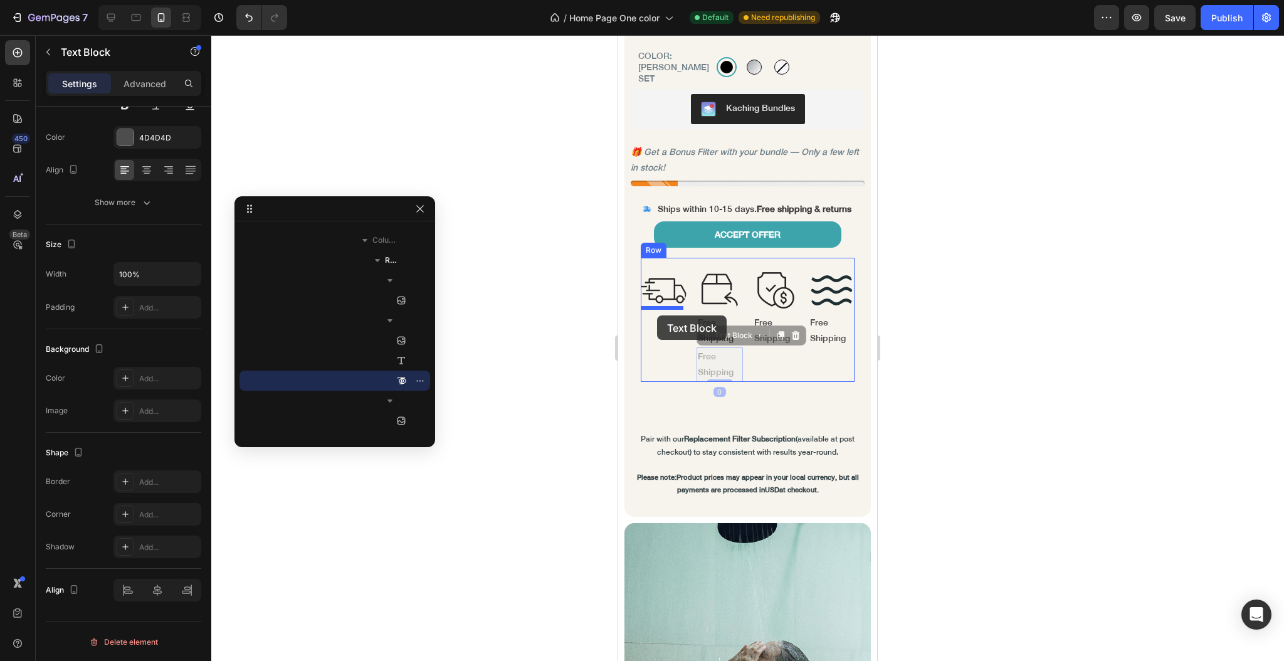
drag, startPoint x: 702, startPoint y: 332, endPoint x: 657, endPoint y: 315, distance: 48.0
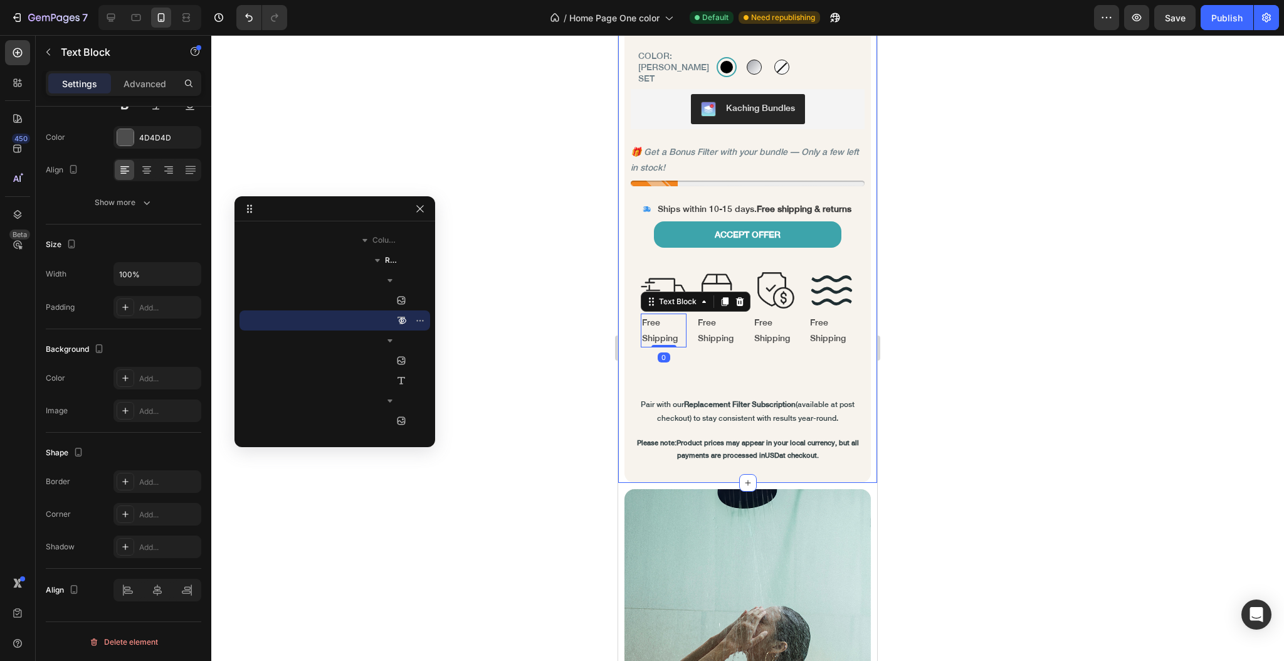
click at [519, 342] on div at bounding box center [747, 348] width 1073 height 626
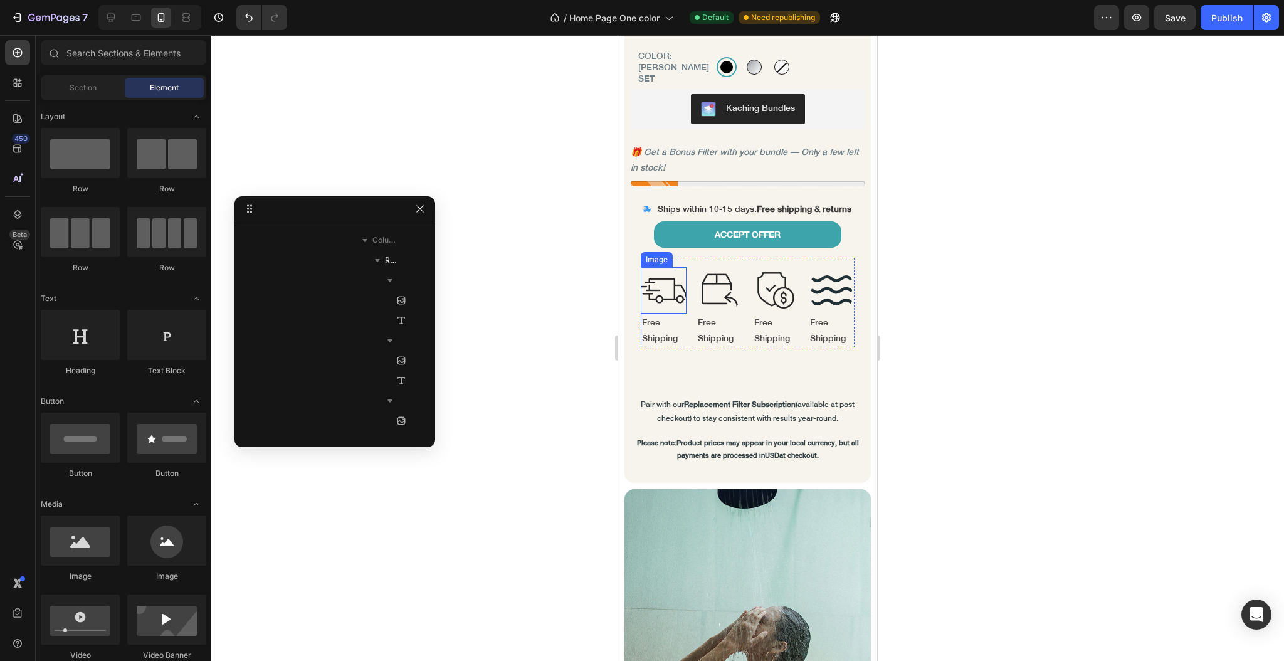
click at [667, 291] on img at bounding box center [664, 290] width 46 height 46
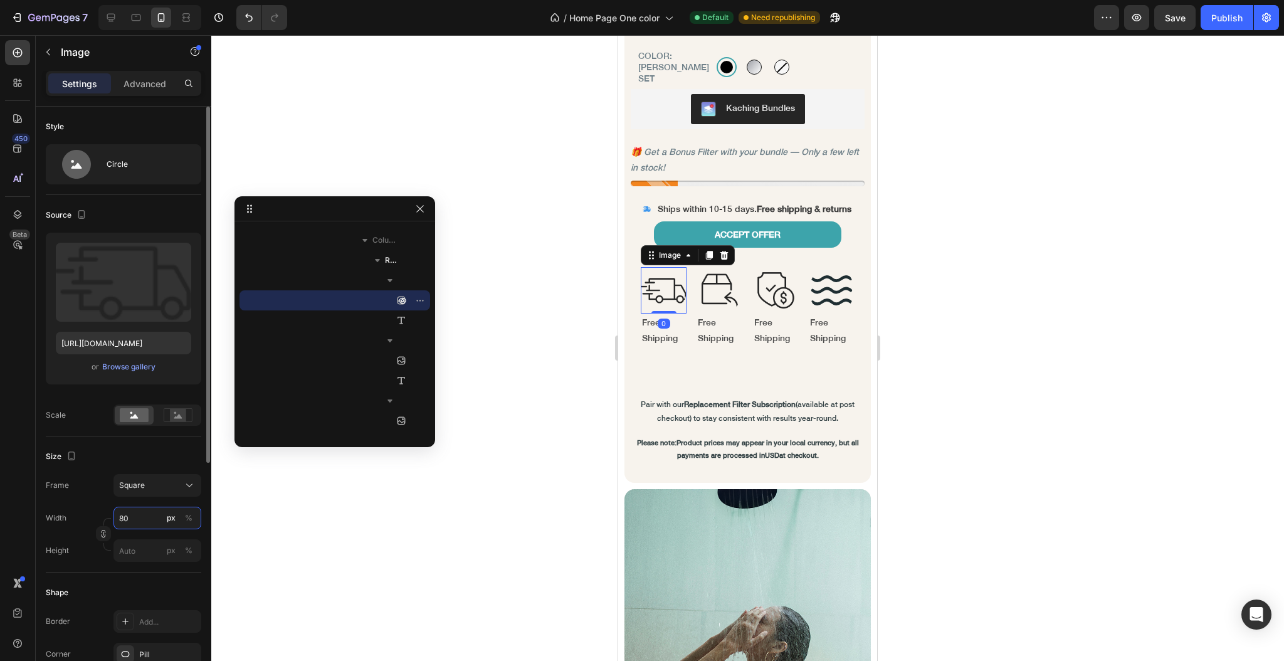
click at [143, 522] on input "80" at bounding box center [157, 518] width 88 height 23
type input "6"
type input "60"
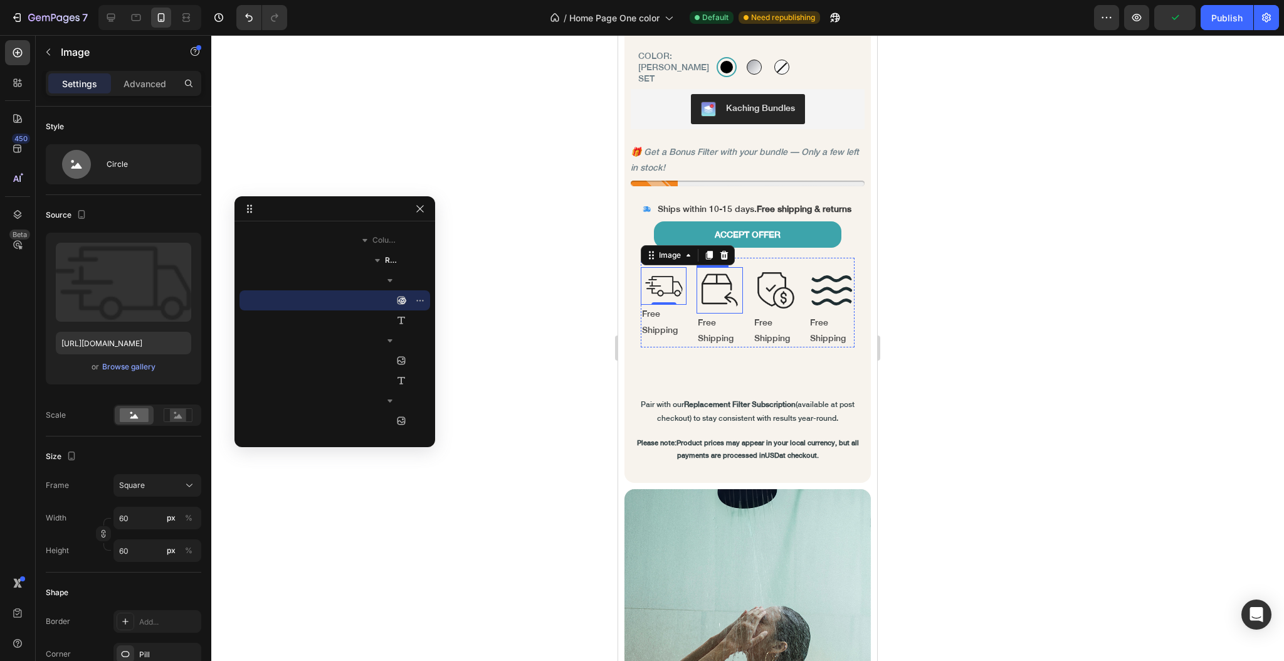
click at [697, 289] on img at bounding box center [720, 290] width 46 height 46
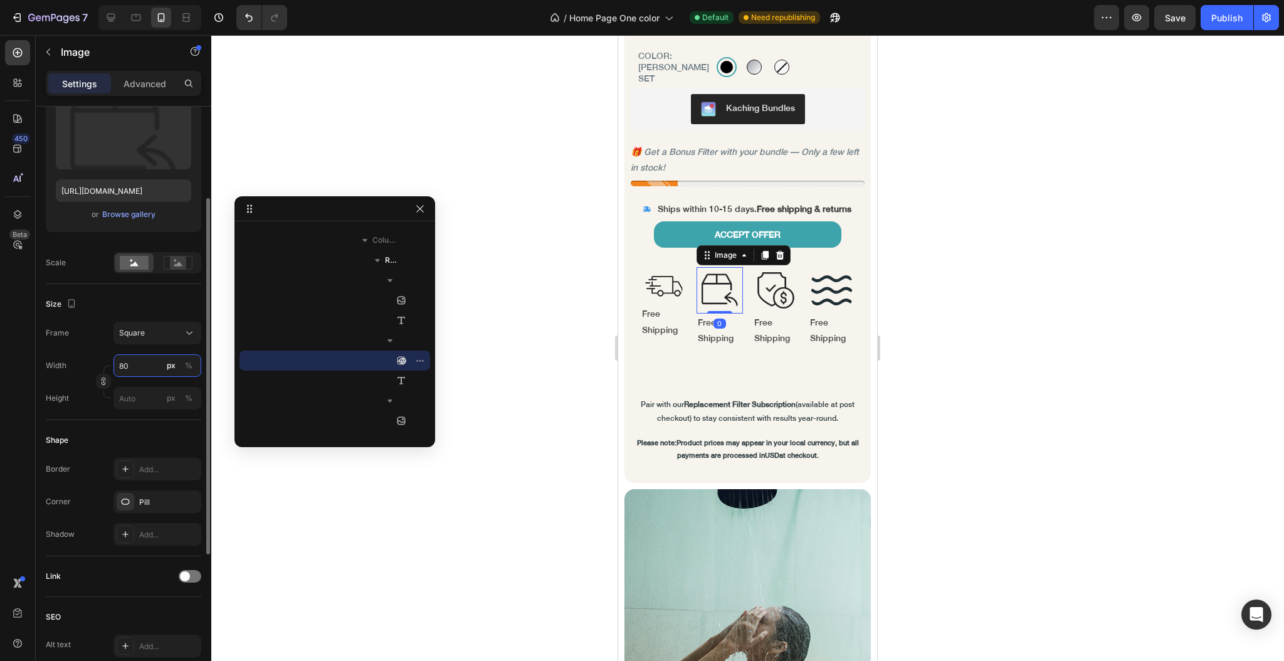
click at [134, 361] on input "80" at bounding box center [157, 365] width 88 height 23
type input "6"
type input "60"
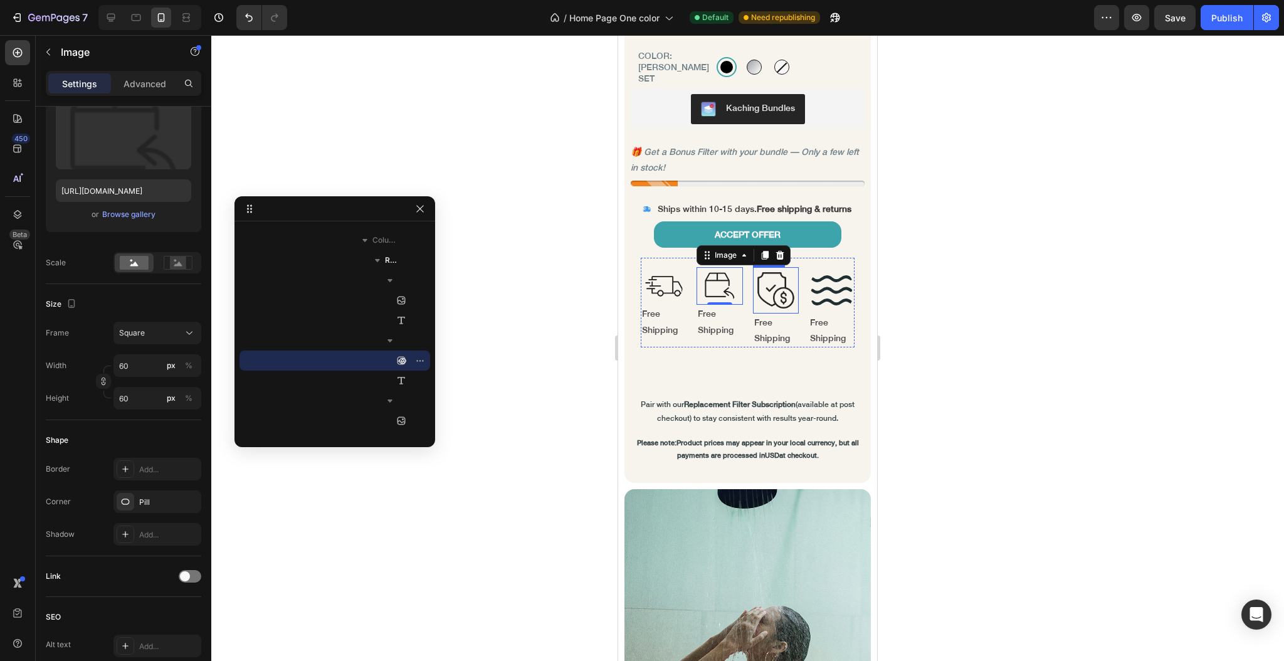
click at [761, 288] on img at bounding box center [776, 290] width 46 height 46
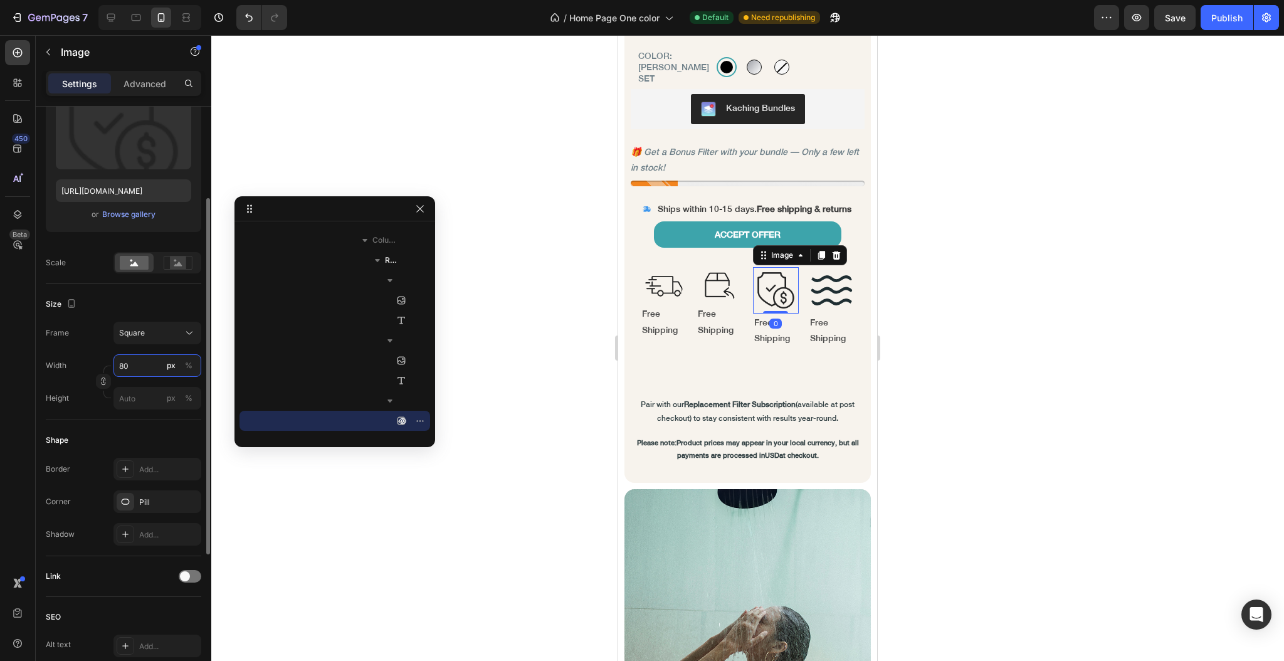
click at [134, 361] on input "80" at bounding box center [157, 365] width 88 height 23
type input "6"
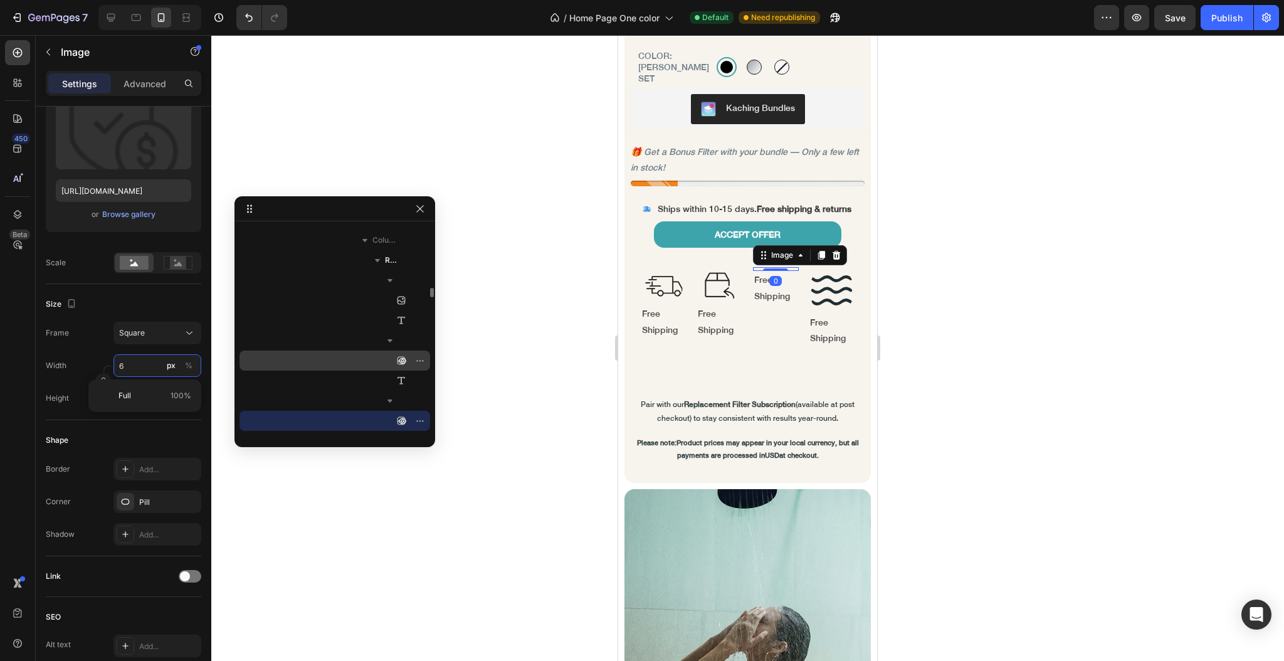
type input "60"
click at [816, 285] on img at bounding box center [832, 290] width 46 height 46
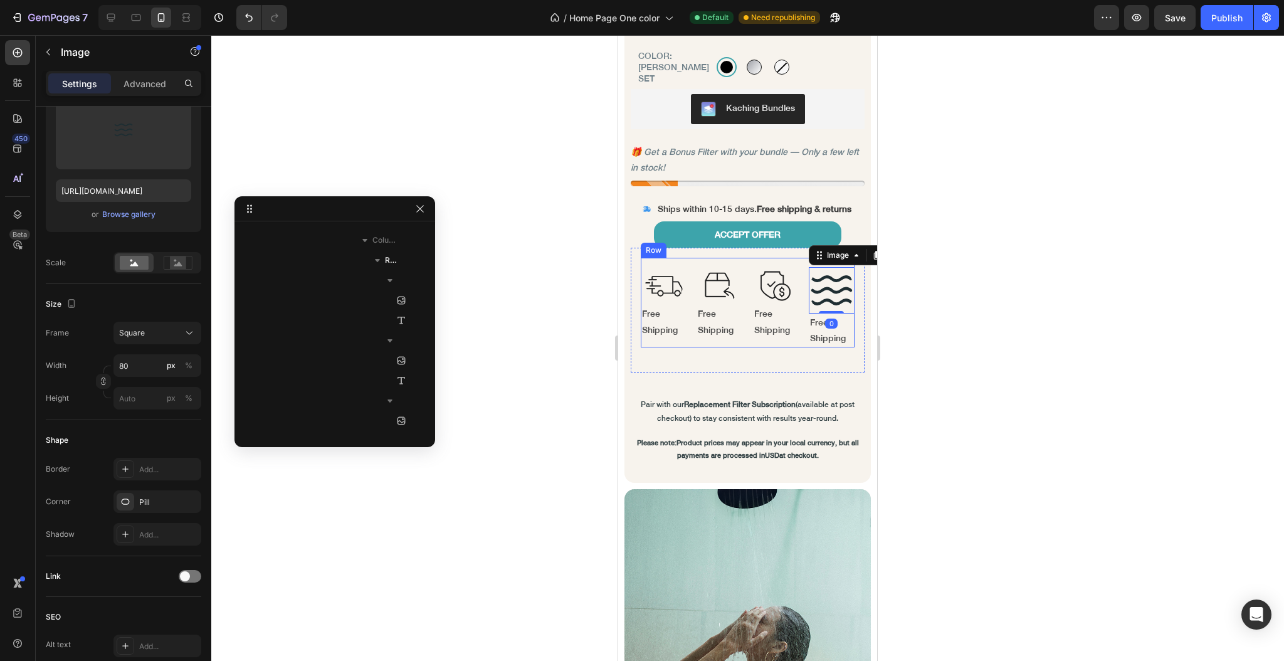
scroll to position [1481, 0]
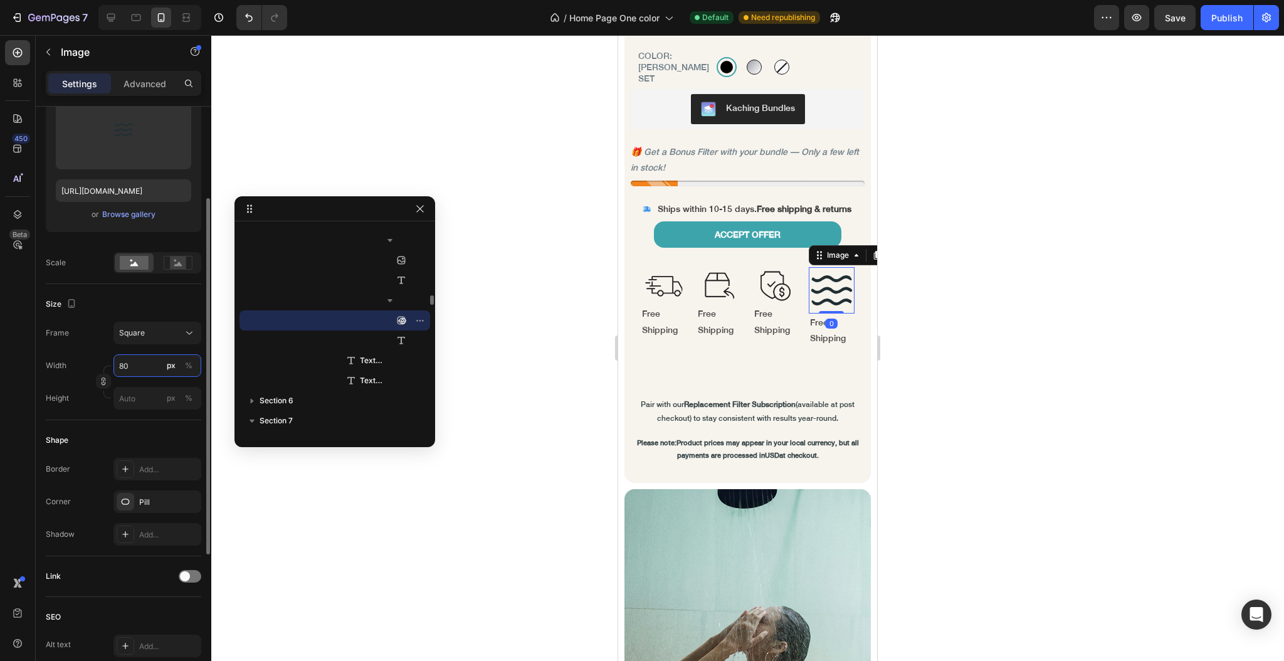
click at [137, 367] on input "80" at bounding box center [157, 365] width 88 height 23
type input "6"
type input "60"
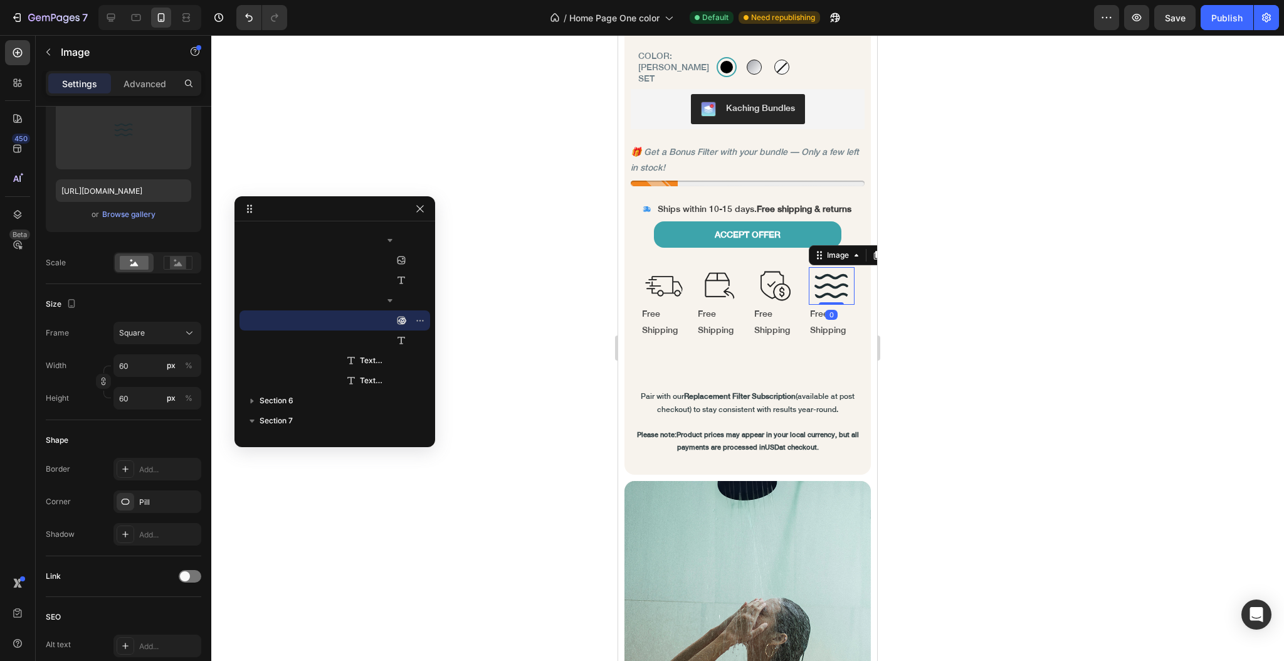
click at [458, 327] on div at bounding box center [747, 348] width 1073 height 626
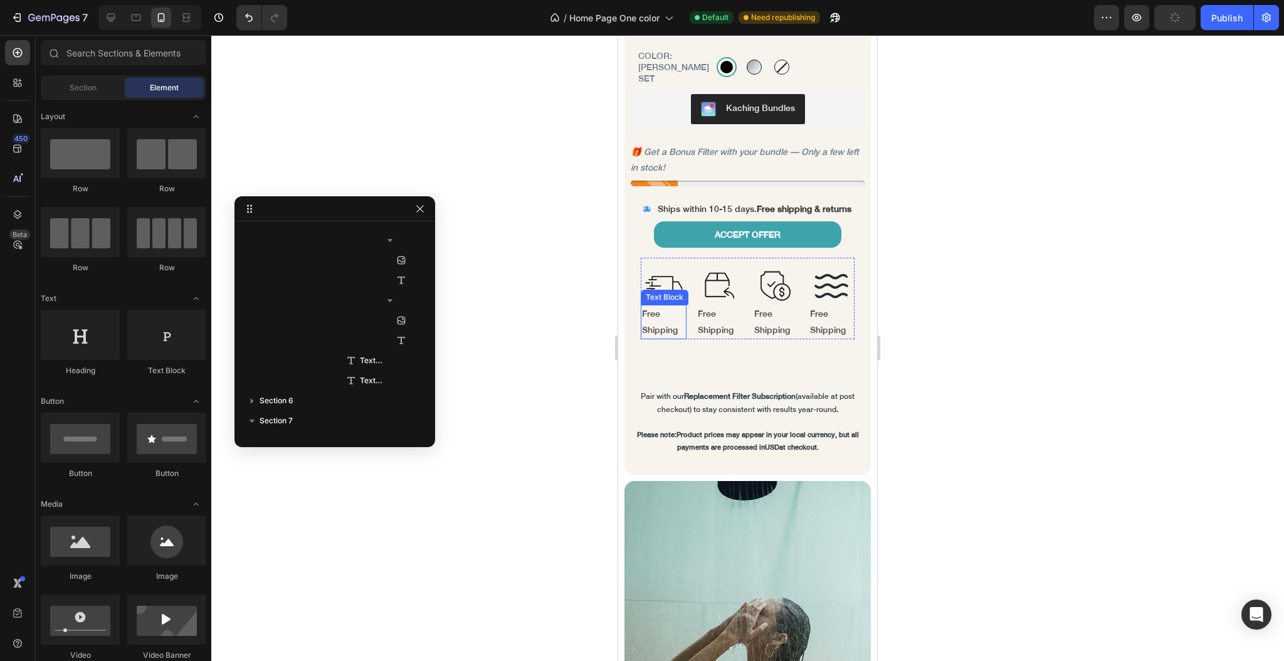
click at [666, 324] on p "Free Shipping" at bounding box center [663, 321] width 43 height 31
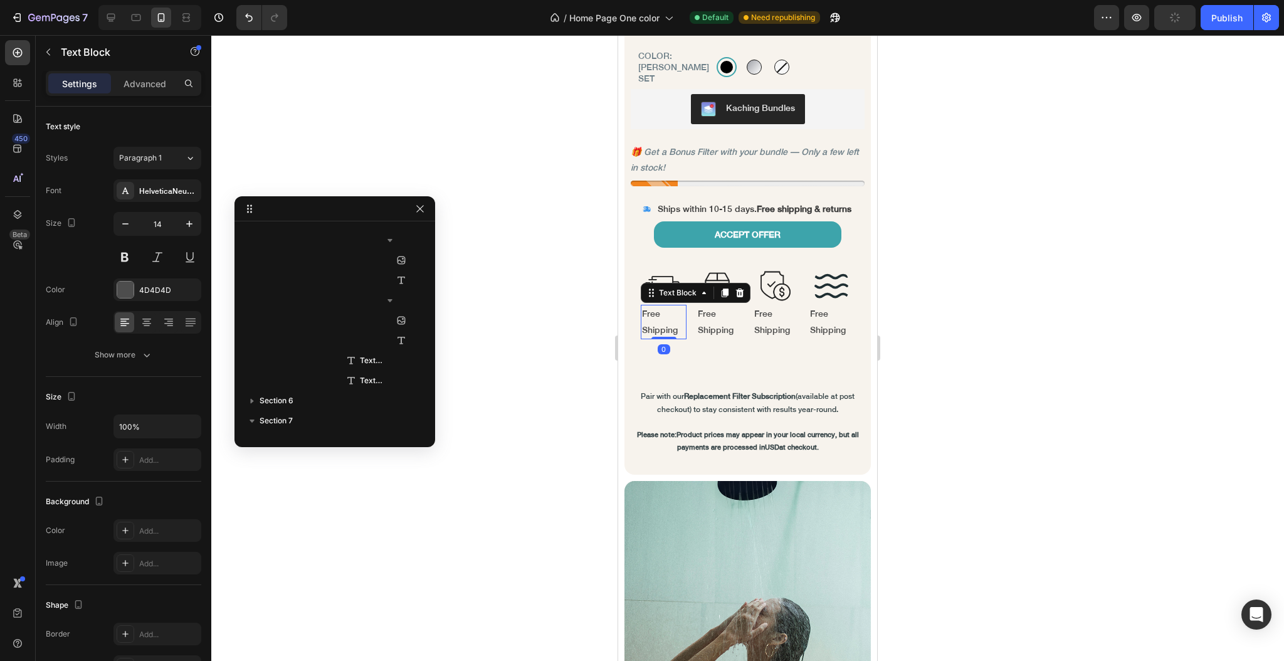
scroll to position [1321, 0]
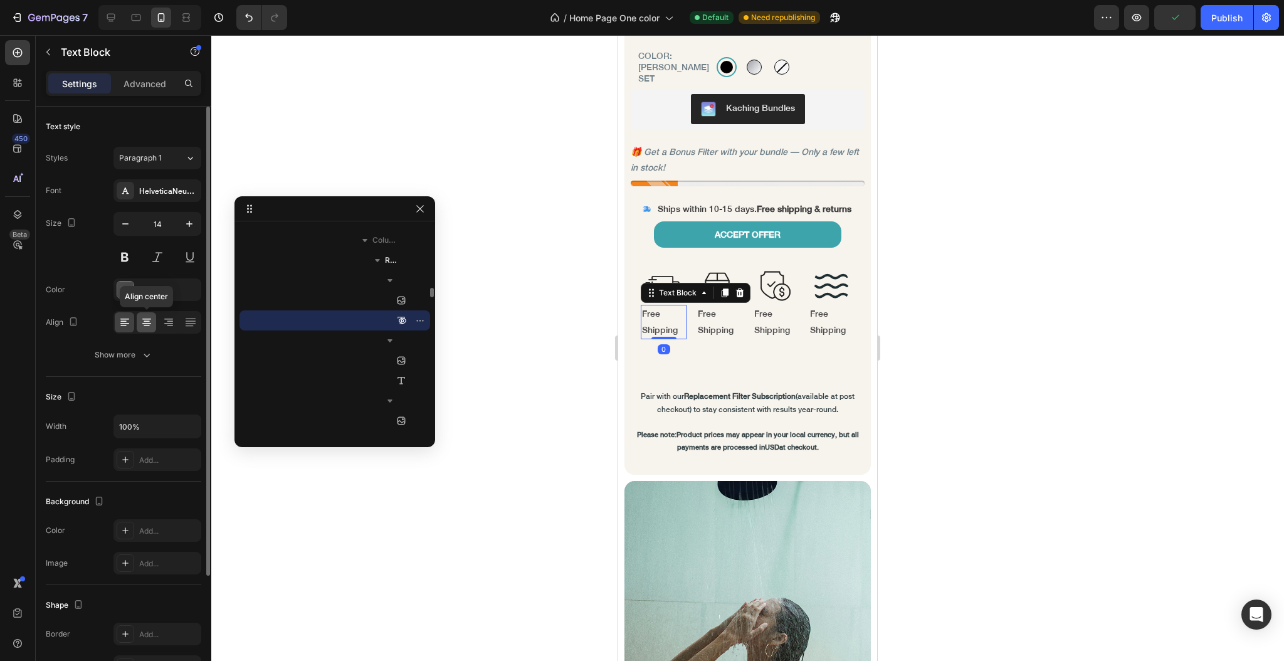
click at [142, 327] on icon at bounding box center [146, 322] width 13 height 13
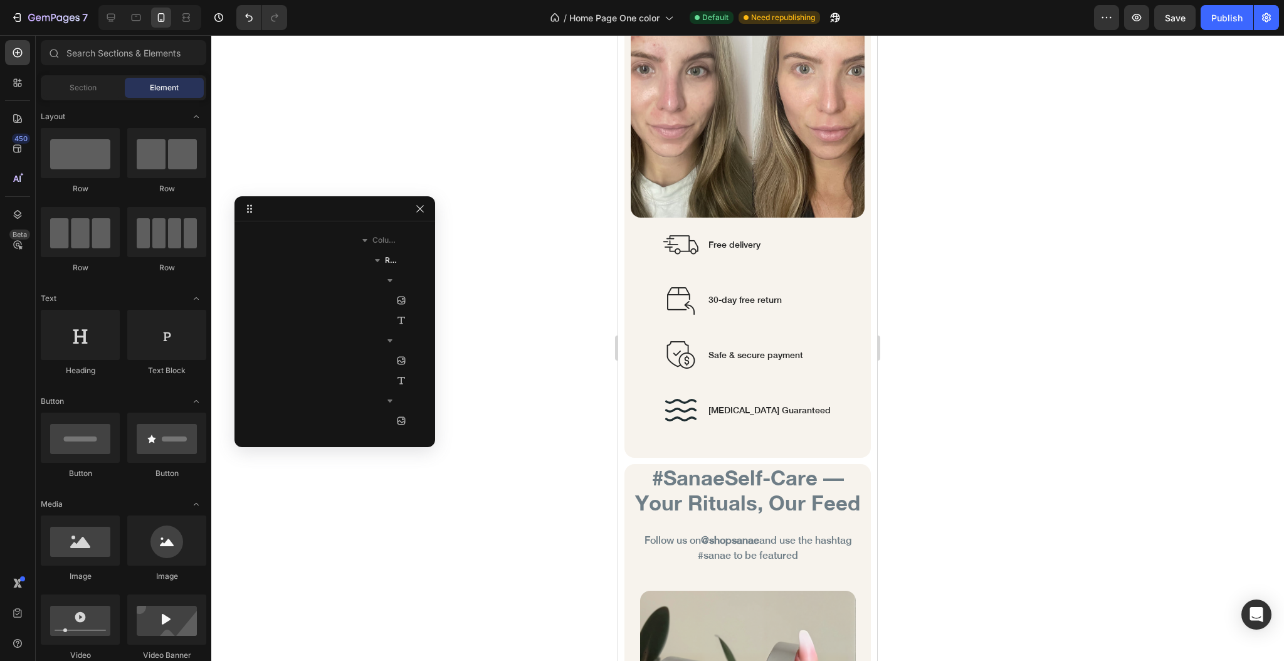
scroll to position [7799, 0]
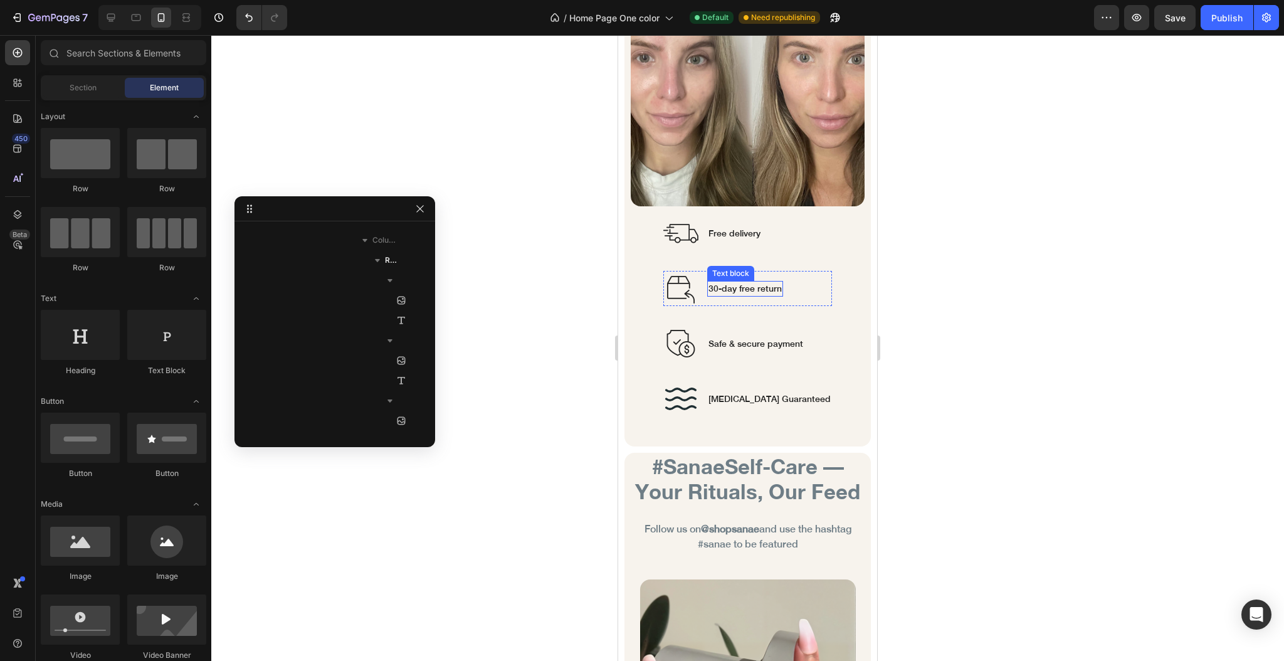
click at [731, 282] on p "30-day free return" at bounding box center [745, 288] width 73 height 13
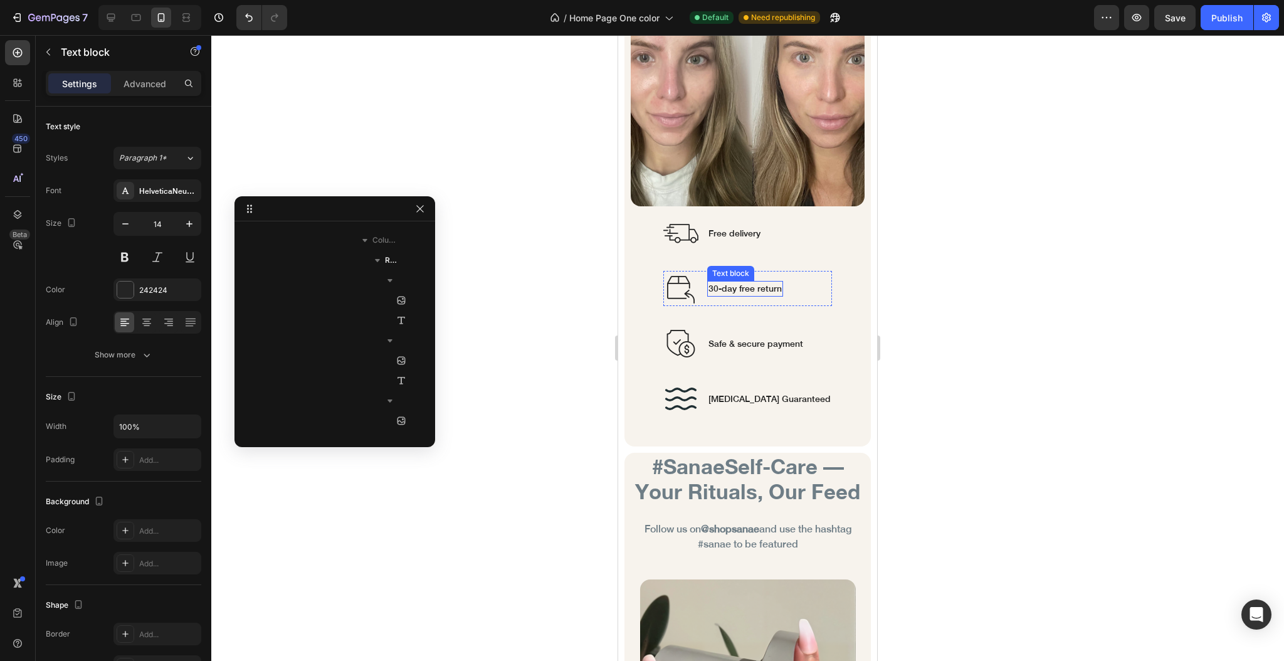
scroll to position [4270, 0]
click at [731, 282] on p "30-day free return" at bounding box center [745, 288] width 73 height 13
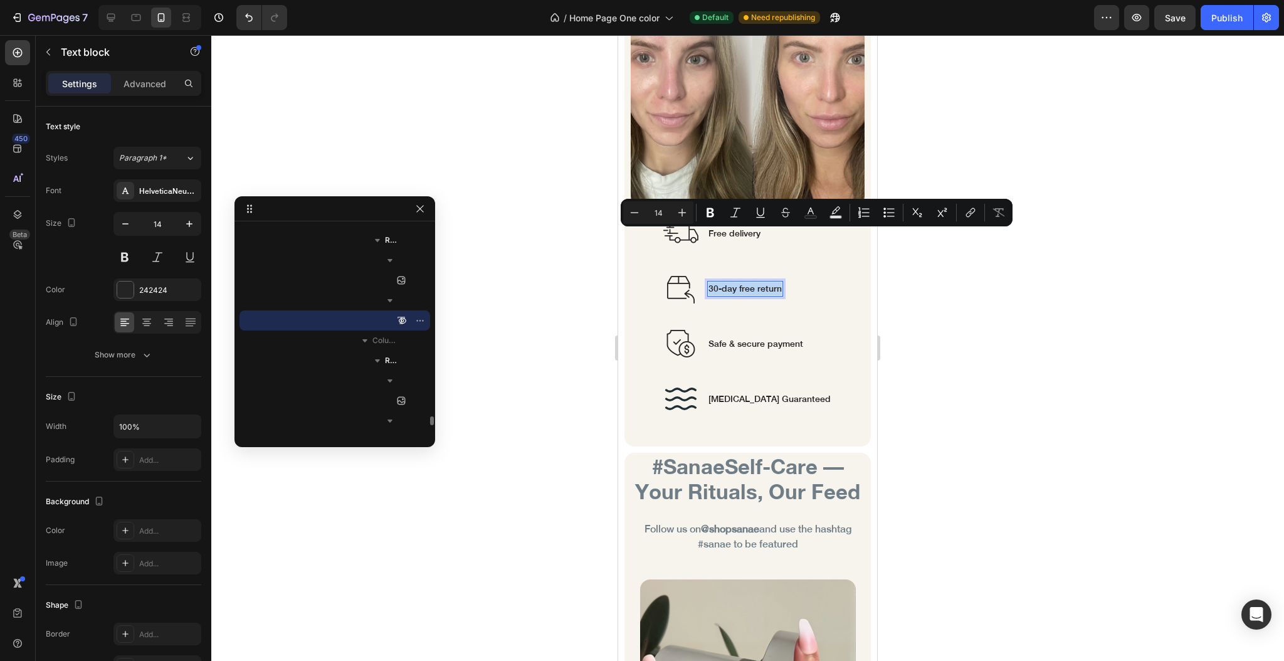
copy p "30-day free return"
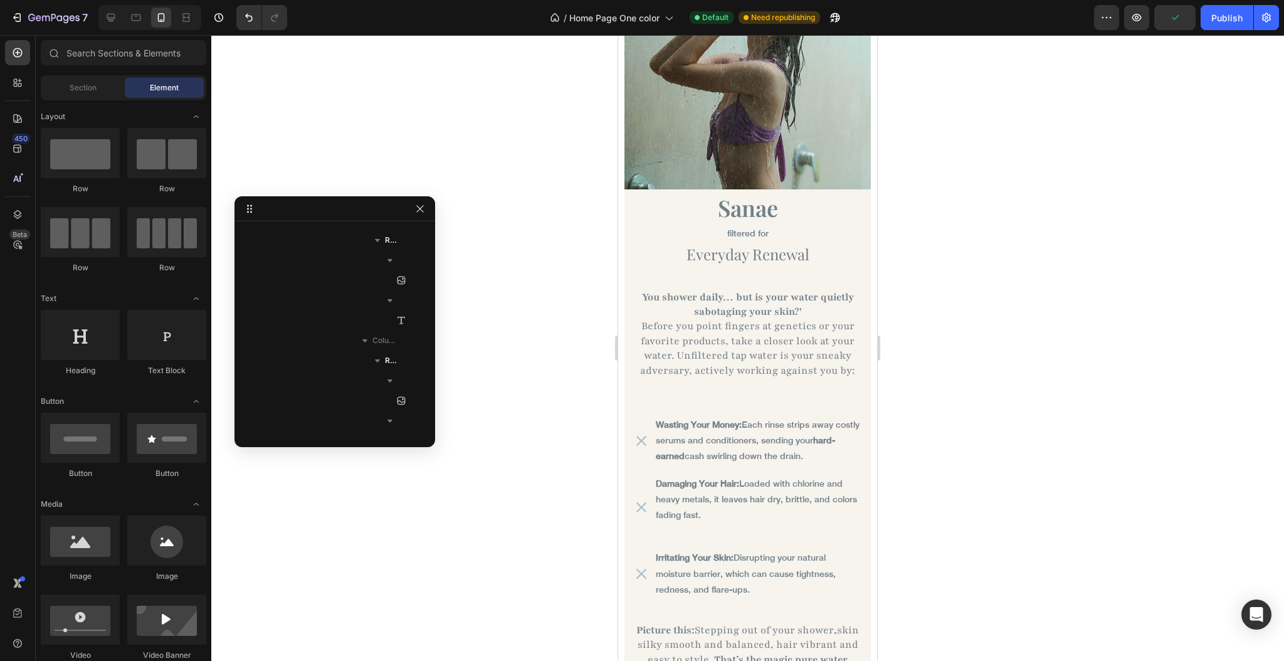
scroll to position [974, 0]
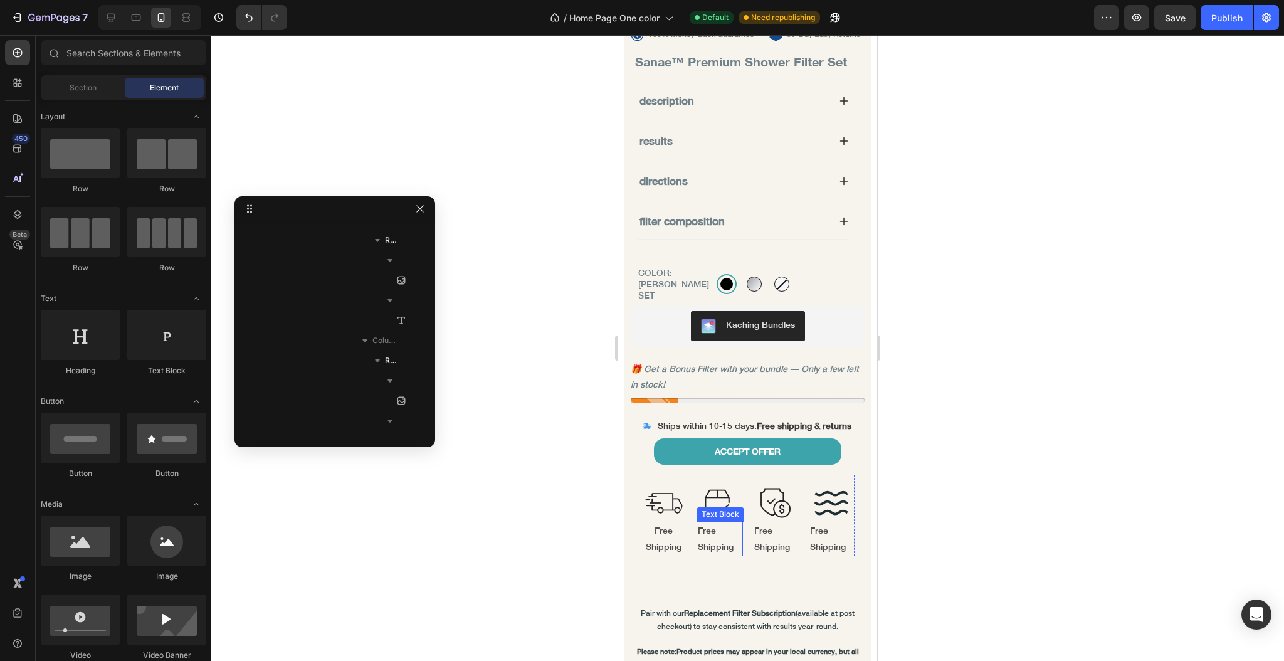
click at [715, 533] on p "Free Shipping" at bounding box center [719, 538] width 43 height 31
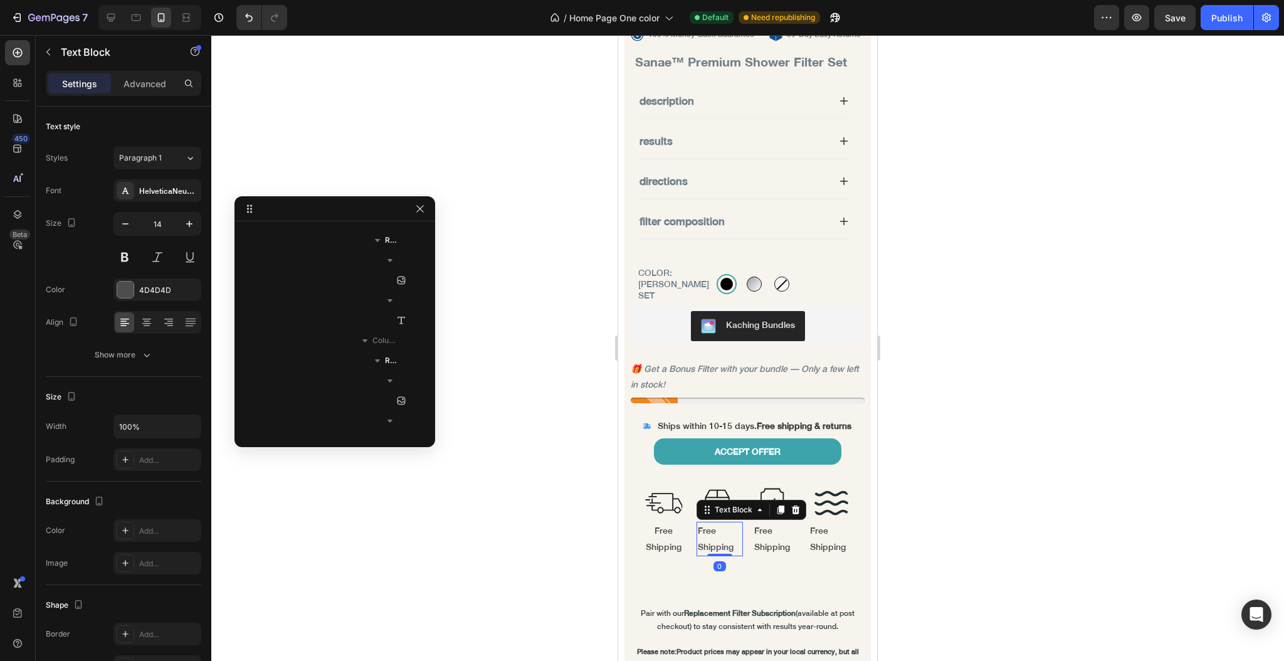
scroll to position [1381, 0]
click at [715, 533] on p "Free Shipping" at bounding box center [719, 538] width 43 height 31
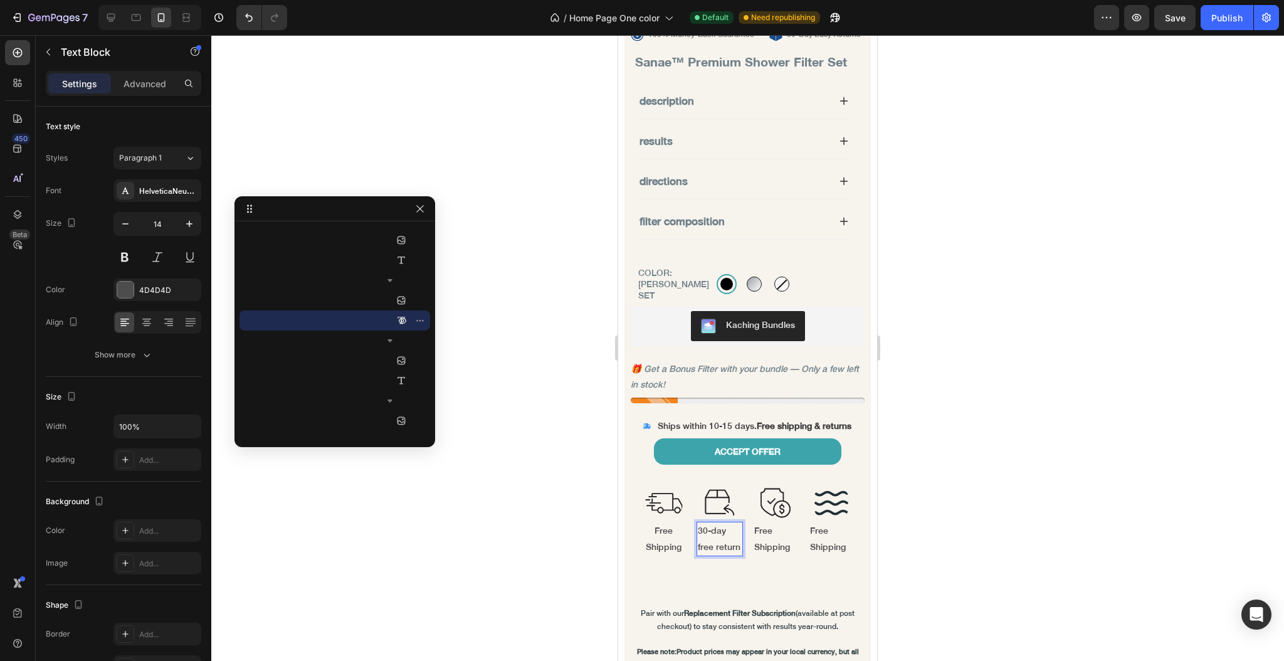
click at [487, 519] on div at bounding box center [747, 348] width 1073 height 626
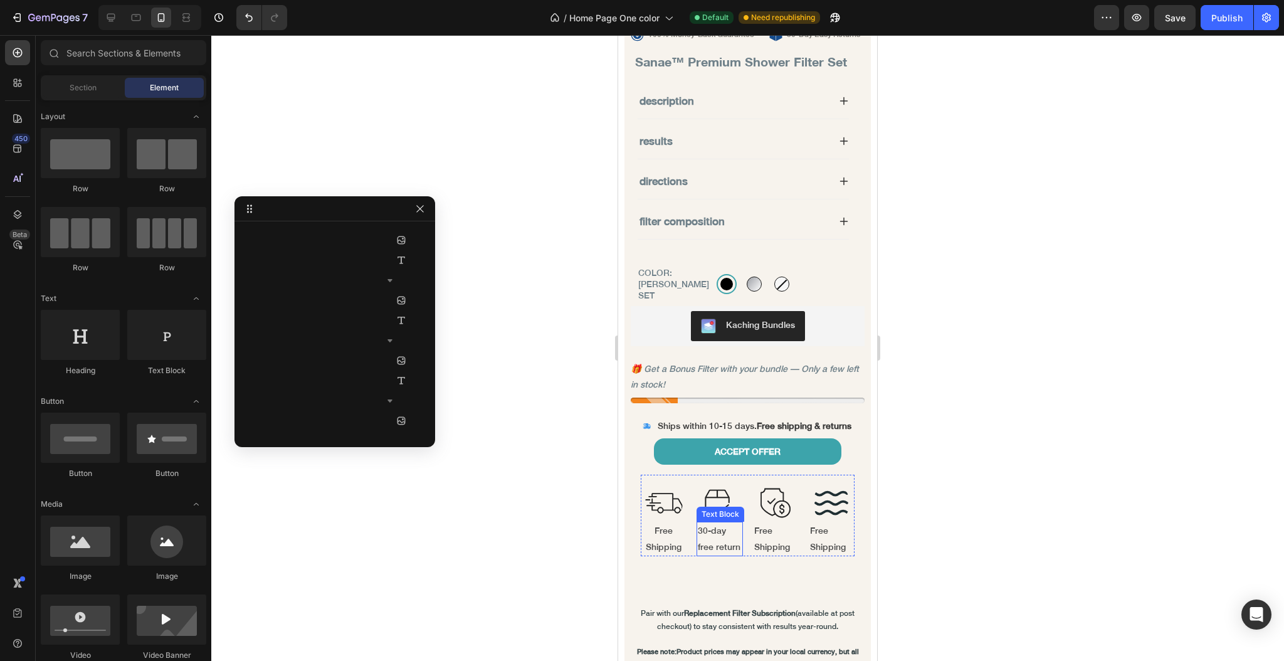
click at [710, 546] on p "30-day free return" at bounding box center [719, 538] width 43 height 31
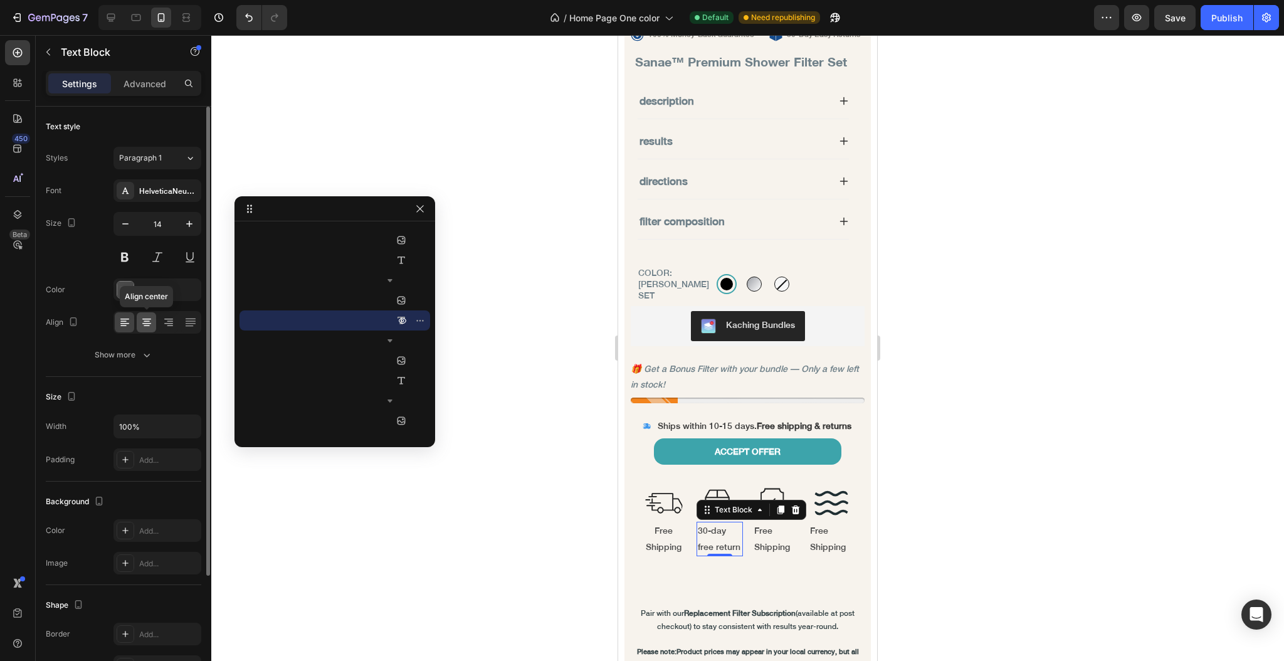
click at [153, 318] on div at bounding box center [146, 322] width 19 height 20
click at [131, 220] on icon "button" at bounding box center [125, 224] width 13 height 13
click at [119, 222] on icon "button" at bounding box center [125, 224] width 13 height 13
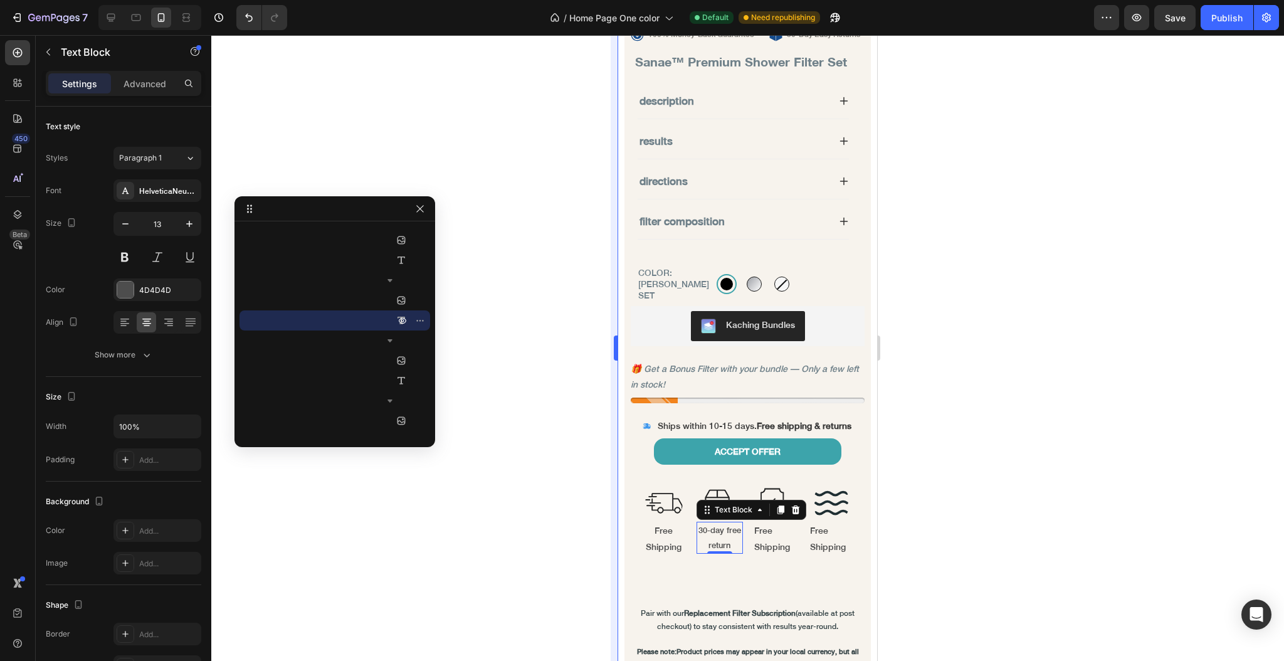
type input "12"
click at [657, 542] on p "Free Shipping" at bounding box center [663, 538] width 43 height 31
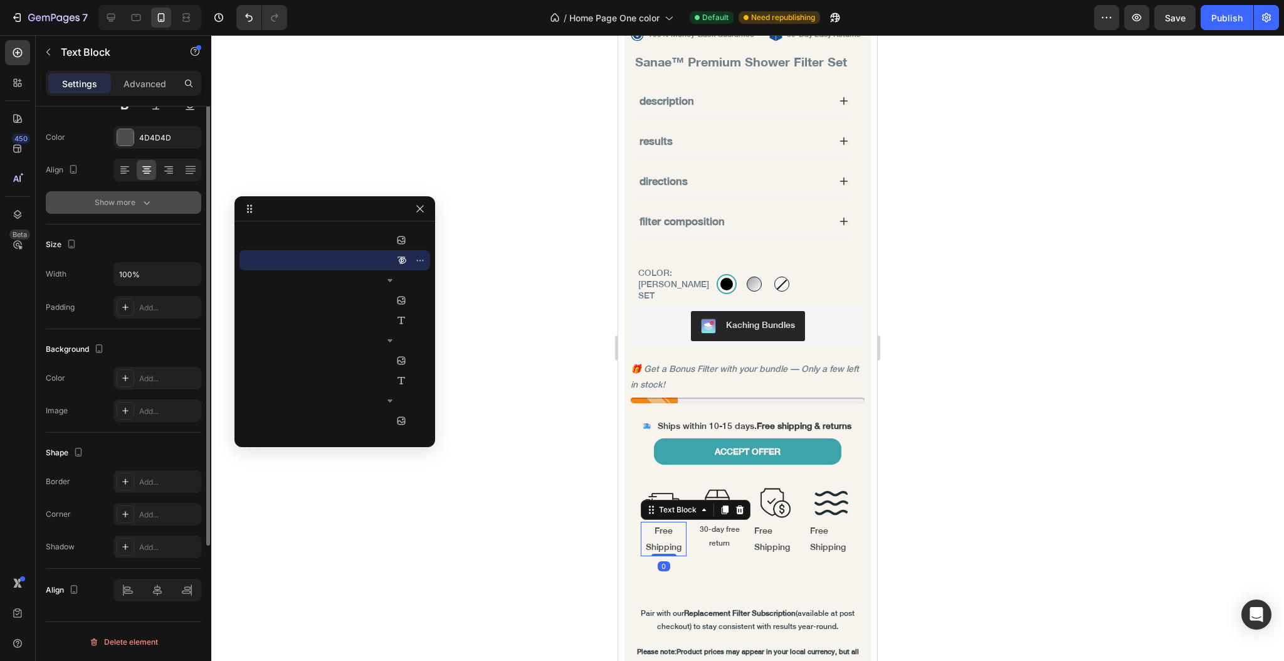
scroll to position [68, 0]
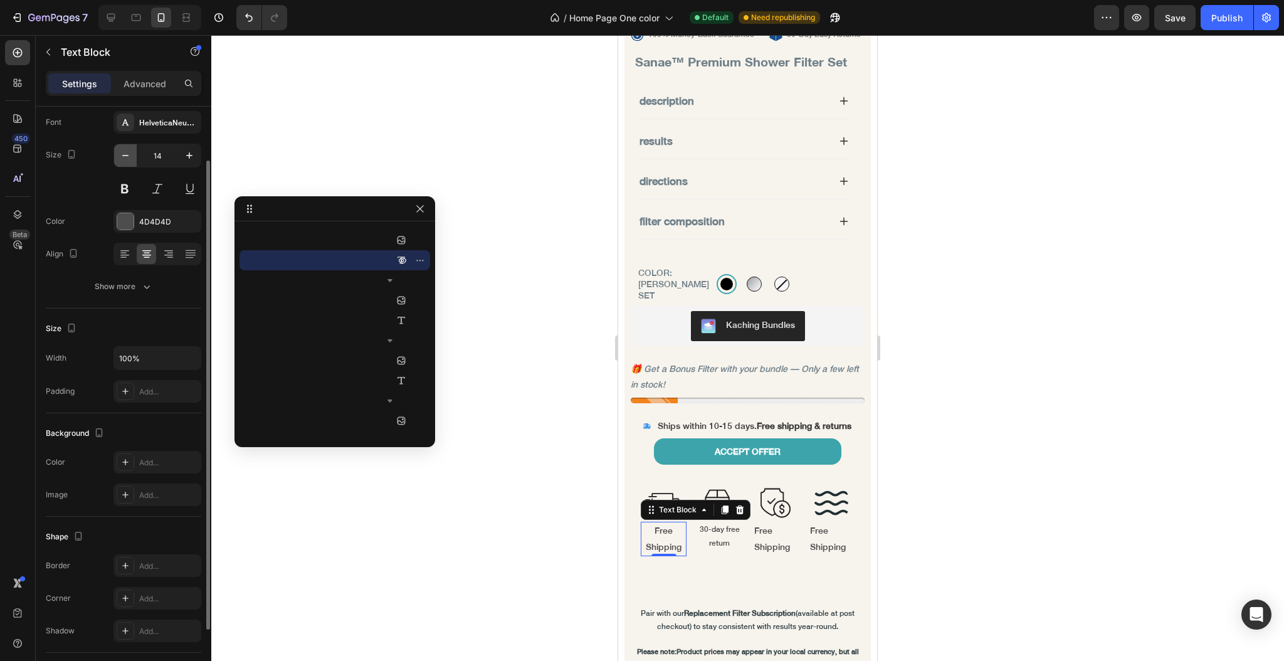
click at [126, 154] on icon "button" at bounding box center [125, 155] width 13 height 13
type input "12"
click at [754, 545] on p "Free Shipping" at bounding box center [775, 538] width 43 height 31
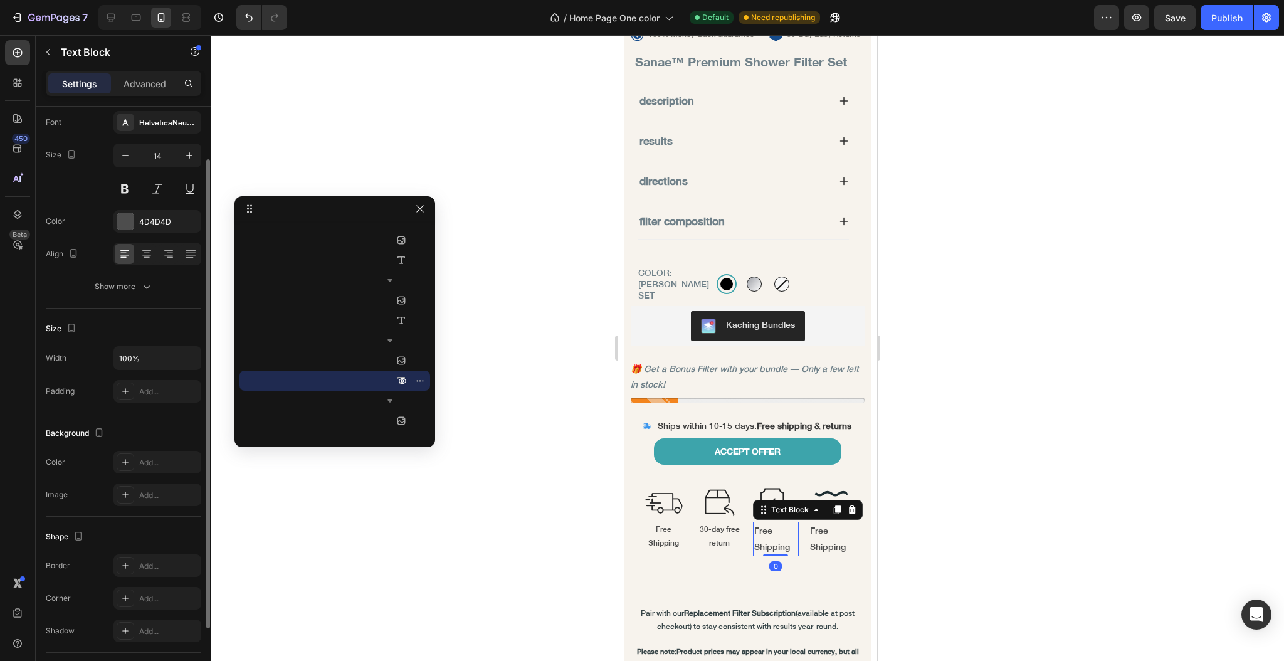
scroll to position [68, 0]
click at [129, 159] on icon "button" at bounding box center [125, 156] width 13 height 13
type input "12"
click at [821, 547] on p "Free Shipping" at bounding box center [831, 538] width 43 height 31
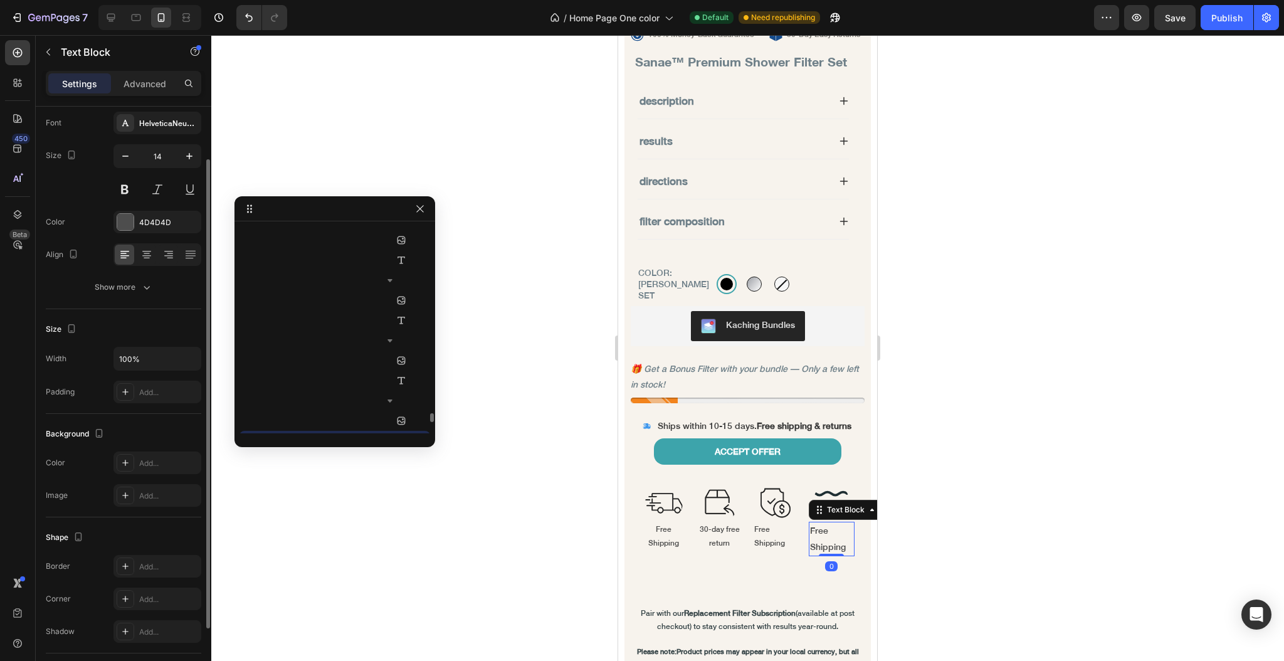
scroll to position [1501, 0]
click at [132, 157] on button "button" at bounding box center [125, 156] width 23 height 23
click at [133, 157] on button "button" at bounding box center [125, 156] width 23 height 23
type input "12"
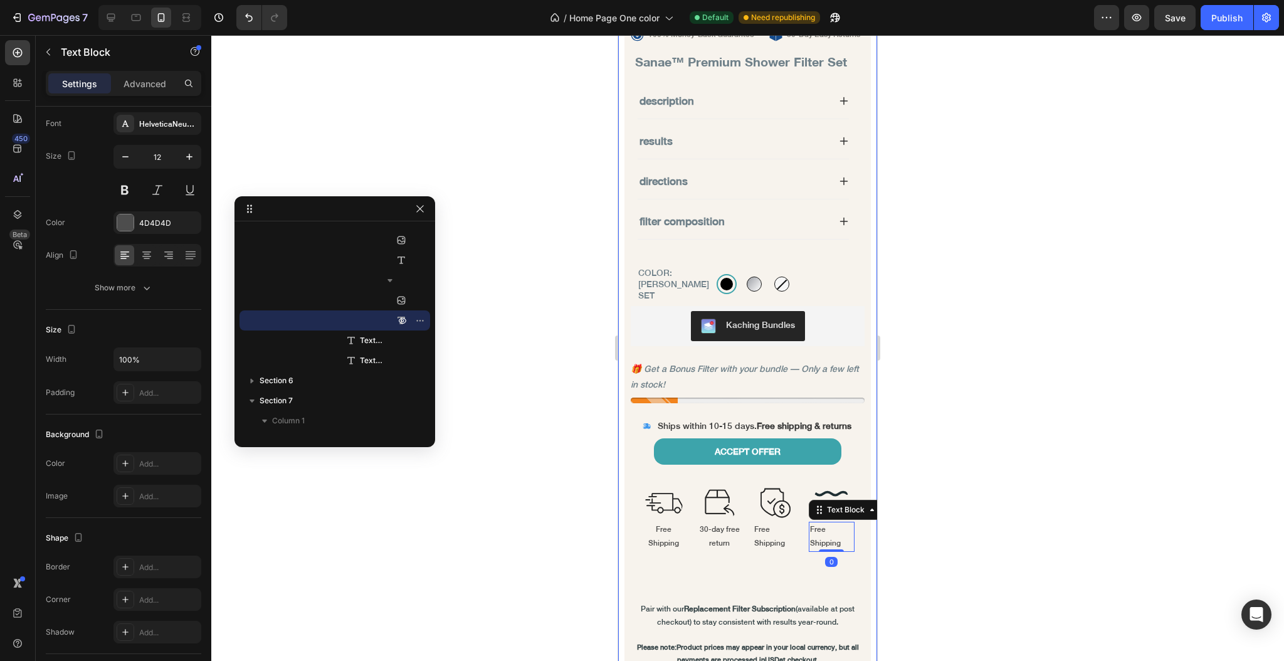
drag, startPoint x: 557, startPoint y: 252, endPoint x: 235, endPoint y: 120, distance: 348.4
click at [557, 252] on div at bounding box center [747, 348] width 1073 height 626
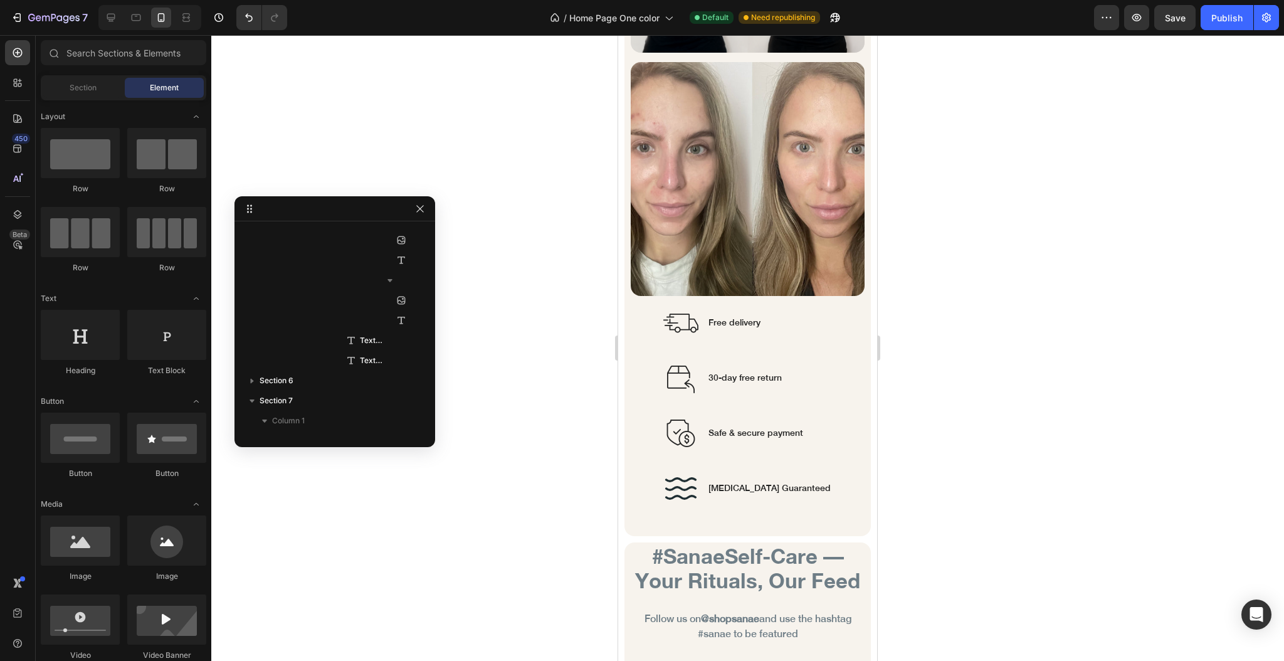
scroll to position [7573, 0]
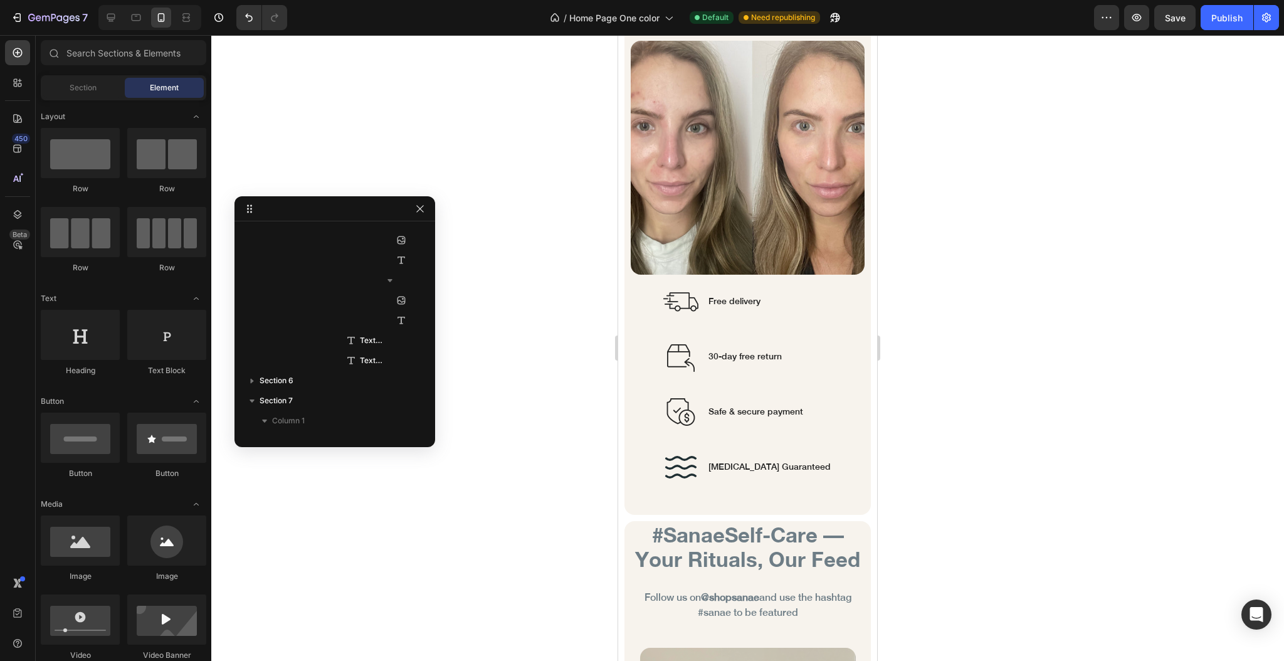
drag, startPoint x: 871, startPoint y: 125, endPoint x: 1496, endPoint y: 544, distance: 752.5
click at [759, 405] on p "Safe & secure payment" at bounding box center [756, 411] width 95 height 13
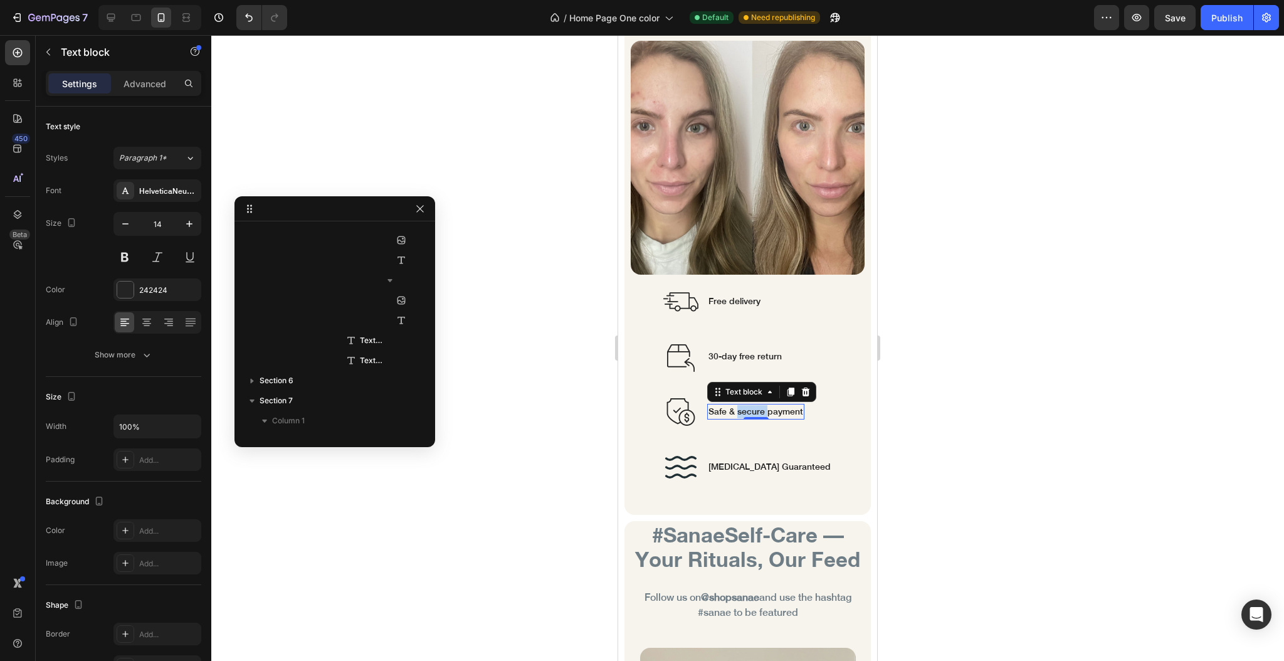
scroll to position [4993, 0]
click at [759, 405] on p "Safe & secure payment" at bounding box center [756, 411] width 95 height 13
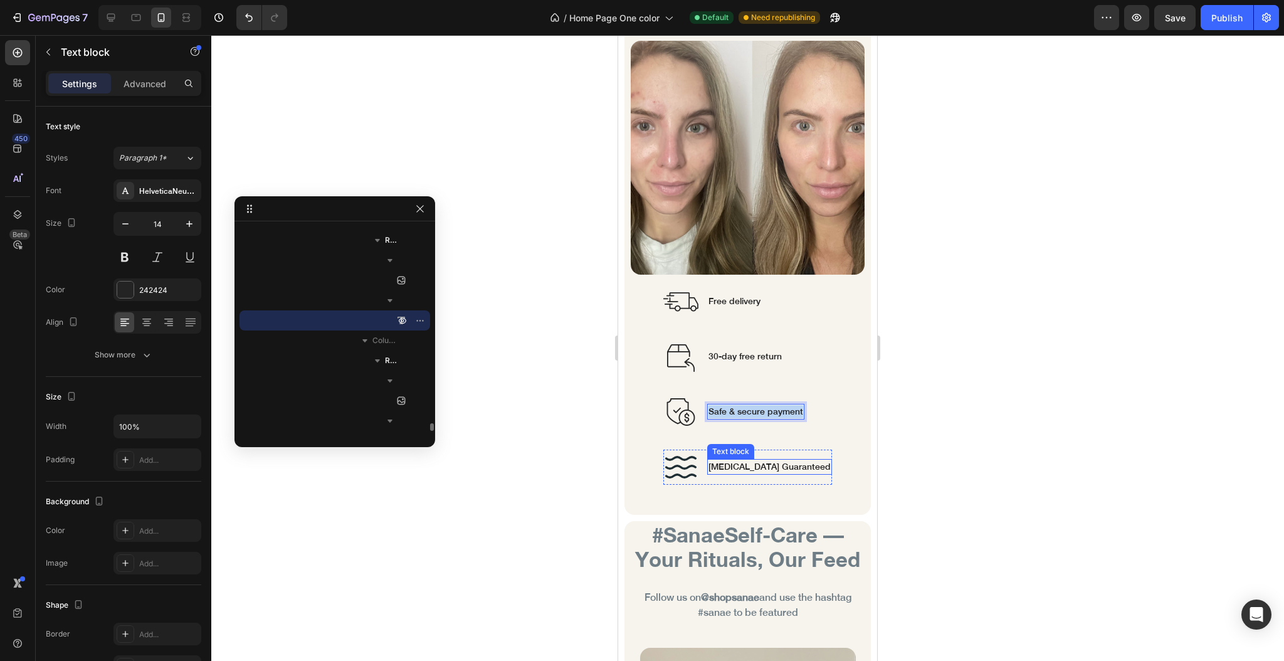
copy p "Safe & secure payment"
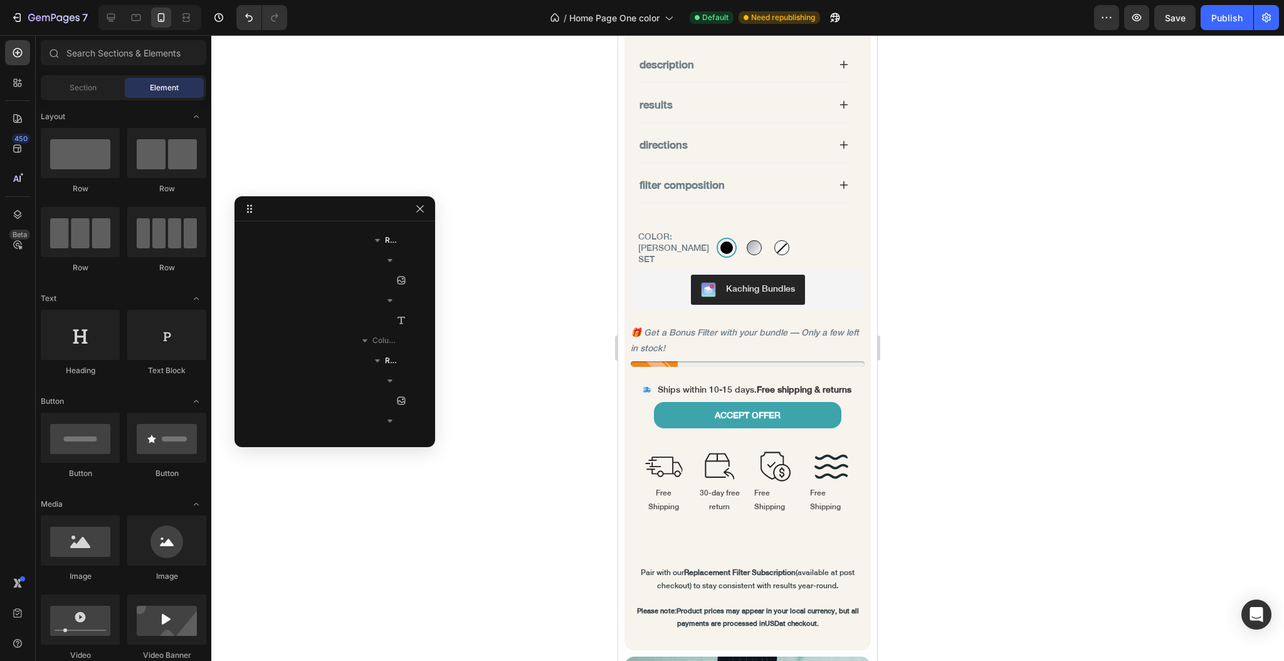
scroll to position [1109, 0]
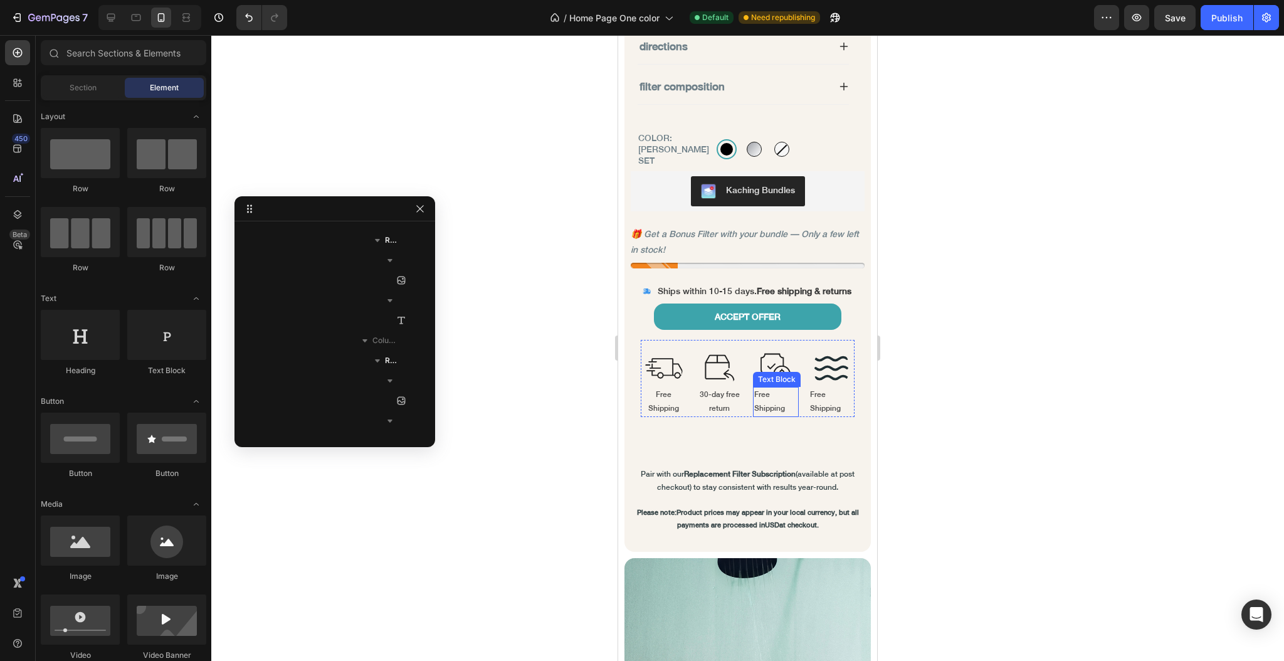
click at [754, 405] on p "Free Shipping" at bounding box center [775, 401] width 43 height 27
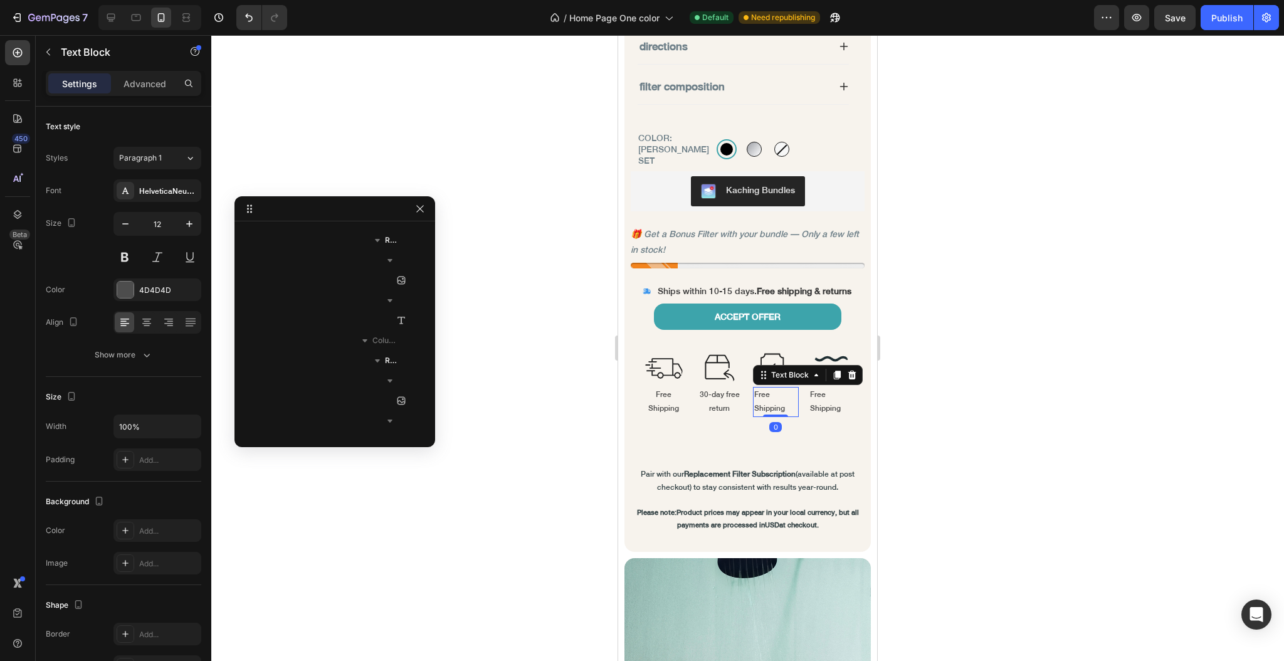
scroll to position [1441, 0]
click at [754, 405] on p "Free Shipping" at bounding box center [775, 401] width 43 height 27
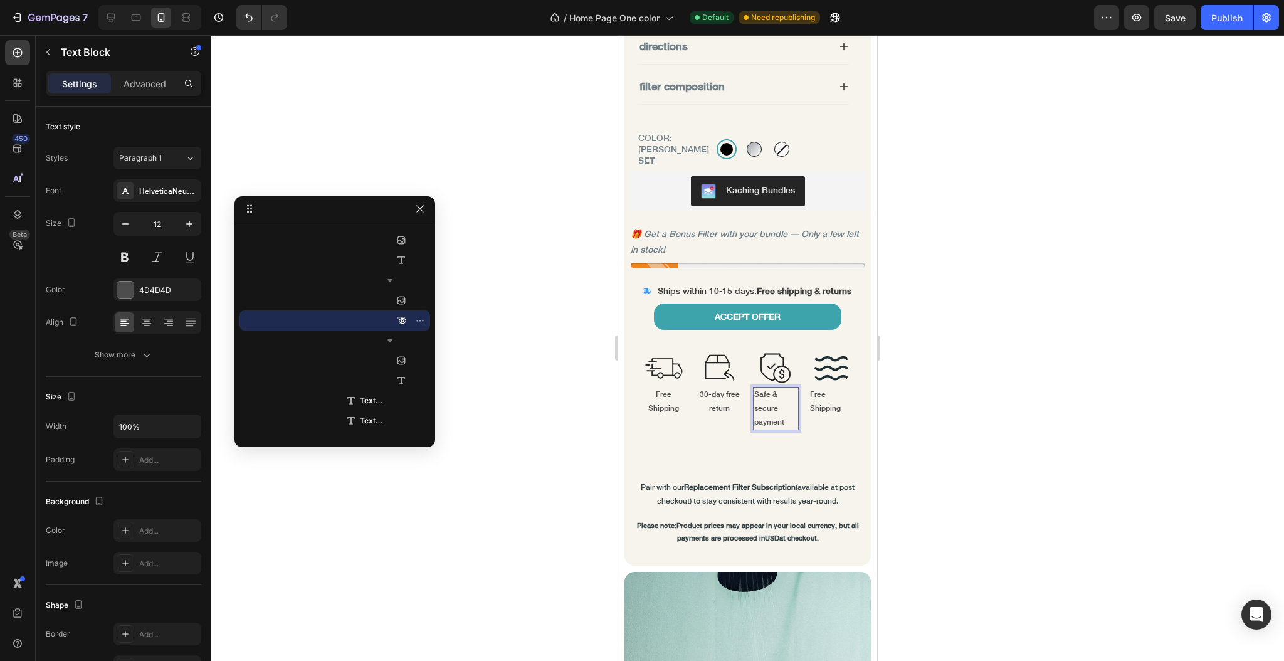
click at [506, 399] on div at bounding box center [747, 348] width 1073 height 626
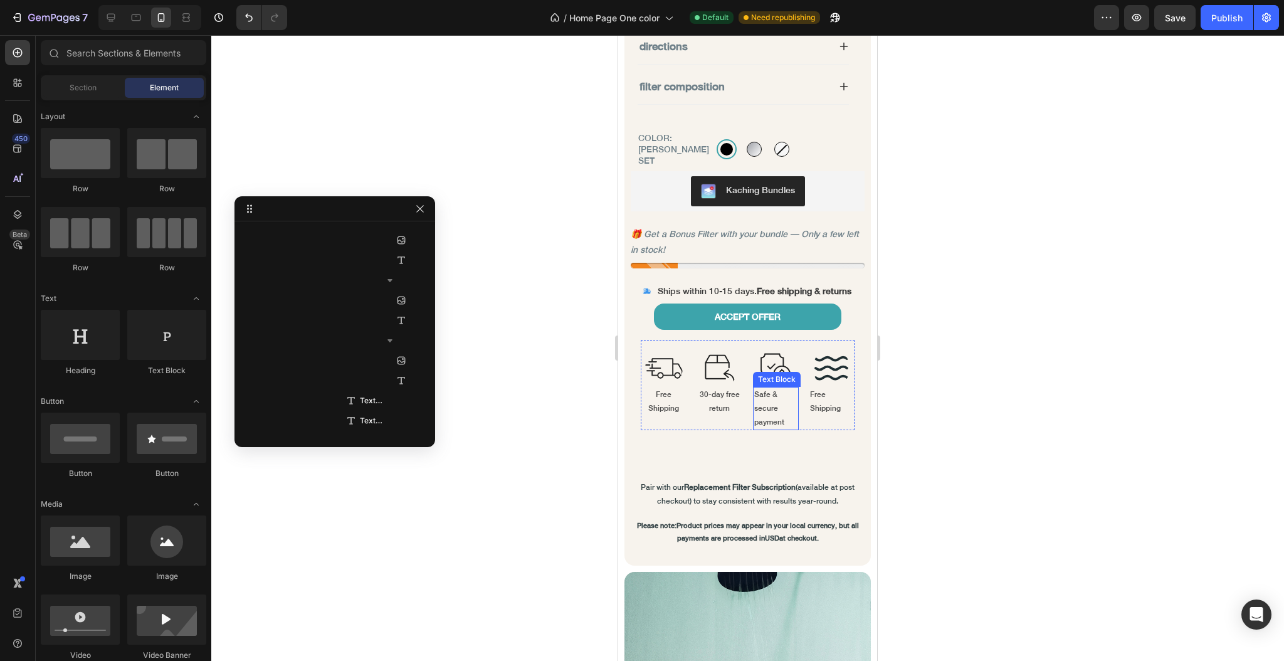
click at [764, 418] on p "Safe & secure payment" at bounding box center [775, 408] width 43 height 41
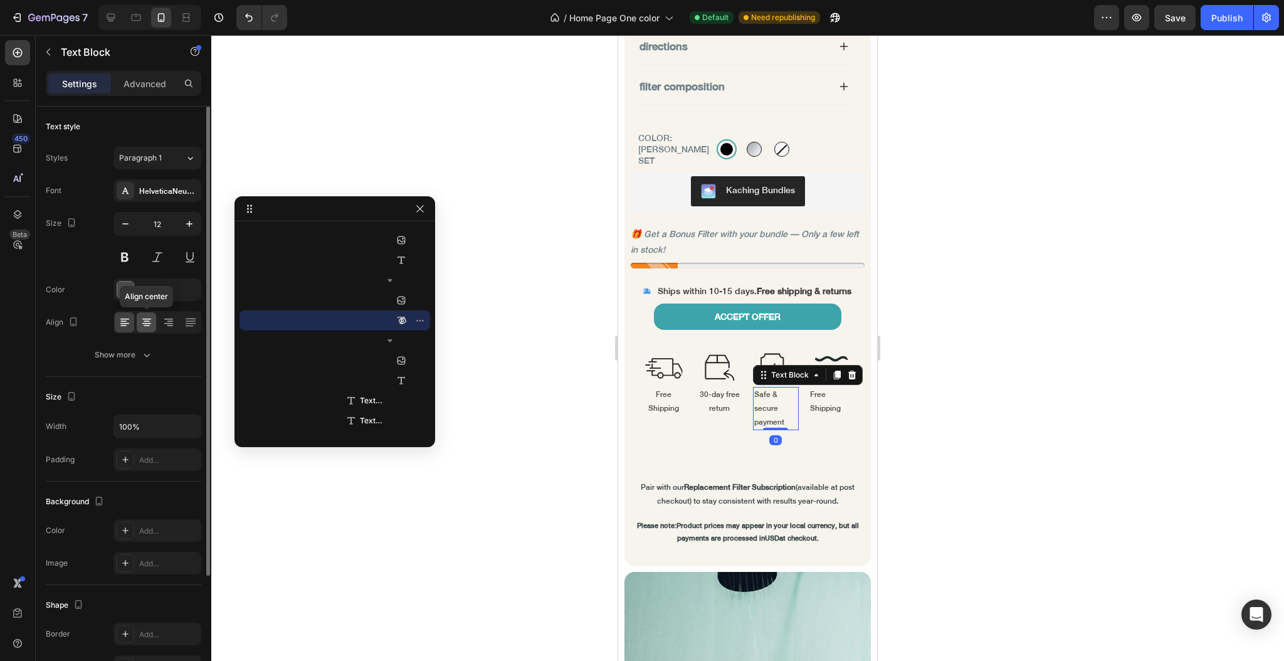
click at [144, 330] on div at bounding box center [146, 322] width 19 height 20
click at [966, 259] on div at bounding box center [747, 348] width 1073 height 626
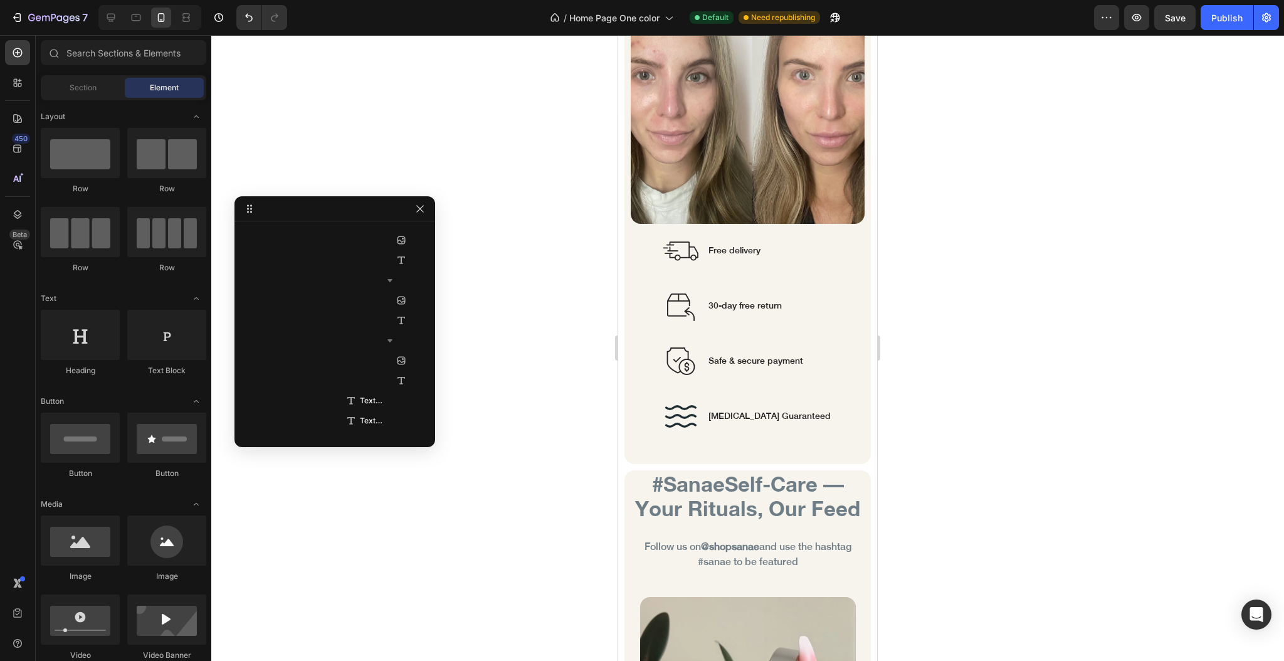
scroll to position [7944, 0]
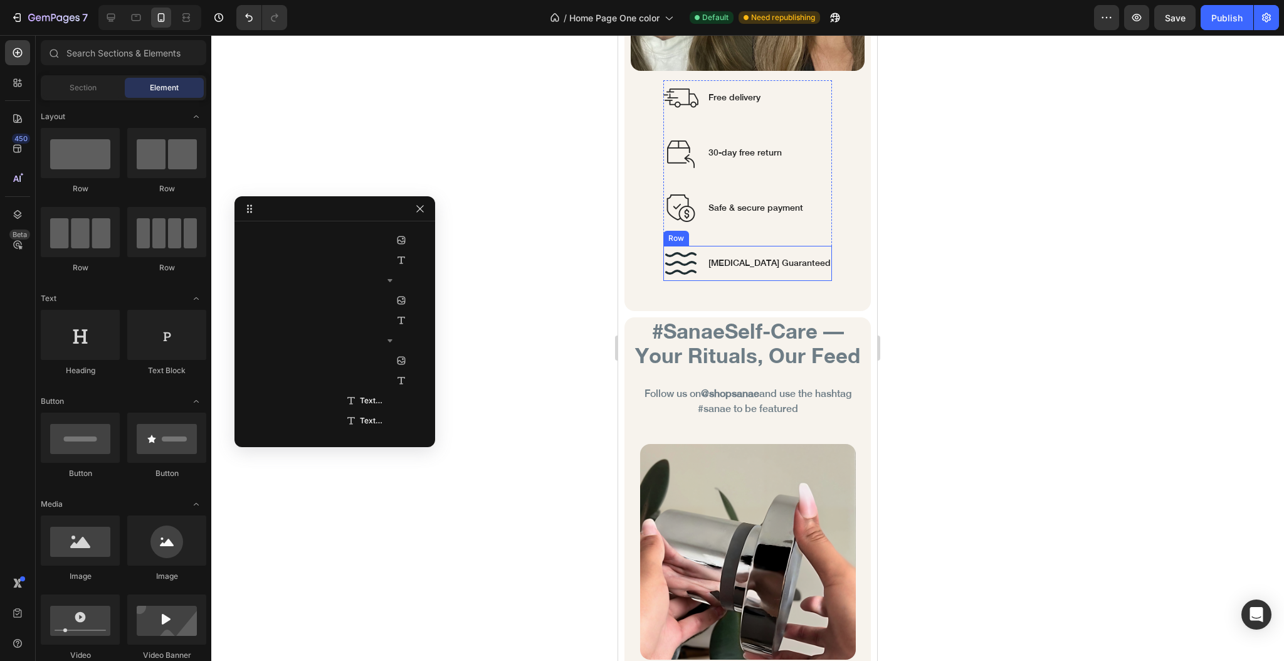
click at [760, 256] on p "[MEDICAL_DATA] Guaranteed" at bounding box center [770, 262] width 122 height 13
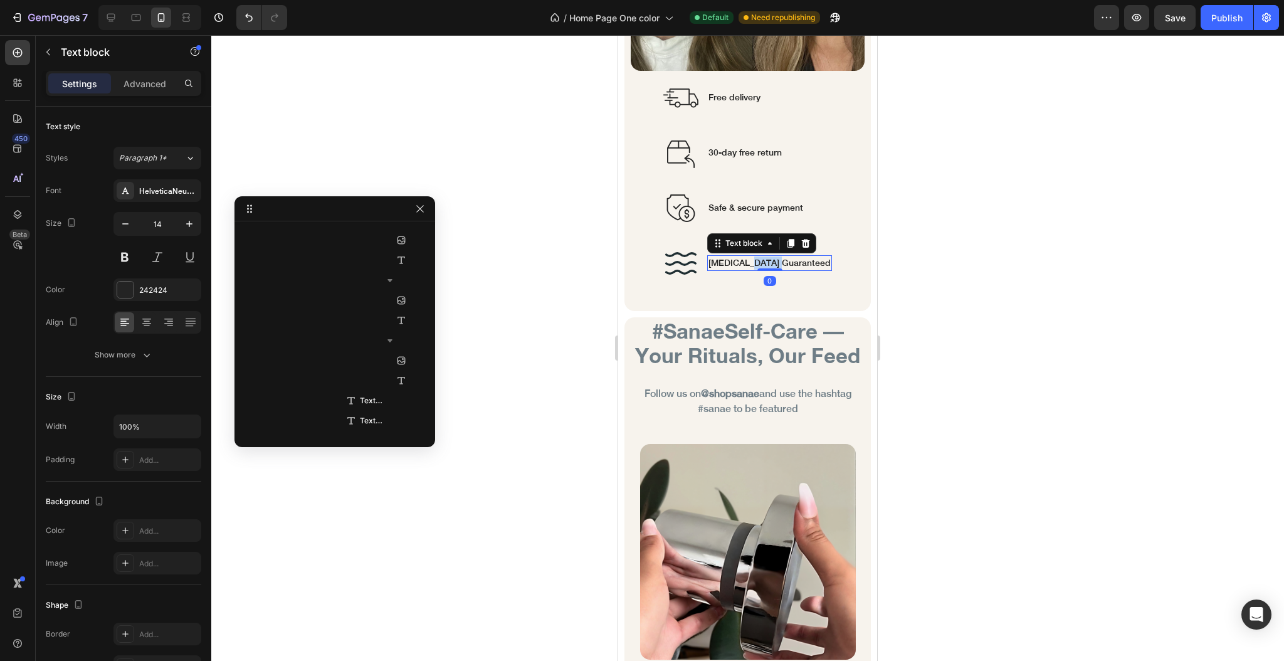
click at [760, 256] on p "[MEDICAL_DATA] Guaranteed" at bounding box center [770, 262] width 122 height 13
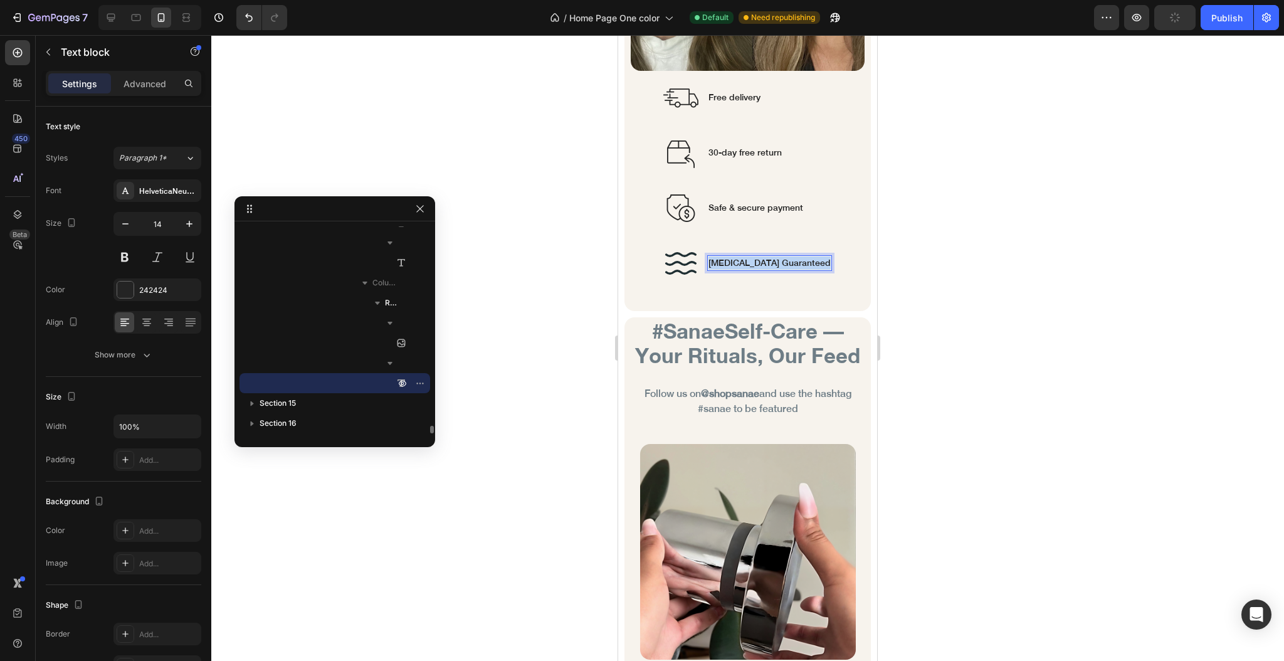
copy p "[MEDICAL_DATA] Guaranteed"
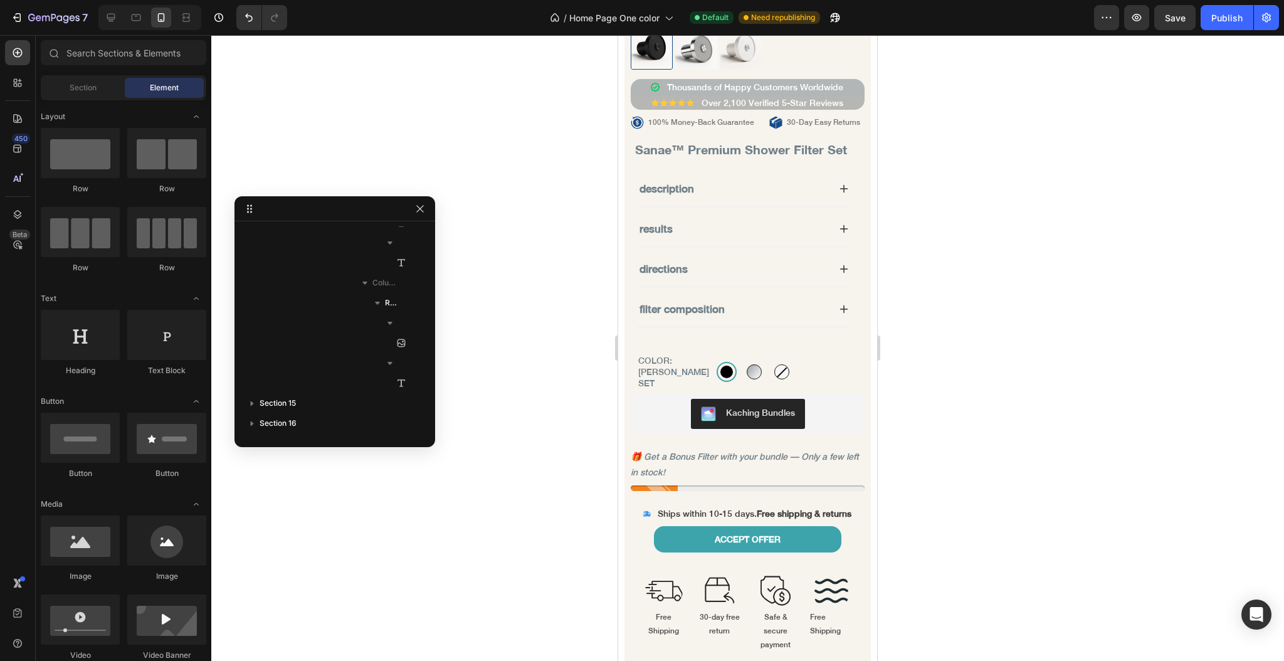
scroll to position [908, 0]
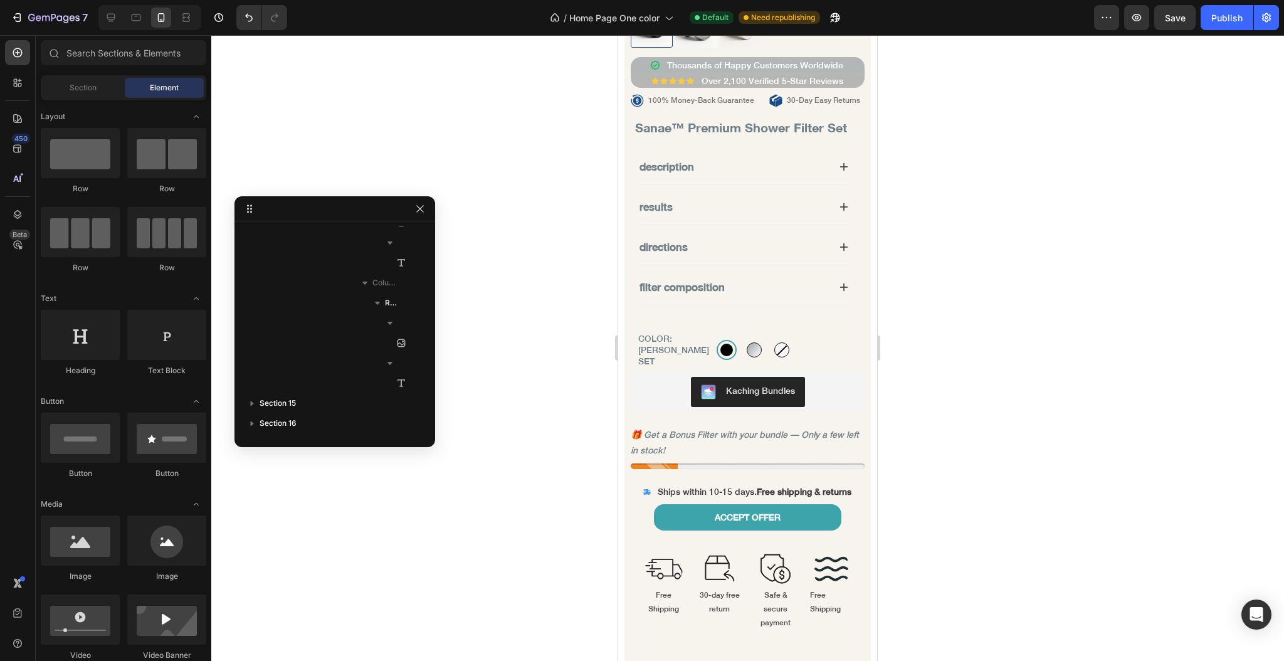
drag, startPoint x: 873, startPoint y: 550, endPoint x: 1495, endPoint y: 168, distance: 729.9
click at [810, 607] on p "Free Shipping" at bounding box center [831, 602] width 43 height 27
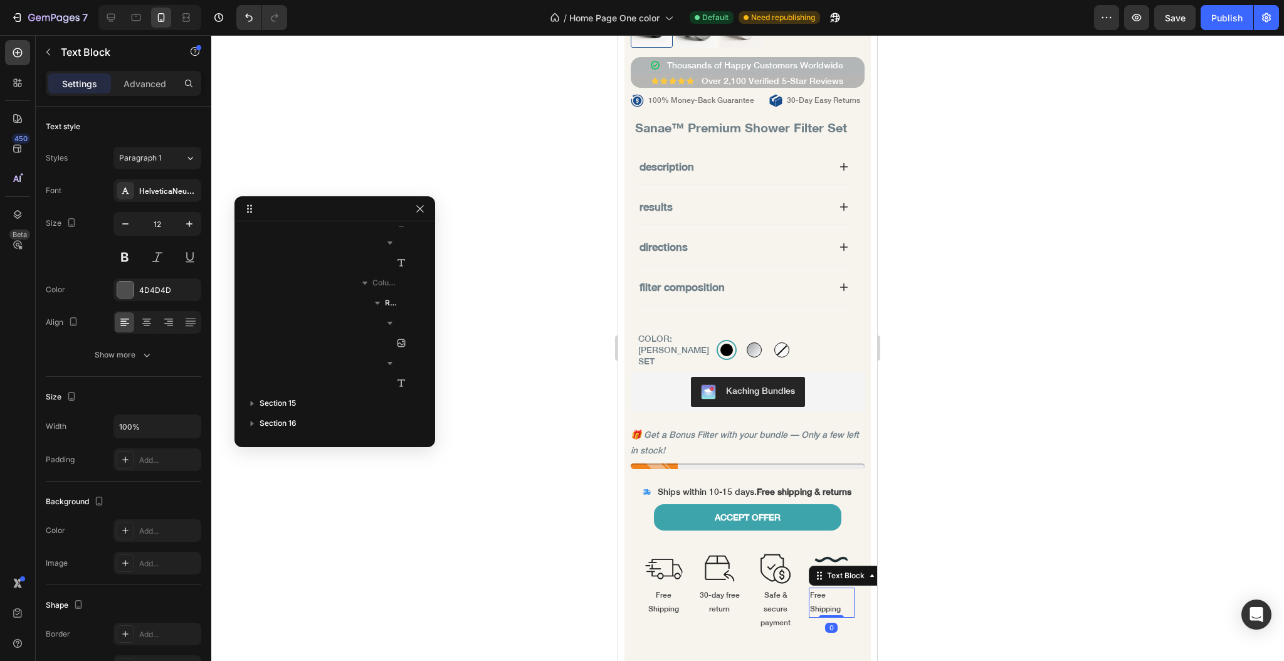
click at [810, 607] on p "Free Shipping" at bounding box center [831, 602] width 43 height 27
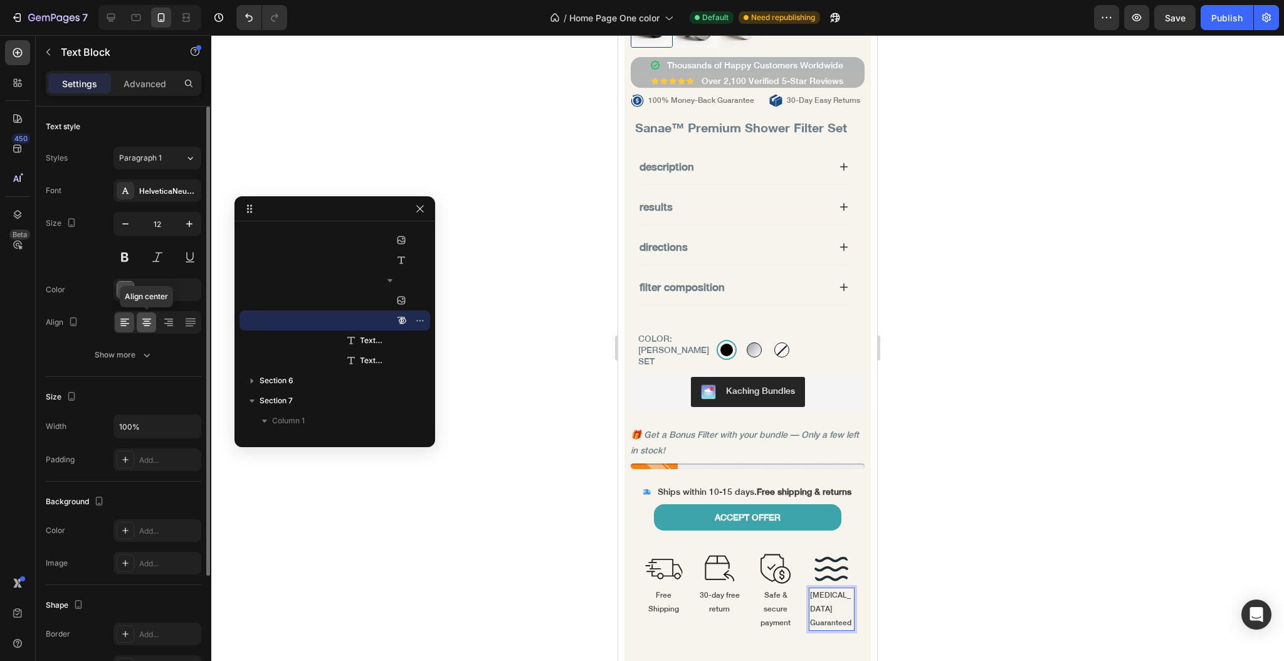
click at [149, 322] on icon at bounding box center [146, 322] width 13 height 13
click at [132, 229] on button "button" at bounding box center [125, 224] width 23 height 23
type input "11"
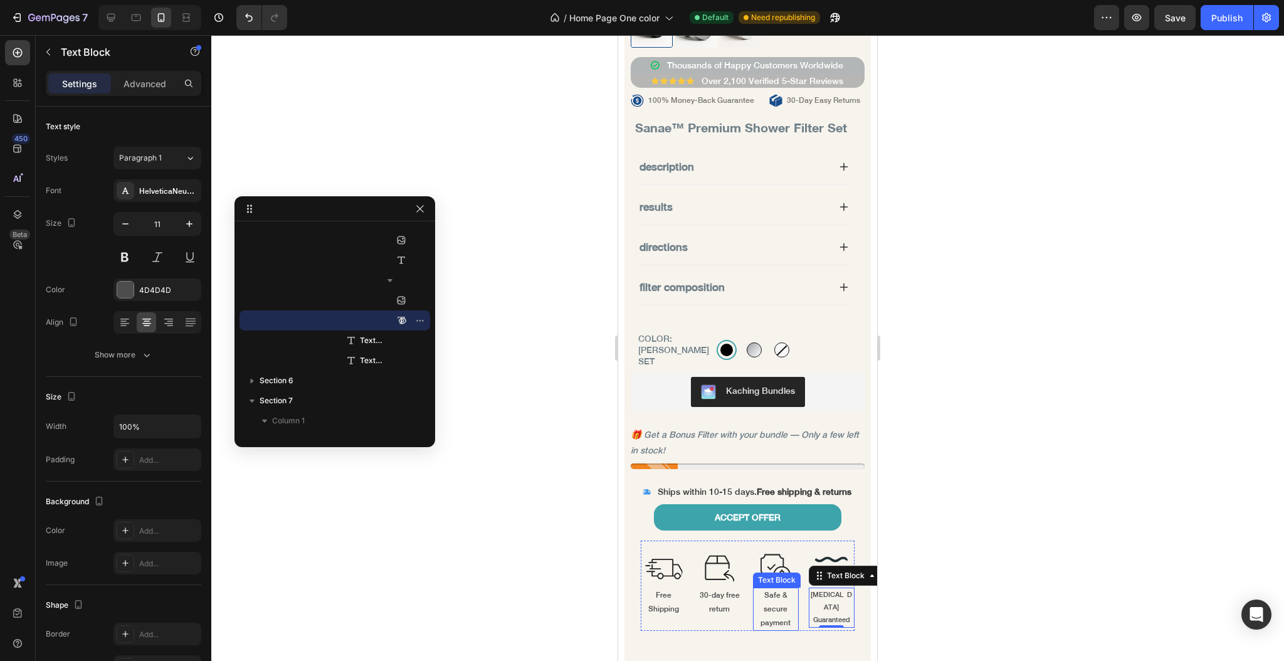
click at [773, 619] on p "Safe & secure payment" at bounding box center [775, 609] width 43 height 41
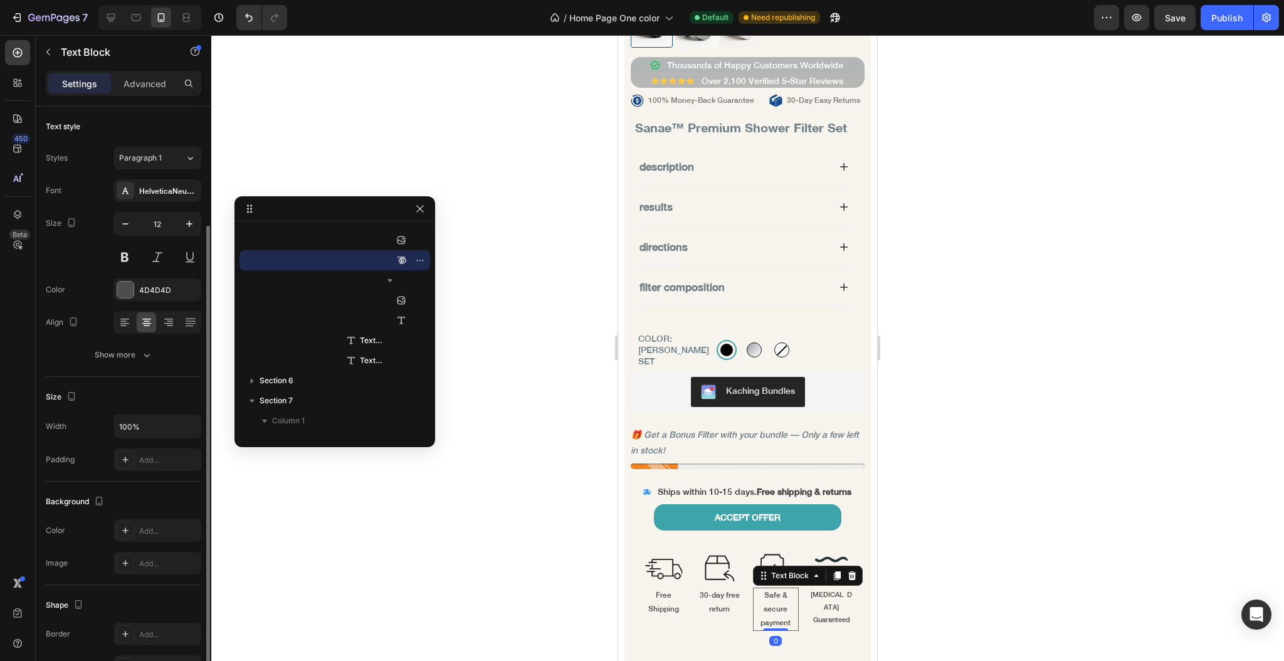
scroll to position [66, 0]
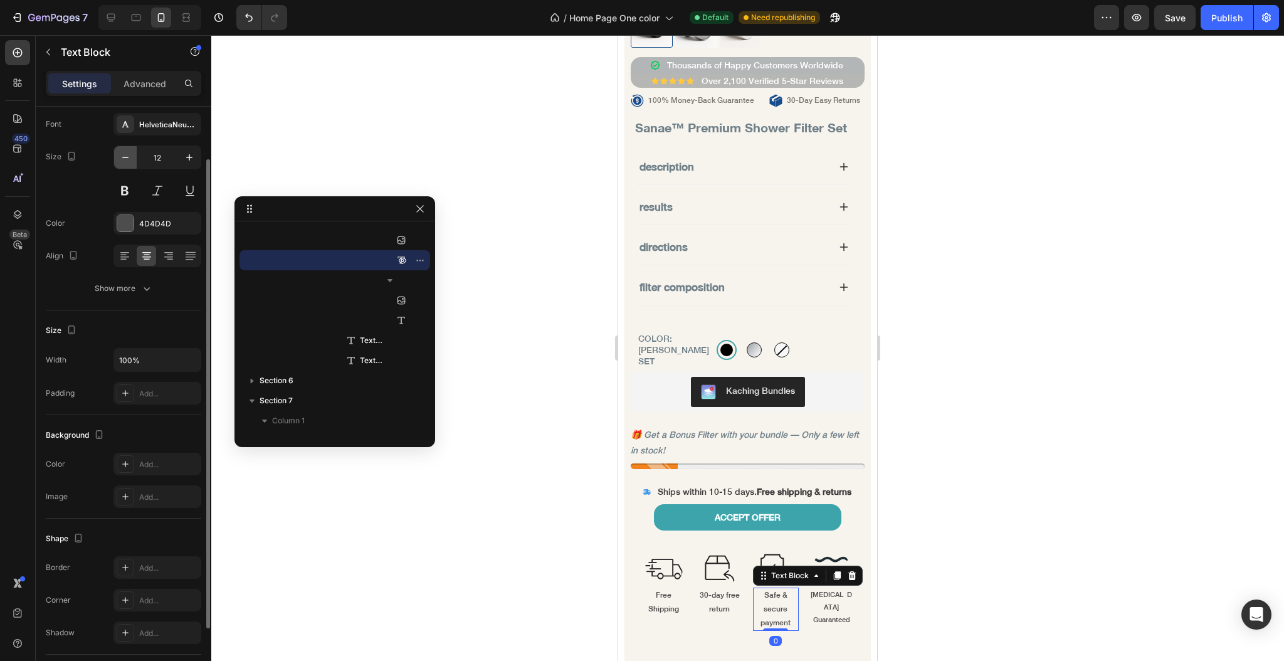
click at [127, 160] on icon "button" at bounding box center [125, 157] width 13 height 13
type input "10"
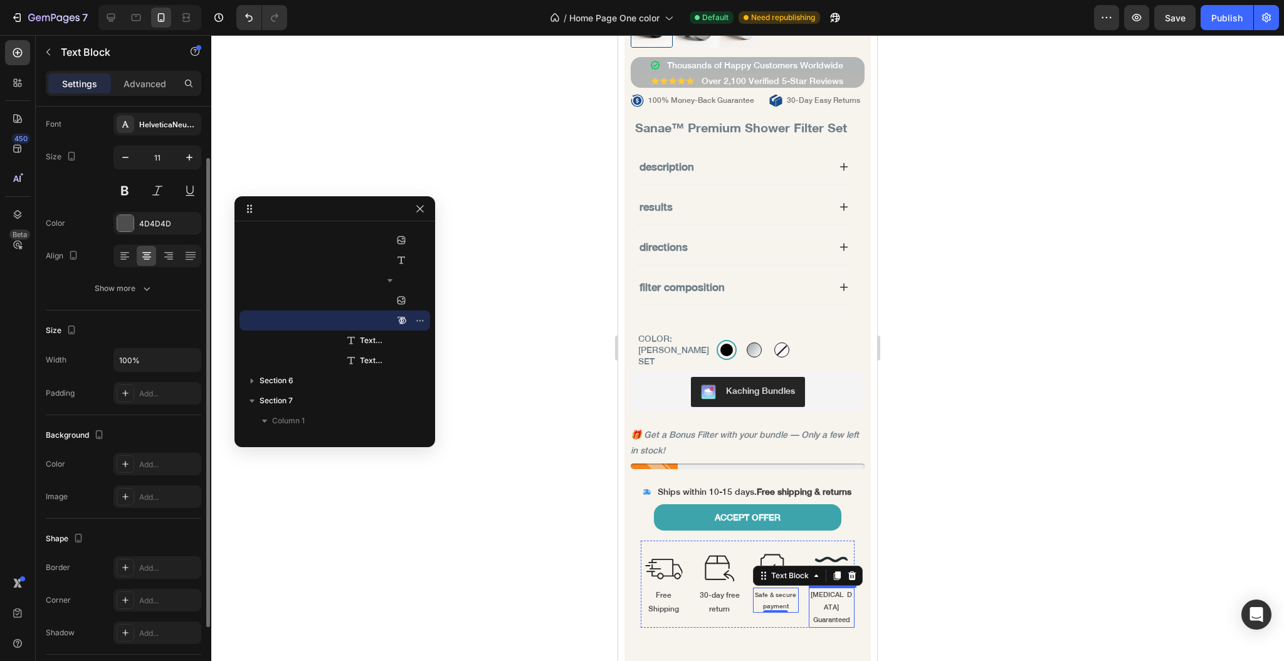
click at [825, 615] on p "[MEDICAL_DATA] Guaranteed" at bounding box center [831, 607] width 43 height 37
click at [773, 591] on p "Safe & secure payment" at bounding box center [775, 600] width 43 height 23
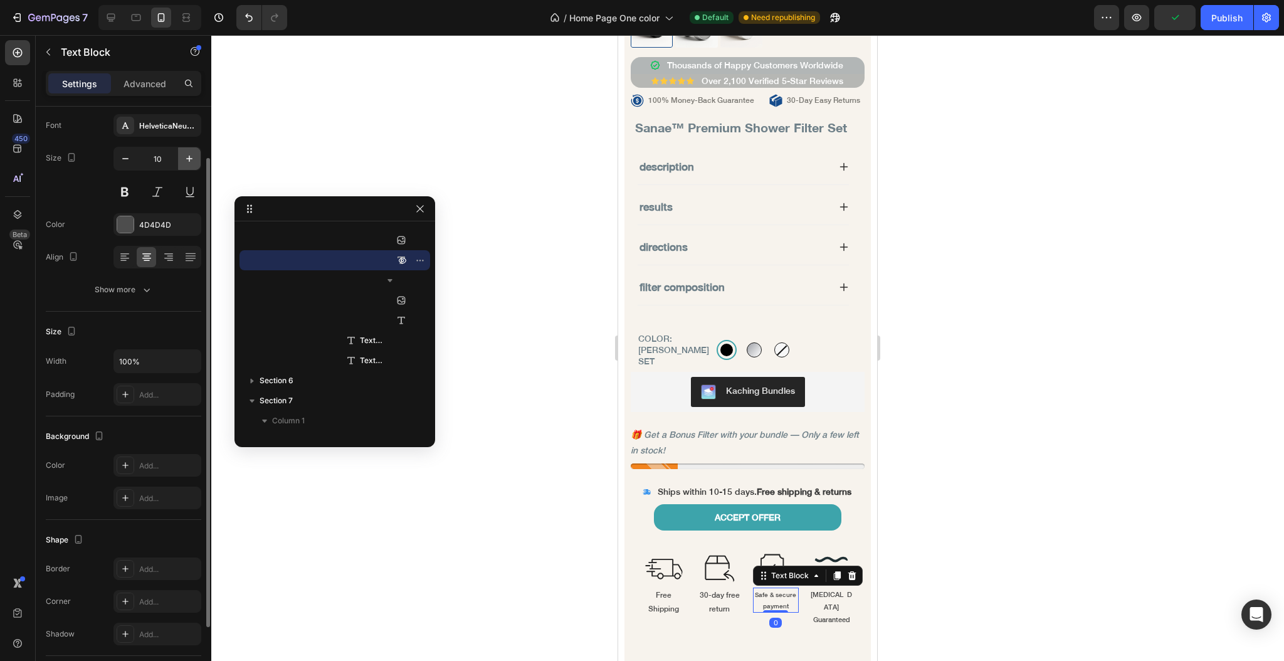
click at [185, 159] on icon "button" at bounding box center [189, 158] width 13 height 13
type input "11"
click at [717, 602] on p "30-day free return" at bounding box center [719, 602] width 43 height 27
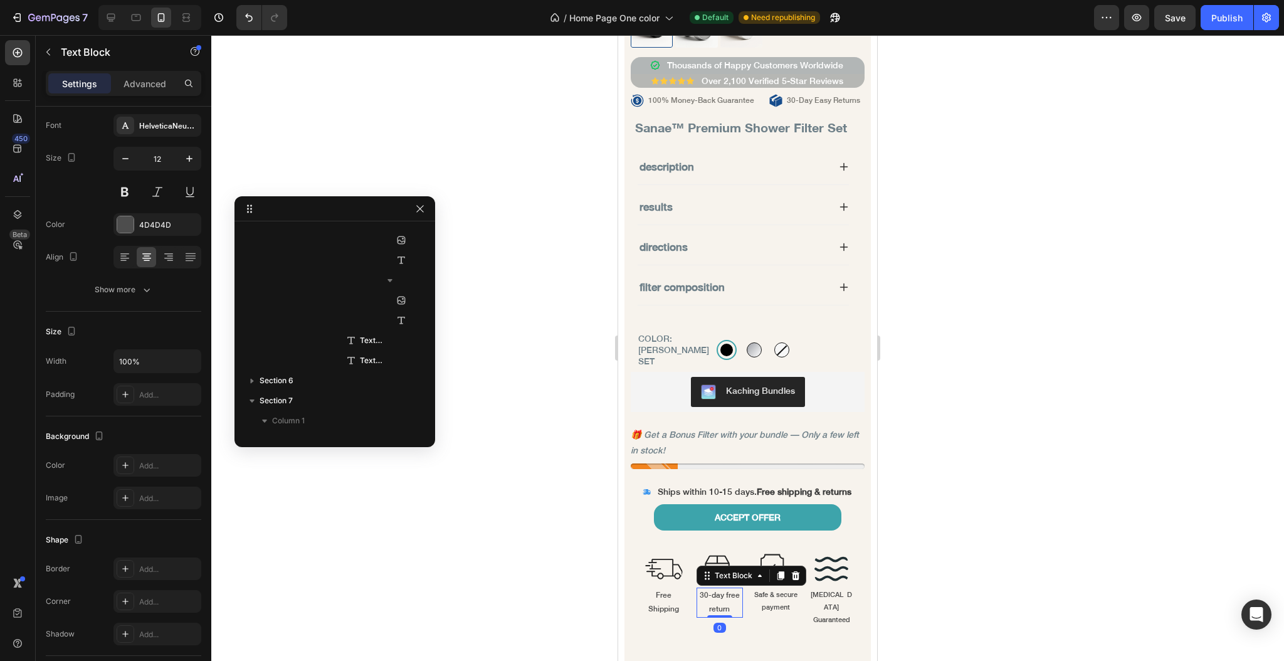
scroll to position [1381, 0]
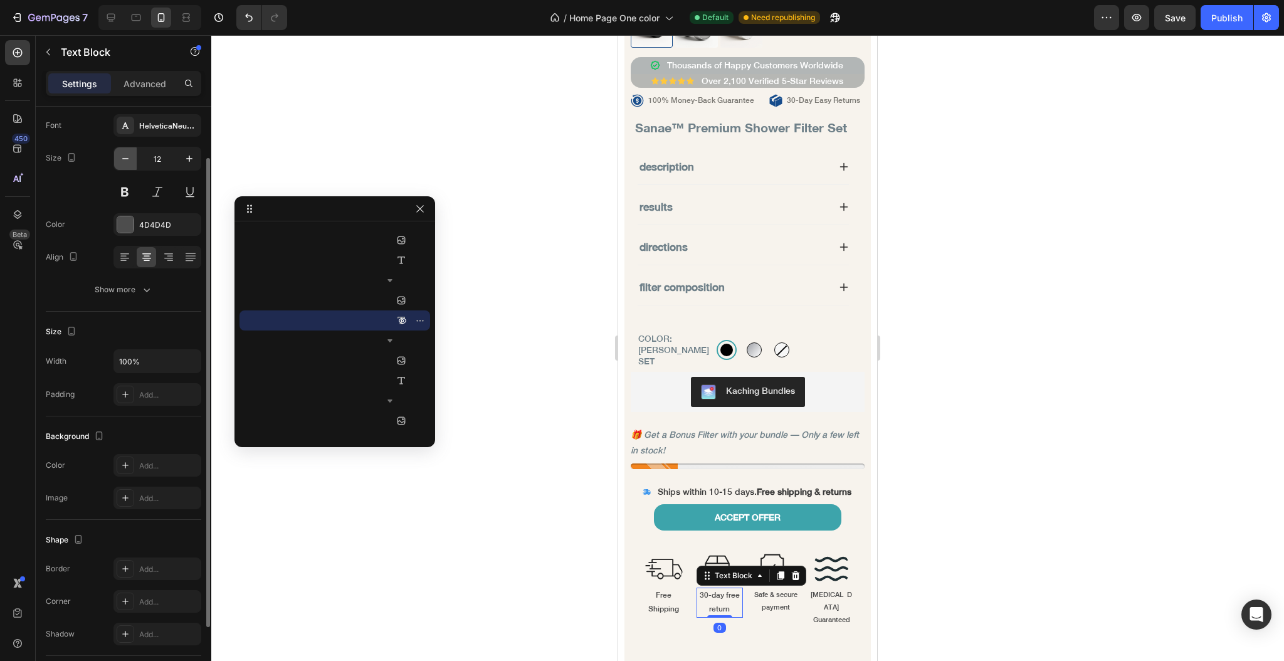
click at [122, 160] on icon "button" at bounding box center [125, 158] width 13 height 13
type input "11"
click at [663, 604] on p "Free Shipping" at bounding box center [663, 602] width 43 height 27
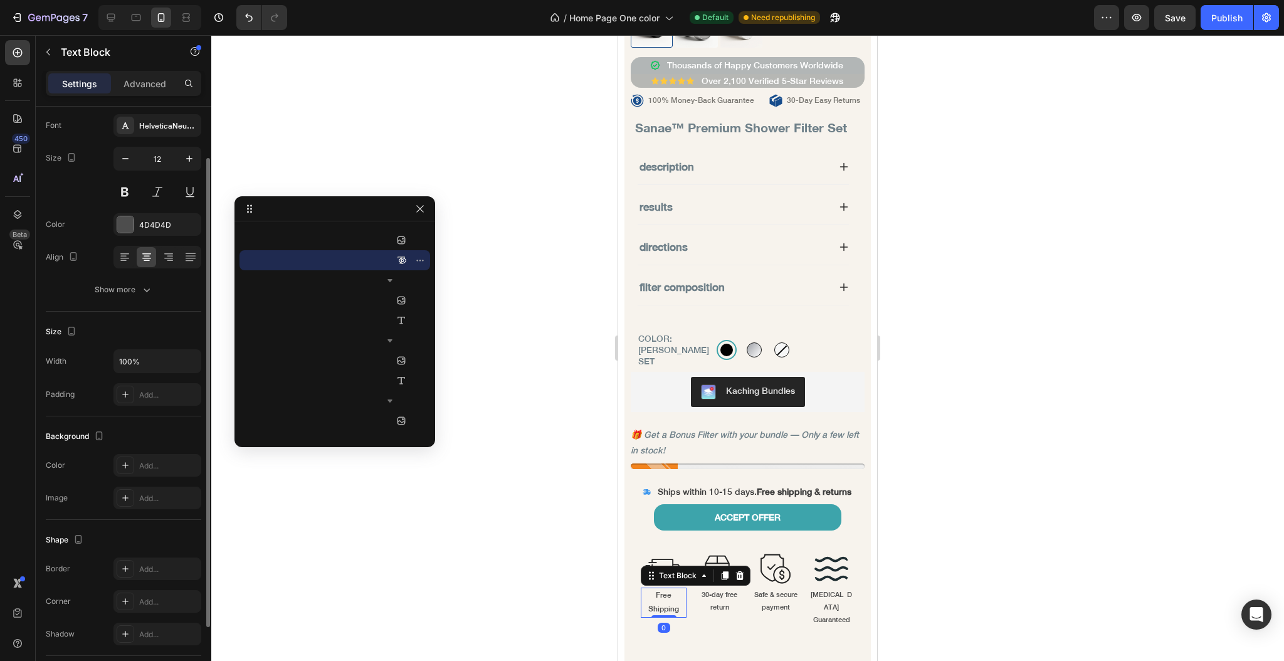
drag, startPoint x: 125, startPoint y: 164, endPoint x: 129, endPoint y: 175, distance: 11.3
click at [125, 165] on button "button" at bounding box center [125, 158] width 23 height 23
type input "11"
click at [505, 307] on div at bounding box center [747, 348] width 1073 height 626
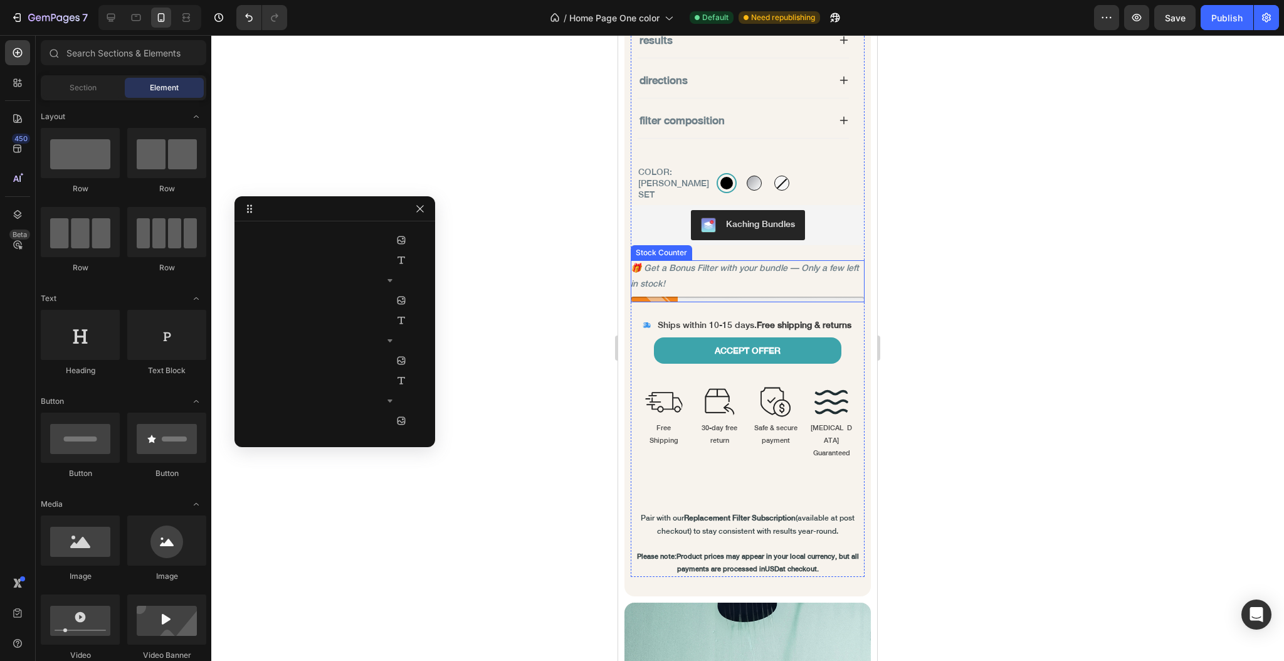
scroll to position [1075, 0]
click at [662, 404] on img at bounding box center [664, 402] width 38 height 38
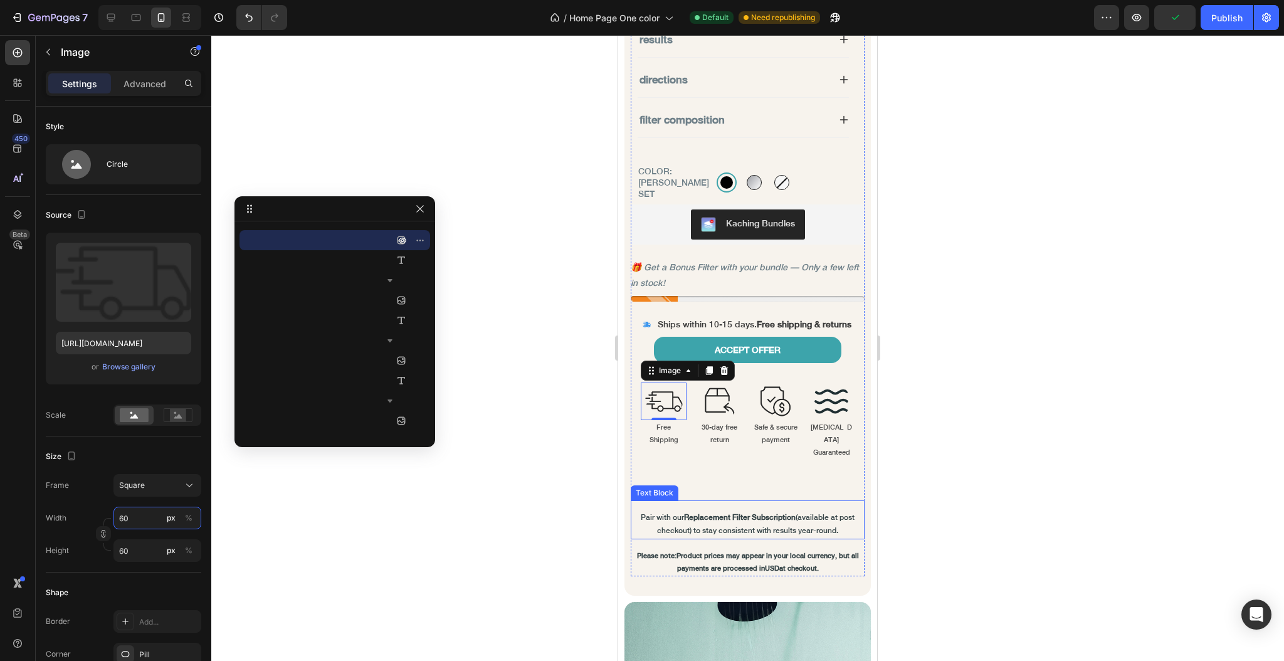
type input "5"
type input "50"
click at [712, 405] on div "Text Block" at bounding box center [721, 412] width 48 height 15
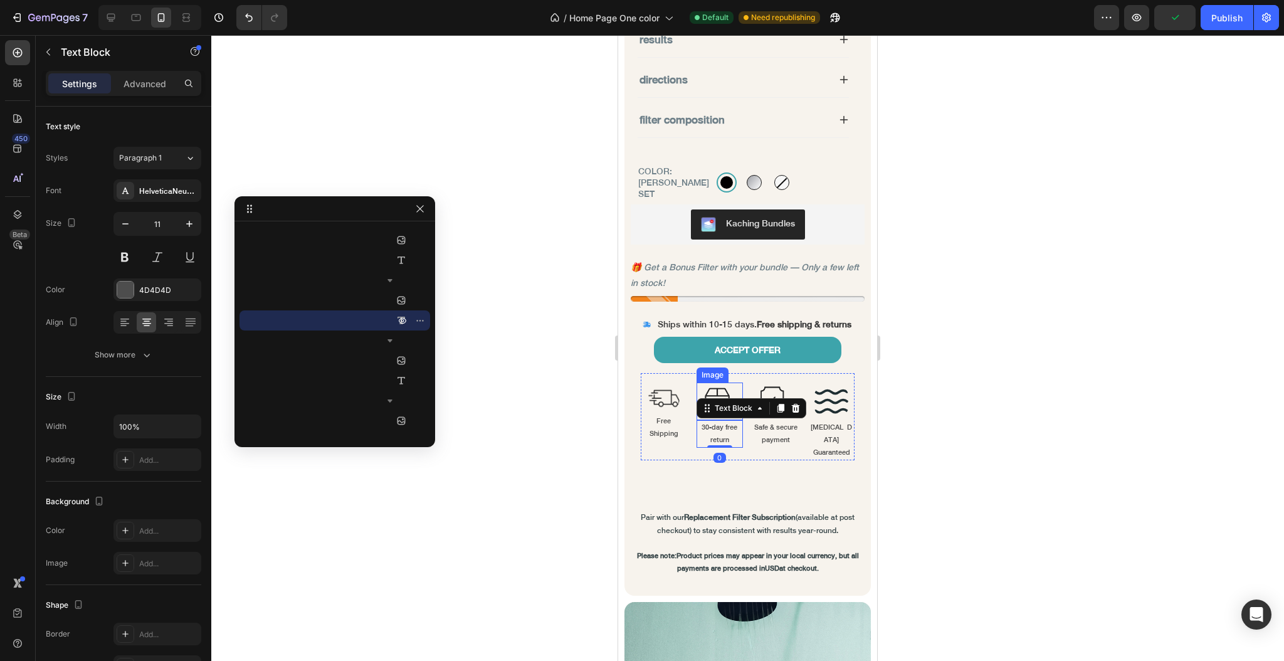
click at [712, 394] on img at bounding box center [720, 402] width 38 height 38
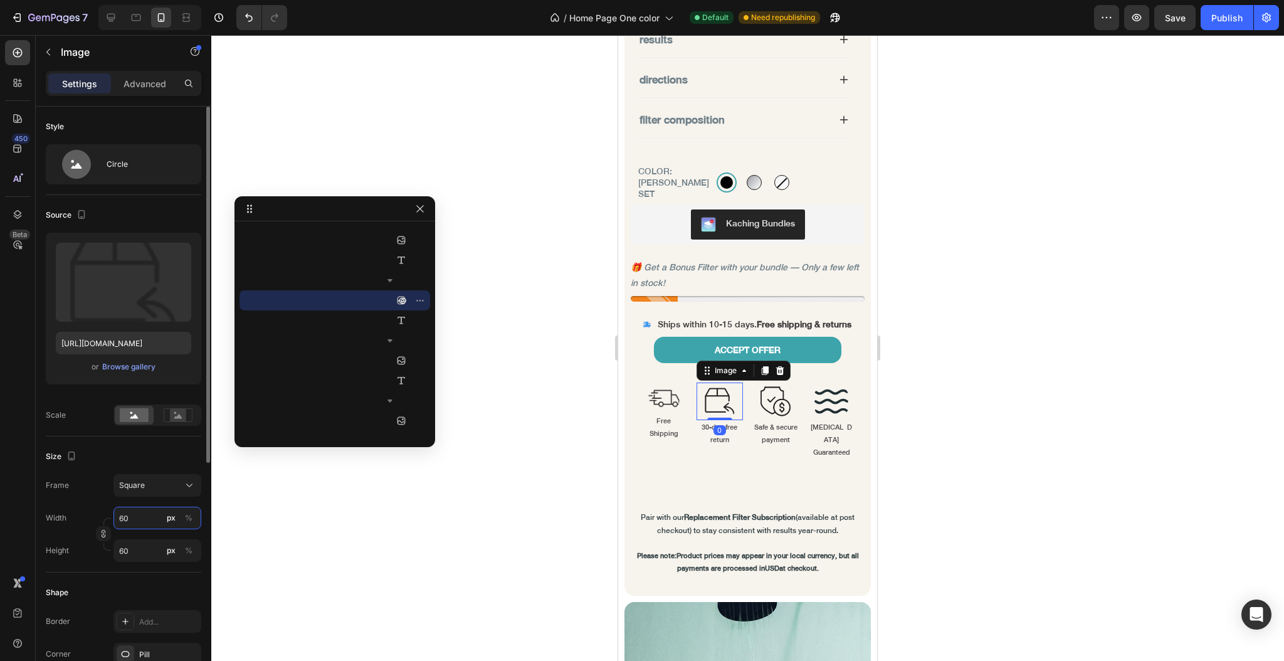
click at [133, 526] on input "60" at bounding box center [157, 518] width 88 height 23
type input "5"
type input "50"
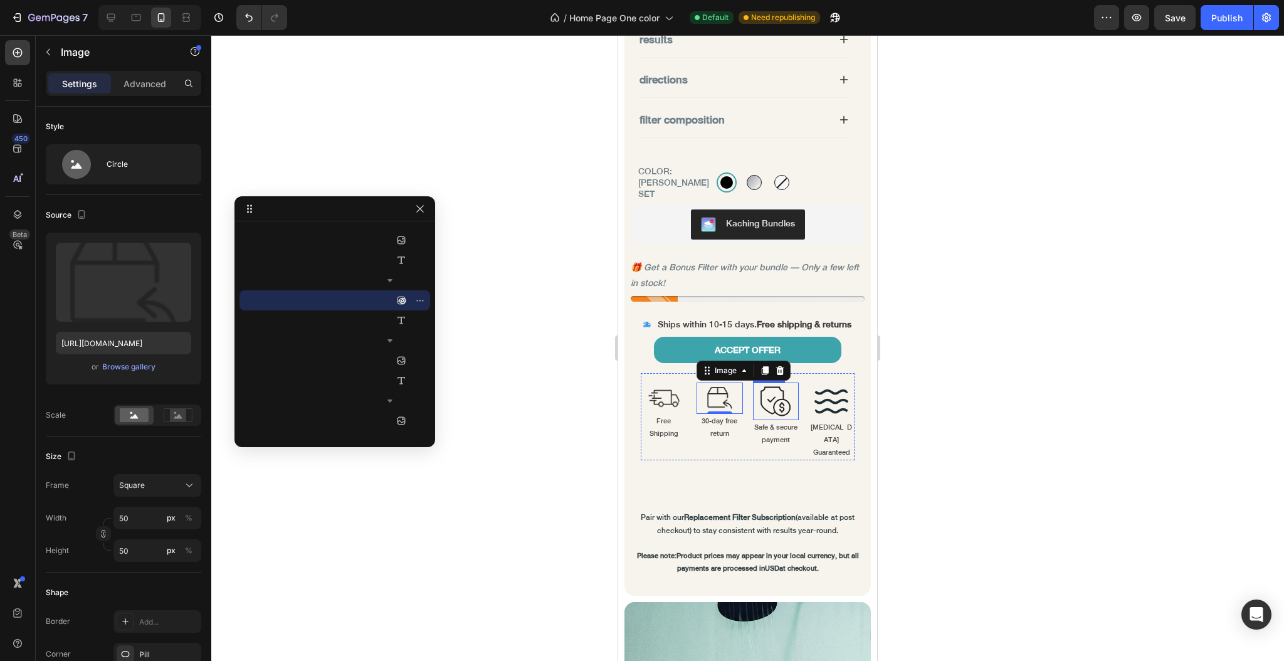
click at [766, 389] on img at bounding box center [776, 402] width 38 height 38
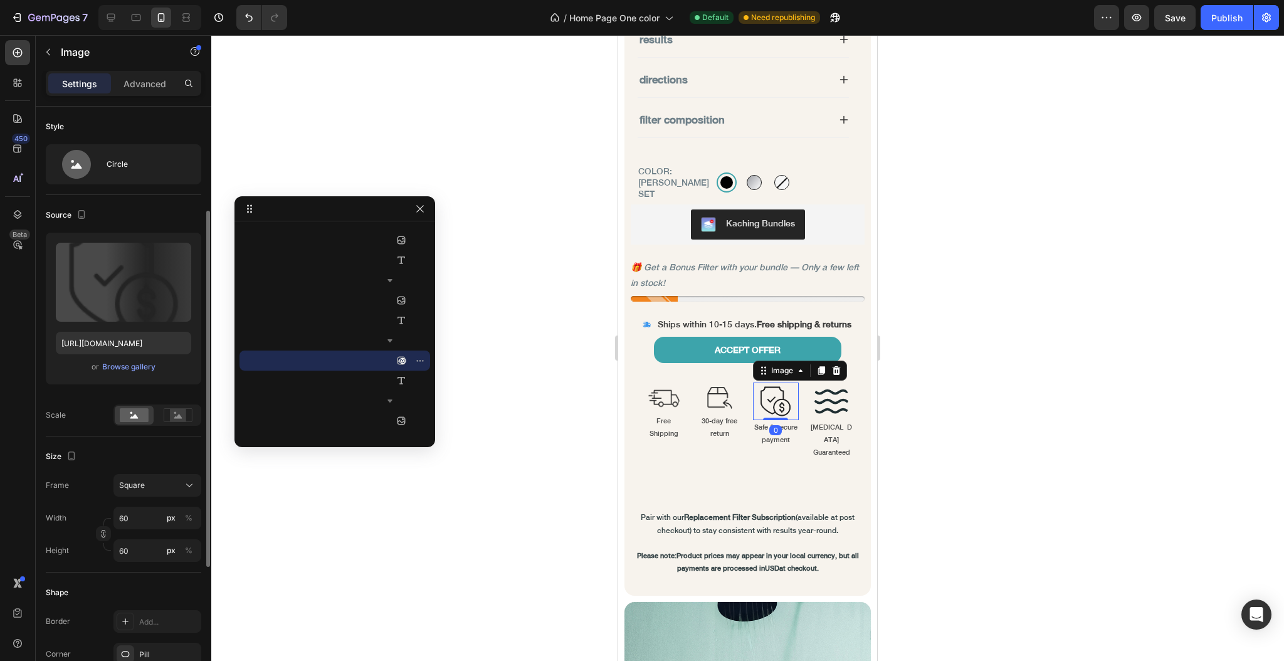
scroll to position [65, 0]
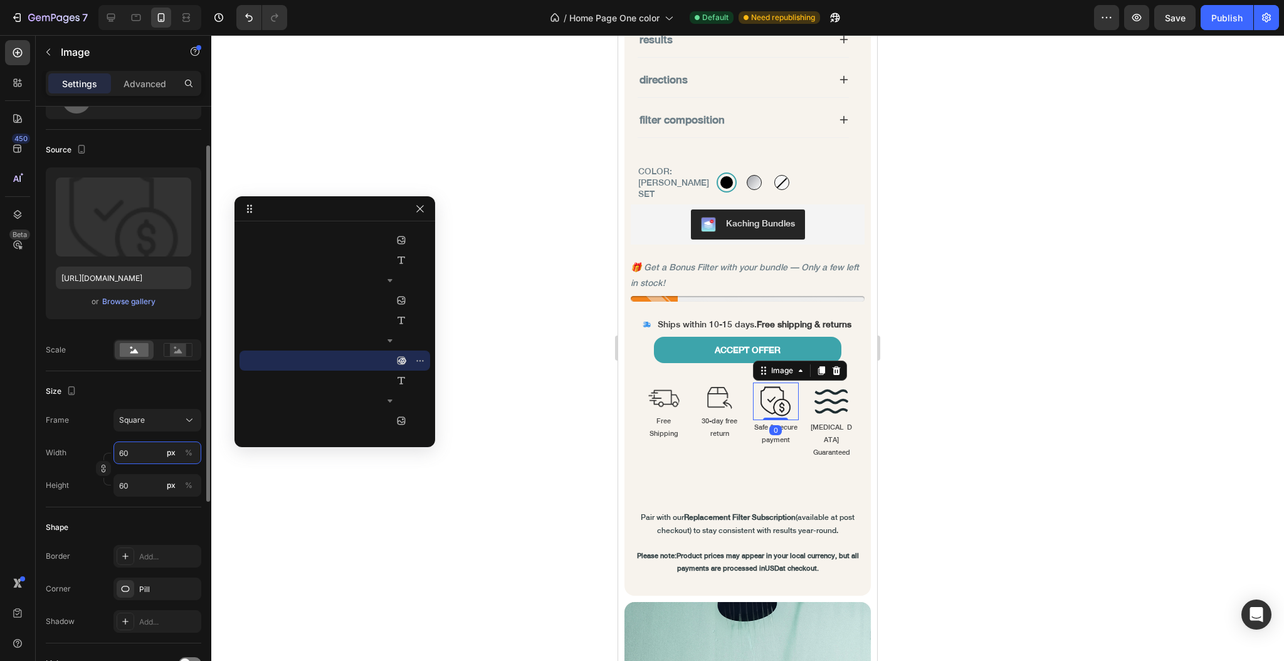
click at [130, 450] on input "60" at bounding box center [157, 452] width 88 height 23
type input "5"
type input "50"
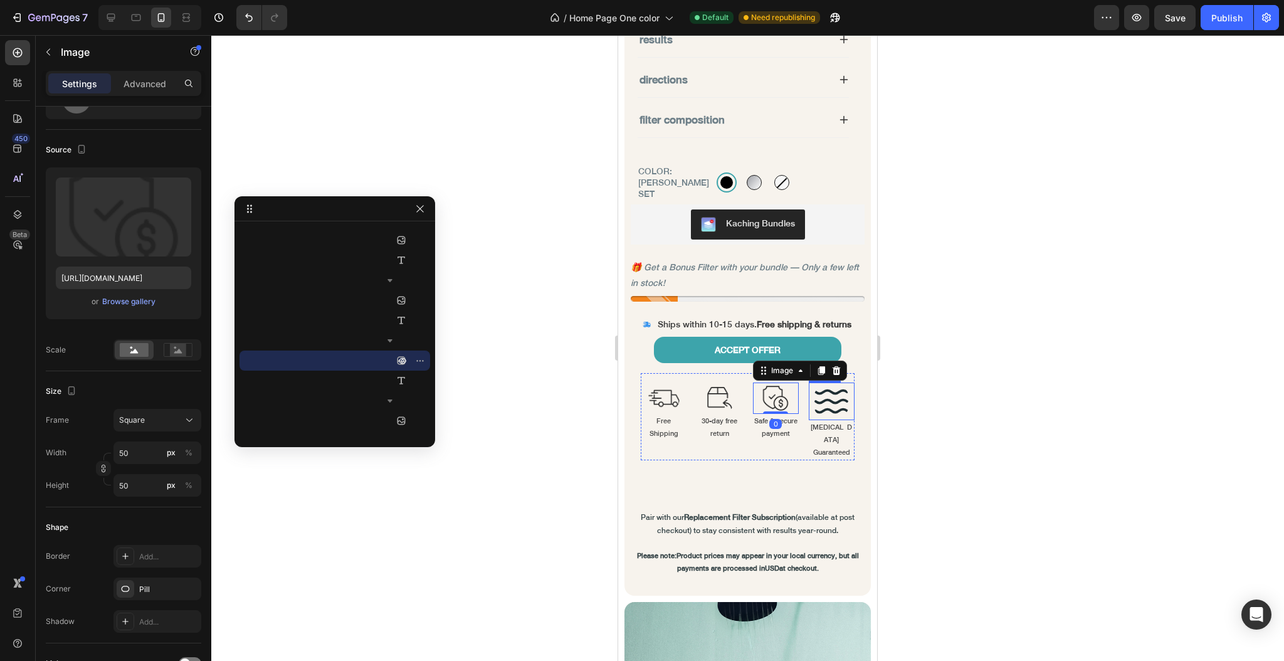
drag, startPoint x: 1218, startPoint y: 453, endPoint x: 687, endPoint y: 418, distance: 532.3
click at [815, 398] on img at bounding box center [832, 402] width 38 height 38
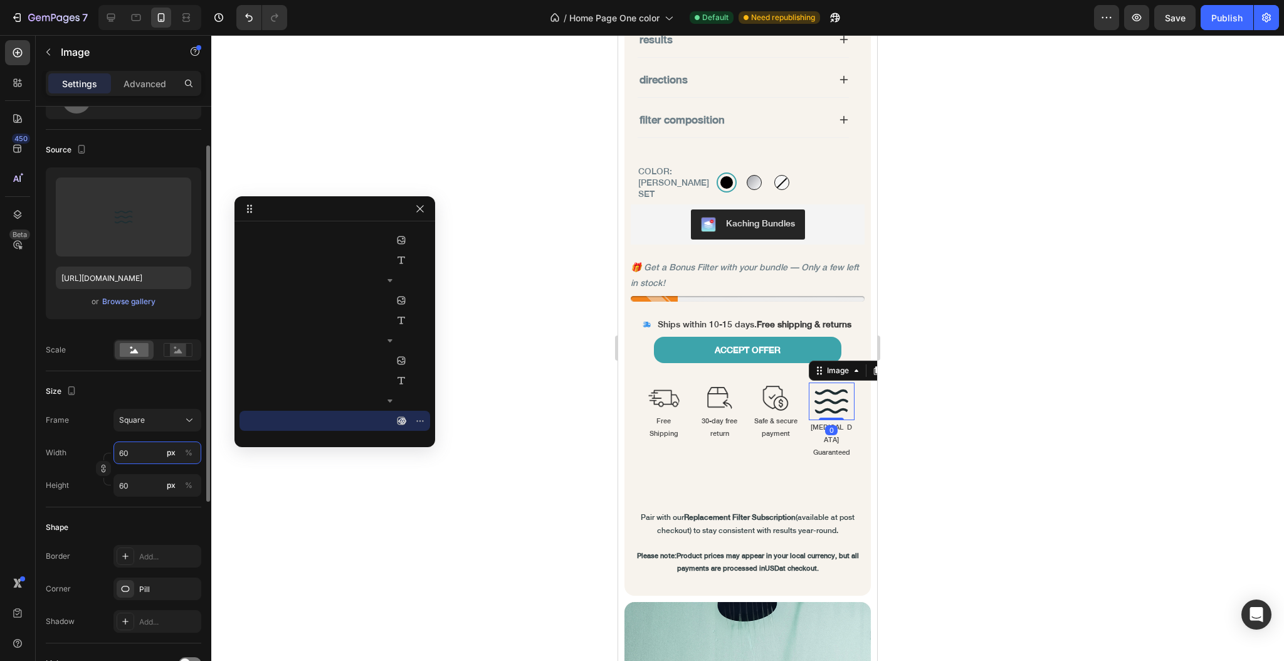
click at [132, 451] on input "60" at bounding box center [157, 452] width 88 height 23
type input "5"
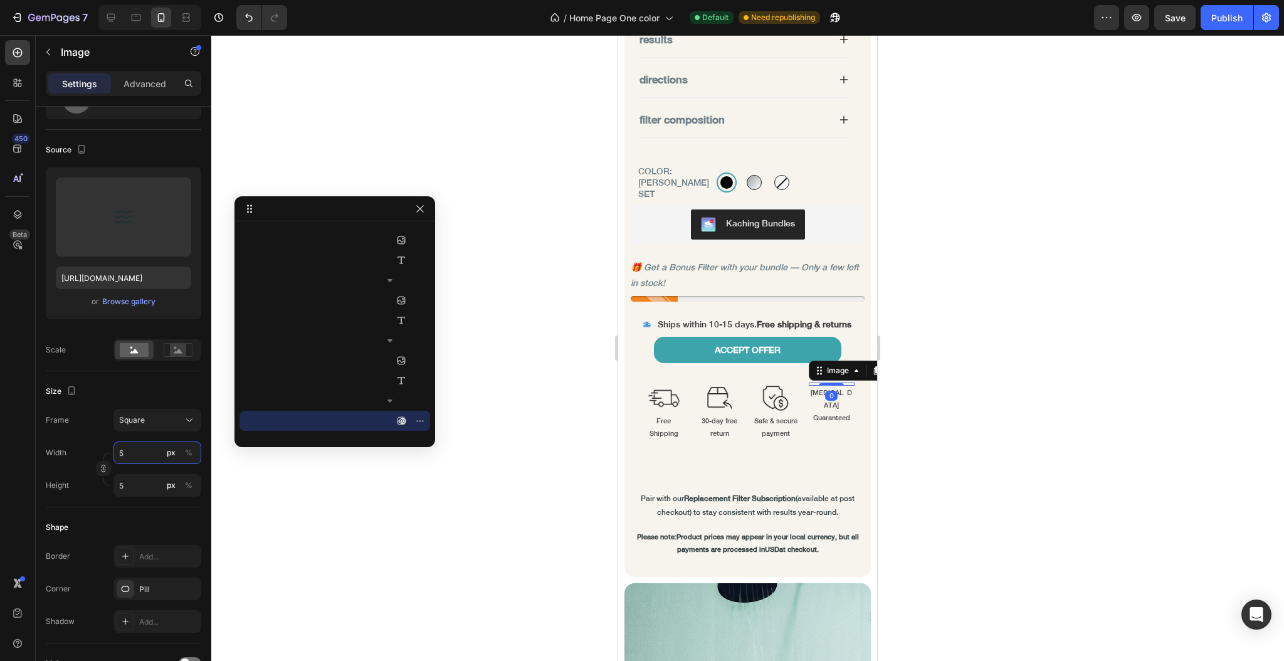
type input "50"
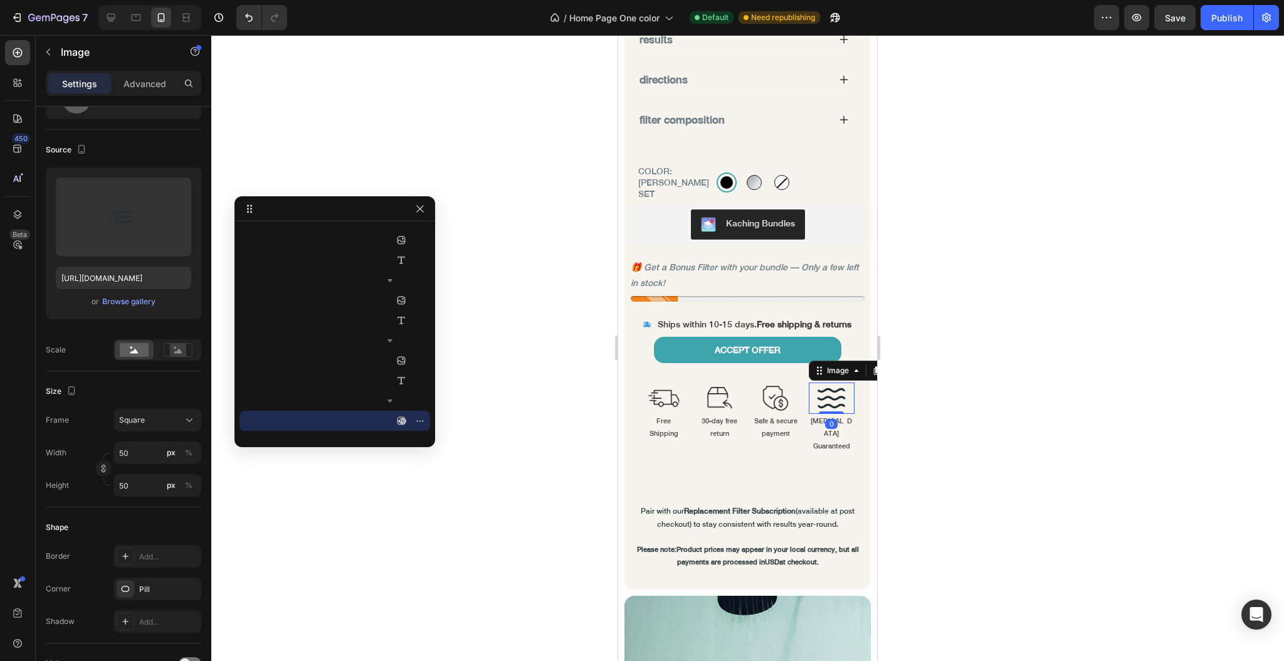
click at [473, 389] on div at bounding box center [747, 348] width 1073 height 626
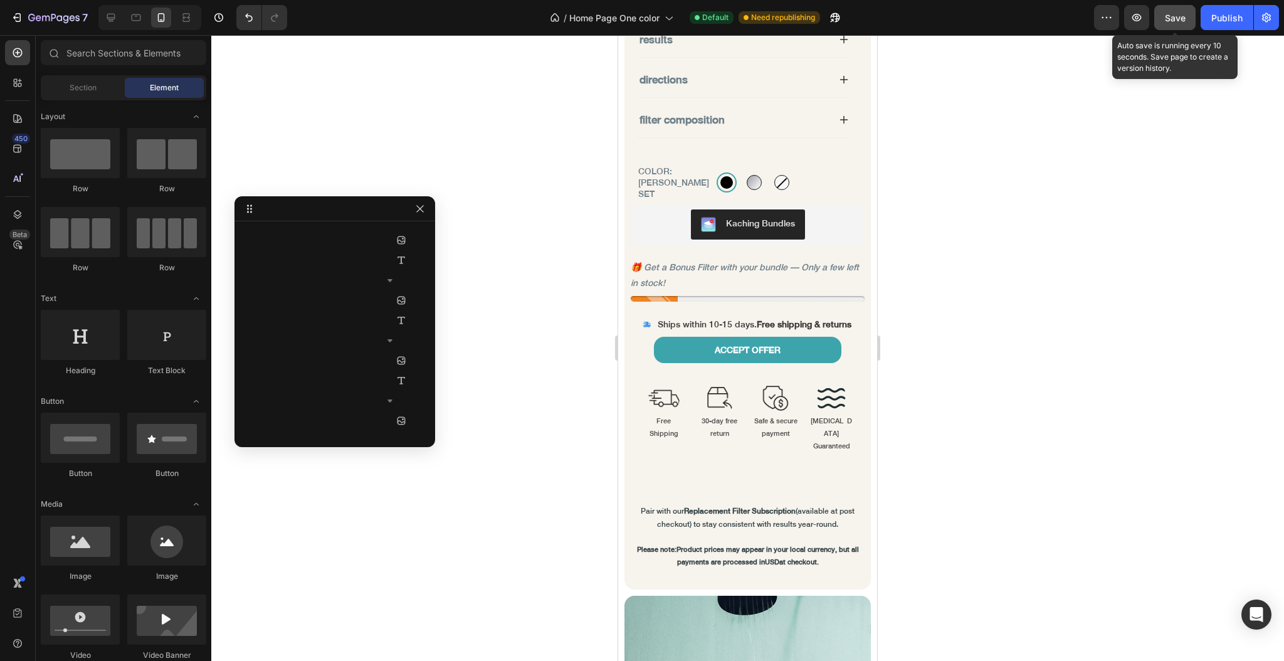
click at [1178, 16] on span "Save" at bounding box center [1175, 18] width 21 height 11
click at [1219, 18] on div "Publish" at bounding box center [1226, 17] width 31 height 13
click at [11, 16] on icon "button" at bounding box center [17, 17] width 13 height 13
